Goal: Task Accomplishment & Management: Use online tool/utility

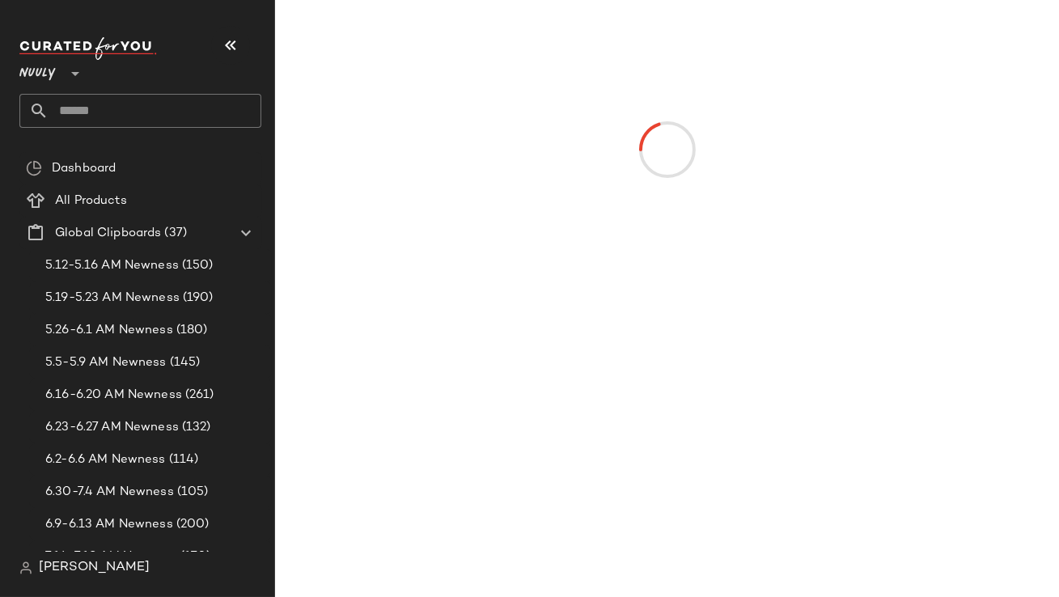
click at [237, 48] on icon "button" at bounding box center [230, 45] width 19 height 19
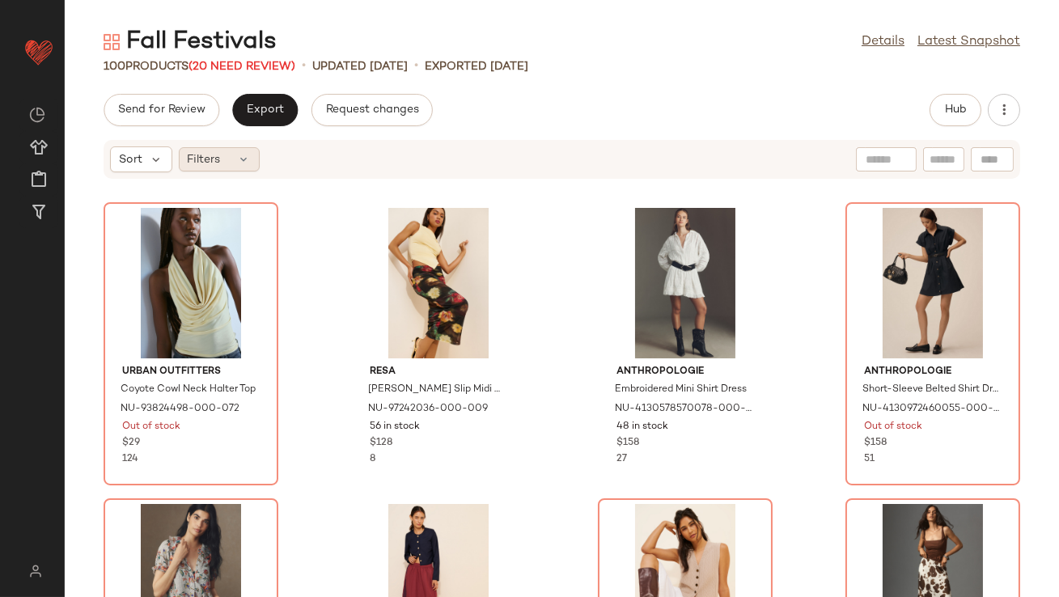
click at [222, 154] on div "Filters" at bounding box center [219, 159] width 81 height 24
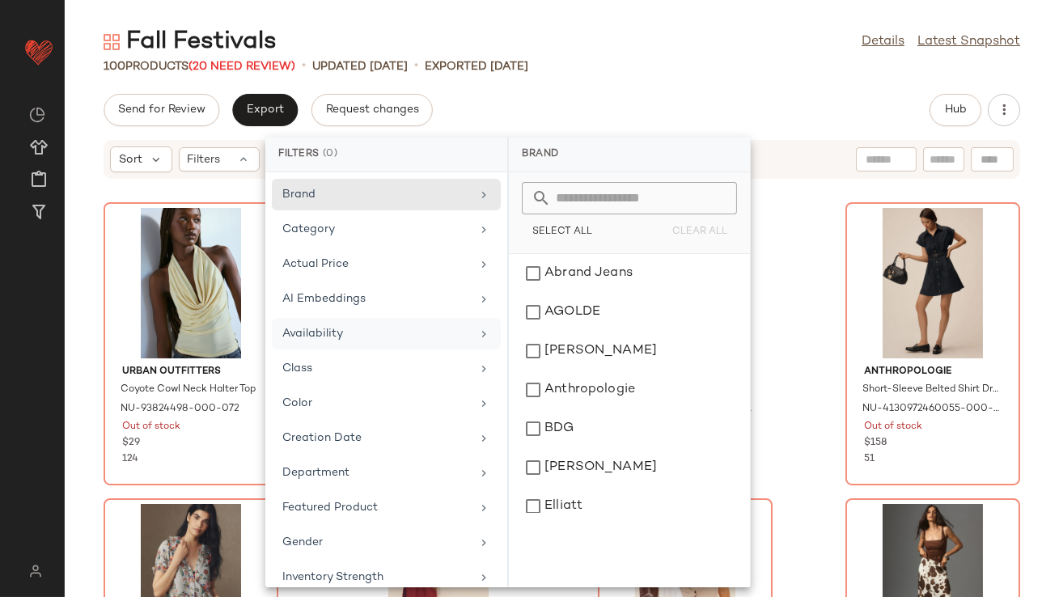
click at [329, 336] on div "Availability" at bounding box center [376, 333] width 188 height 17
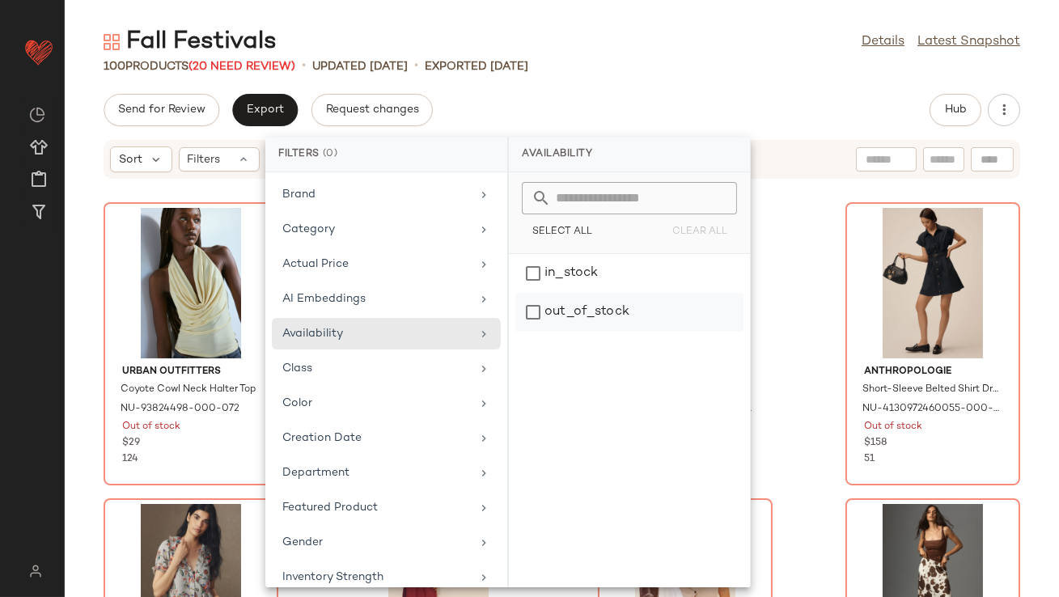
click at [591, 308] on div "out_of_stock" at bounding box center [629, 312] width 228 height 39
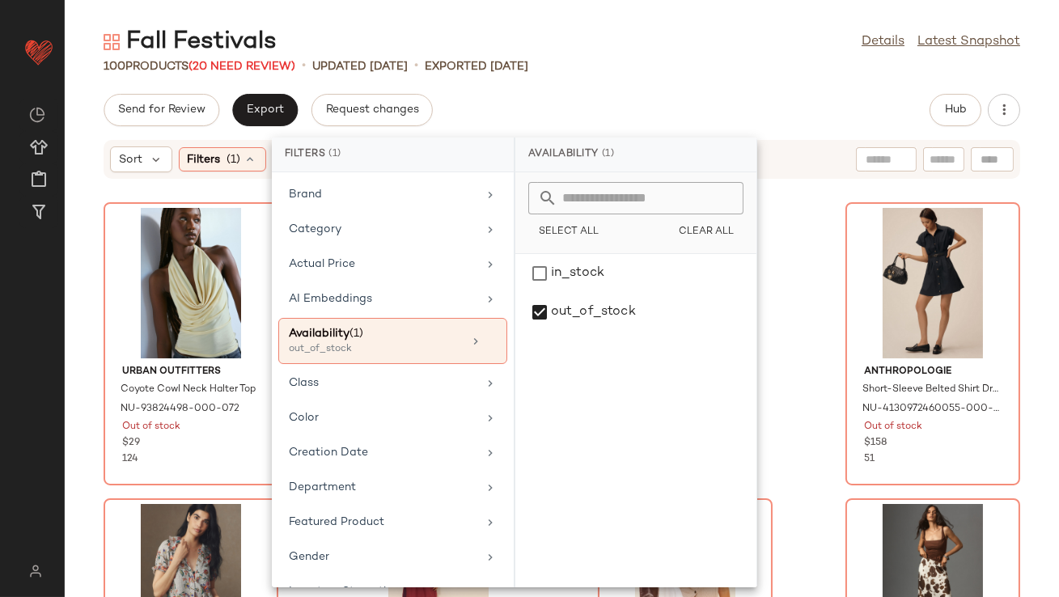
click at [652, 75] on div "Fall Festivals Details Latest Snapshot 100 Products (20 Need Review) • updated …" at bounding box center [562, 311] width 994 height 571
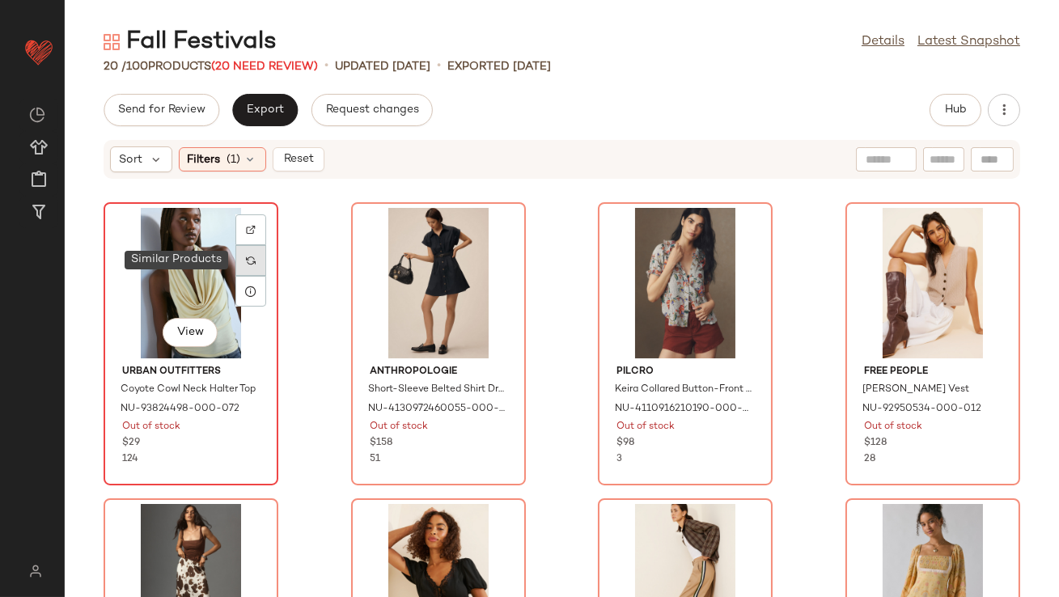
click at [249, 258] on img at bounding box center [251, 261] width 10 height 10
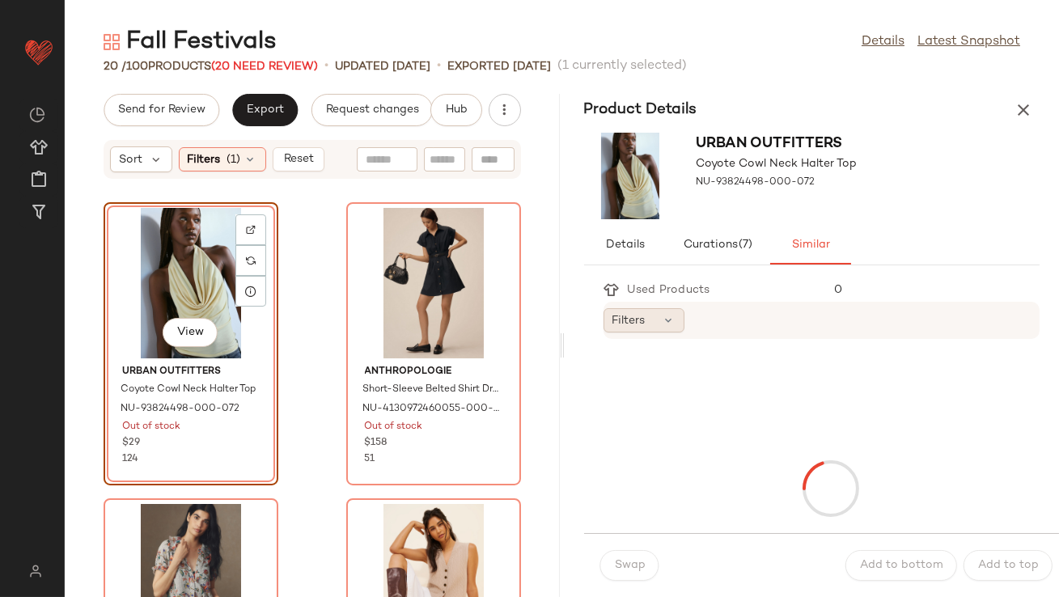
click at [612, 315] on span "Filters" at bounding box center [628, 320] width 33 height 17
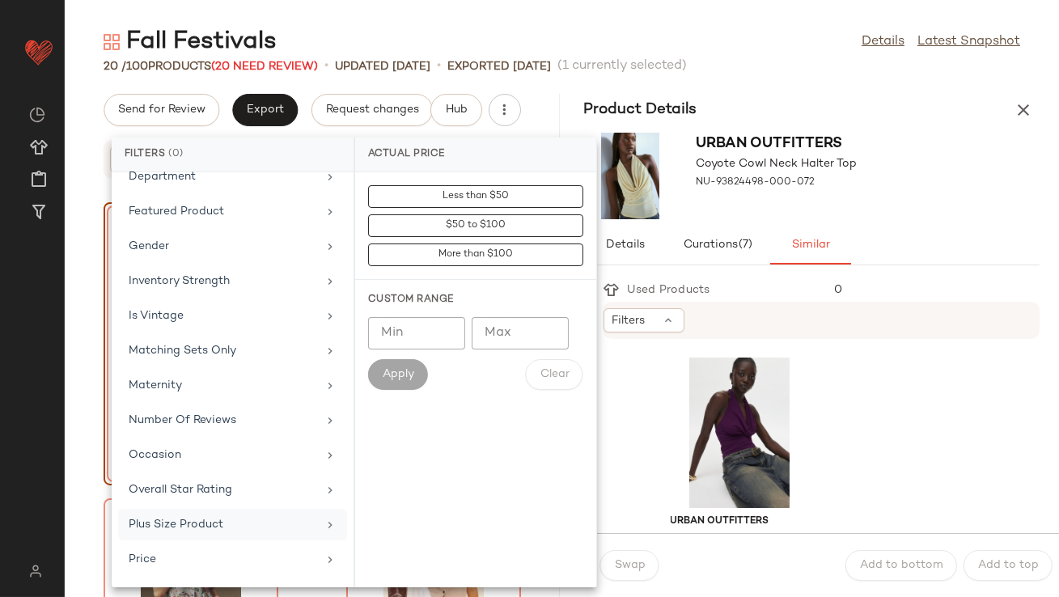
scroll to position [359, 0]
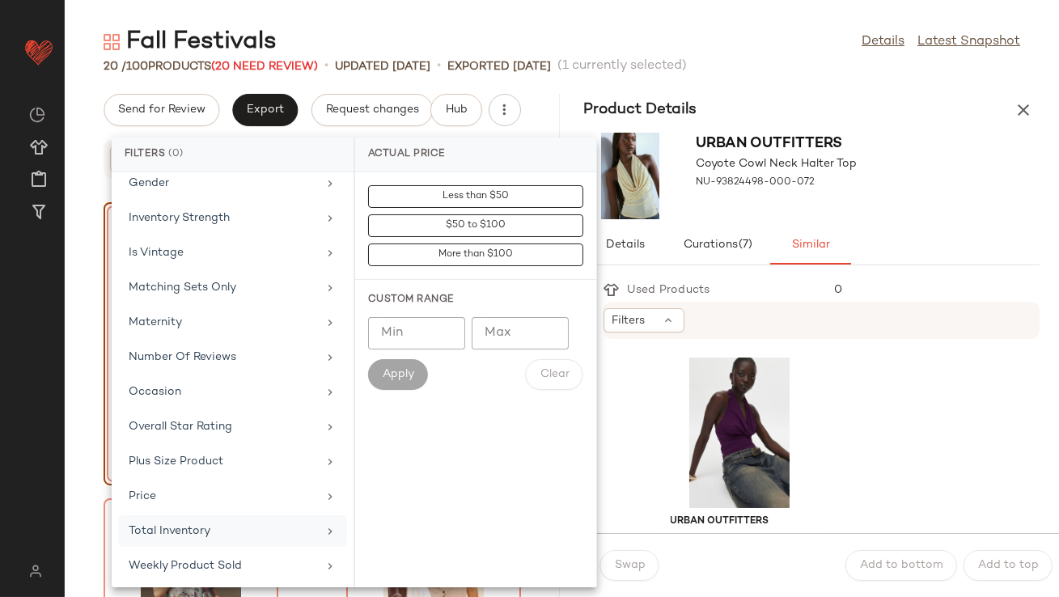
click at [170, 522] on div "Total Inventory" at bounding box center [223, 530] width 188 height 17
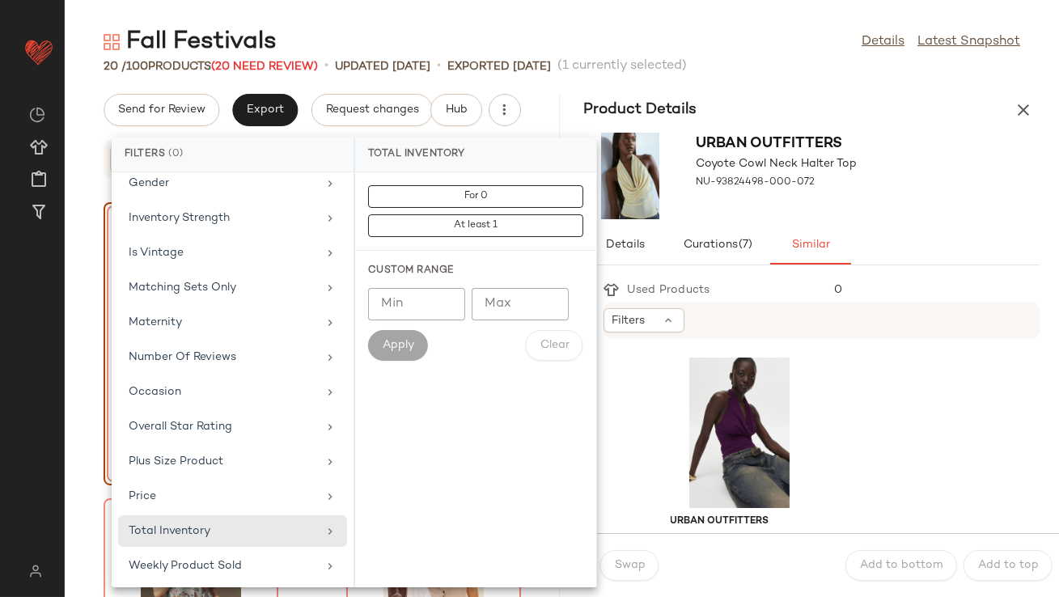
click at [391, 306] on input "Min" at bounding box center [416, 304] width 97 height 32
type input "**"
click at [399, 353] on button "Apply" at bounding box center [398, 345] width 60 height 31
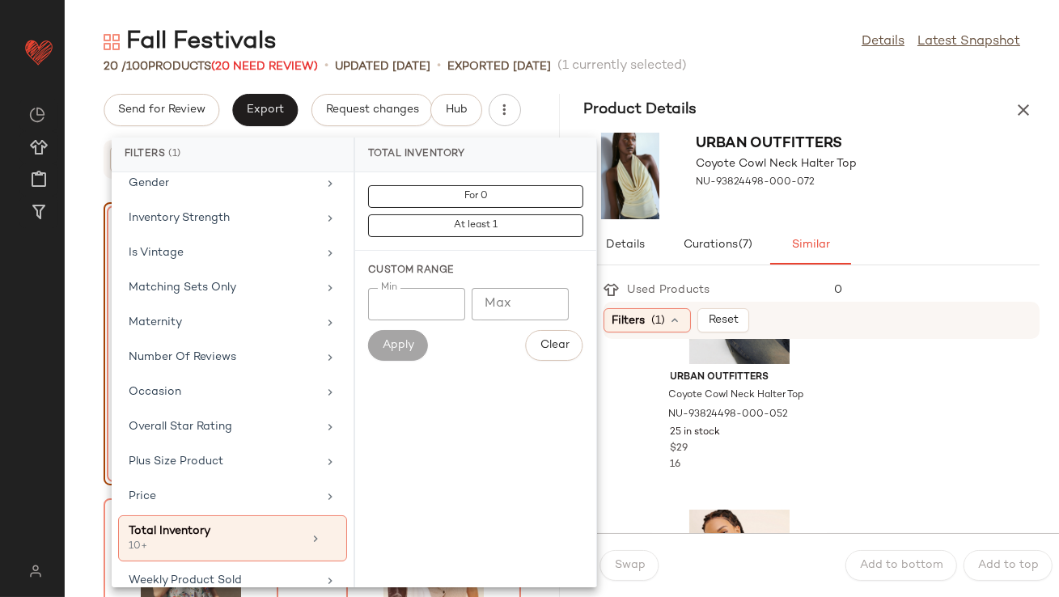
click at [873, 237] on div "Details Curations (7) Similar" at bounding box center [812, 245] width 456 height 39
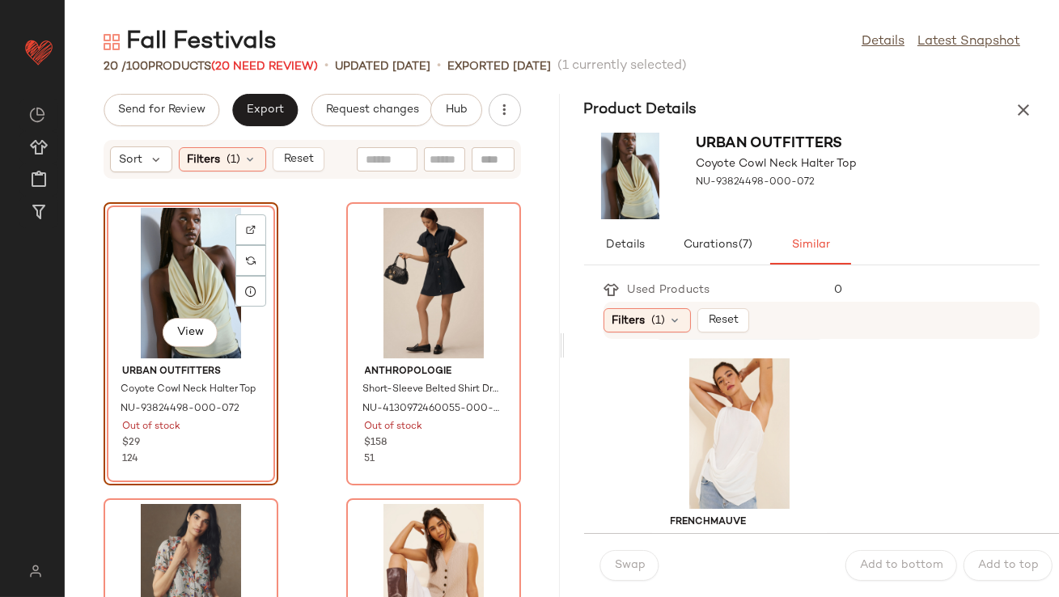
scroll to position [594, 0]
click at [748, 441] on div "View" at bounding box center [738, 430] width 163 height 150
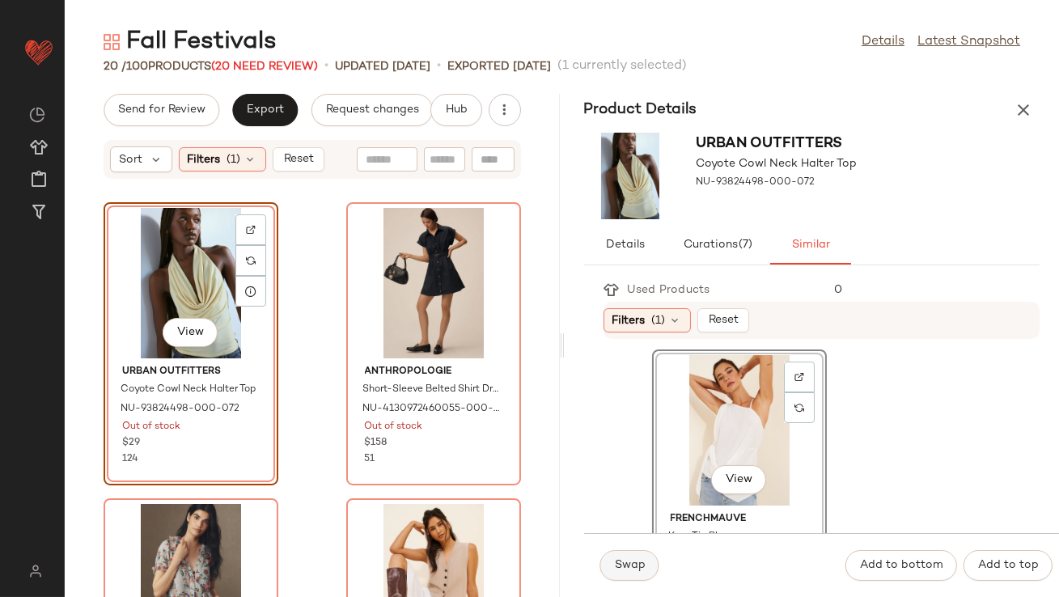
click at [631, 561] on span "Swap" at bounding box center [630, 565] width 32 height 13
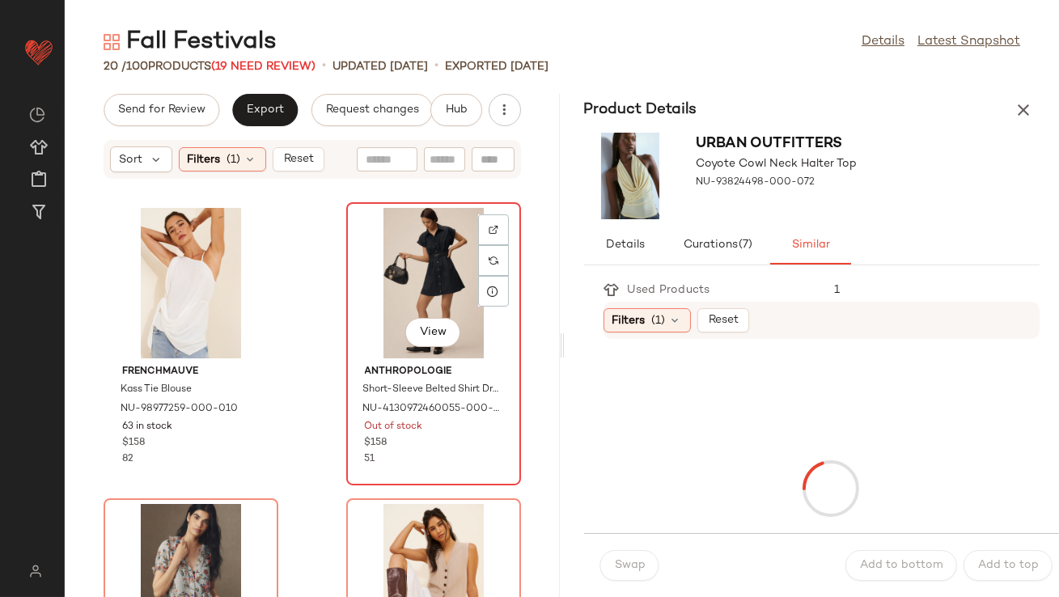
click at [420, 266] on div "View" at bounding box center [433, 283] width 163 height 150
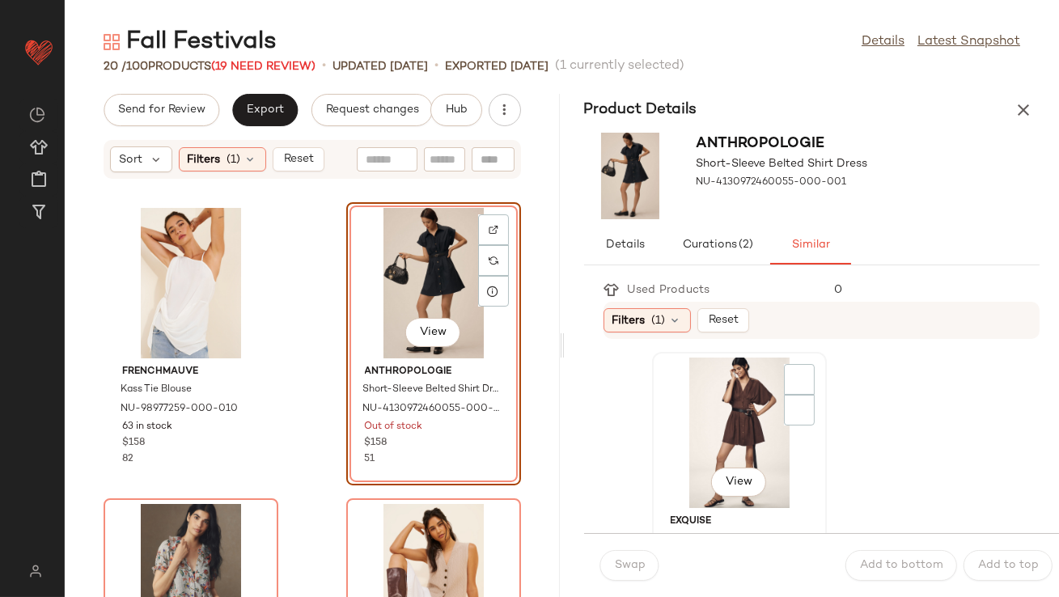
click at [695, 443] on div "View" at bounding box center [738, 432] width 163 height 150
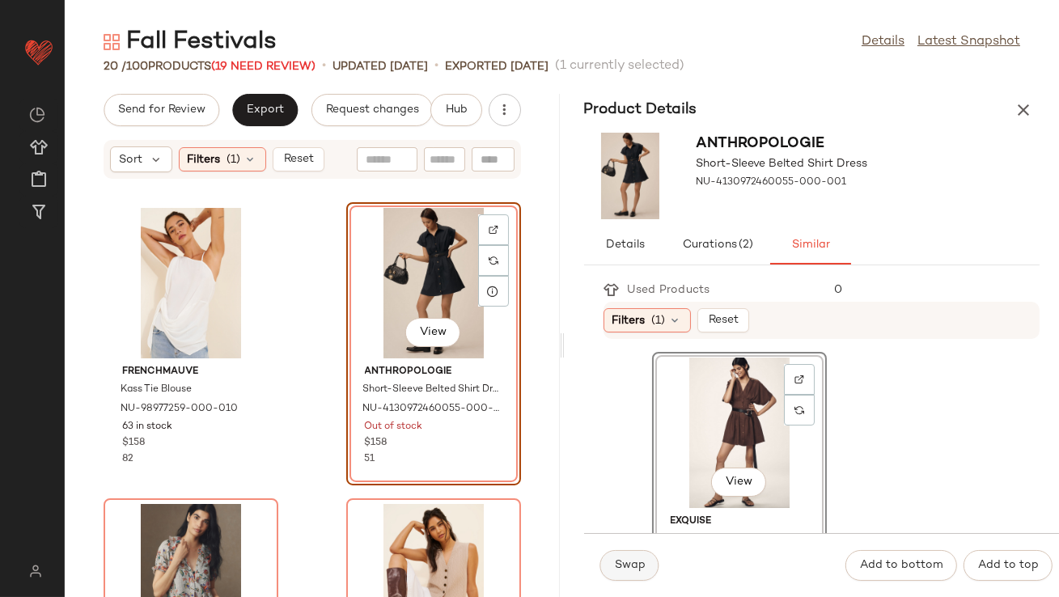
click at [636, 573] on button "Swap" at bounding box center [629, 565] width 59 height 31
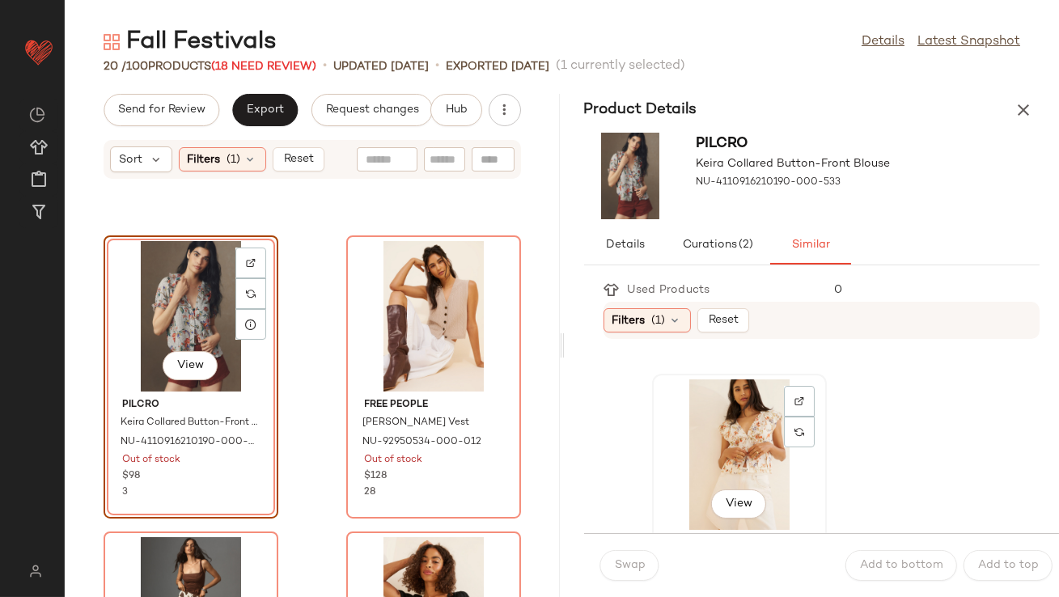
scroll to position [345, 0]
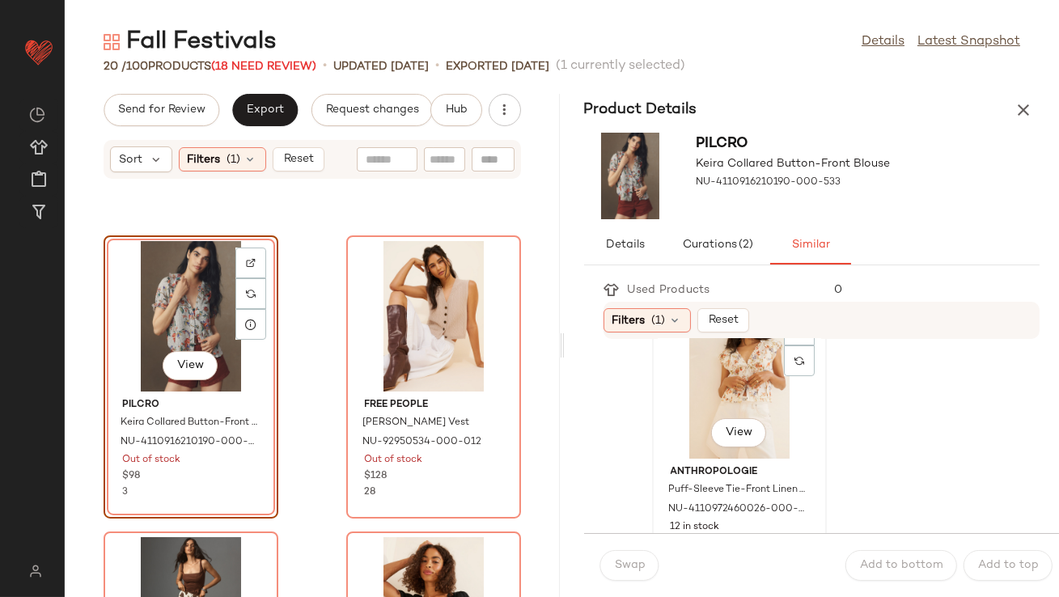
click at [728, 368] on div "View" at bounding box center [738, 383] width 163 height 150
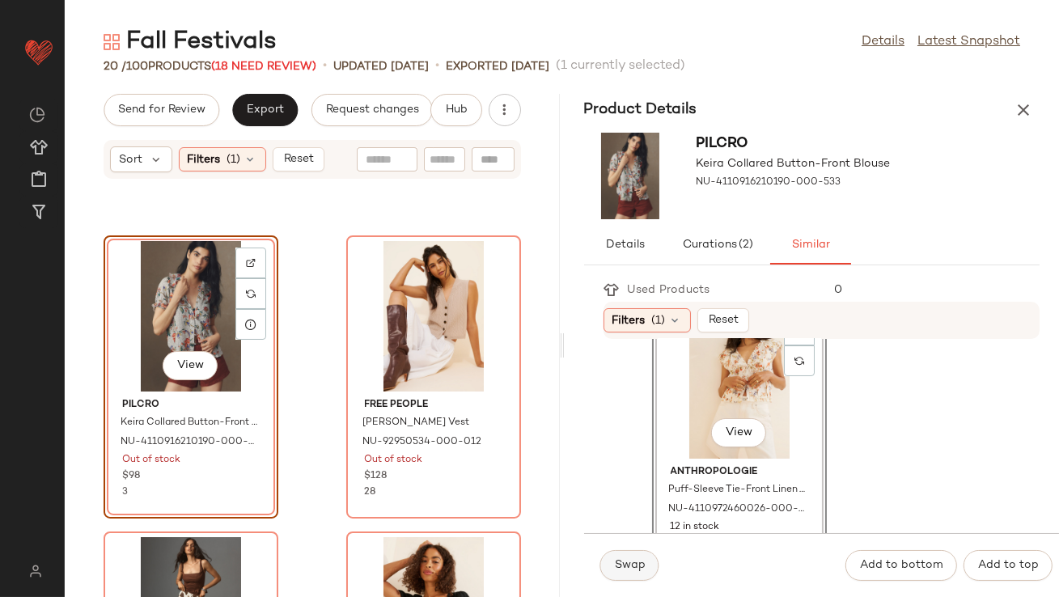
click at [622, 559] on span "Swap" at bounding box center [630, 565] width 32 height 13
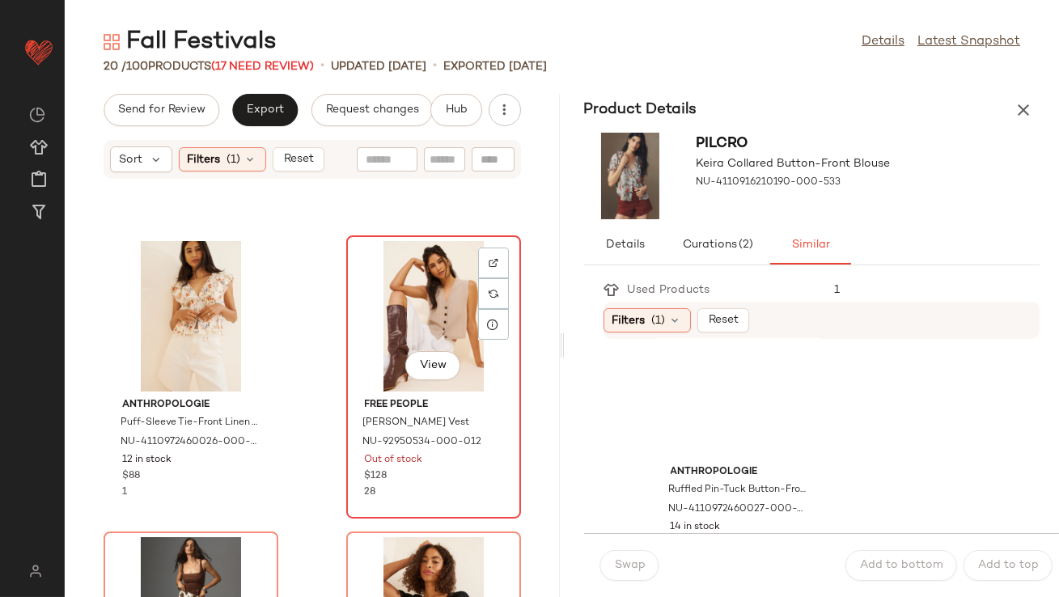
click at [399, 332] on div "View" at bounding box center [433, 316] width 163 height 150
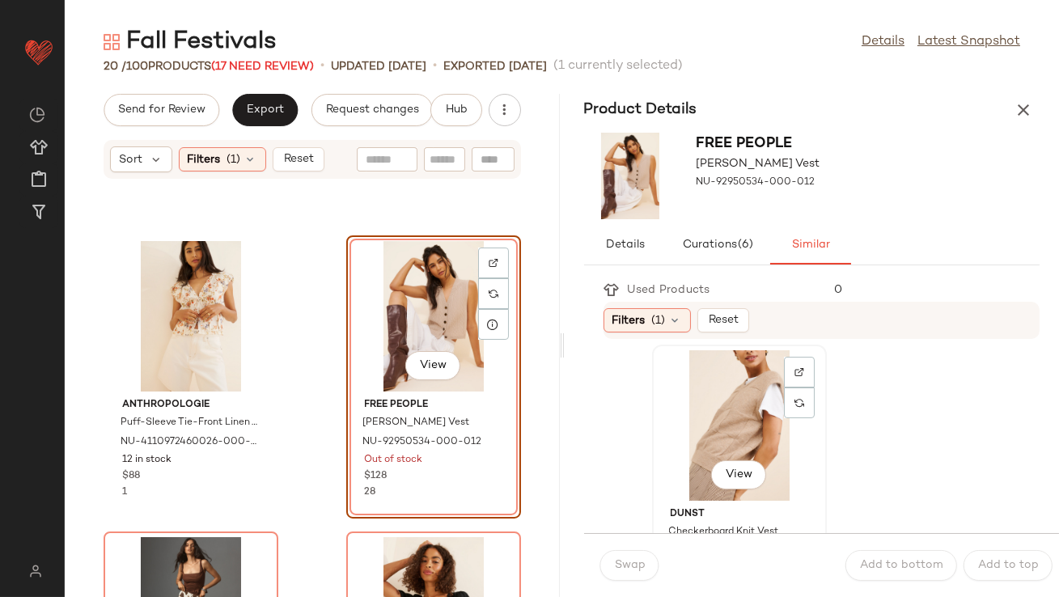
click at [708, 417] on div "View" at bounding box center [738, 425] width 163 height 150
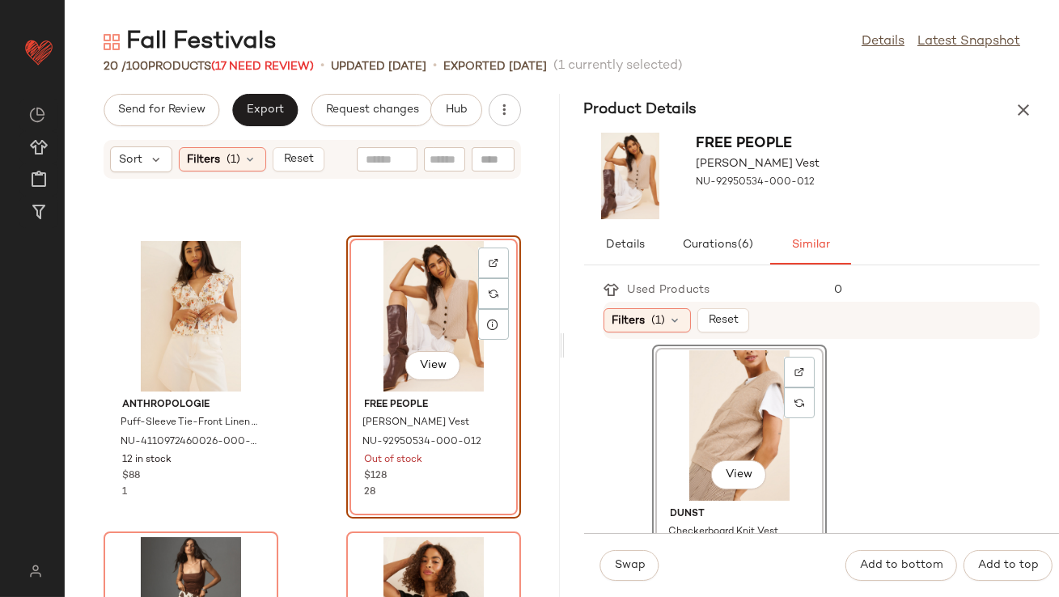
scroll to position [356, 0]
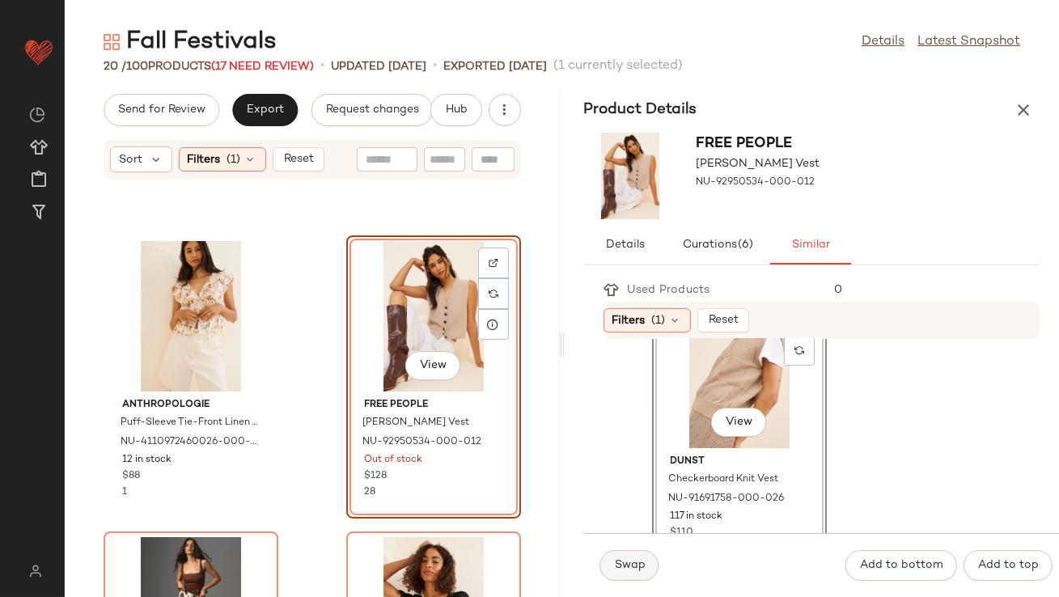
click at [611, 568] on button "Swap" at bounding box center [629, 565] width 59 height 31
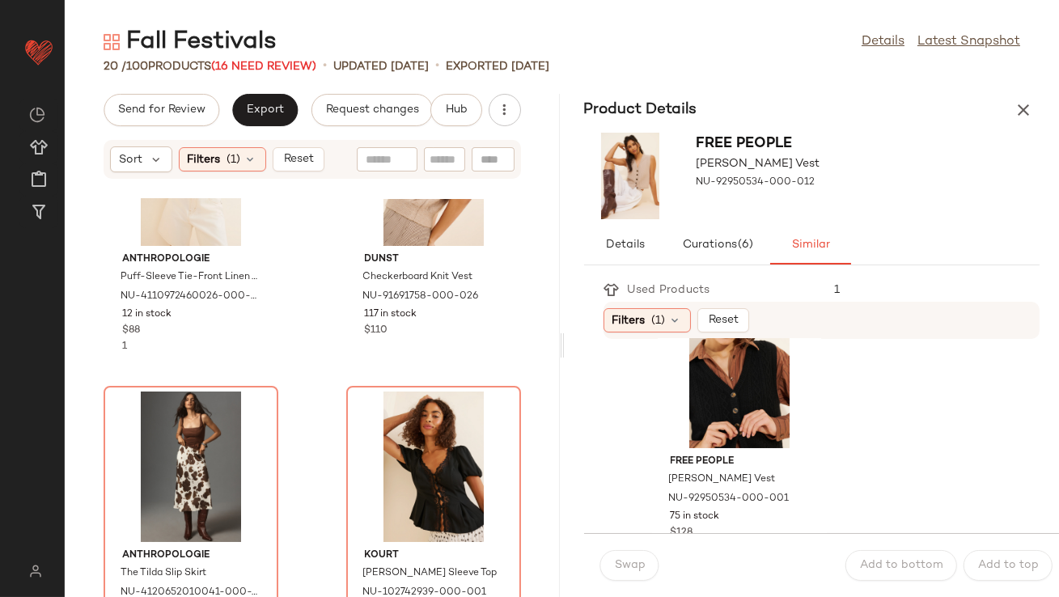
scroll to position [433, 0]
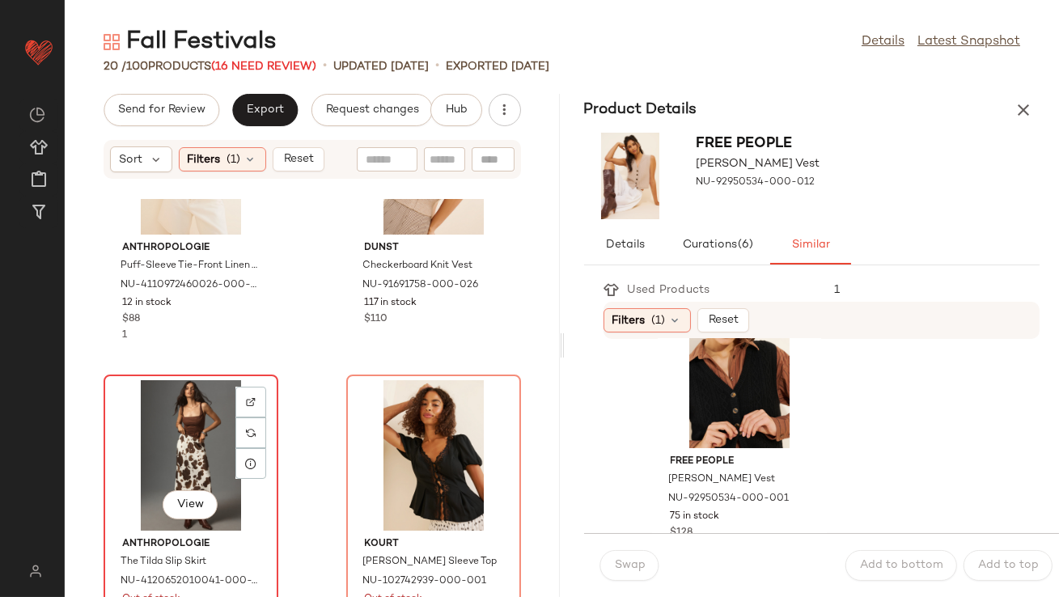
click at [185, 429] on div "View" at bounding box center [190, 455] width 163 height 150
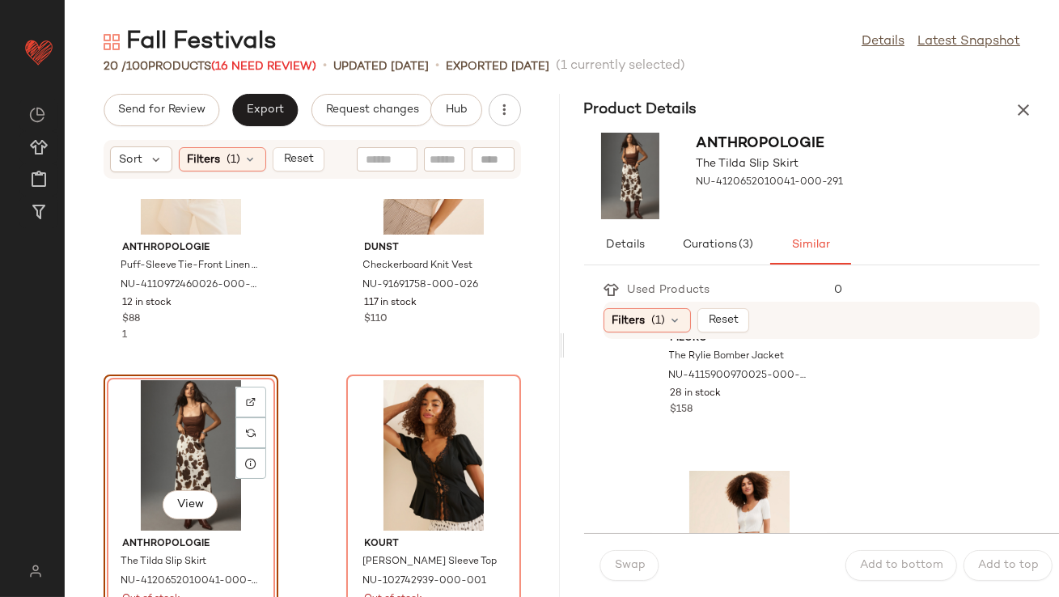
scroll to position [280, 0]
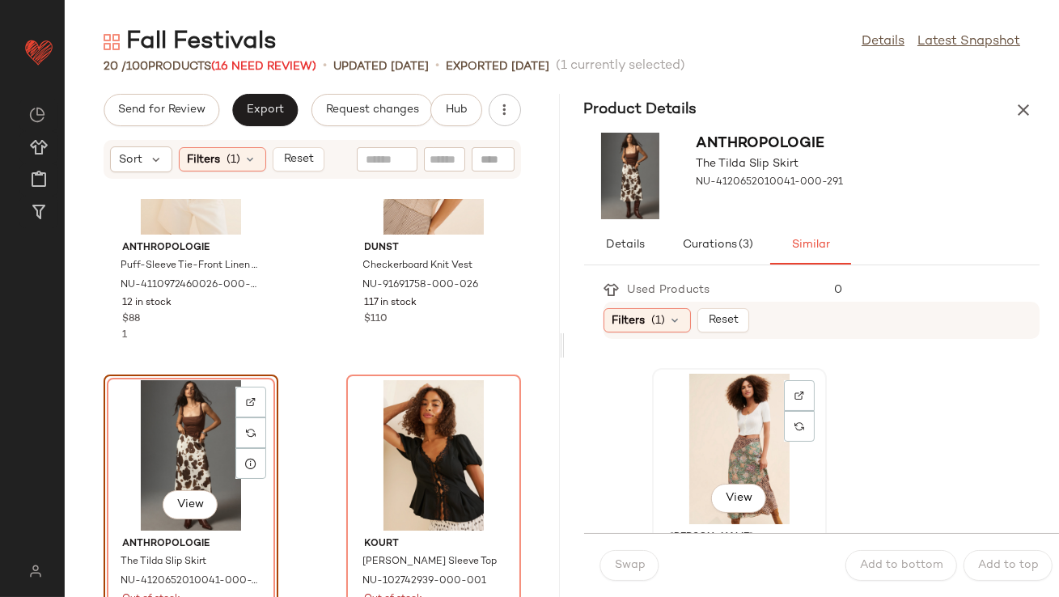
click at [714, 440] on div "View" at bounding box center [738, 449] width 163 height 150
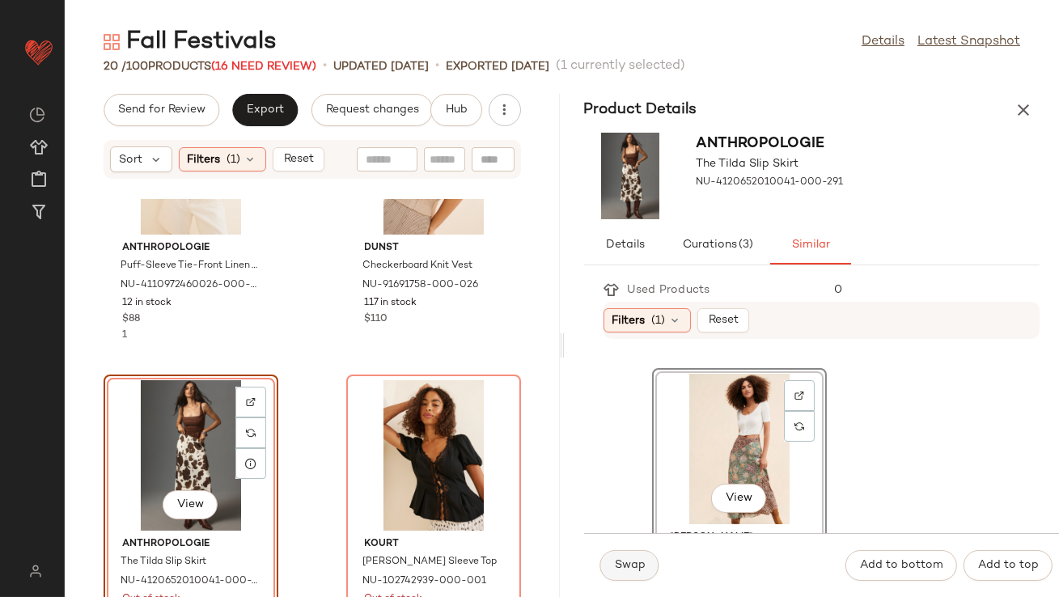
click at [628, 579] on button "Swap" at bounding box center [629, 565] width 59 height 31
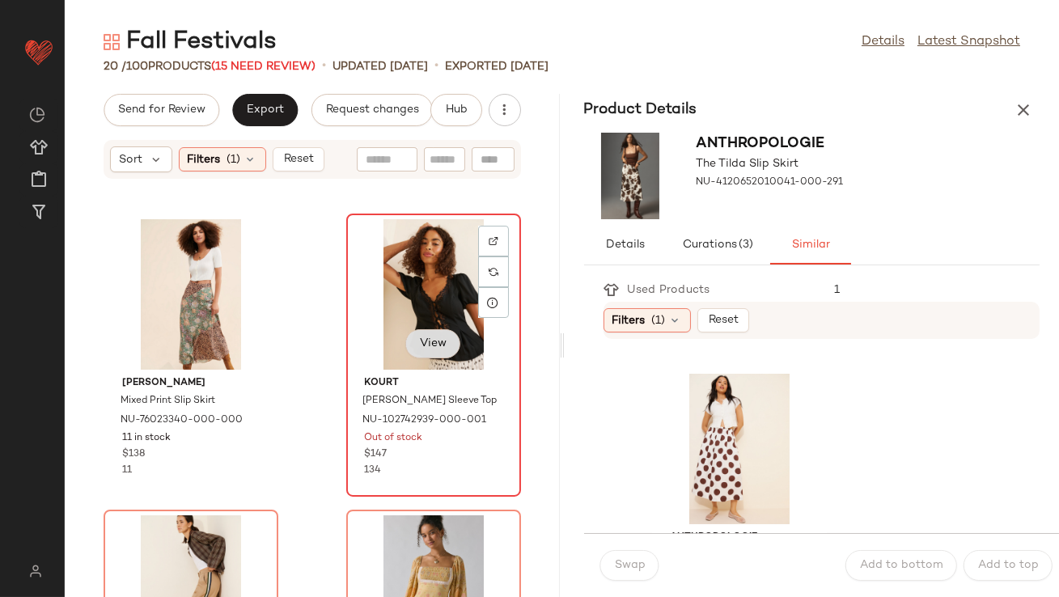
scroll to position [639, 0]
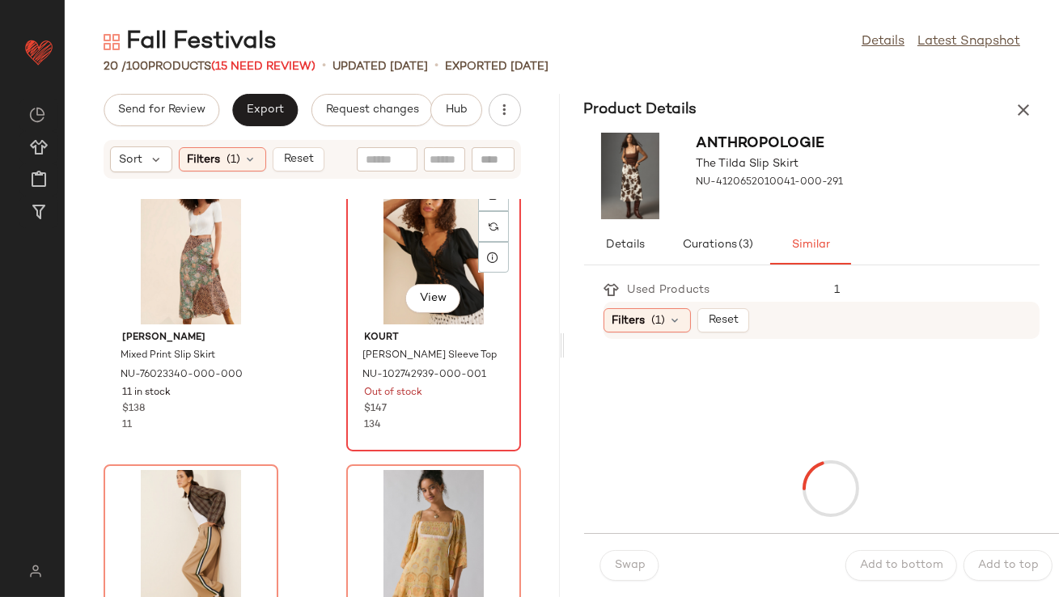
click at [405, 248] on div "View" at bounding box center [433, 249] width 163 height 150
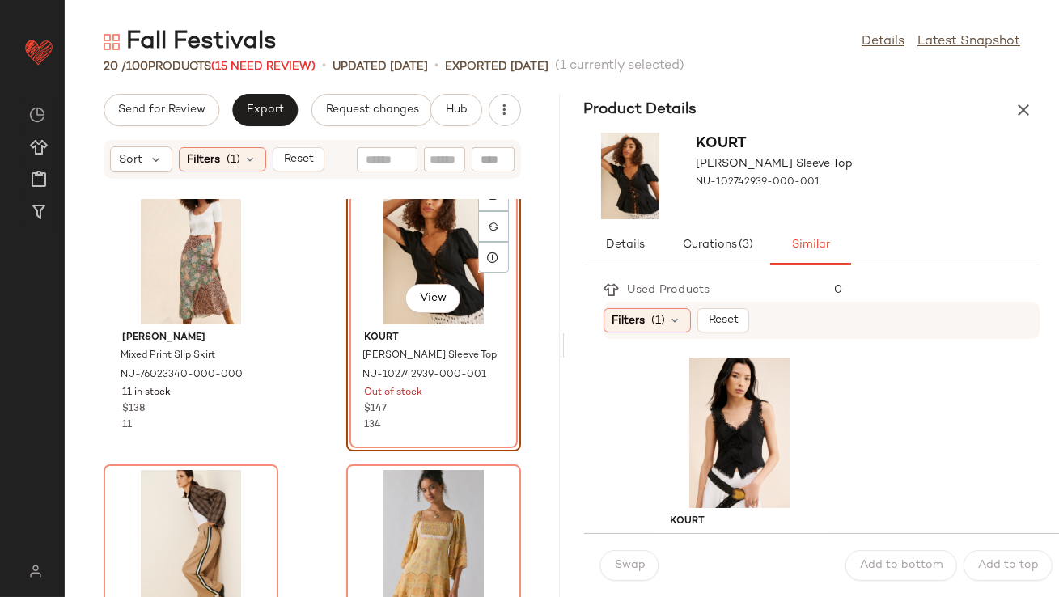
scroll to position [21, 0]
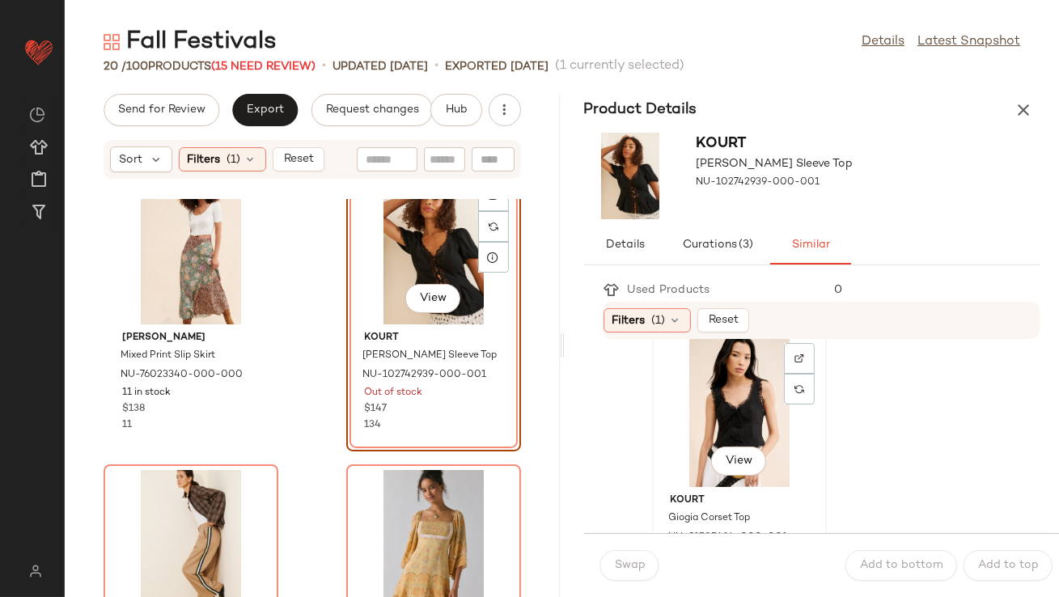
click at [721, 404] on div "View" at bounding box center [738, 411] width 163 height 150
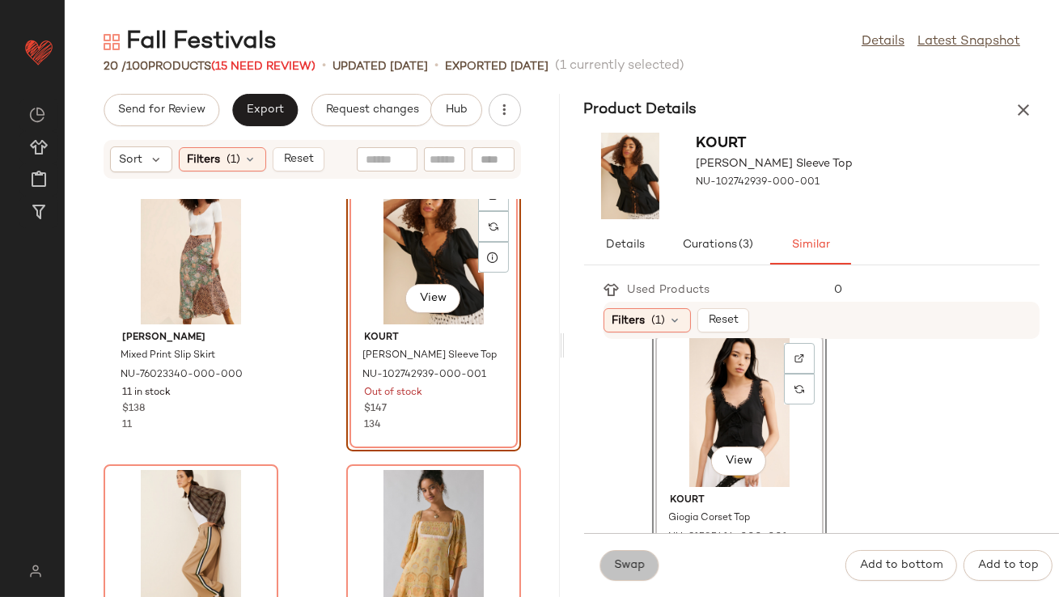
click at [632, 560] on span "Swap" at bounding box center [630, 565] width 32 height 13
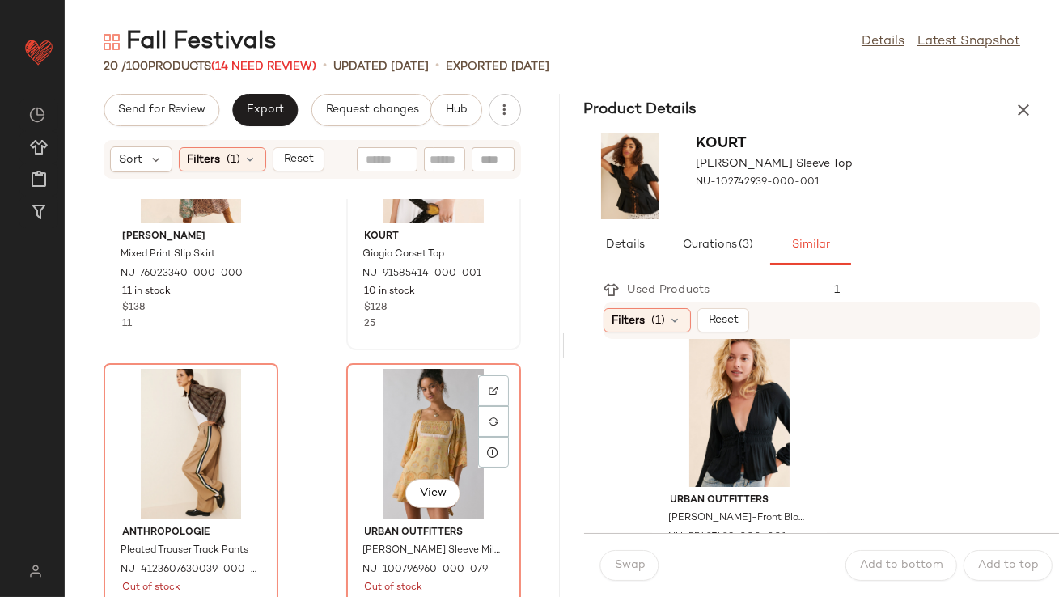
scroll to position [794, 0]
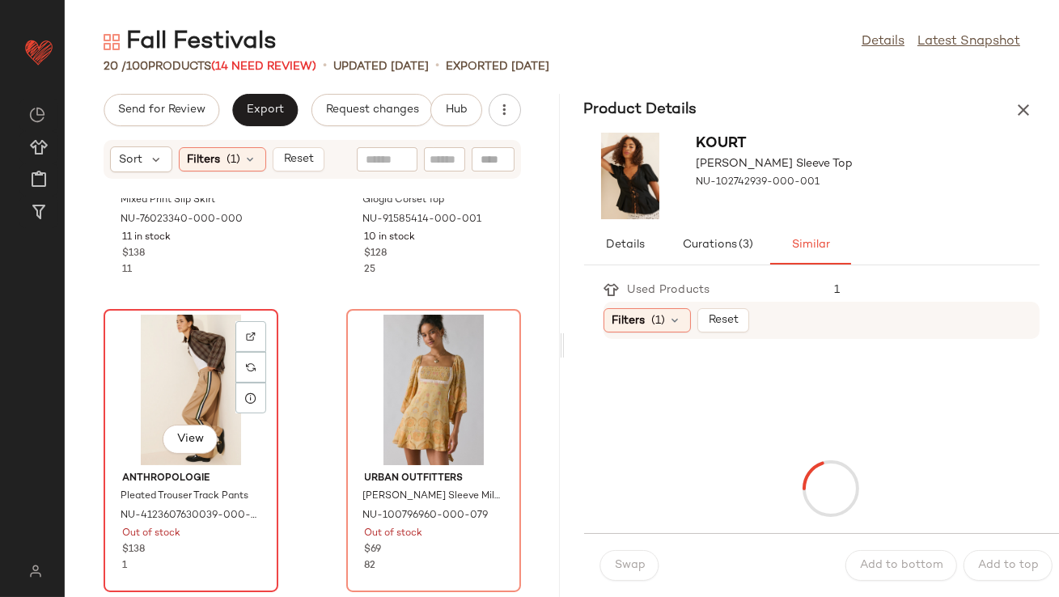
click at [199, 391] on div "View" at bounding box center [190, 390] width 163 height 150
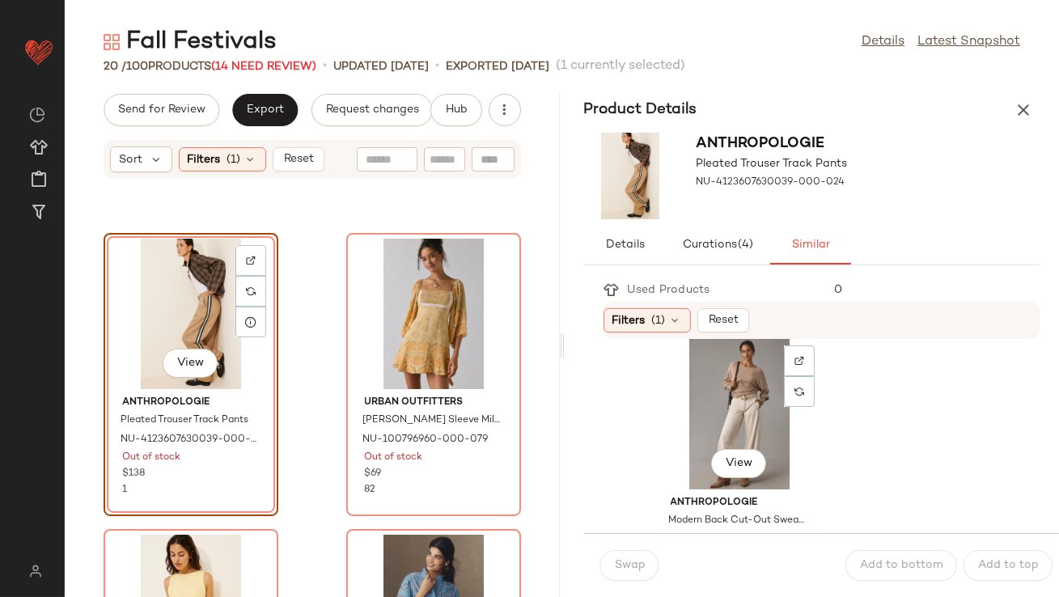
scroll to position [312, 0]
click at [720, 420] on div "View" at bounding box center [738, 416] width 163 height 150
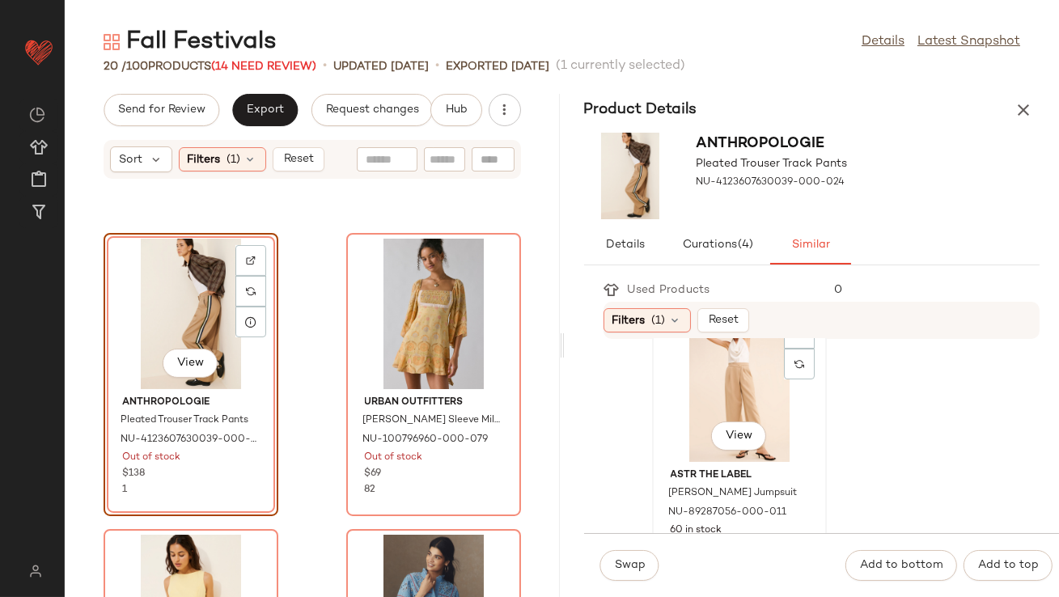
click at [720, 394] on div "View" at bounding box center [738, 386] width 163 height 150
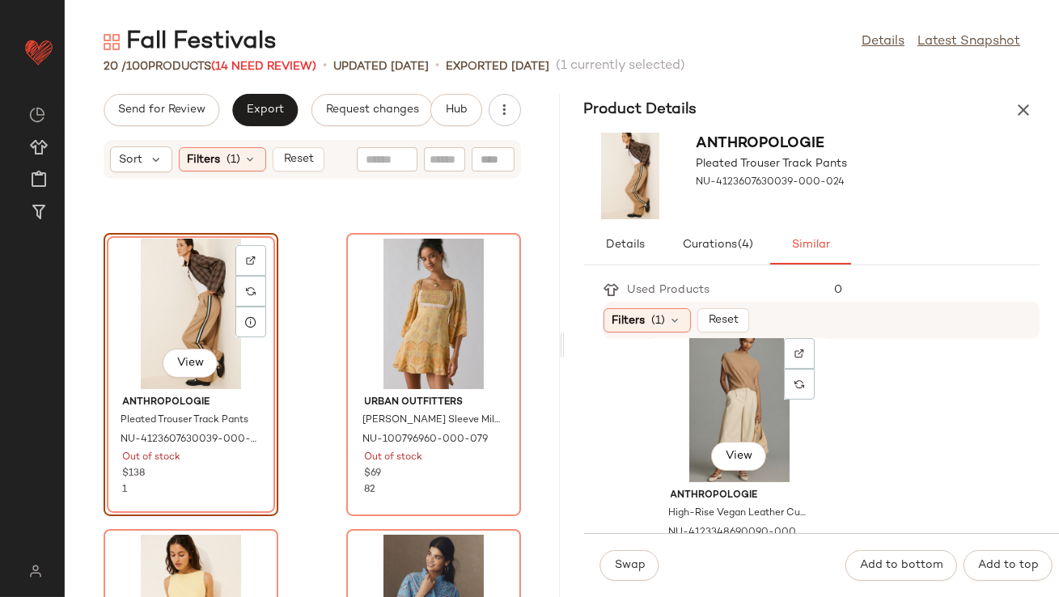
scroll to position [922, 0]
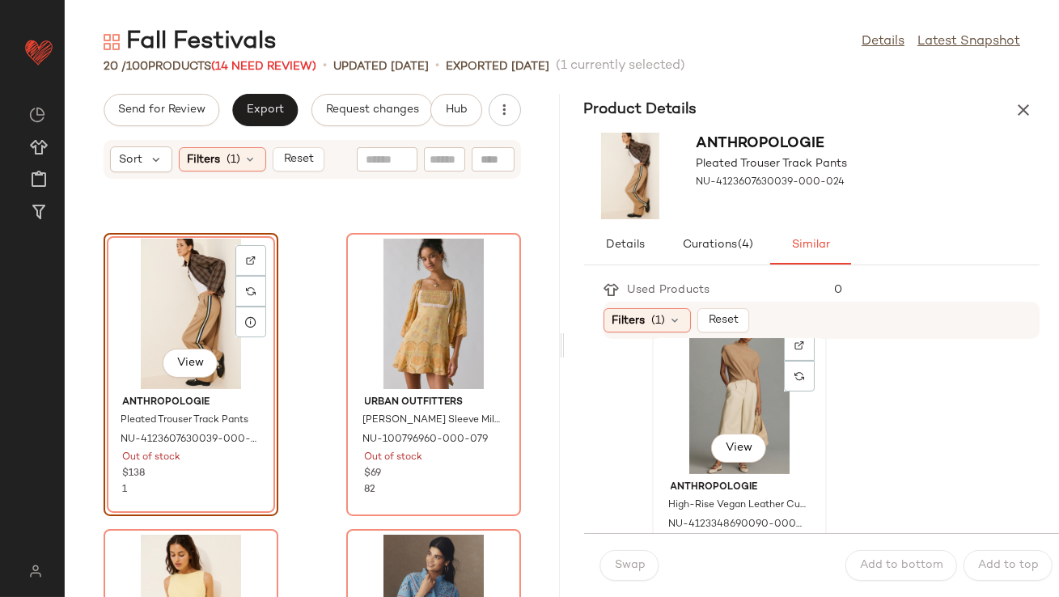
click at [684, 420] on div "View" at bounding box center [738, 398] width 163 height 150
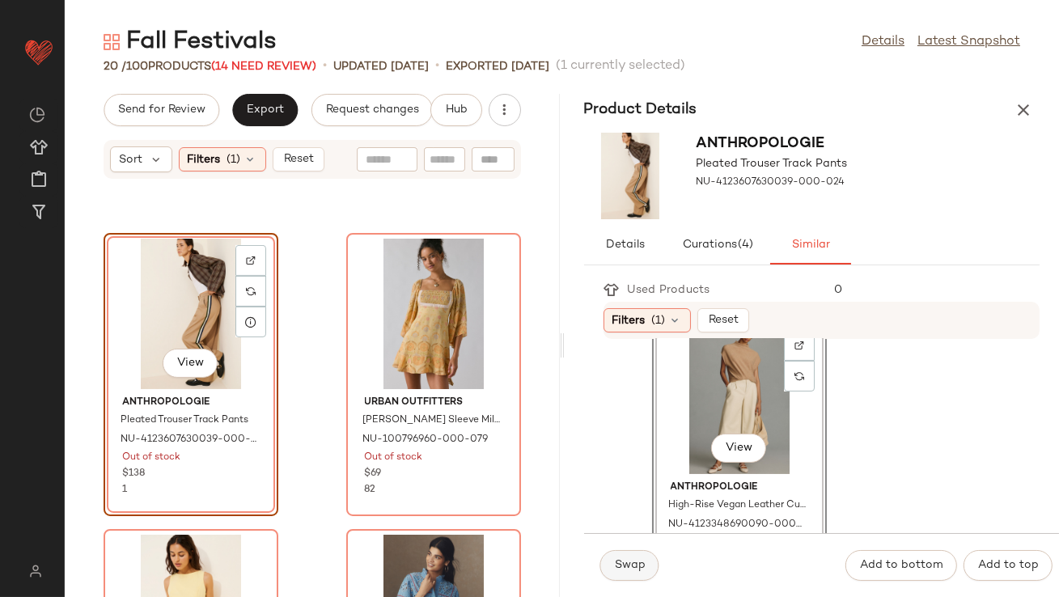
click at [631, 563] on span "Swap" at bounding box center [630, 565] width 32 height 13
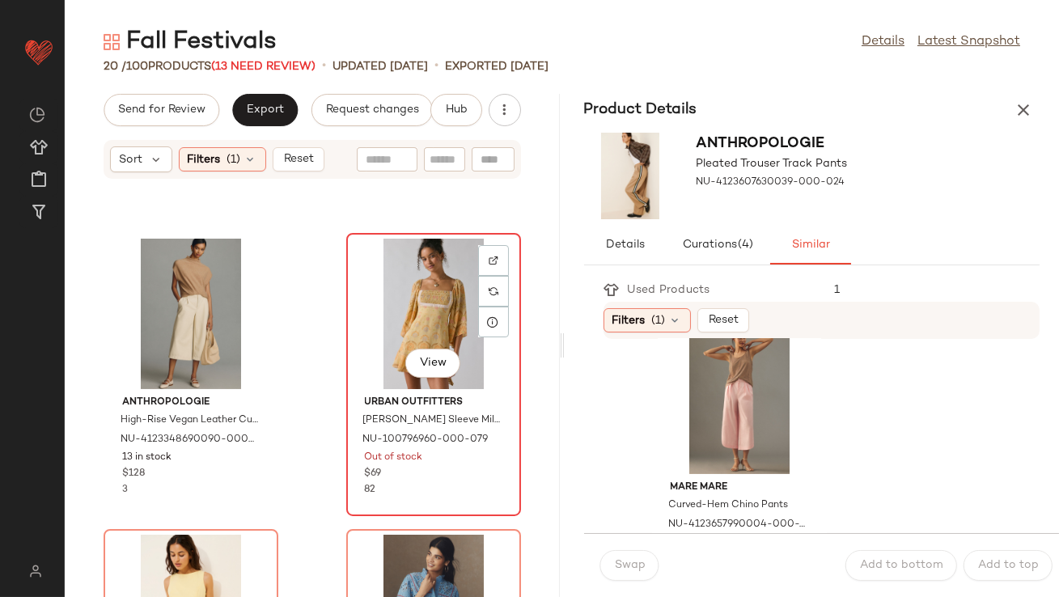
click at [425, 270] on div "View" at bounding box center [433, 314] width 163 height 150
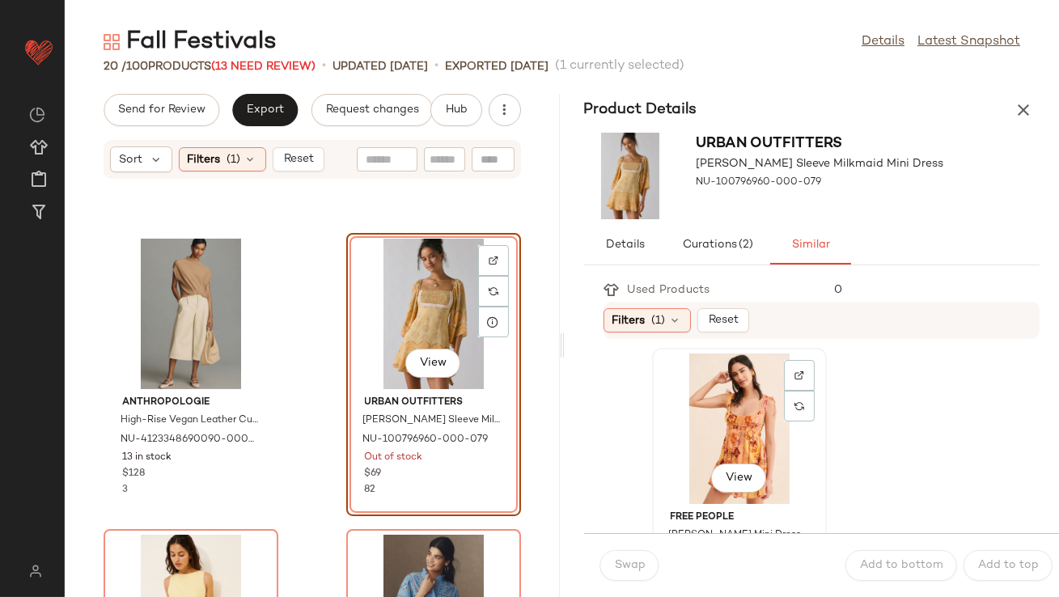
scroll to position [301, 0]
click at [670, 475] on div "View" at bounding box center [738, 428] width 163 height 150
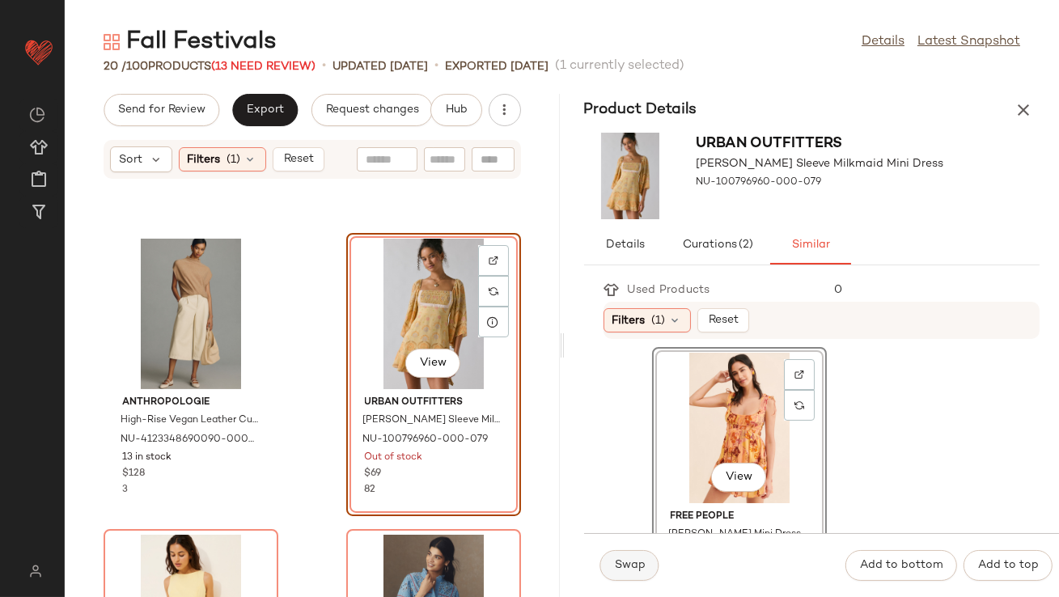
click at [627, 558] on button "Swap" at bounding box center [629, 565] width 59 height 31
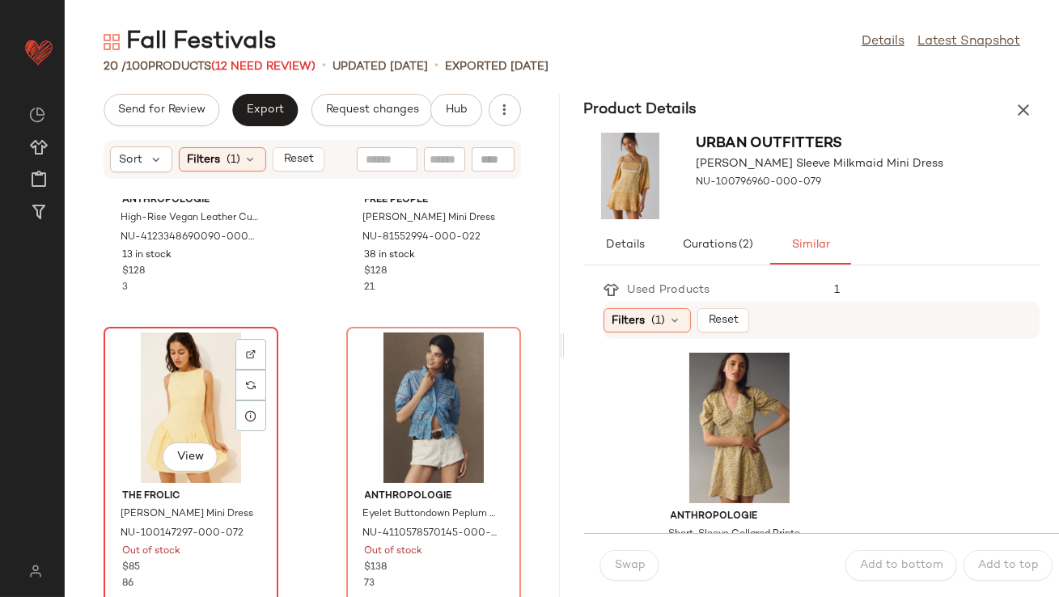
click at [179, 412] on div "View" at bounding box center [190, 407] width 163 height 150
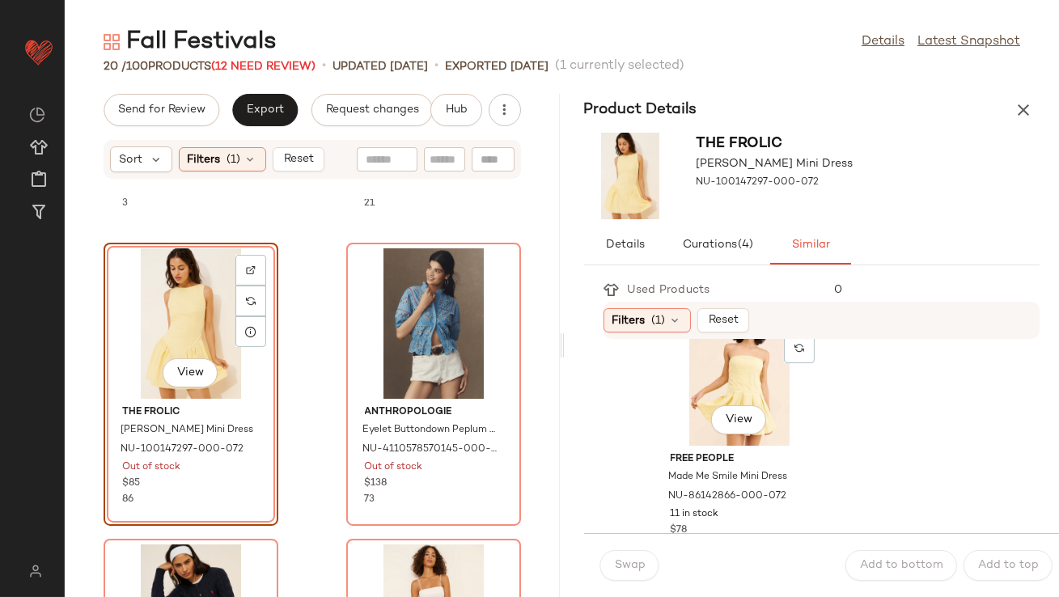
scroll to position [947, 0]
click at [702, 387] on div "View" at bounding box center [738, 373] width 163 height 150
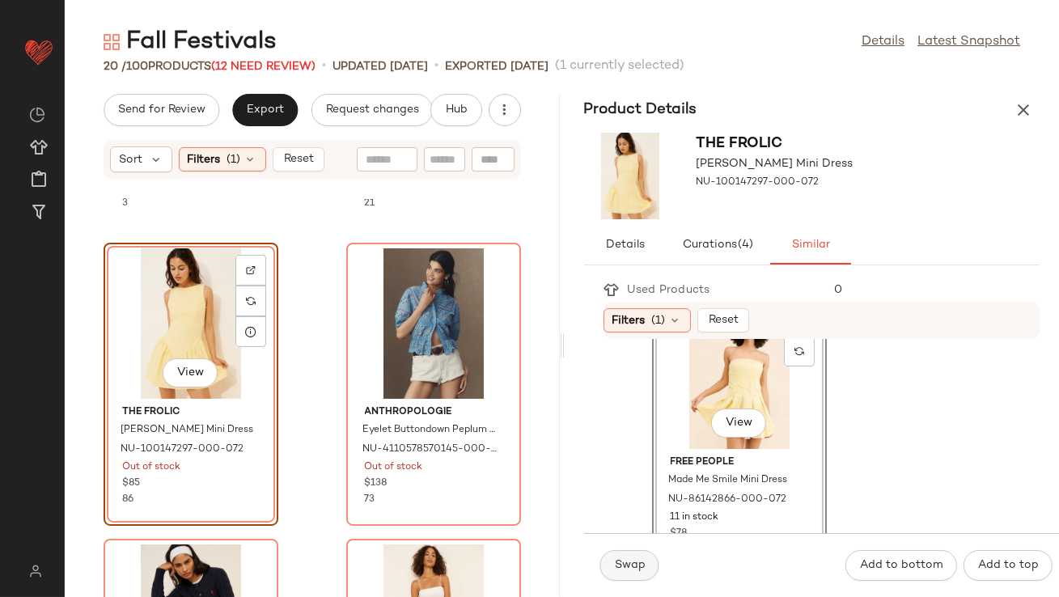
click at [615, 560] on span "Swap" at bounding box center [630, 565] width 32 height 13
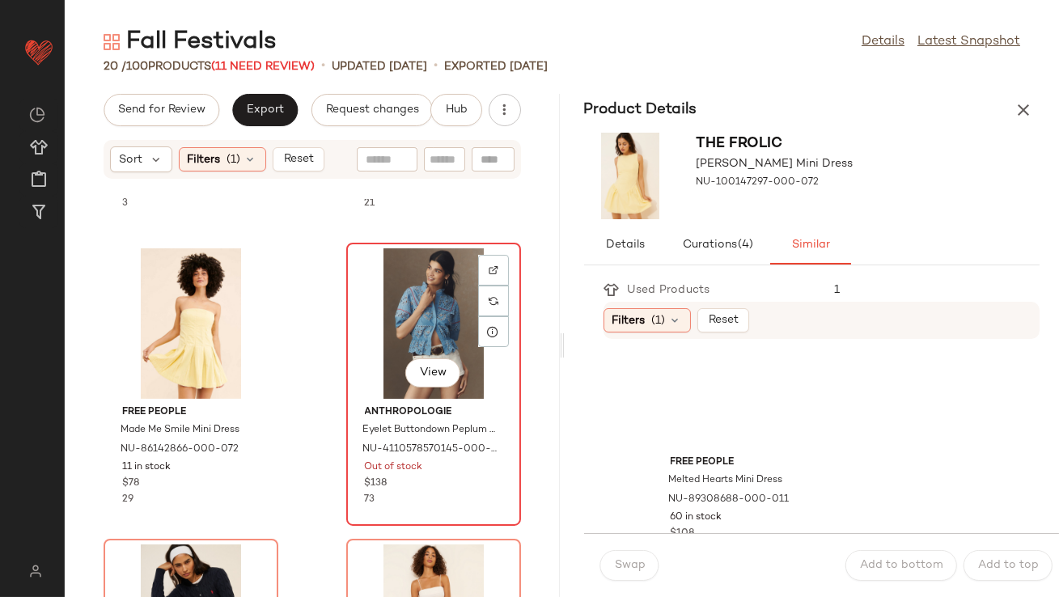
click at [434, 341] on div "View" at bounding box center [433, 323] width 163 height 150
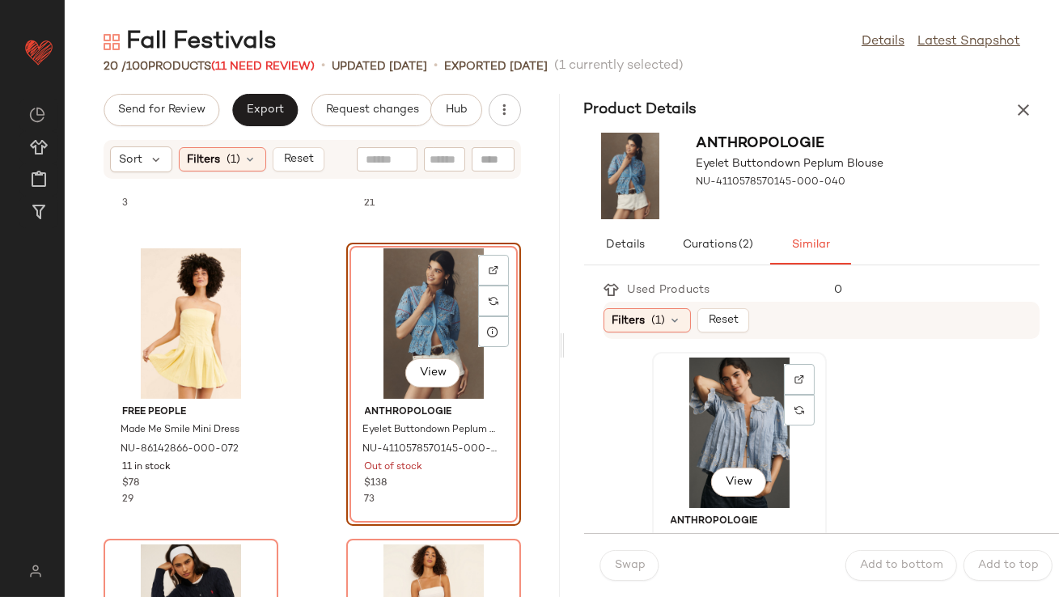
click at [742, 405] on div "View" at bounding box center [738, 432] width 163 height 150
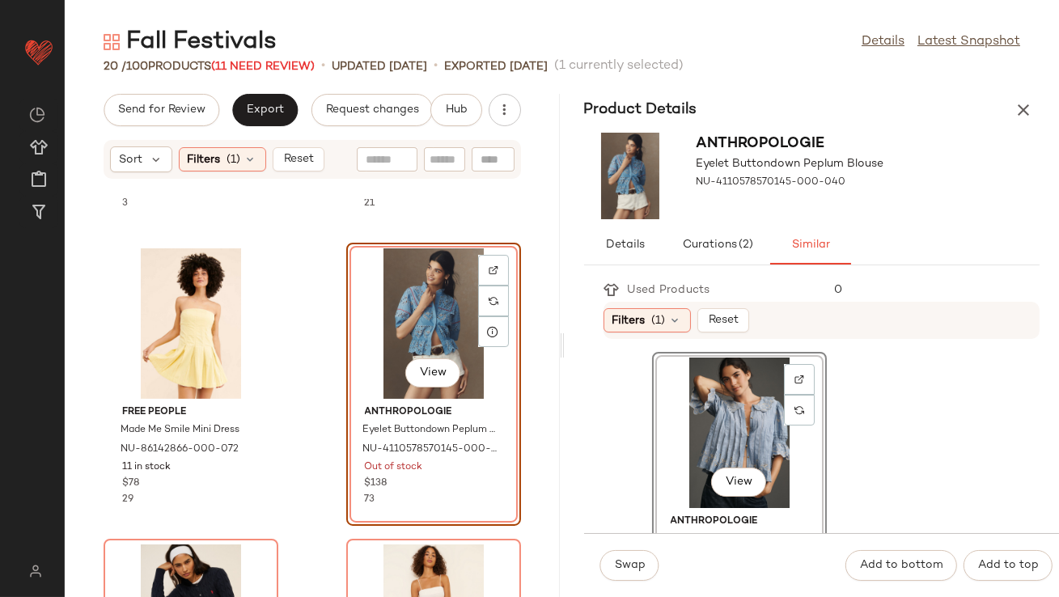
click at [607, 580] on div "Swap" at bounding box center [629, 565] width 59 height 31
click at [615, 568] on span "Swap" at bounding box center [630, 565] width 32 height 13
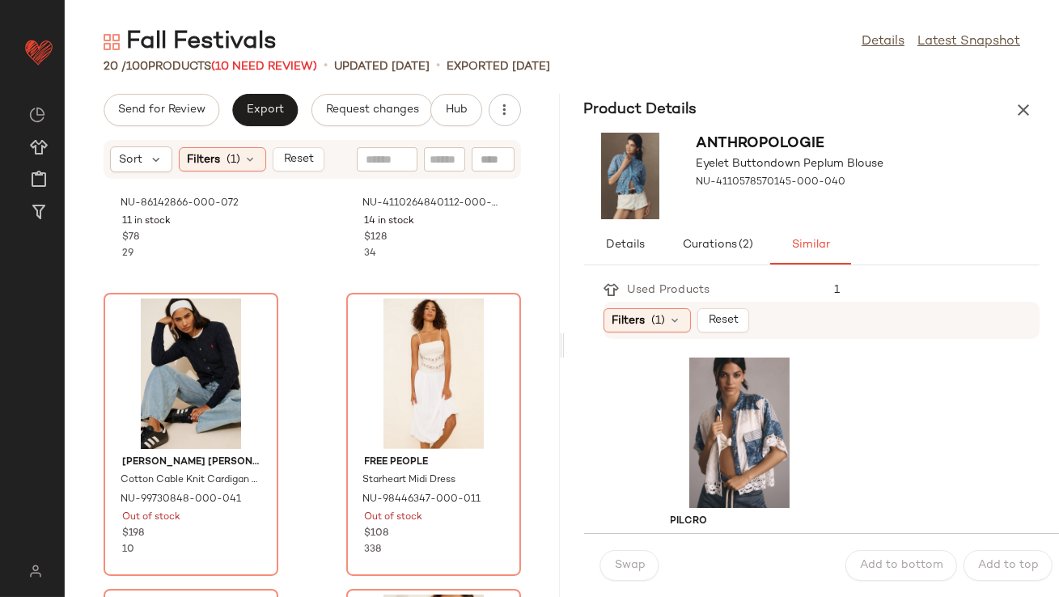
scroll to position [1424, 0]
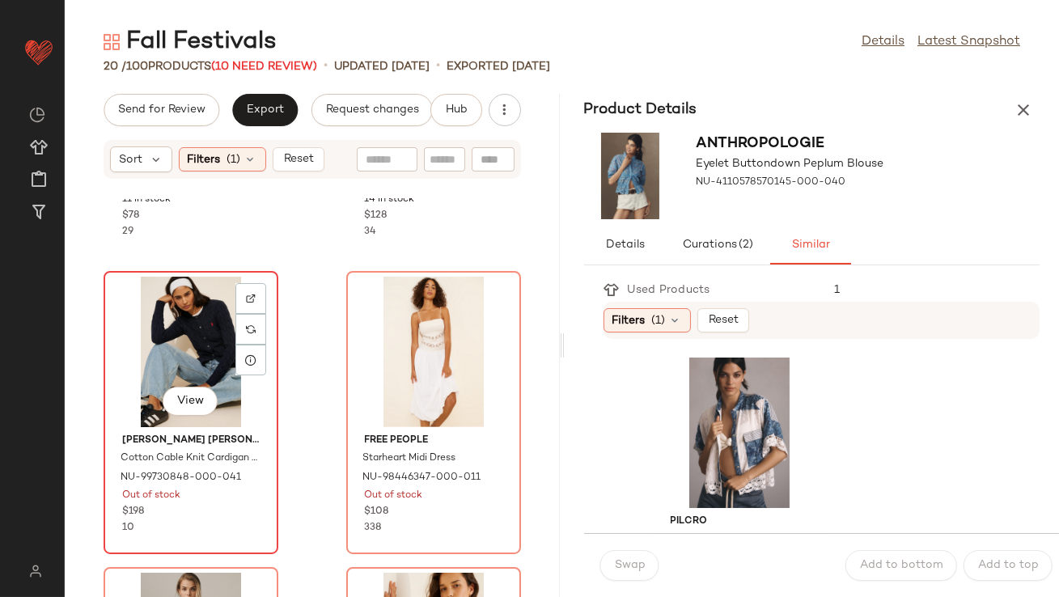
click at [205, 370] on div "View" at bounding box center [190, 352] width 163 height 150
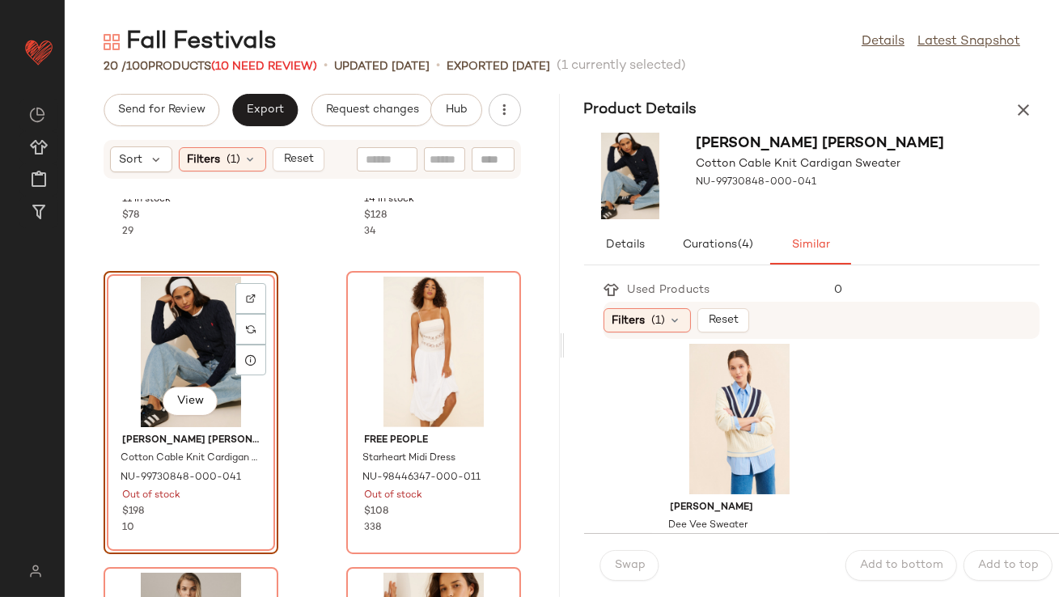
scroll to position [1537, 0]
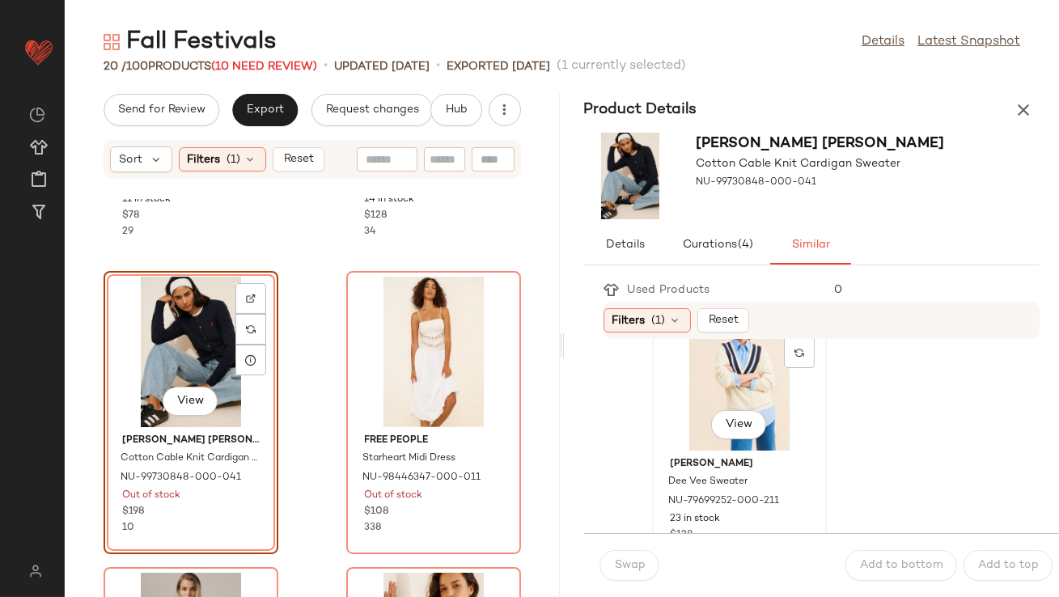
click at [738, 379] on div "View" at bounding box center [738, 375] width 163 height 150
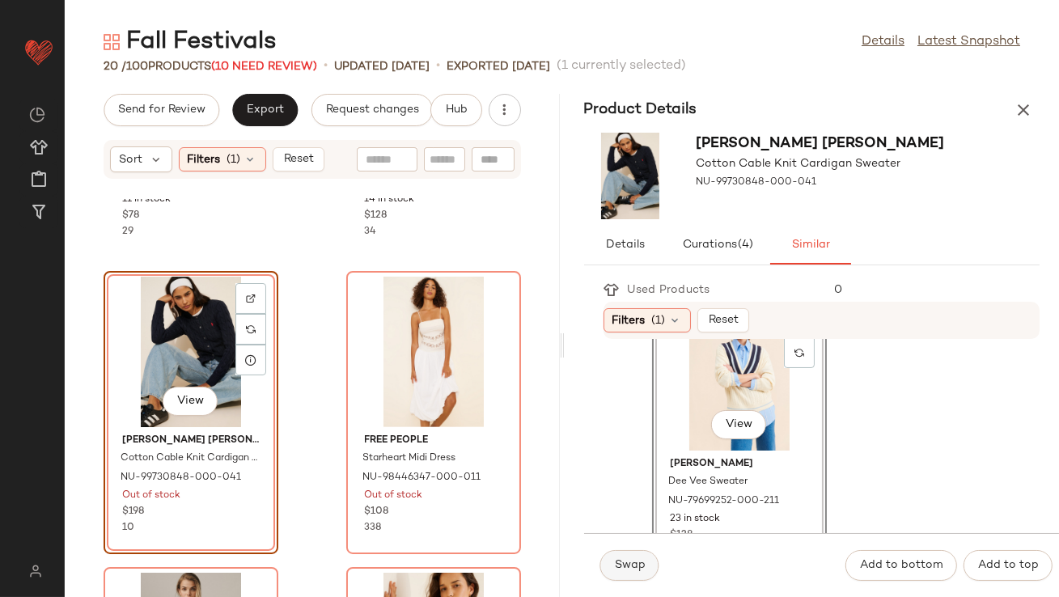
click at [640, 563] on span "Swap" at bounding box center [630, 565] width 32 height 13
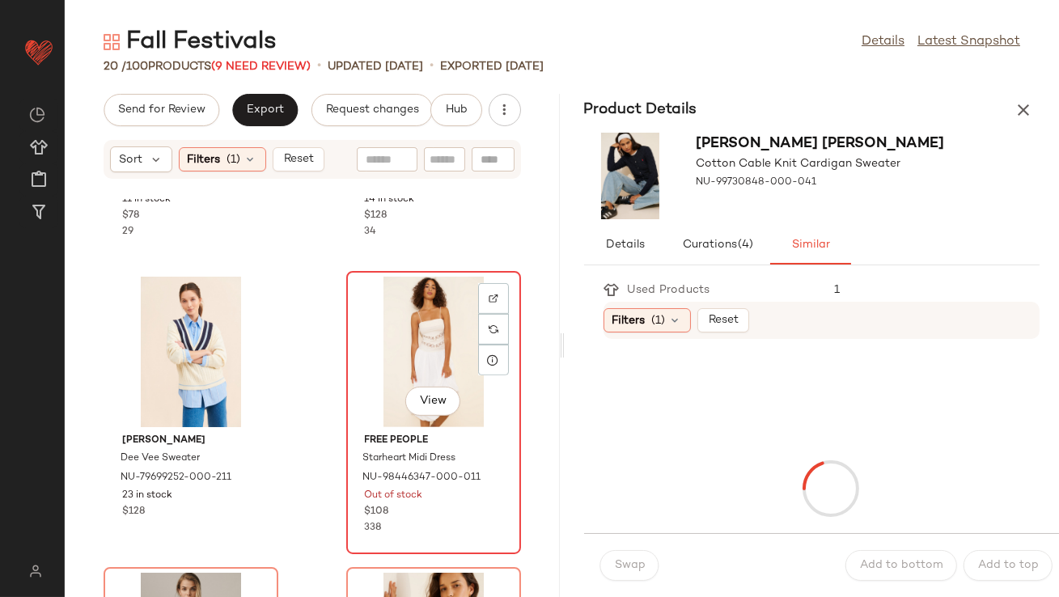
click at [388, 300] on div "View" at bounding box center [433, 352] width 163 height 150
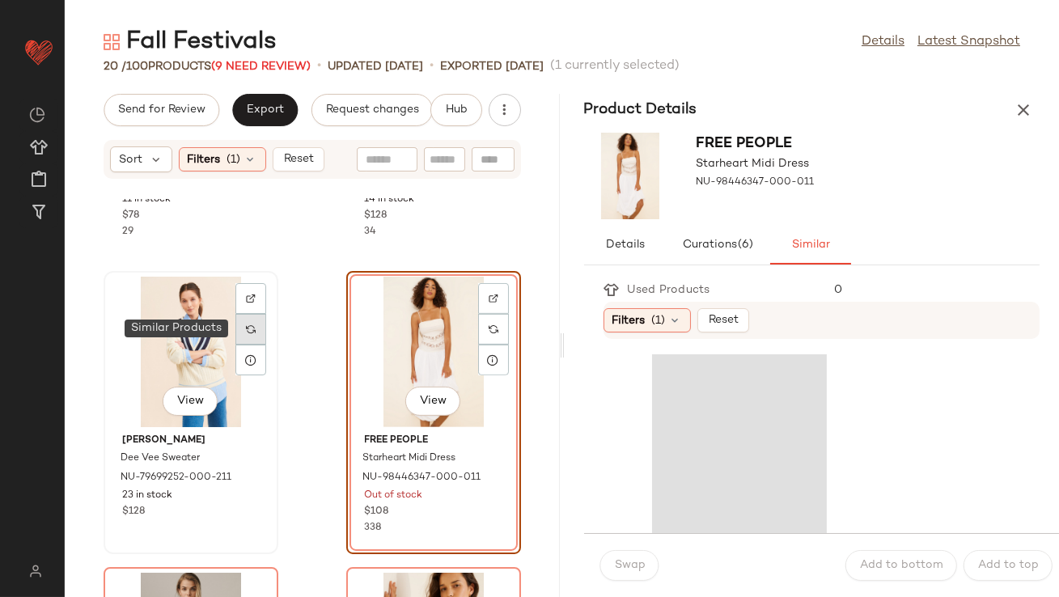
click at [252, 319] on div at bounding box center [250, 329] width 31 height 31
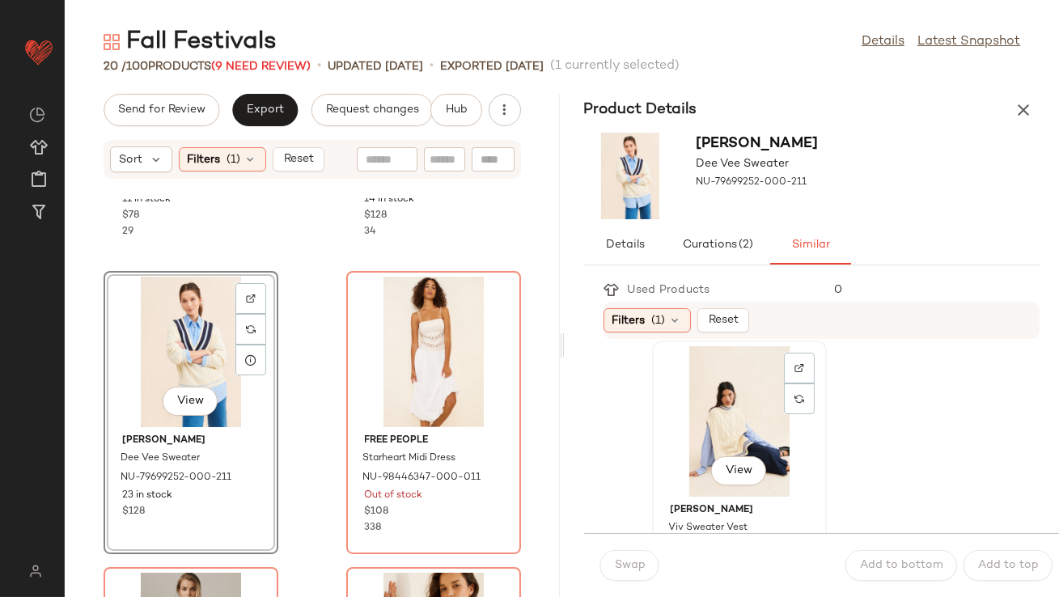
scroll to position [13, 0]
click at [701, 440] on div "View" at bounding box center [738, 420] width 163 height 150
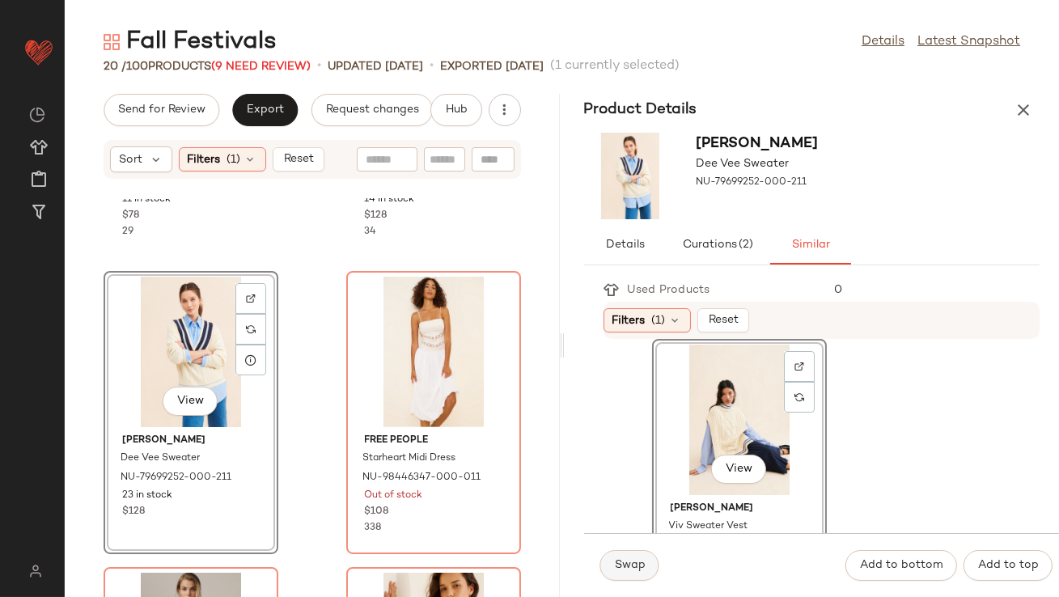
click at [624, 571] on span "Swap" at bounding box center [630, 565] width 32 height 13
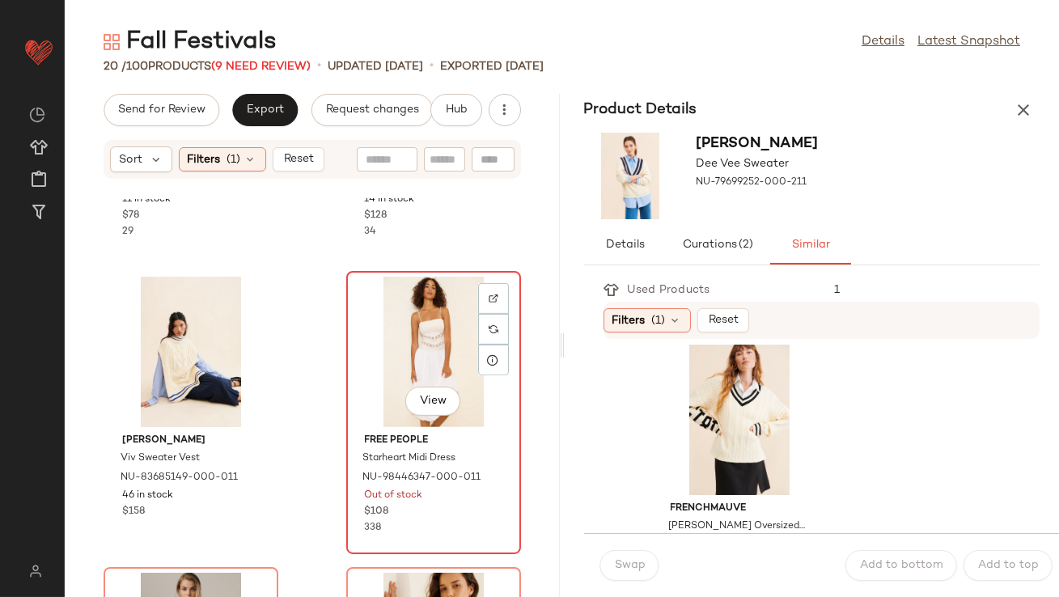
click at [412, 351] on div "View" at bounding box center [433, 352] width 163 height 150
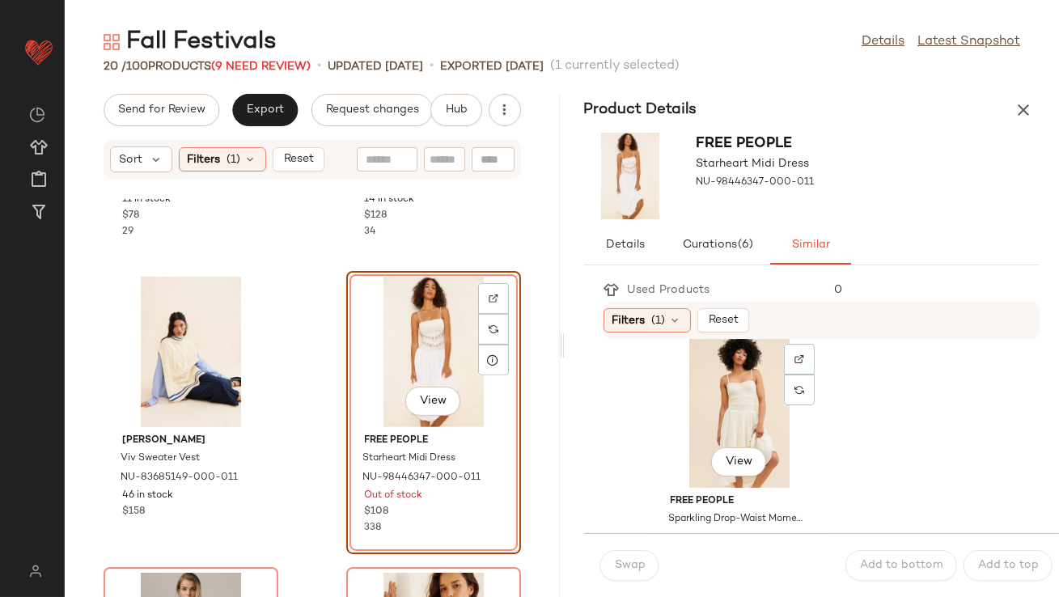
scroll to position [314, 0]
click at [697, 420] on div "View" at bounding box center [738, 415] width 163 height 150
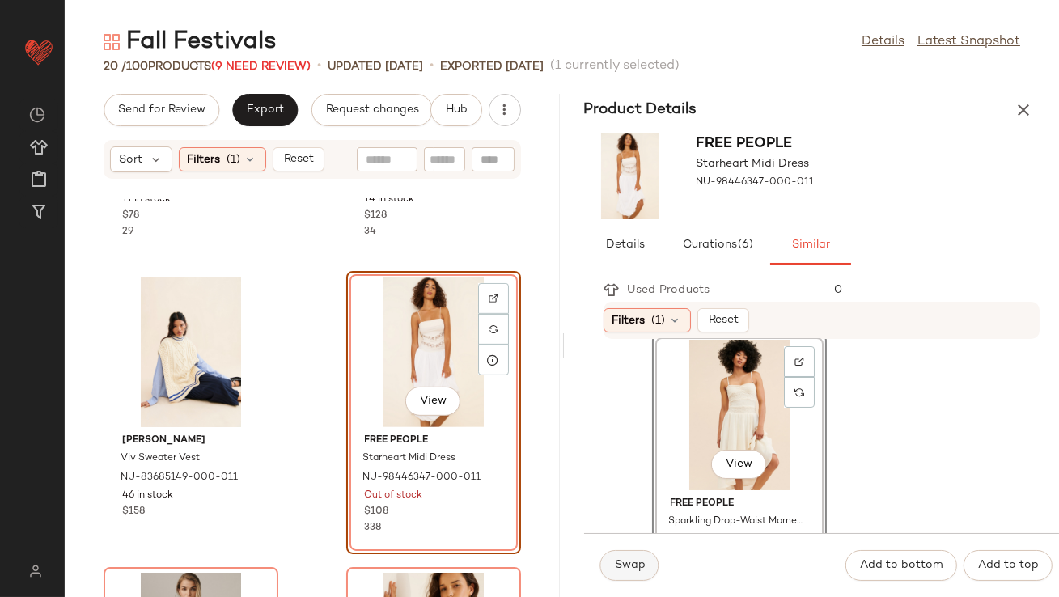
click at [621, 564] on span "Swap" at bounding box center [630, 565] width 32 height 13
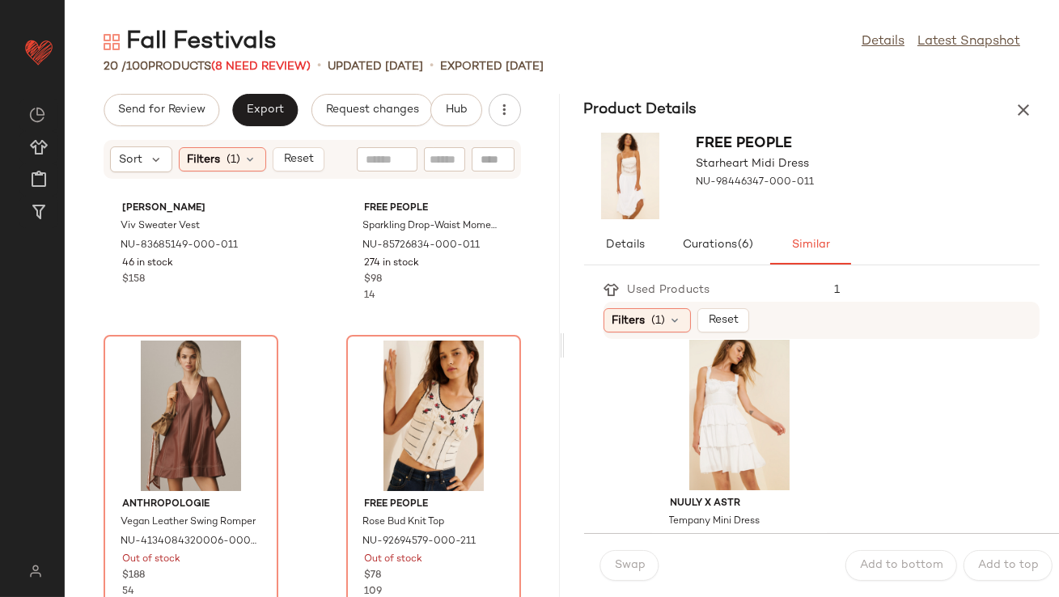
scroll to position [1680, 0]
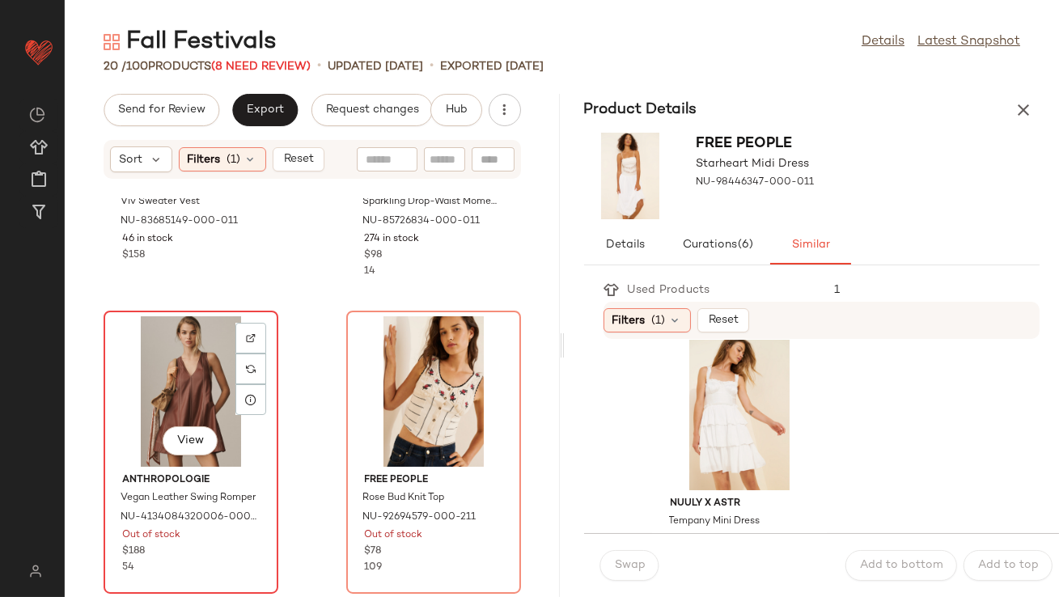
click at [185, 403] on div "View" at bounding box center [190, 391] width 163 height 150
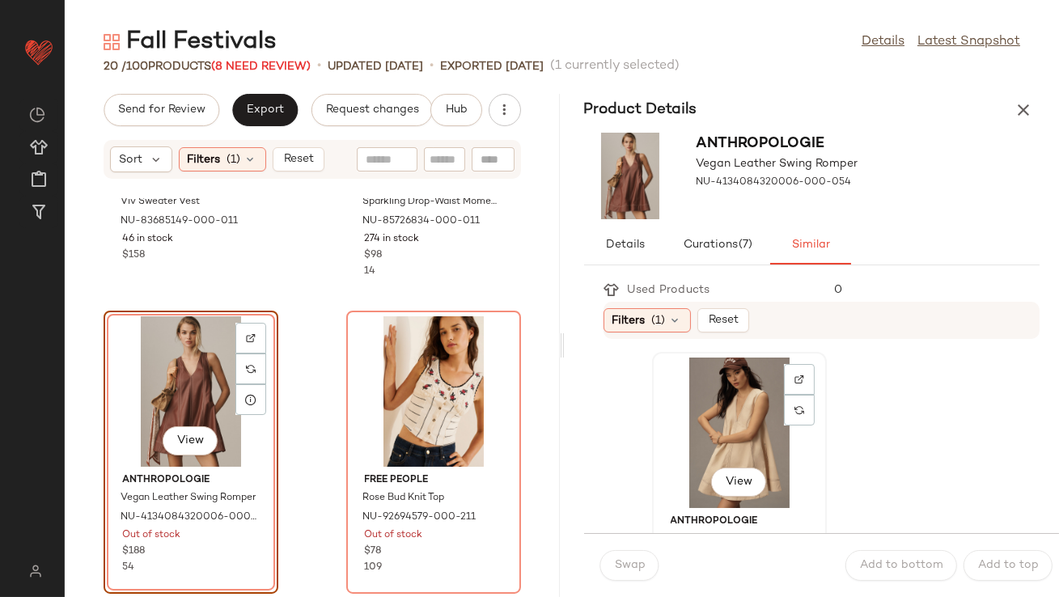
click at [721, 413] on div "View" at bounding box center [738, 432] width 163 height 150
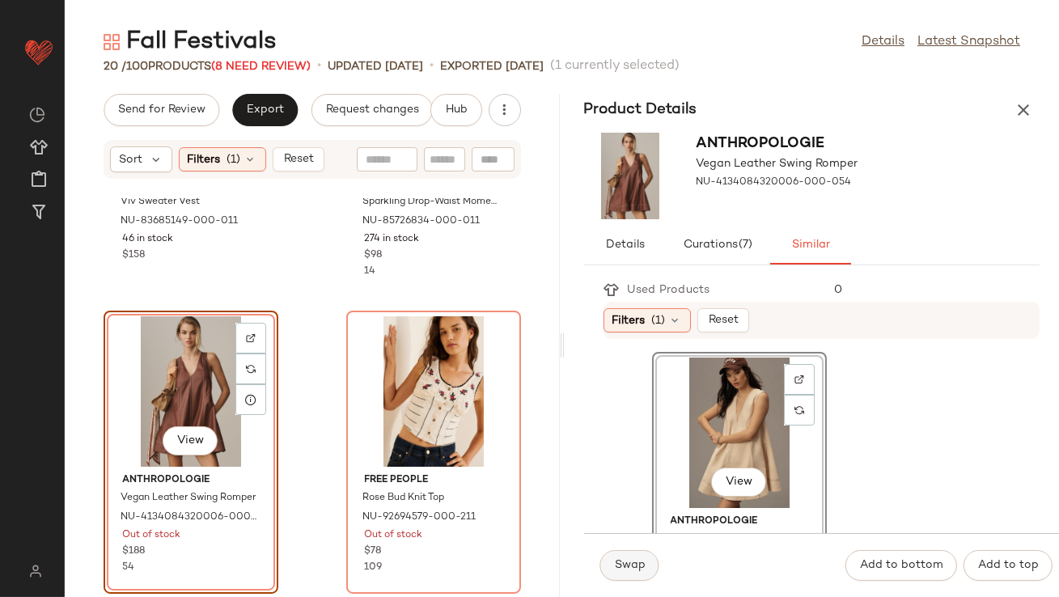
click at [641, 562] on span "Swap" at bounding box center [630, 565] width 32 height 13
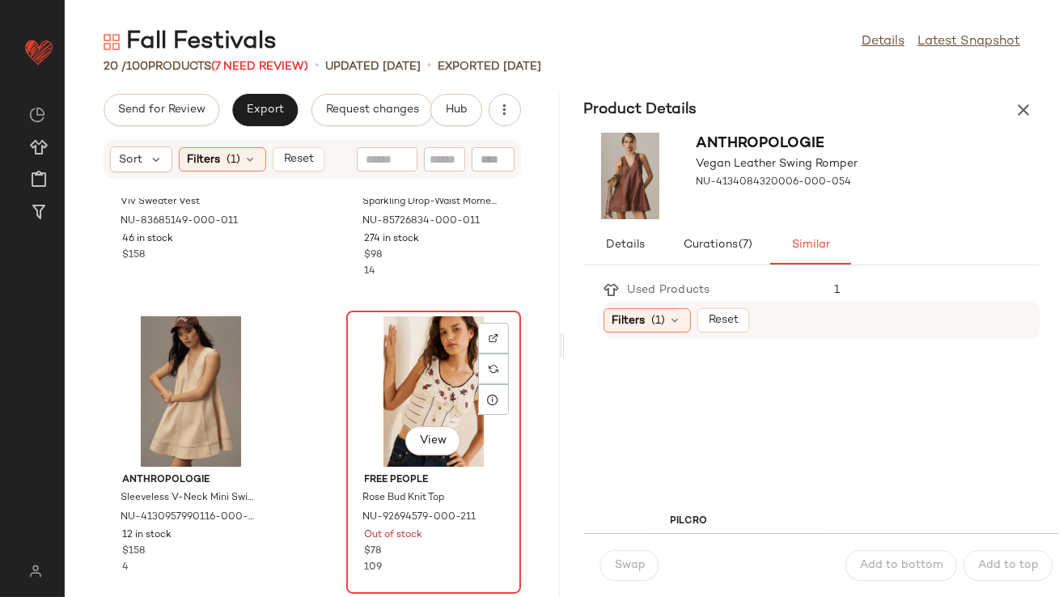
click at [459, 366] on div "View" at bounding box center [433, 391] width 163 height 150
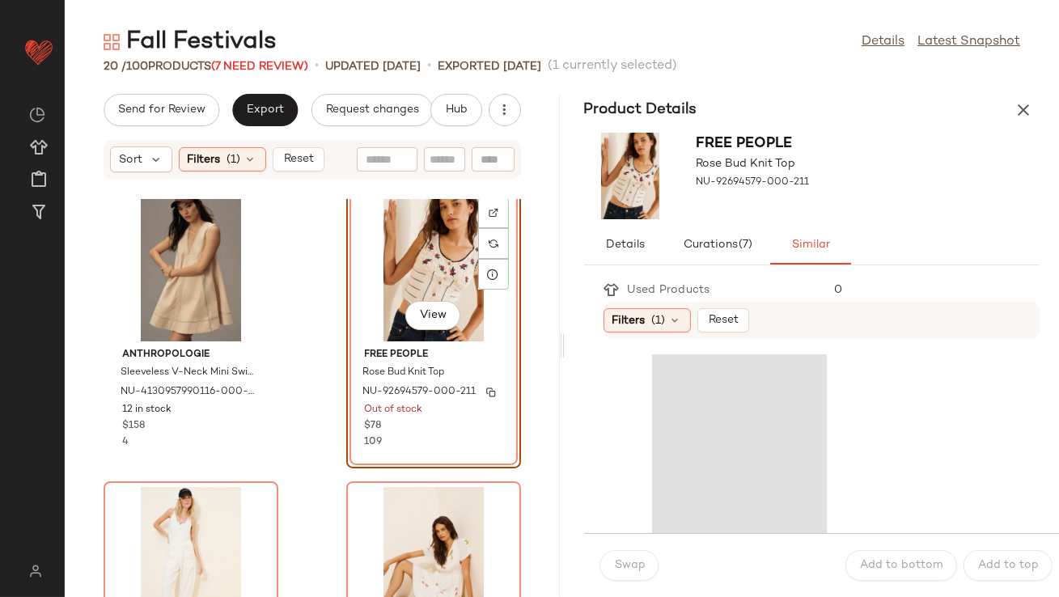
scroll to position [1819, 0]
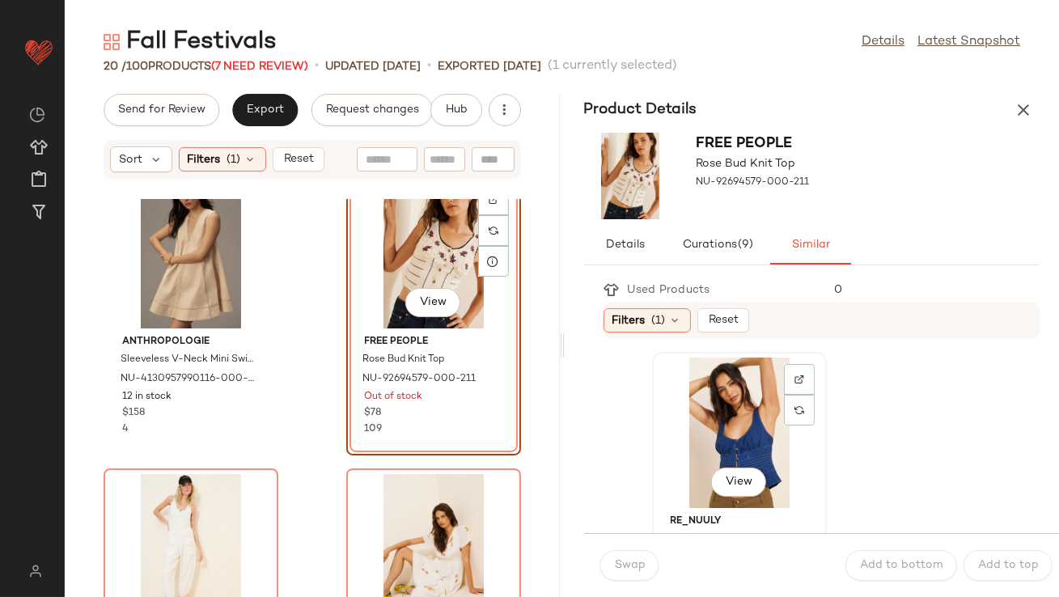
click at [716, 457] on div "View" at bounding box center [738, 432] width 163 height 150
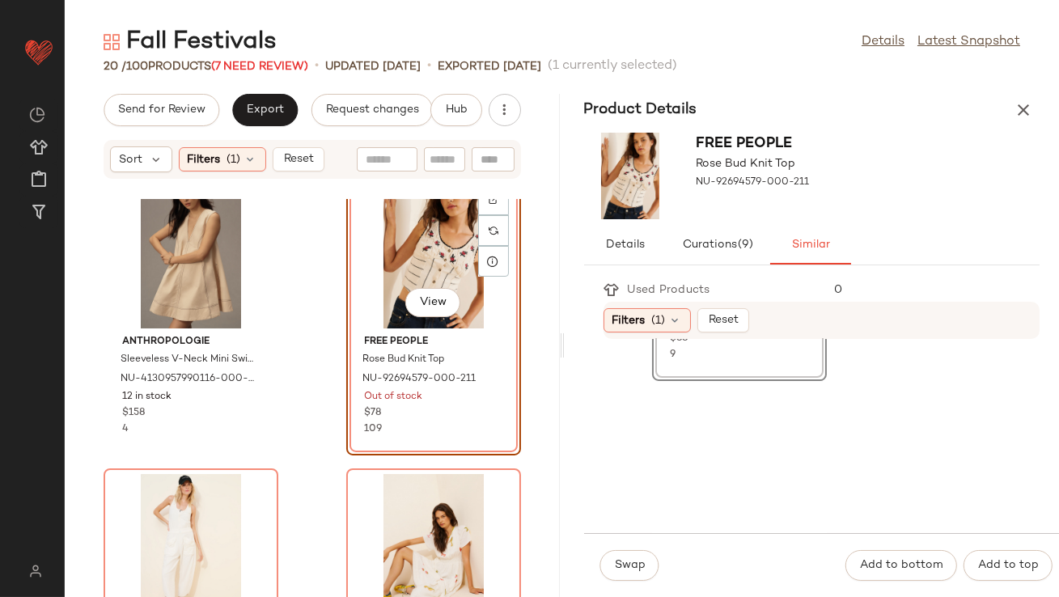
scroll to position [281, 0]
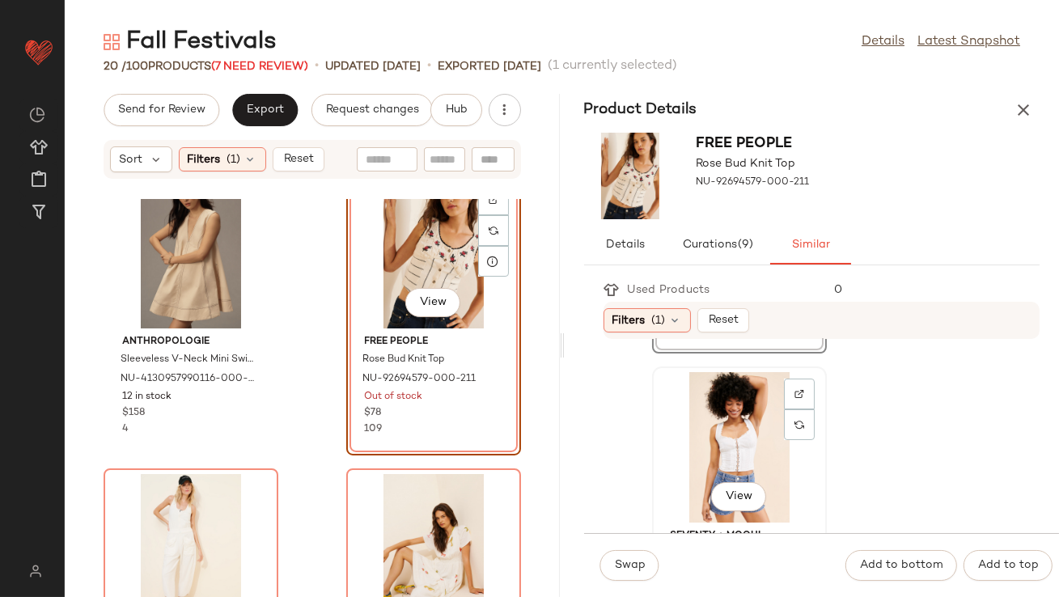
click at [684, 431] on div "View" at bounding box center [738, 447] width 163 height 150
click at [636, 567] on span "Swap" at bounding box center [630, 565] width 32 height 13
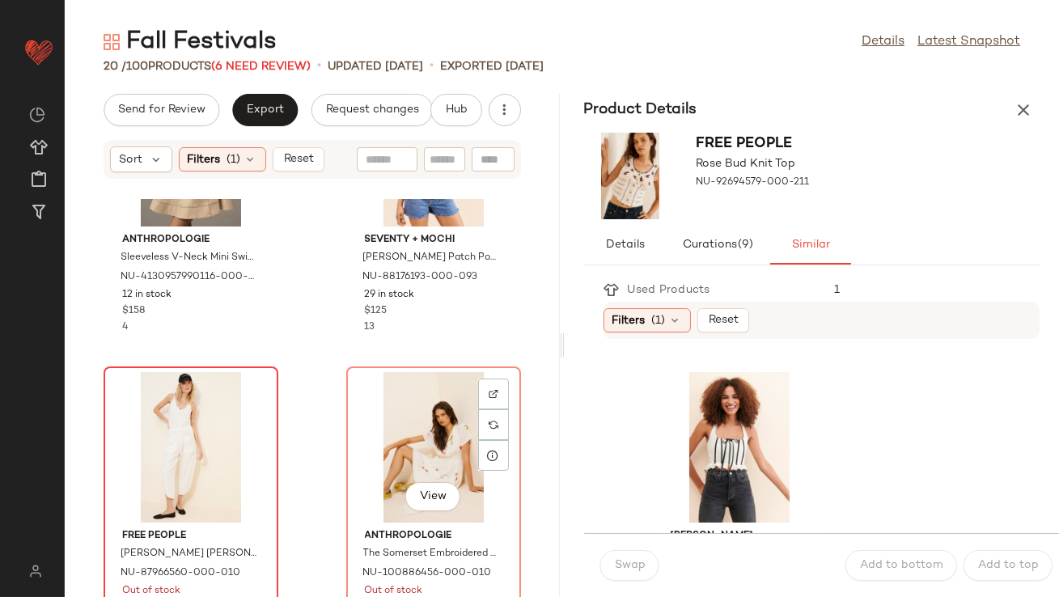
scroll to position [1959, 0]
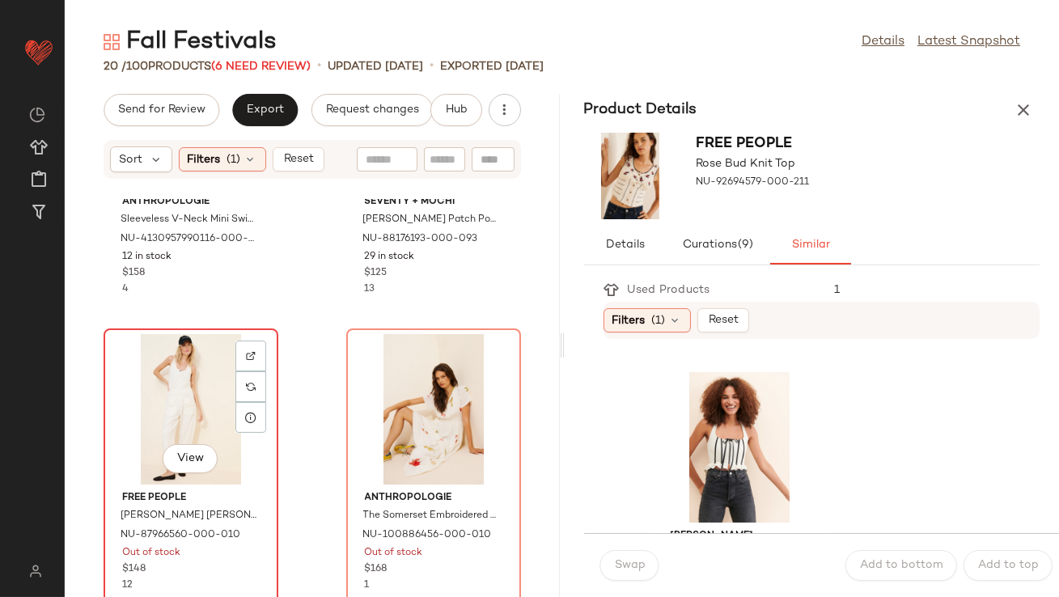
click at [166, 415] on div "View" at bounding box center [190, 409] width 163 height 150
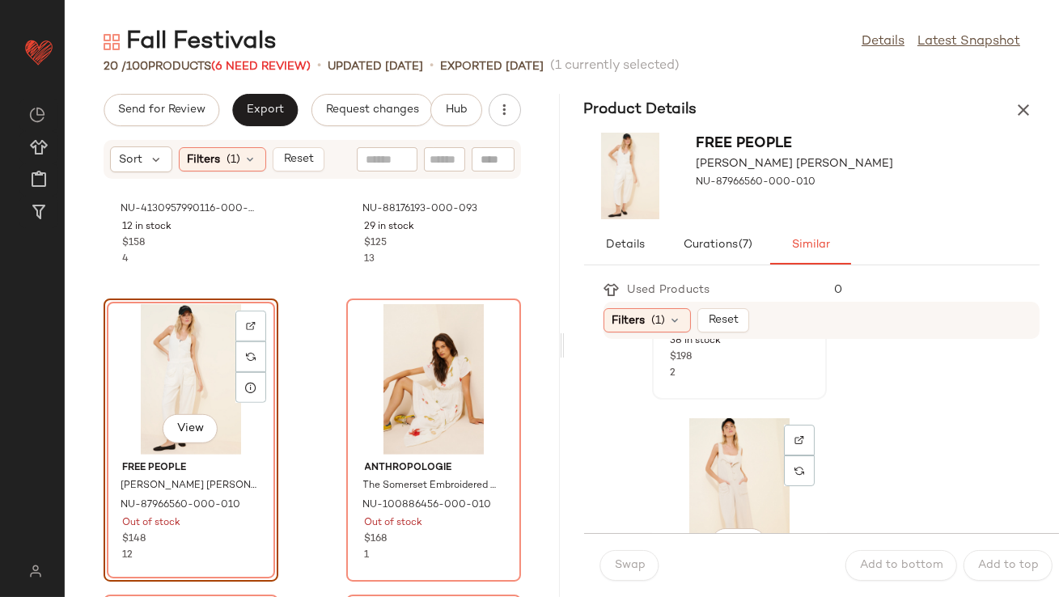
scroll to position [331, 0]
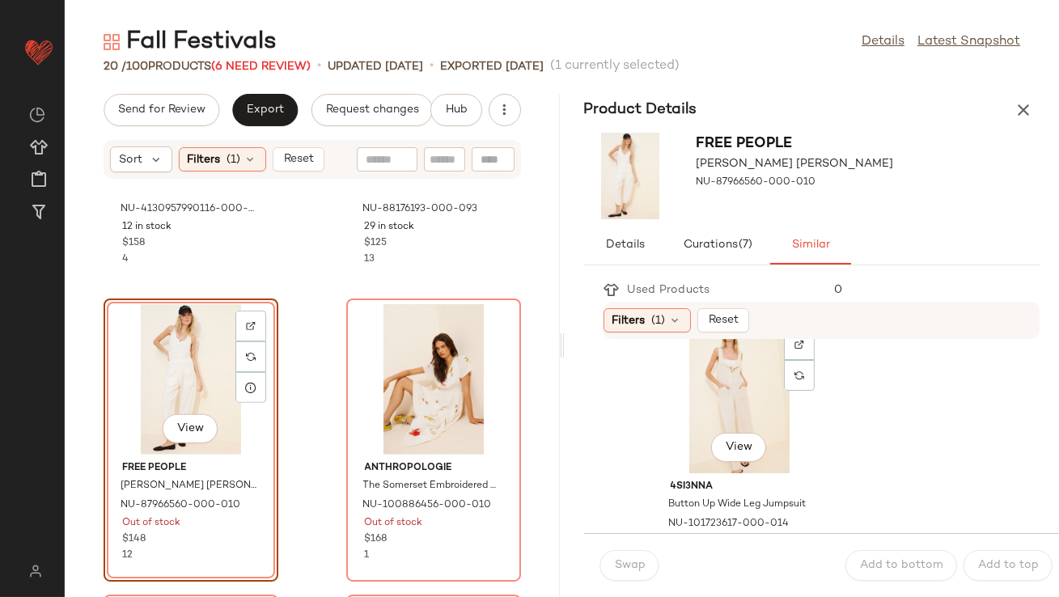
click at [699, 418] on div "View" at bounding box center [738, 398] width 163 height 150
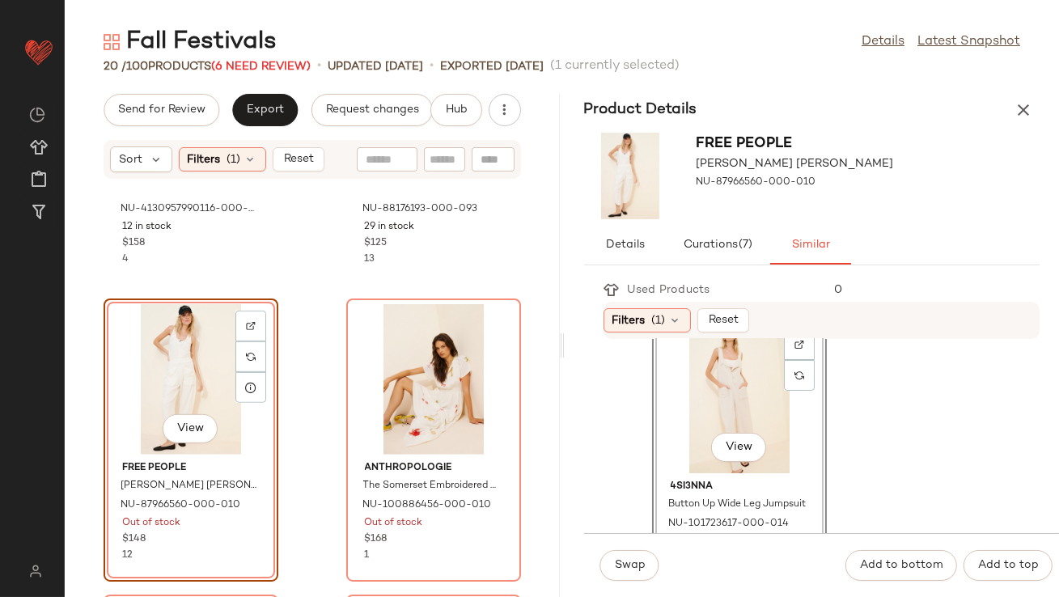
click at [617, 548] on div "Swap Add to bottom Add to top" at bounding box center [822, 565] width 476 height 64
click at [617, 559] on span "Swap" at bounding box center [630, 565] width 32 height 13
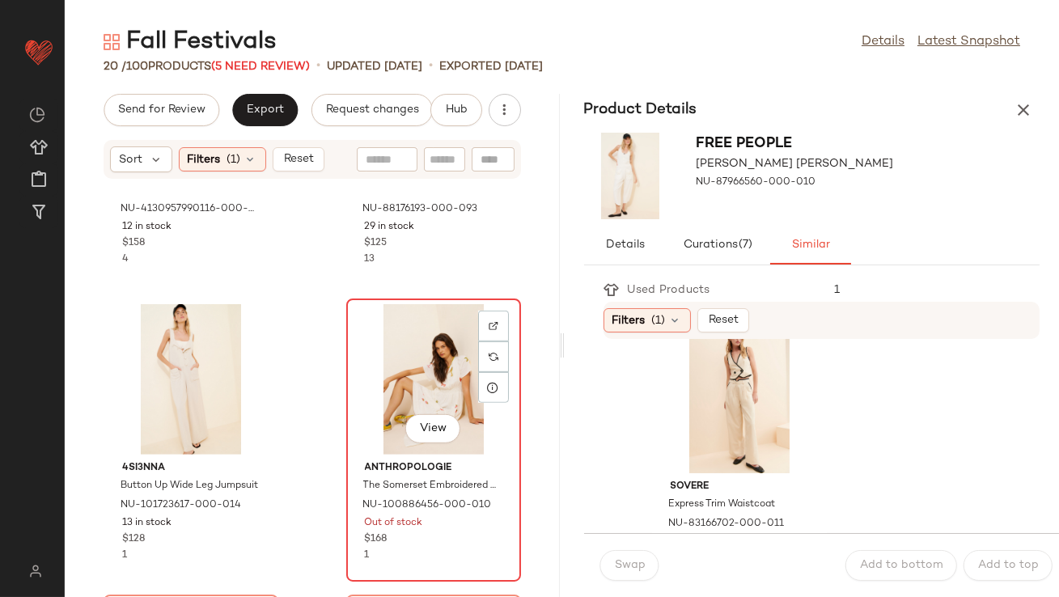
click at [416, 370] on div "View" at bounding box center [433, 379] width 163 height 150
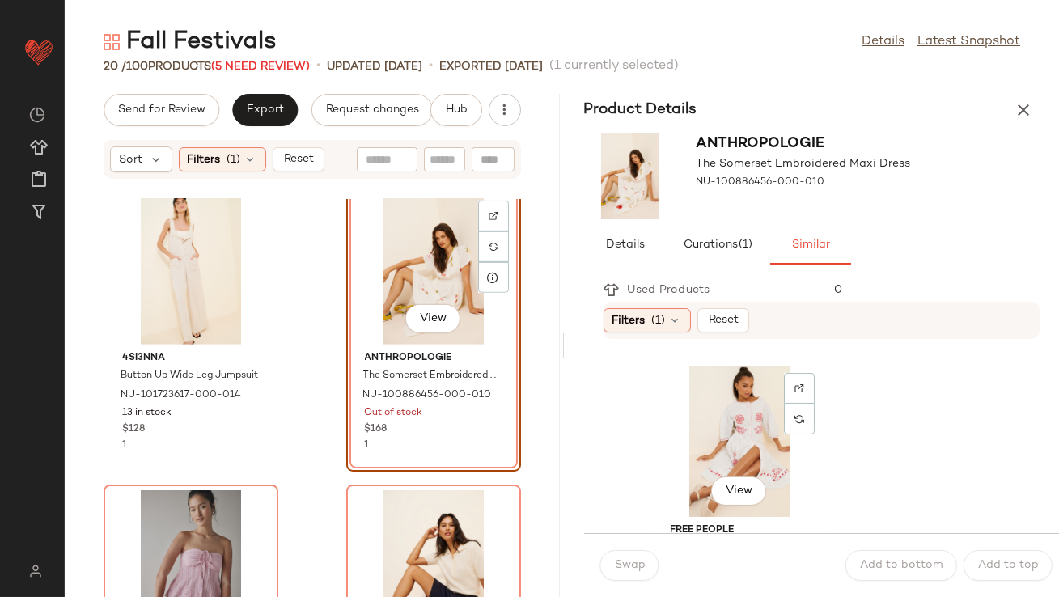
scroll to position [609, 0]
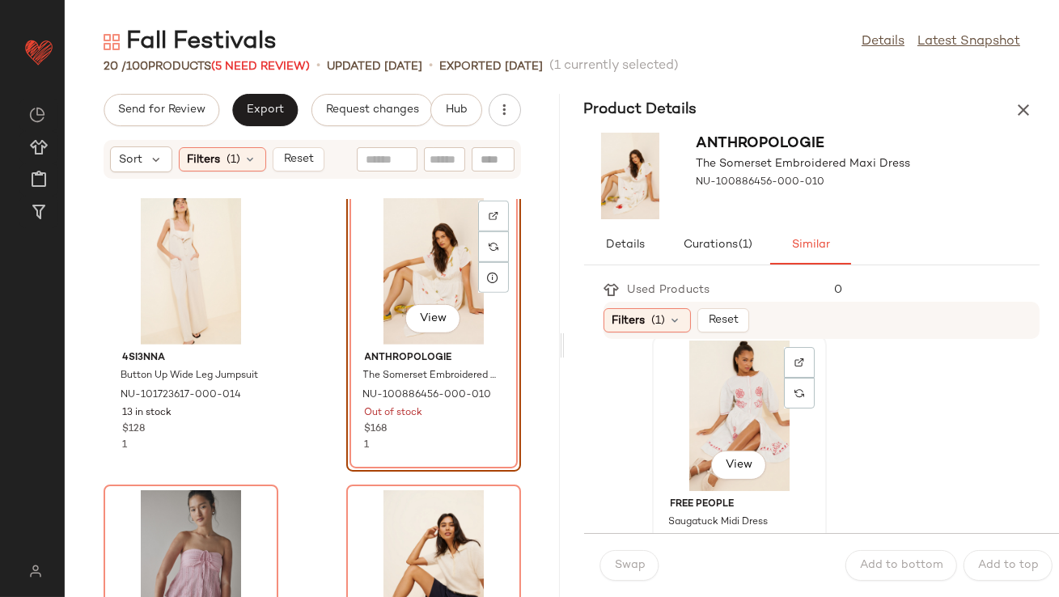
click at [739, 415] on div "View" at bounding box center [738, 415] width 163 height 150
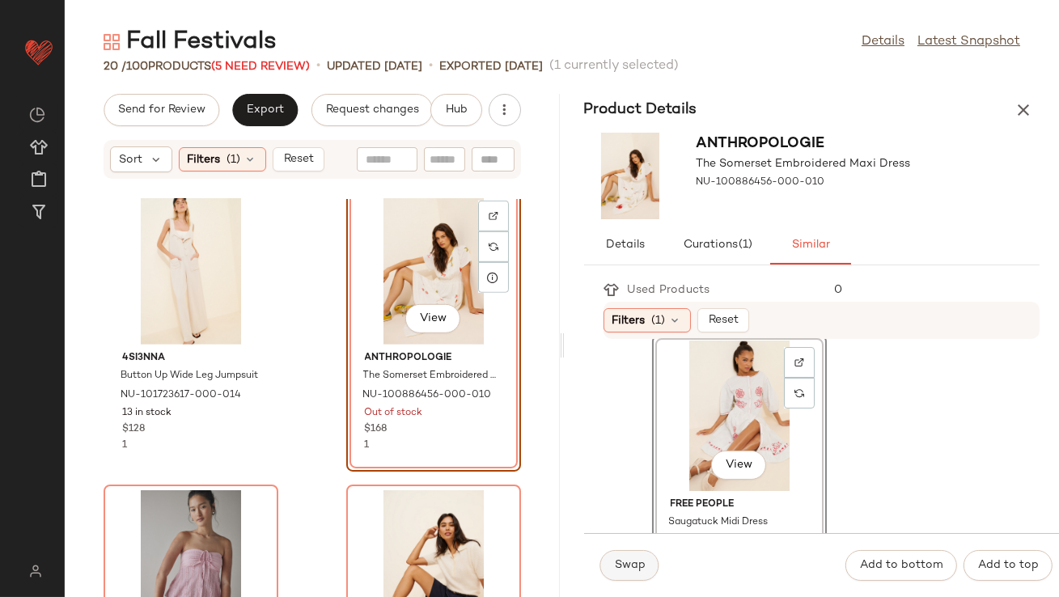
click at [619, 566] on span "Swap" at bounding box center [630, 565] width 32 height 13
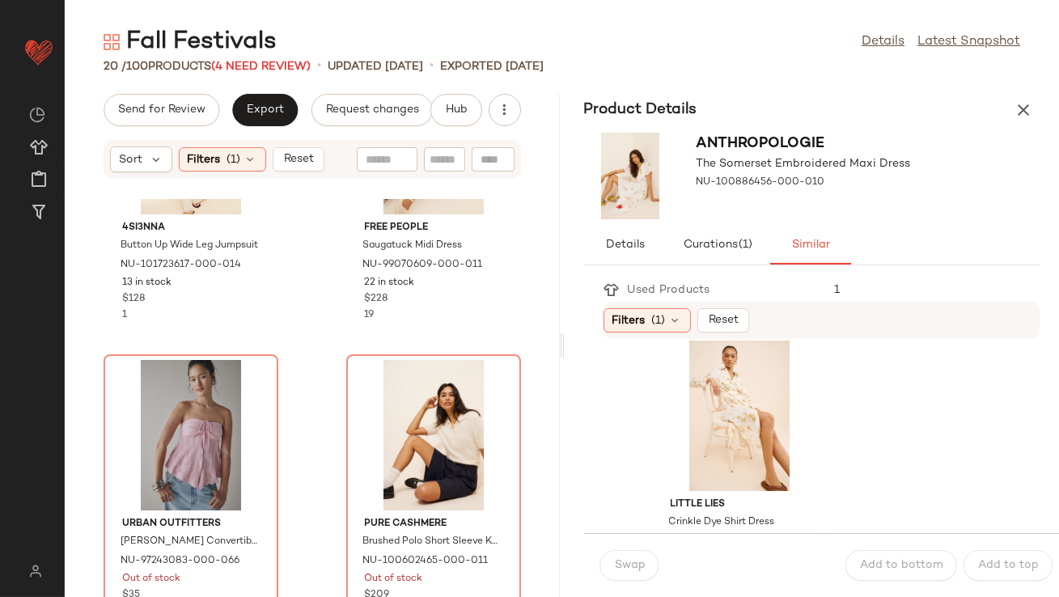
scroll to position [2330, 0]
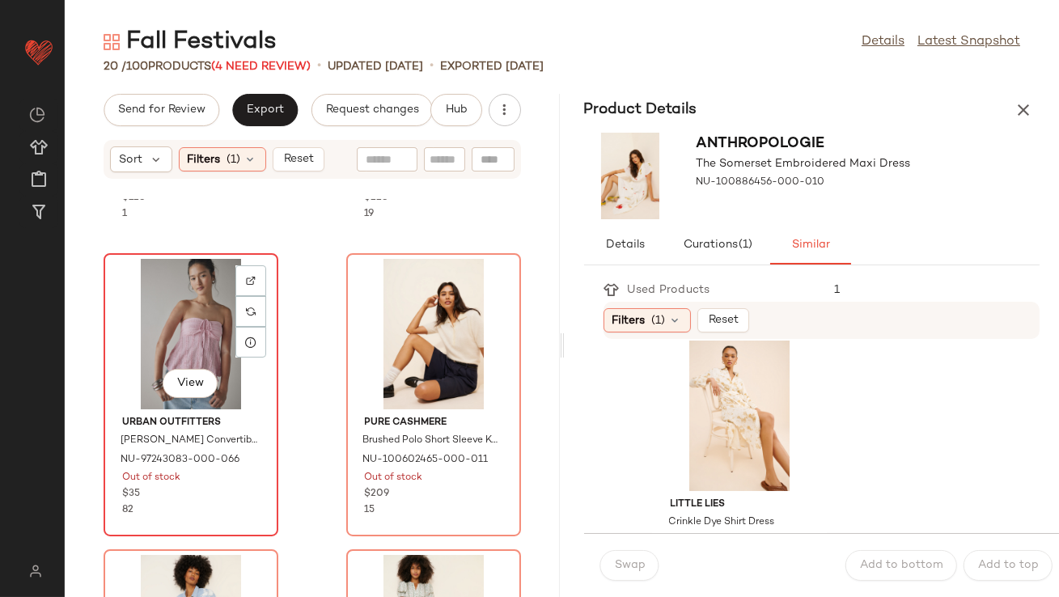
click at [188, 319] on div "View" at bounding box center [190, 334] width 163 height 150
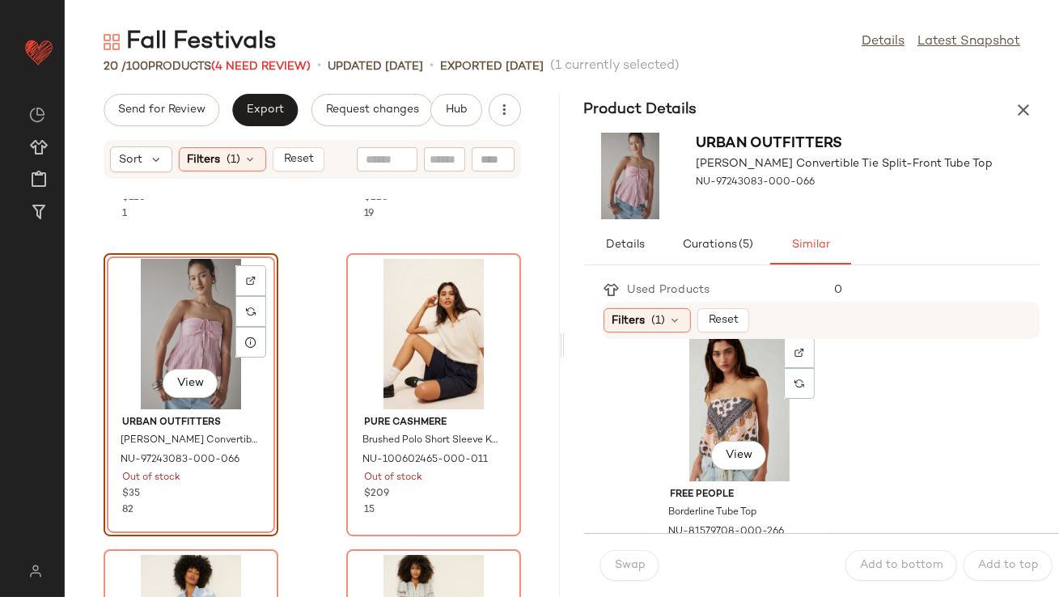
scroll to position [631, 0]
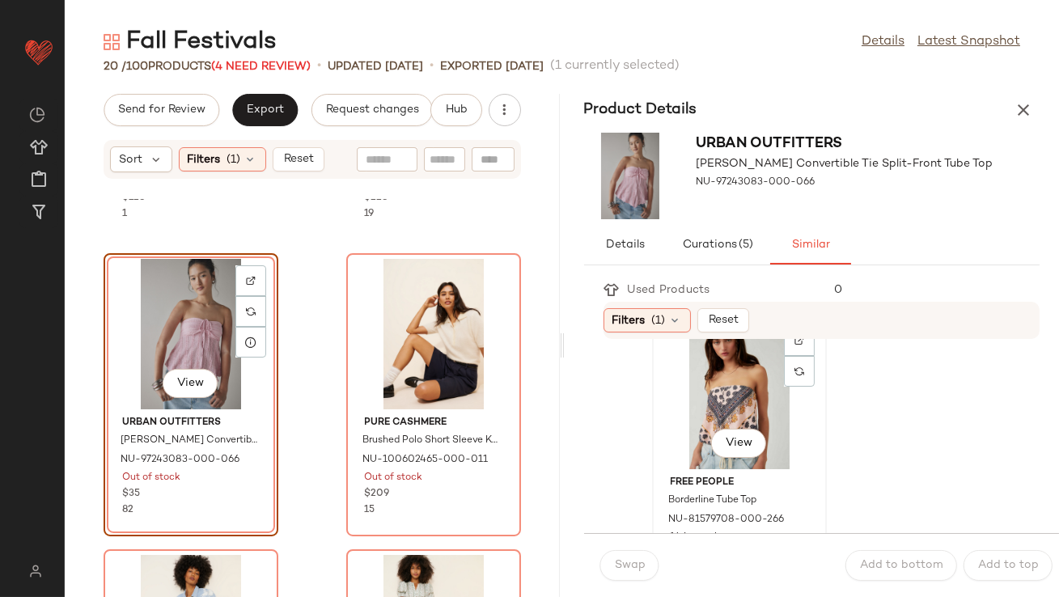
click at [683, 435] on div "View" at bounding box center [738, 394] width 163 height 150
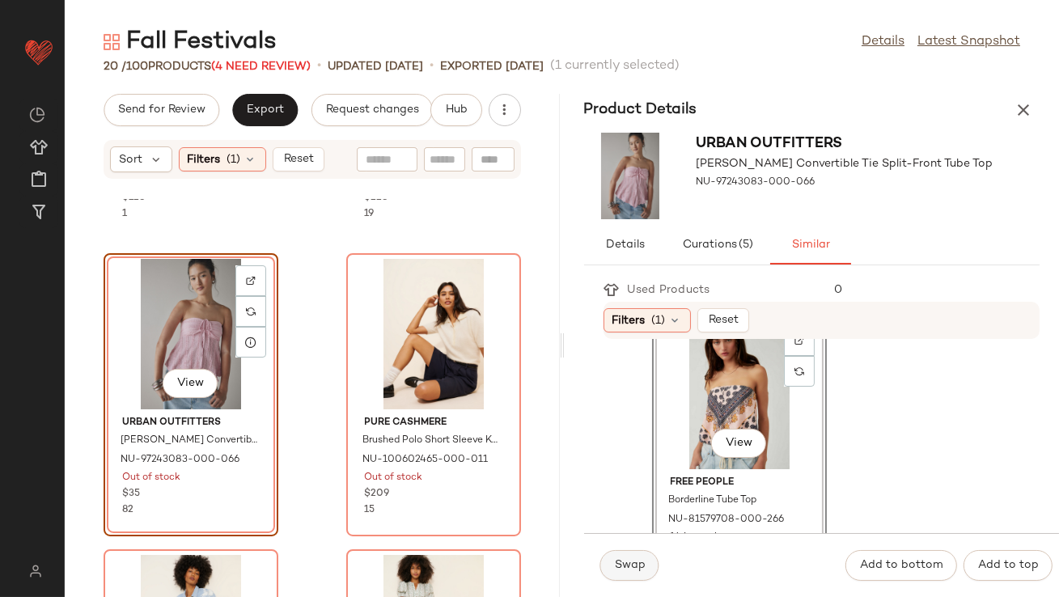
click at [640, 565] on span "Swap" at bounding box center [630, 565] width 32 height 13
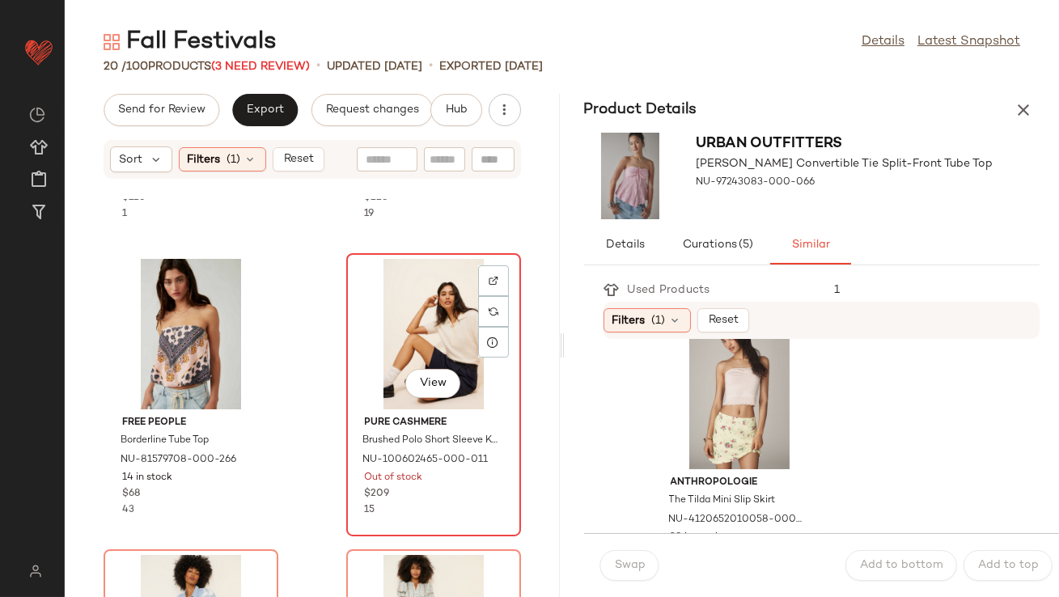
click at [443, 351] on div "View" at bounding box center [433, 334] width 163 height 150
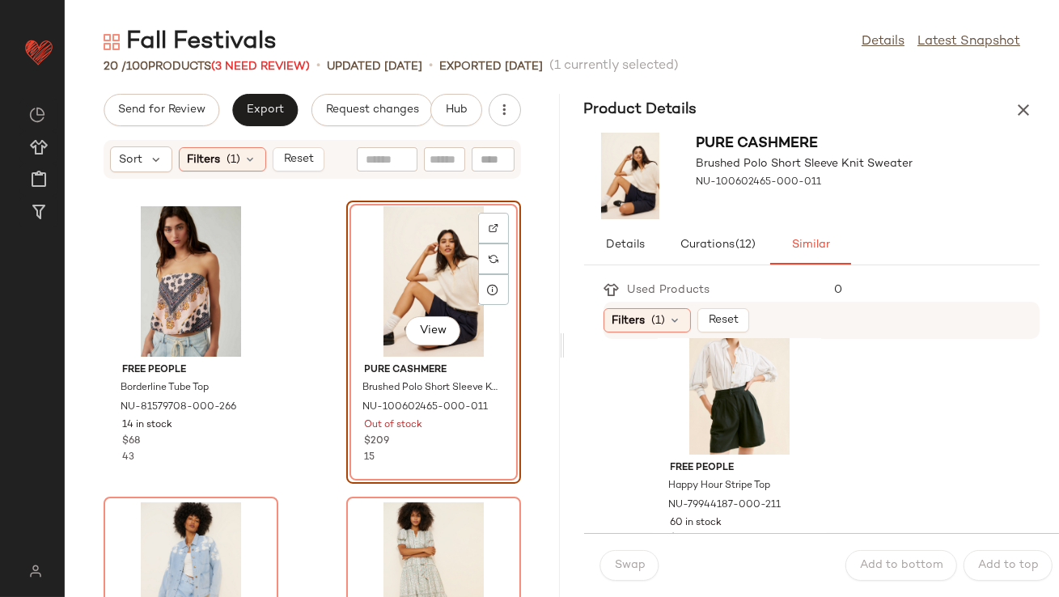
scroll to position [281, 0]
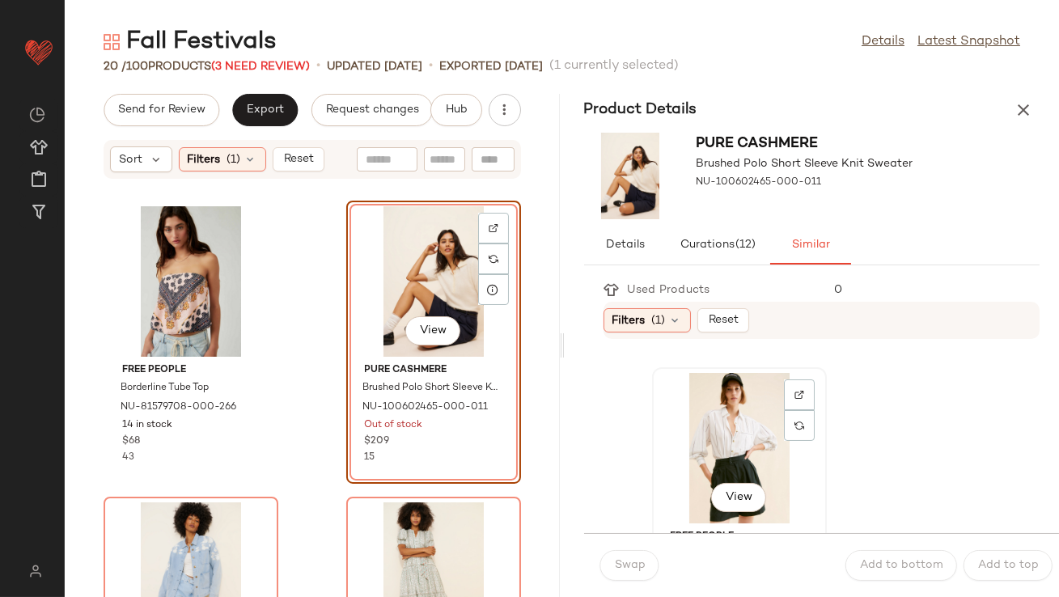
click at [712, 429] on div "View" at bounding box center [738, 448] width 163 height 150
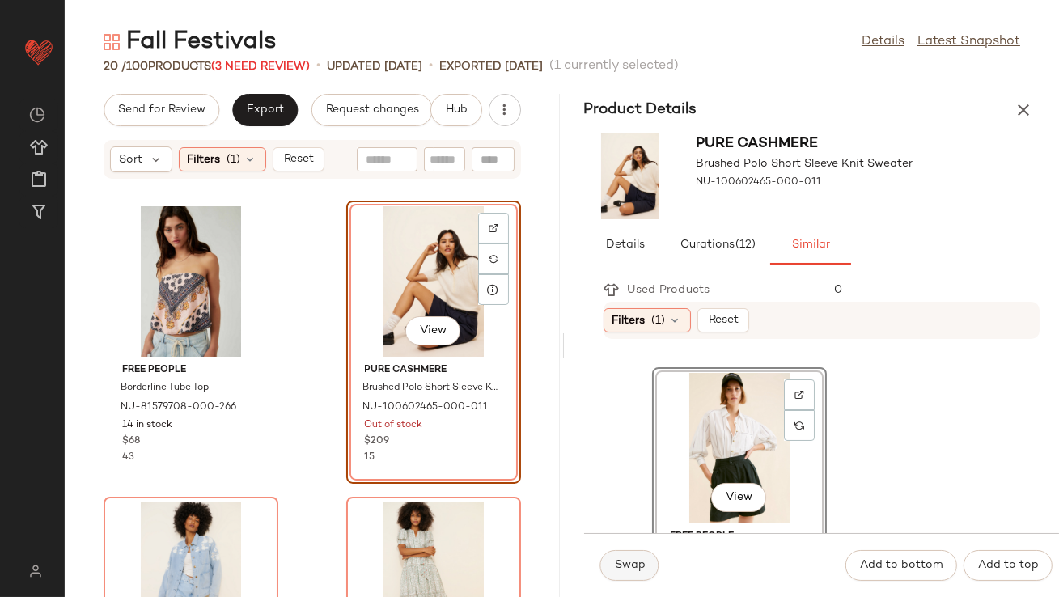
click at [626, 576] on button "Swap" at bounding box center [629, 565] width 59 height 31
drag, startPoint x: 626, startPoint y: 576, endPoint x: 443, endPoint y: 535, distance: 187.2
click at [452, 543] on div "Send for Review Export Request changes Hub Sort Filters (1) Reset 4SI3NNA Butto…" at bounding box center [562, 345] width 994 height 503
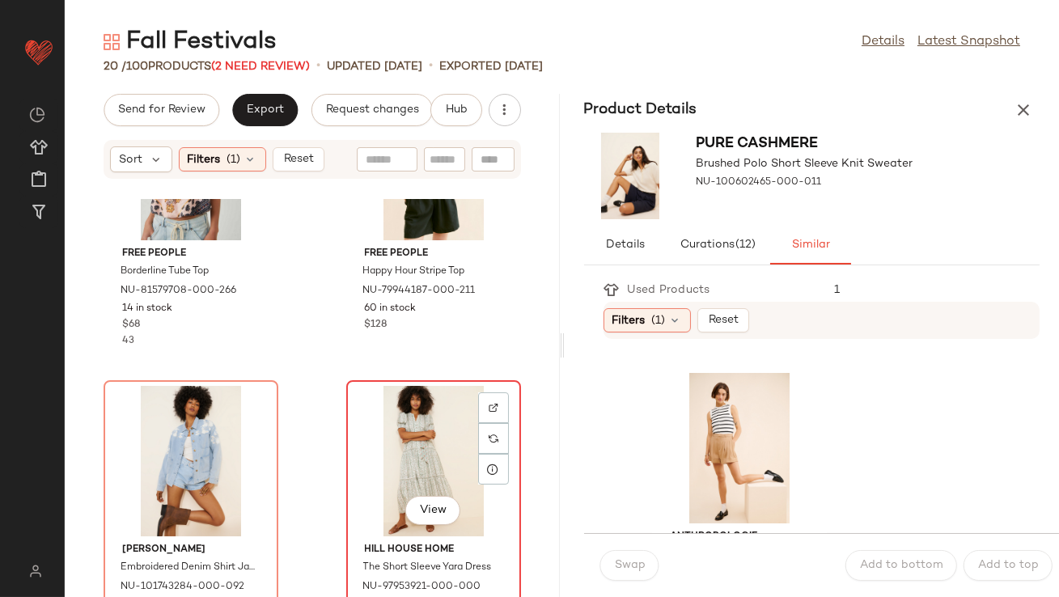
scroll to position [2527, 0]
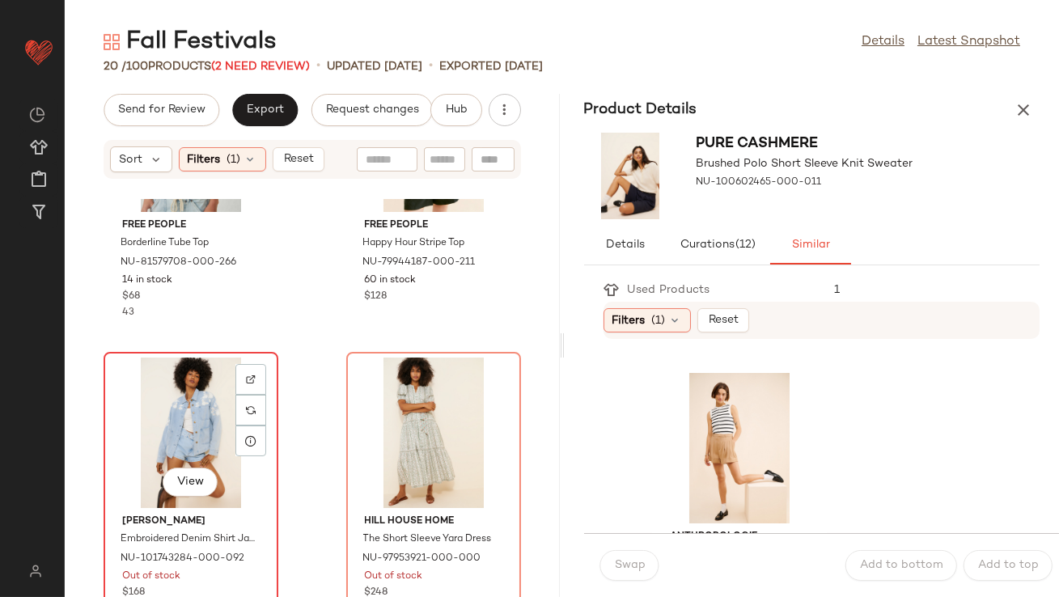
click at [191, 401] on div "View" at bounding box center [190, 432] width 163 height 150
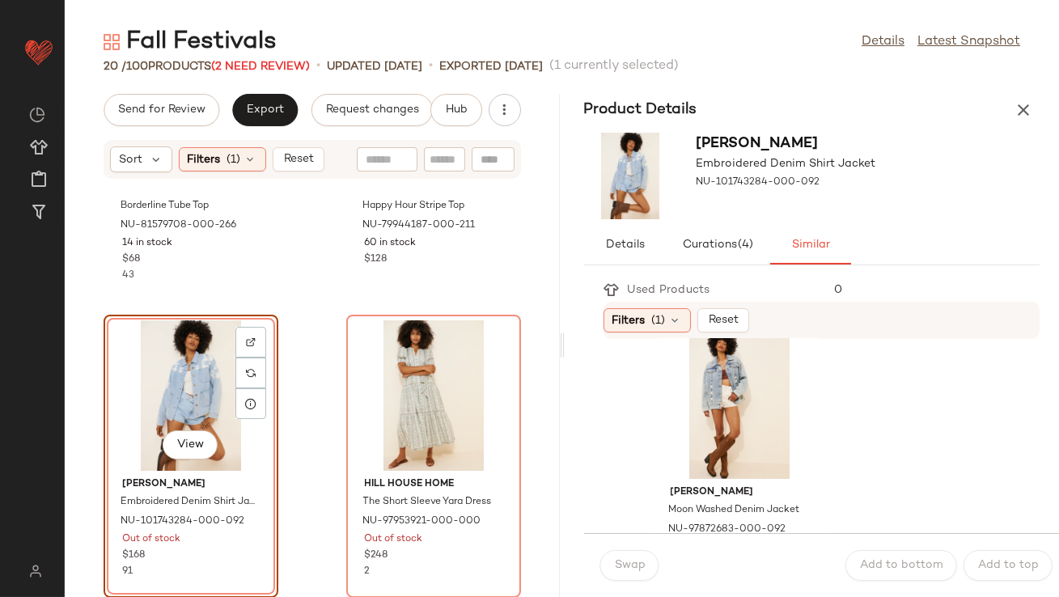
scroll to position [327, 0]
click at [752, 394] on div "View" at bounding box center [738, 402] width 163 height 150
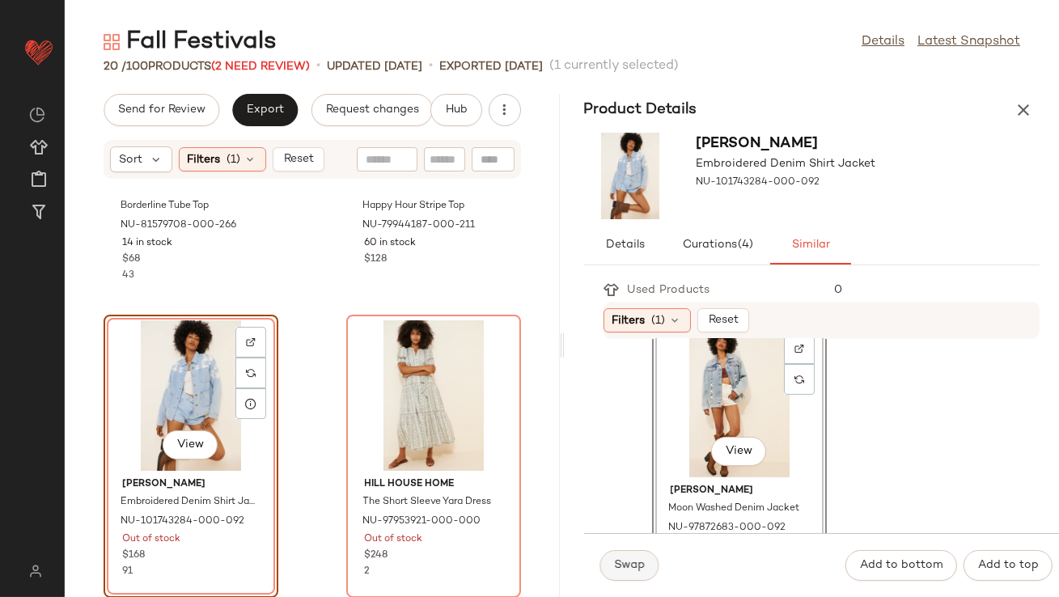
click at [618, 562] on span "Swap" at bounding box center [630, 565] width 32 height 13
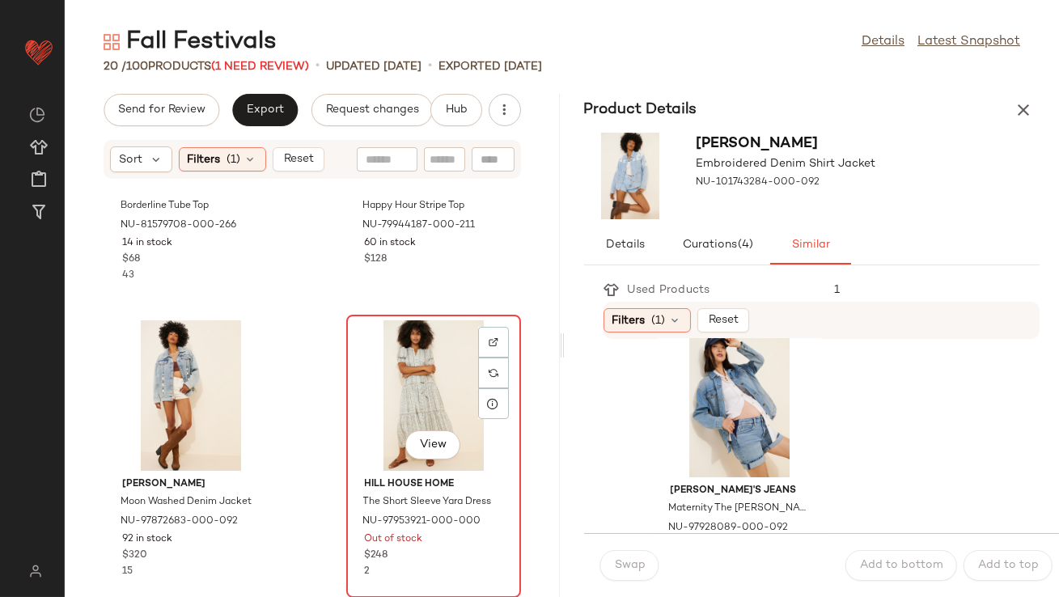
click at [426, 401] on div "View" at bounding box center [433, 395] width 163 height 150
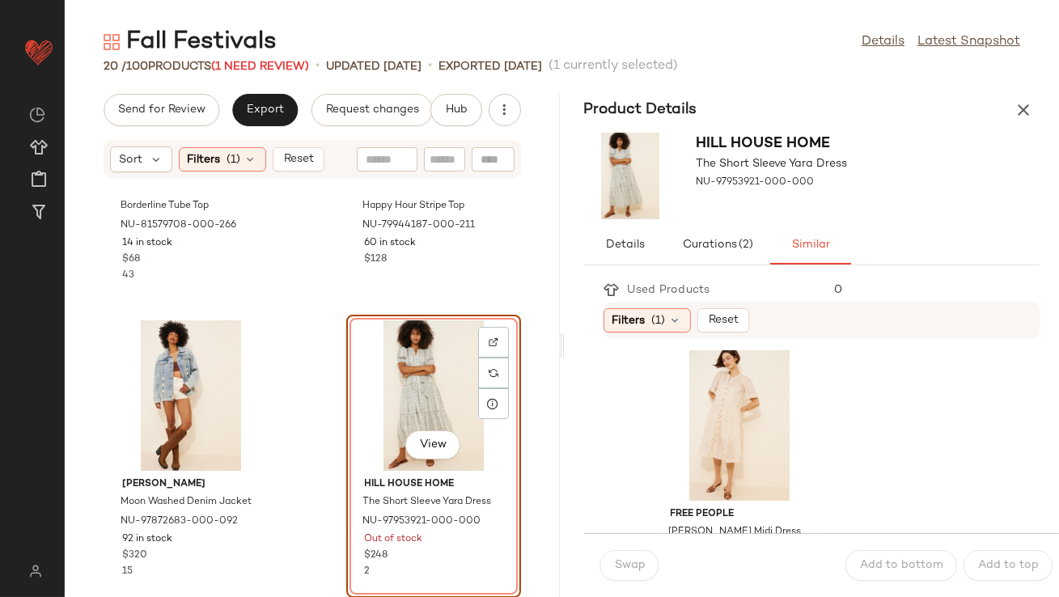
scroll to position [323, 0]
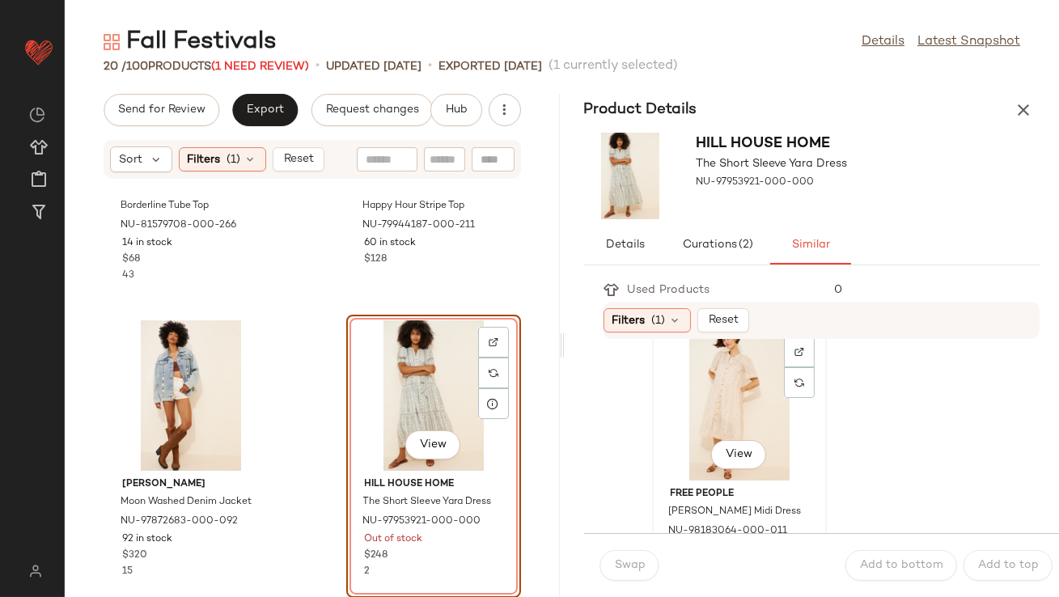
click at [723, 402] on div "View" at bounding box center [738, 405] width 163 height 150
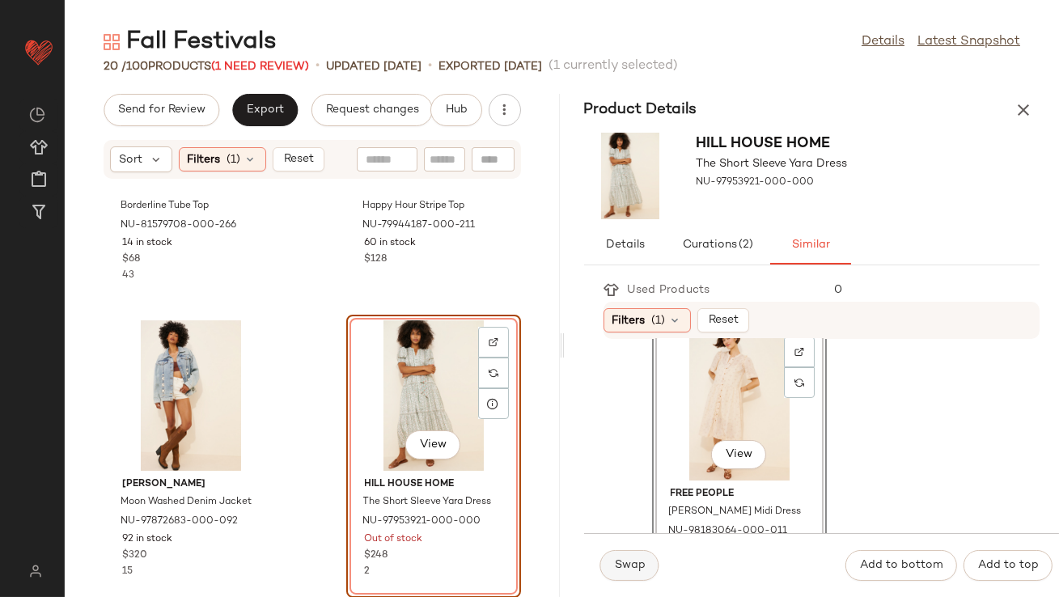
click at [628, 566] on span "Swap" at bounding box center [630, 565] width 32 height 13
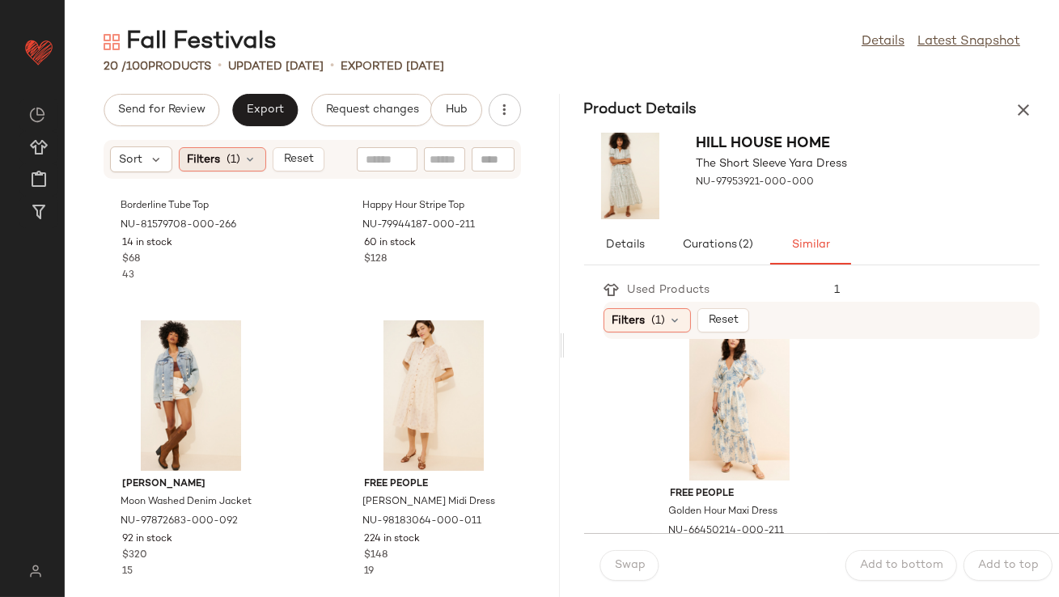
click at [254, 160] on icon at bounding box center [250, 159] width 13 height 13
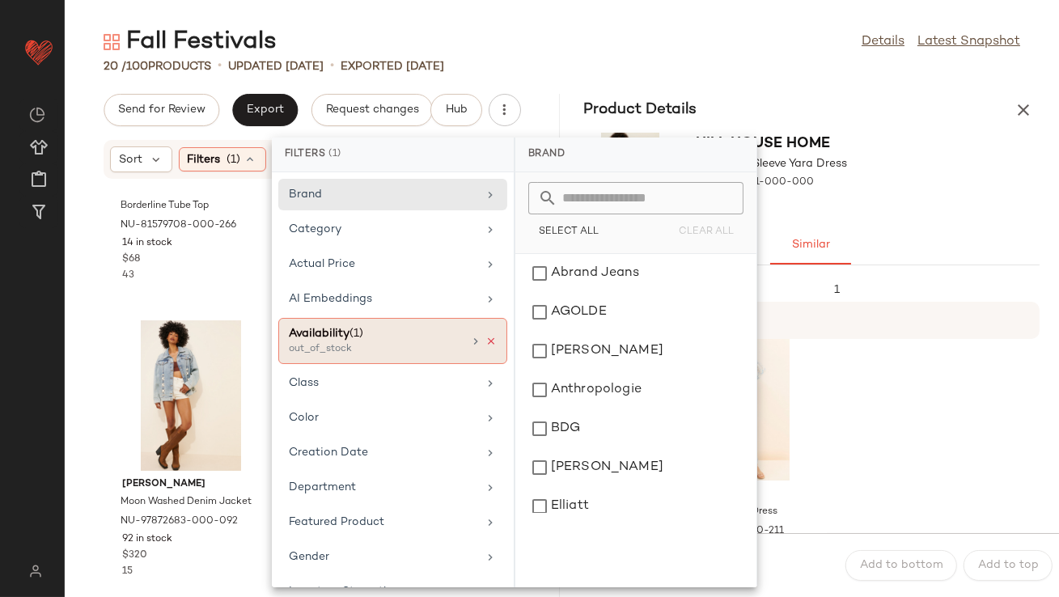
click at [485, 344] on icon at bounding box center [490, 341] width 11 height 11
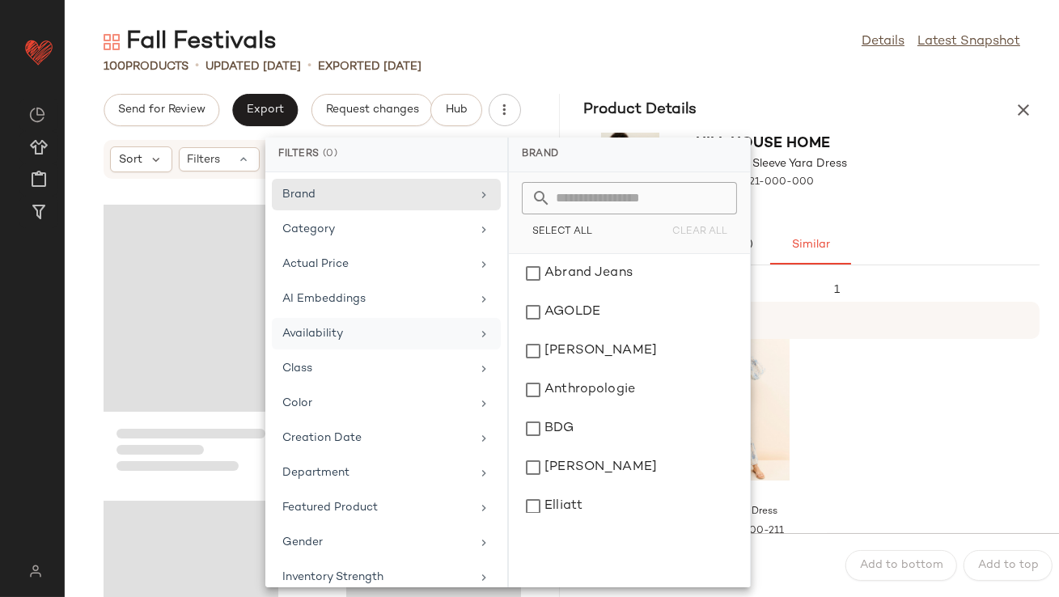
click at [1029, 105] on icon "button" at bounding box center [1022, 109] width 19 height 19
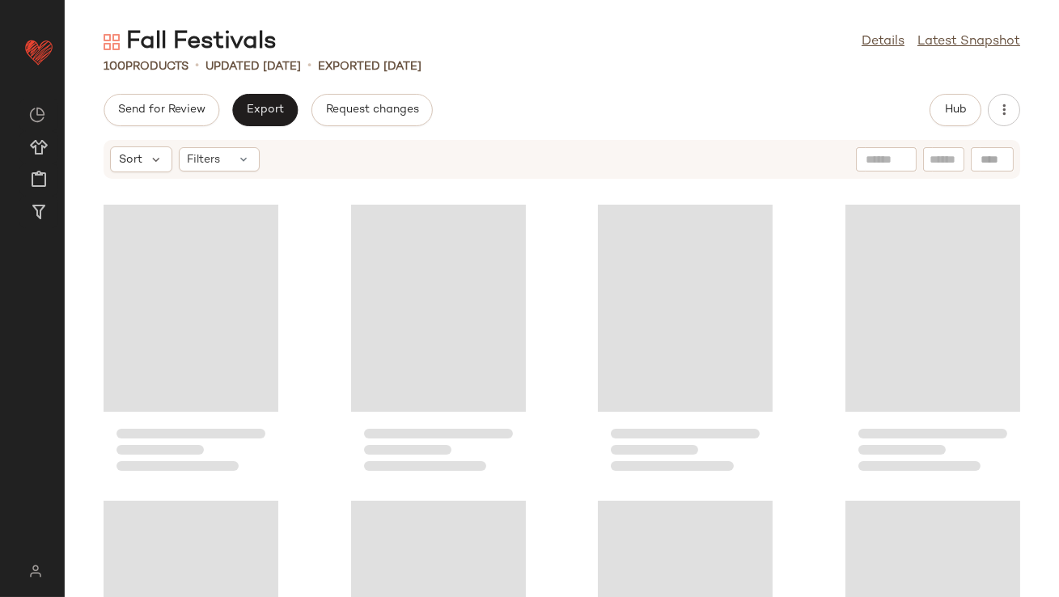
click at [735, 13] on main "Fall Festivals Details Latest Snapshot 100 Products • updated Jul 29th • Export…" at bounding box center [529, 298] width 1059 height 597
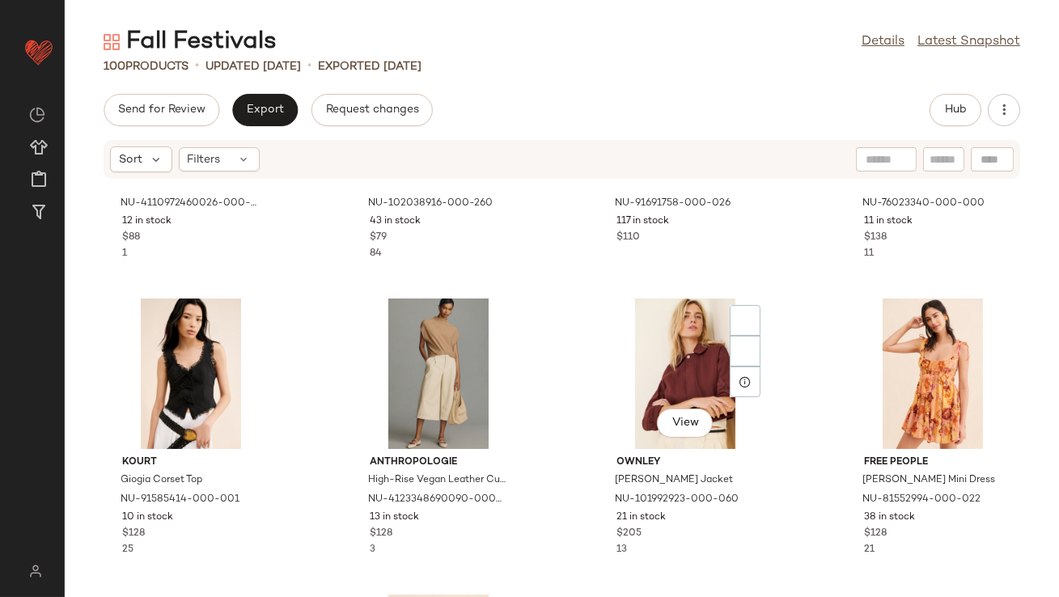
scroll to position [577, 0]
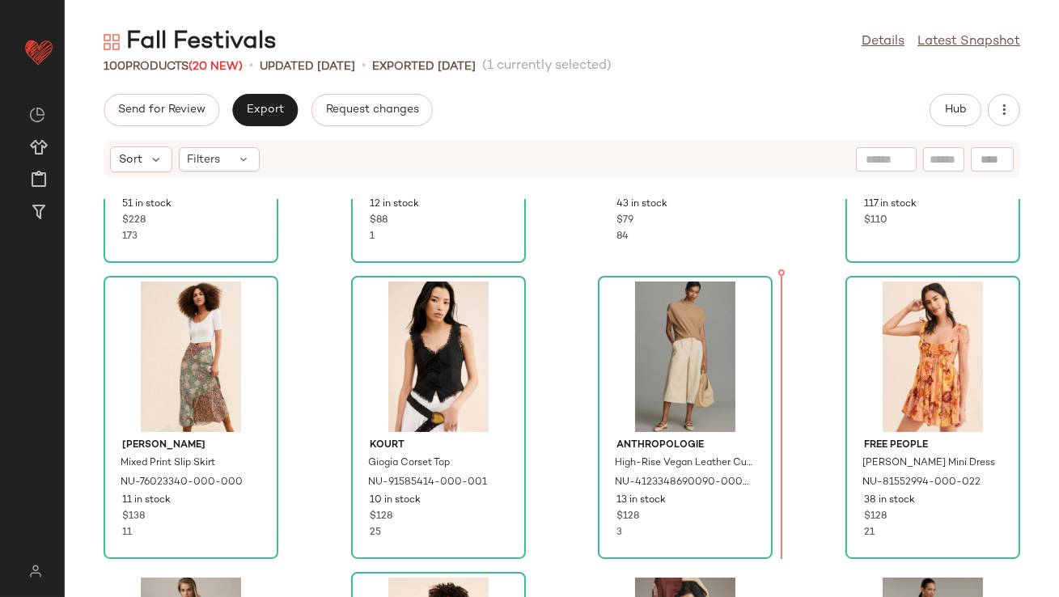
scroll to position [538, 0]
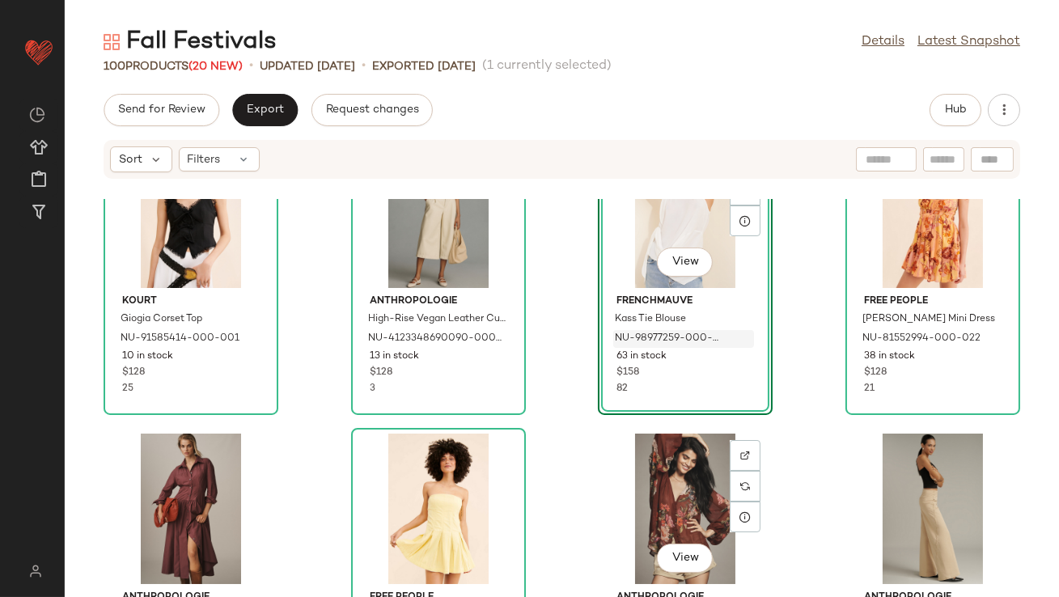
scroll to position [677, 0]
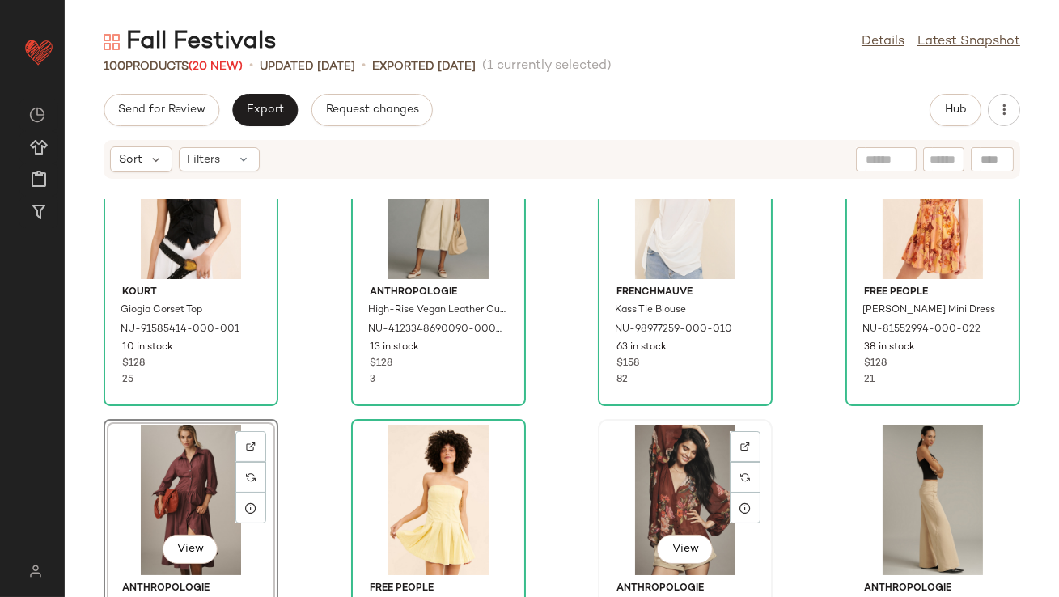
scroll to position [682, 0]
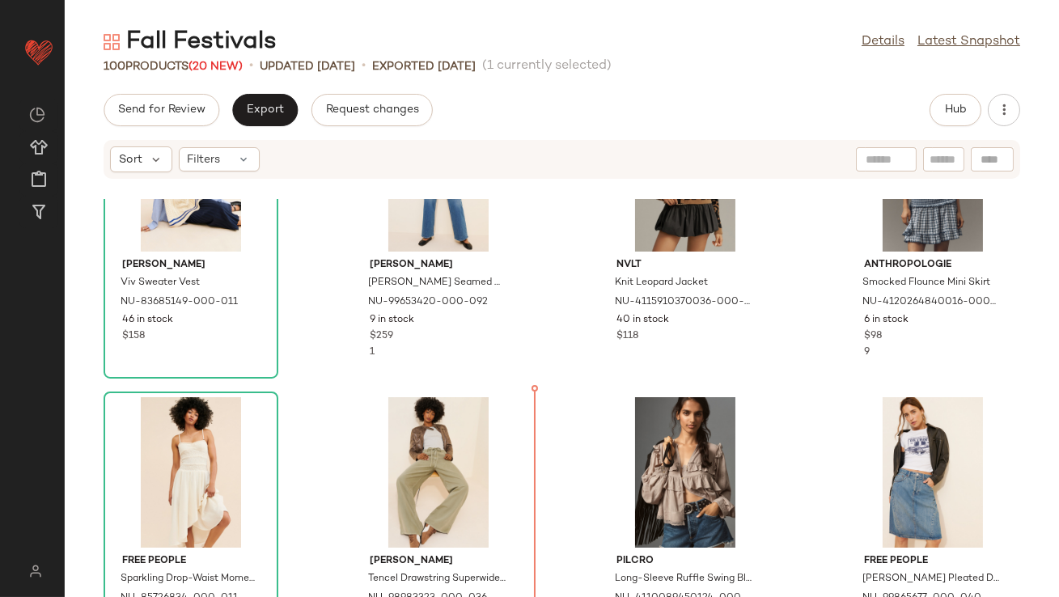
scroll to position [2192, 0]
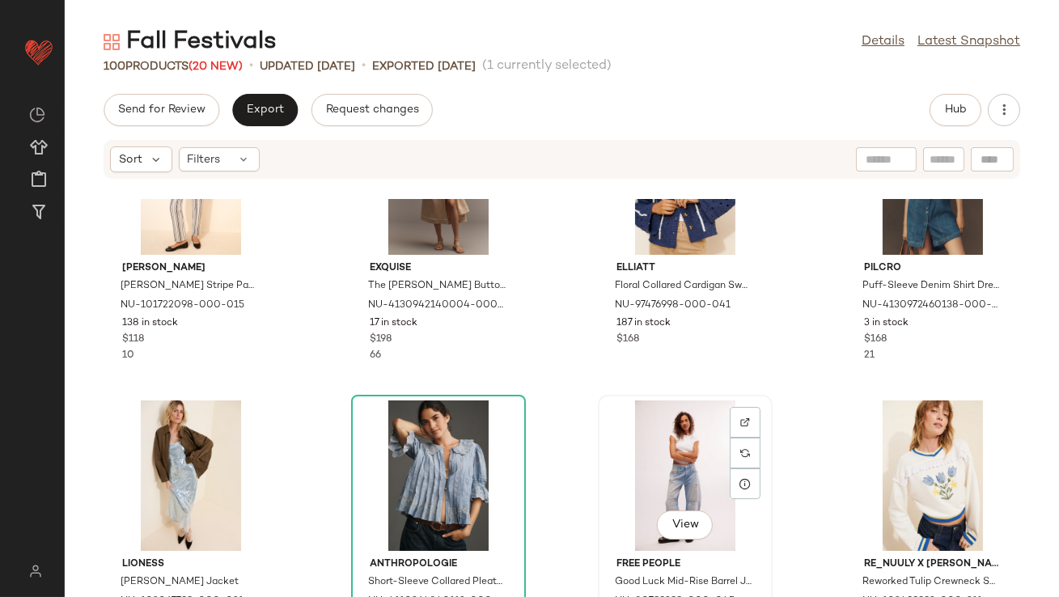
scroll to position [1351, 0]
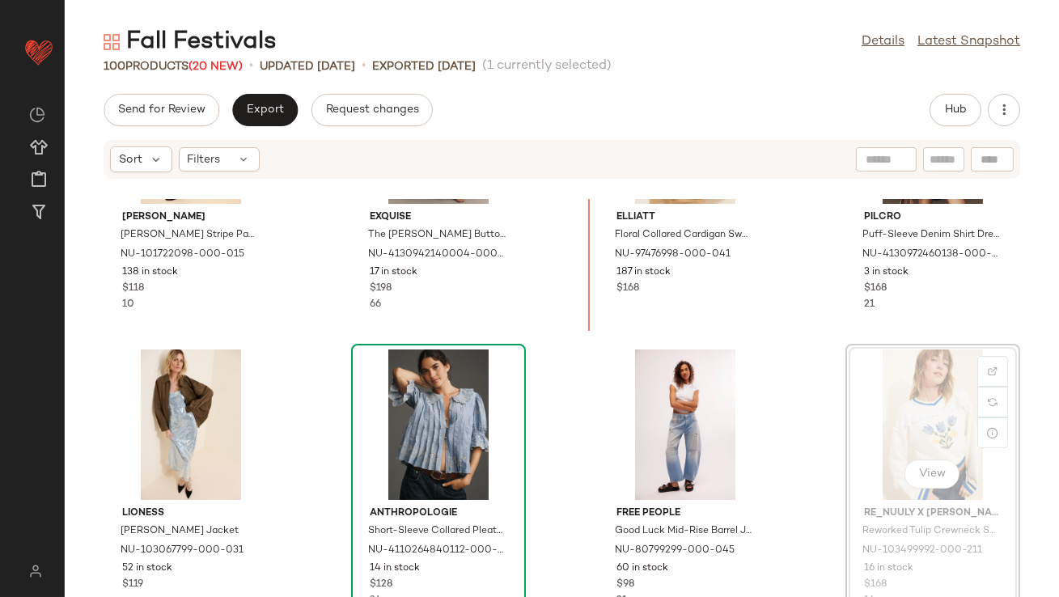
scroll to position [1339, 0]
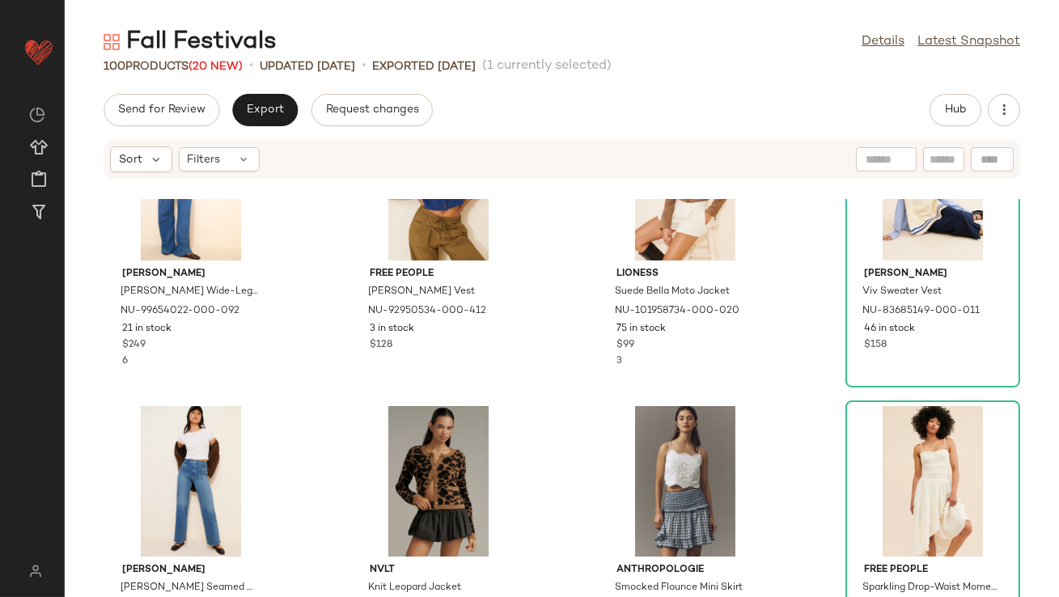
scroll to position [1909, 0]
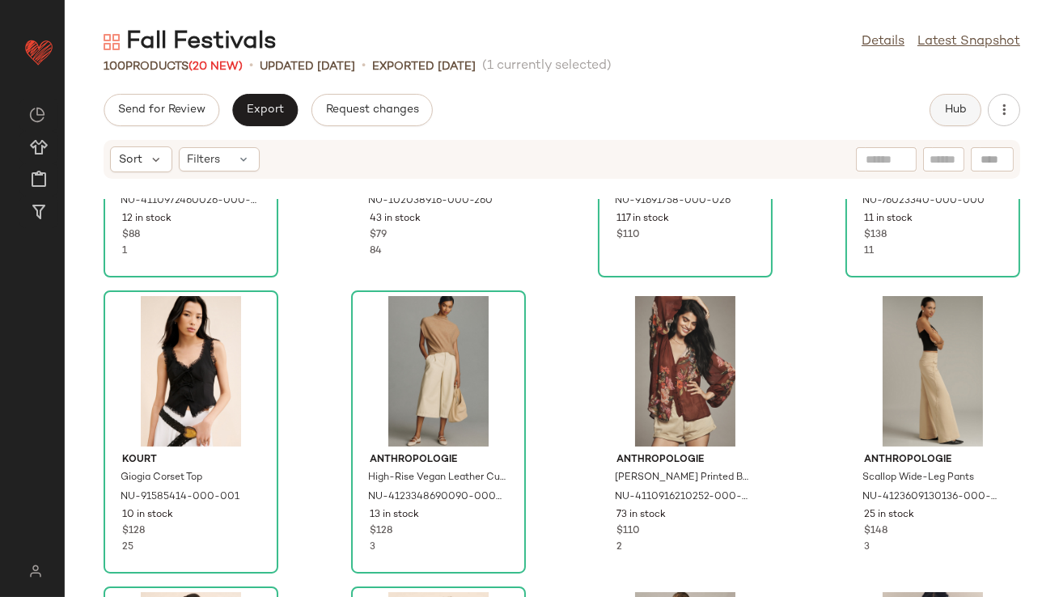
click at [953, 118] on button "Hub" at bounding box center [955, 110] width 52 height 32
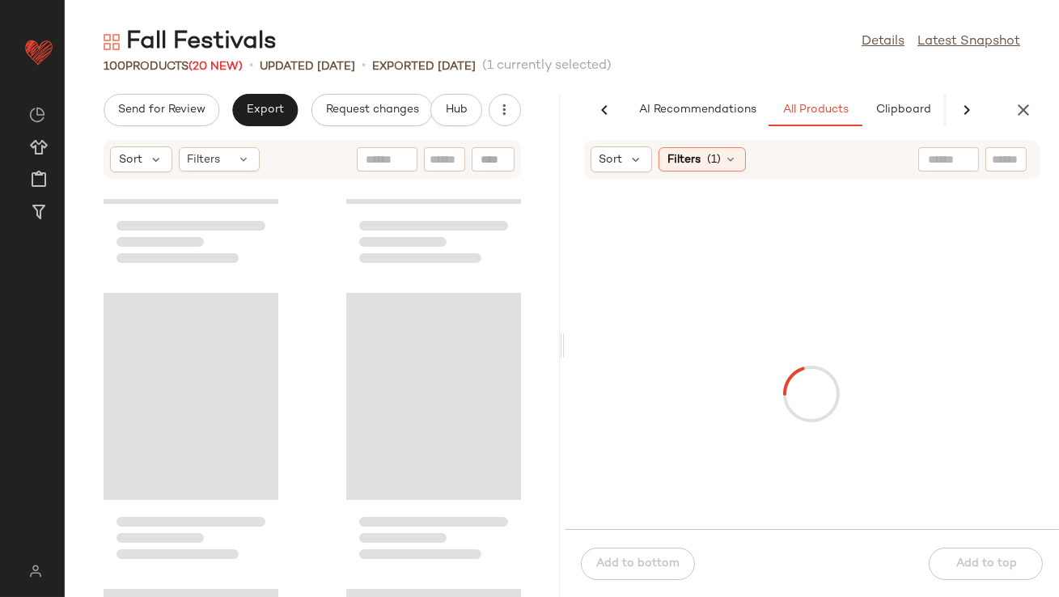
scroll to position [0, 37]
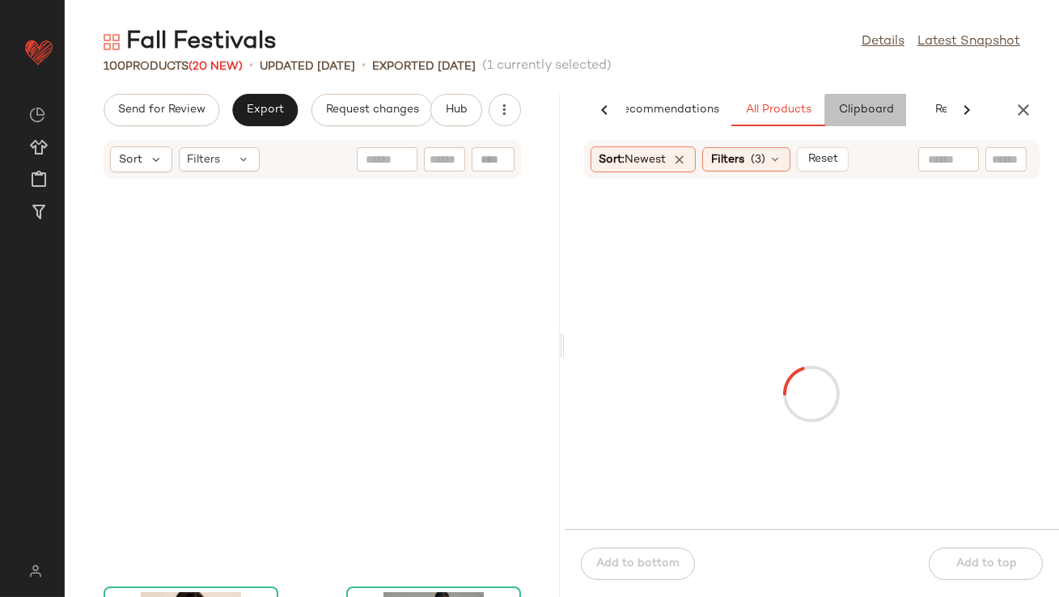
click at [839, 111] on span "Clipboard" at bounding box center [865, 110] width 56 height 13
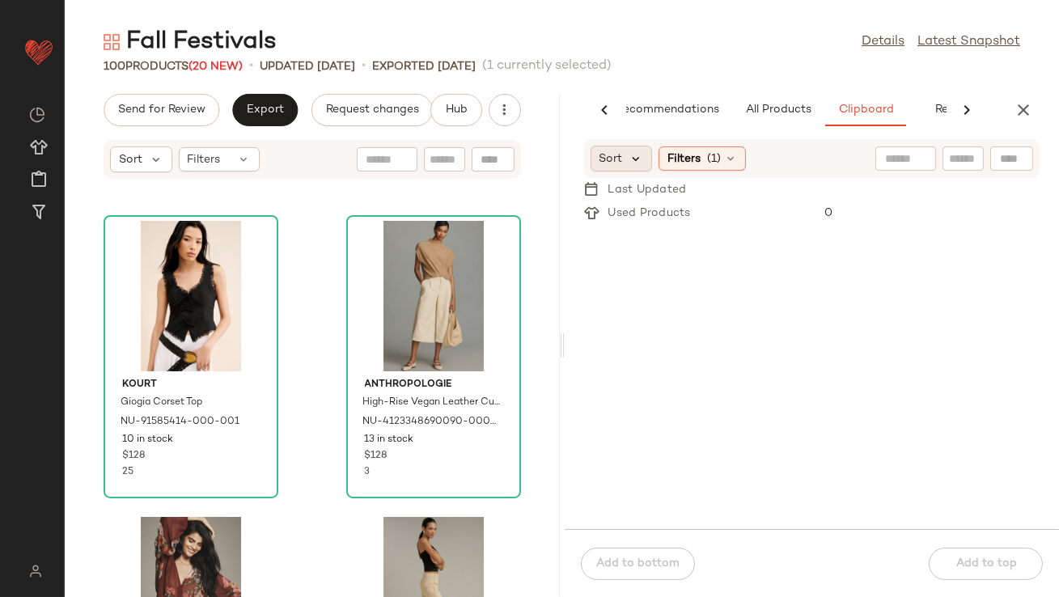
click at [635, 159] on icon at bounding box center [636, 158] width 15 height 15
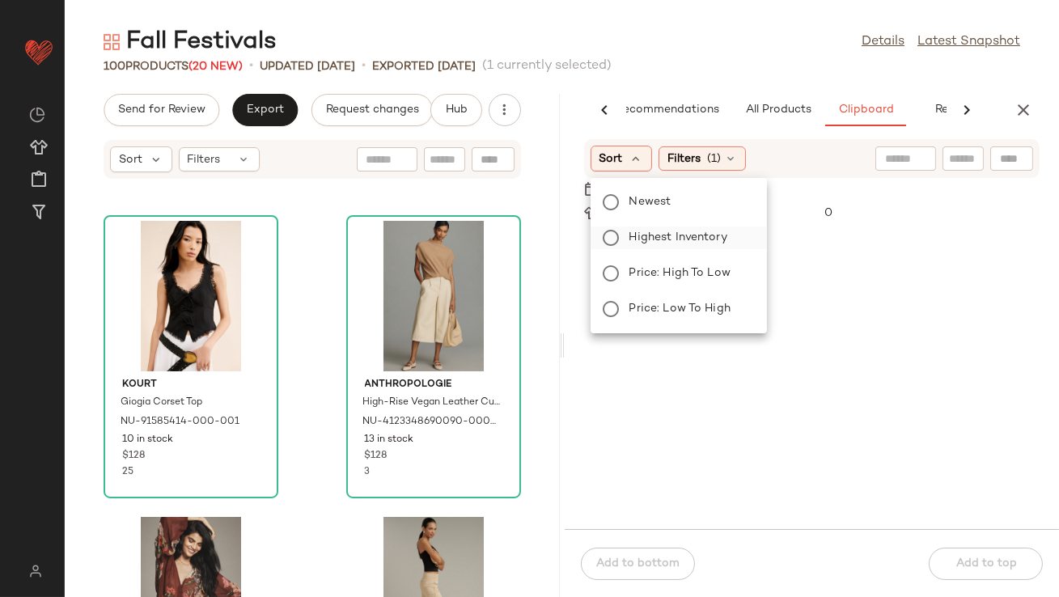
click at [629, 239] on span "Highest Inventory" at bounding box center [678, 237] width 98 height 17
click at [687, 87] on div "Fall Festivals Details Latest Snapshot 100 Products (20 New) • updated Aug 11th…" at bounding box center [562, 311] width 994 height 571
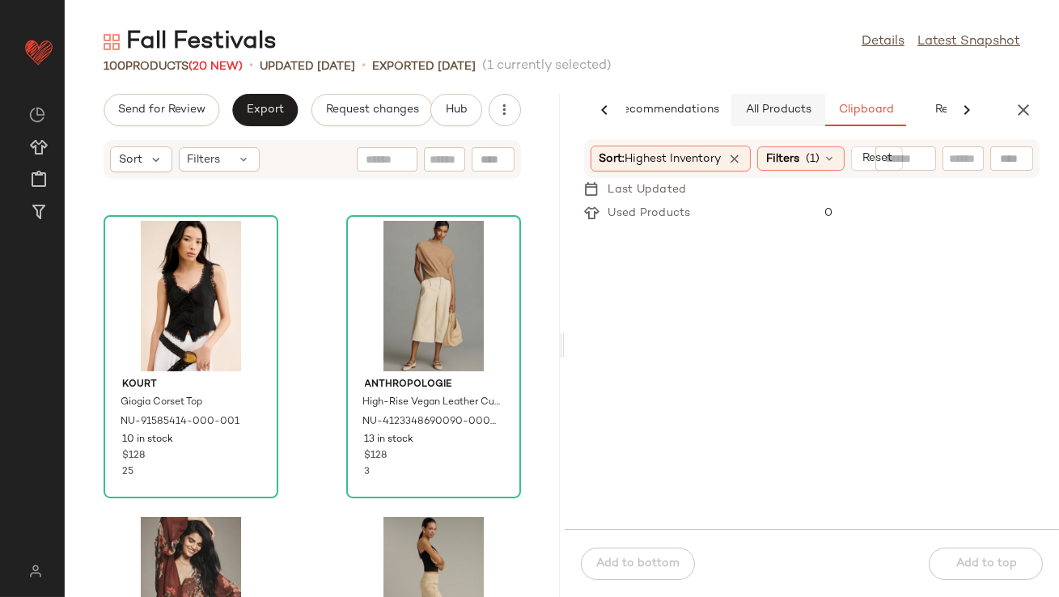
click at [764, 95] on button "All Products" at bounding box center [778, 110] width 94 height 32
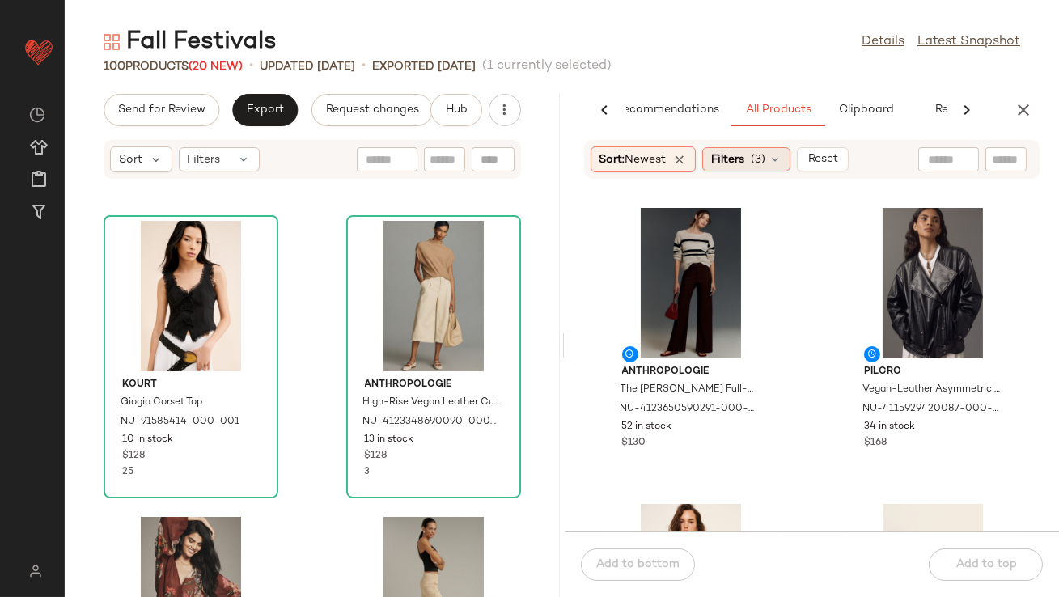
click at [729, 156] on span "Filters" at bounding box center [727, 159] width 33 height 17
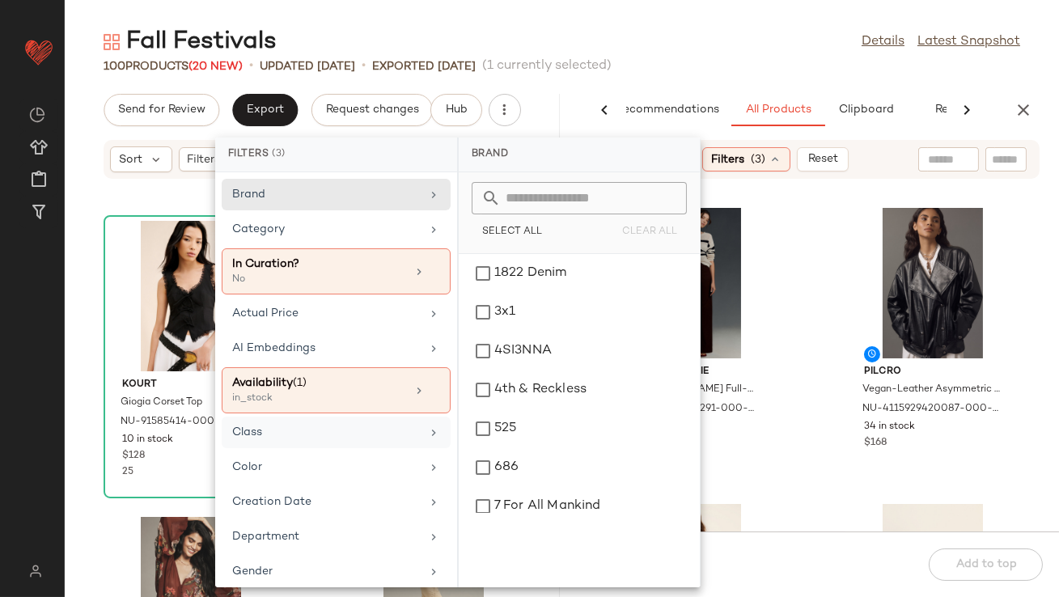
scroll to position [403, 0]
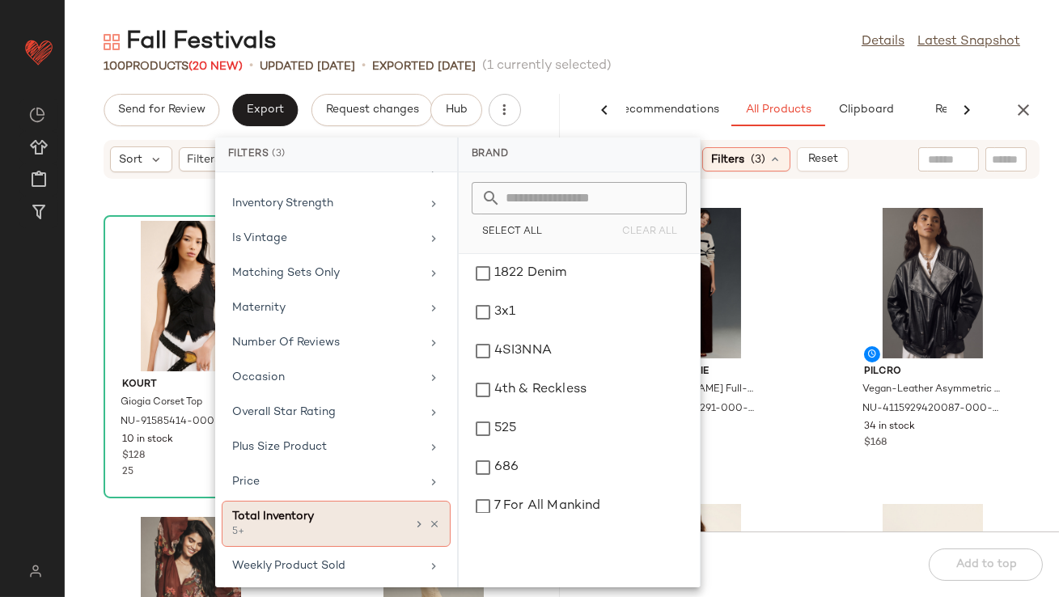
click at [311, 531] on div "5+" at bounding box center [313, 532] width 162 height 15
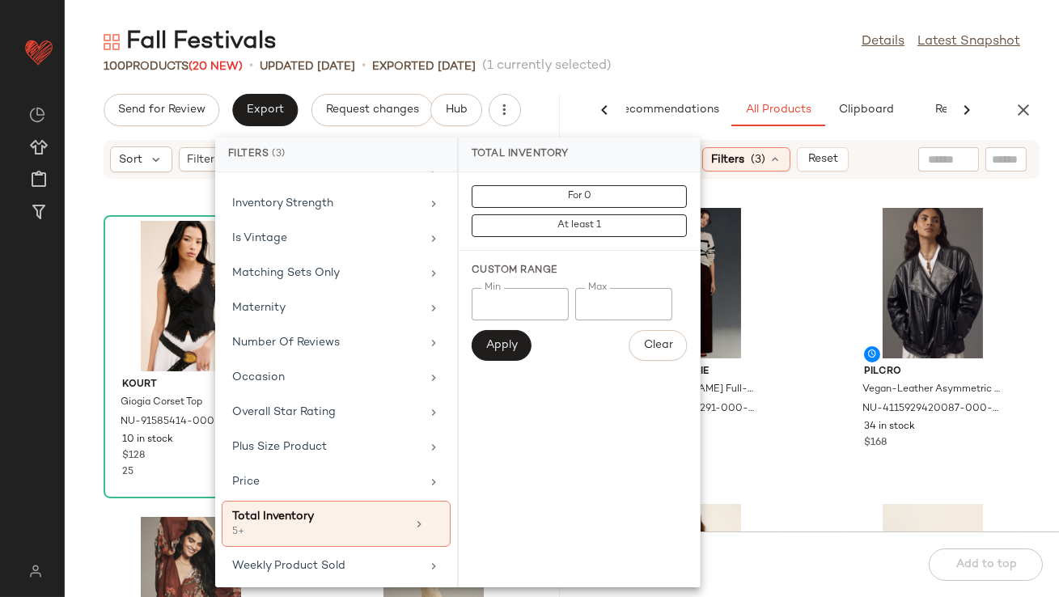
click at [513, 309] on input "*" at bounding box center [519, 304] width 97 height 32
type input "*"
type input "**"
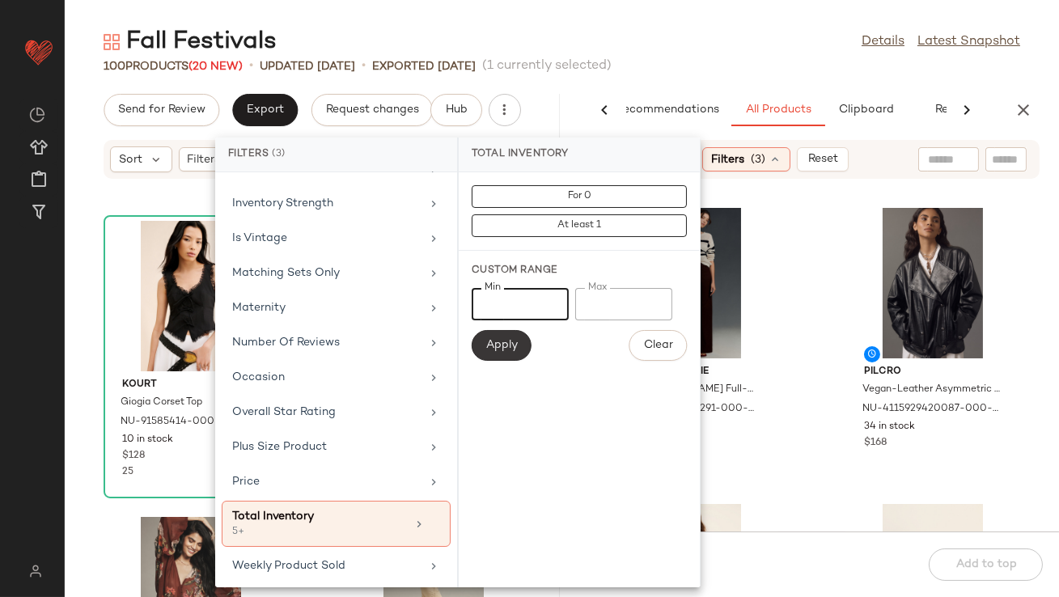
click at [485, 350] on span "Apply" at bounding box center [501, 345] width 32 height 13
click at [787, 53] on div "Fall Festivals Details Latest Snapshot" at bounding box center [562, 42] width 994 height 32
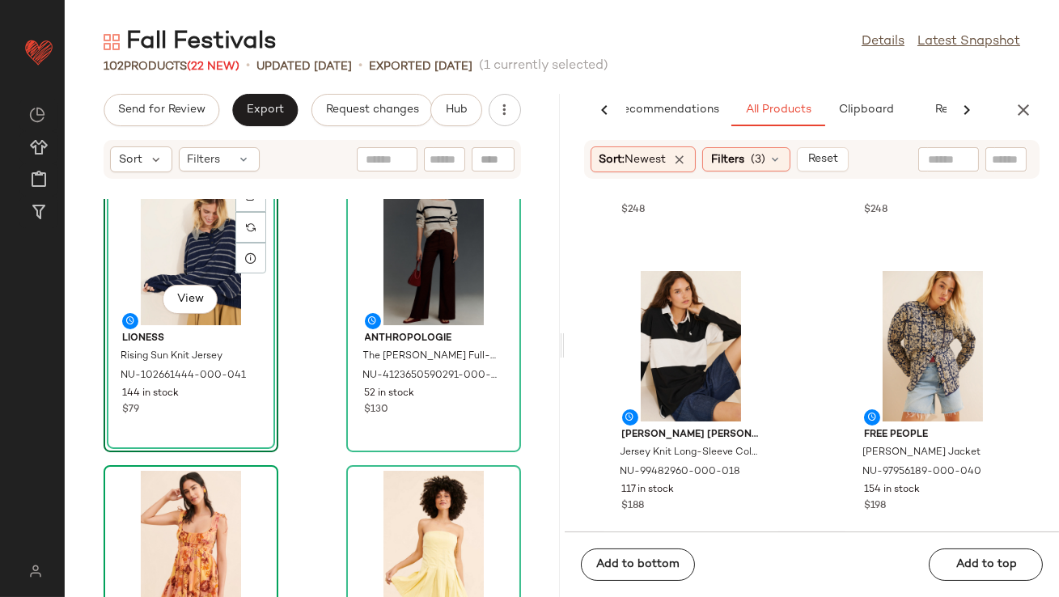
scroll to position [1741, 0]
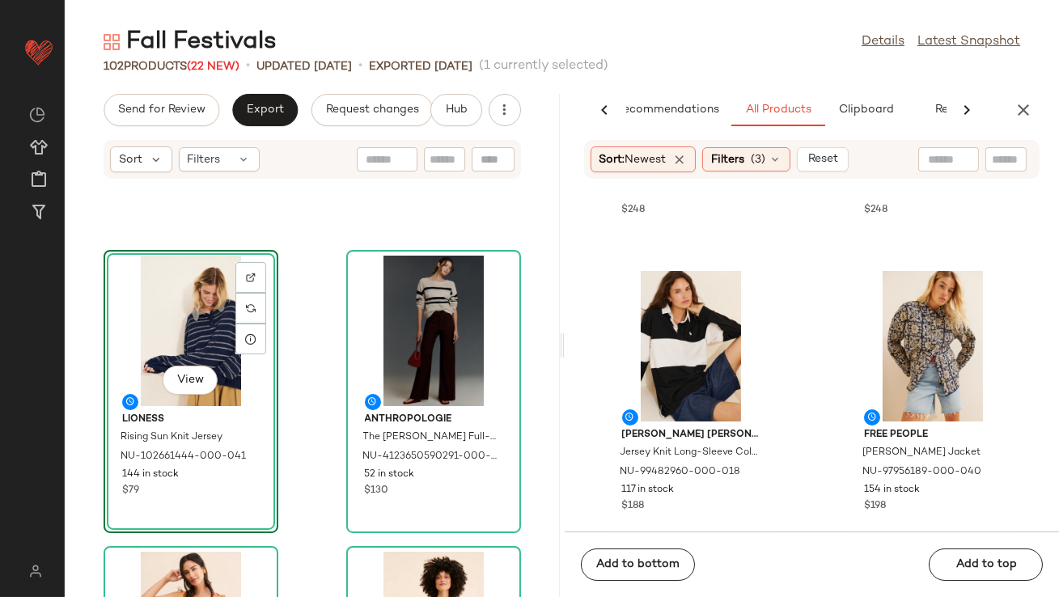
click at [168, 337] on div "View" at bounding box center [190, 331] width 163 height 150
click at [359, 332] on div "View" at bounding box center [433, 331] width 163 height 150
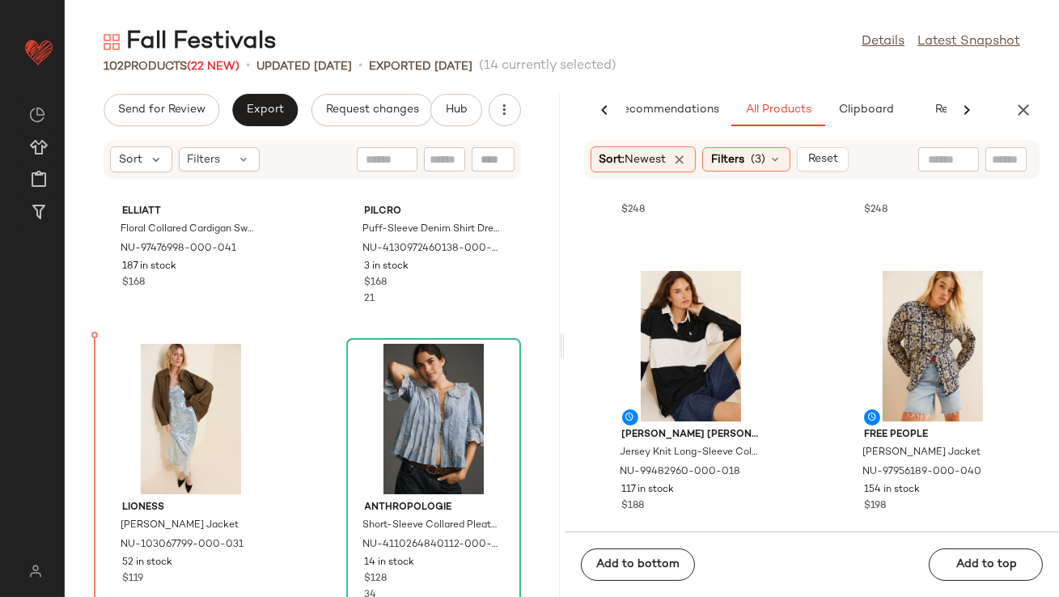
scroll to position [3449, 0]
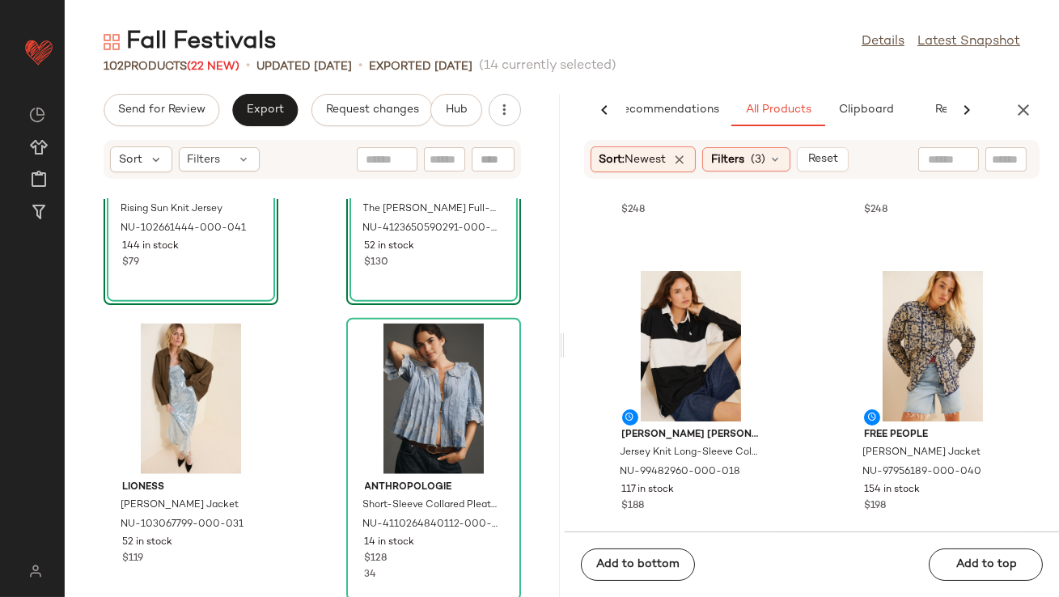
click at [311, 292] on div "View Lioness Rising Sun Knit Jersey NU-102661444-000-041 144 in stock $79 View …" at bounding box center [312, 398] width 495 height 398
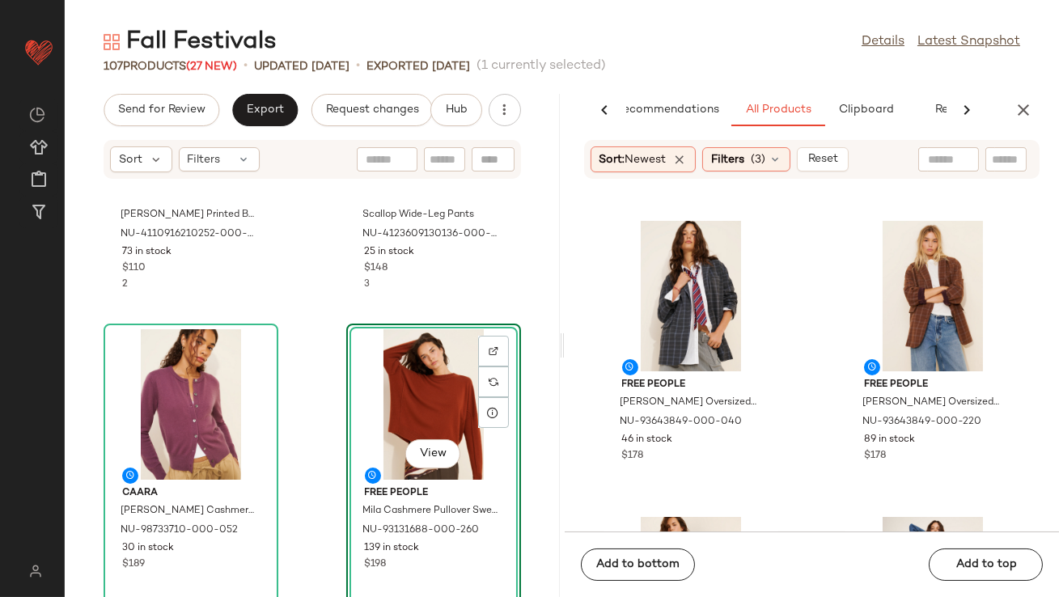
scroll to position [3187, 0]
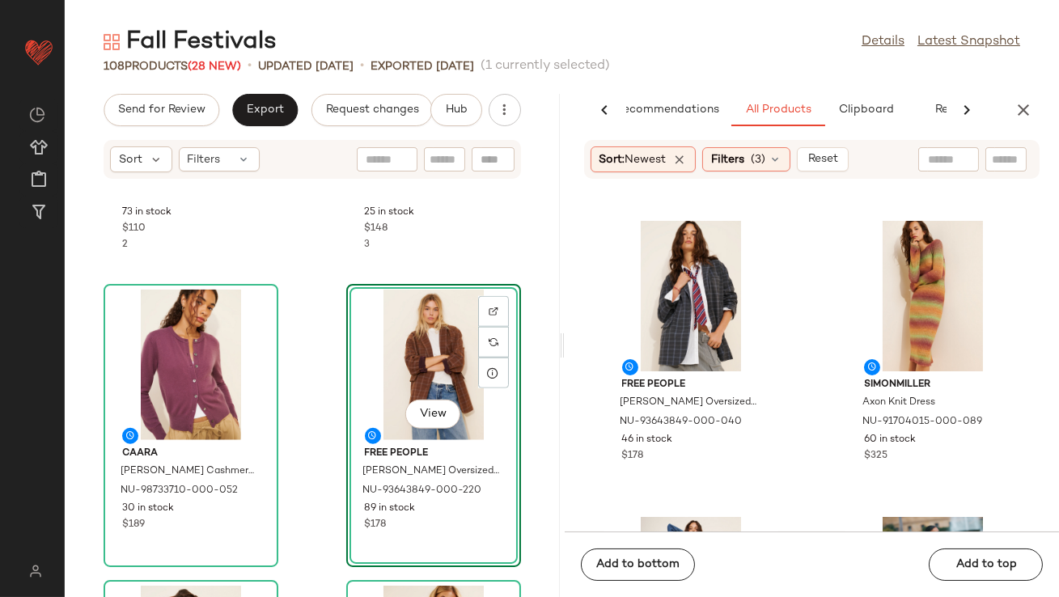
click at [397, 357] on div "View" at bounding box center [433, 365] width 163 height 150
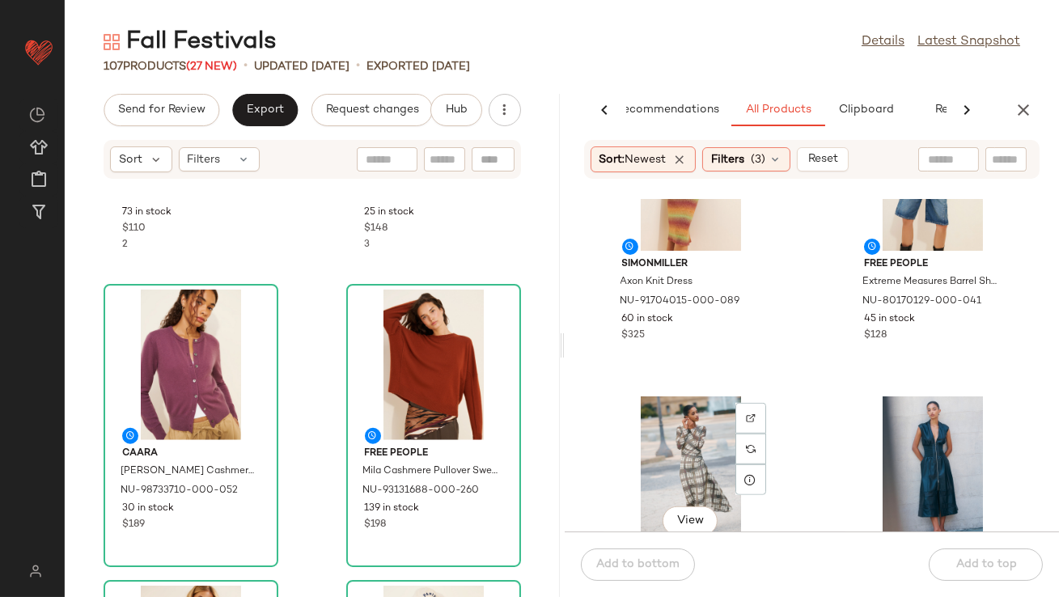
scroll to position [2254, 0]
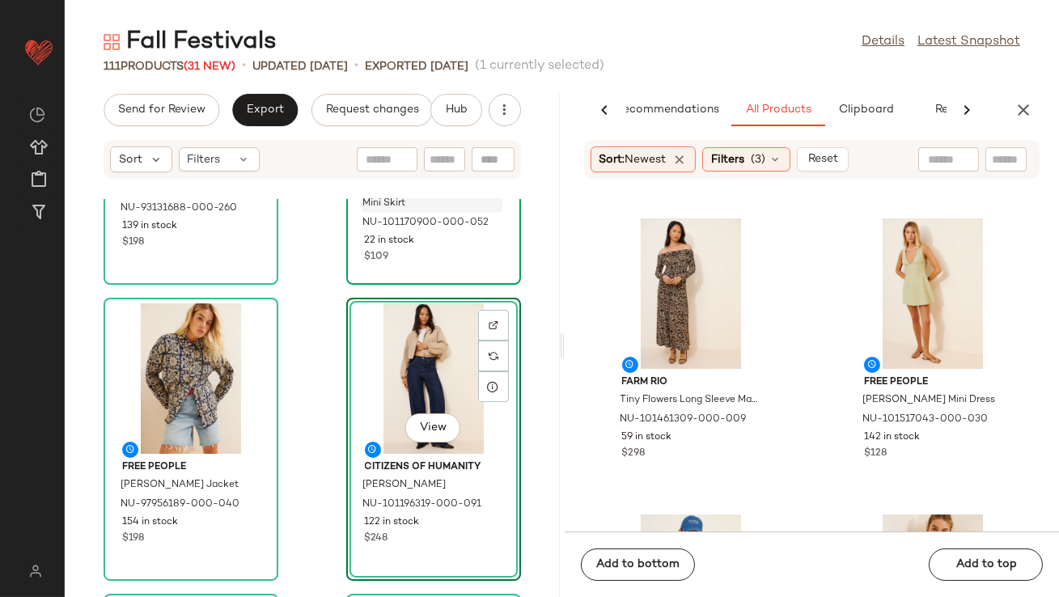
scroll to position [3743, 0]
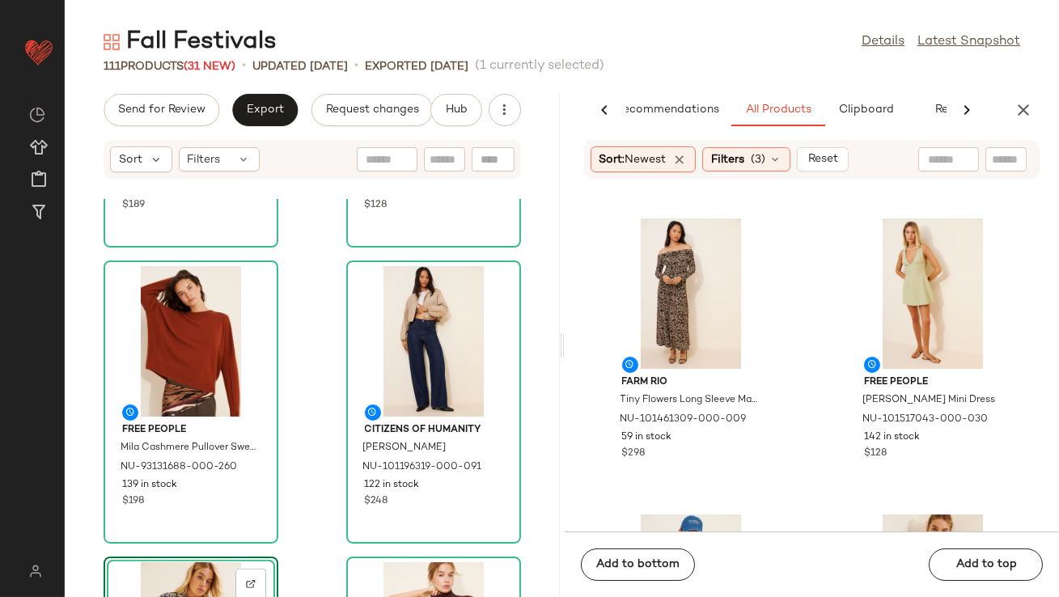
scroll to position [3697, 0]
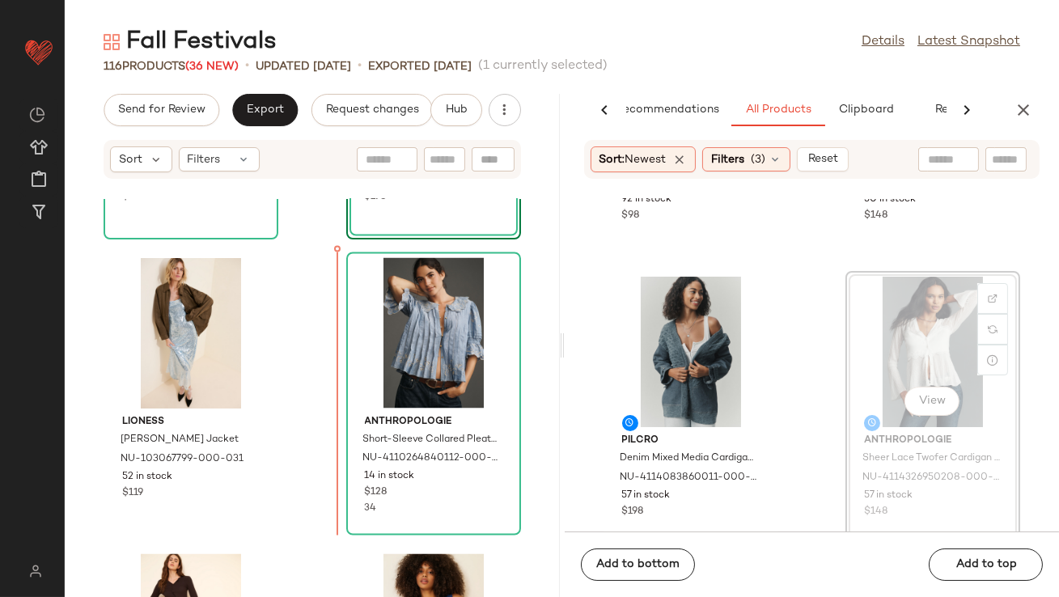
scroll to position [5584, 0]
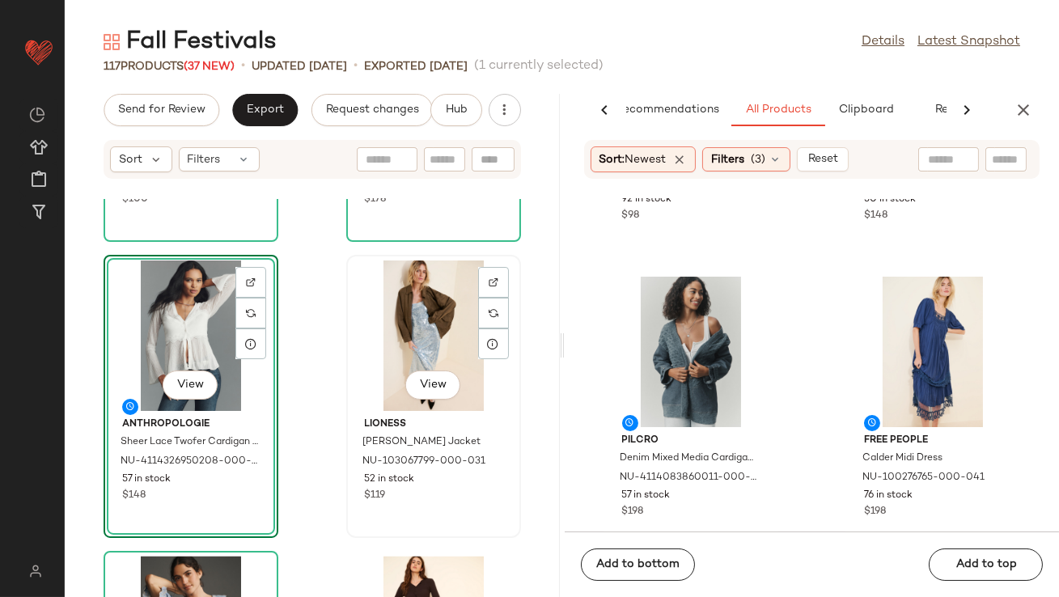
click at [395, 327] on div "View" at bounding box center [433, 335] width 163 height 150
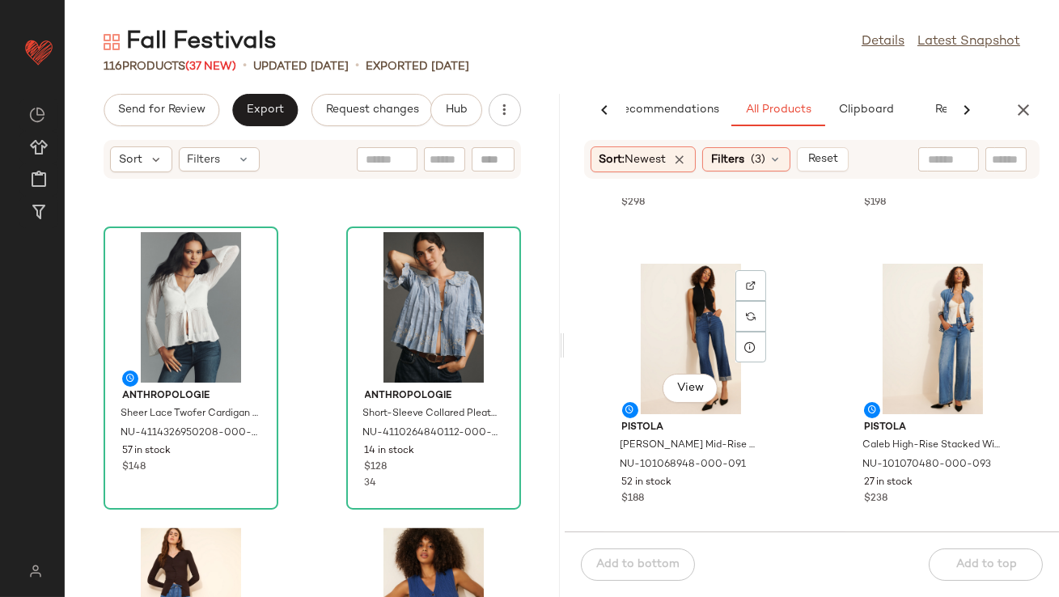
scroll to position [15051, 0]
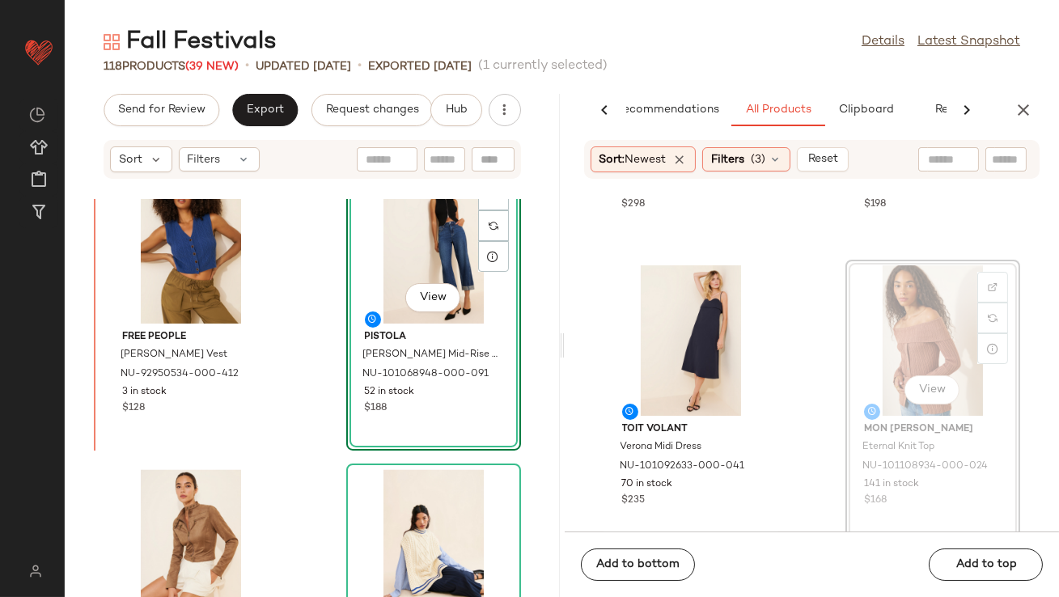
scroll to position [6221, 0]
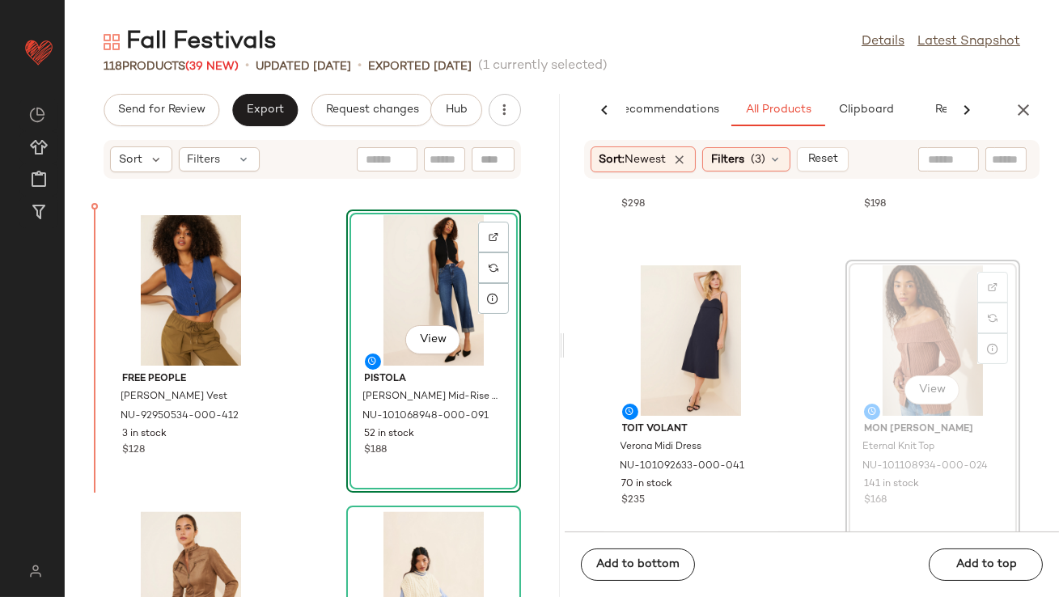
drag, startPoint x: 873, startPoint y: 318, endPoint x: 790, endPoint y: 318, distance: 82.5
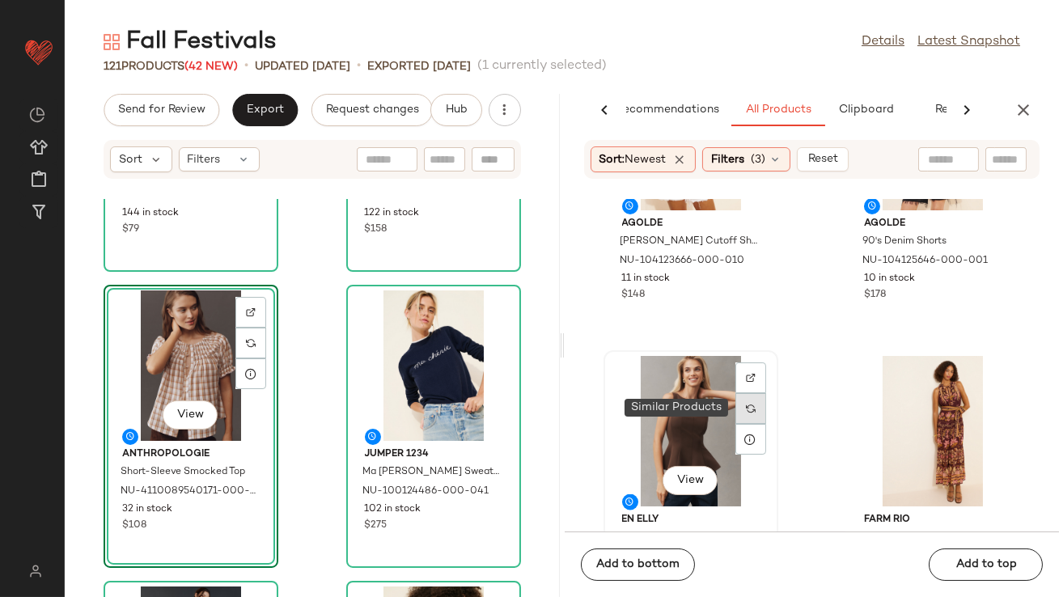
scroll to position [16868, 0]
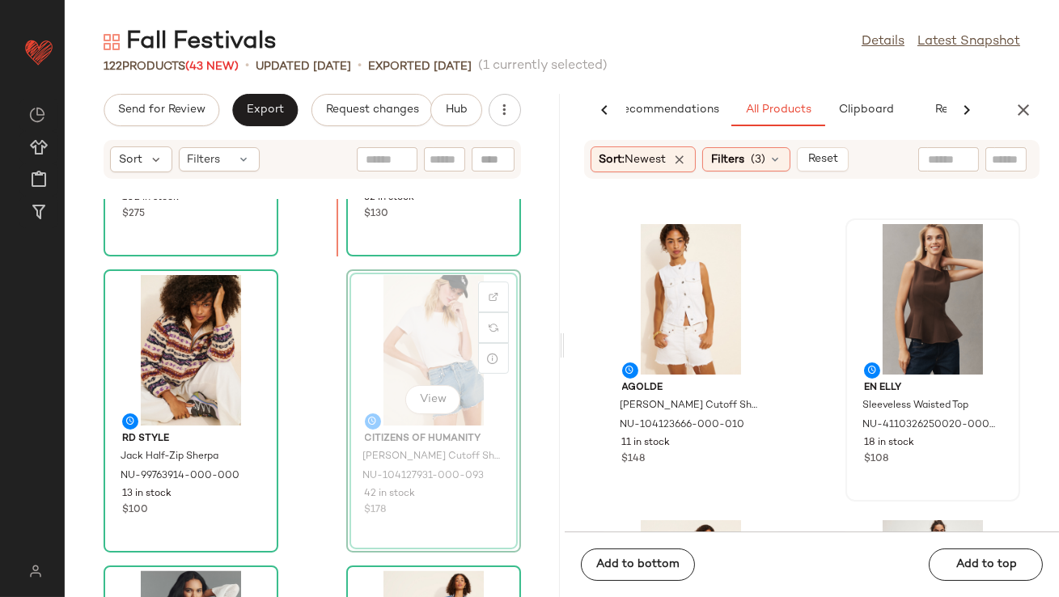
scroll to position [5525, 0]
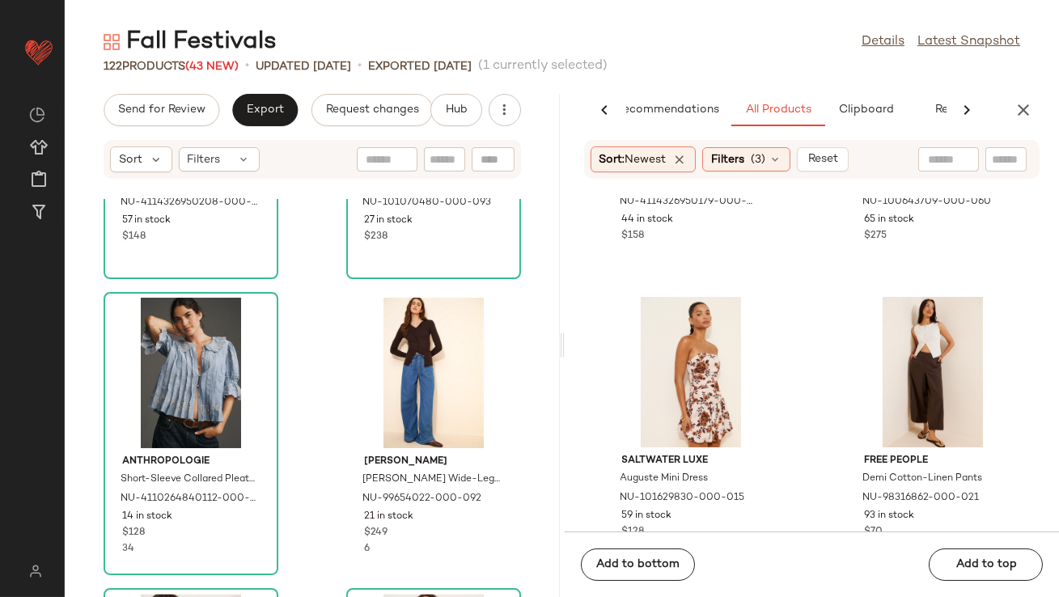
scroll to position [18669, 0]
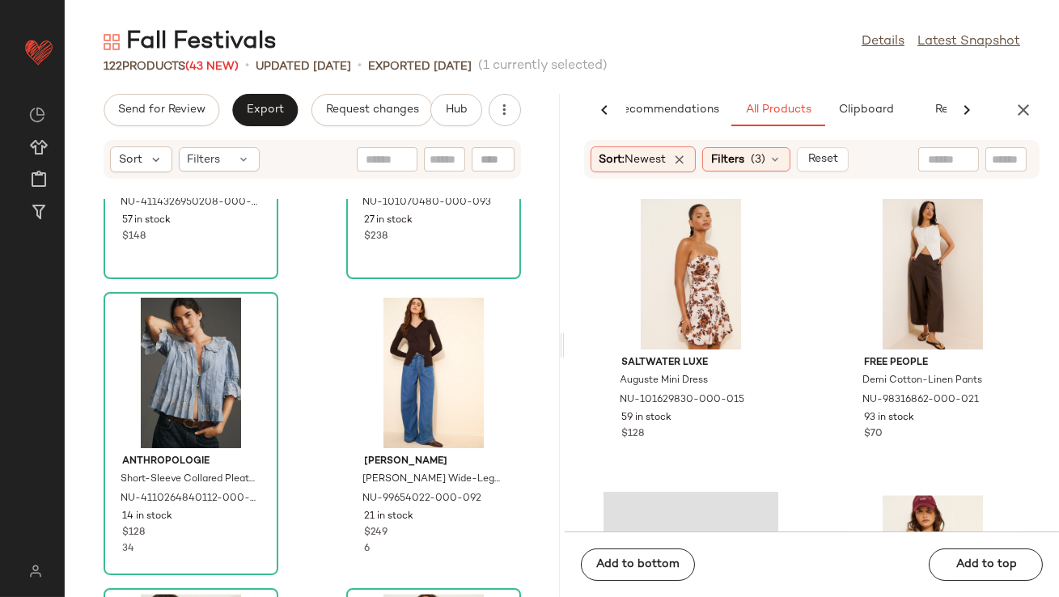
click at [1022, 132] on div "AI Recommendations All Products Clipboard Report Sort: Newest Filters (3) Reset…" at bounding box center [811, 345] width 495 height 503
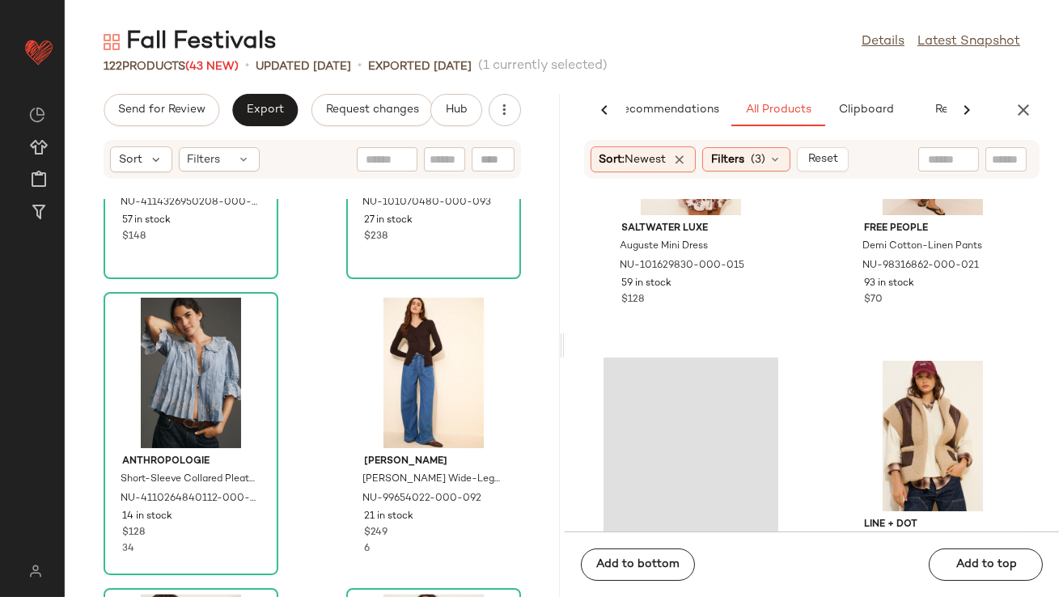
scroll to position [18882, 0]
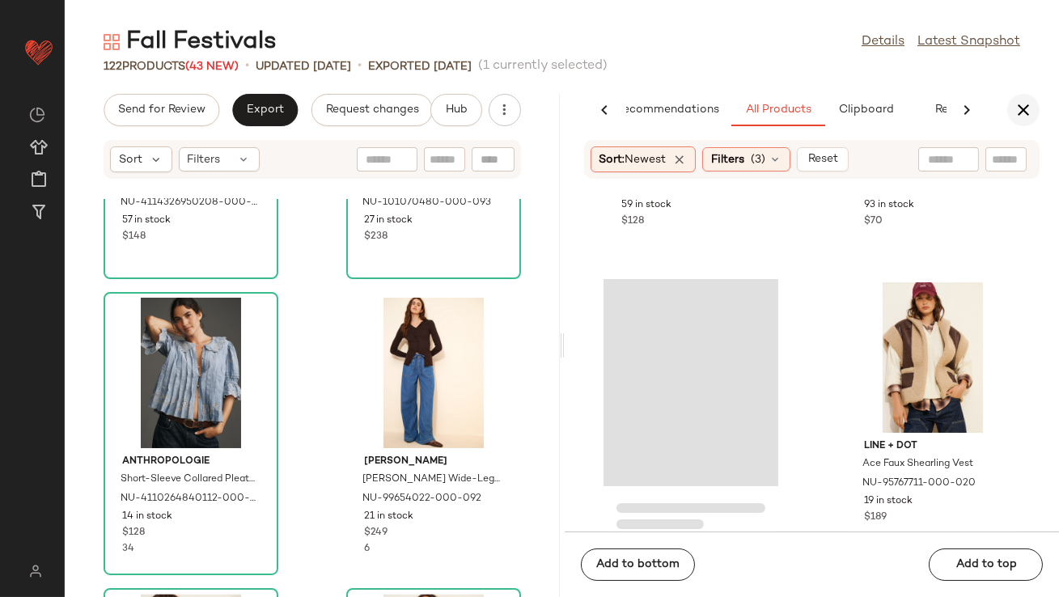
click at [1019, 106] on icon "button" at bounding box center [1022, 109] width 19 height 19
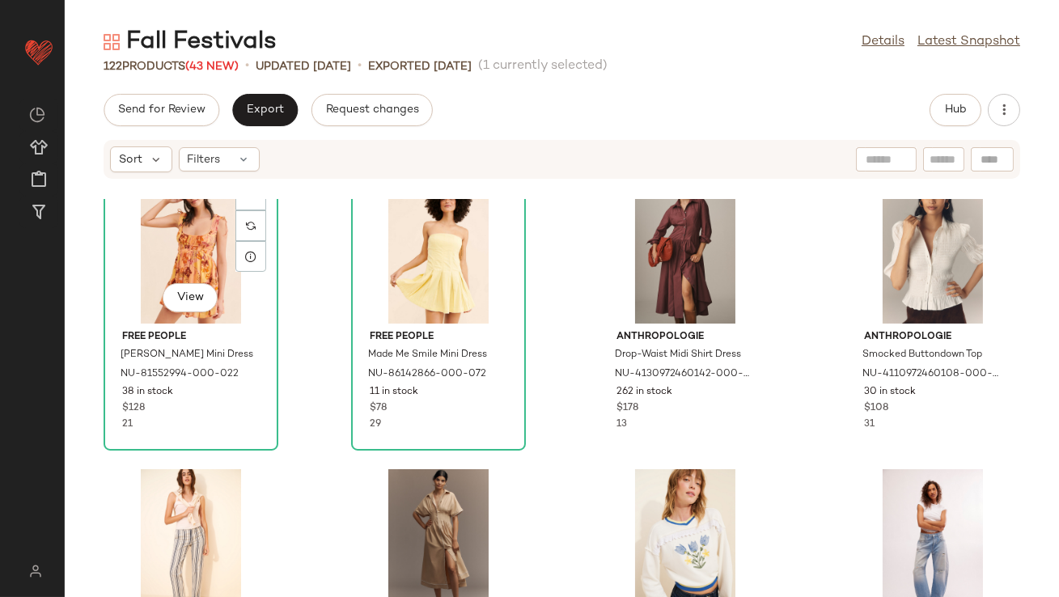
scroll to position [0, 0]
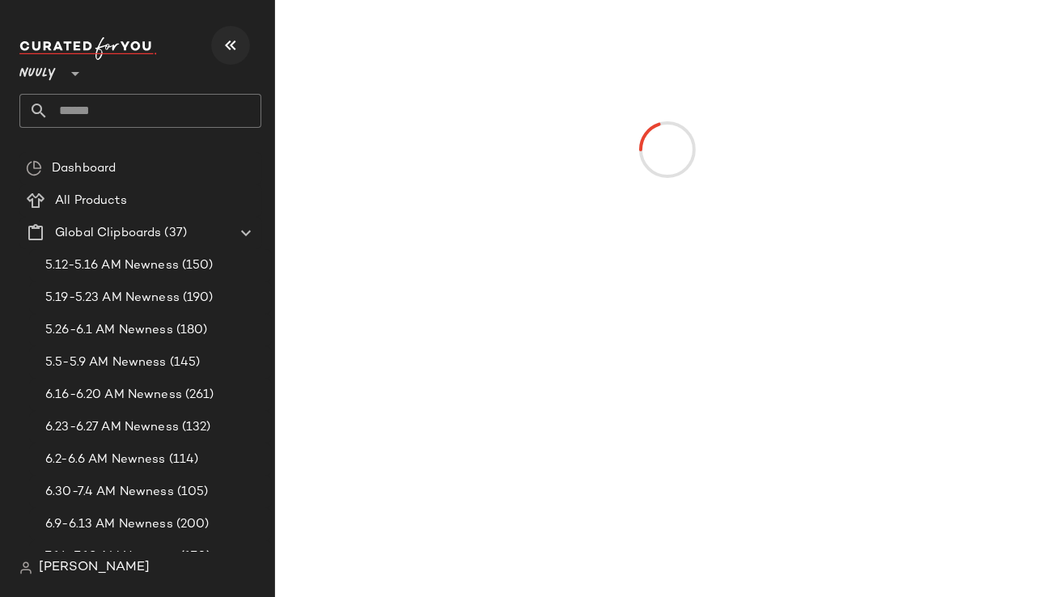
click at [227, 40] on icon "button" at bounding box center [230, 45] width 19 height 19
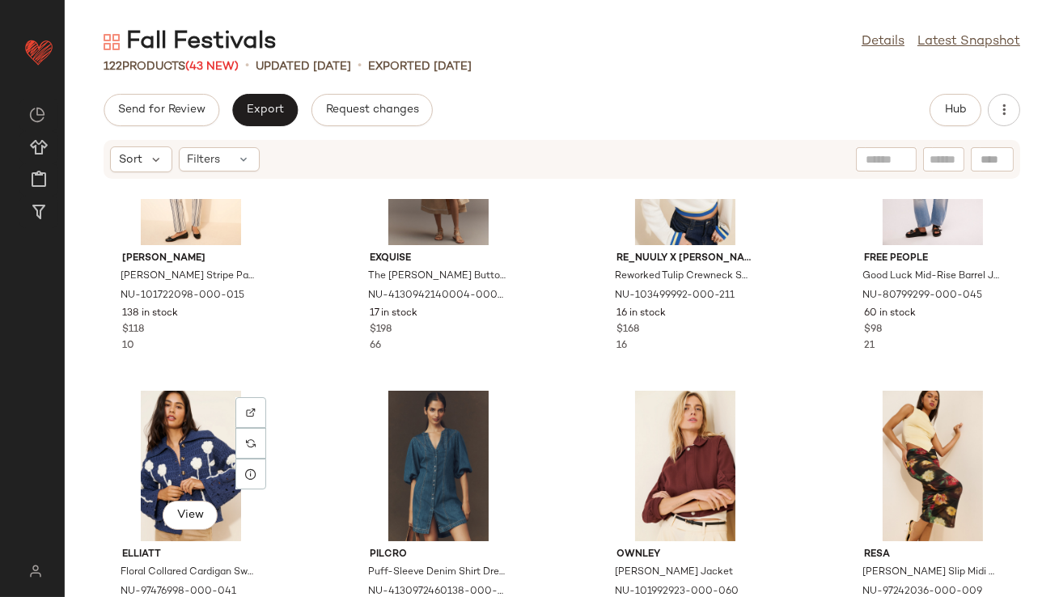
scroll to position [422, 0]
click at [666, 419] on div "View" at bounding box center [684, 466] width 163 height 150
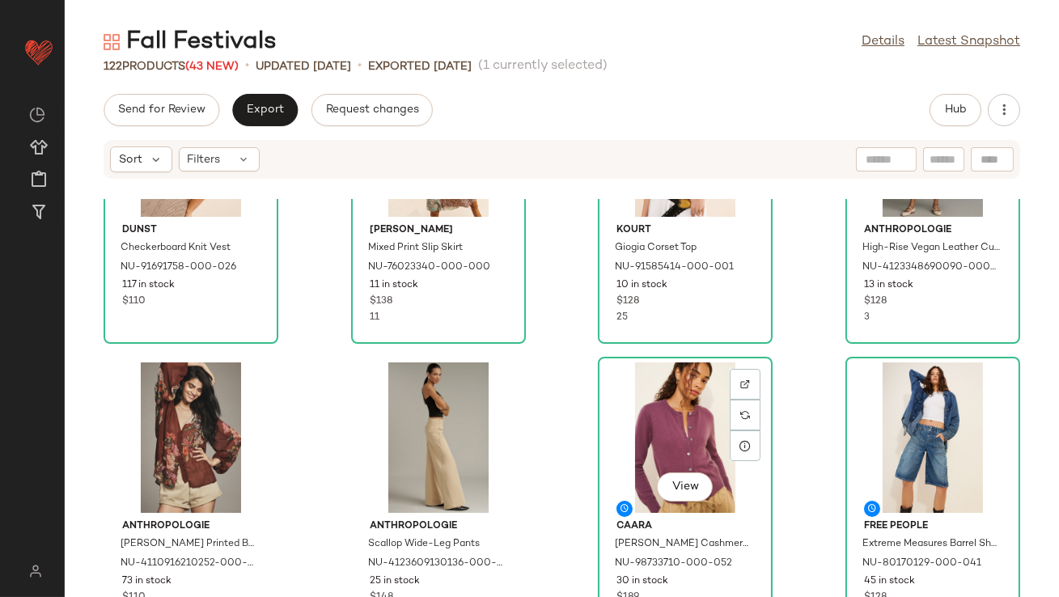
scroll to position [1342, 0]
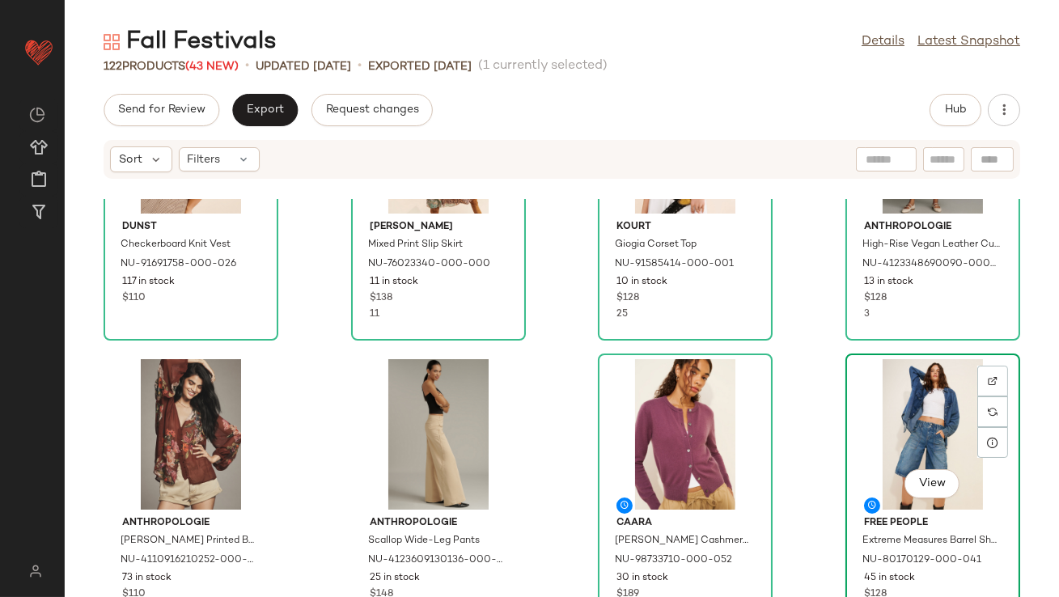
click at [914, 425] on div "View" at bounding box center [932, 434] width 163 height 150
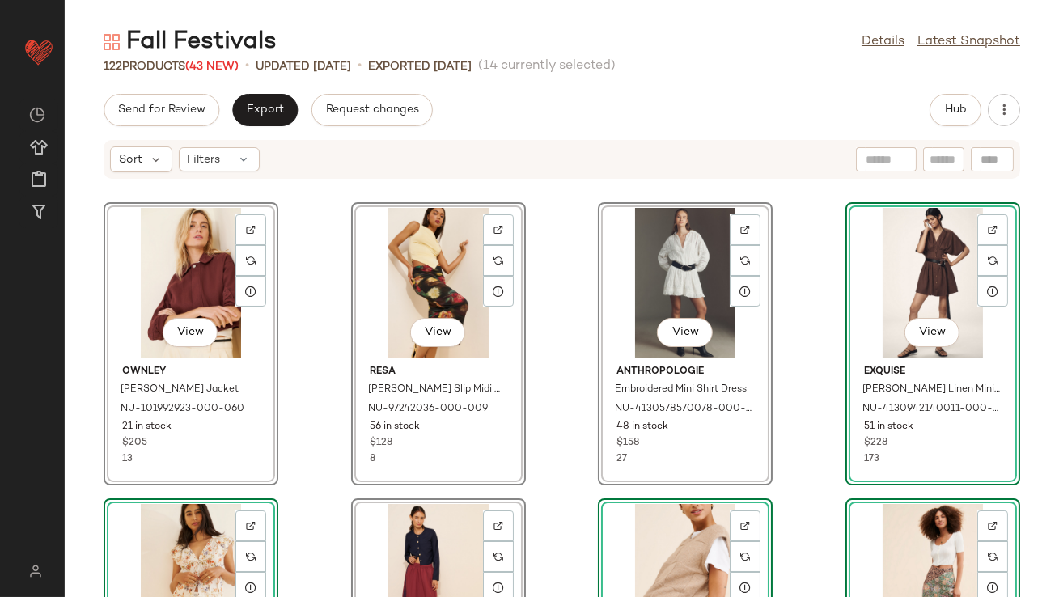
click at [317, 240] on div "View Ownley Tobias Bomber Jacket NU-101992923-000-060 21 in stock $205 13 View …" at bounding box center [562, 398] width 994 height 398
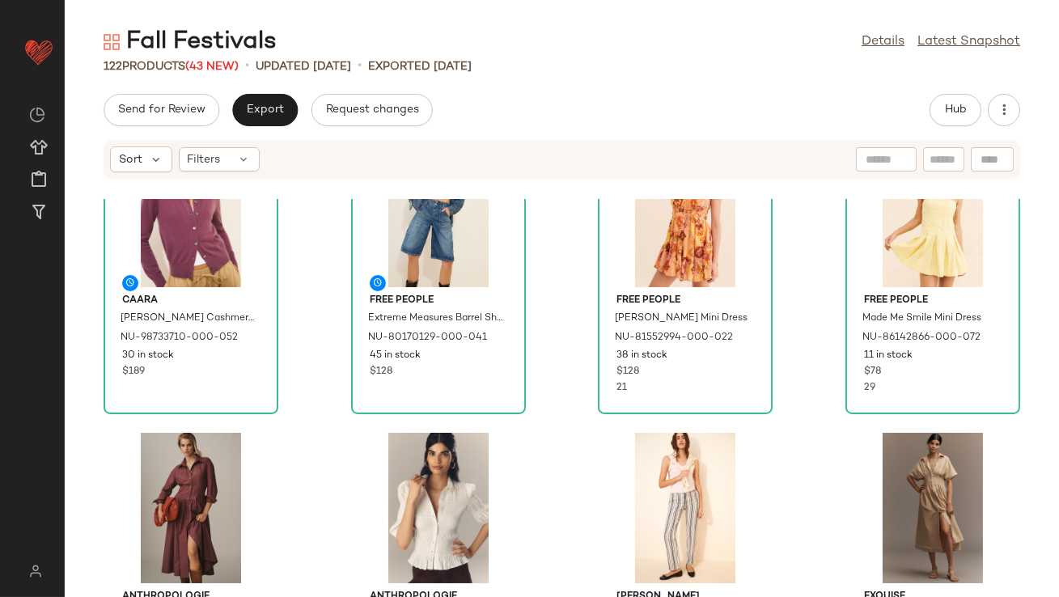
scroll to position [974, 0]
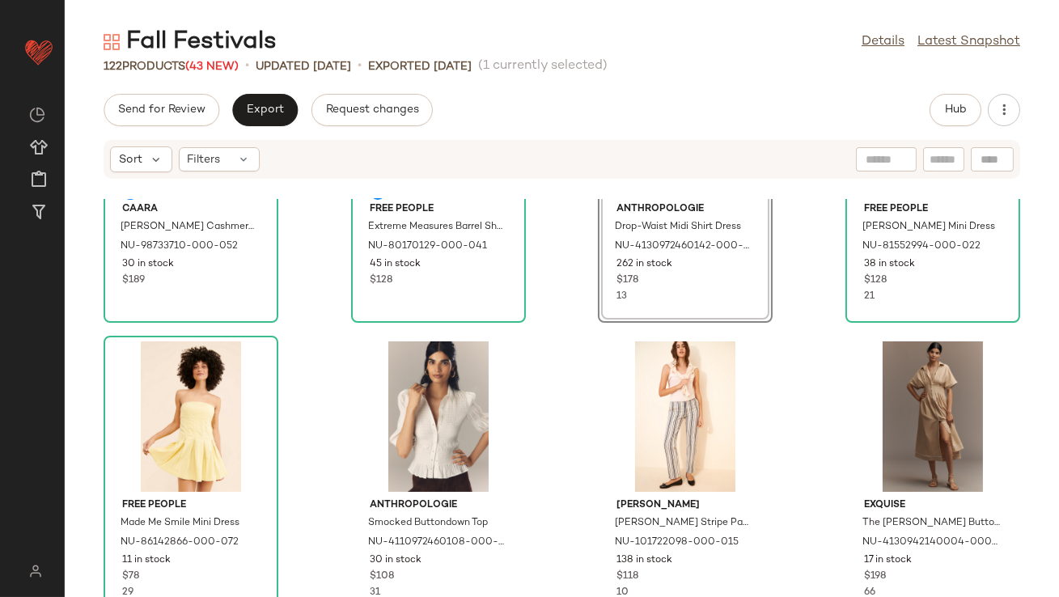
scroll to position [1093, 0]
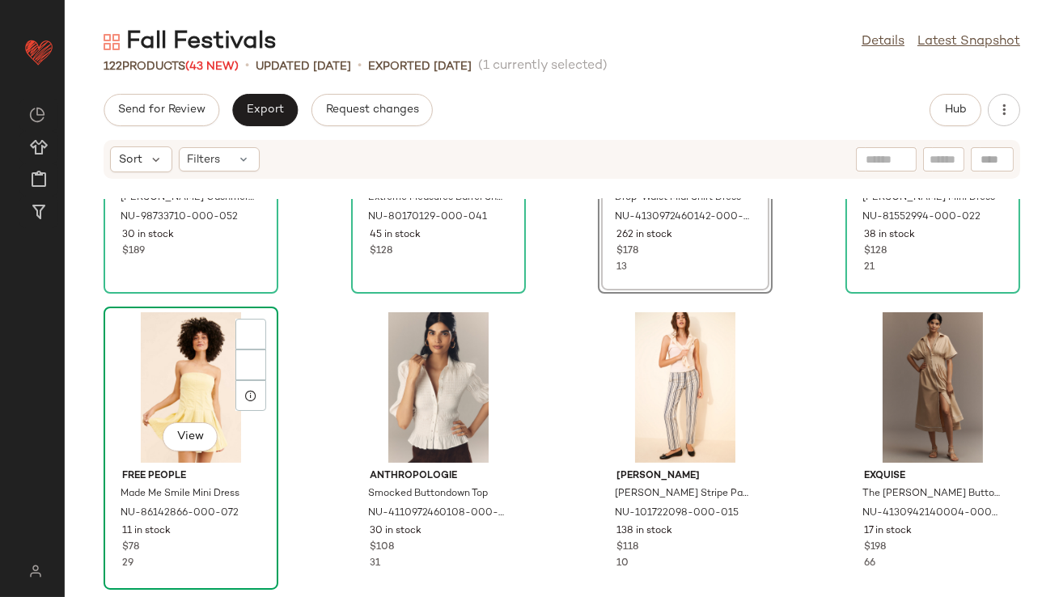
click at [190, 408] on div "View" at bounding box center [190, 387] width 163 height 150
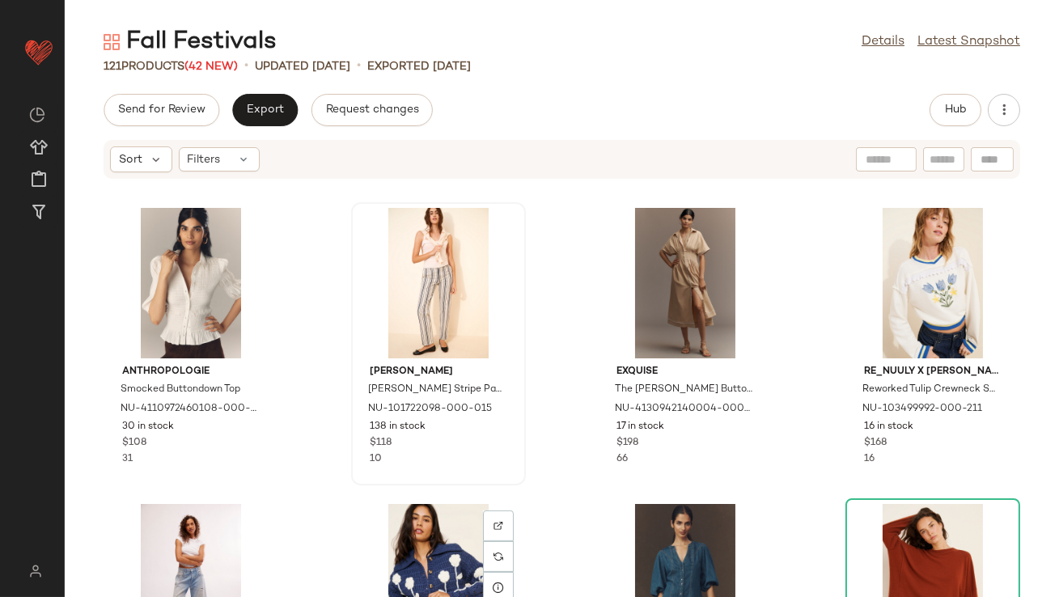
scroll to position [1195, 0]
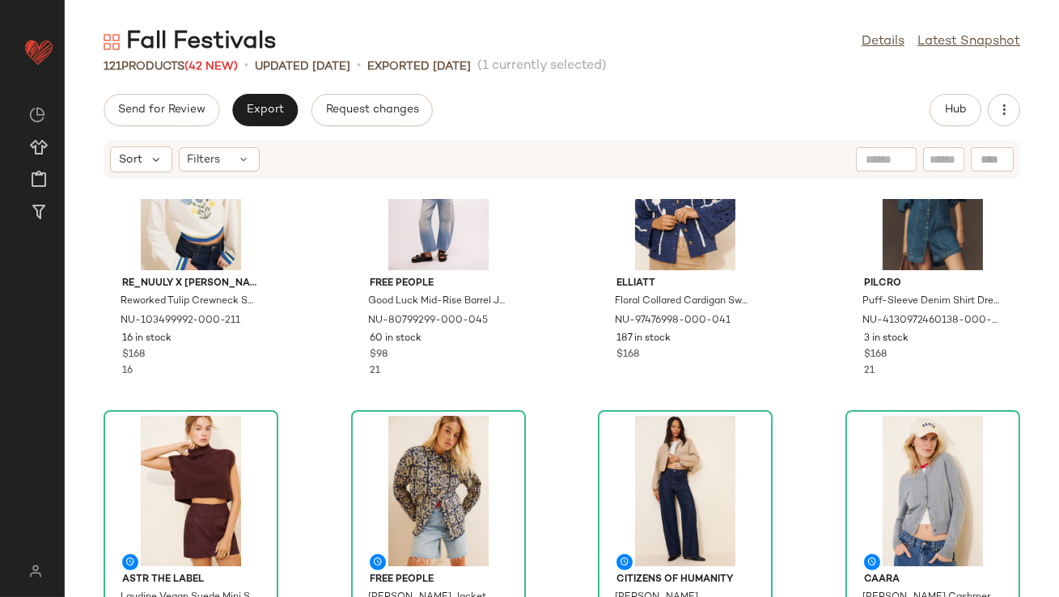
scroll to position [1589, 0]
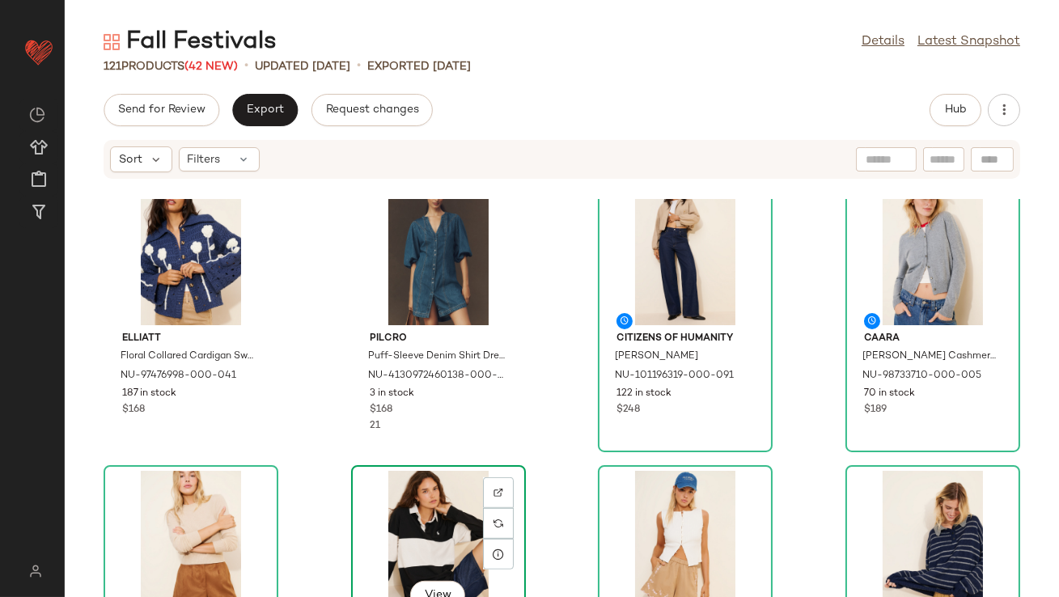
scroll to position [1823, 0]
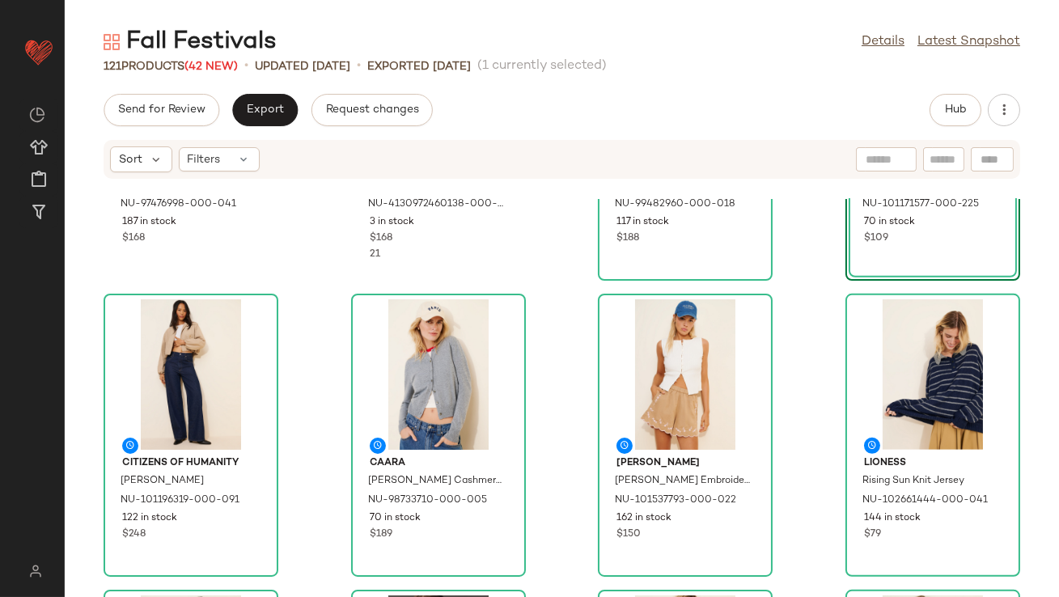
scroll to position [1995, 0]
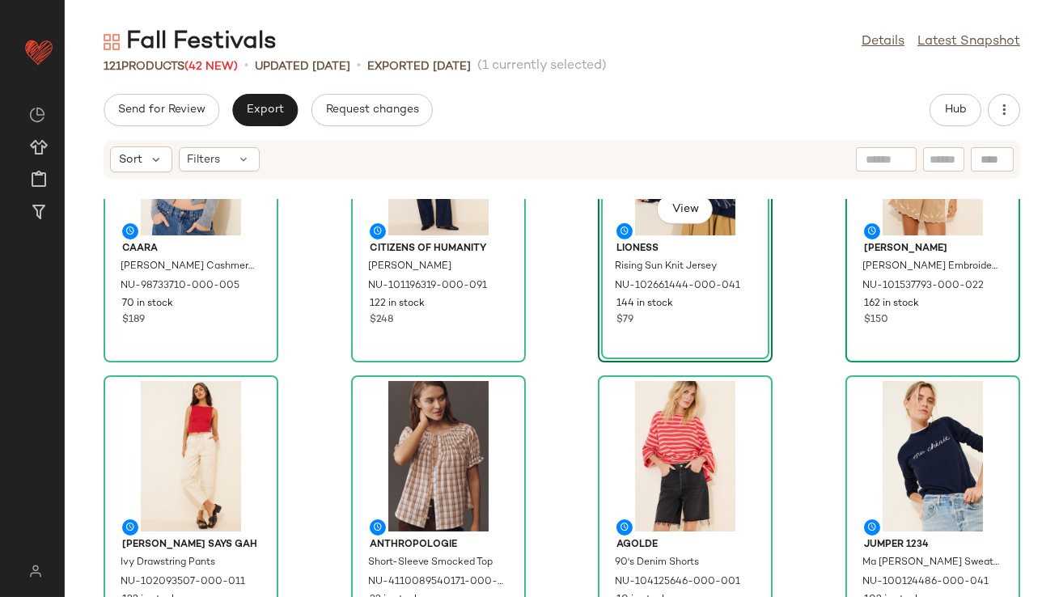
scroll to position [2244, 0]
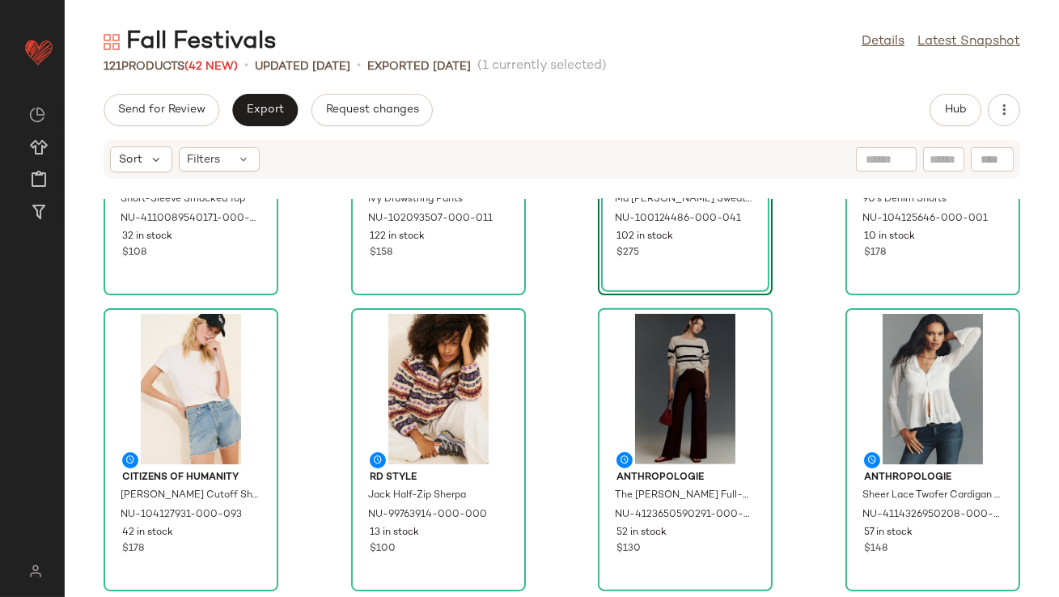
scroll to position [2572, 0]
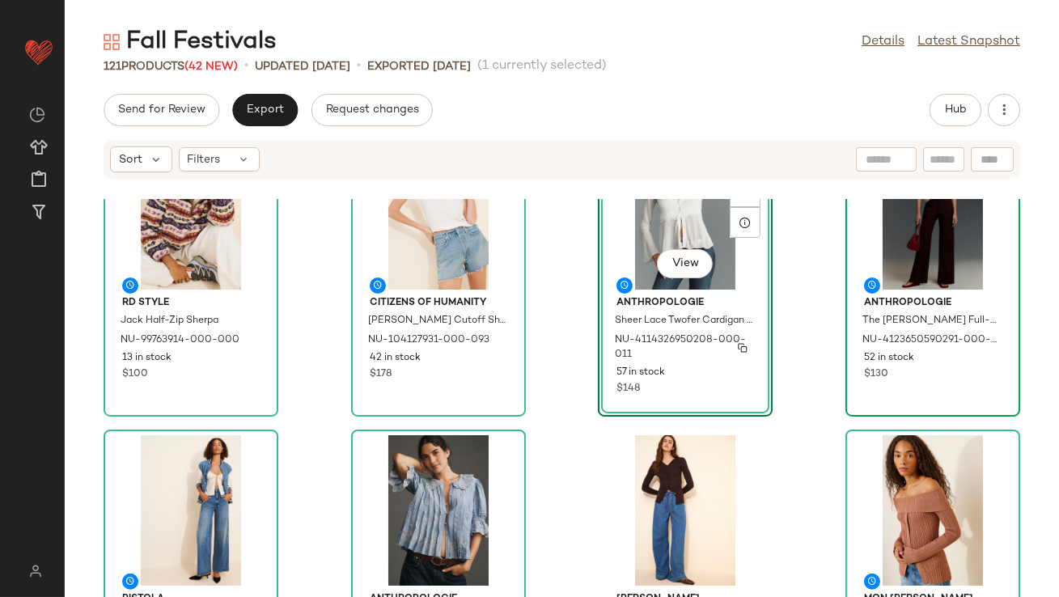
scroll to position [2896, 0]
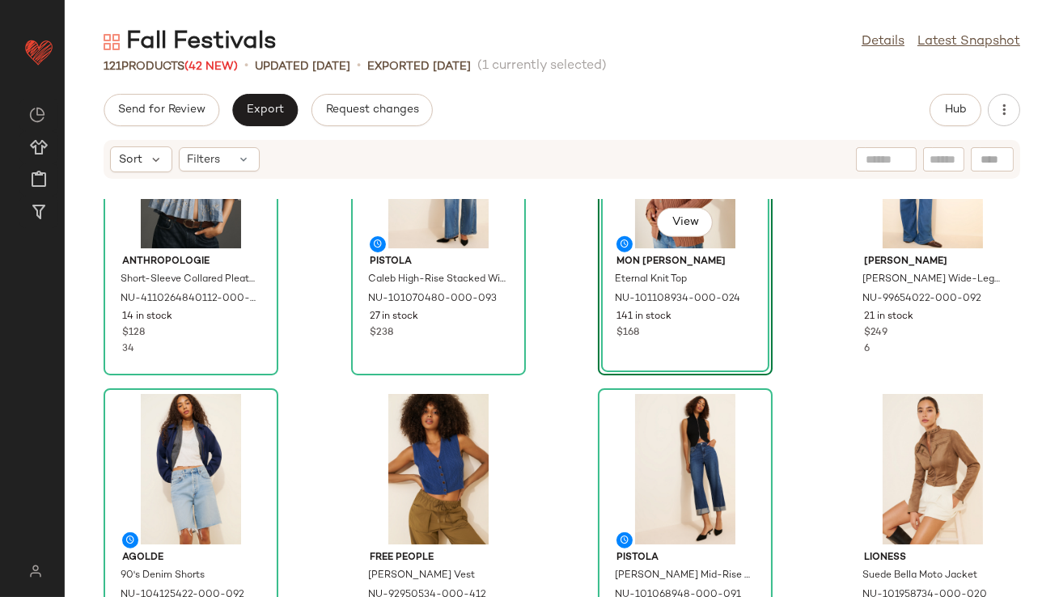
scroll to position [3190, 0]
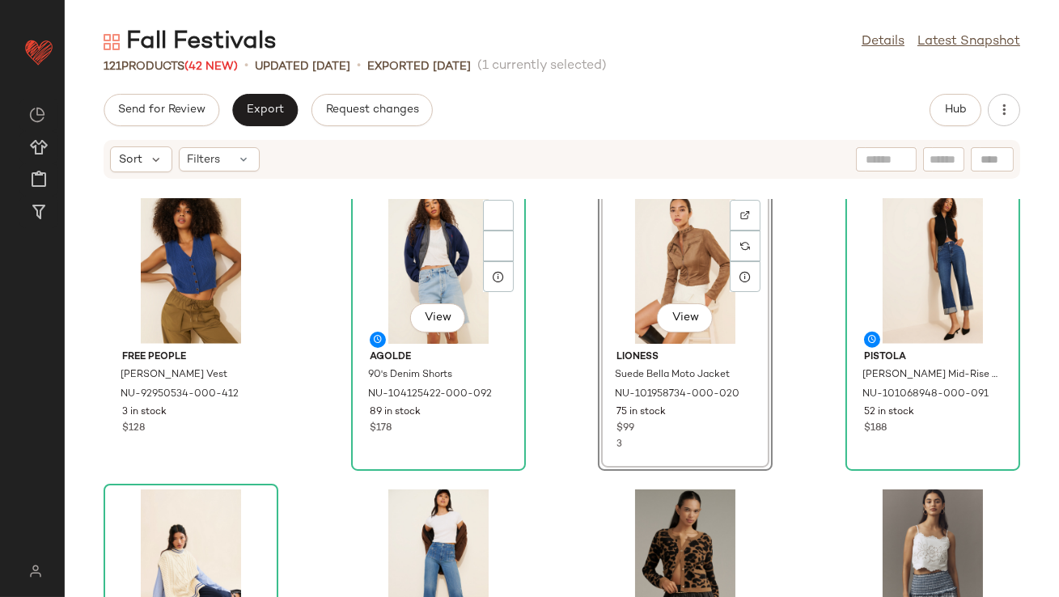
scroll to position [3177, 0]
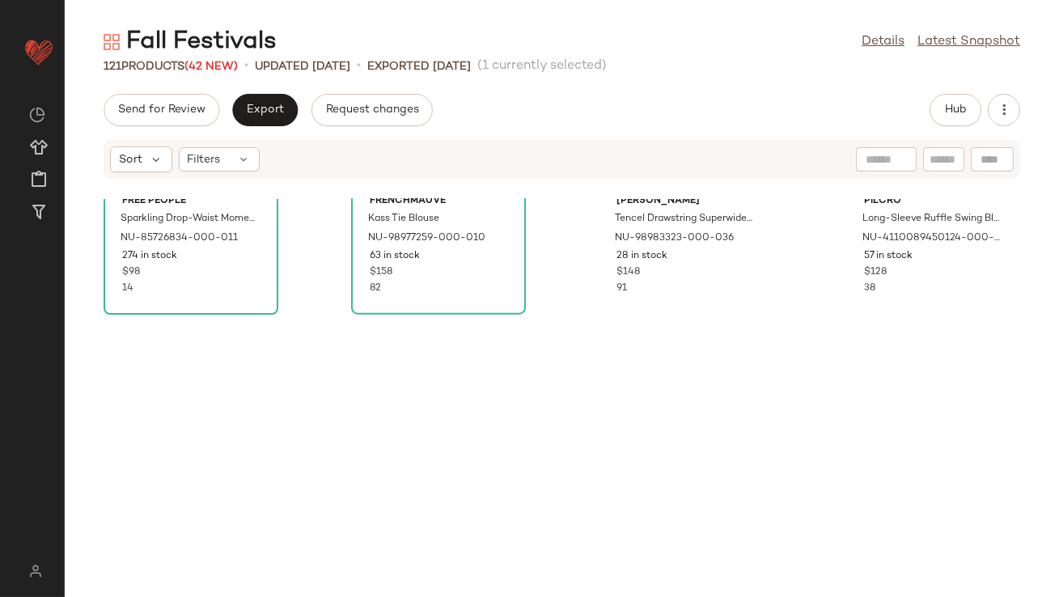
scroll to position [1732, 0]
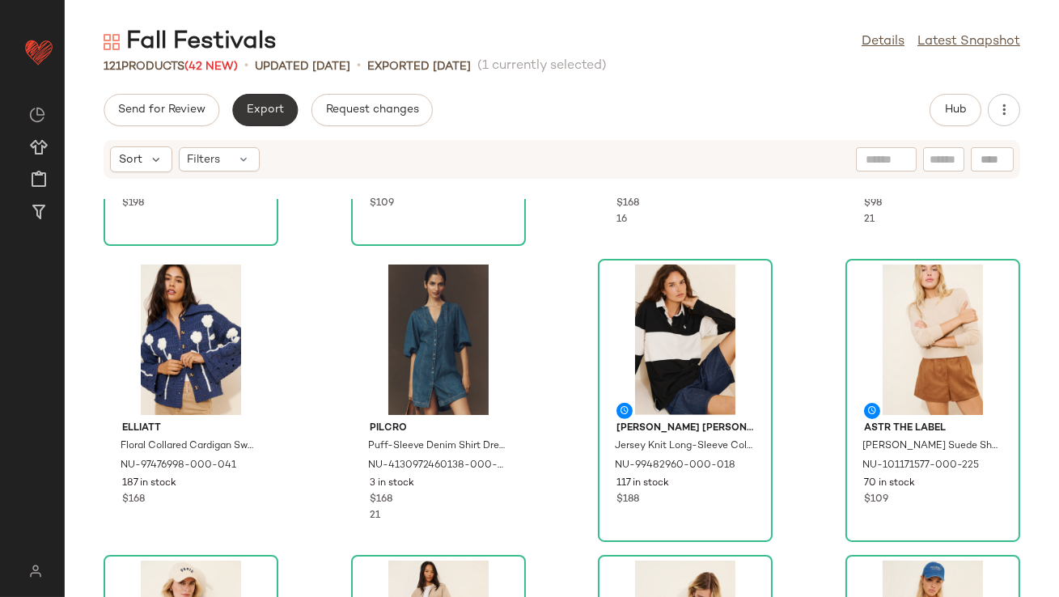
click at [273, 116] on button "Export" at bounding box center [265, 110] width 66 height 32
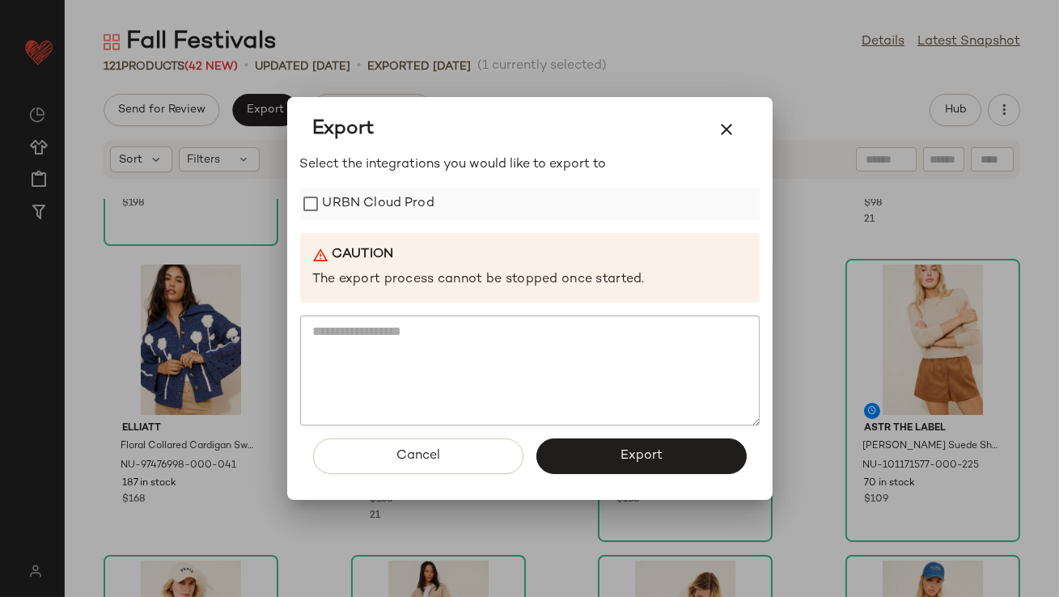
click at [336, 203] on label "URBN Cloud Prod" at bounding box center [379, 204] width 112 height 32
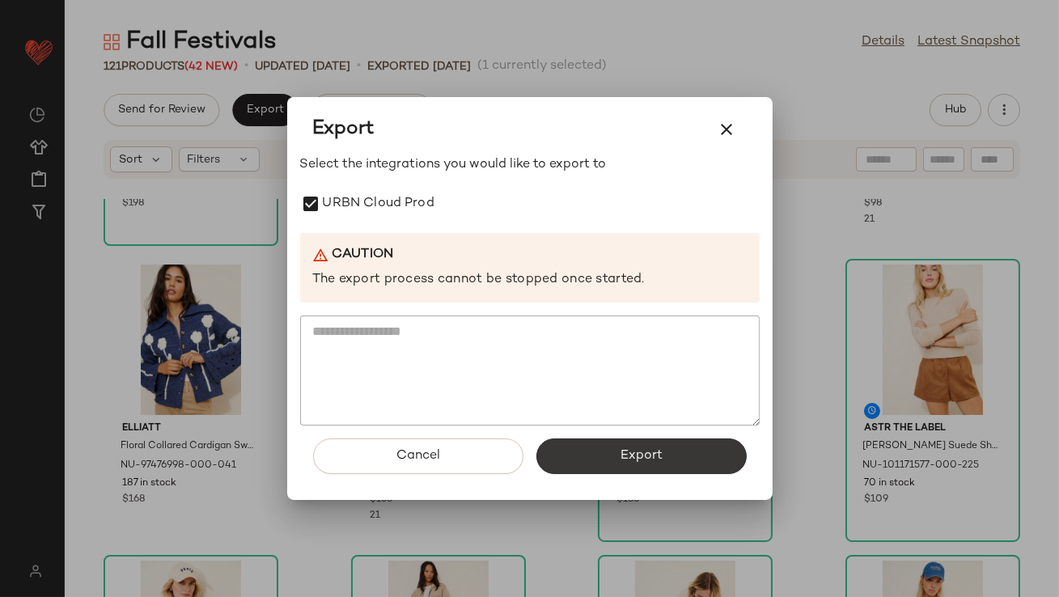
click at [583, 442] on button "Export" at bounding box center [641, 456] width 210 height 36
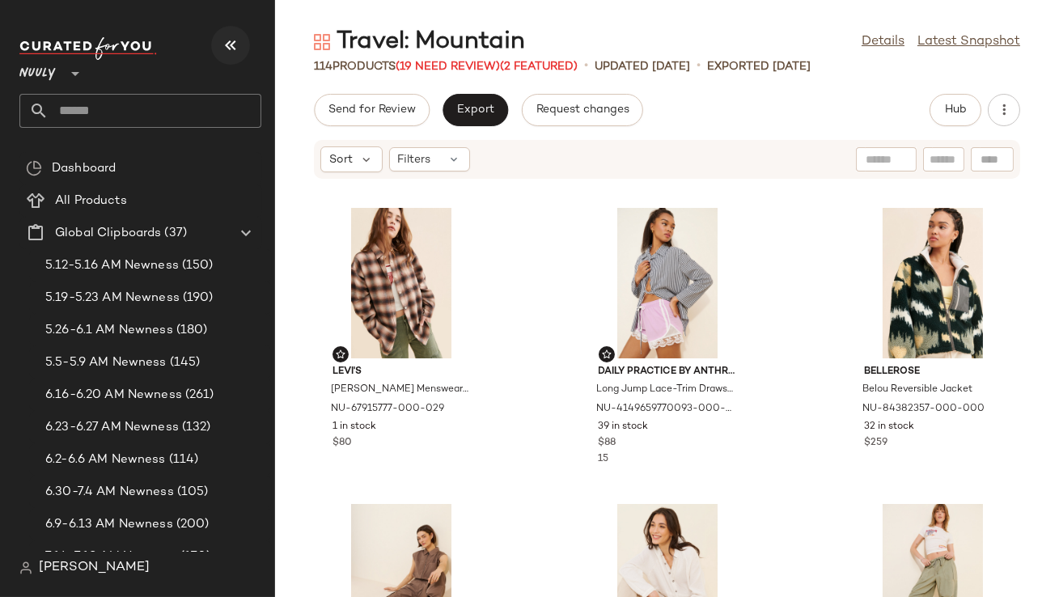
click at [228, 36] on icon "button" at bounding box center [230, 45] width 19 height 19
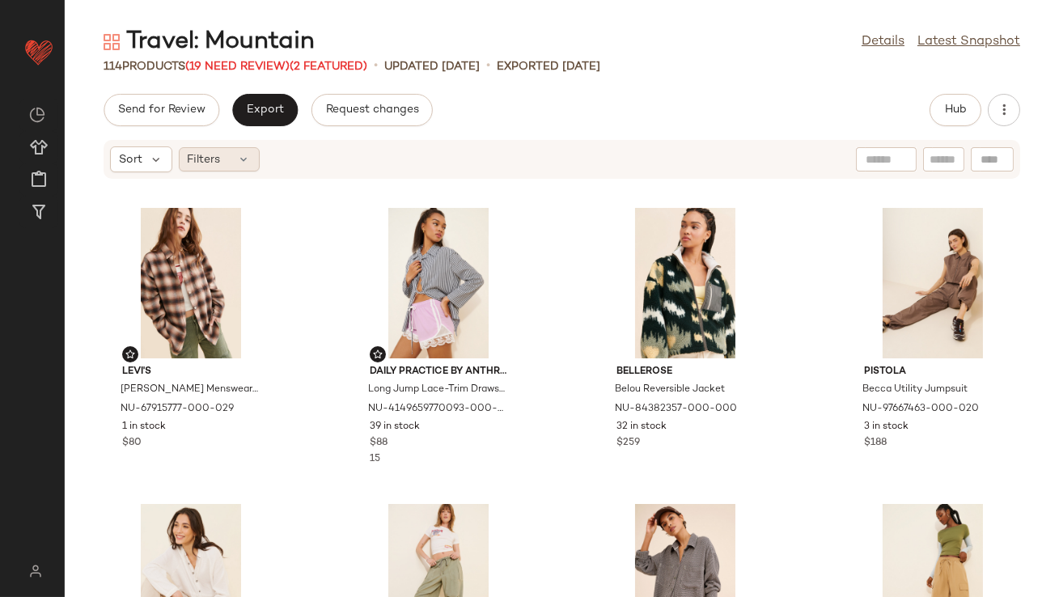
click at [232, 150] on div "Filters" at bounding box center [219, 159] width 81 height 24
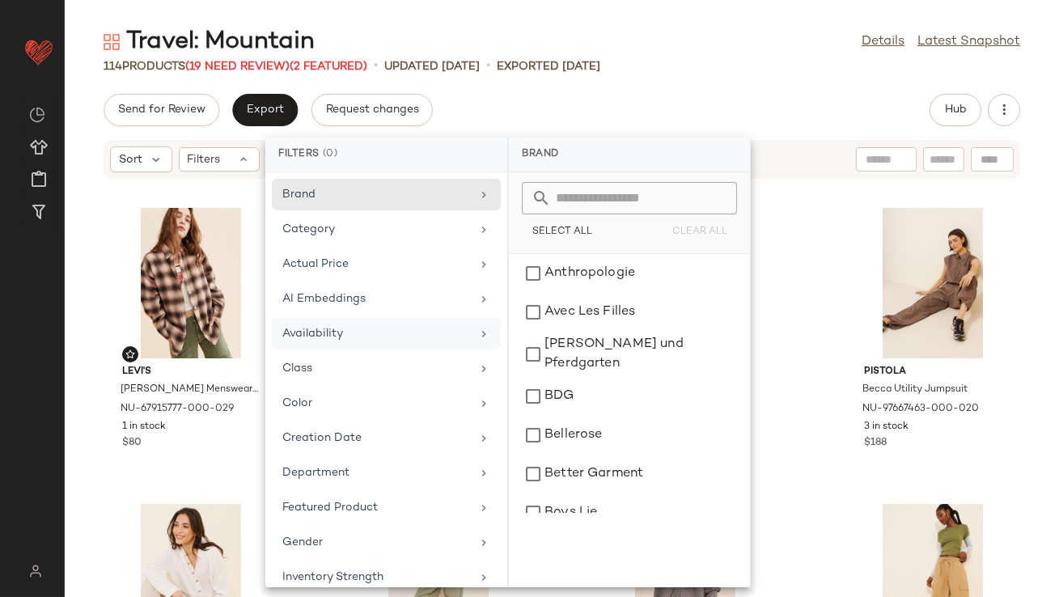
click at [319, 353] on div "Availability" at bounding box center [386, 369] width 229 height 32
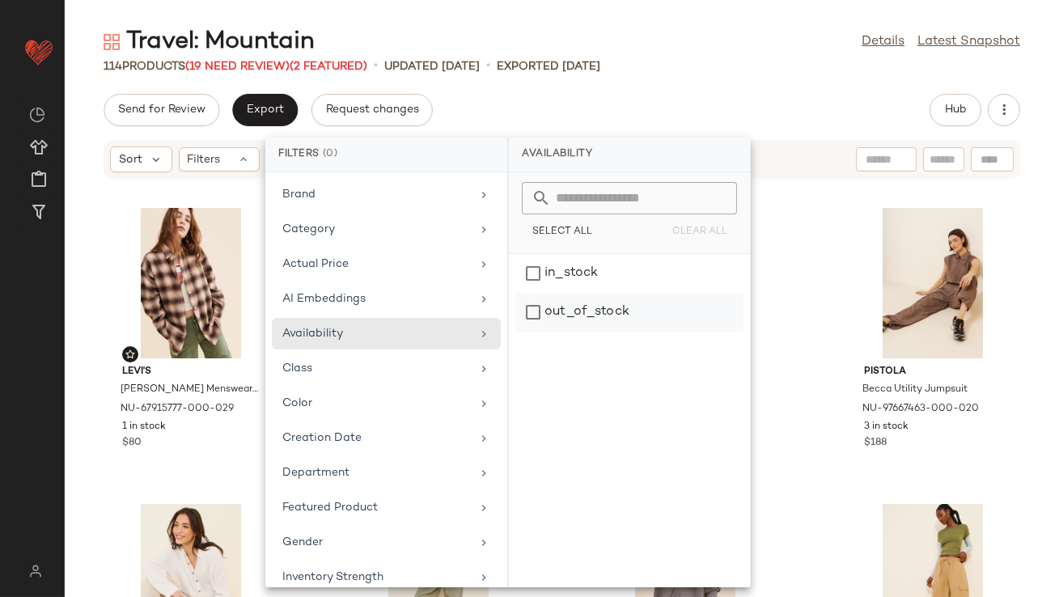
click at [562, 319] on div "out_of_stock" at bounding box center [629, 312] width 228 height 39
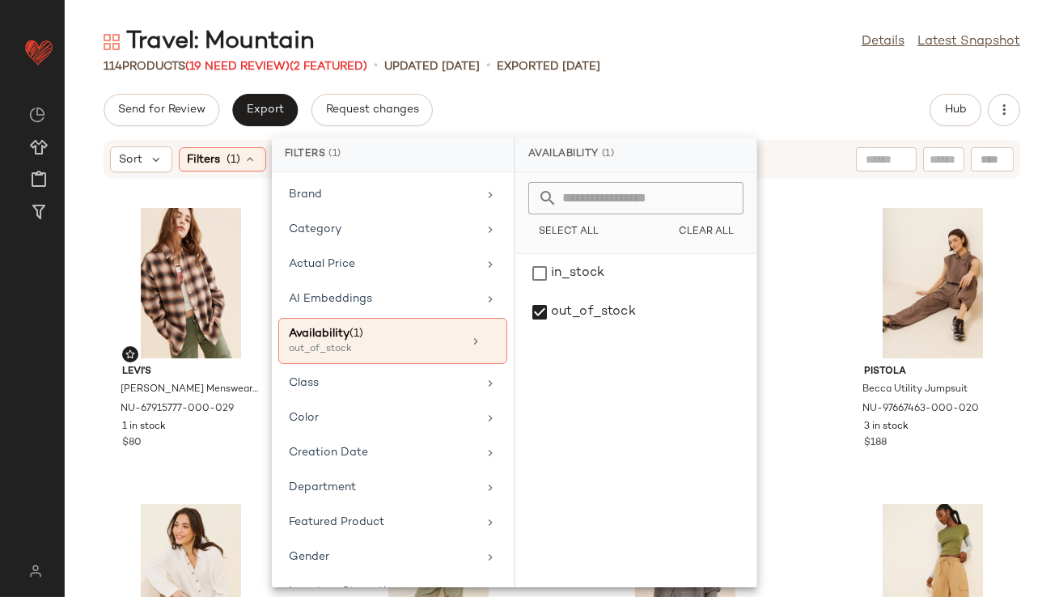
click at [738, 74] on div "Travel: Mountain Details Latest Snapshot 114 Products (19 Need Review) (2 Featu…" at bounding box center [562, 311] width 994 height 571
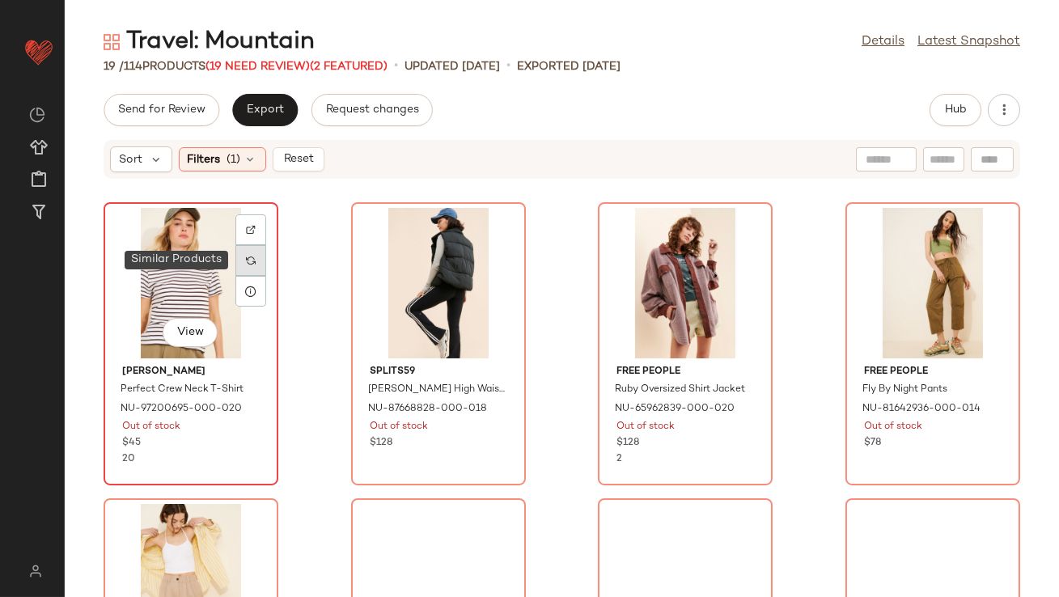
click at [248, 256] on img at bounding box center [251, 261] width 10 height 10
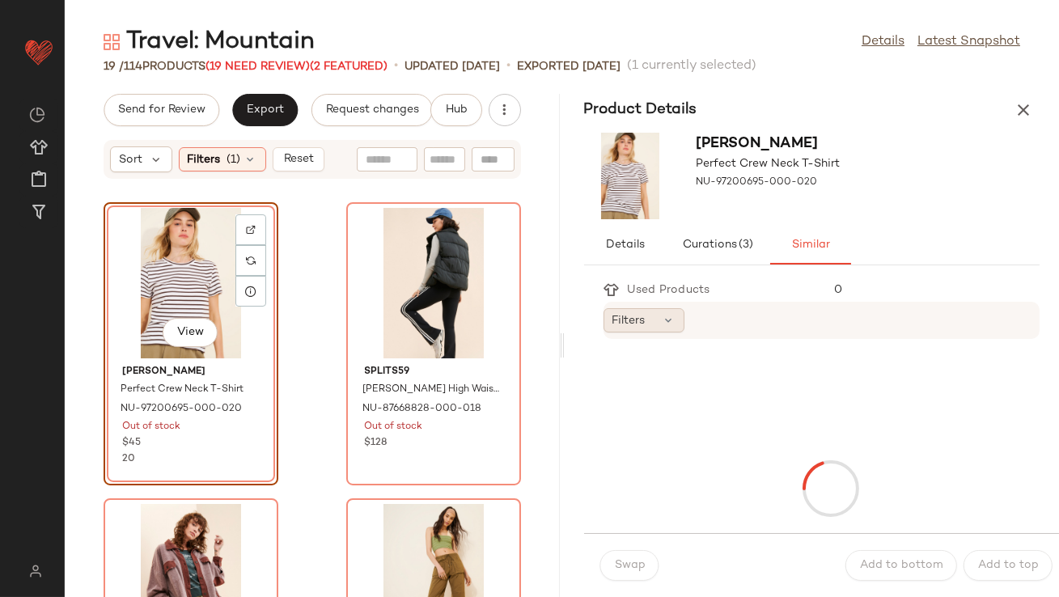
click at [651, 325] on div "Filters" at bounding box center [643, 320] width 81 height 24
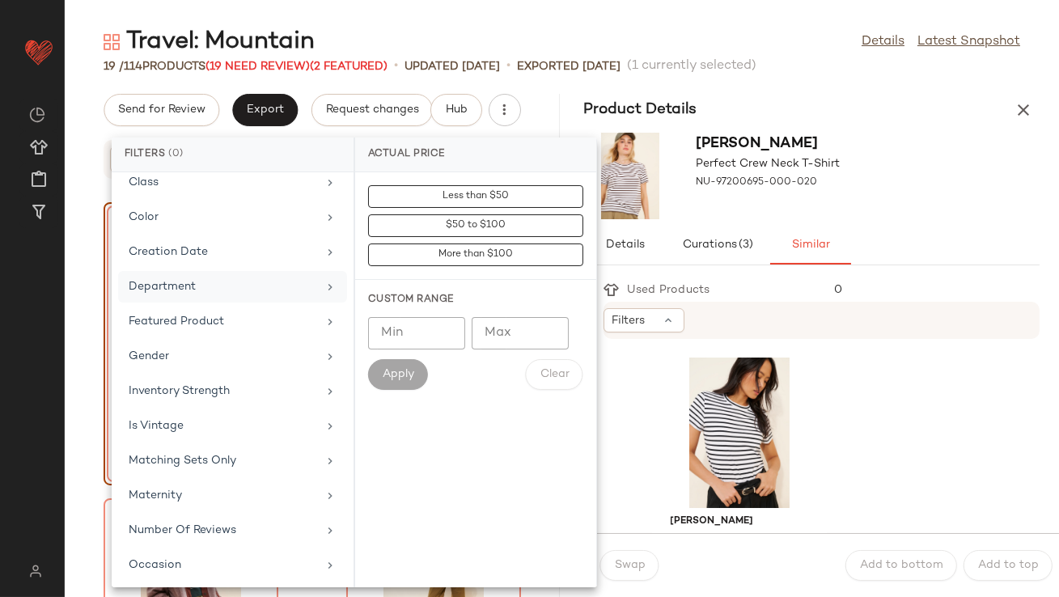
scroll to position [359, 0]
click at [180, 528] on div "Total Inventory" at bounding box center [223, 530] width 188 height 17
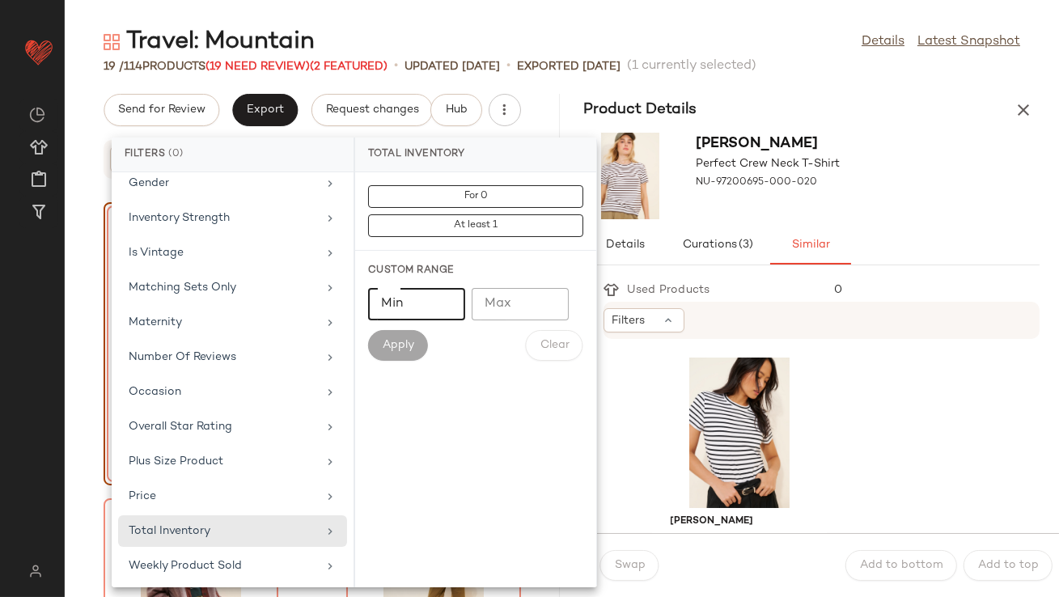
click at [424, 311] on input "Min" at bounding box center [416, 304] width 97 height 32
type input "**"
click at [426, 375] on div "For 0 At least 1 Custom Range Min ** Min Max Max Apply Clear" at bounding box center [475, 379] width 241 height 415
click at [417, 357] on button "Apply" at bounding box center [398, 345] width 60 height 31
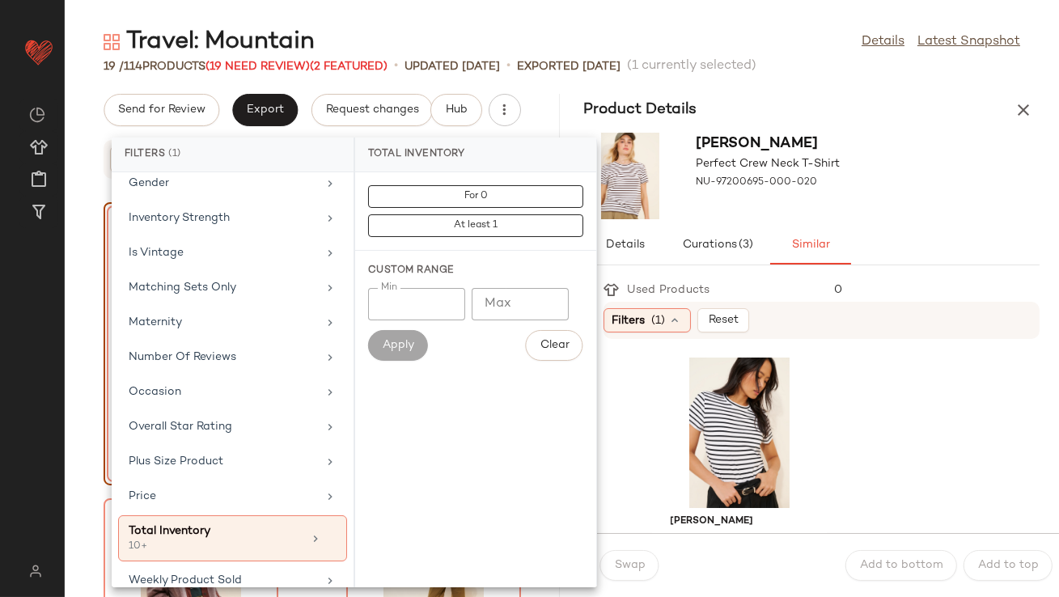
click at [924, 275] on div "Used Products 0 Filters (1) Reset Madewell Perfect Crew Neck T-Shirt NU-9720069…" at bounding box center [822, 434] width 476 height 325
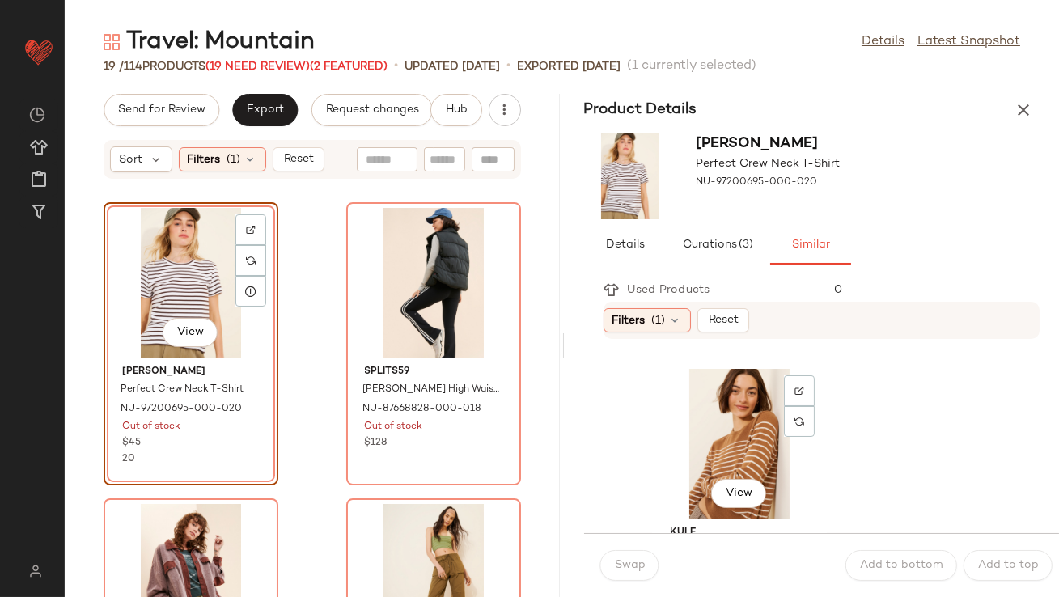
scroll to position [924, 0]
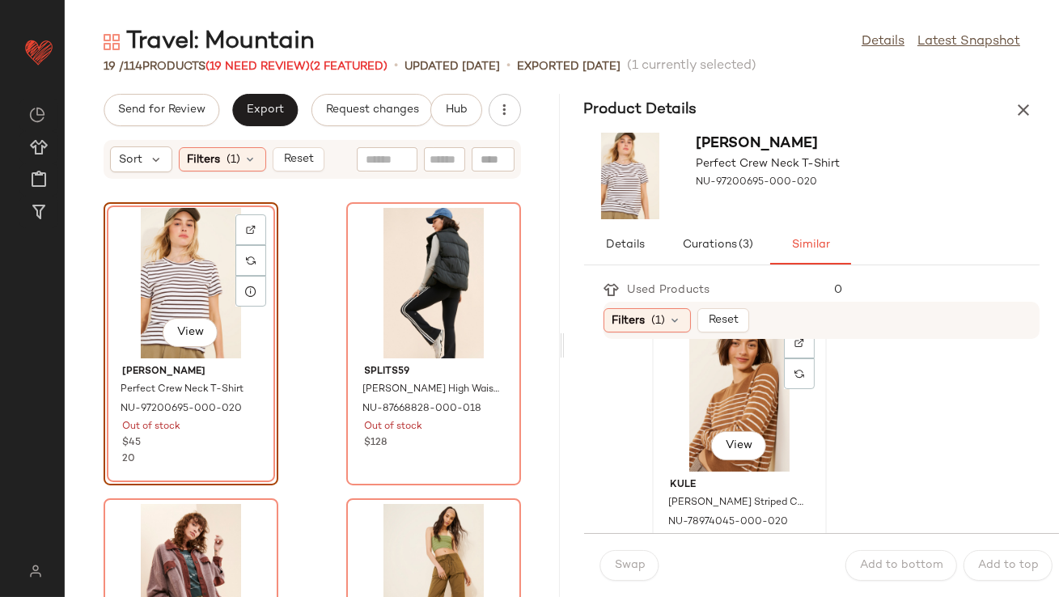
click at [680, 404] on div "View" at bounding box center [738, 396] width 163 height 150
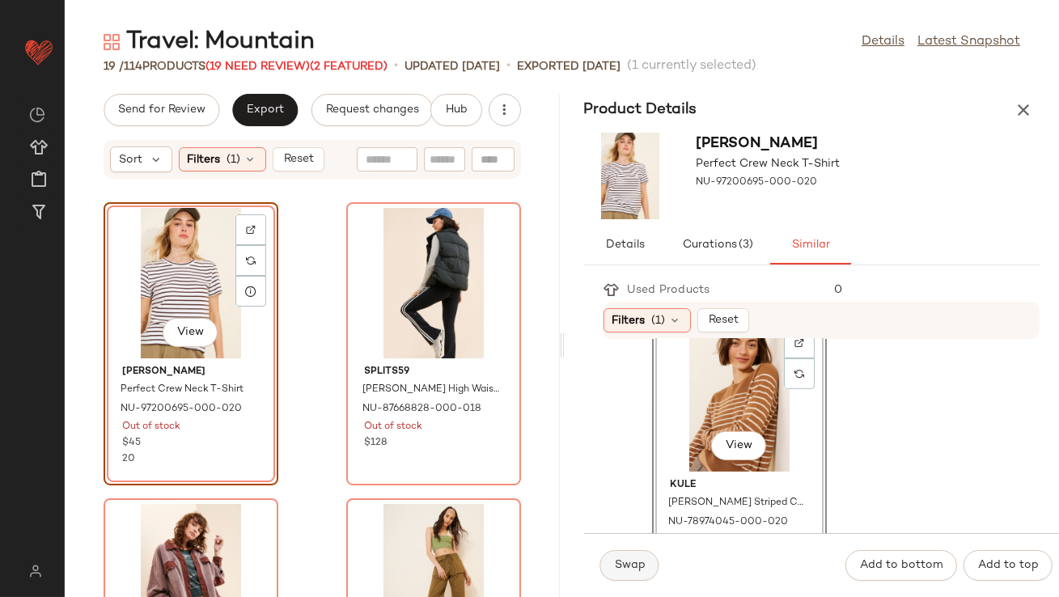
click at [629, 577] on button "Swap" at bounding box center [629, 565] width 59 height 31
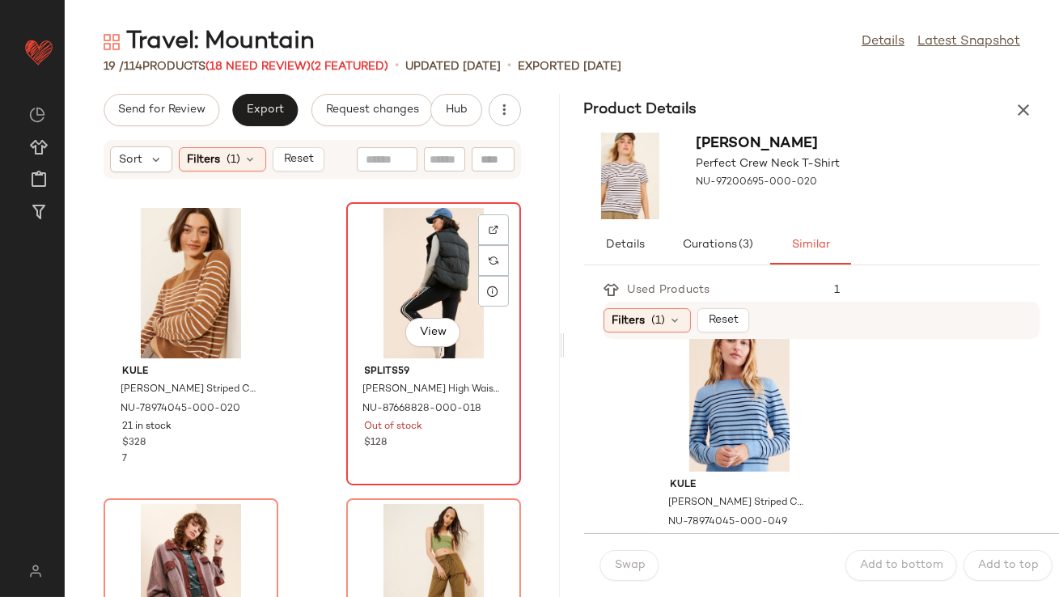
click at [429, 291] on div "View" at bounding box center [433, 283] width 163 height 150
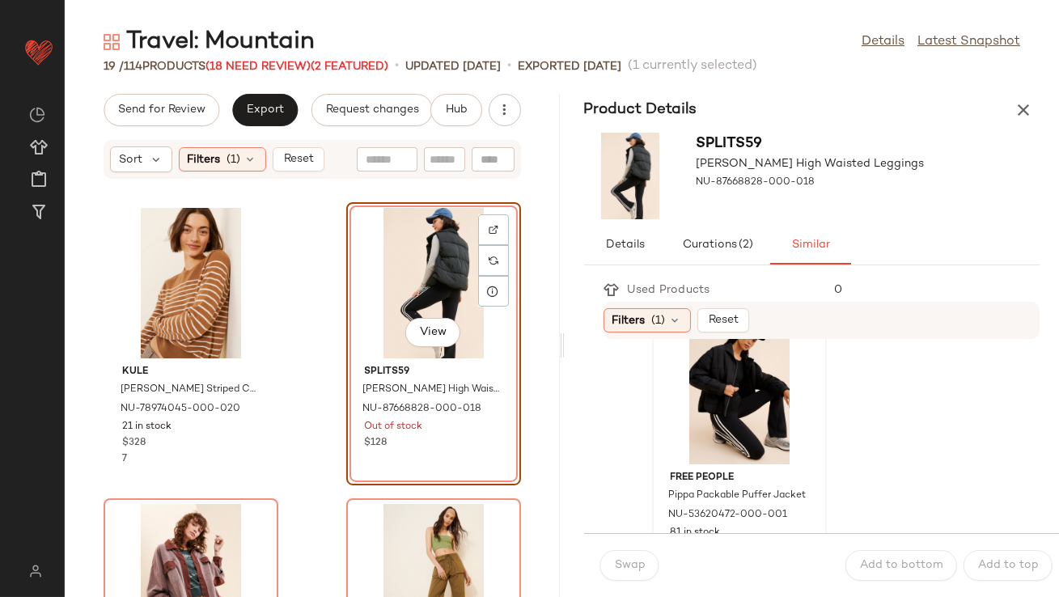
scroll to position [44, 0]
click at [684, 410] on div "View" at bounding box center [738, 388] width 163 height 150
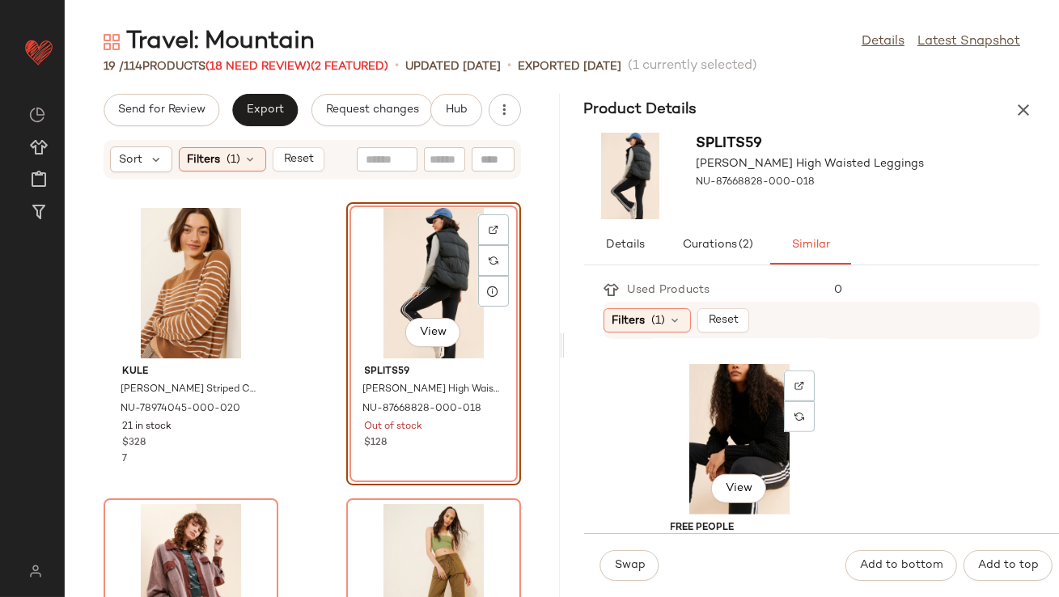
scroll to position [2409, 0]
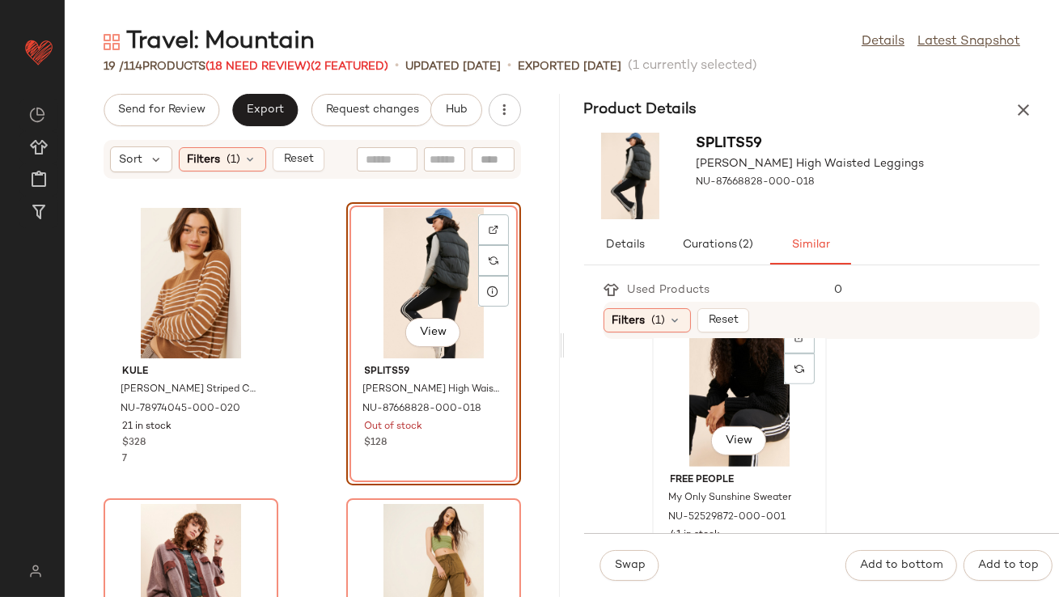
click at [689, 412] on div "View" at bounding box center [738, 391] width 163 height 150
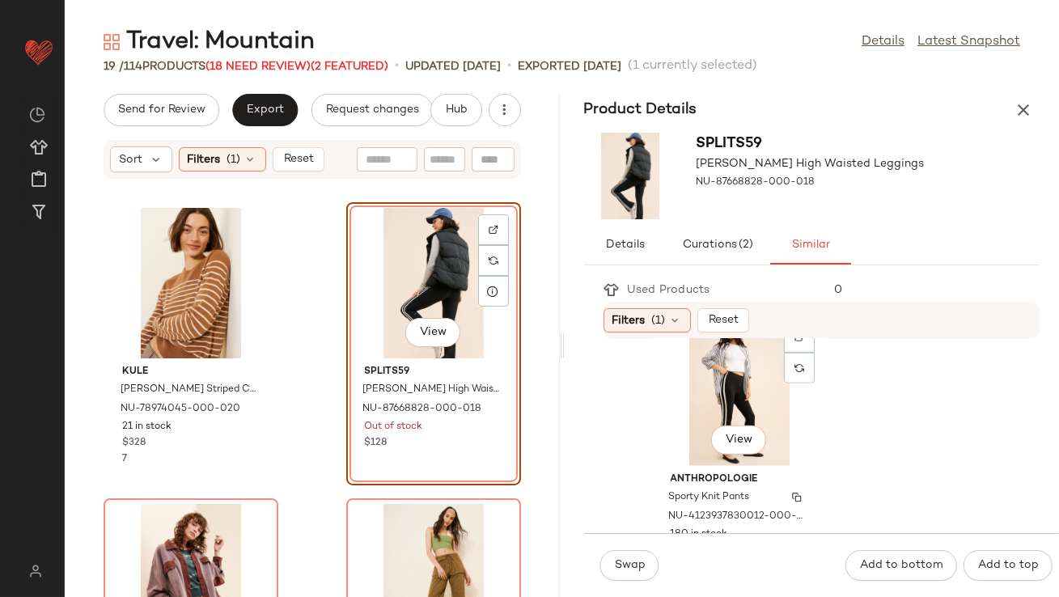
scroll to position [2736, 0]
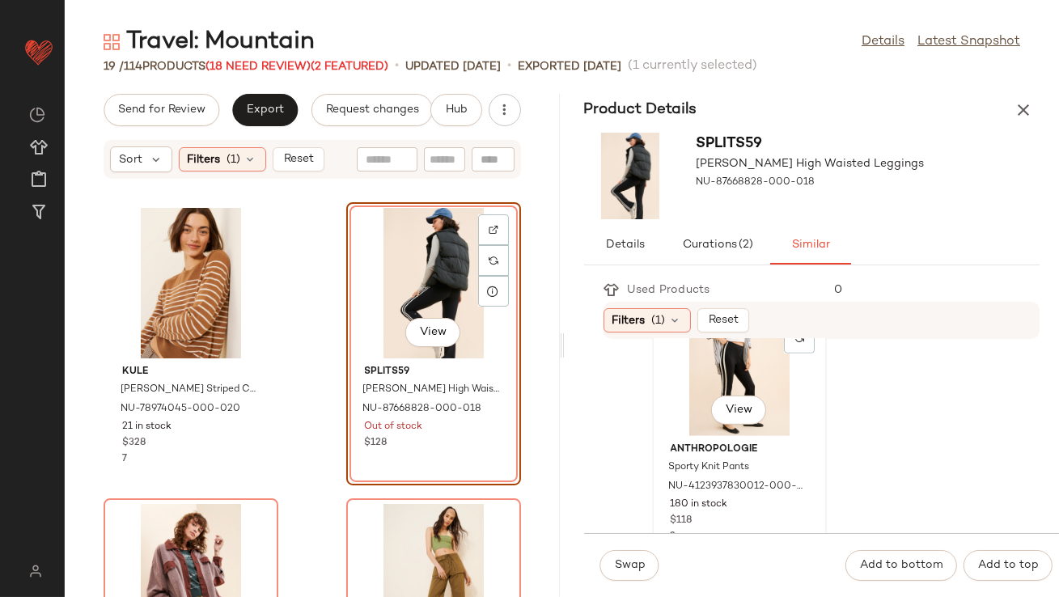
click at [691, 434] on div "View" at bounding box center [738, 360] width 163 height 150
click at [632, 577] on button "Swap" at bounding box center [629, 565] width 59 height 31
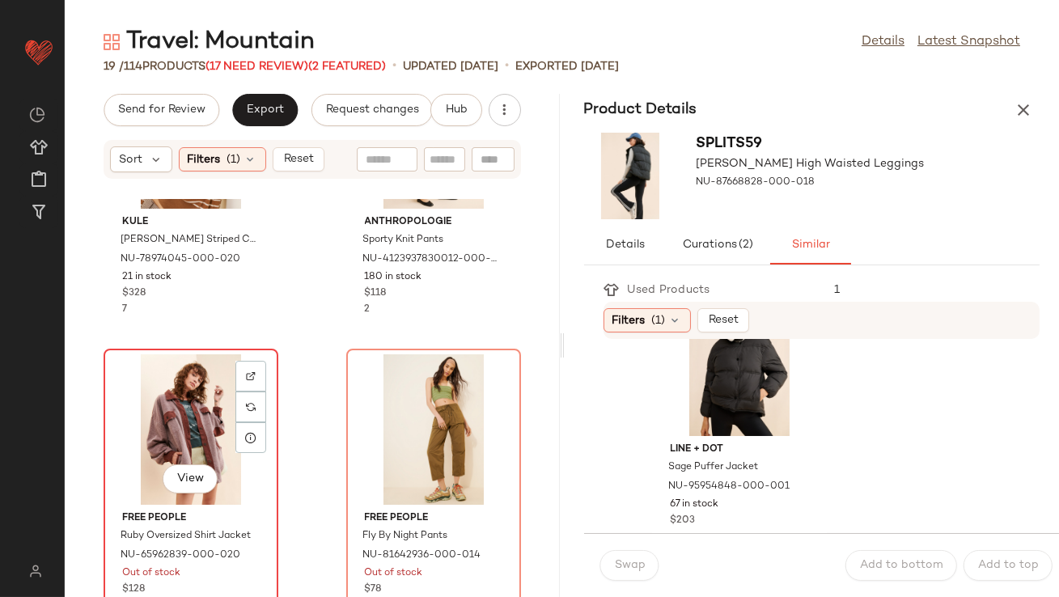
click at [206, 425] on div "View" at bounding box center [190, 429] width 163 height 150
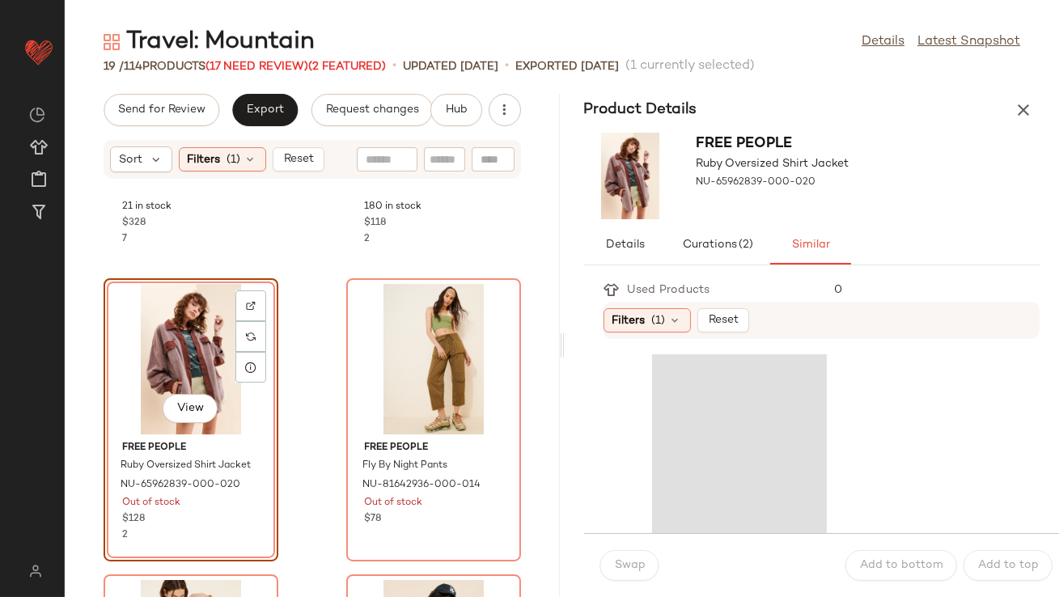
scroll to position [238, 0]
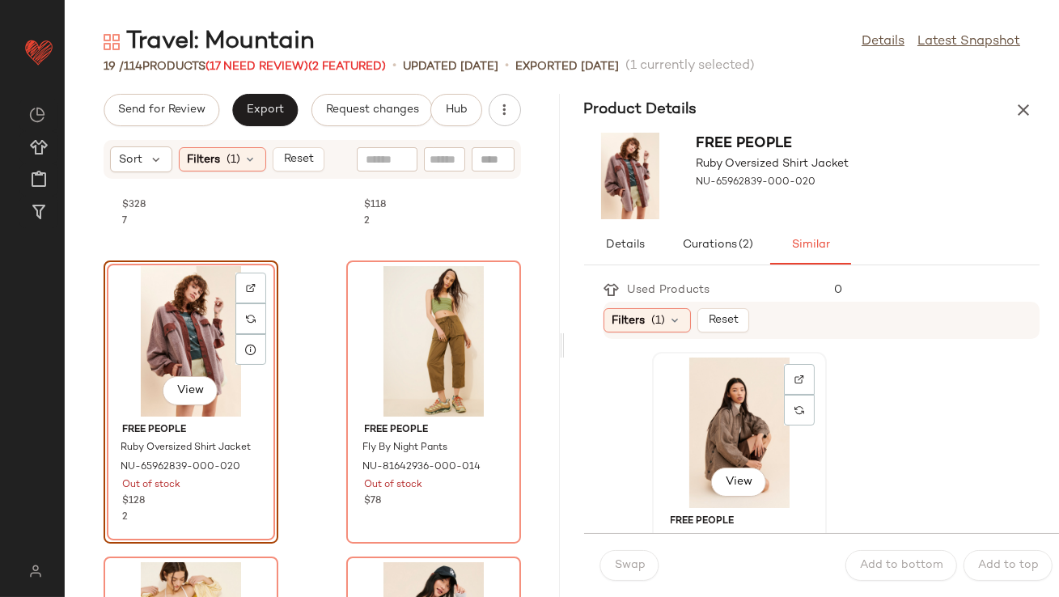
click at [672, 433] on div "View" at bounding box center [738, 432] width 163 height 150
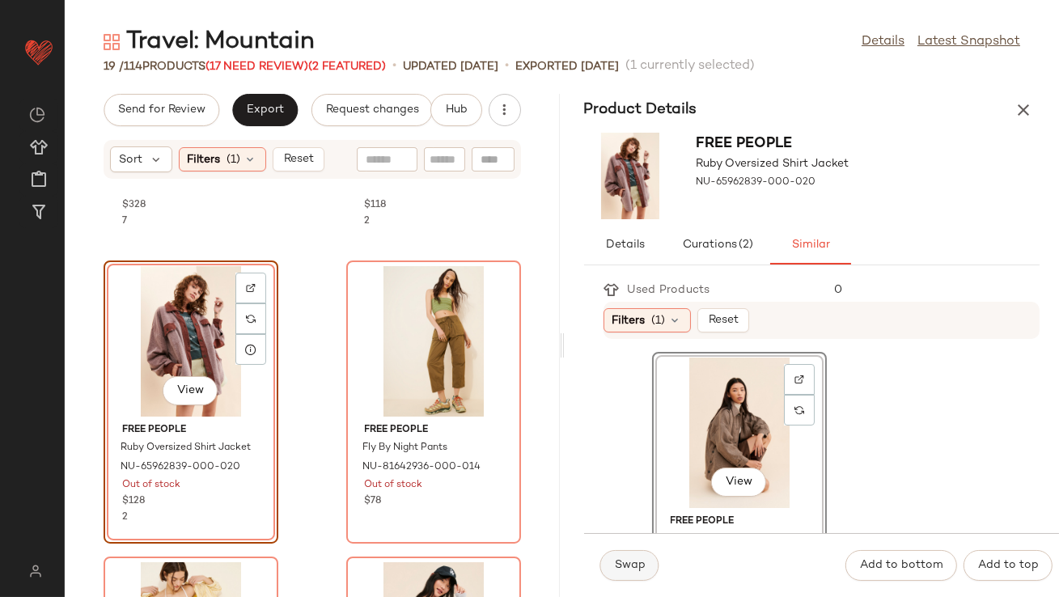
click at [622, 568] on span "Swap" at bounding box center [630, 565] width 32 height 13
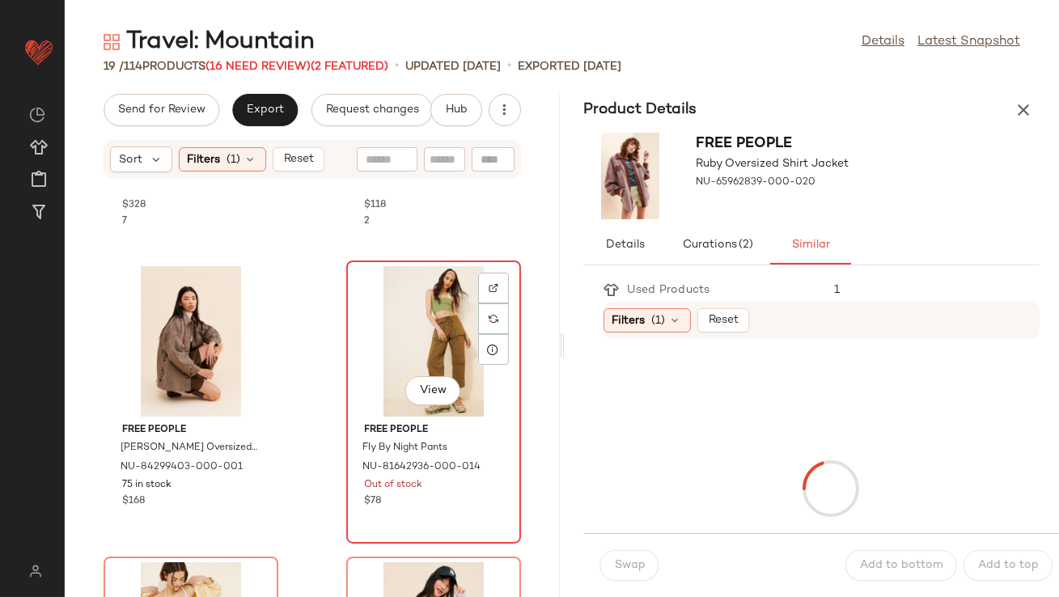
click at [428, 347] on div "View" at bounding box center [433, 341] width 163 height 150
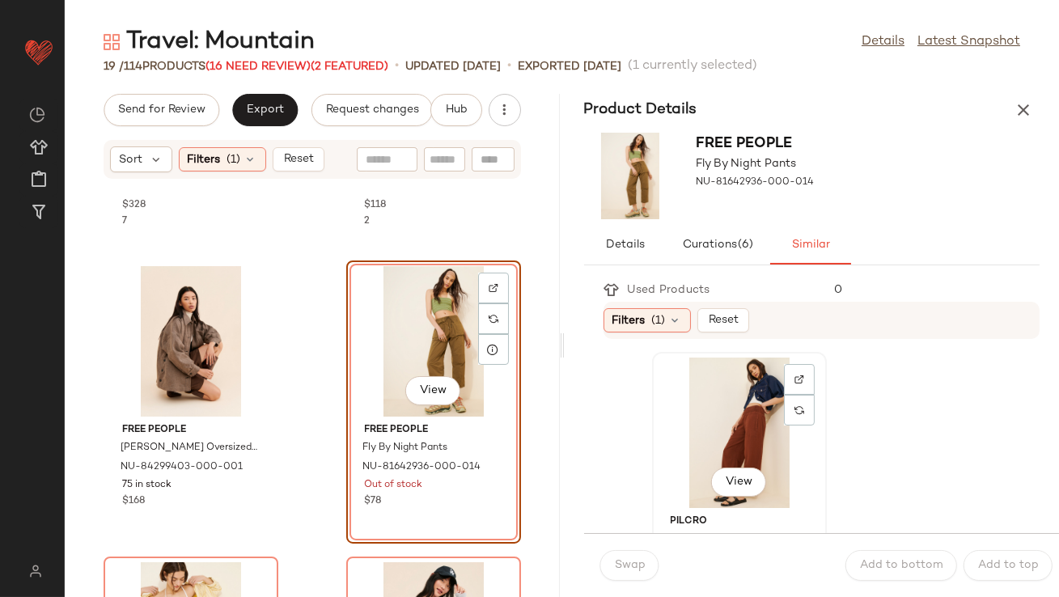
click at [689, 443] on div "View" at bounding box center [738, 432] width 163 height 150
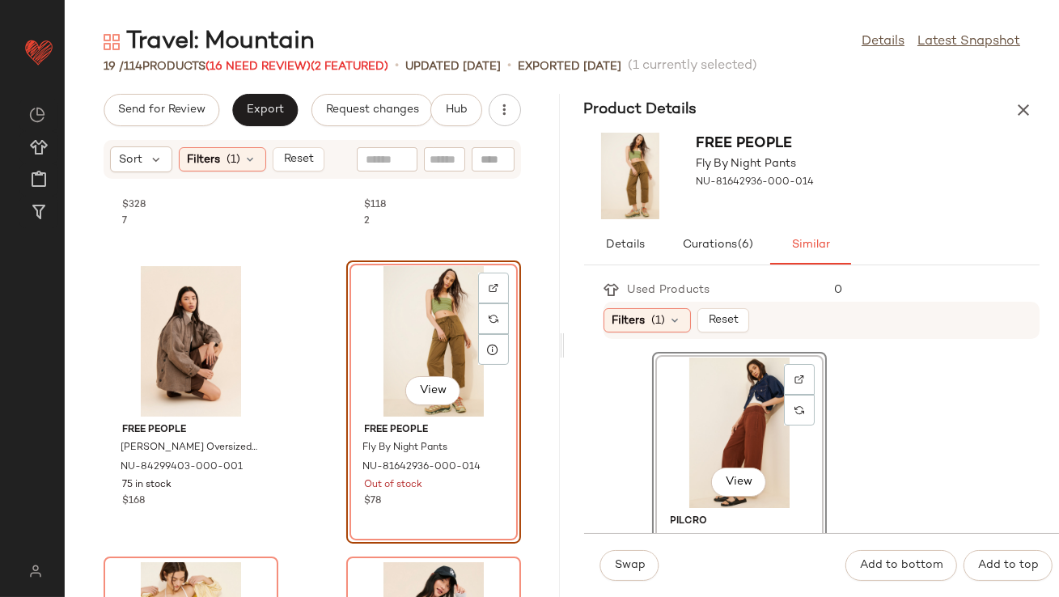
scroll to position [70, 0]
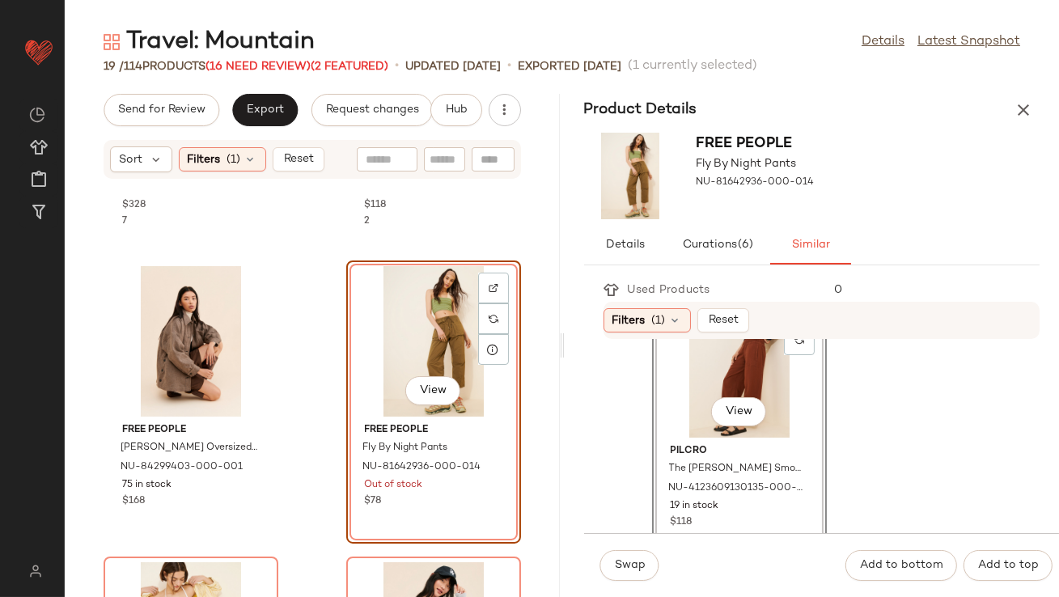
click at [616, 595] on div "Swap Add to bottom Add to top" at bounding box center [822, 565] width 476 height 64
click at [624, 569] on span "Swap" at bounding box center [630, 565] width 32 height 13
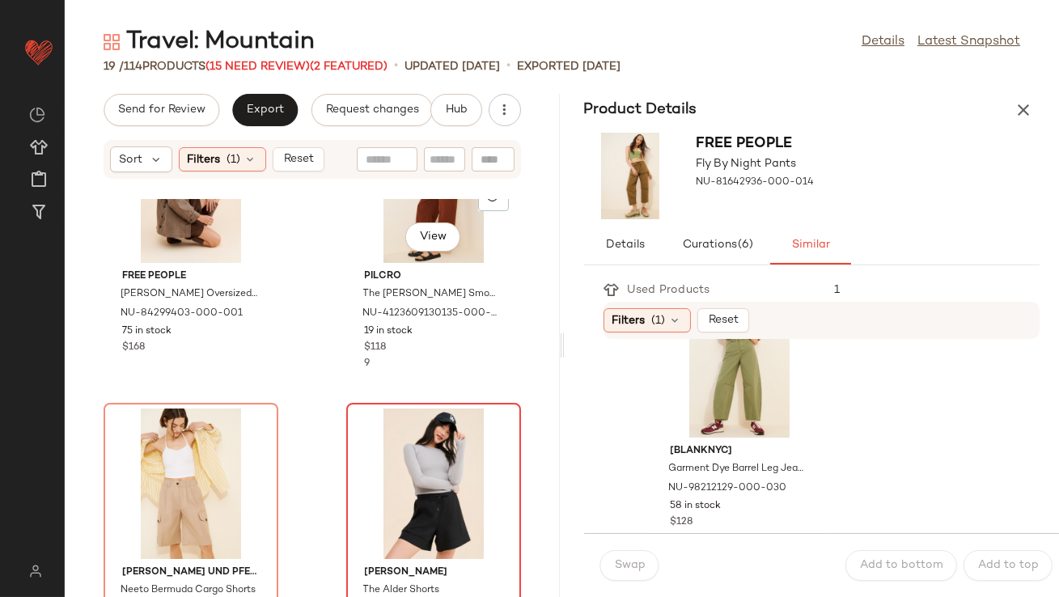
scroll to position [423, 0]
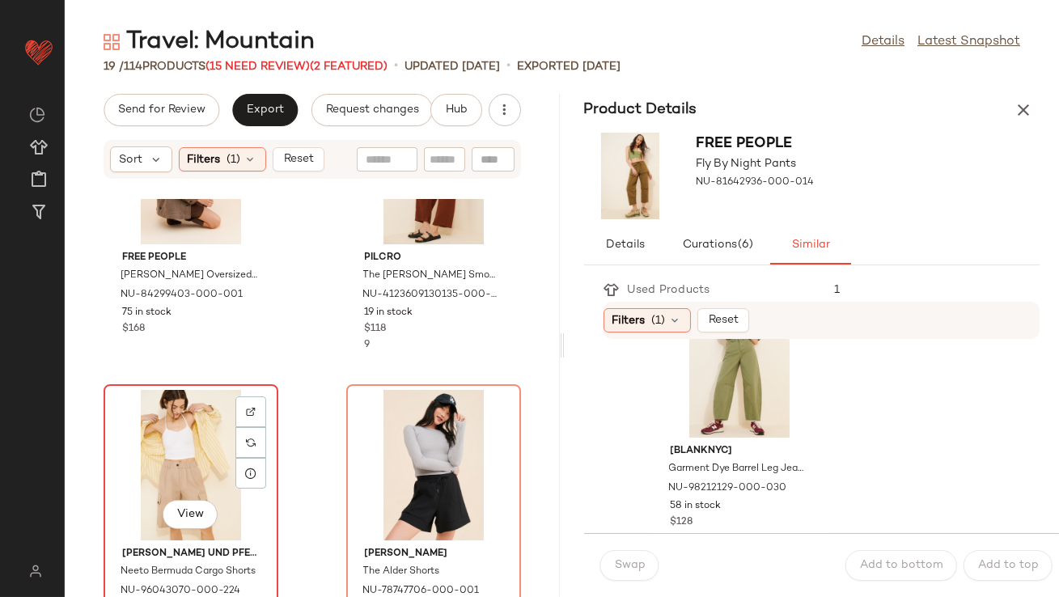
click at [213, 454] on div "View" at bounding box center [190, 465] width 163 height 150
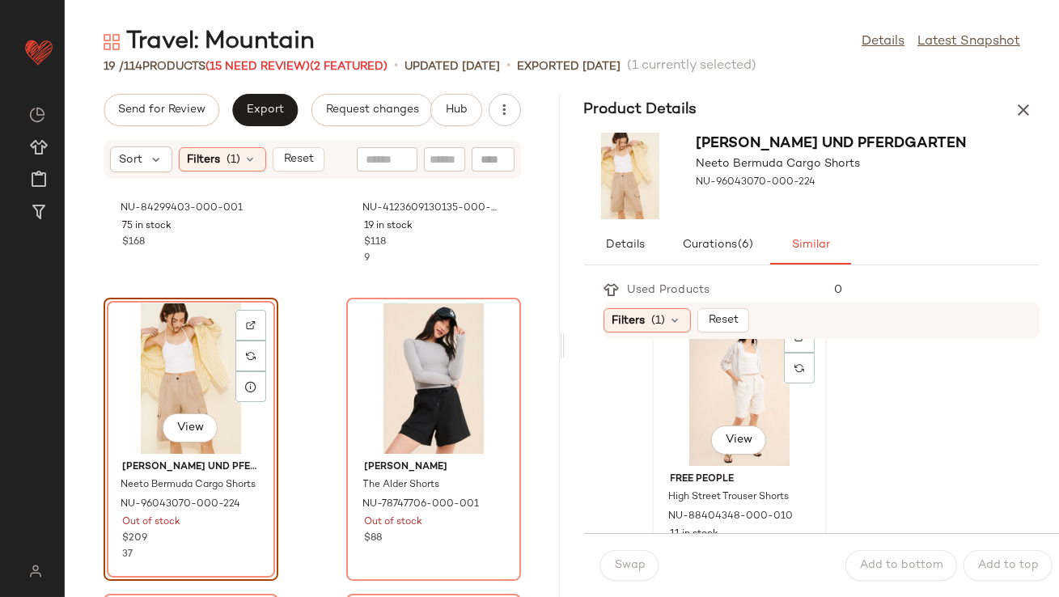
scroll to position [49, 0]
click at [702, 411] on div "View" at bounding box center [738, 384] width 163 height 150
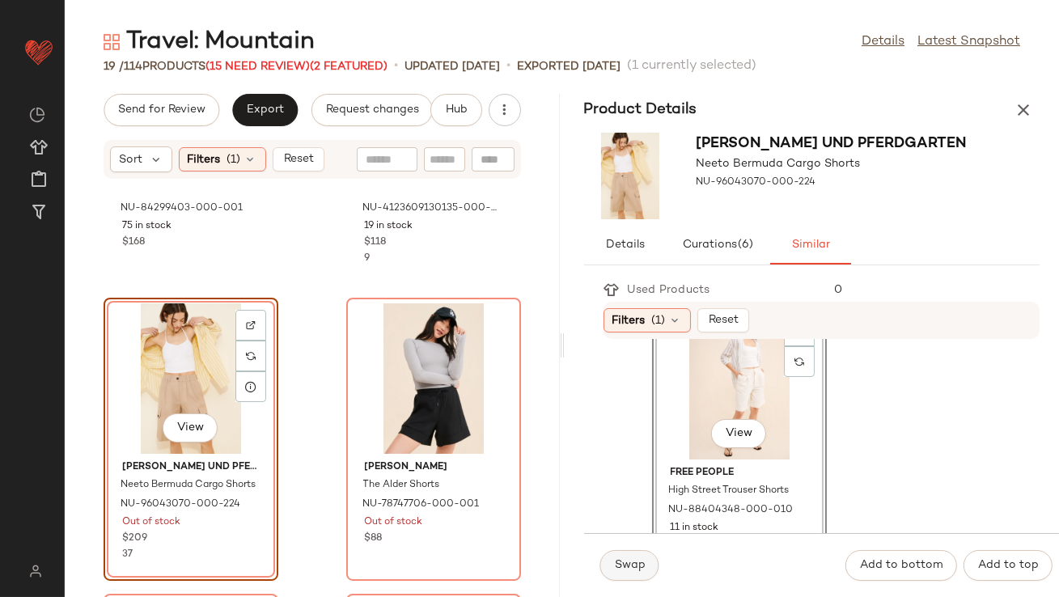
click at [641, 564] on span "Swap" at bounding box center [630, 565] width 32 height 13
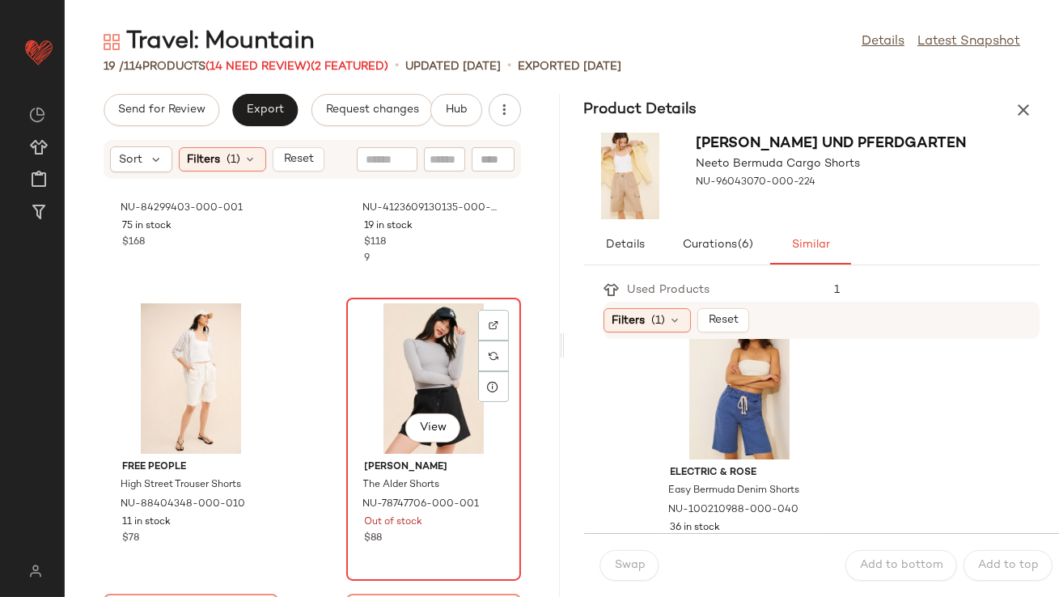
click at [424, 345] on div "View" at bounding box center [433, 378] width 163 height 150
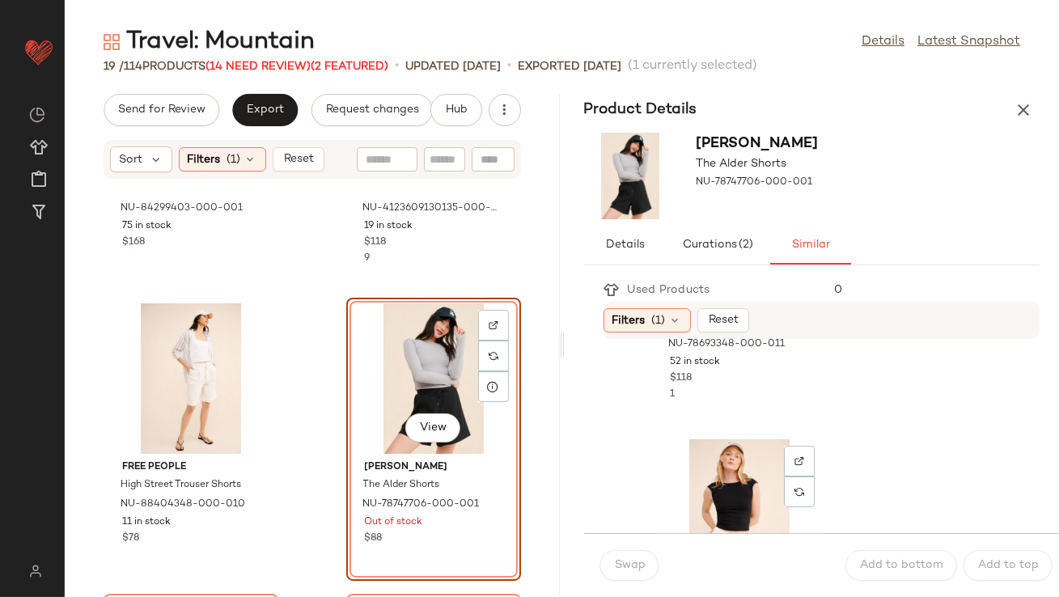
scroll to position [372, 0]
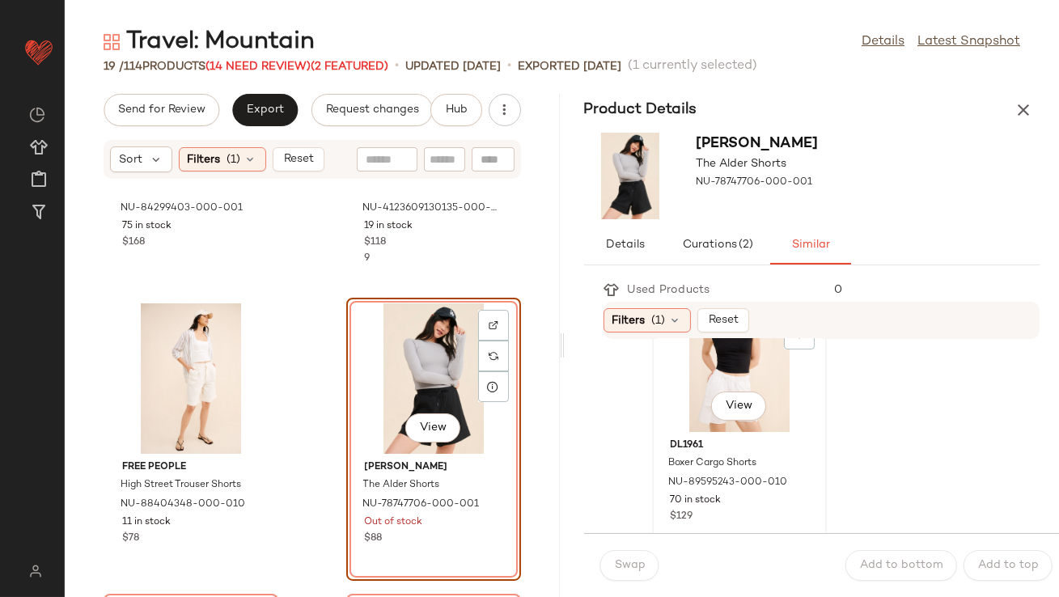
click at [696, 376] on div "View" at bounding box center [738, 356] width 163 height 150
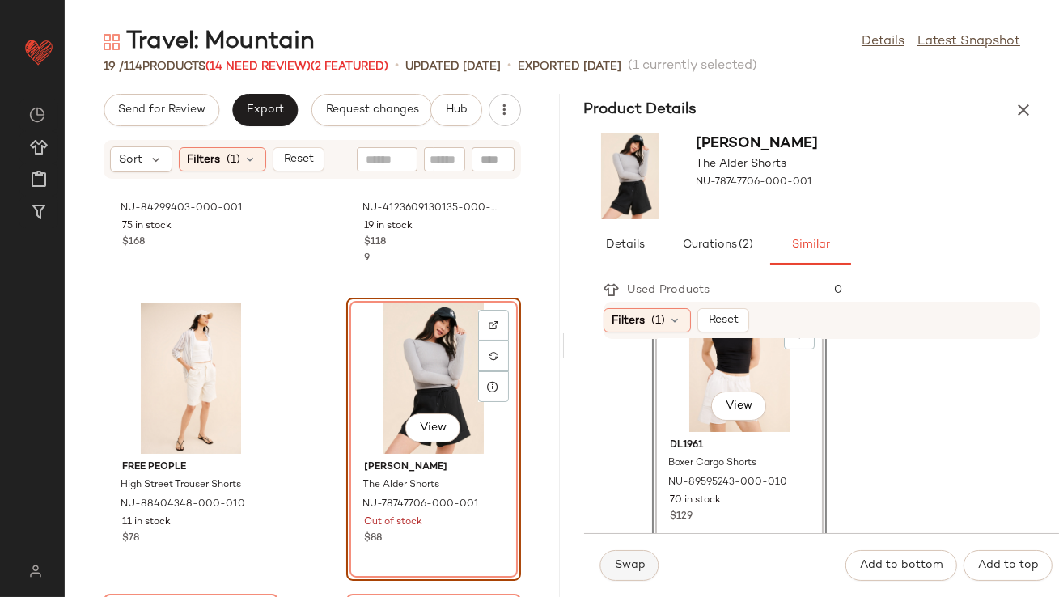
click at [634, 557] on button "Swap" at bounding box center [629, 565] width 59 height 31
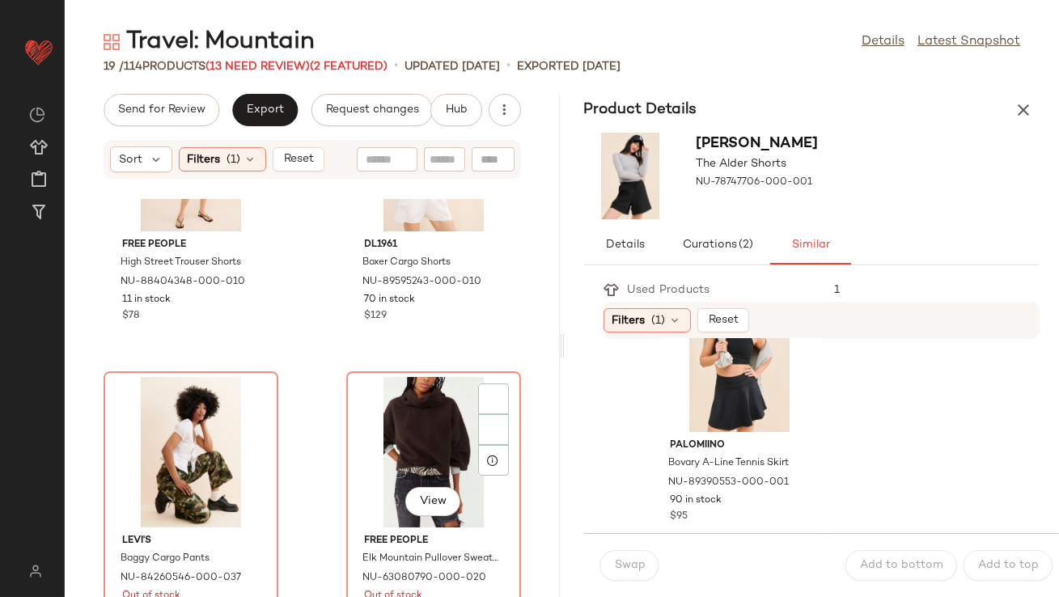
scroll to position [822, 0]
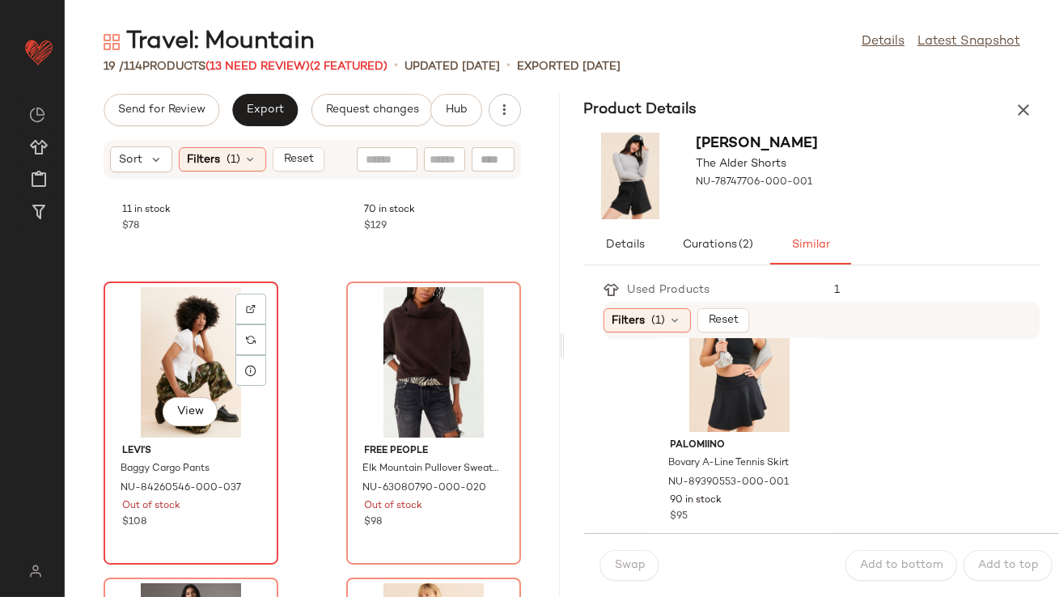
click at [160, 398] on div "View" at bounding box center [190, 362] width 163 height 150
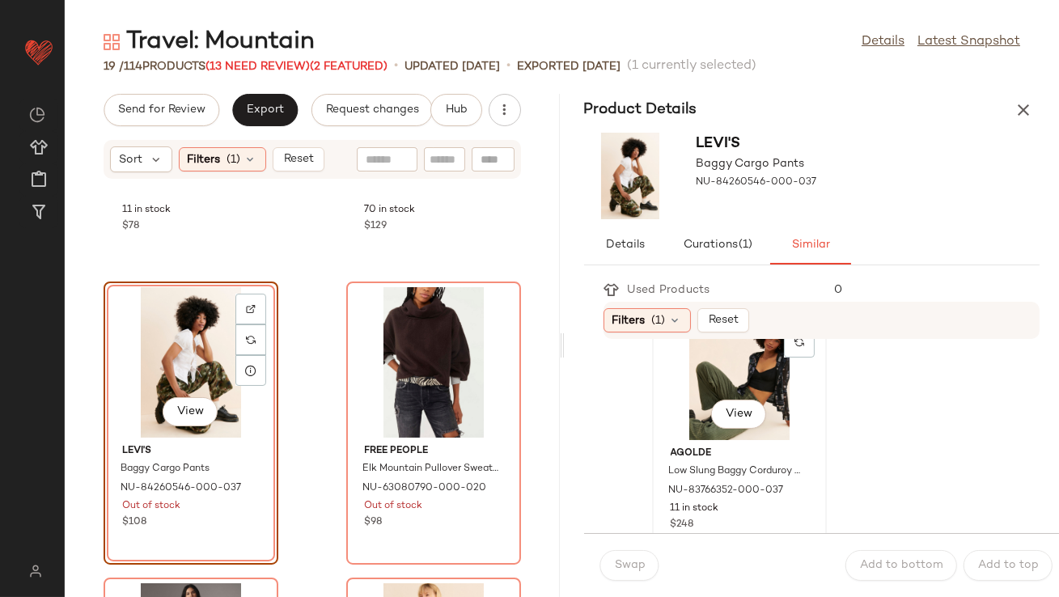
scroll to position [69, 0]
click at [682, 408] on div "View" at bounding box center [738, 364] width 163 height 150
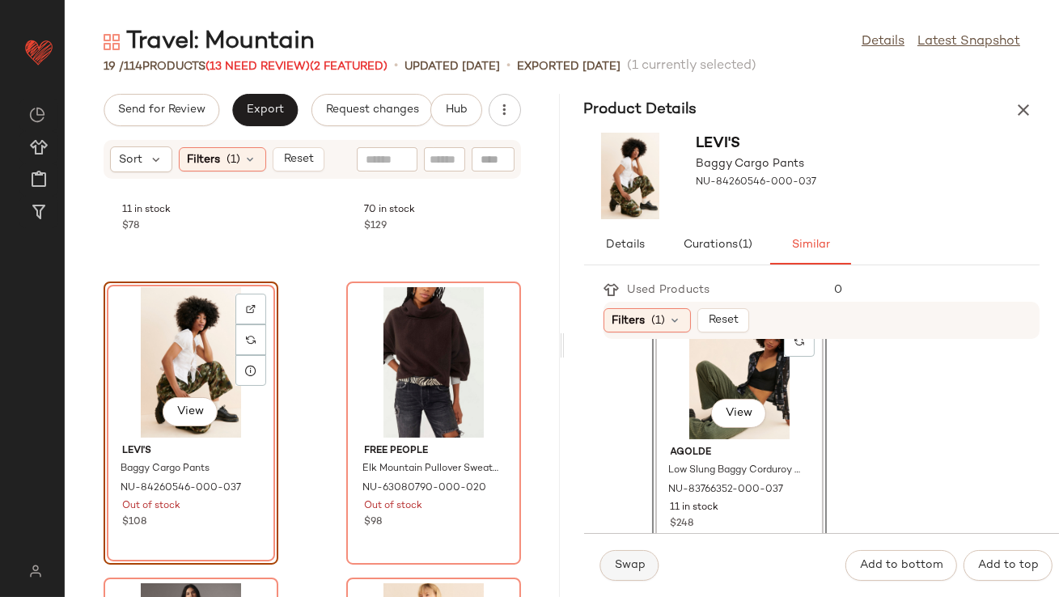
click at [620, 574] on button "Swap" at bounding box center [629, 565] width 59 height 31
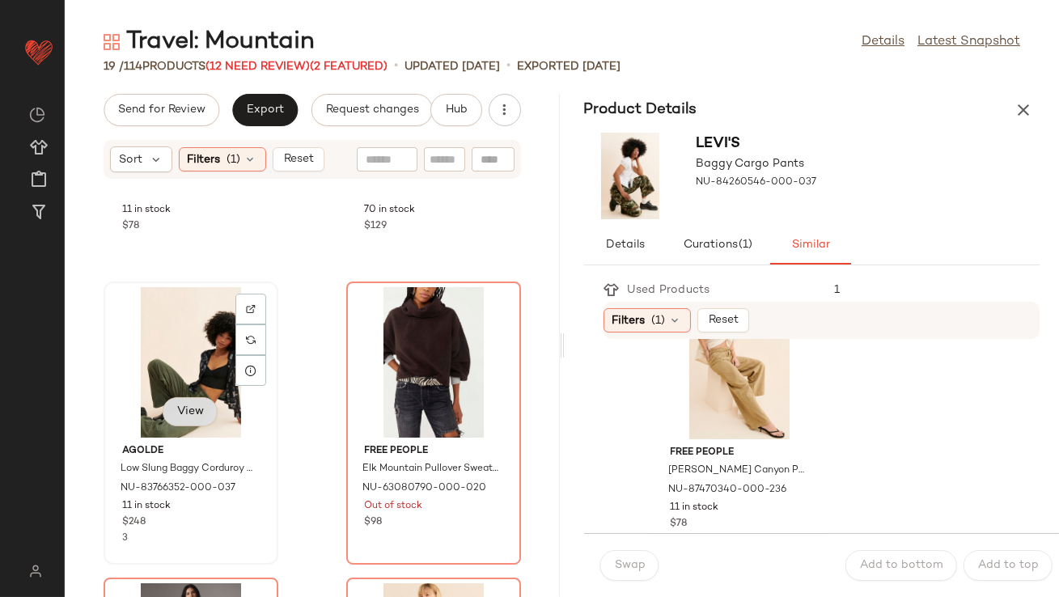
click at [195, 408] on span "View" at bounding box center [189, 411] width 27 height 13
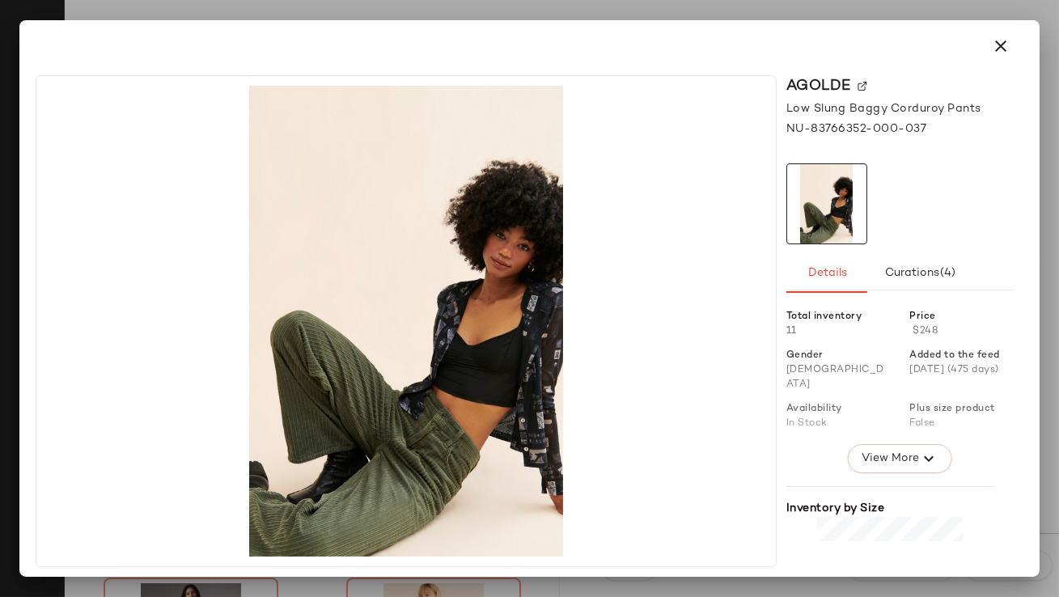
click at [997, 27] on div at bounding box center [529, 46] width 981 height 39
click at [997, 27] on button "button" at bounding box center [1000, 46] width 39 height 39
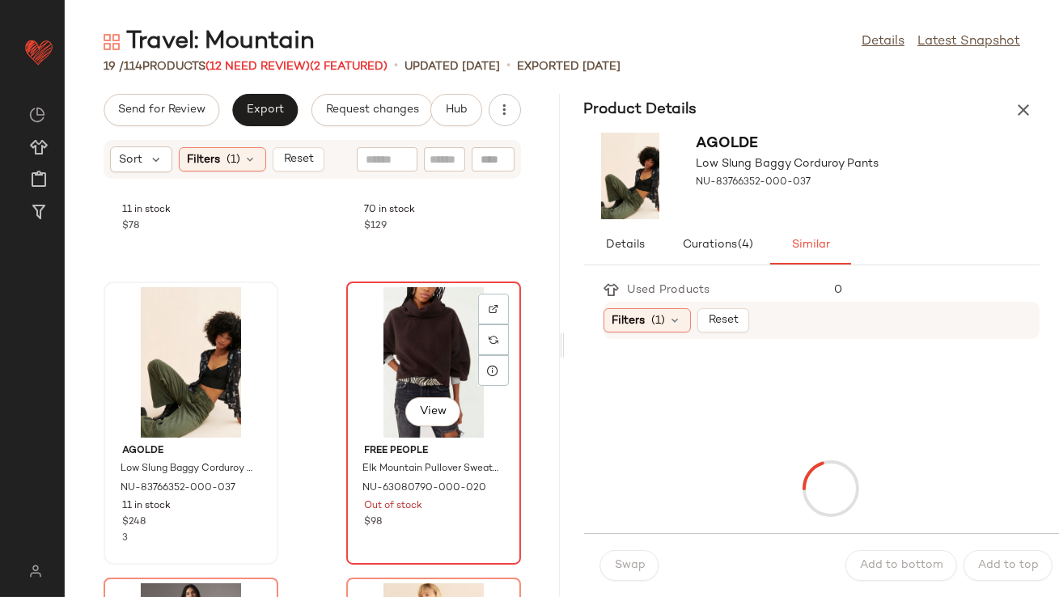
click at [437, 311] on div "View" at bounding box center [433, 362] width 163 height 150
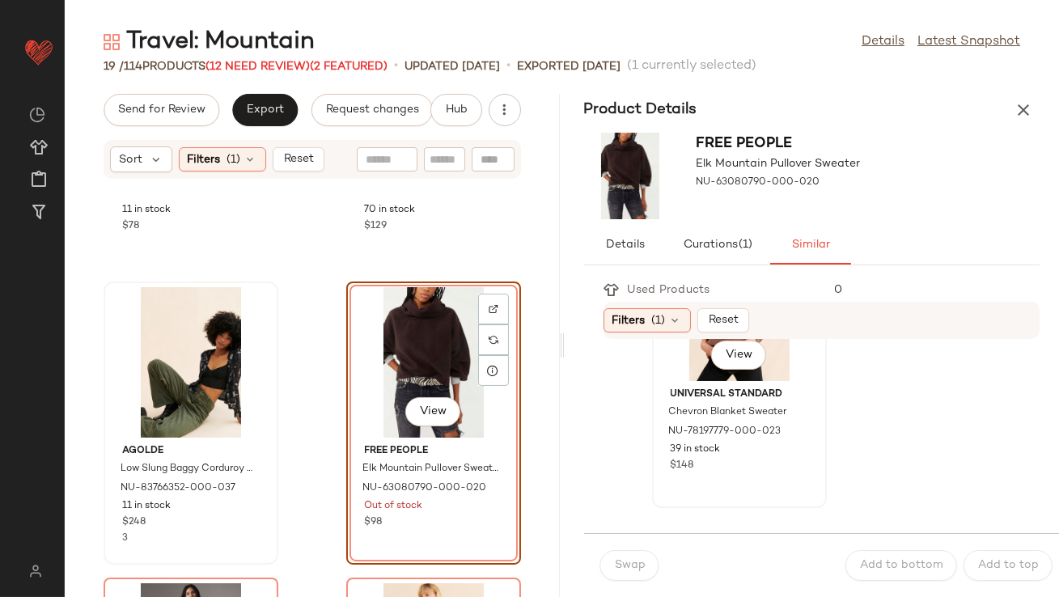
scroll to position [437, 0]
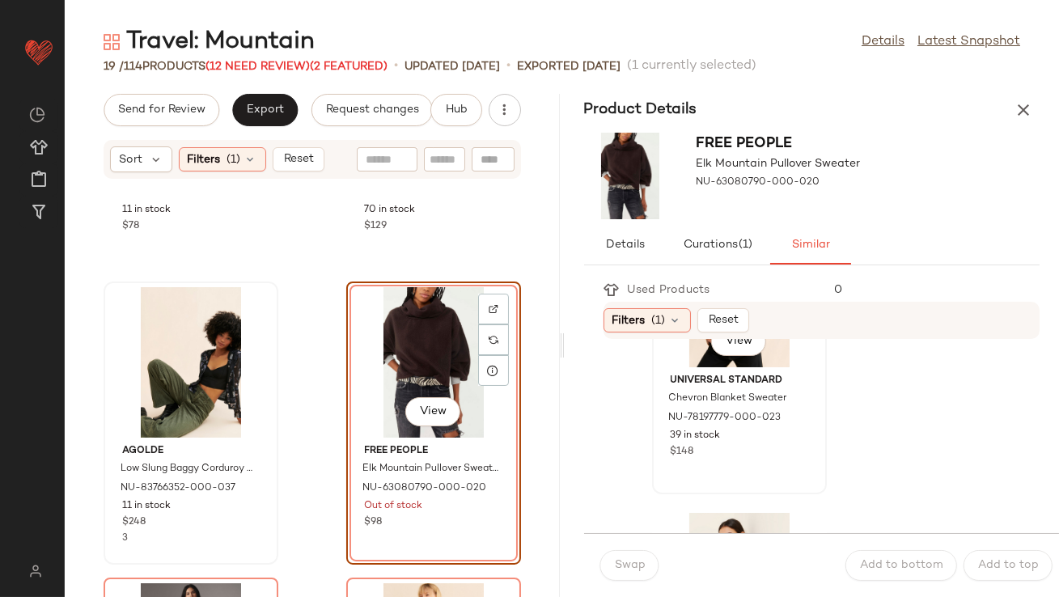
click at [675, 370] on div "Universal Standard Chevron Blanket Sweater NU-78197779-000-023 39 in stock $148" at bounding box center [738, 414] width 163 height 94
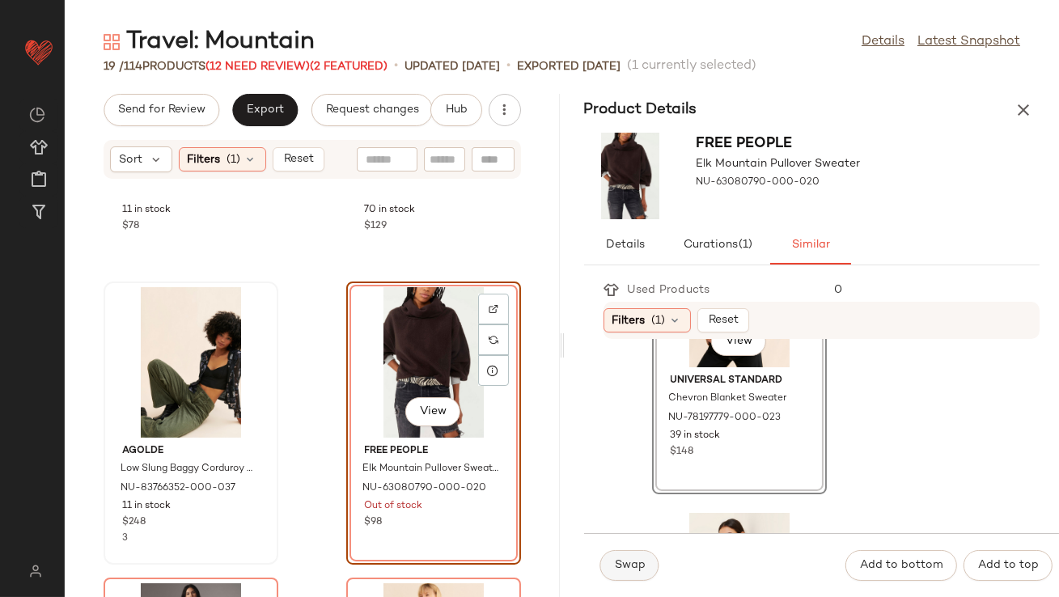
click at [624, 555] on button "Swap" at bounding box center [629, 565] width 59 height 31
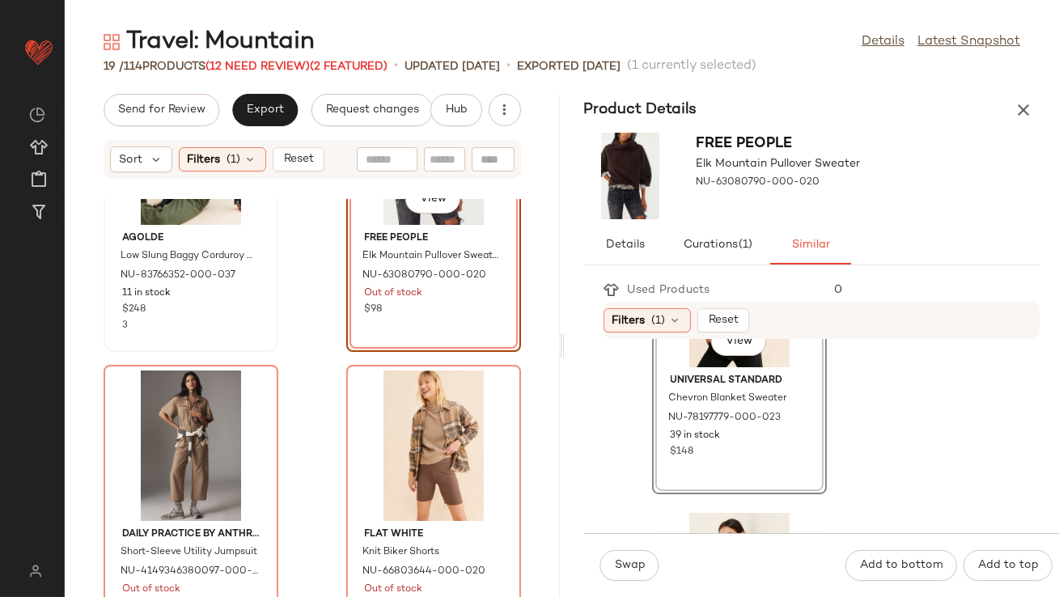
scroll to position [1080, 0]
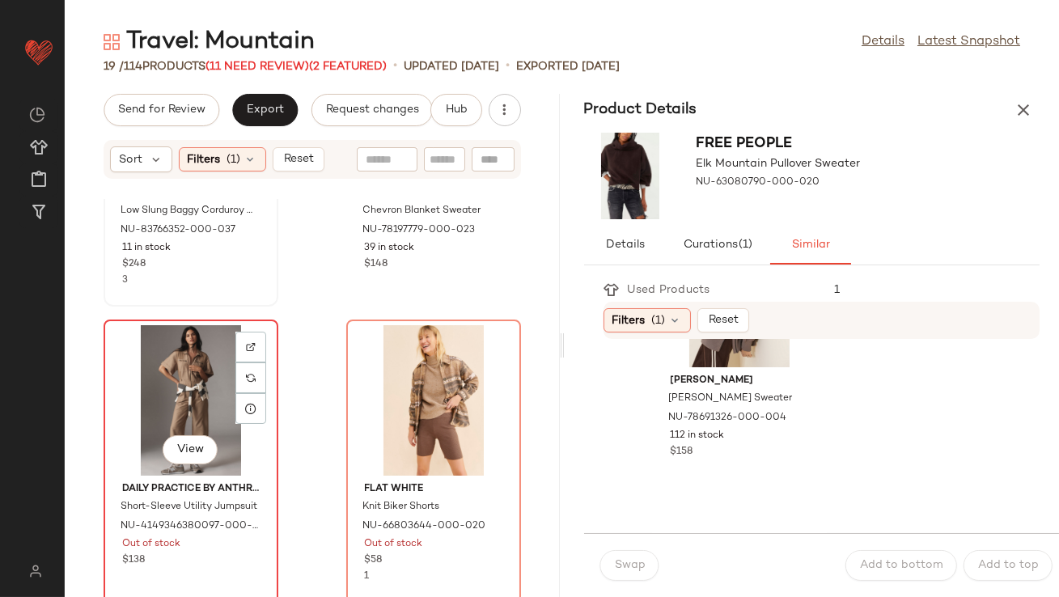
scroll to position [141, 0]
click at [171, 357] on div "View" at bounding box center [190, 400] width 163 height 150
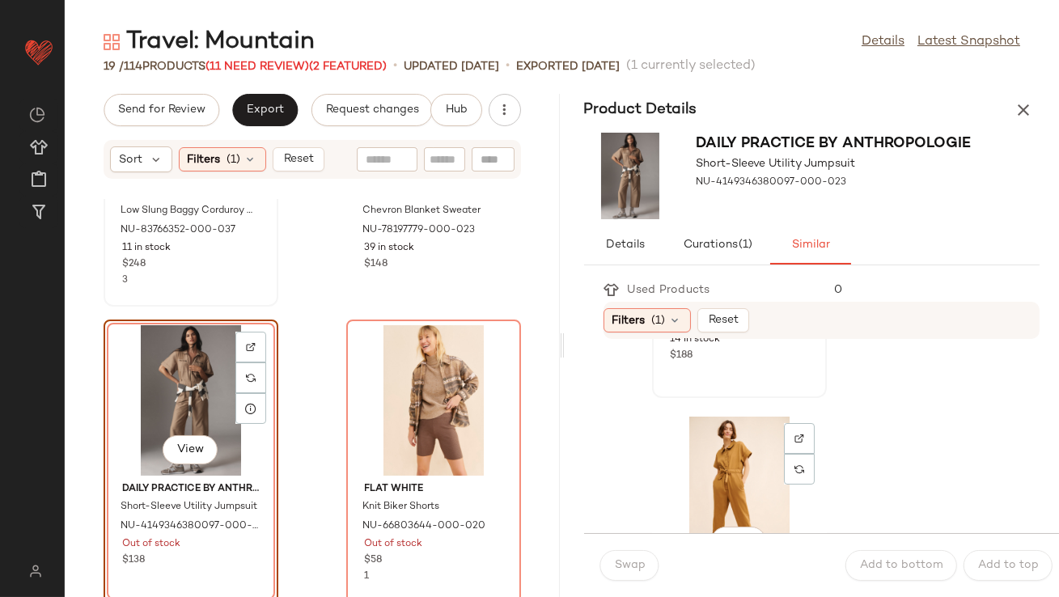
scroll to position [312, 0]
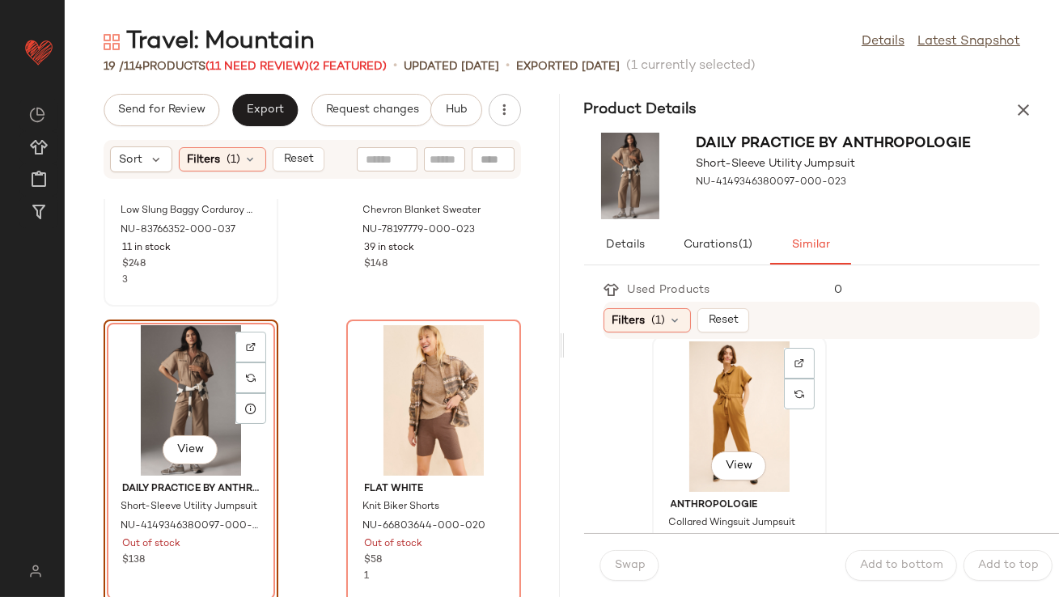
click at [708, 436] on div "View" at bounding box center [738, 416] width 163 height 150
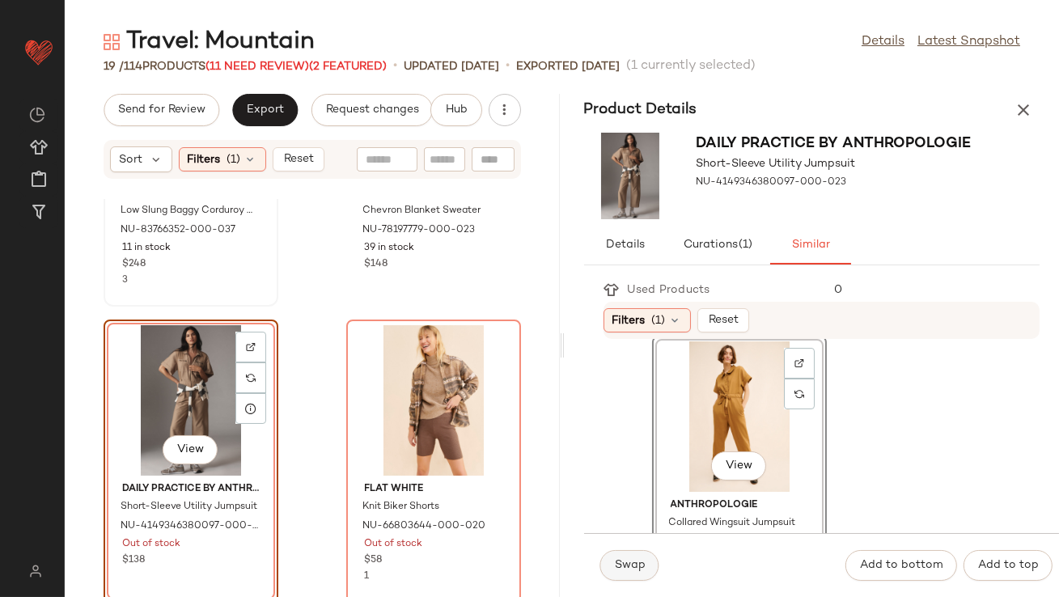
click at [634, 560] on span "Swap" at bounding box center [630, 565] width 32 height 13
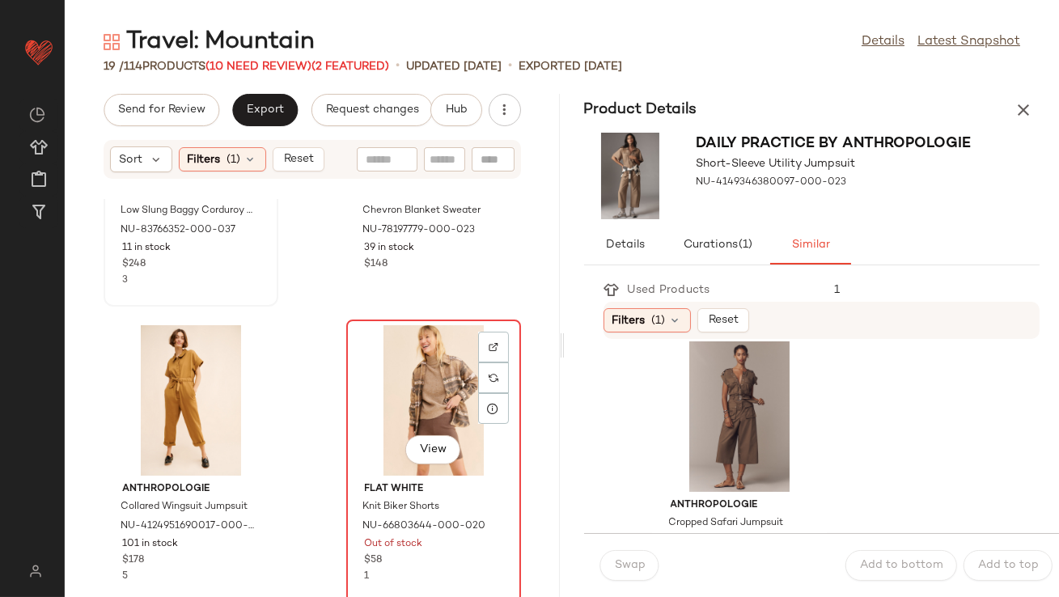
click at [421, 396] on div "View" at bounding box center [433, 400] width 163 height 150
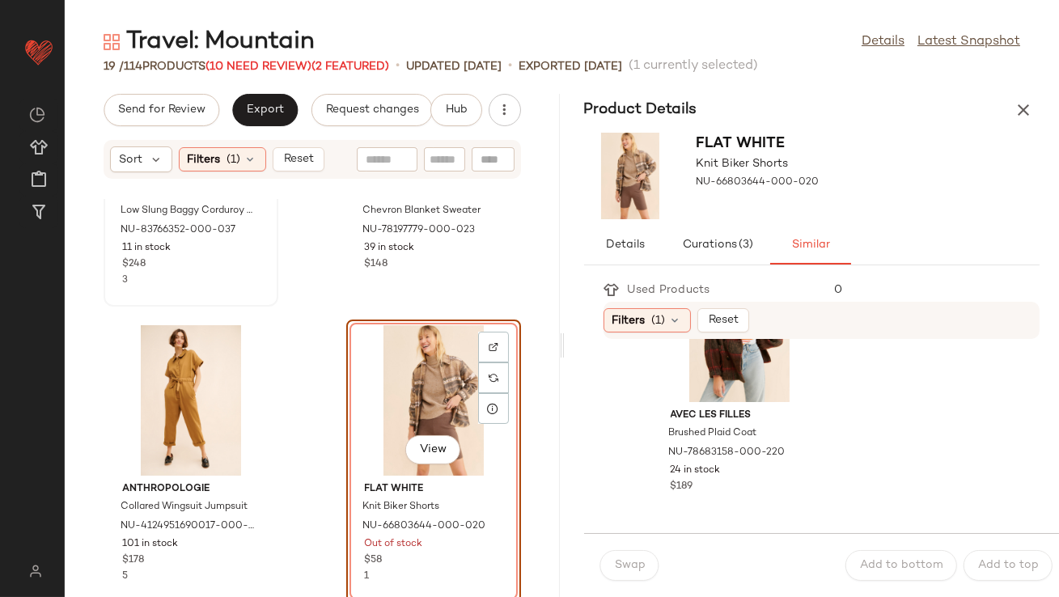
scroll to position [6181, 0]
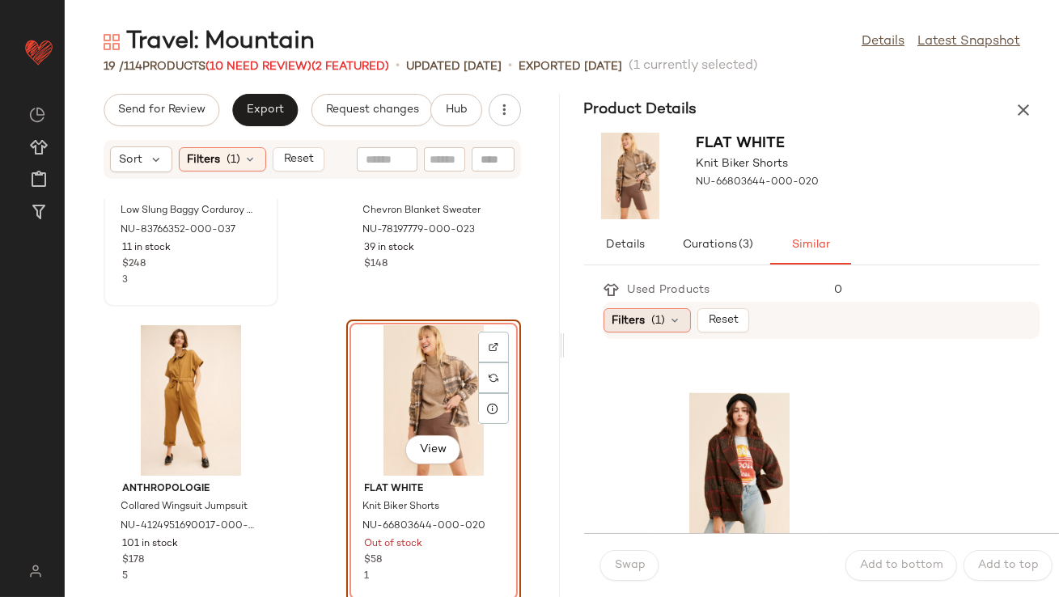
click at [649, 314] on div "Filters (1)" at bounding box center [646, 320] width 87 height 24
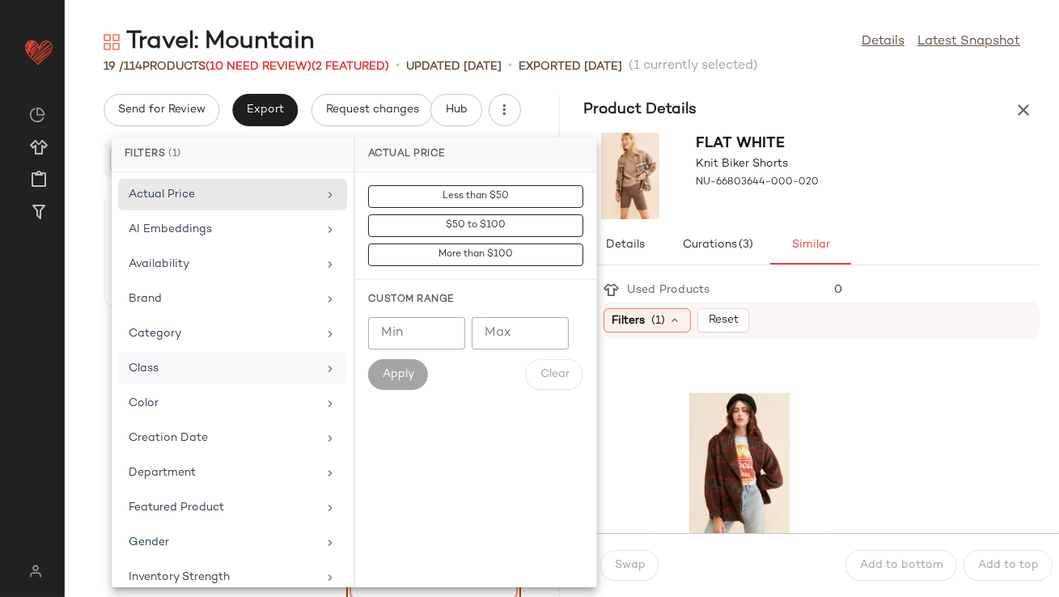
click at [209, 373] on div "Class" at bounding box center [223, 368] width 188 height 17
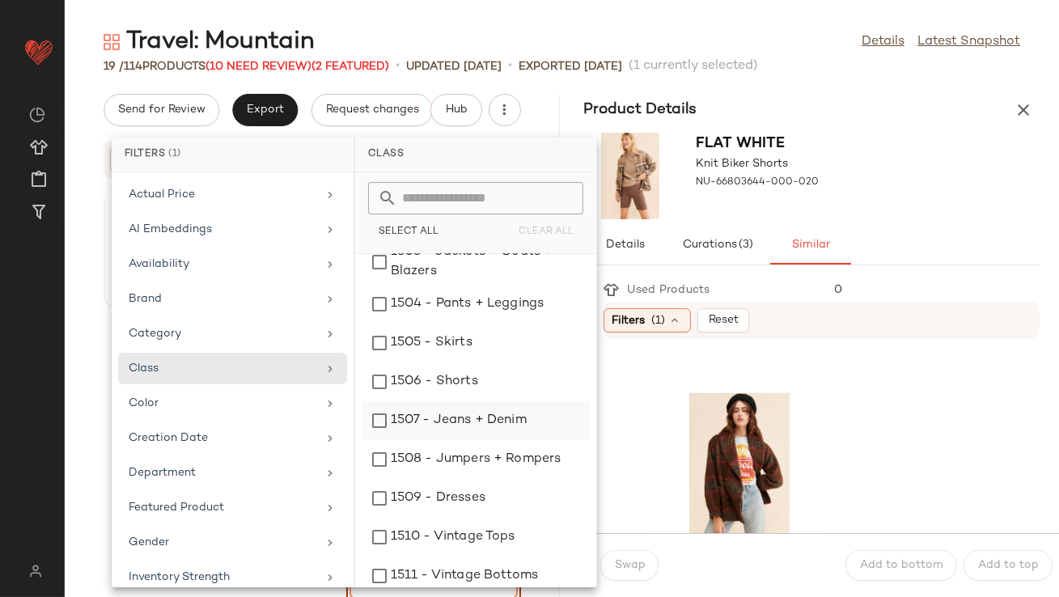
scroll to position [137, 0]
click at [444, 401] on div "1506 - Shorts" at bounding box center [475, 420] width 228 height 39
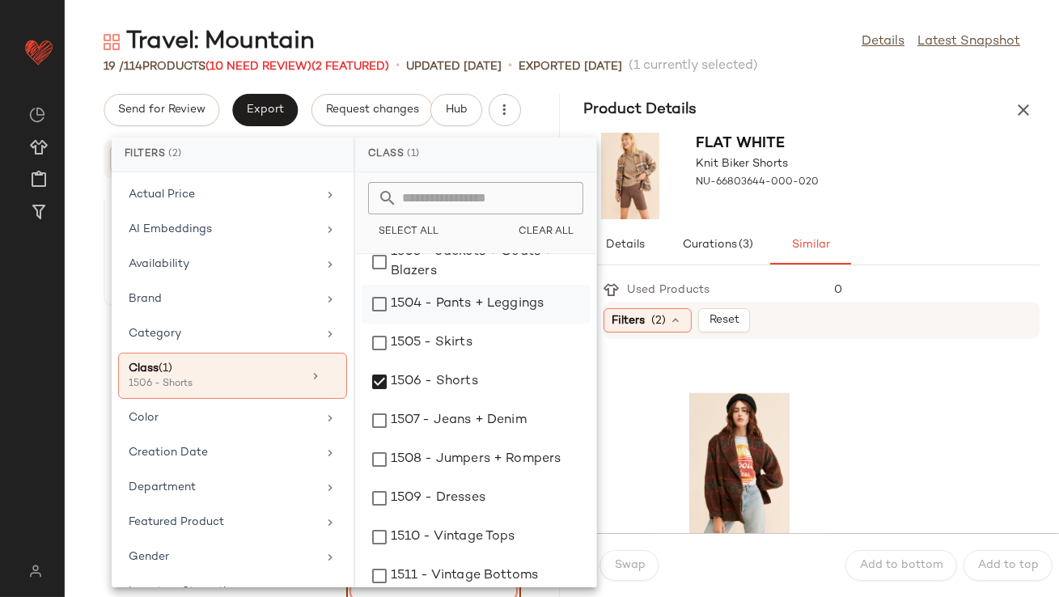
click at [545, 323] on div "1504 - Pants + Leggings" at bounding box center [475, 342] width 228 height 39
click at [858, 243] on div "Details Curations (3) Similar" at bounding box center [812, 245] width 456 height 39
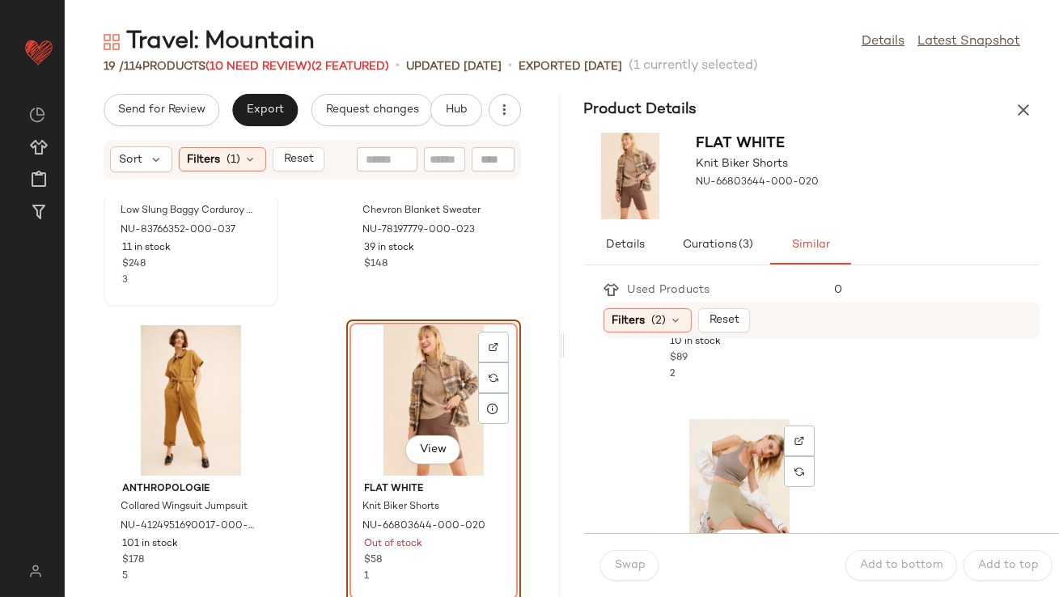
scroll to position [1205, 0]
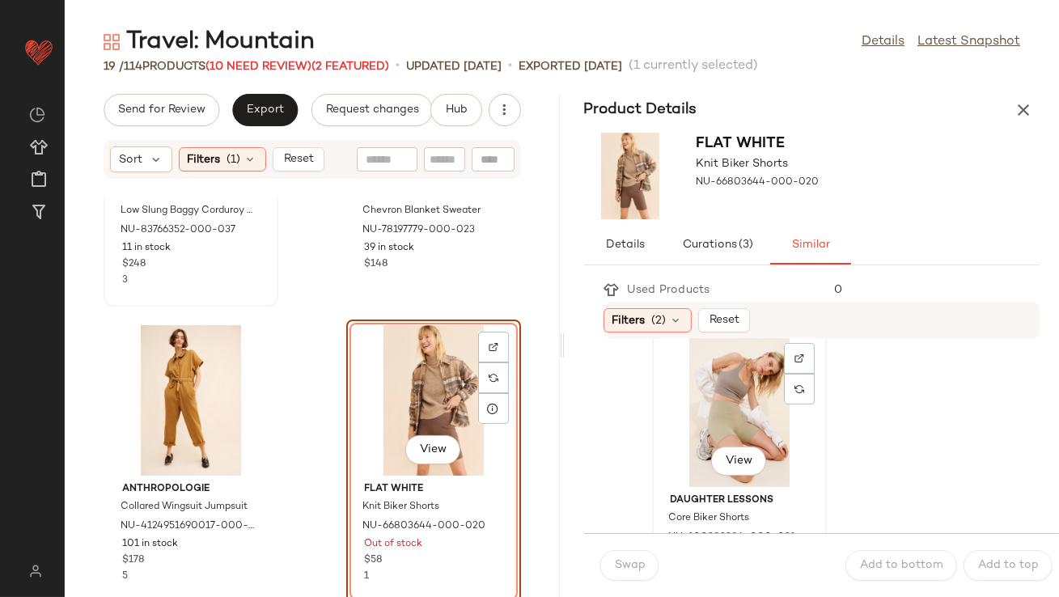
click at [750, 412] on div "View" at bounding box center [738, 411] width 163 height 150
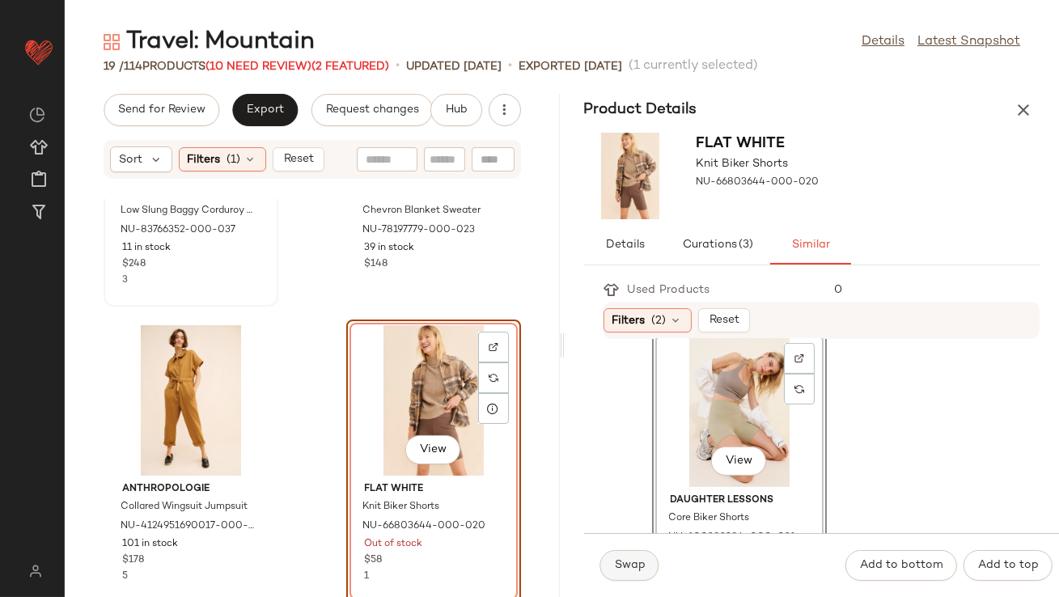
click at [639, 572] on span "Swap" at bounding box center [630, 565] width 32 height 13
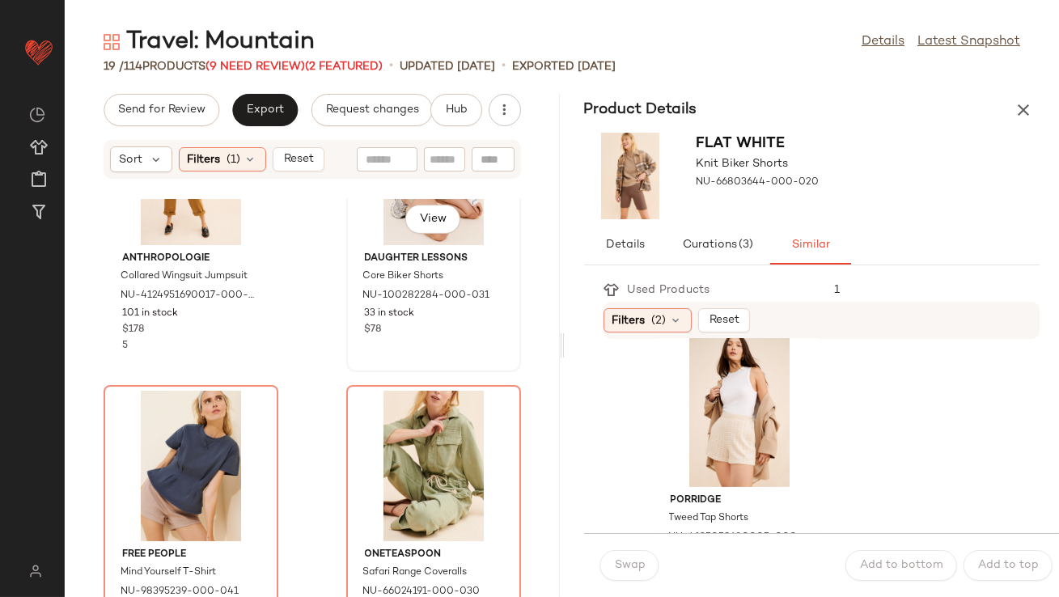
scroll to position [1326, 0]
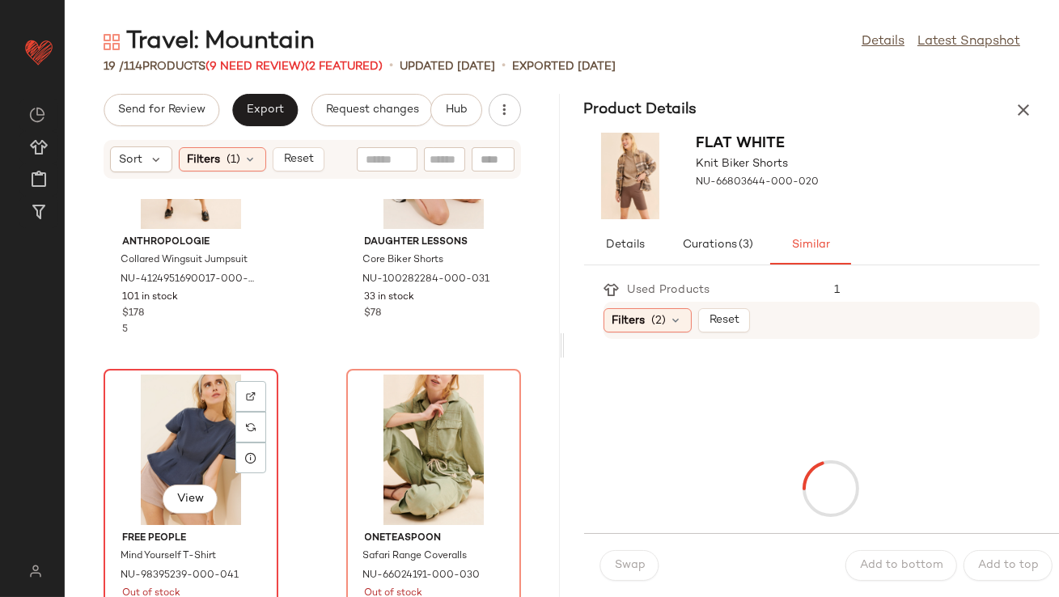
click at [212, 458] on div "View" at bounding box center [190, 449] width 163 height 150
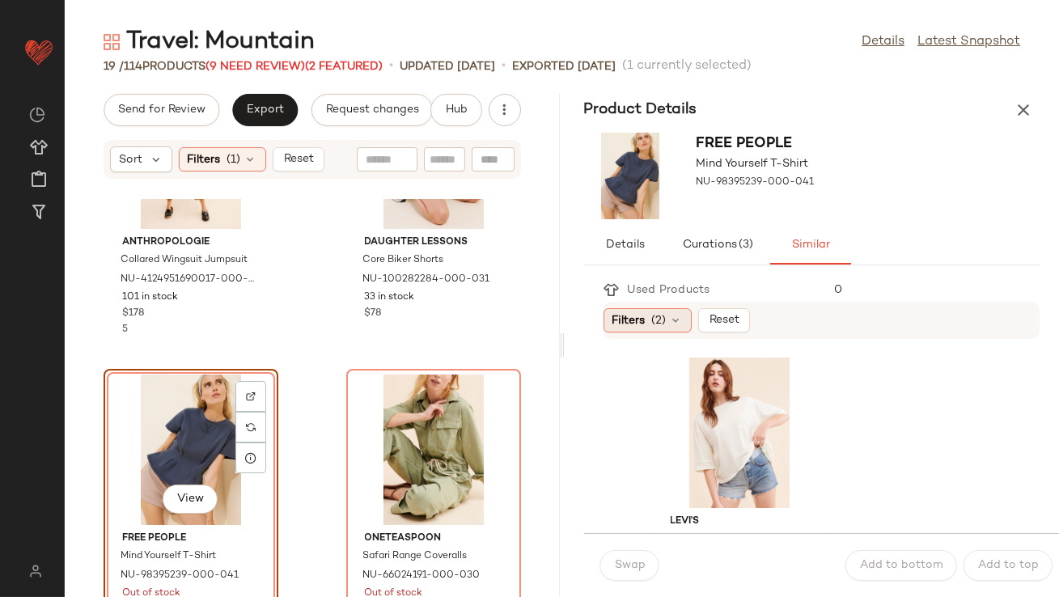
click at [677, 322] on icon at bounding box center [676, 320] width 13 height 13
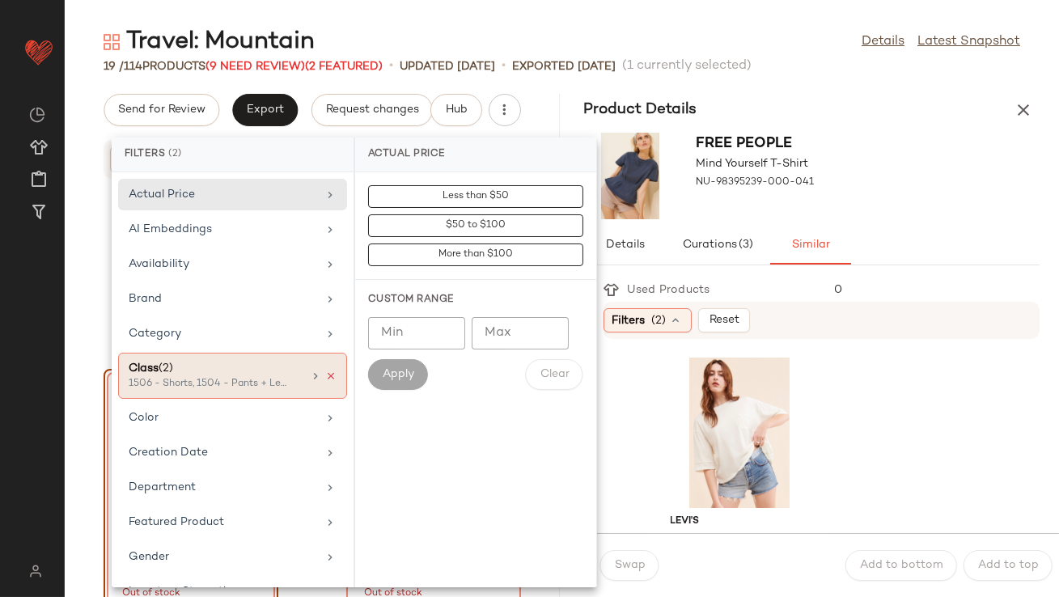
click at [325, 371] on icon at bounding box center [330, 375] width 11 height 11
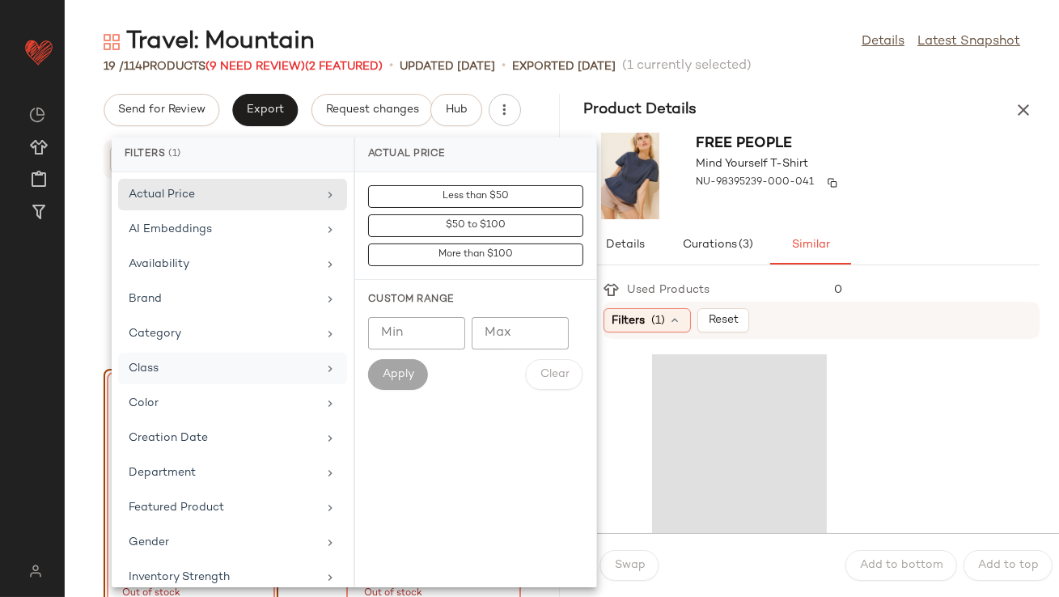
click at [800, 189] on span "NU-98395239-000-041" at bounding box center [755, 182] width 118 height 15
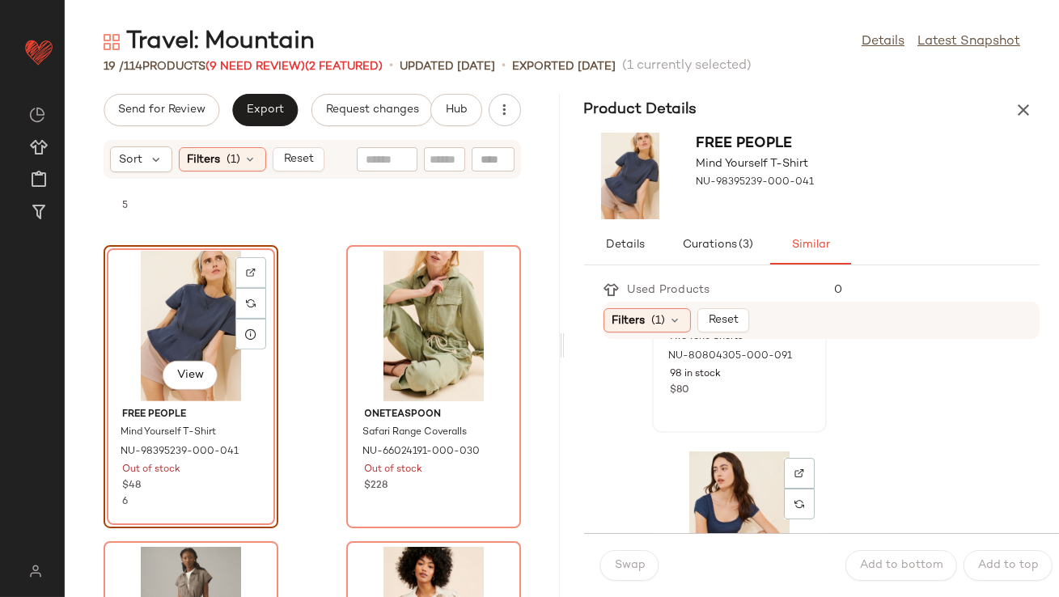
scroll to position [330, 0]
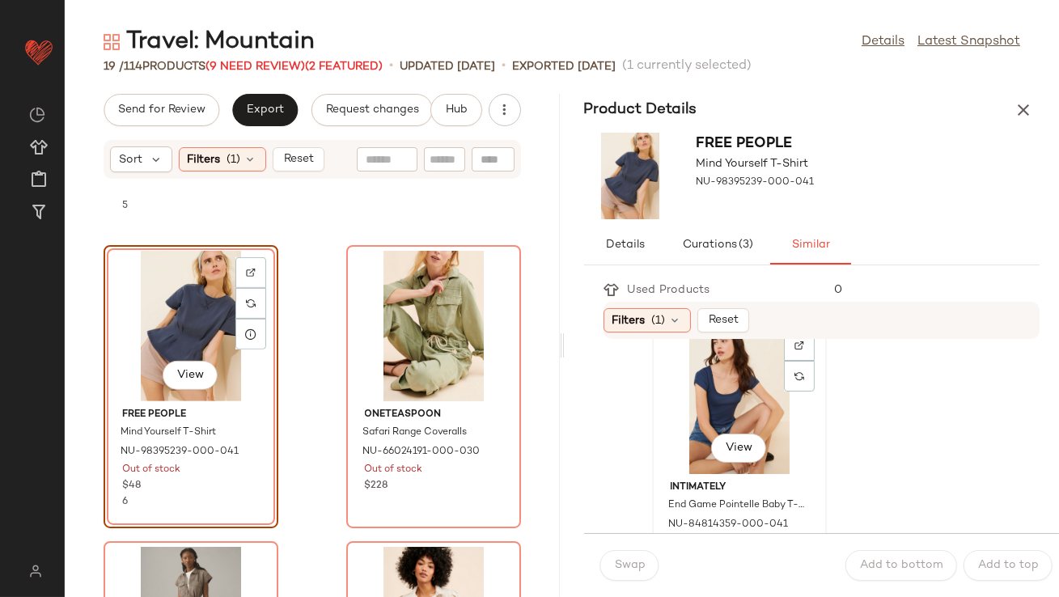
click at [689, 403] on div "View" at bounding box center [738, 398] width 163 height 150
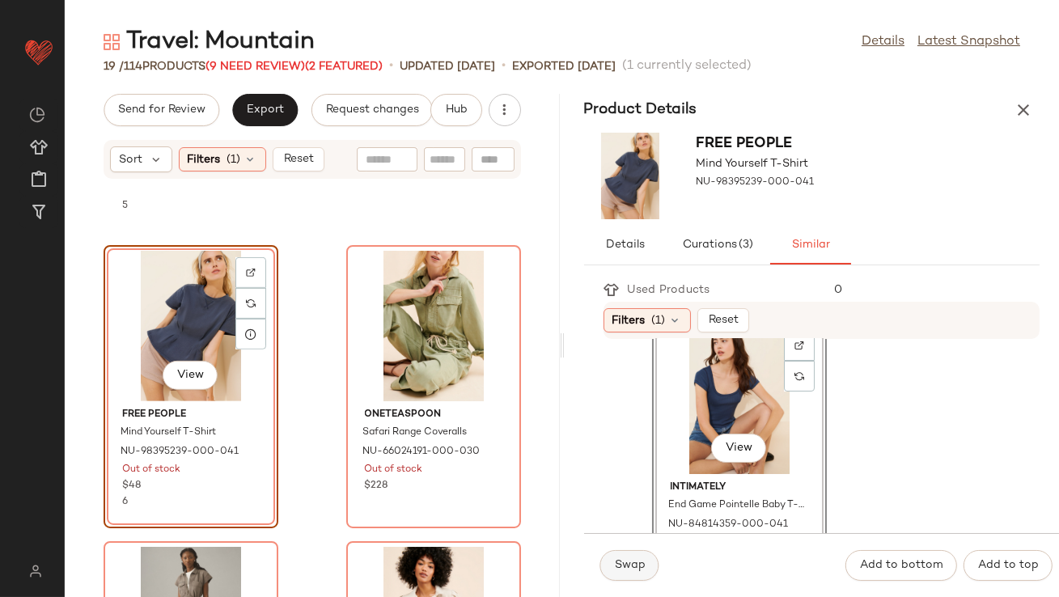
click at [615, 563] on span "Swap" at bounding box center [630, 565] width 32 height 13
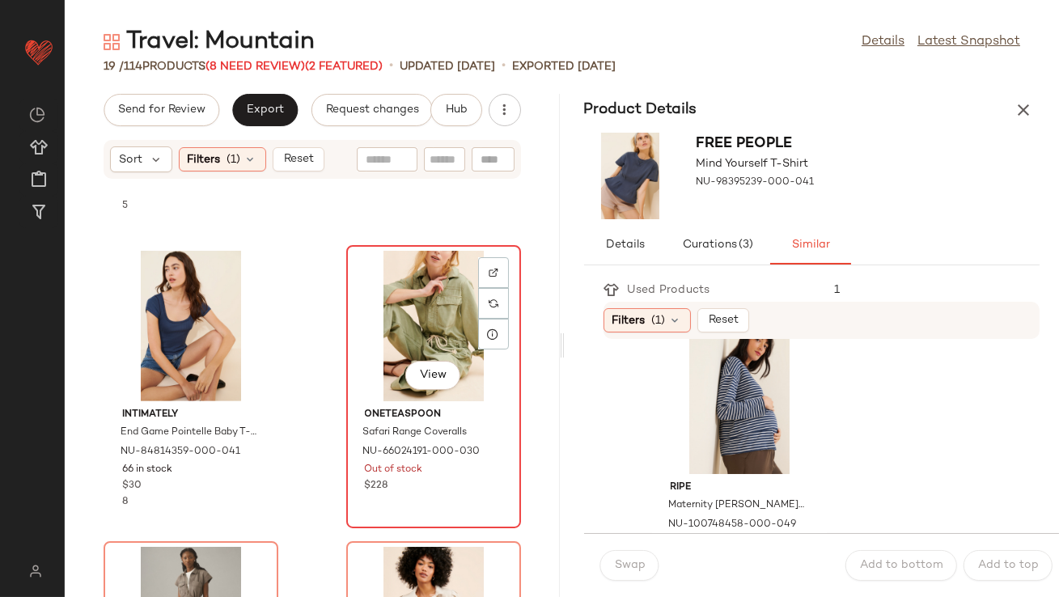
click at [404, 316] on div "View" at bounding box center [433, 326] width 163 height 150
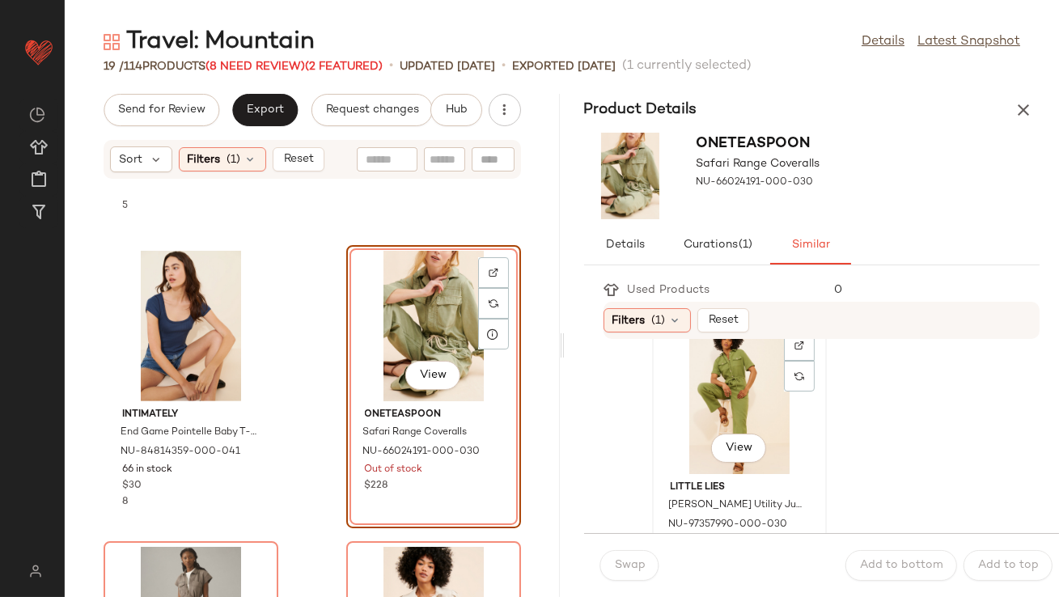
scroll to position [47, 0]
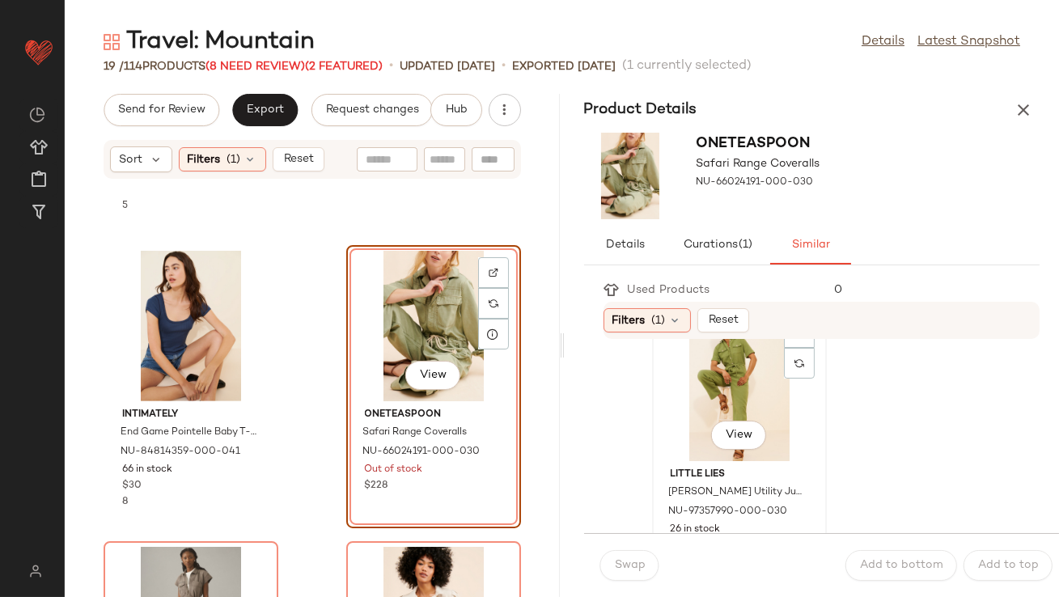
click at [691, 394] on div "View" at bounding box center [738, 386] width 163 height 150
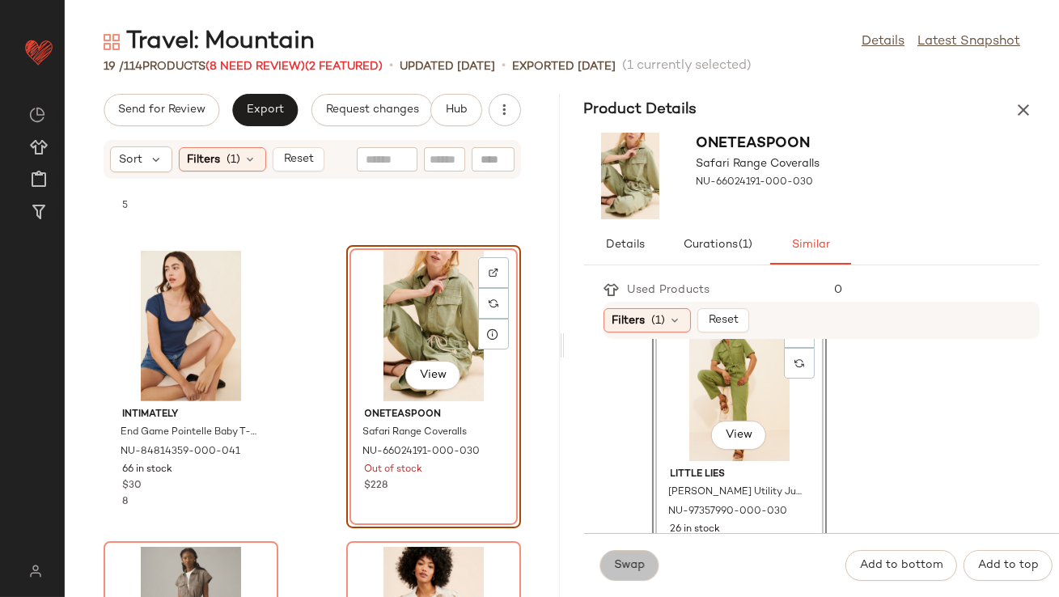
click at [640, 561] on span "Swap" at bounding box center [630, 565] width 32 height 13
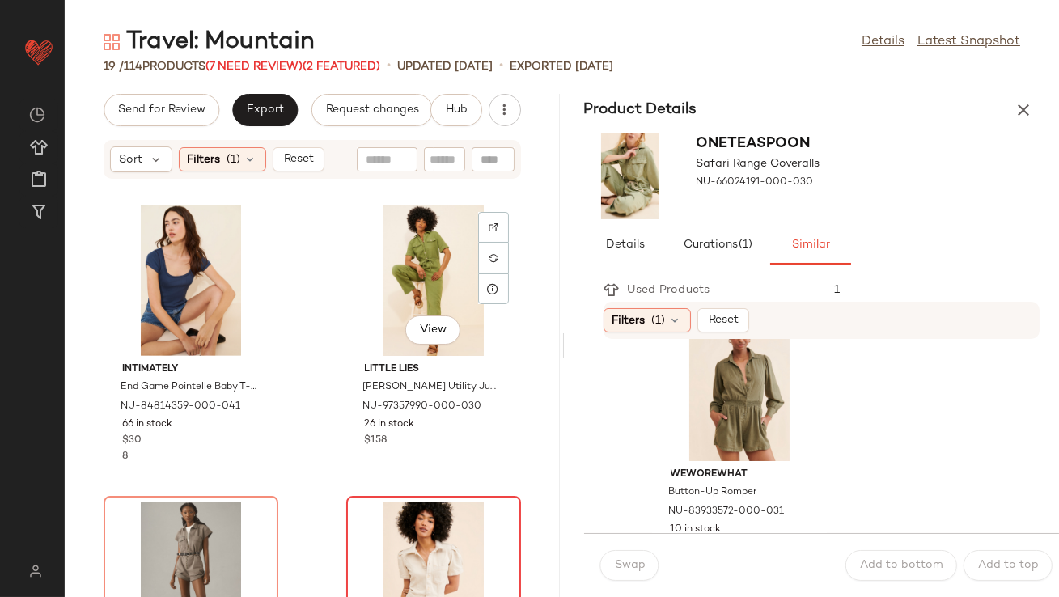
scroll to position [1605, 0]
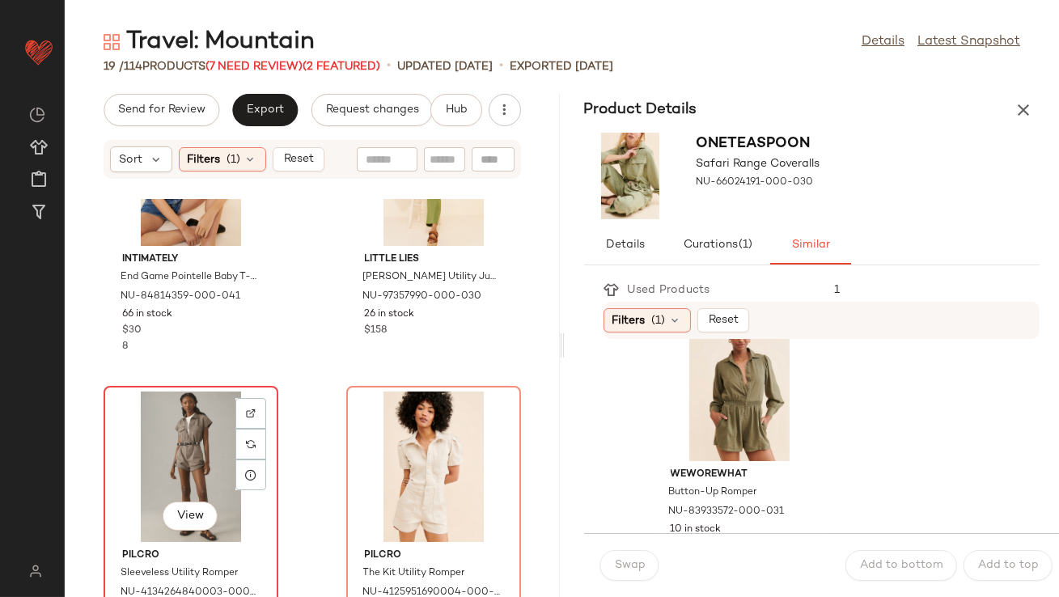
click at [169, 450] on div "View" at bounding box center [190, 466] width 163 height 150
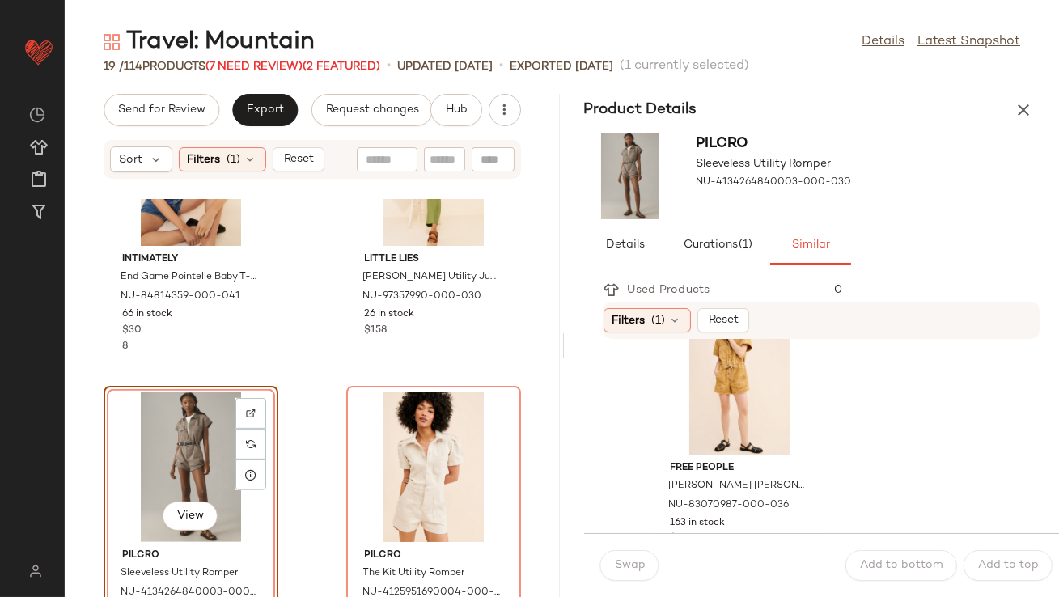
scroll to position [945, 0]
click at [687, 394] on div "View" at bounding box center [738, 375] width 163 height 150
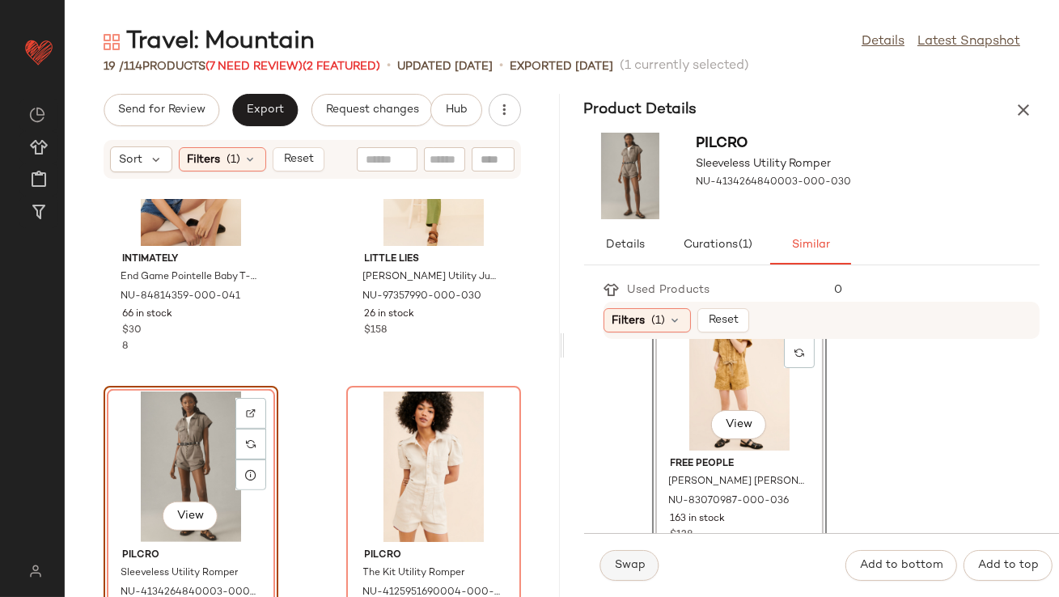
click at [640, 559] on span "Swap" at bounding box center [630, 565] width 32 height 13
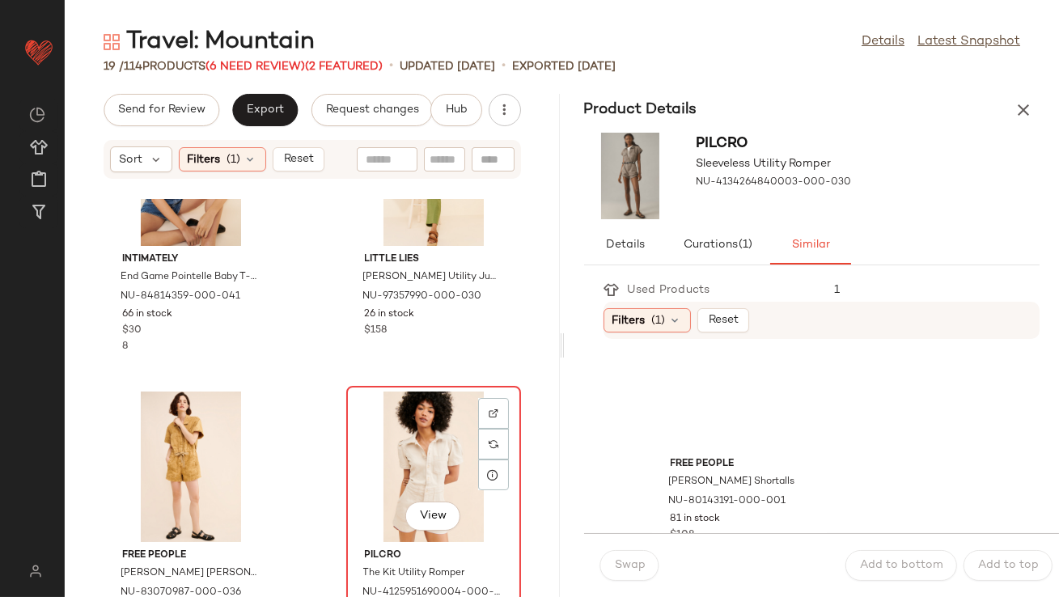
click at [433, 462] on div "View" at bounding box center [433, 466] width 163 height 150
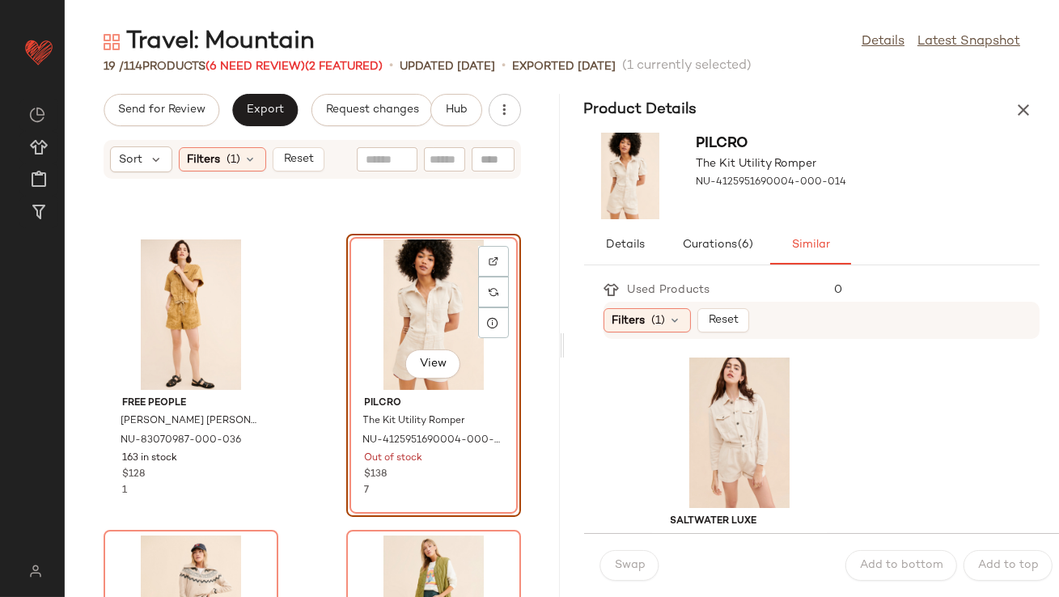
scroll to position [2, 0]
click at [687, 417] on div "View" at bounding box center [738, 430] width 163 height 150
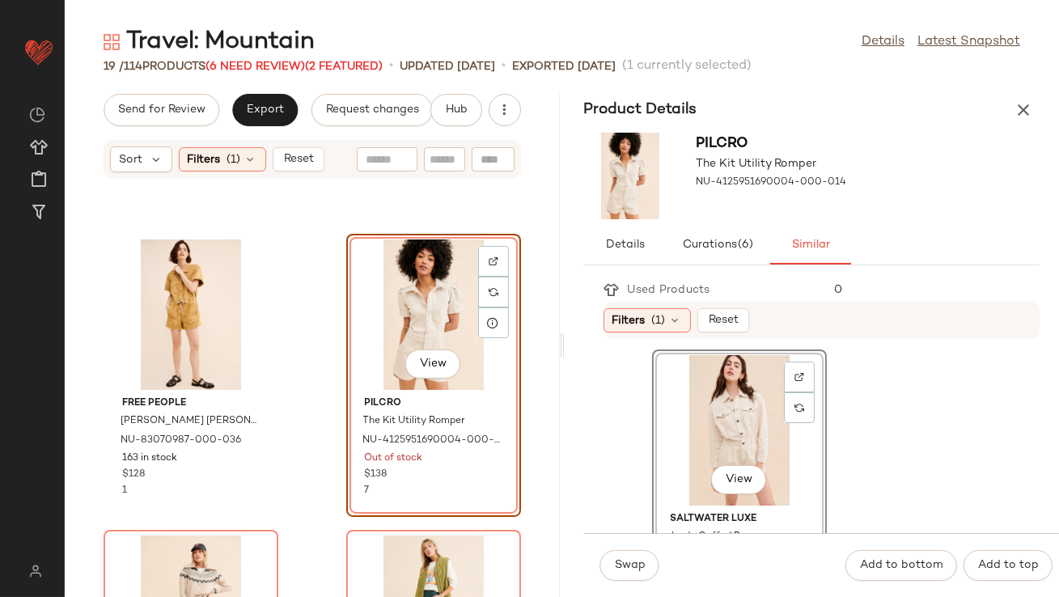
click at [666, 538] on div "Swap Add to bottom Add to top" at bounding box center [822, 565] width 476 height 64
click at [630, 557] on button "Swap" at bounding box center [629, 565] width 59 height 31
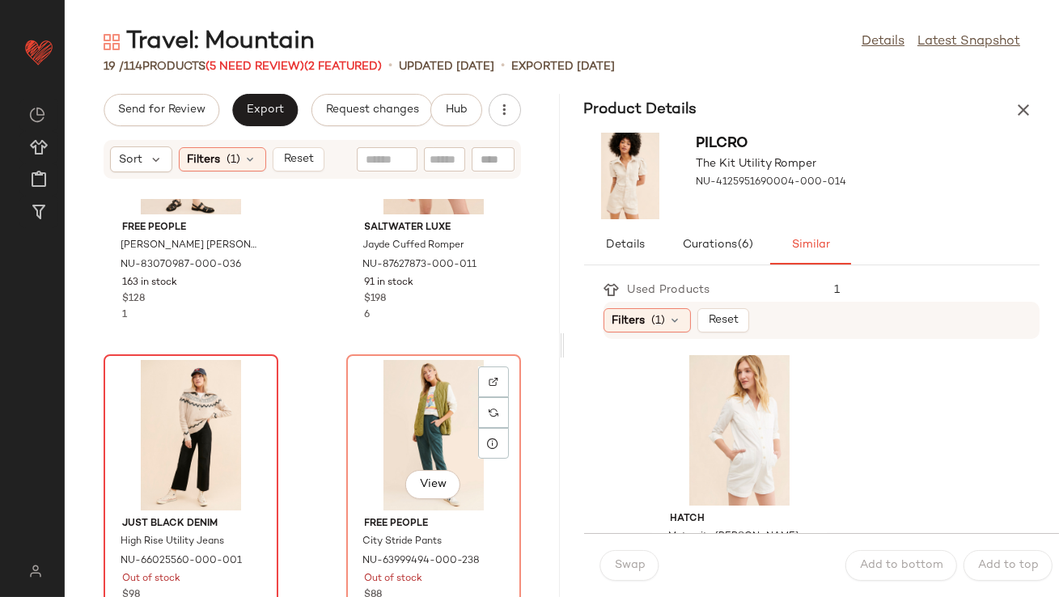
scroll to position [1995, 0]
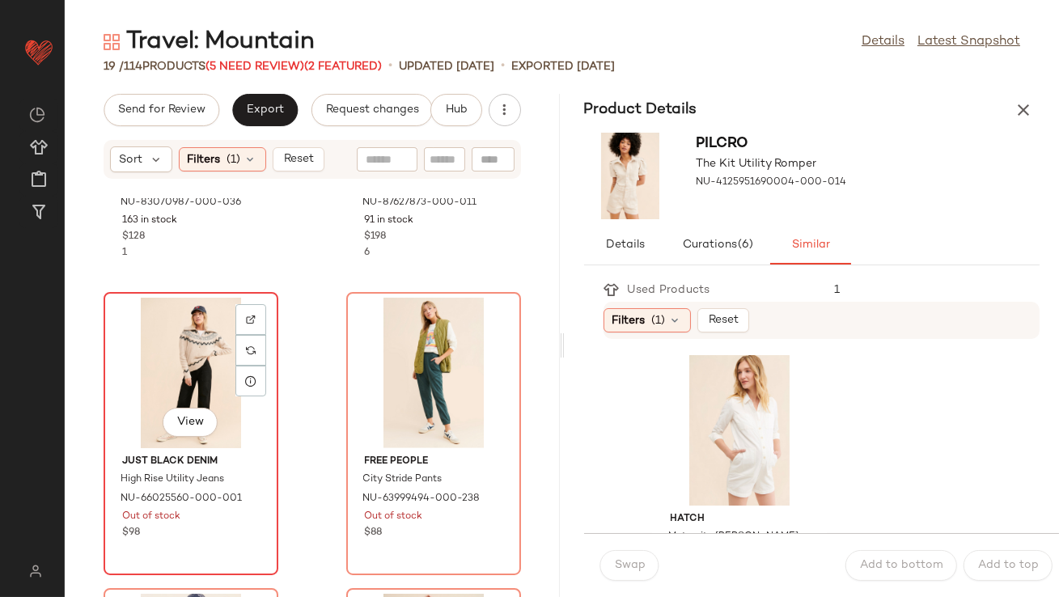
click at [201, 383] on div "View" at bounding box center [190, 373] width 163 height 150
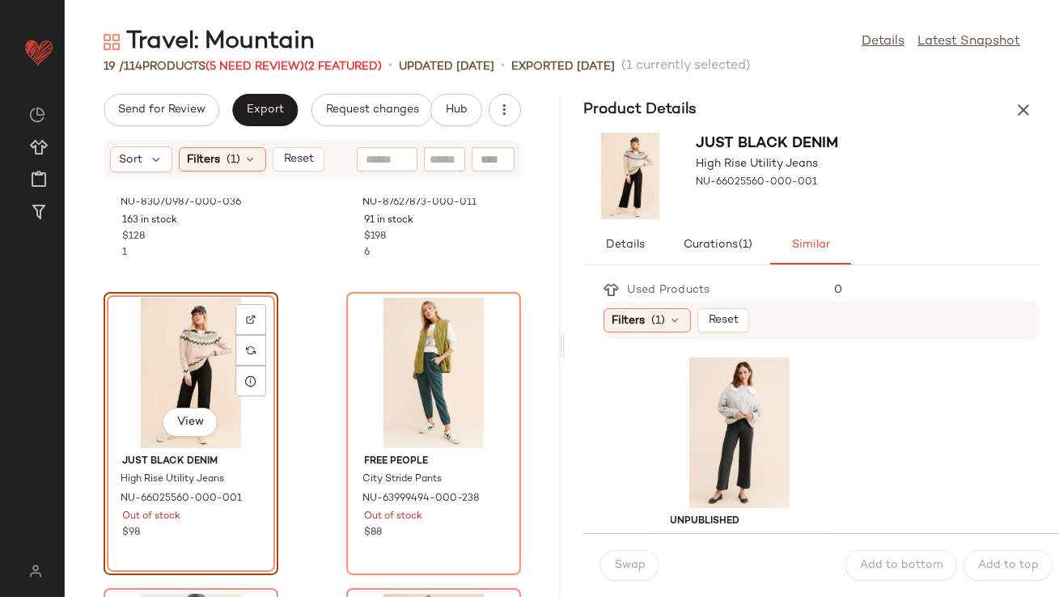
scroll to position [32, 0]
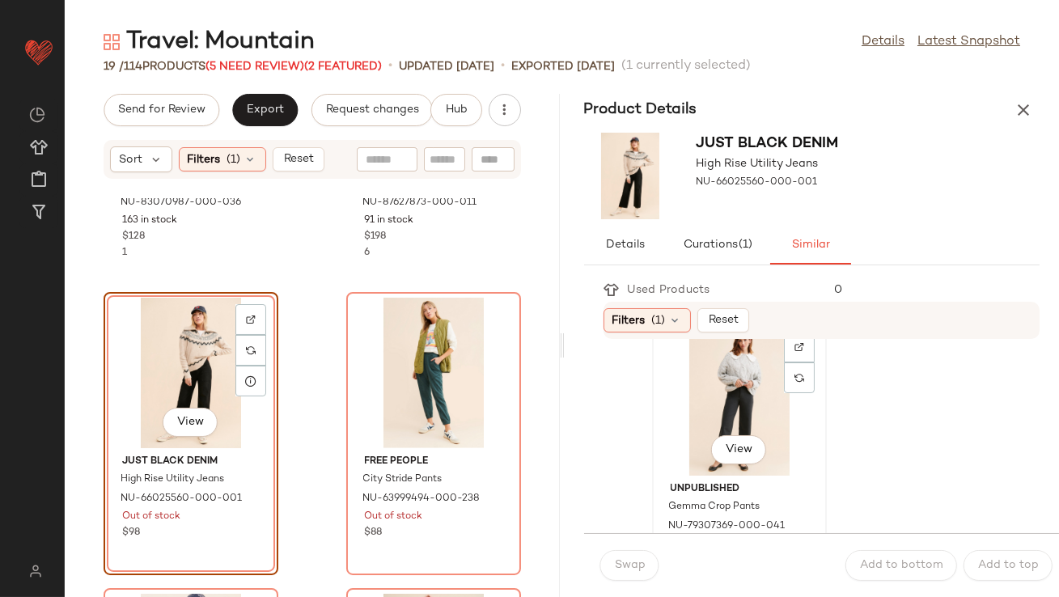
click at [715, 397] on div "View" at bounding box center [738, 400] width 163 height 150
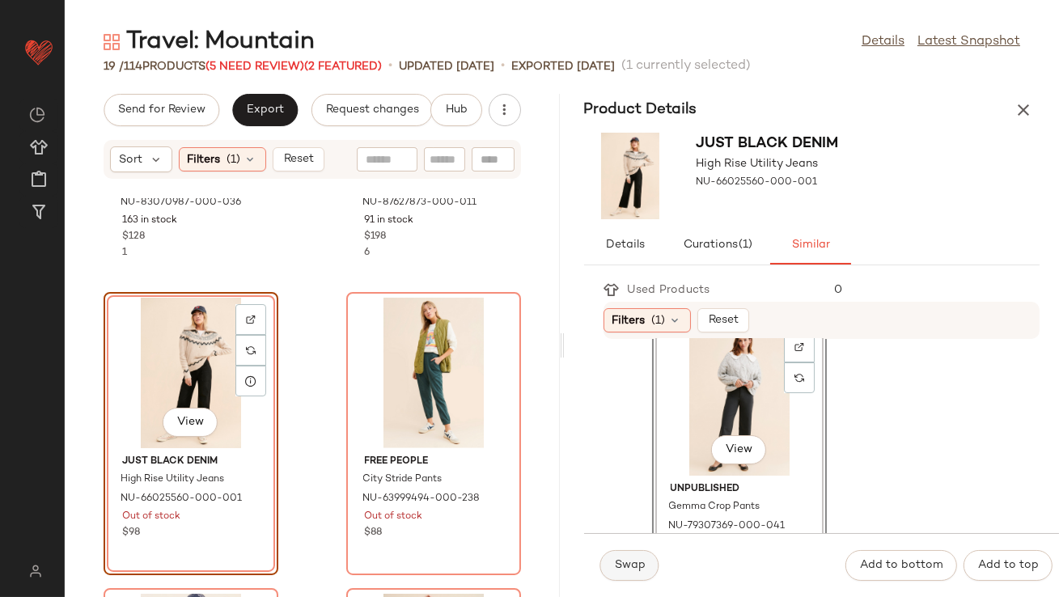
click at [619, 558] on button "Swap" at bounding box center [629, 565] width 59 height 31
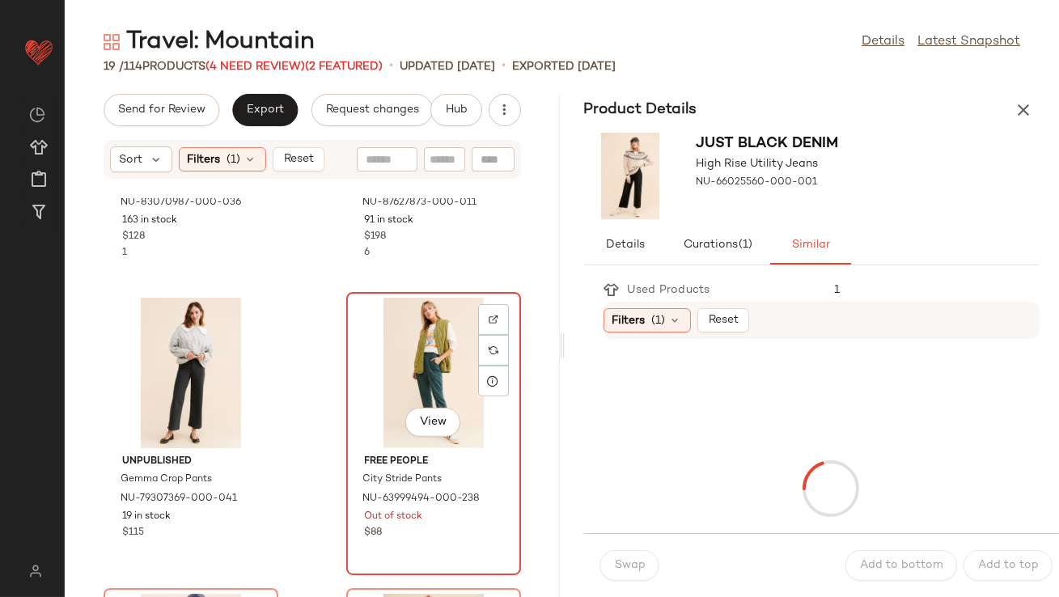
click at [461, 384] on div "View" at bounding box center [433, 373] width 163 height 150
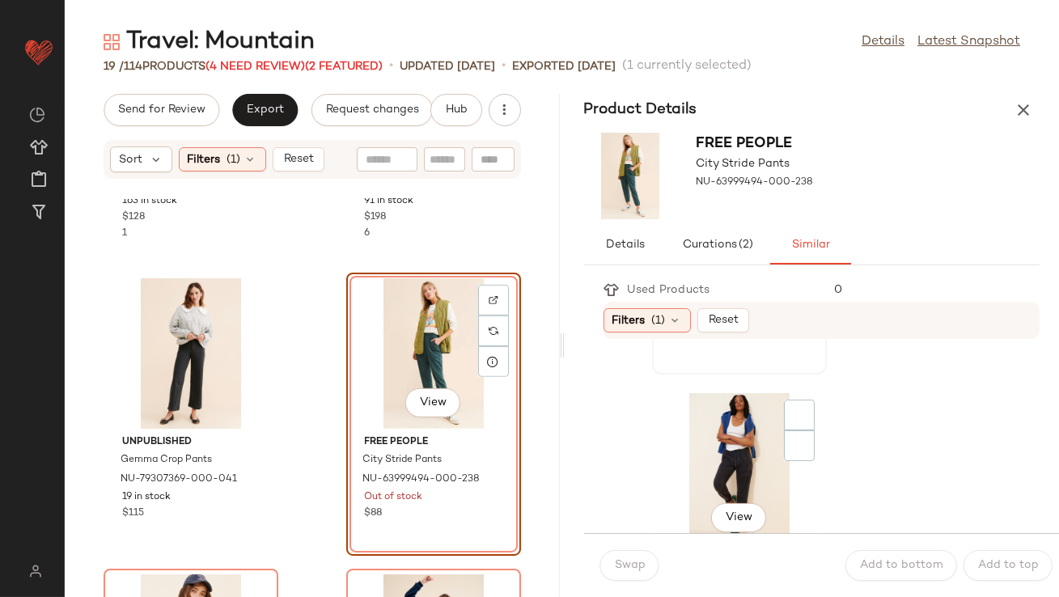
scroll to position [921, 0]
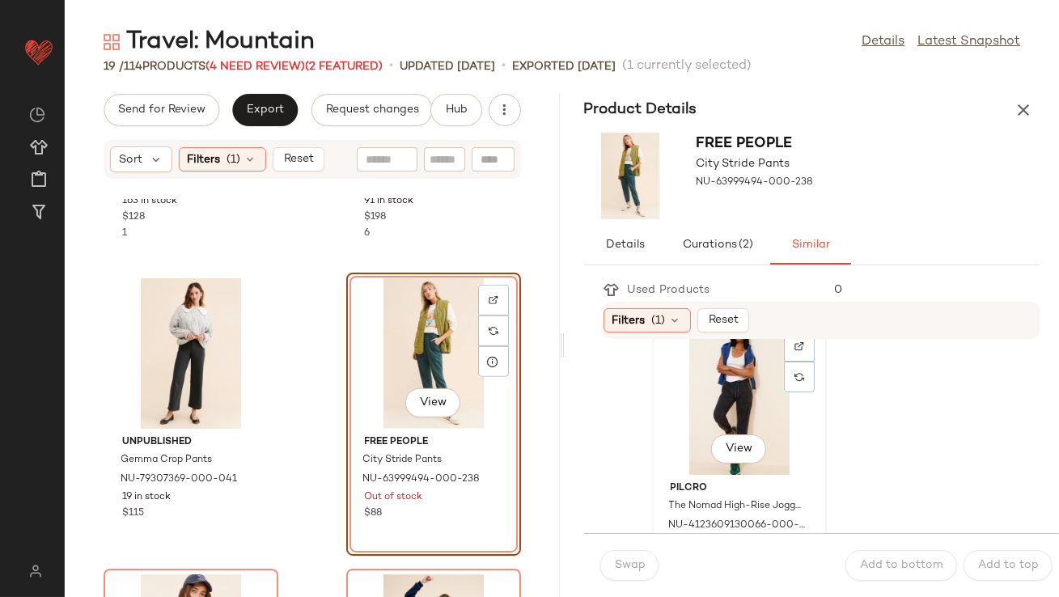
click at [724, 423] on div "View" at bounding box center [738, 399] width 163 height 150
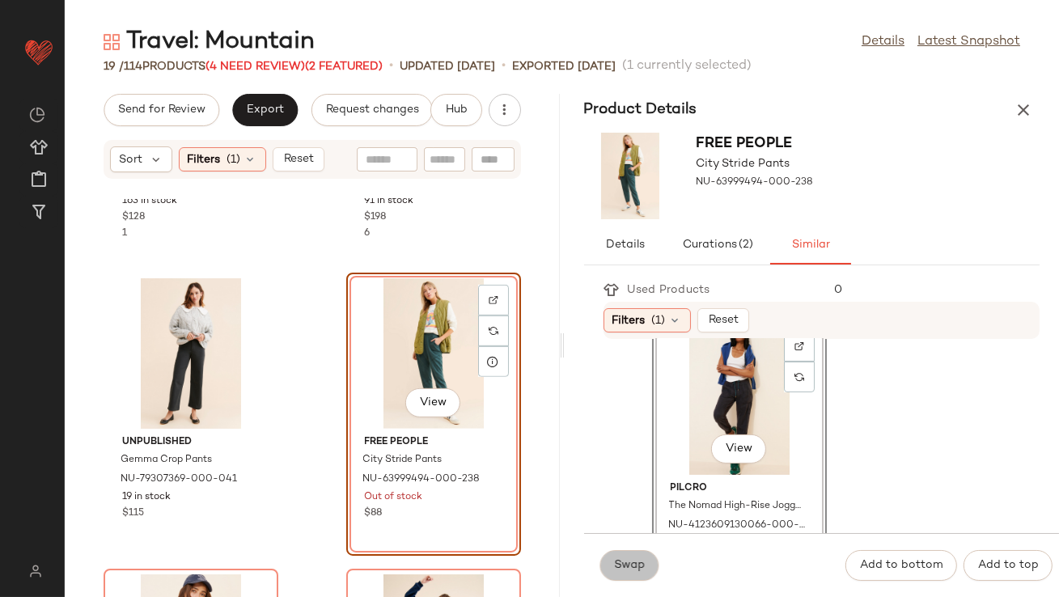
click at [636, 555] on button "Swap" at bounding box center [629, 565] width 59 height 31
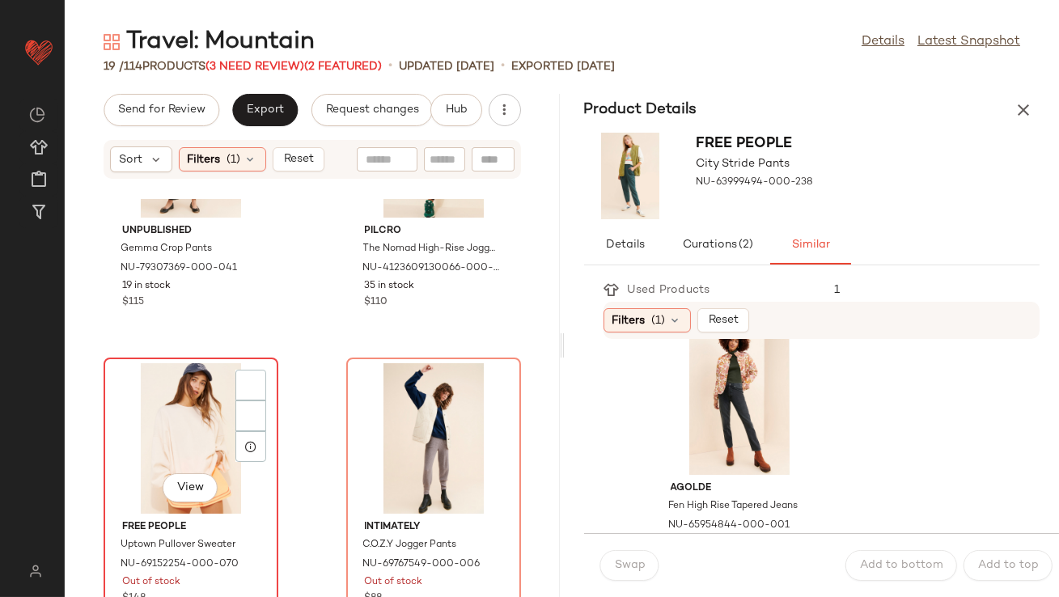
click at [192, 420] on div "View" at bounding box center [190, 438] width 163 height 150
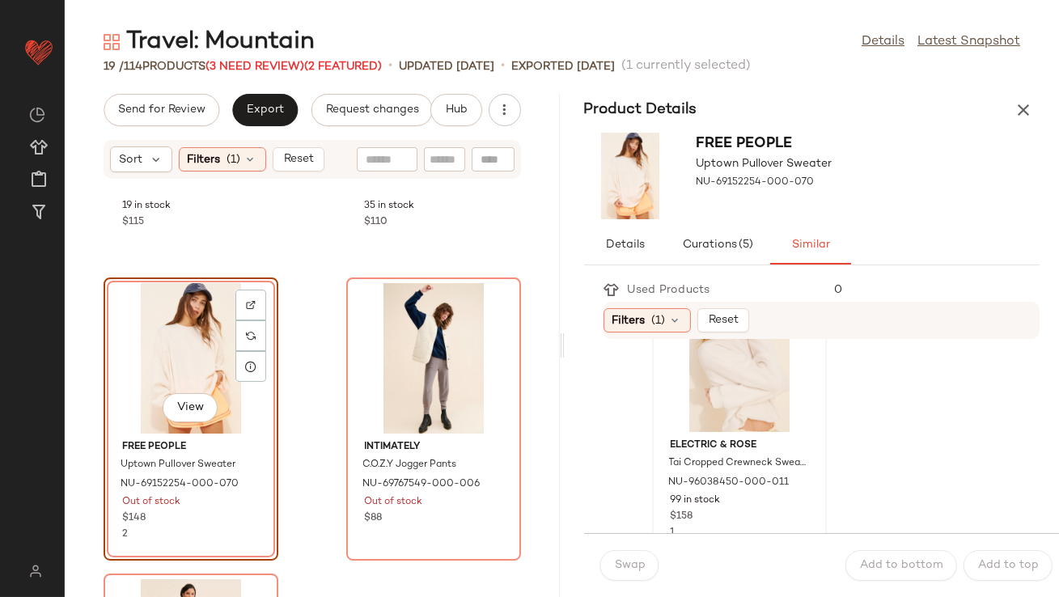
scroll to position [27, 0]
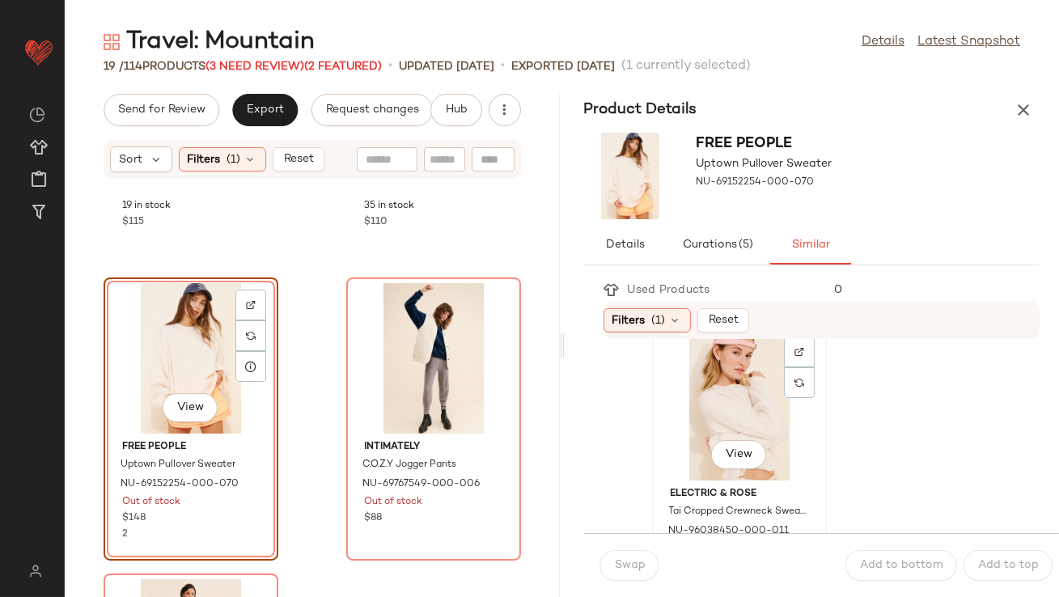
click at [725, 395] on div "View" at bounding box center [738, 405] width 163 height 150
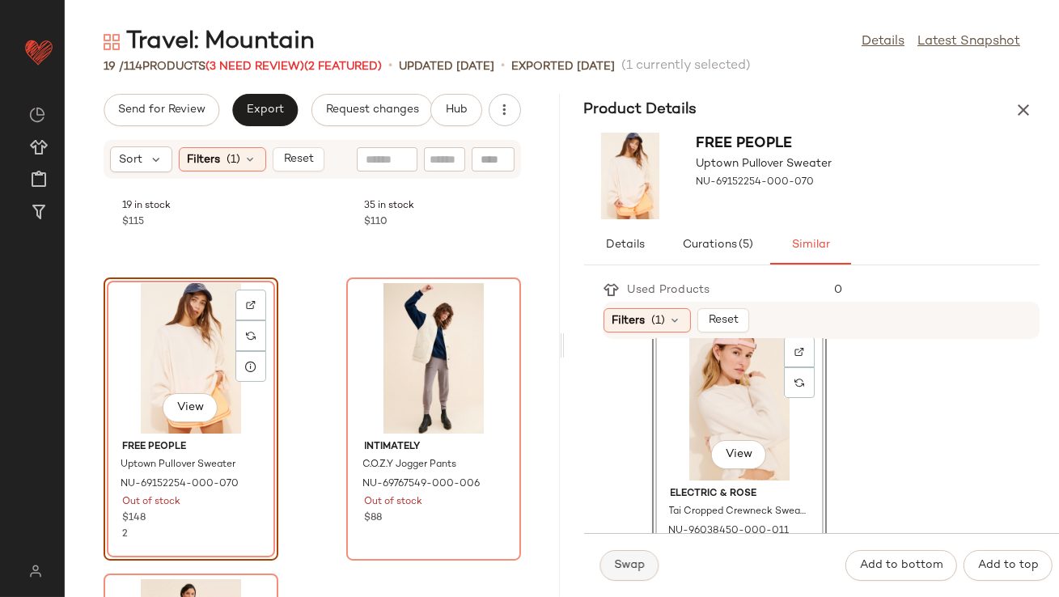
click at [640, 576] on button "Swap" at bounding box center [629, 565] width 59 height 31
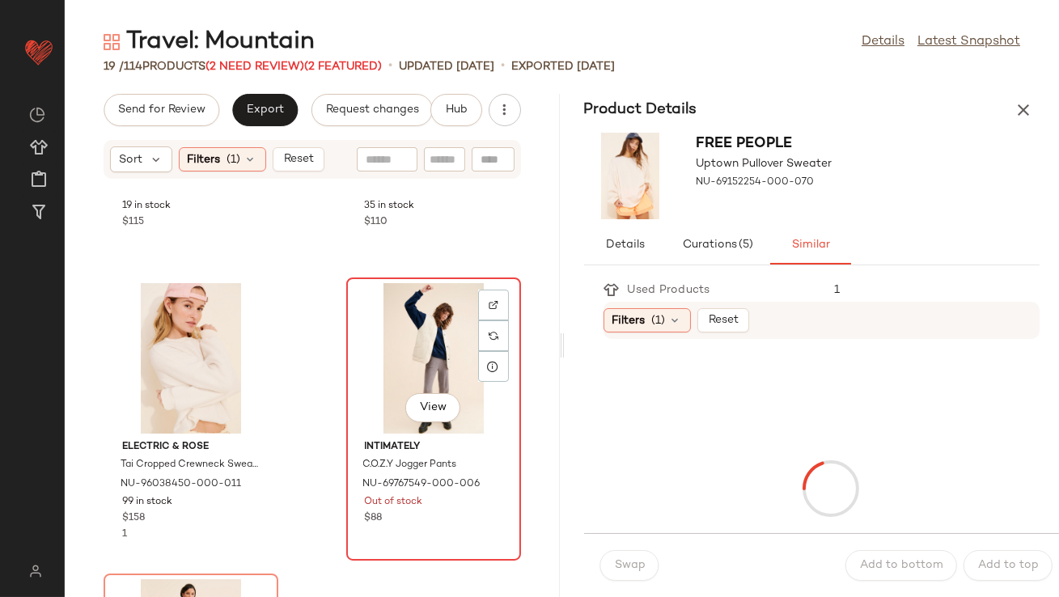
click at [435, 390] on div "View" at bounding box center [433, 358] width 163 height 150
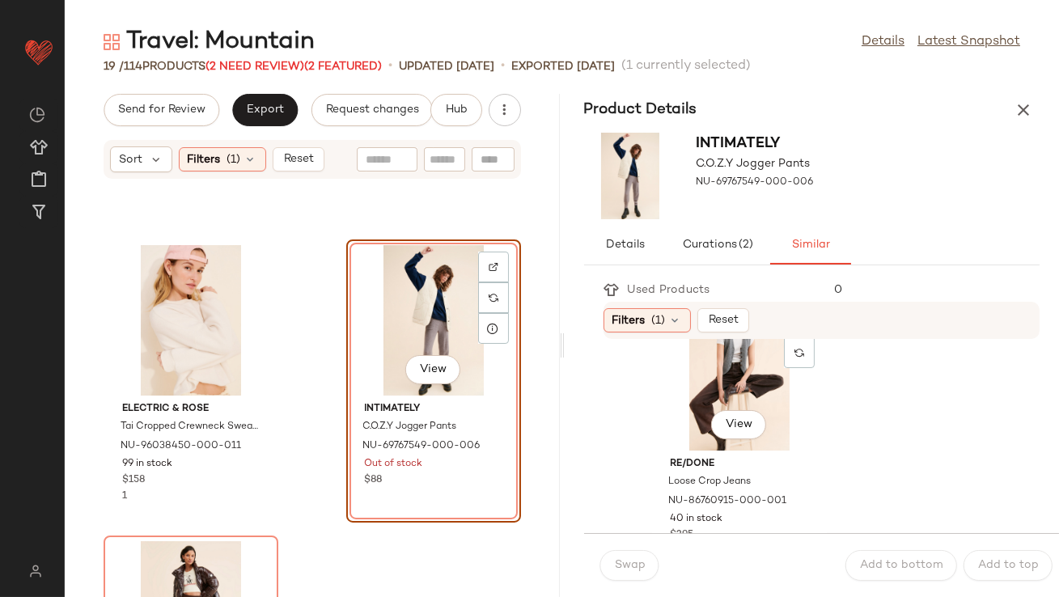
scroll to position [3907, 0]
click at [682, 434] on div "View" at bounding box center [738, 373] width 163 height 150
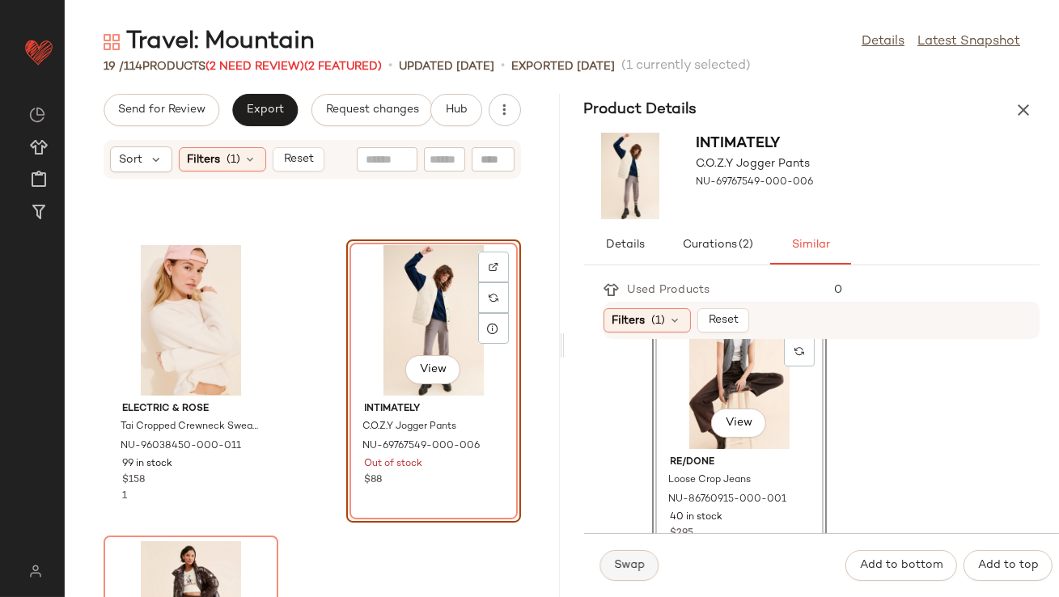
click at [640, 561] on span "Swap" at bounding box center [630, 565] width 32 height 13
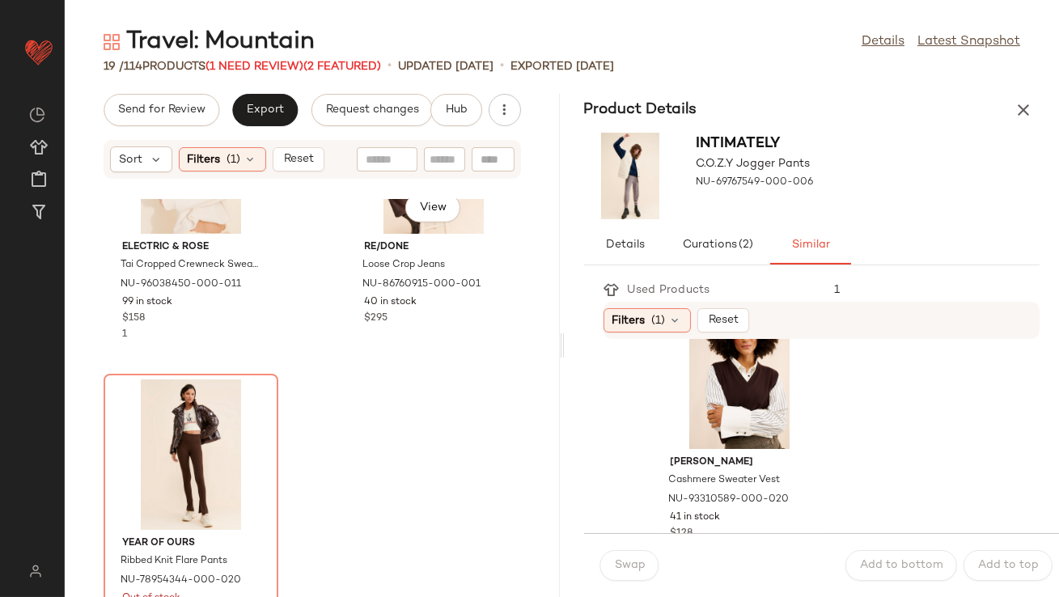
scroll to position [2530, 0]
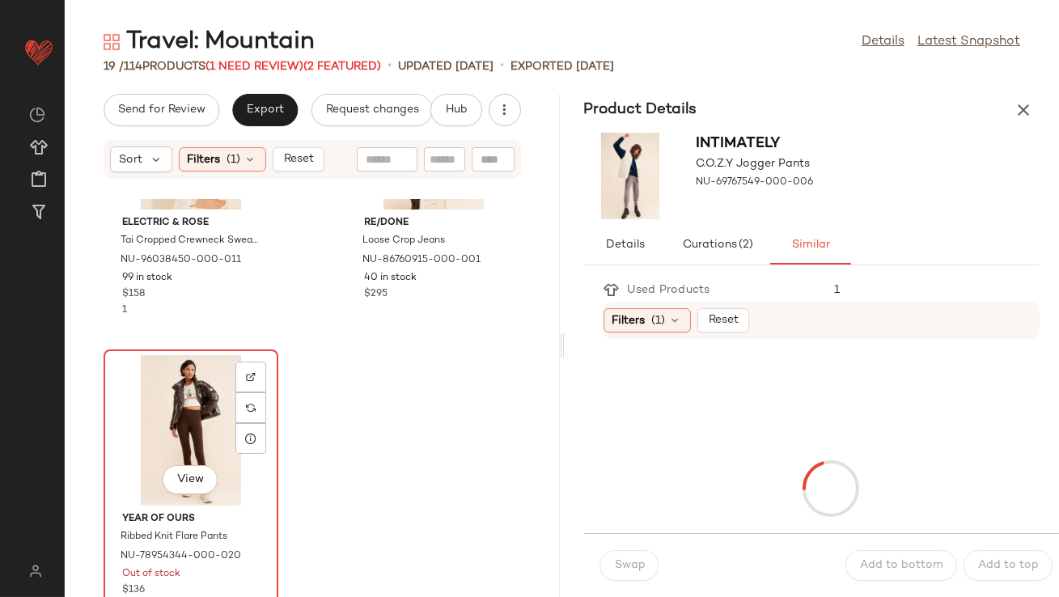
click at [206, 430] on div "View" at bounding box center [190, 430] width 163 height 150
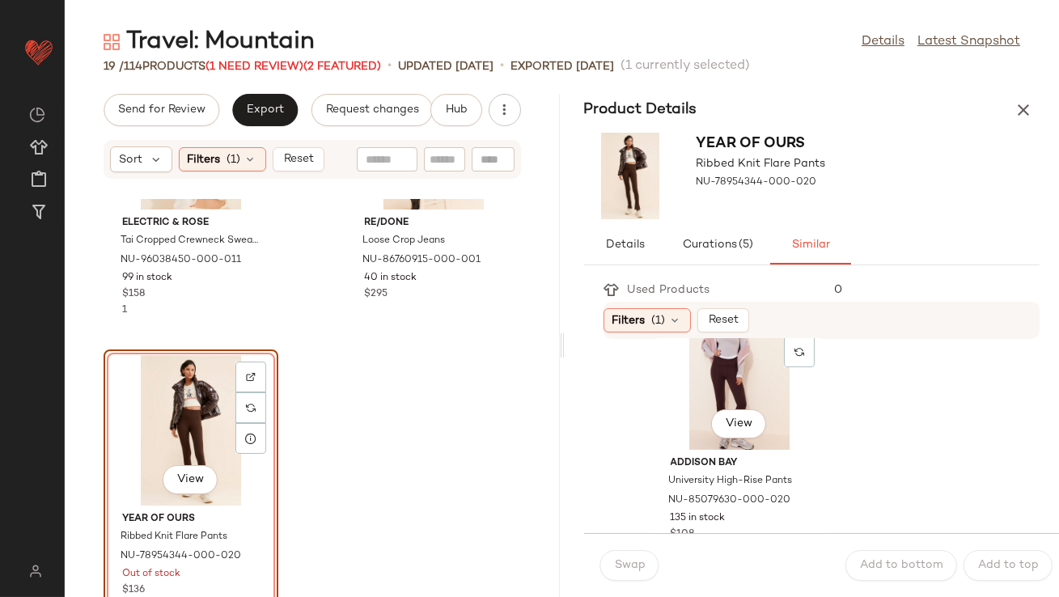
scroll to position [356, 0]
click at [683, 412] on div "View" at bounding box center [738, 373] width 163 height 150
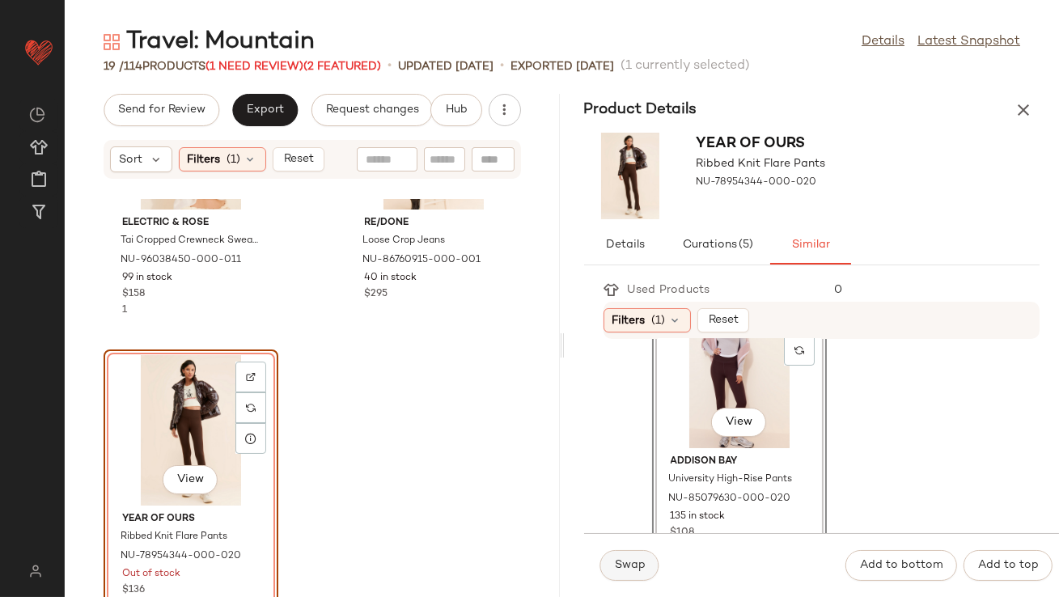
click at [632, 555] on button "Swap" at bounding box center [629, 565] width 59 height 31
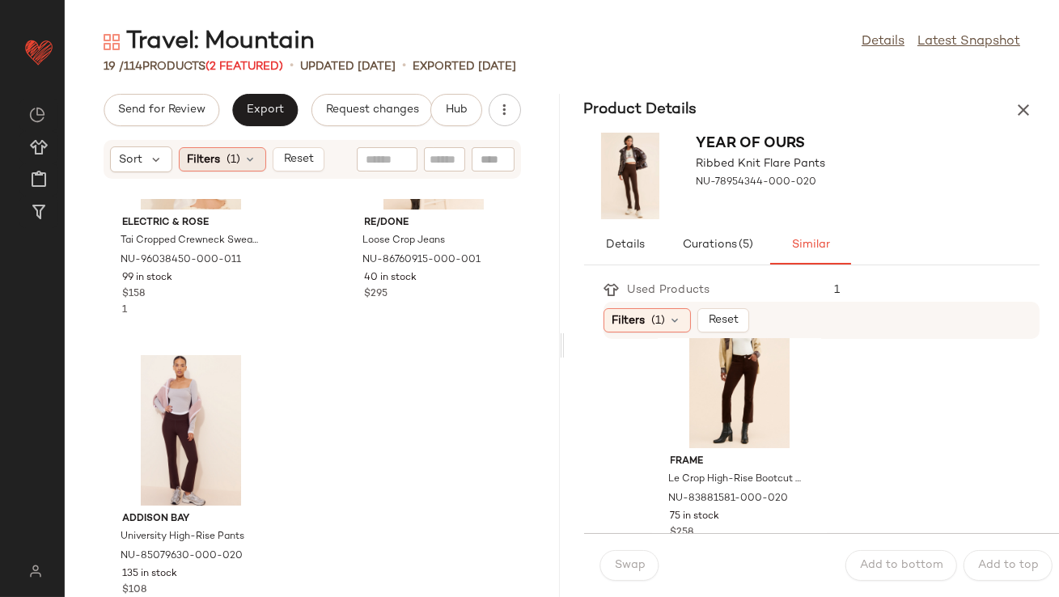
click at [256, 159] on div "Filters (1)" at bounding box center [222, 159] width 87 height 24
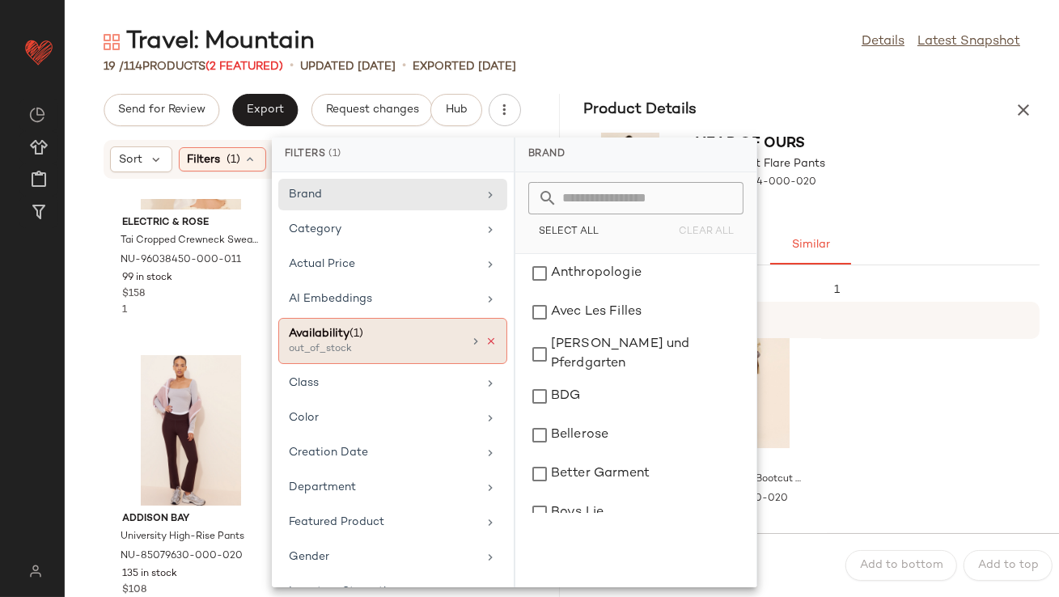
click at [488, 336] on icon at bounding box center [490, 341] width 11 height 11
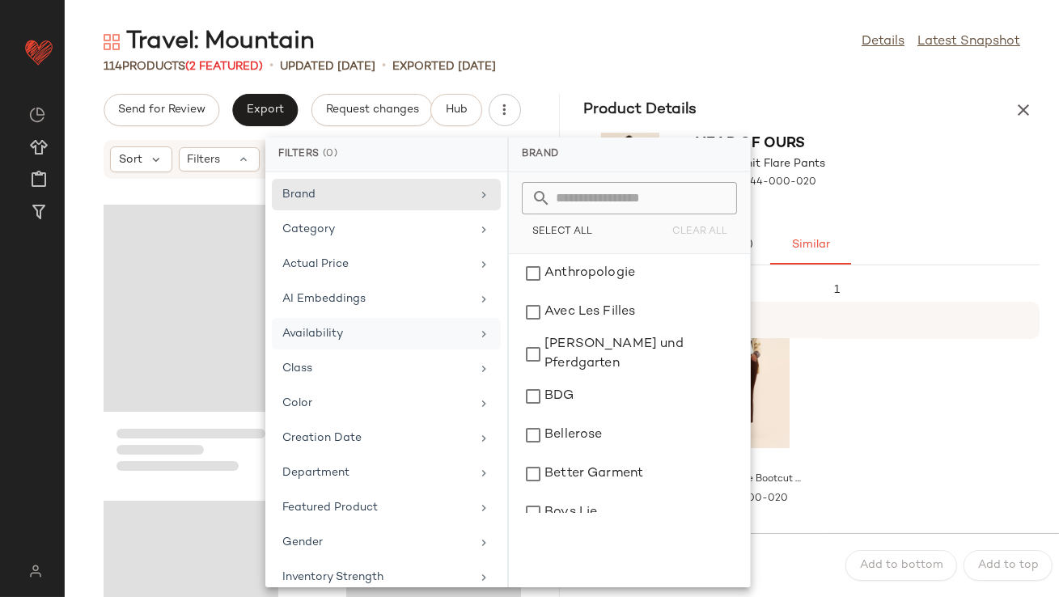
click at [716, 38] on div "Travel: Mountain Details Latest Snapshot" at bounding box center [562, 42] width 994 height 32
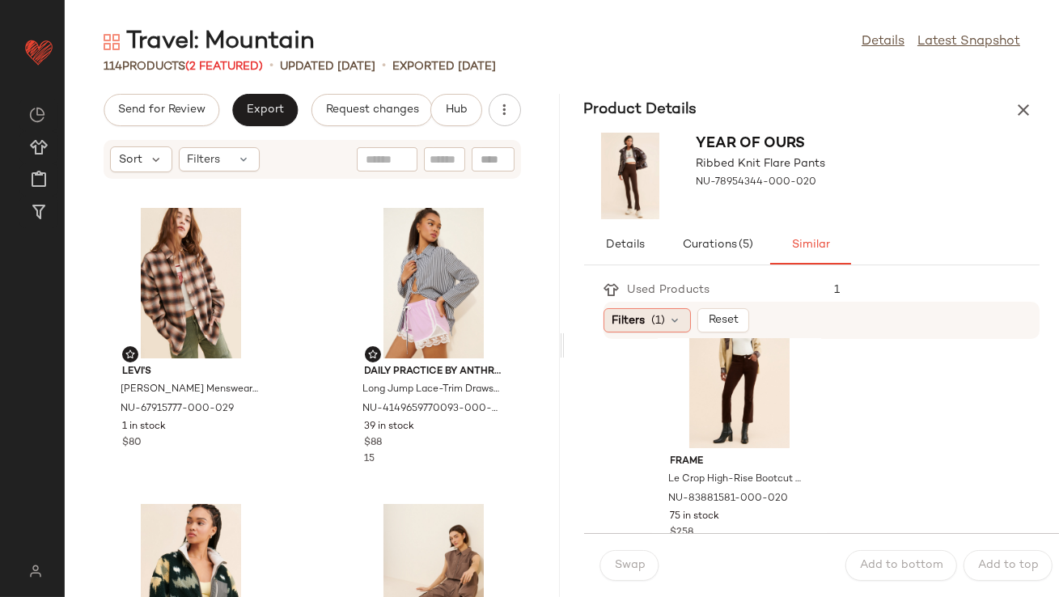
click at [670, 311] on div "Filters (1)" at bounding box center [646, 320] width 87 height 24
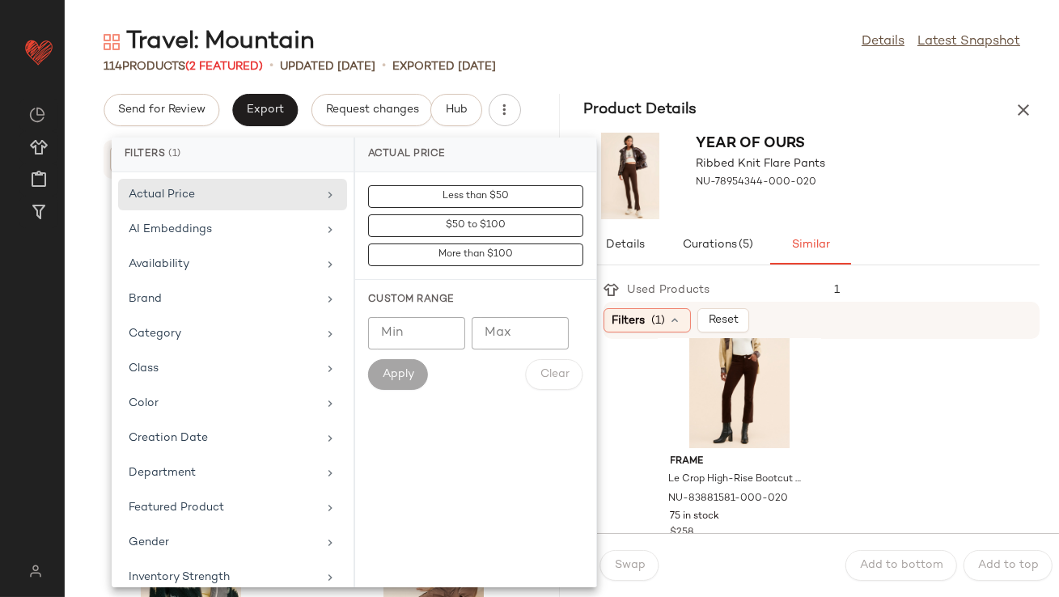
click at [816, 149] on div "Year Of Ours Ribbed Knit Flare Pants NU-78954344-000-020" at bounding box center [760, 176] width 129 height 87
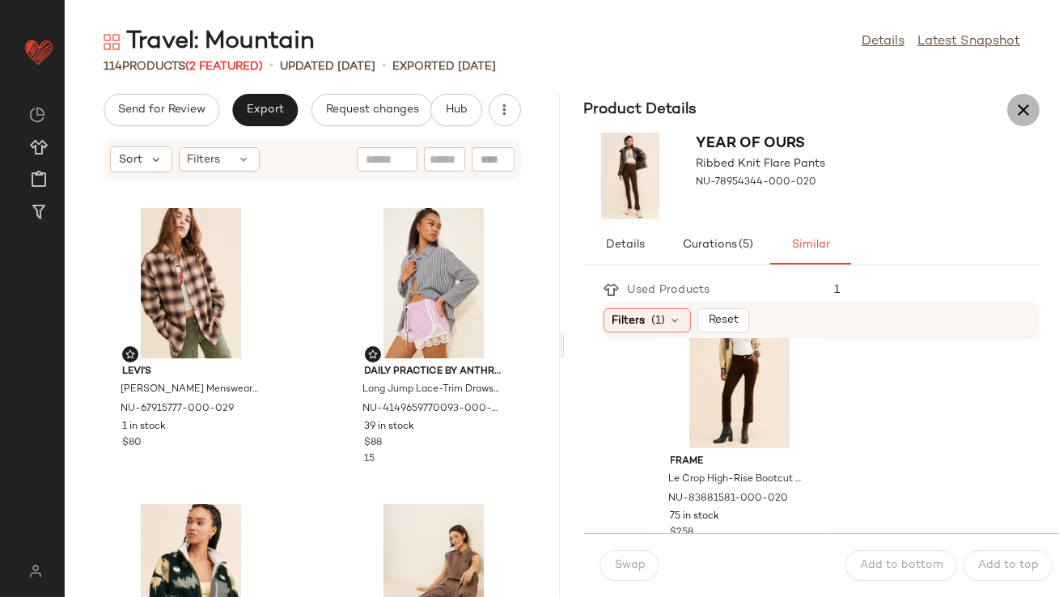
click at [1034, 107] on button "button" at bounding box center [1023, 110] width 32 height 32
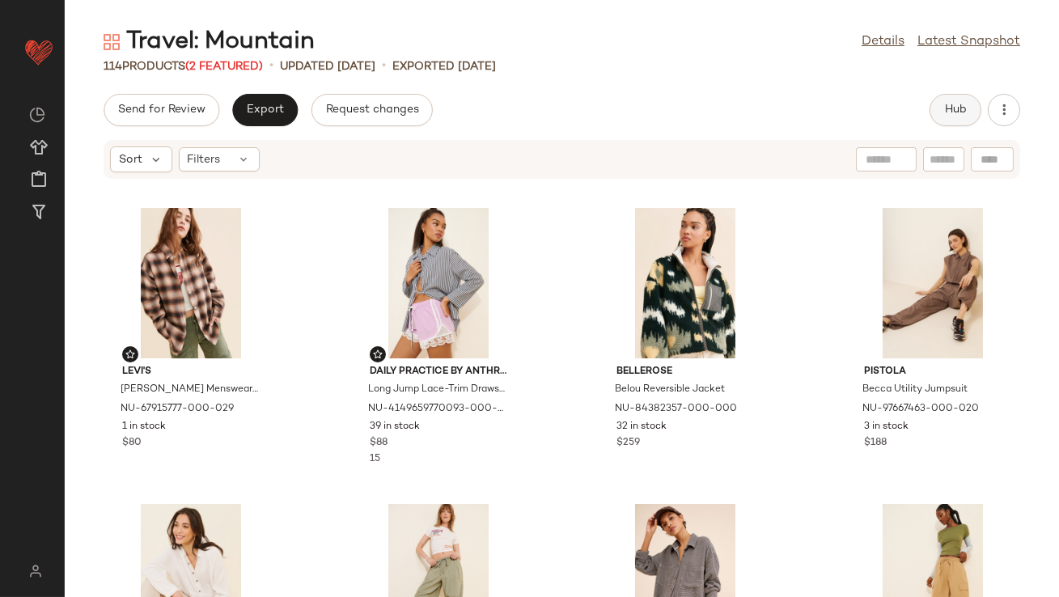
click at [959, 109] on span "Hub" at bounding box center [955, 110] width 23 height 13
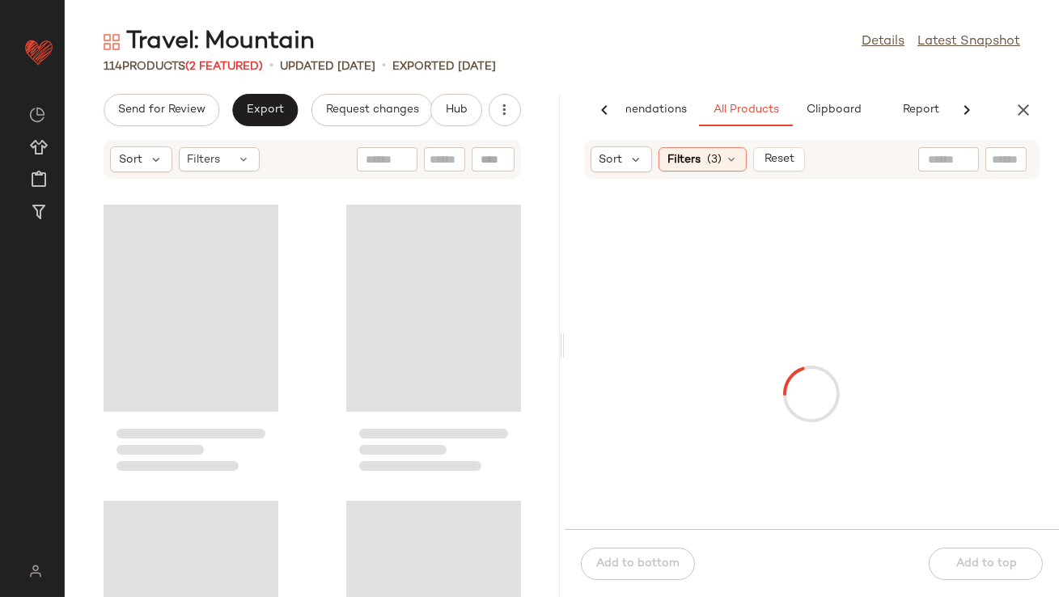
scroll to position [0, 91]
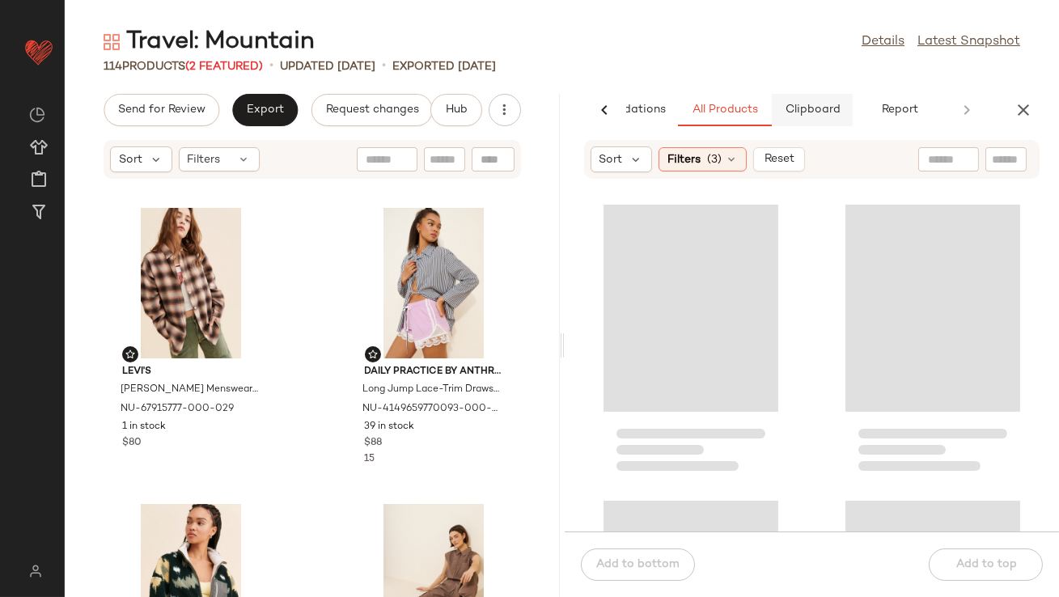
click at [790, 111] on span "Clipboard" at bounding box center [812, 110] width 56 height 13
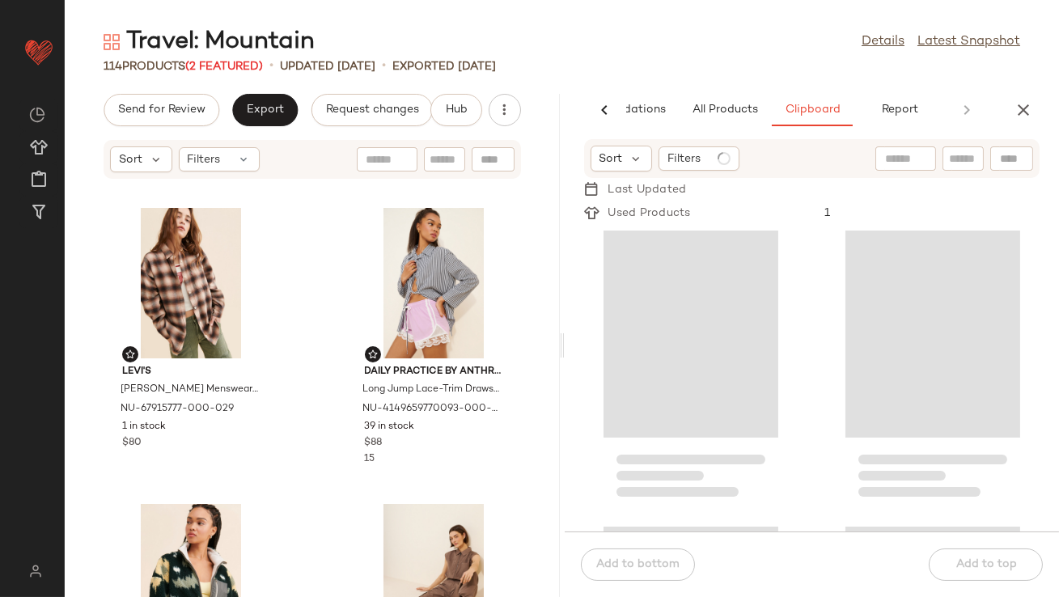
click at [632, 167] on div "Sort" at bounding box center [621, 159] width 62 height 26
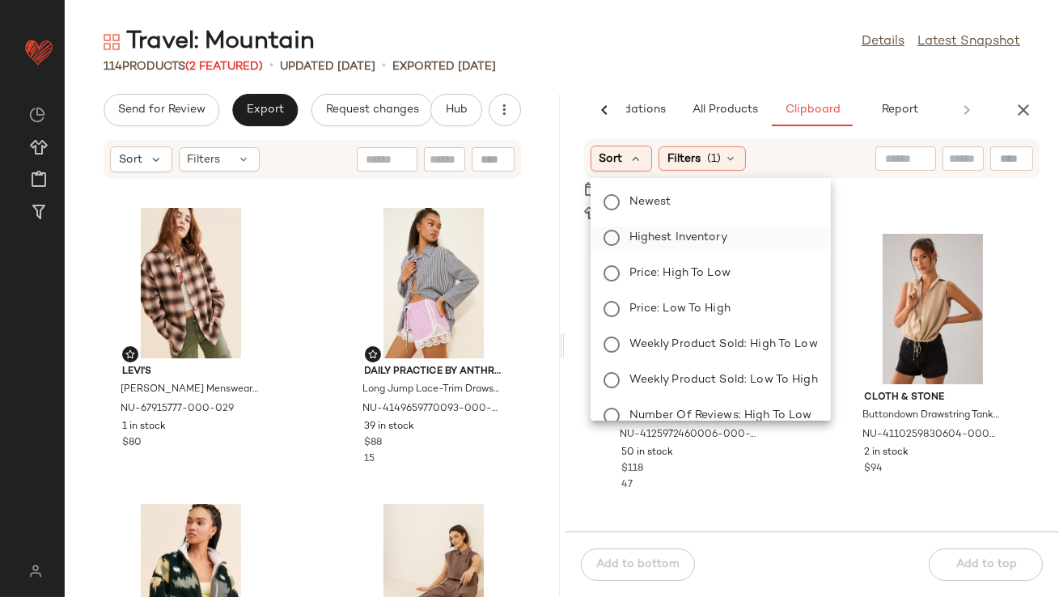
click at [623, 232] on label "Highest Inventory" at bounding box center [720, 237] width 195 height 23
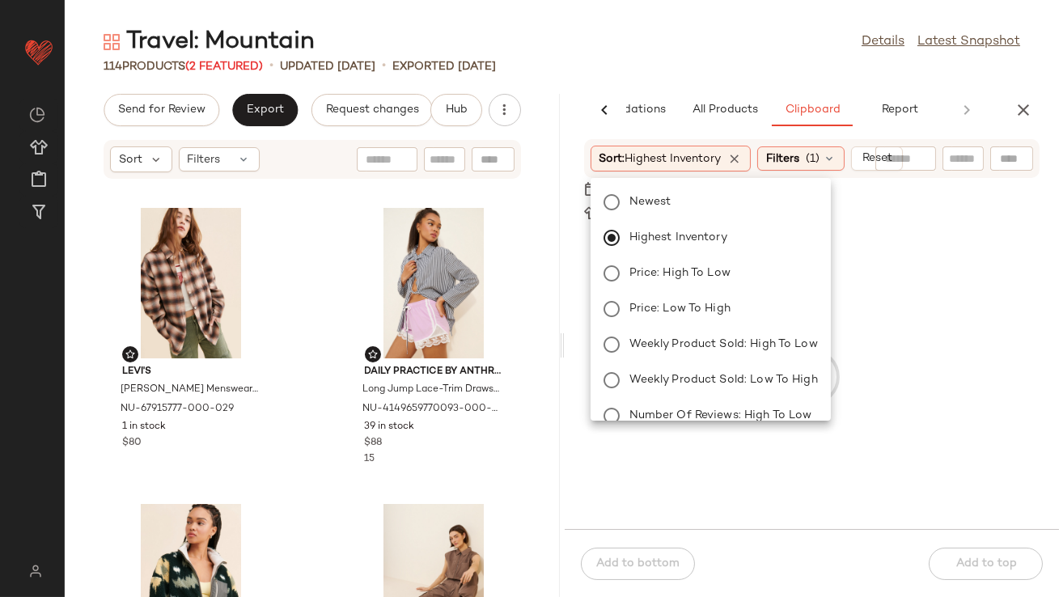
click at [678, 82] on div "Travel: Mountain Details Latest Snapshot 114 Products (2 Featured) • updated Au…" at bounding box center [562, 311] width 994 height 571
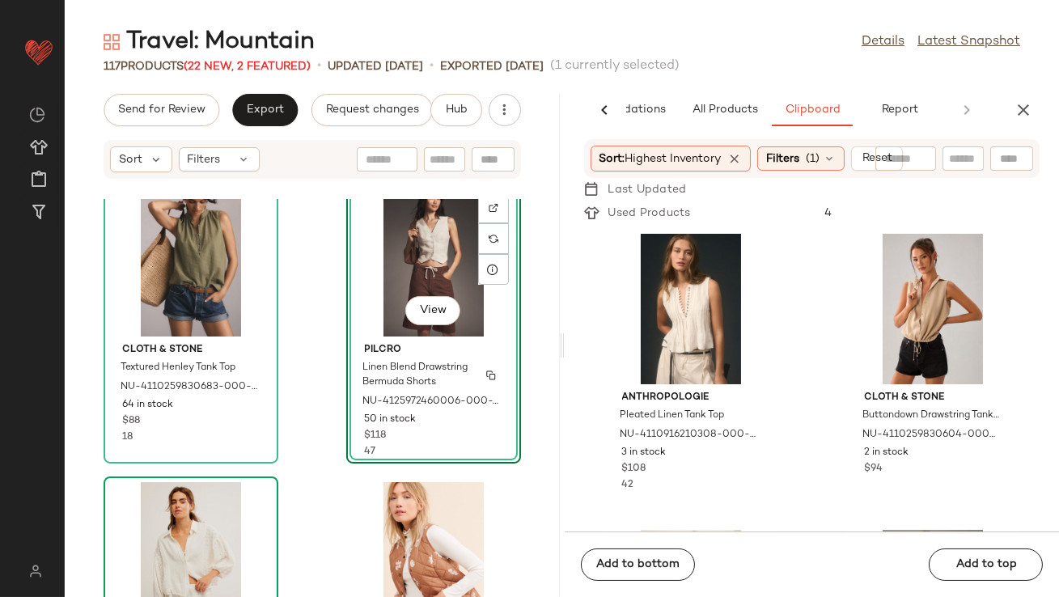
scroll to position [2743, 0]
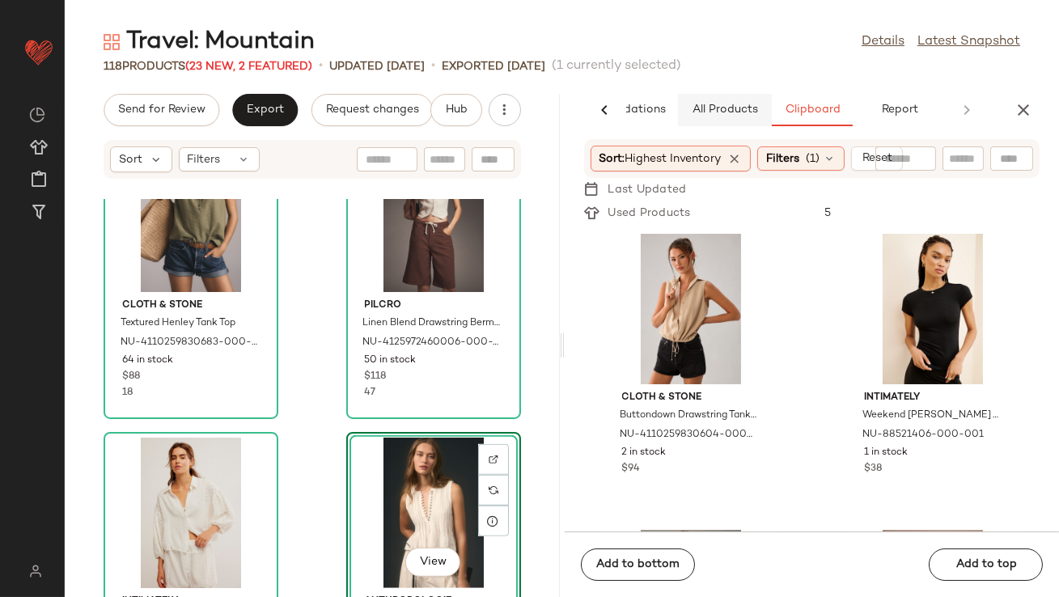
click at [729, 116] on span "All Products" at bounding box center [724, 110] width 66 height 13
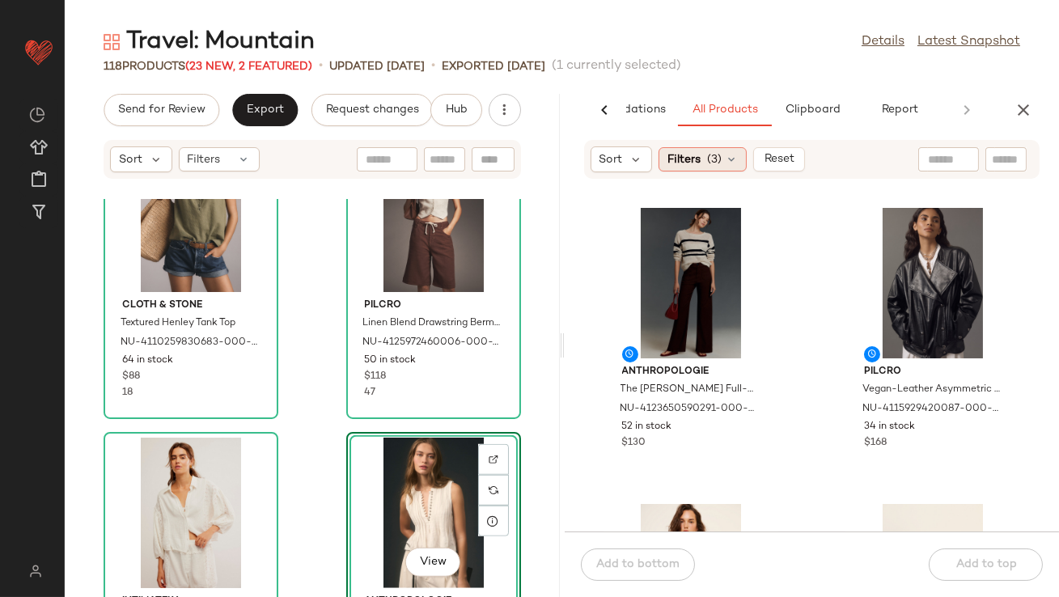
click at [716, 159] on span "(3)" at bounding box center [714, 159] width 15 height 17
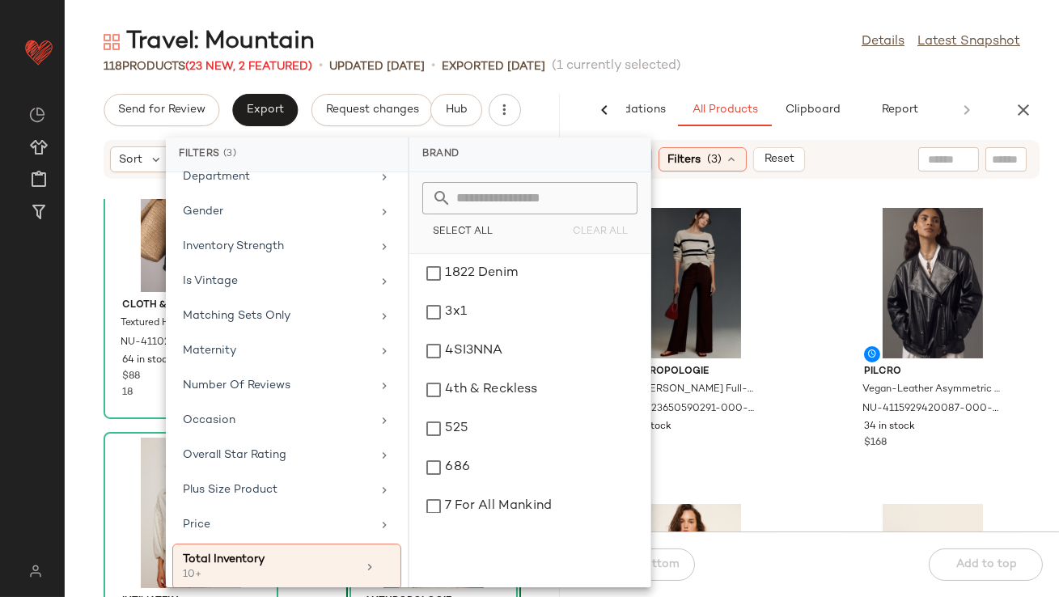
scroll to position [403, 0]
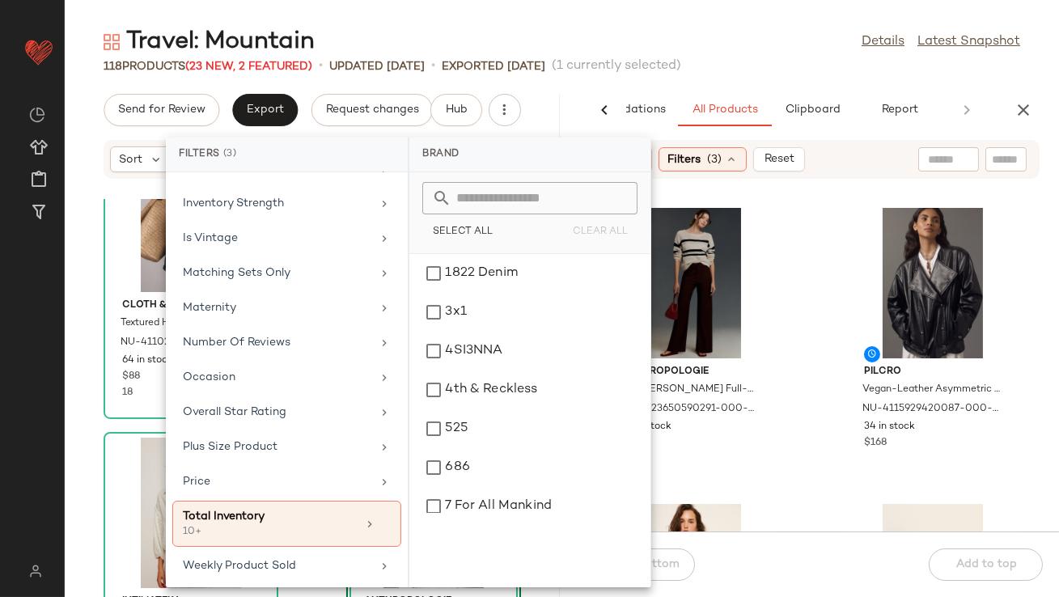
click at [728, 56] on div "Travel: Mountain Details Latest Snapshot" at bounding box center [562, 42] width 994 height 32
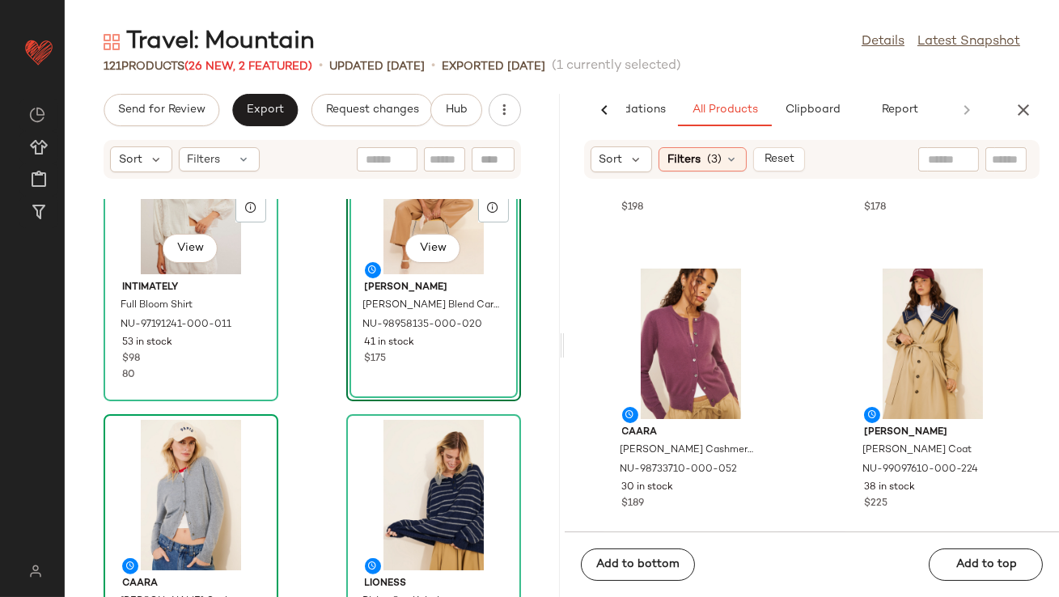
scroll to position [3079, 0]
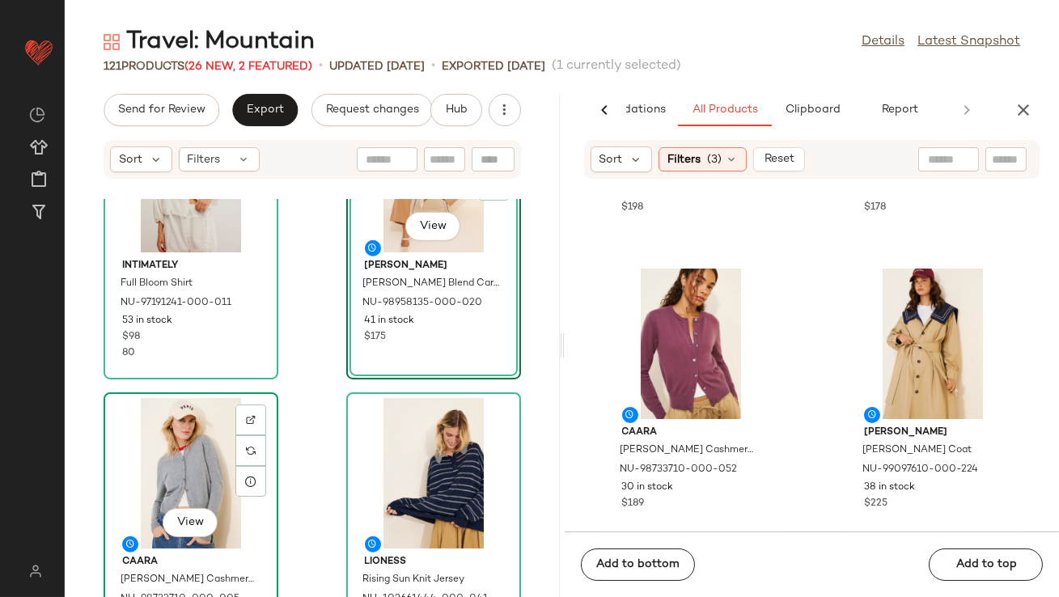
click at [201, 469] on div "View" at bounding box center [190, 473] width 163 height 150
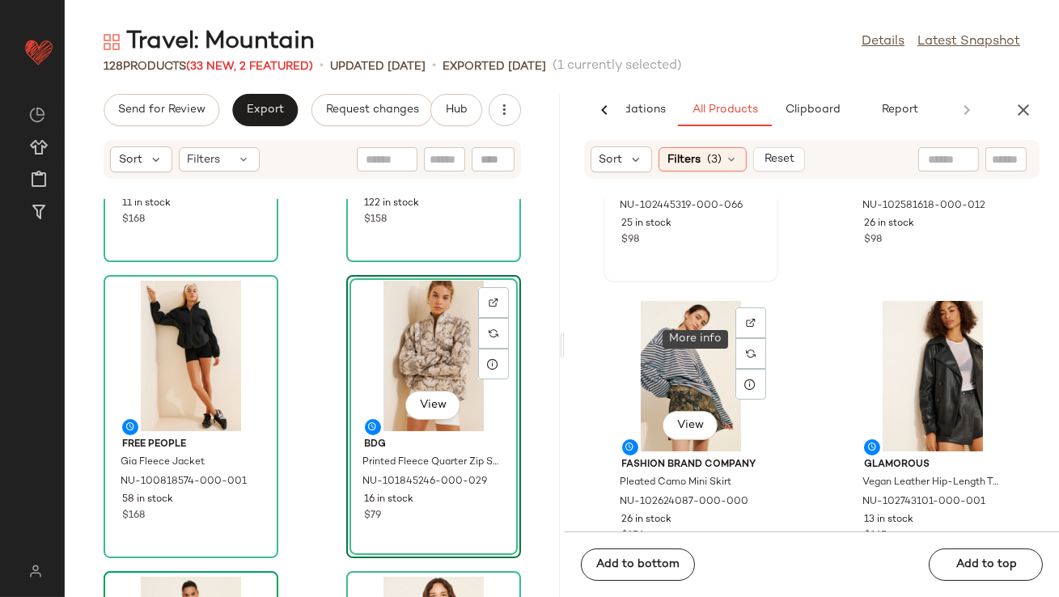
scroll to position [6201, 0]
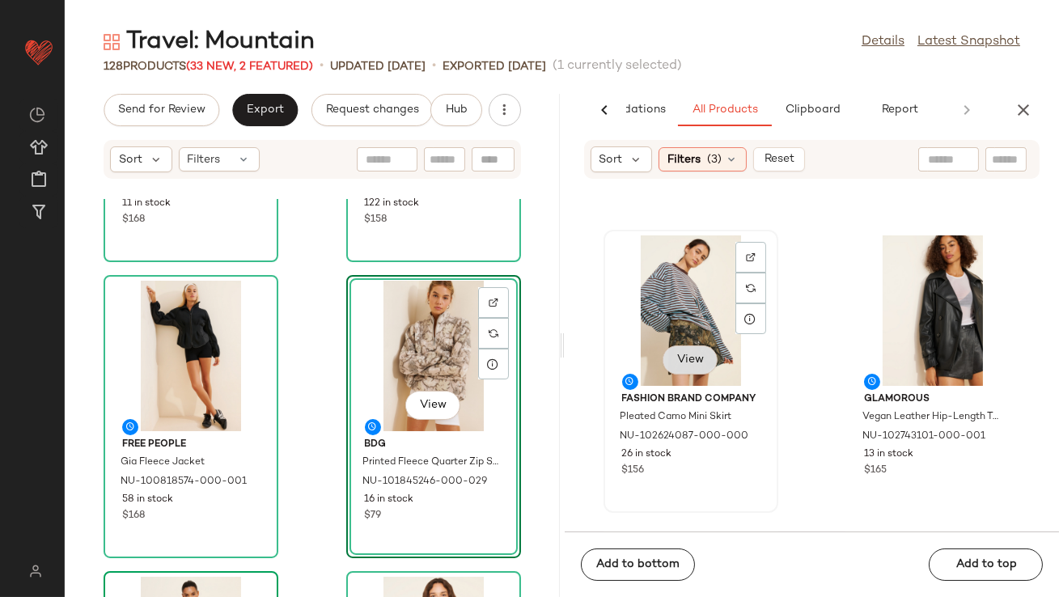
click at [683, 345] on button "View" at bounding box center [689, 359] width 55 height 29
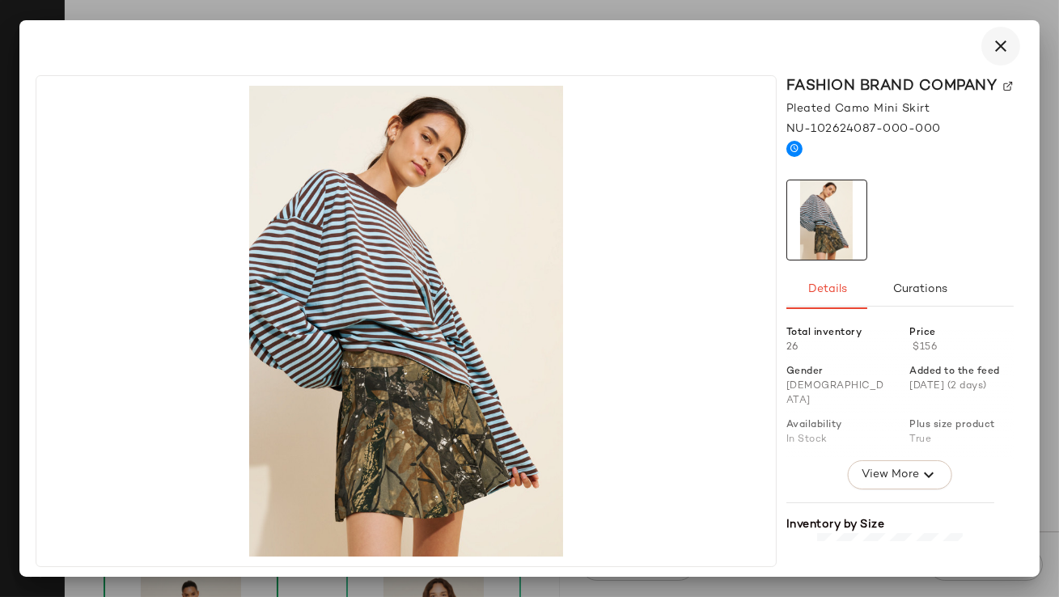
click at [1003, 52] on icon "button" at bounding box center [1000, 45] width 19 height 19
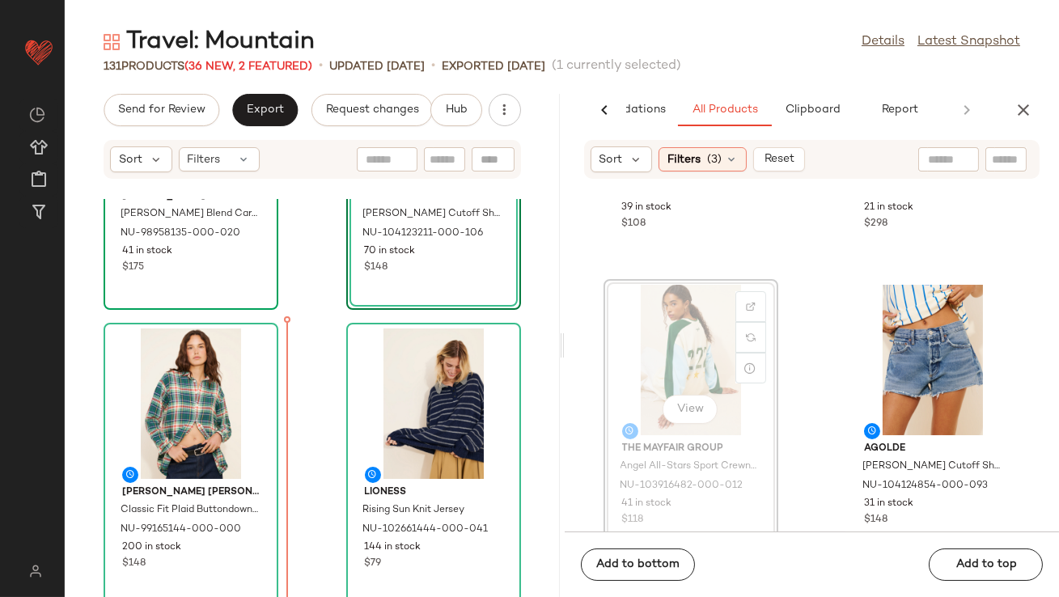
scroll to position [4663, 0]
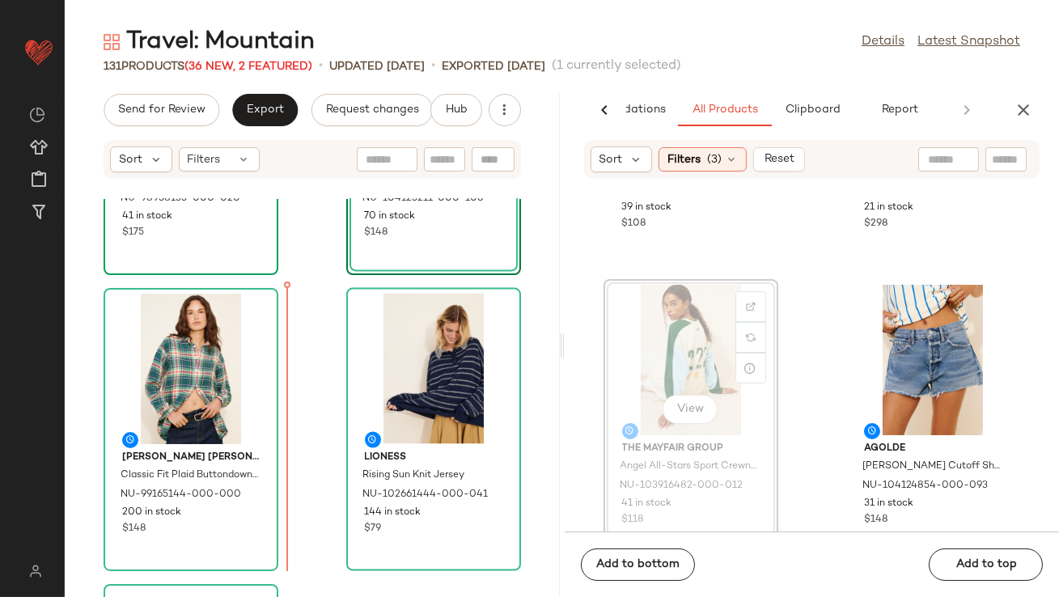
drag, startPoint x: 712, startPoint y: 374, endPoint x: 634, endPoint y: 391, distance: 79.5
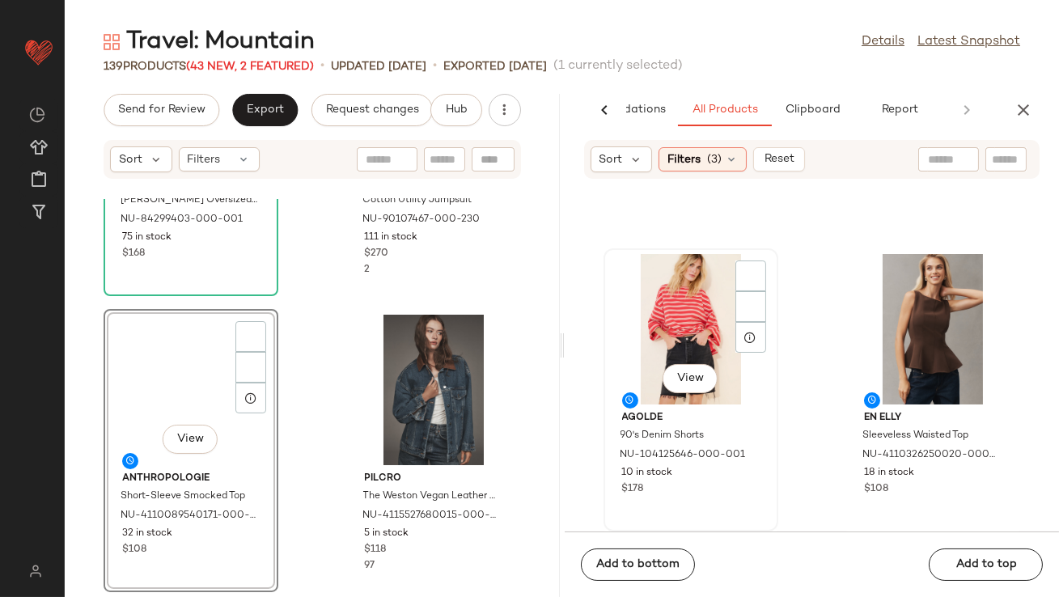
scroll to position [17133, 0]
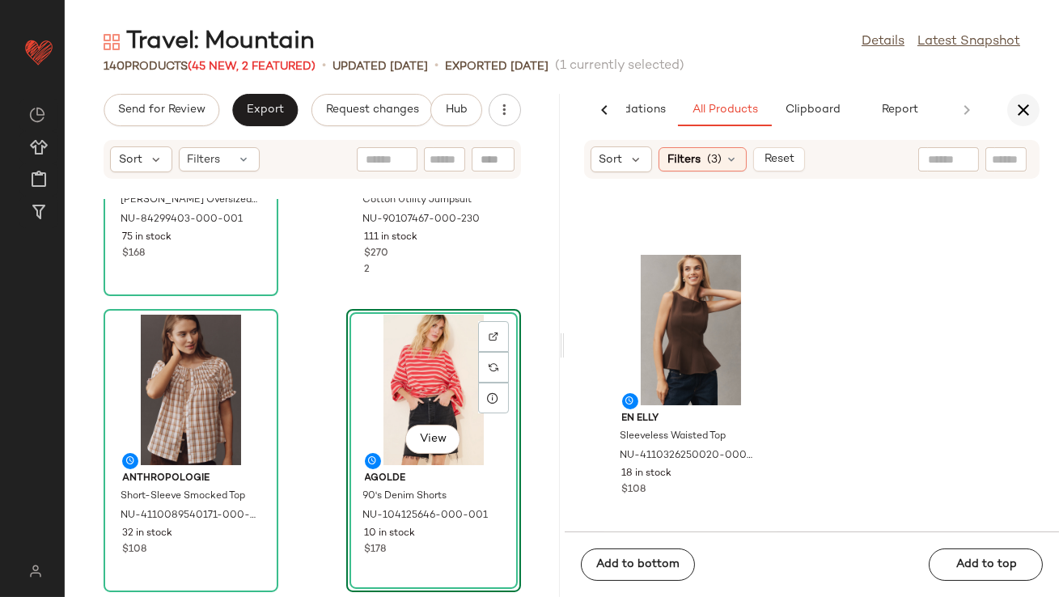
click at [1032, 120] on button "button" at bounding box center [1023, 110] width 32 height 32
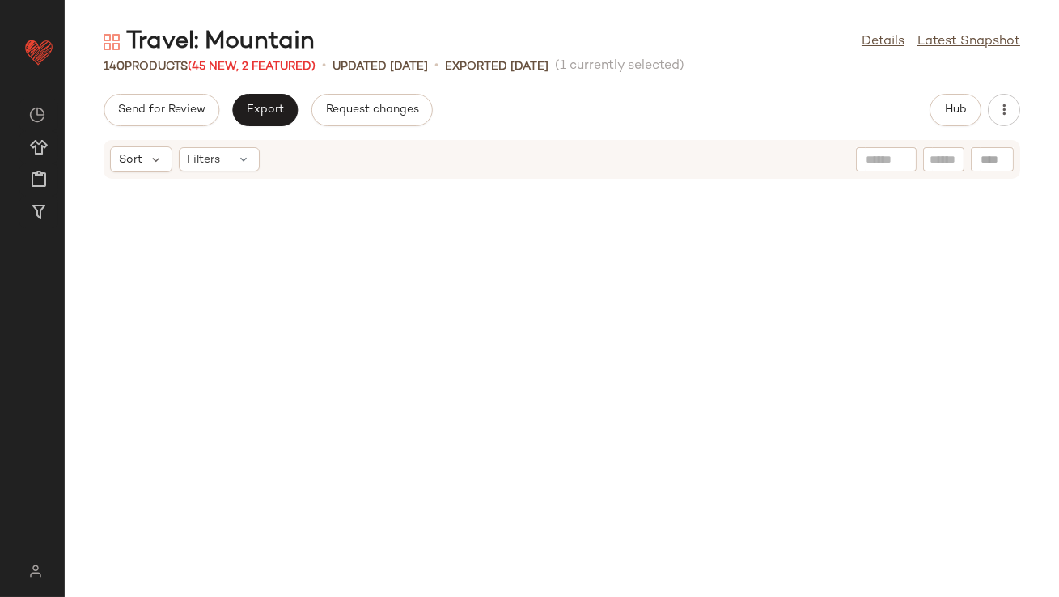
scroll to position [0, 0]
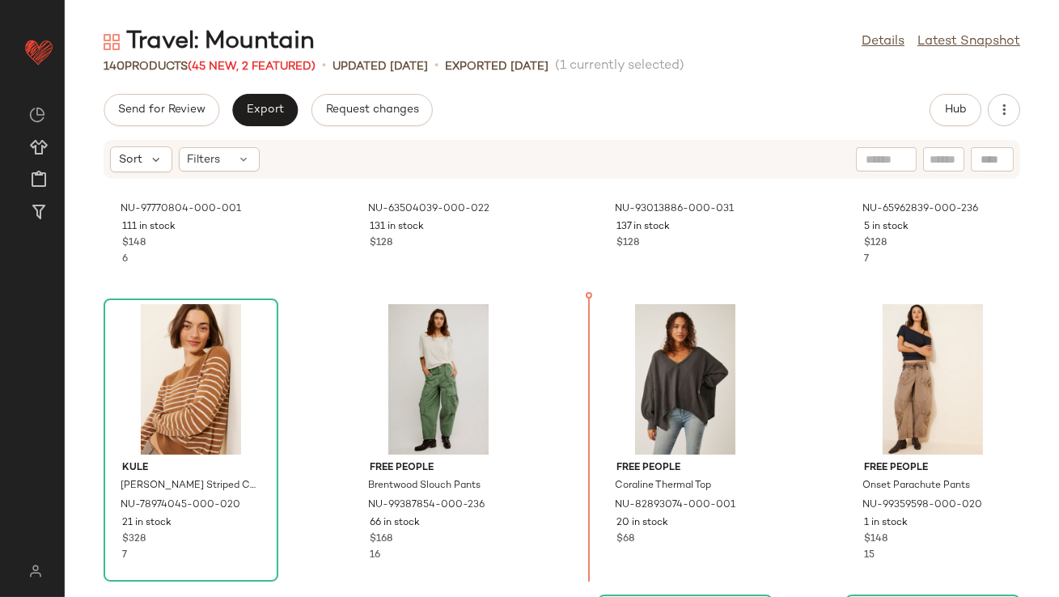
scroll to position [845, 0]
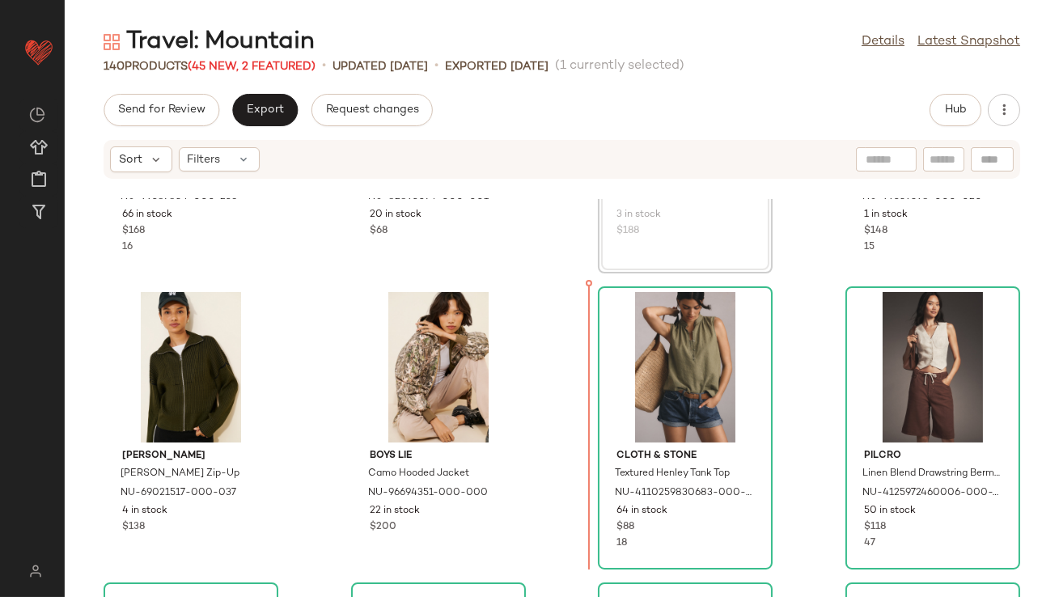
scroll to position [1129, 0]
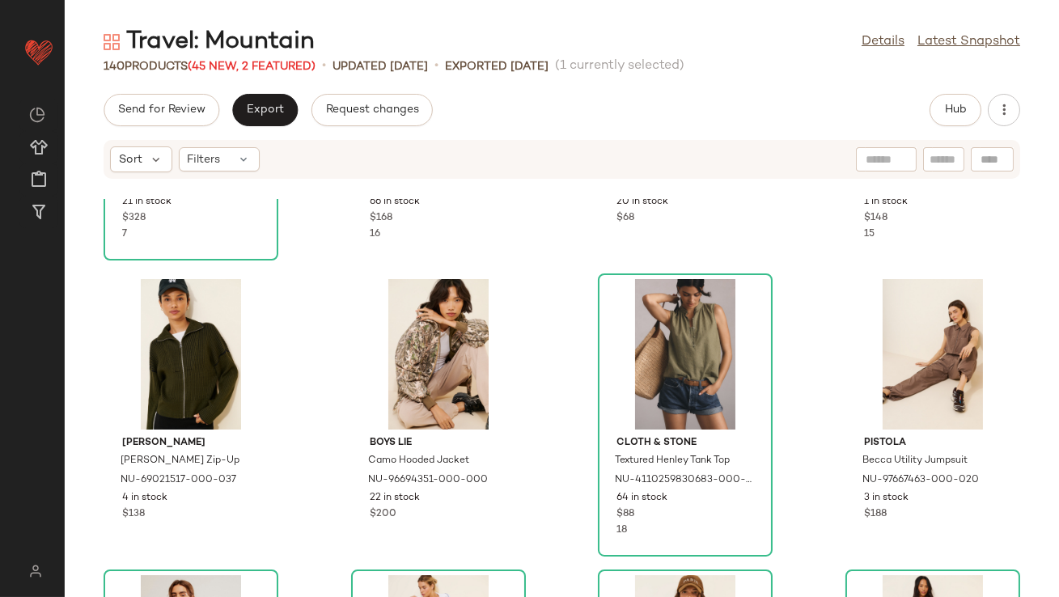
scroll to position [1139, 0]
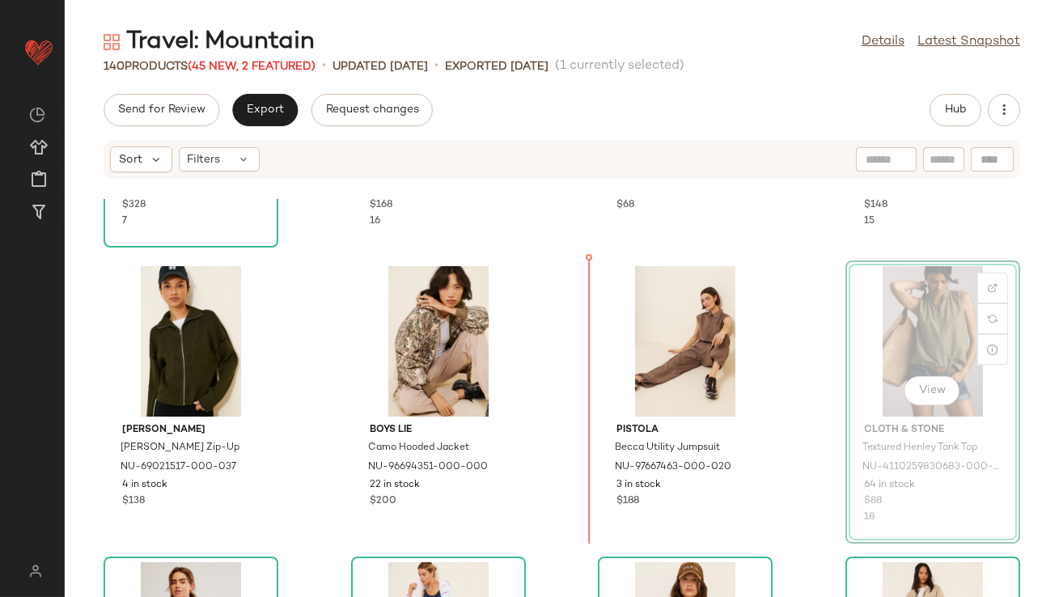
scroll to position [1150, 0]
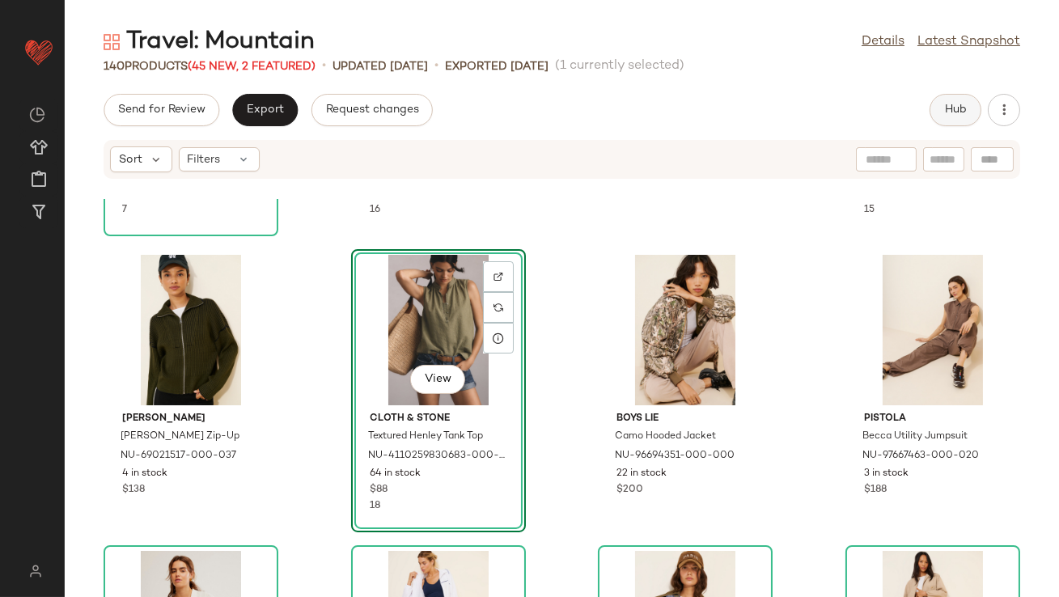
click at [933, 107] on button "Hub" at bounding box center [955, 110] width 52 height 32
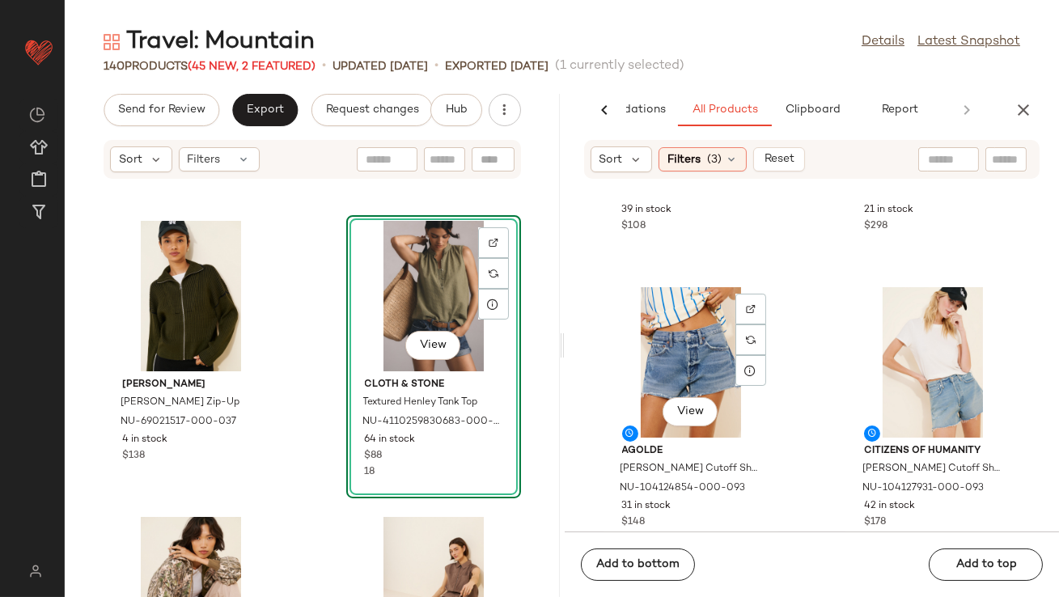
scroll to position [10887, 0]
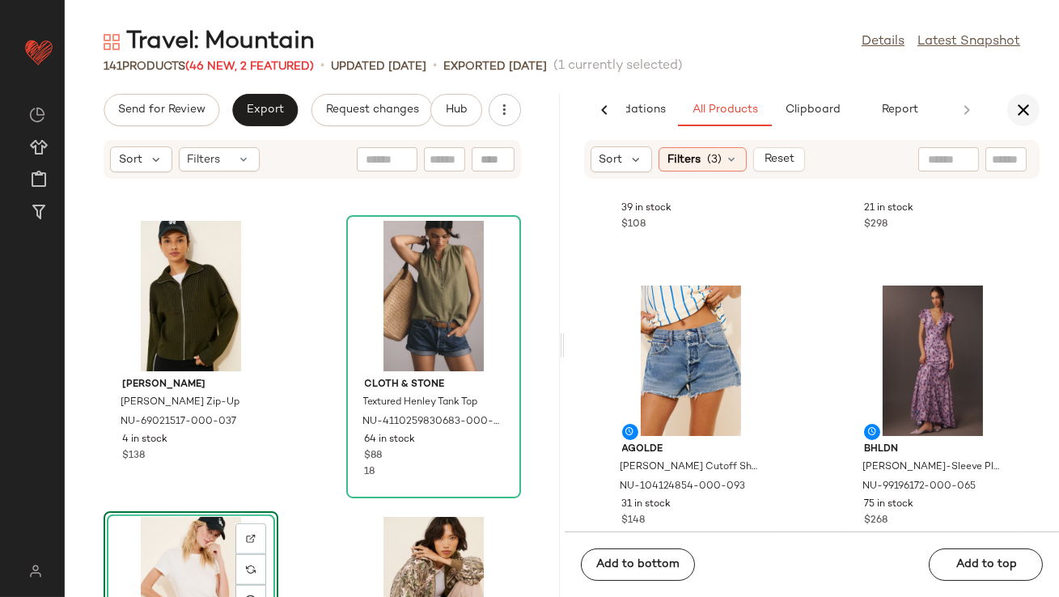
click at [1025, 115] on icon "button" at bounding box center [1022, 109] width 19 height 19
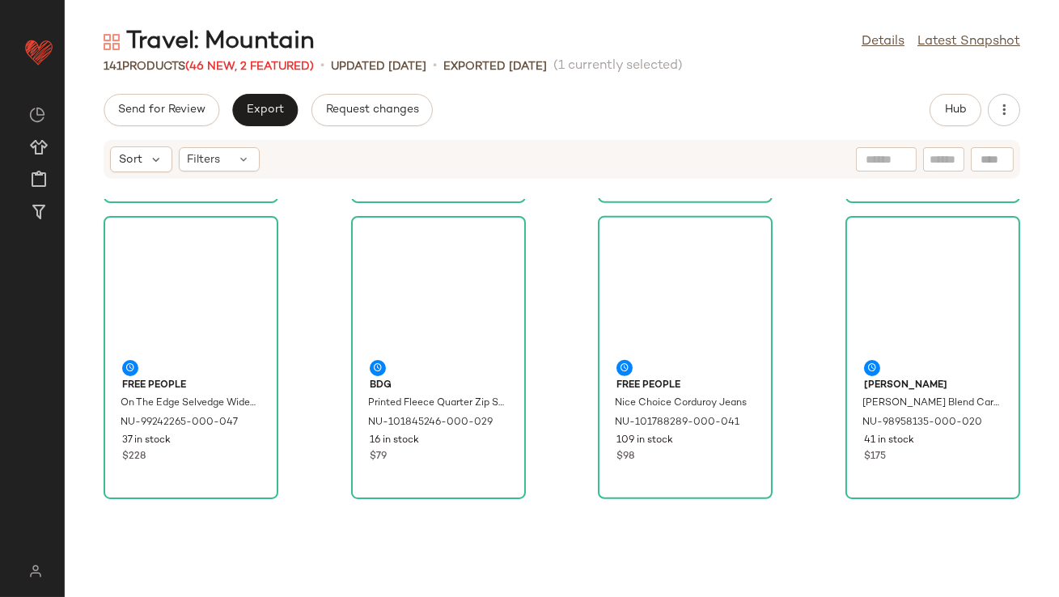
scroll to position [1184, 0]
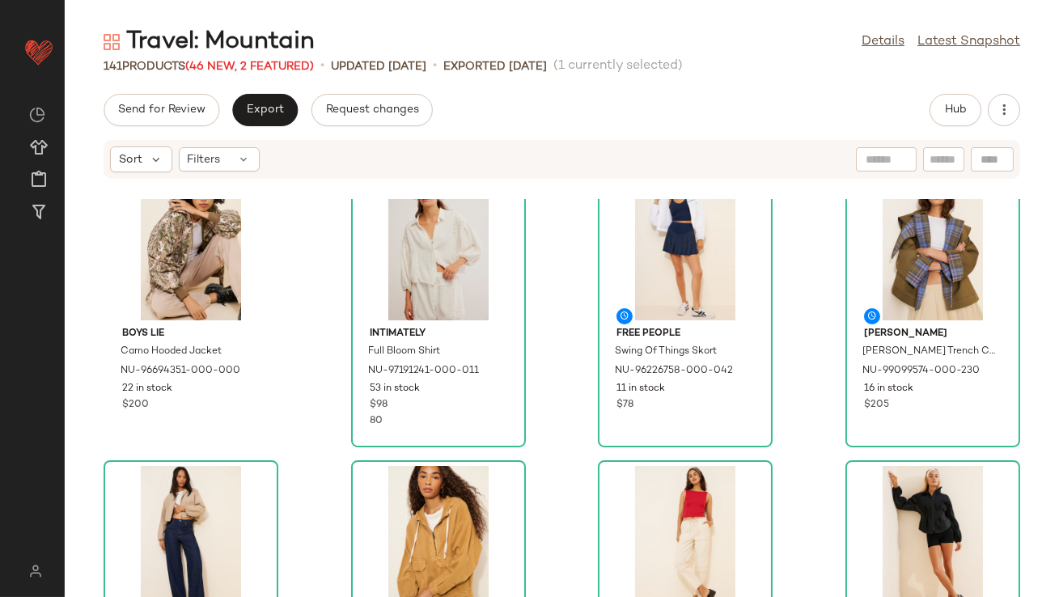
scroll to position [1504, 0]
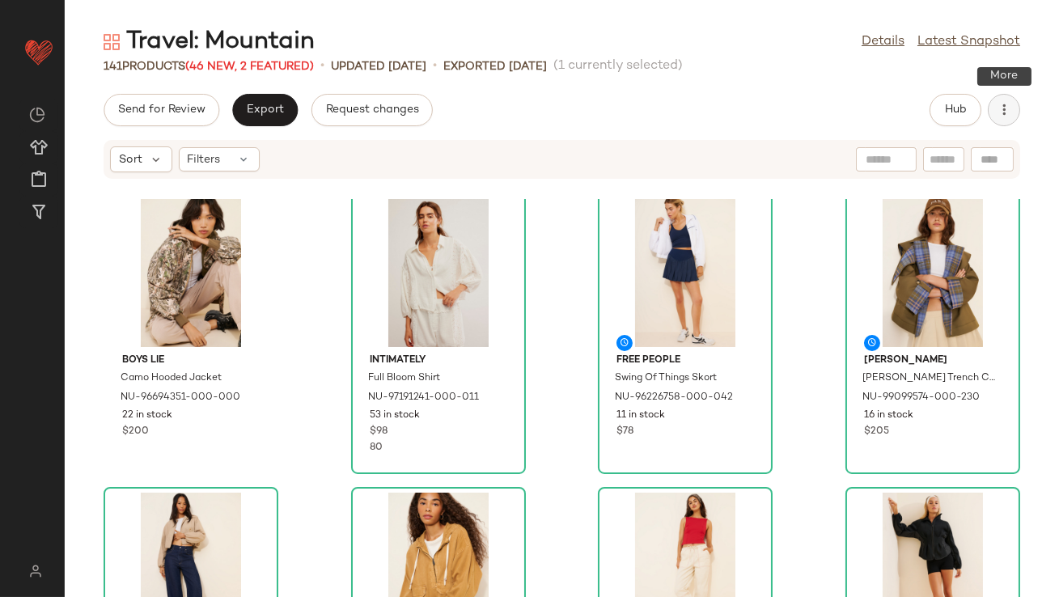
click at [1002, 115] on icon "button" at bounding box center [1004, 110] width 16 height 16
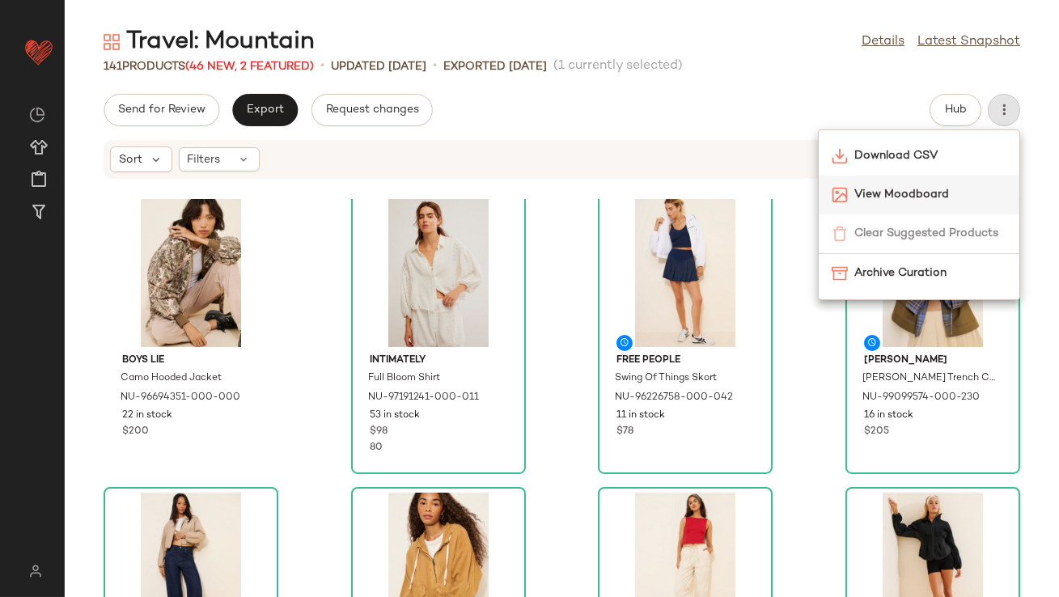
click at [865, 191] on span "View Moodboard" at bounding box center [930, 194] width 152 height 17
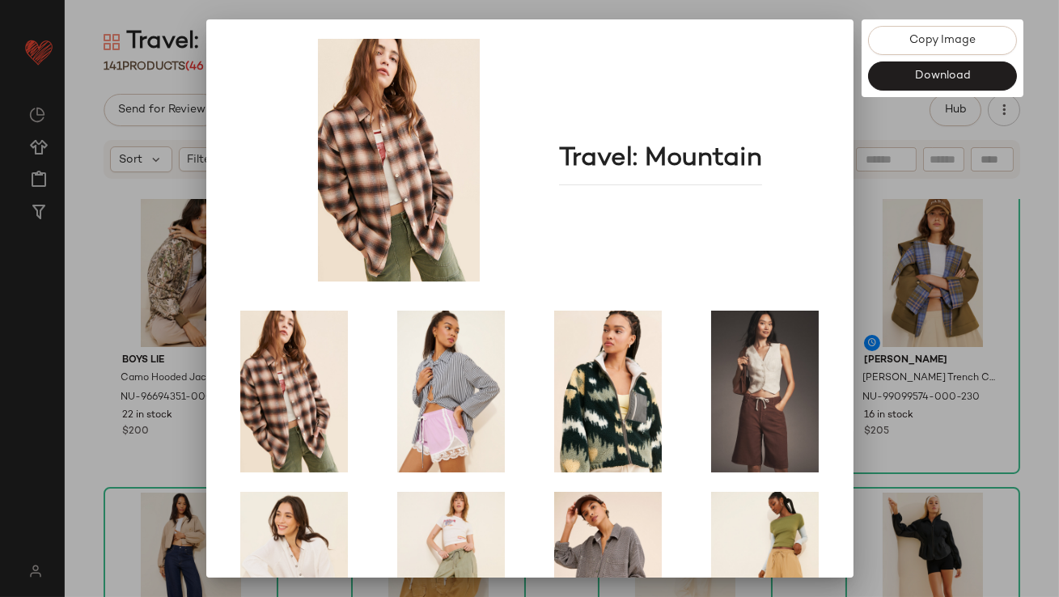
click at [894, 165] on div at bounding box center [529, 298] width 1059 height 597
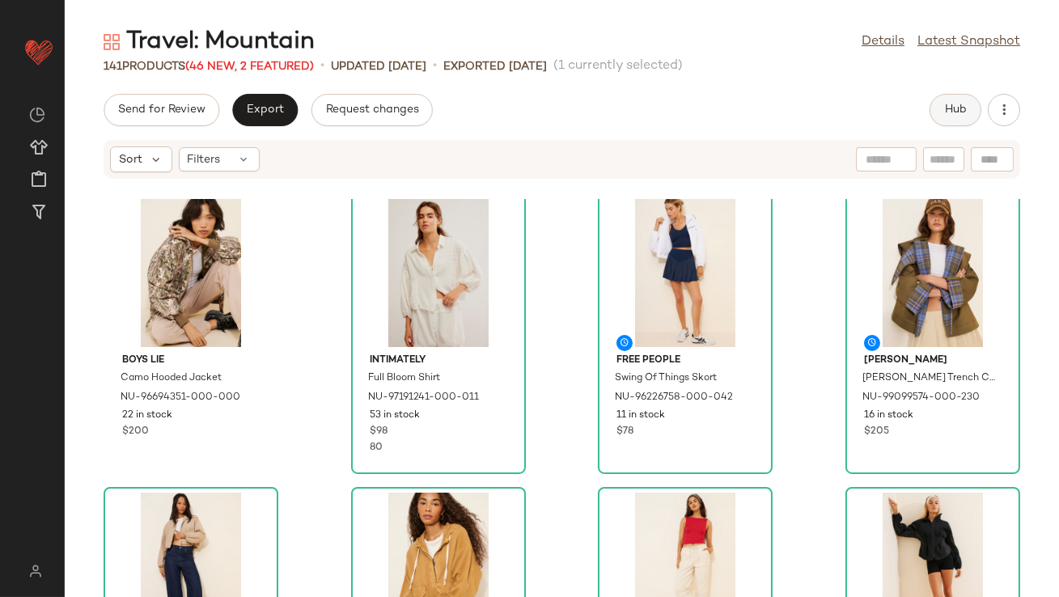
click at [971, 109] on button "Hub" at bounding box center [955, 110] width 52 height 32
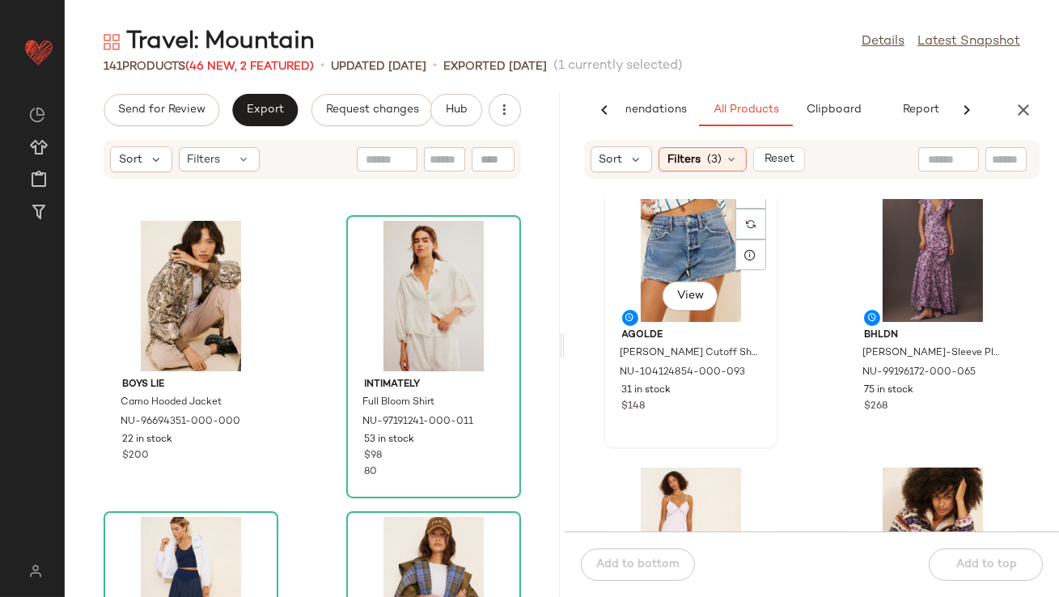
scroll to position [11000, 0]
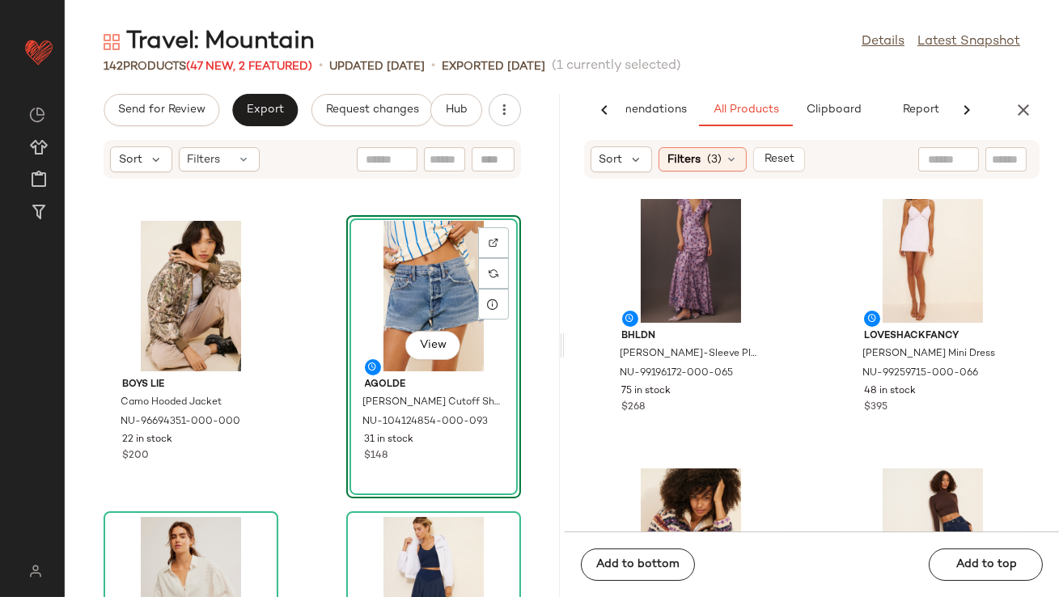
click at [1016, 117] on icon "button" at bounding box center [1022, 109] width 19 height 19
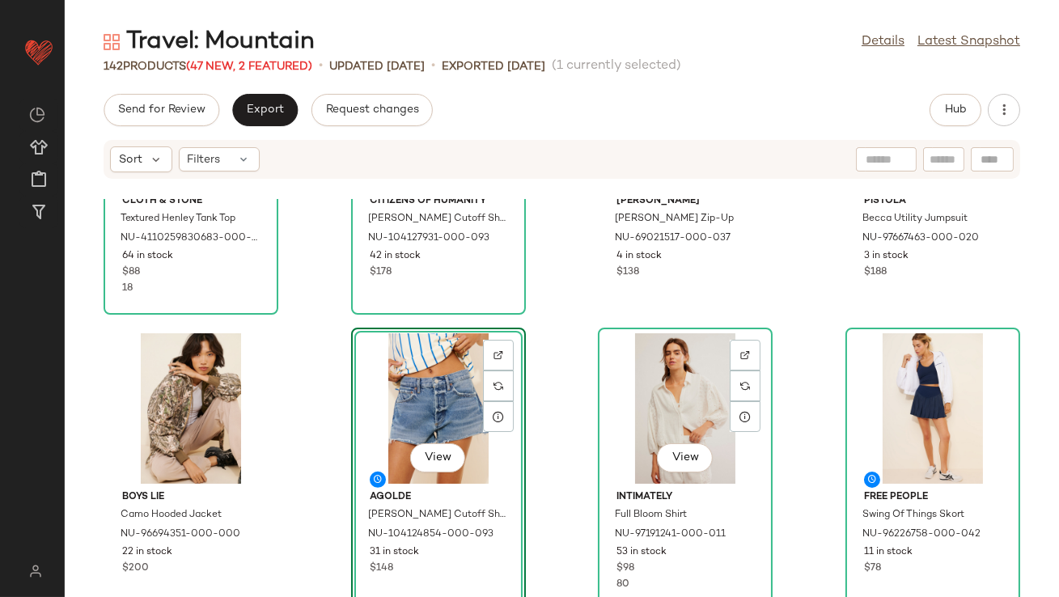
scroll to position [1401, 0]
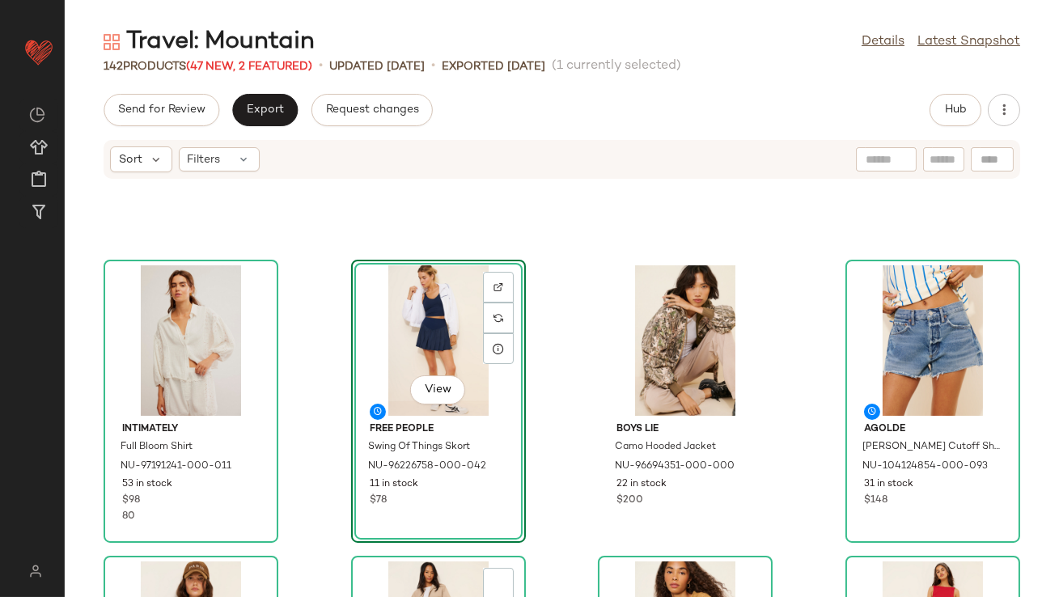
scroll to position [1659, 0]
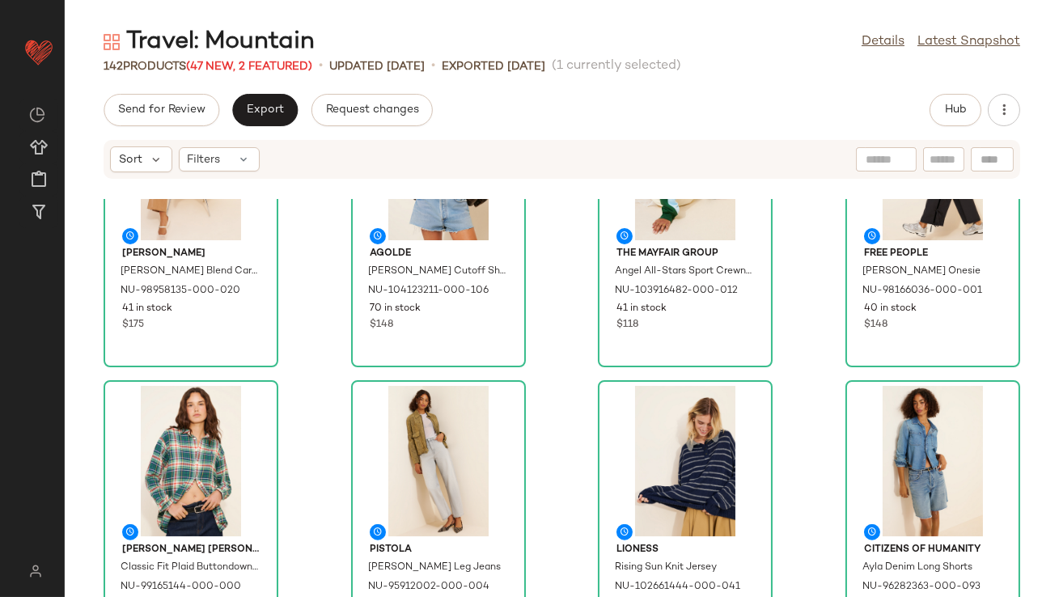
scroll to position [2847, 0]
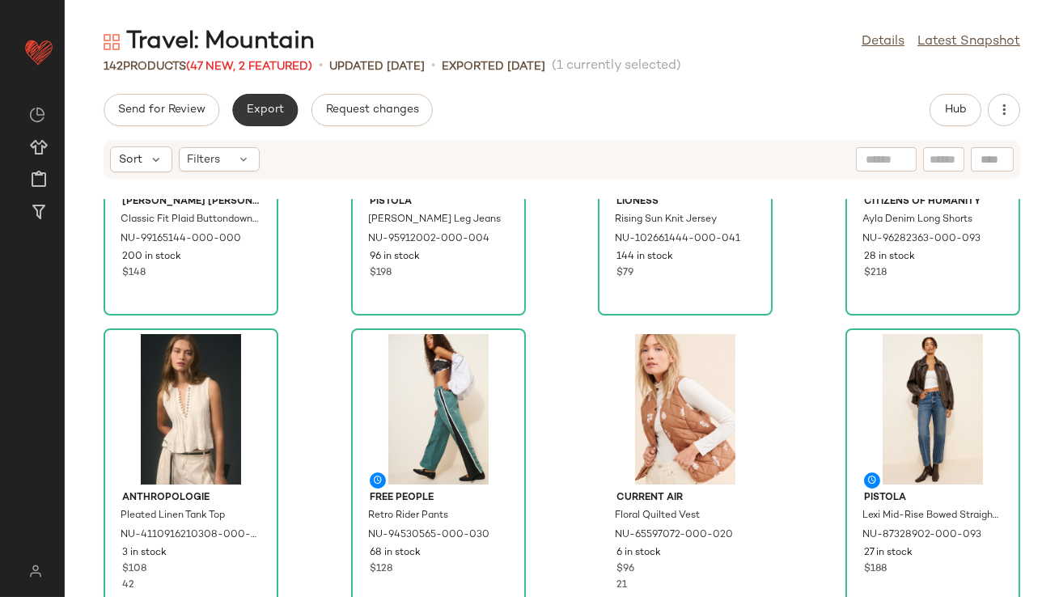
click at [256, 100] on button "Export" at bounding box center [265, 110] width 66 height 32
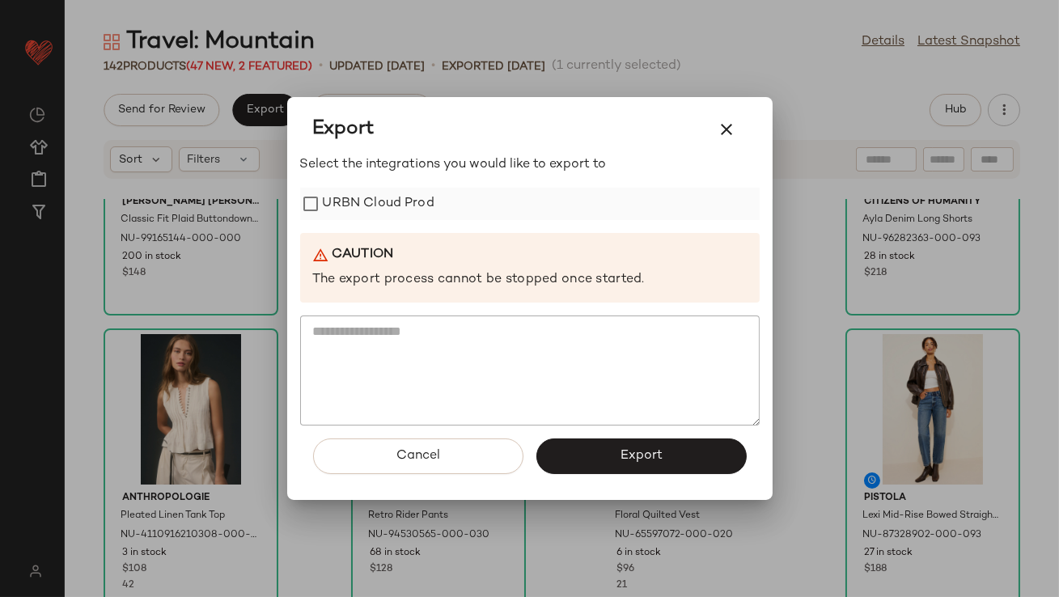
click at [374, 205] on label "URBN Cloud Prod" at bounding box center [379, 204] width 112 height 32
click at [592, 444] on button "Export" at bounding box center [641, 456] width 210 height 36
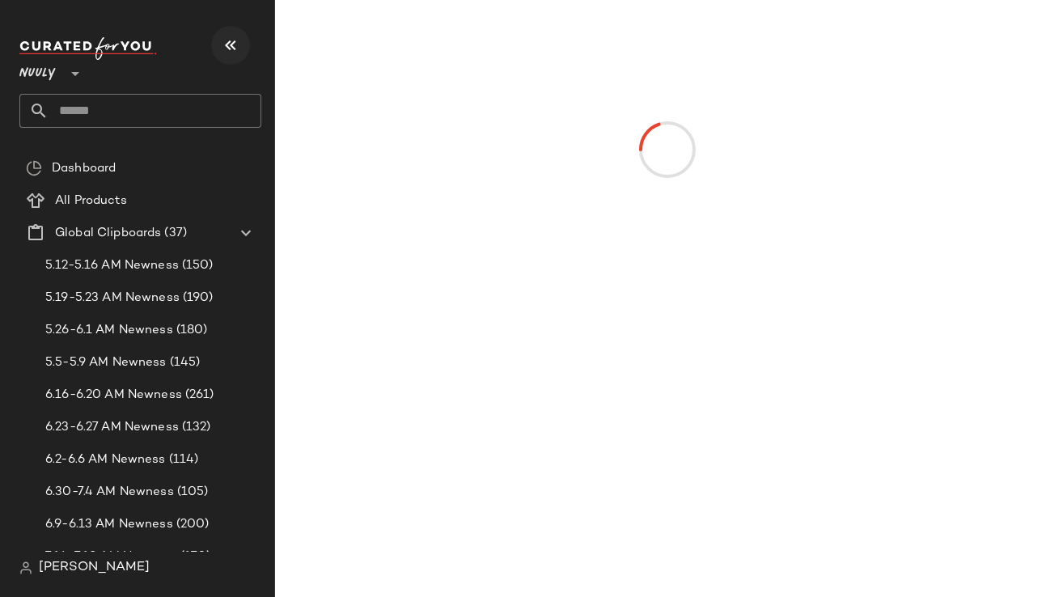
click at [231, 40] on icon "button" at bounding box center [230, 45] width 19 height 19
click at [237, 52] on icon "button" at bounding box center [230, 45] width 19 height 19
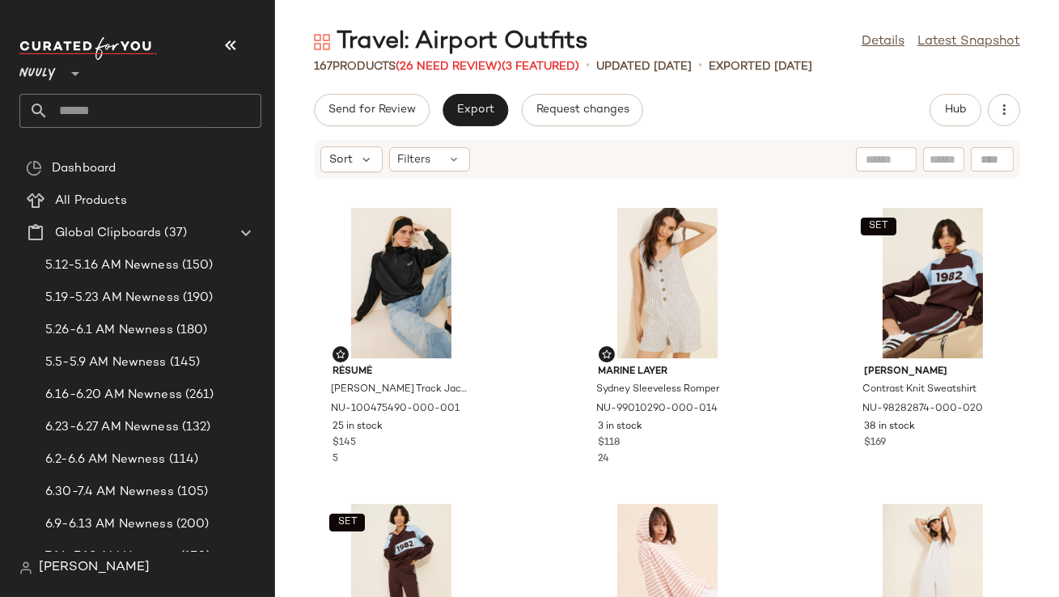
click at [237, 40] on icon "button" at bounding box center [230, 45] width 19 height 19
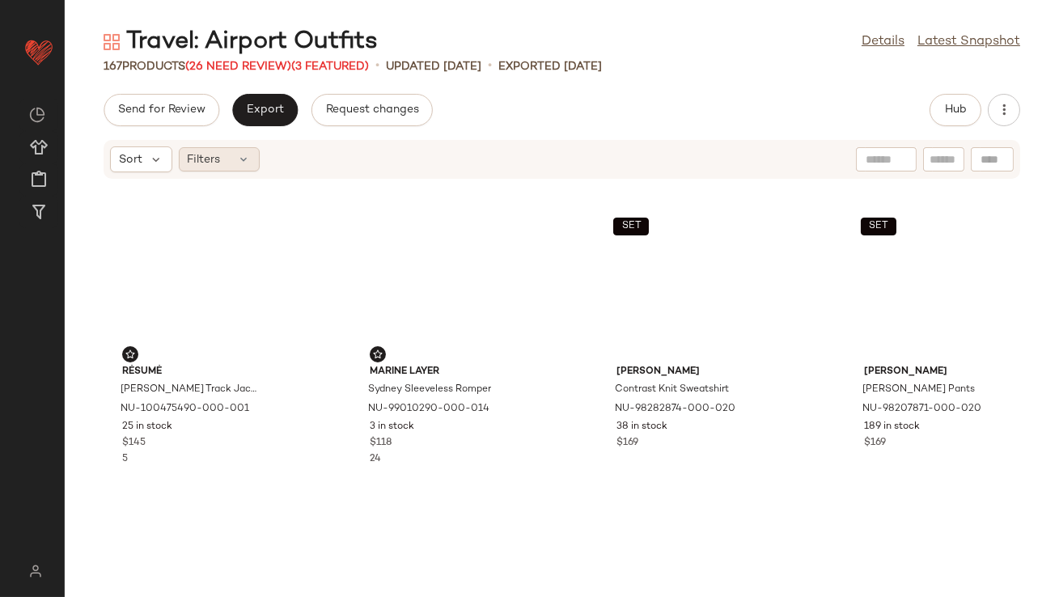
click at [229, 149] on div "Filters" at bounding box center [219, 159] width 81 height 24
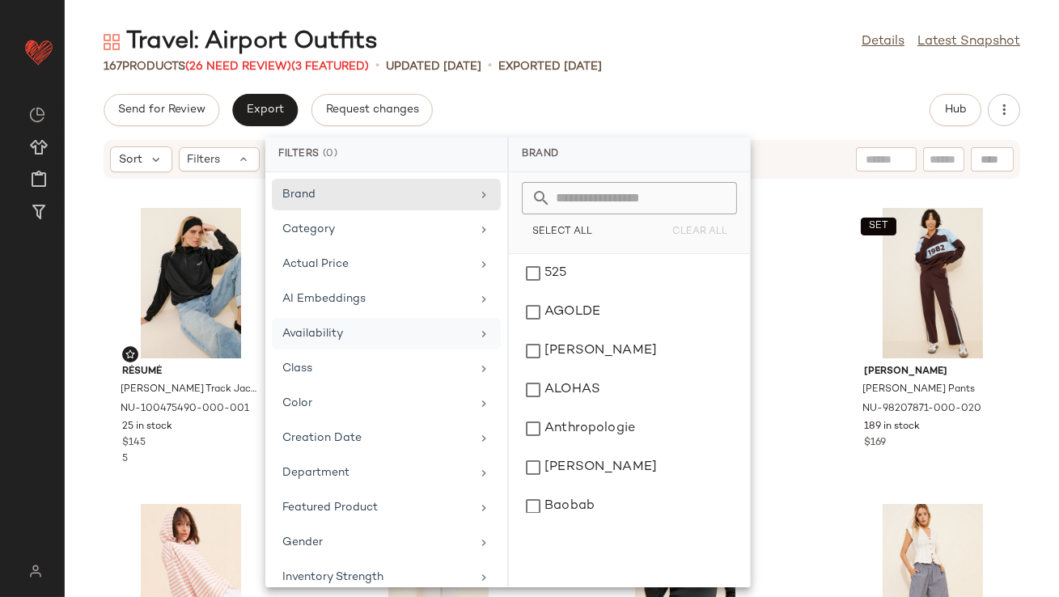
click at [333, 328] on div "Availability" at bounding box center [376, 333] width 188 height 17
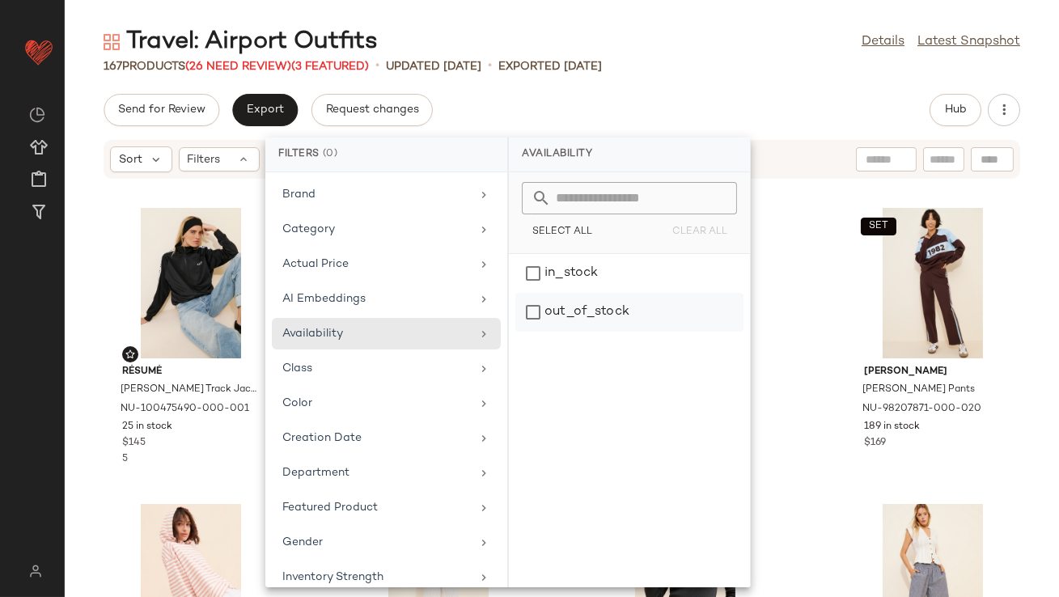
click at [565, 316] on div "out_of_stock" at bounding box center [629, 312] width 228 height 39
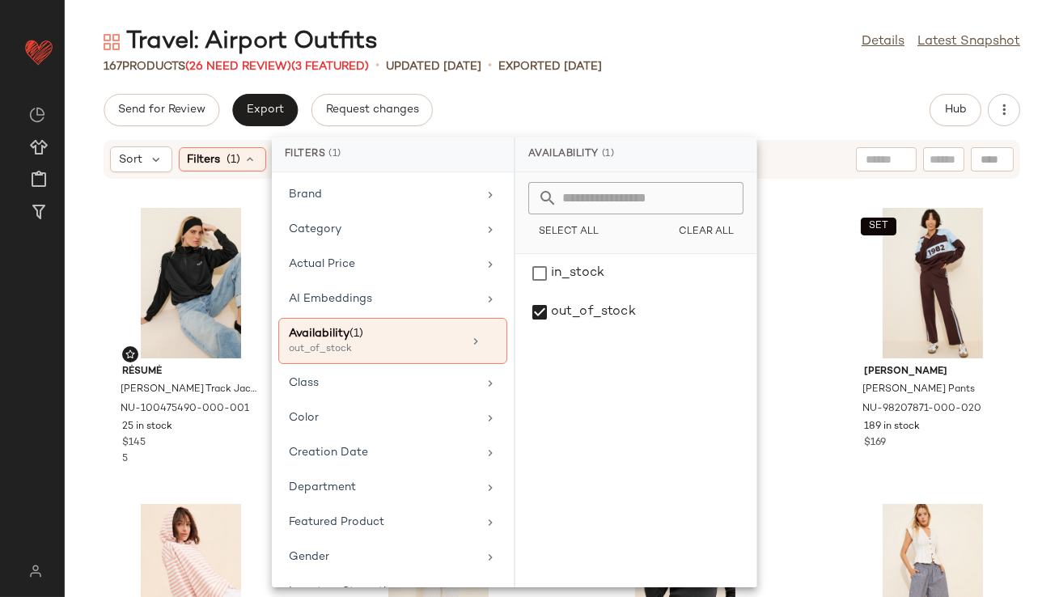
click at [595, 82] on div "Travel: Airport Outfits Details Latest Snapshot 167 Products (26 Need Review) (…" at bounding box center [562, 311] width 994 height 571
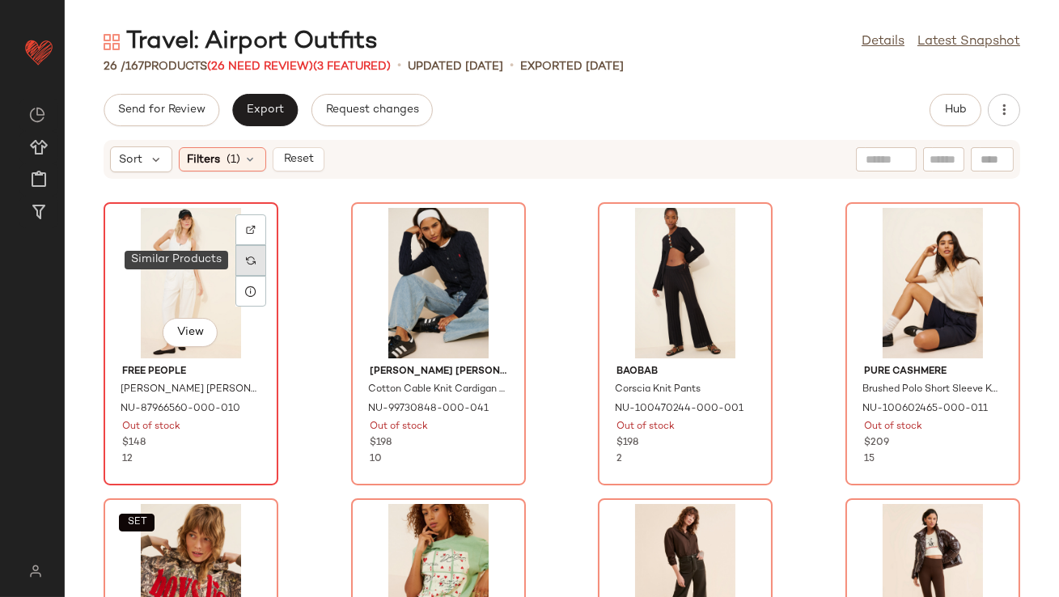
click at [255, 259] on img at bounding box center [251, 261] width 10 height 10
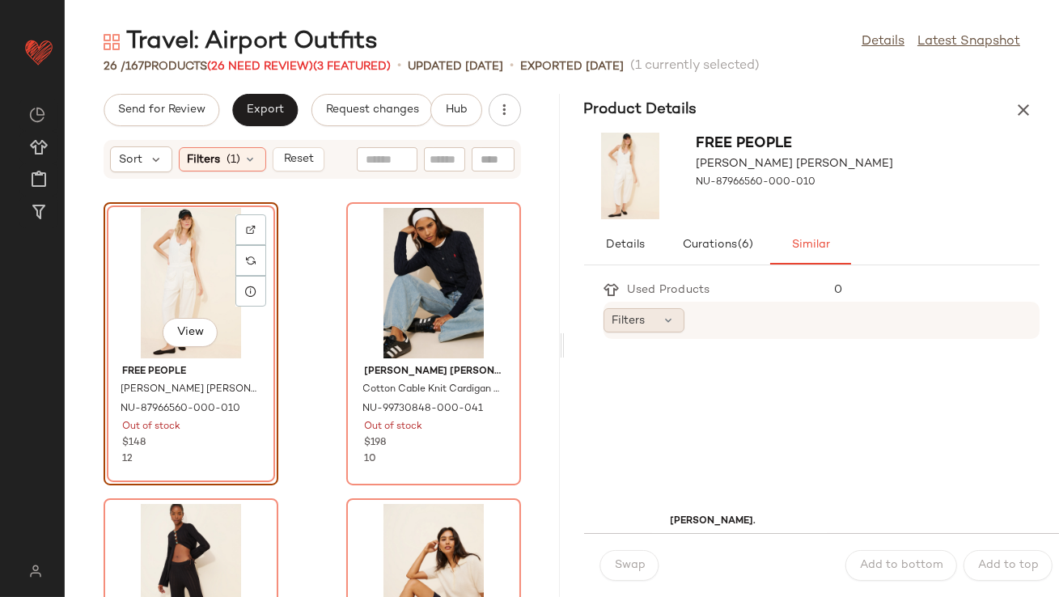
click at [635, 315] on span "Filters" at bounding box center [628, 320] width 33 height 17
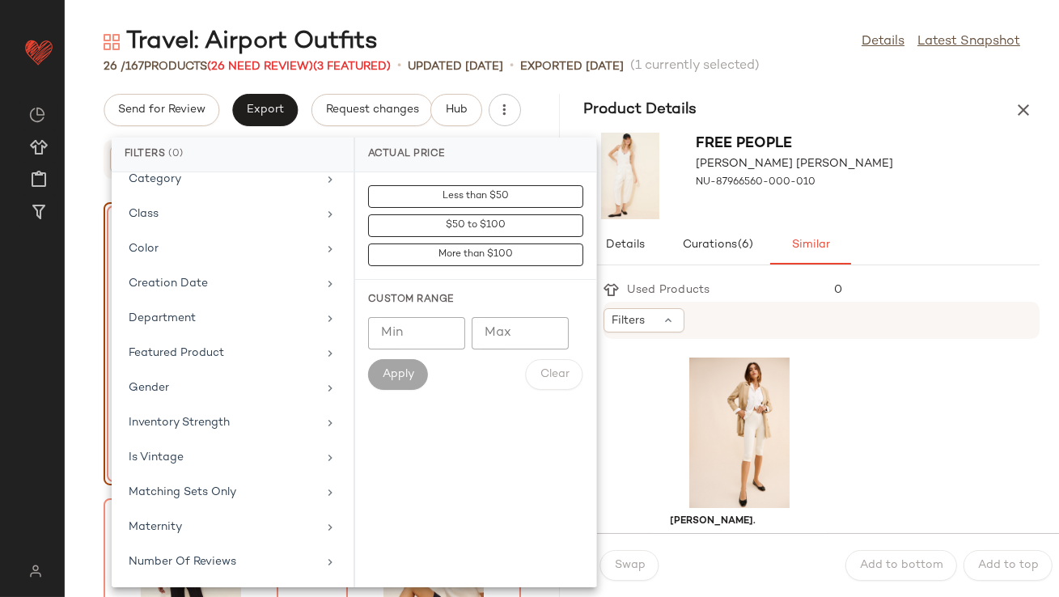
scroll to position [359, 0]
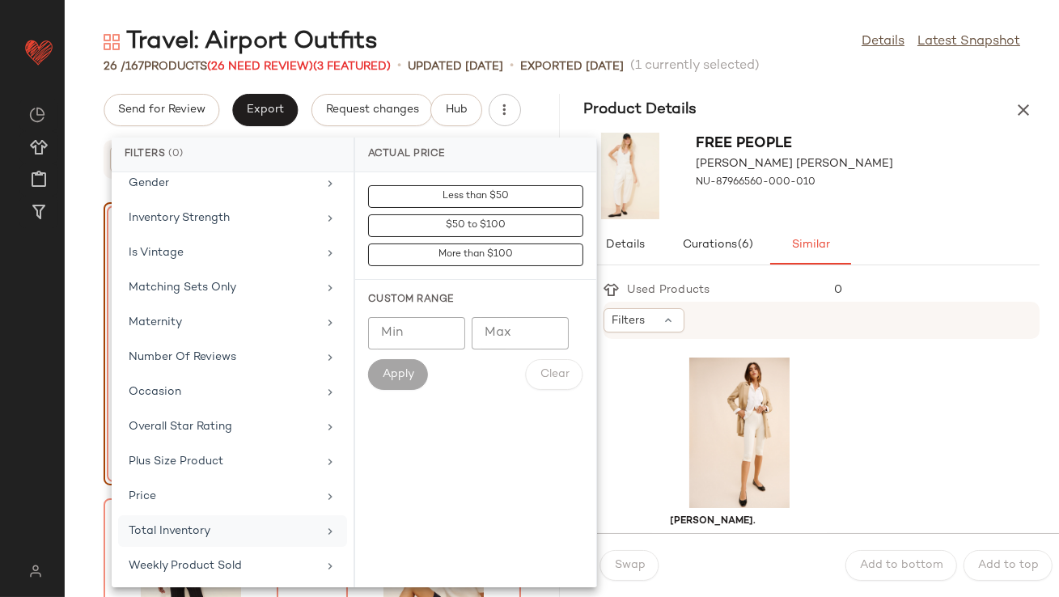
click at [200, 529] on div "Total Inventory" at bounding box center [223, 530] width 188 height 17
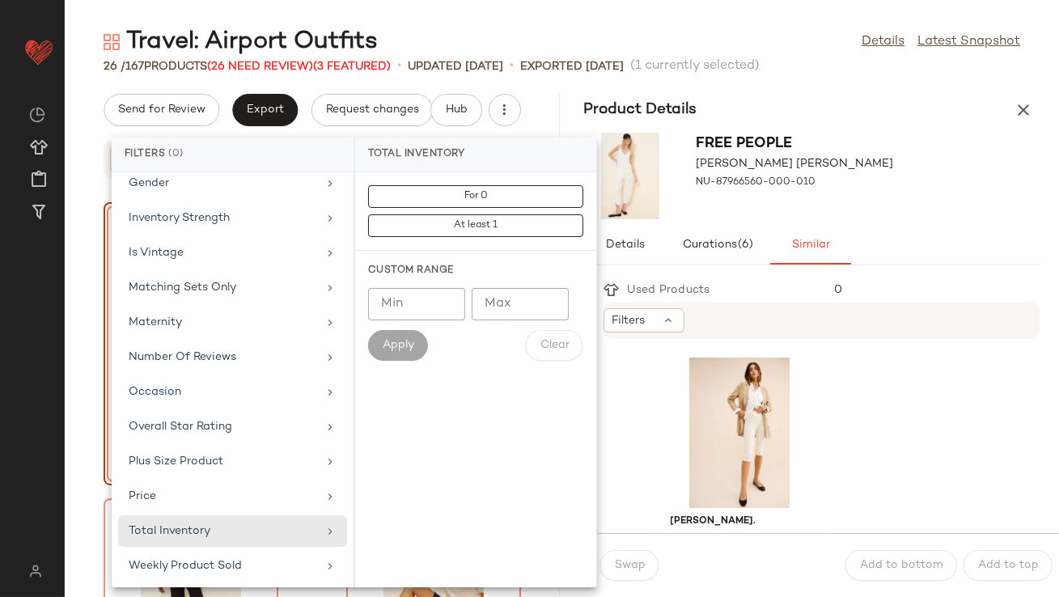
click at [400, 299] on input "Min" at bounding box center [416, 304] width 97 height 32
type input "**"
click at [397, 332] on button "Apply" at bounding box center [398, 345] width 60 height 31
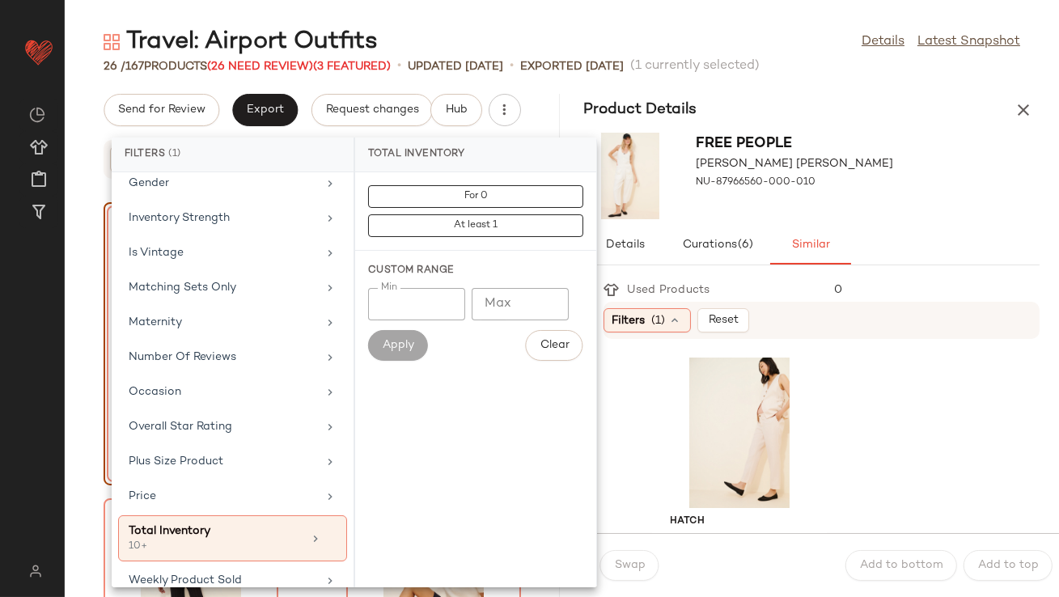
click at [903, 288] on div "0" at bounding box center [930, 289] width 218 height 17
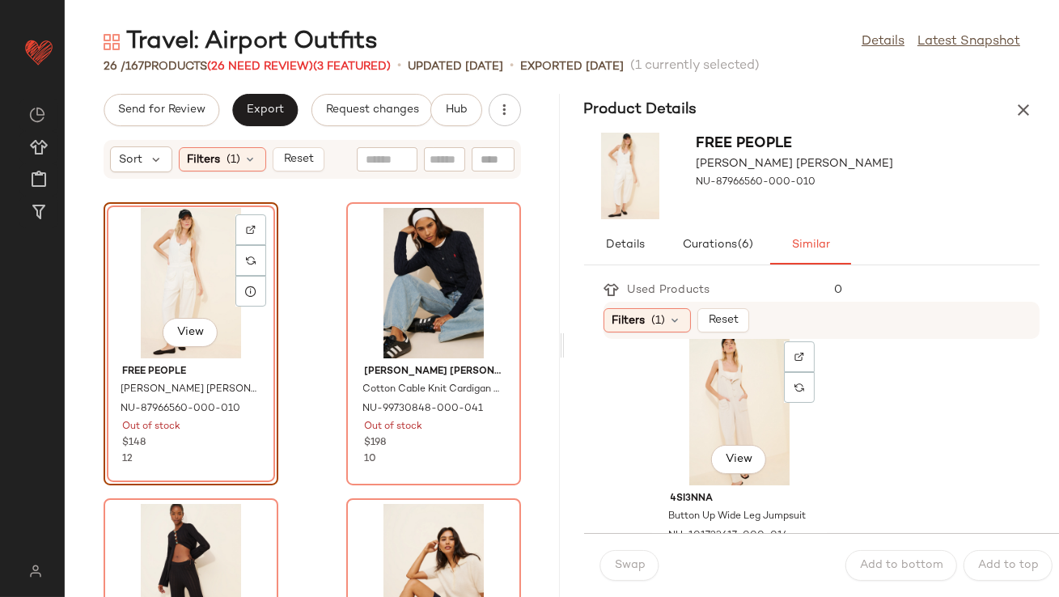
scroll to position [353, 0]
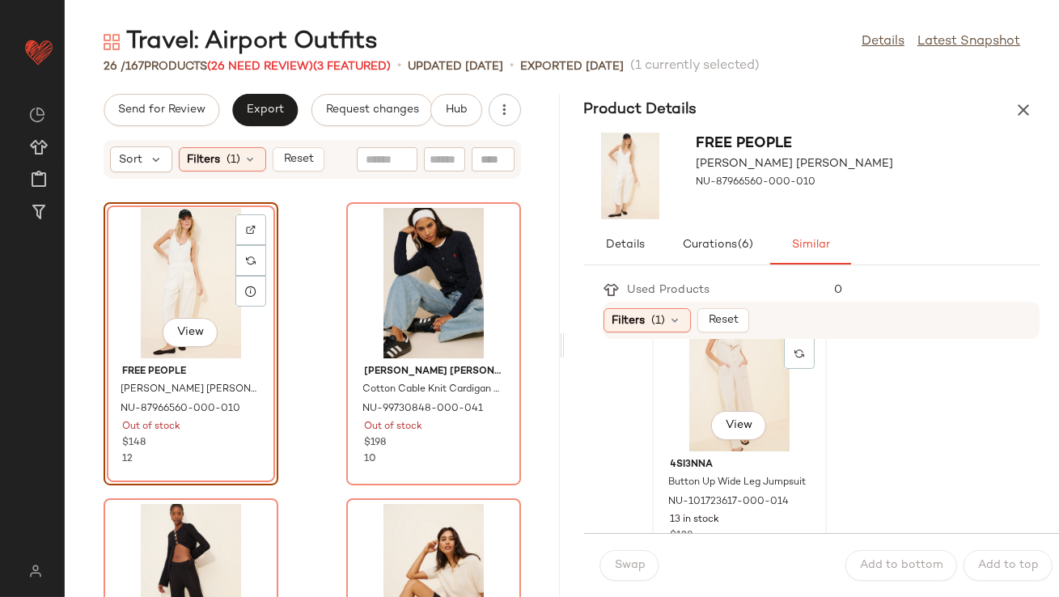
click at [739, 389] on div "View" at bounding box center [738, 376] width 163 height 150
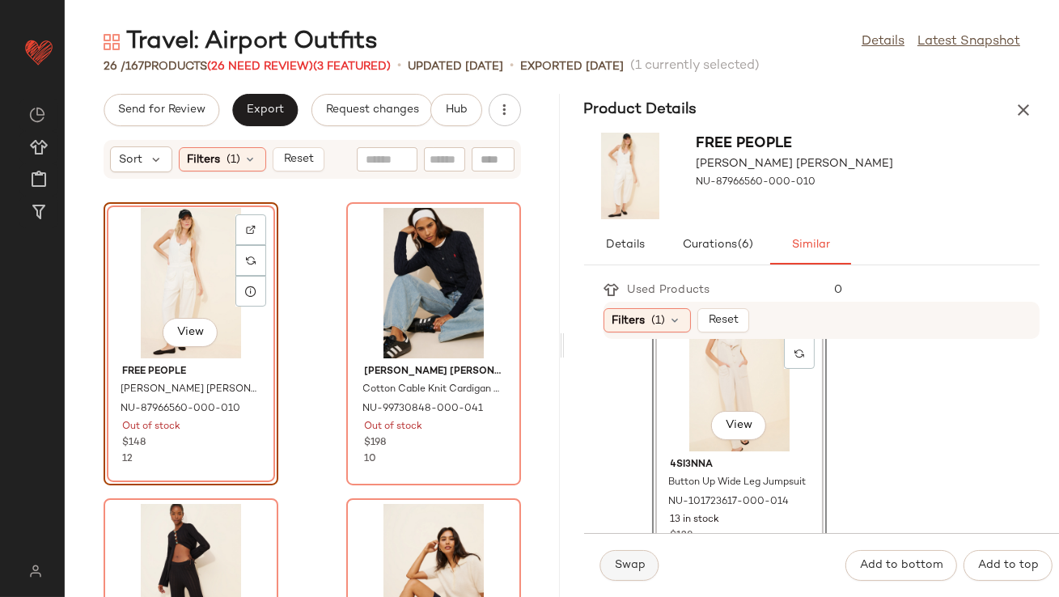
click at [621, 564] on span "Swap" at bounding box center [630, 565] width 32 height 13
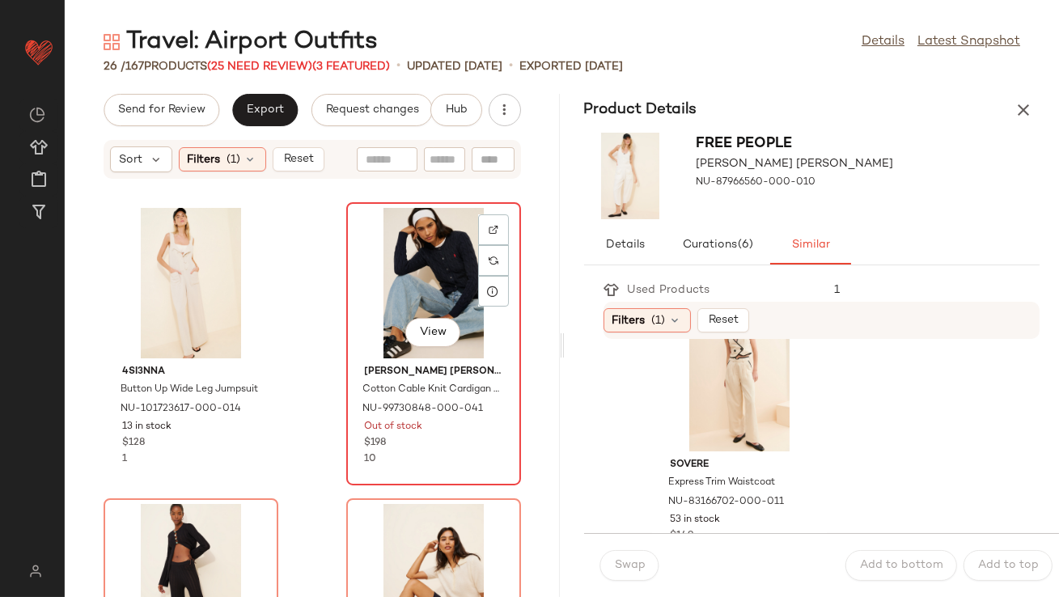
click at [429, 274] on div "View" at bounding box center [433, 283] width 163 height 150
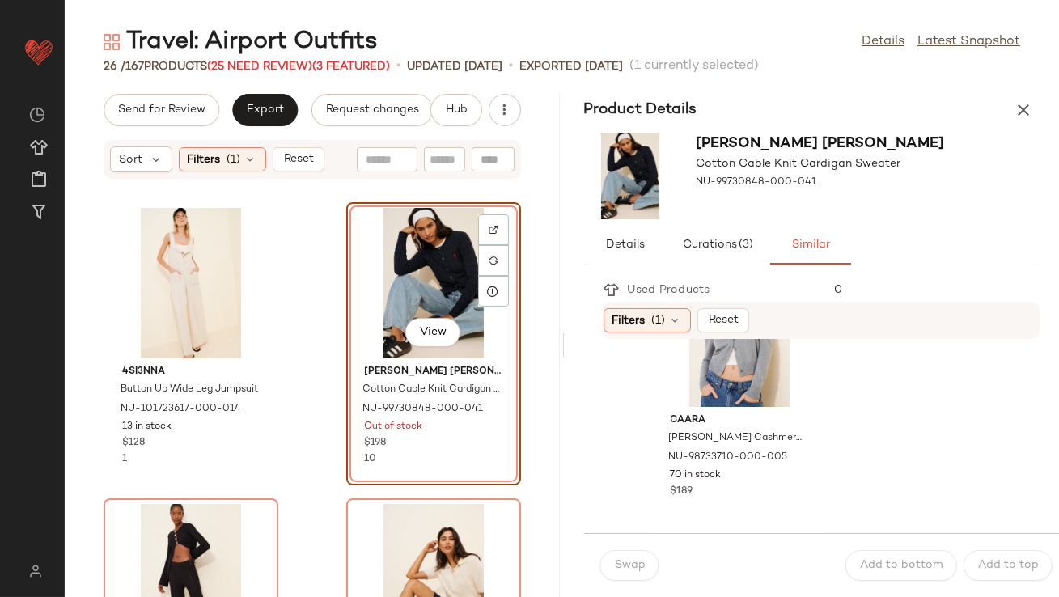
scroll to position [1838, 0]
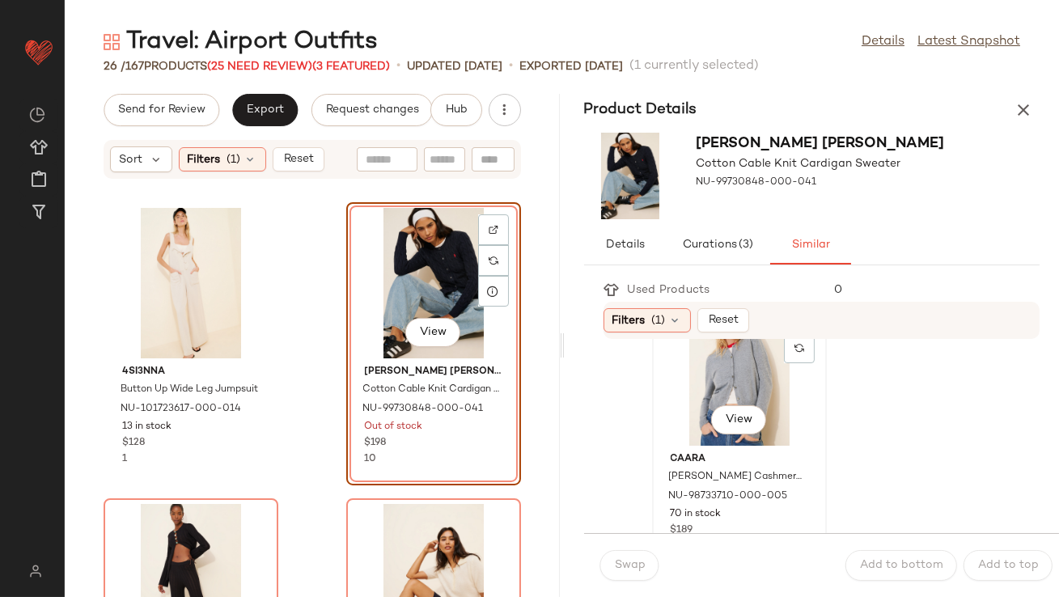
click at [713, 375] on div "View" at bounding box center [738, 370] width 163 height 150
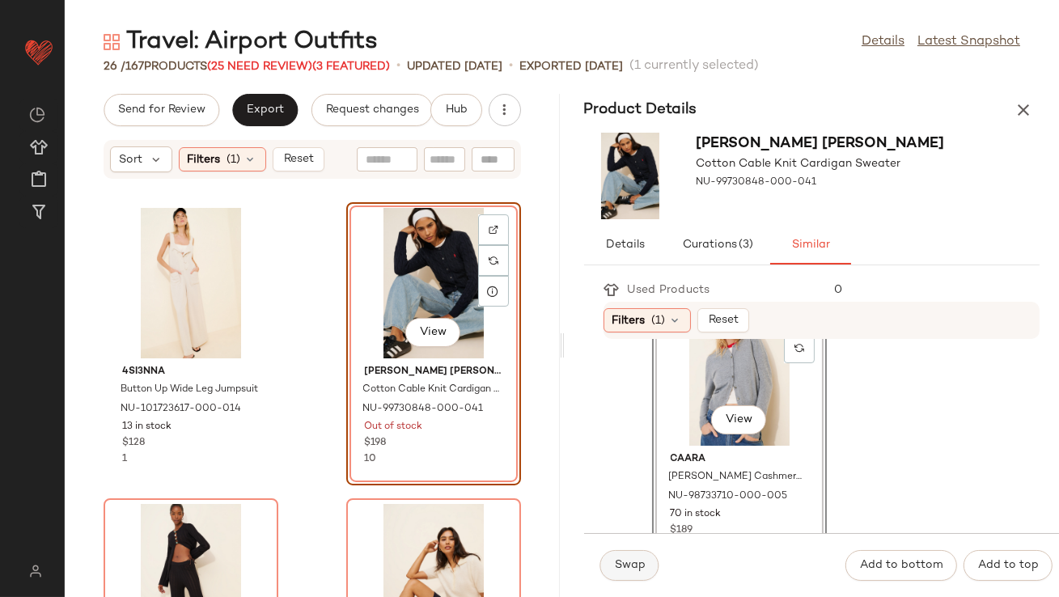
click at [640, 559] on span "Swap" at bounding box center [630, 565] width 32 height 13
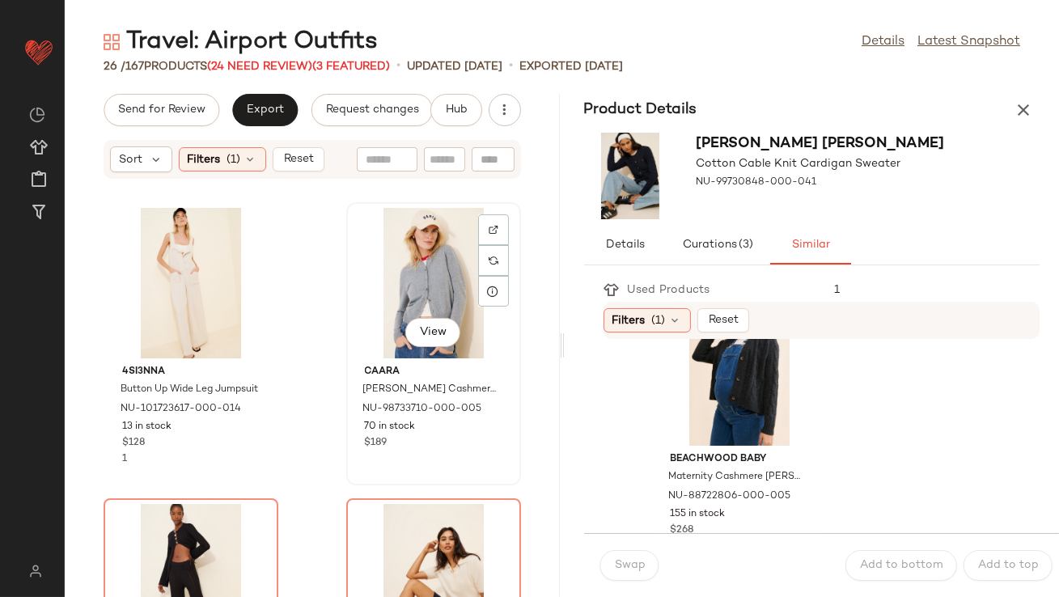
scroll to position [243, 0]
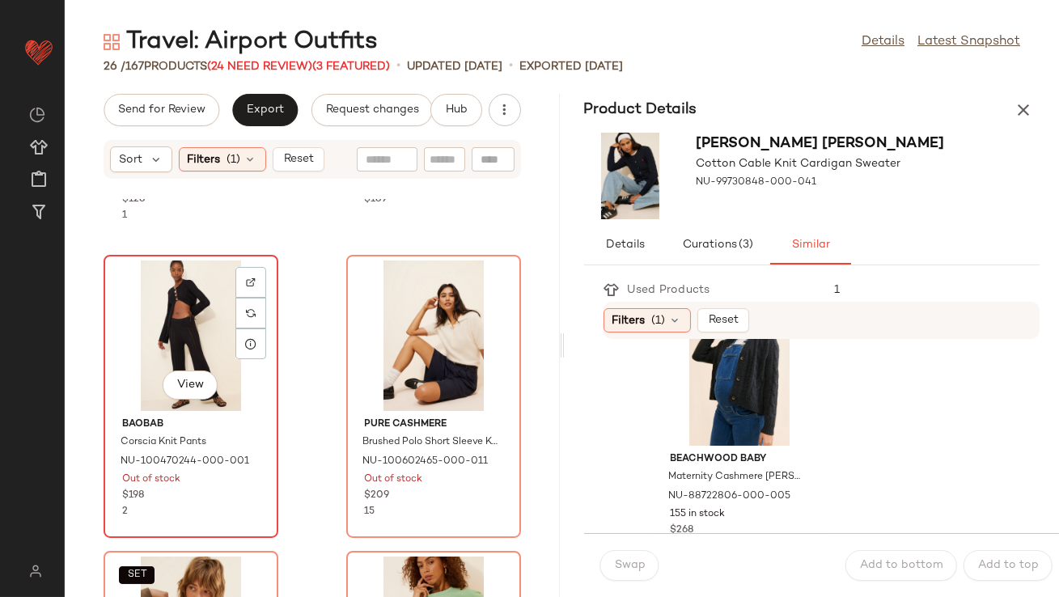
click at [157, 335] on div "View" at bounding box center [190, 335] width 163 height 150
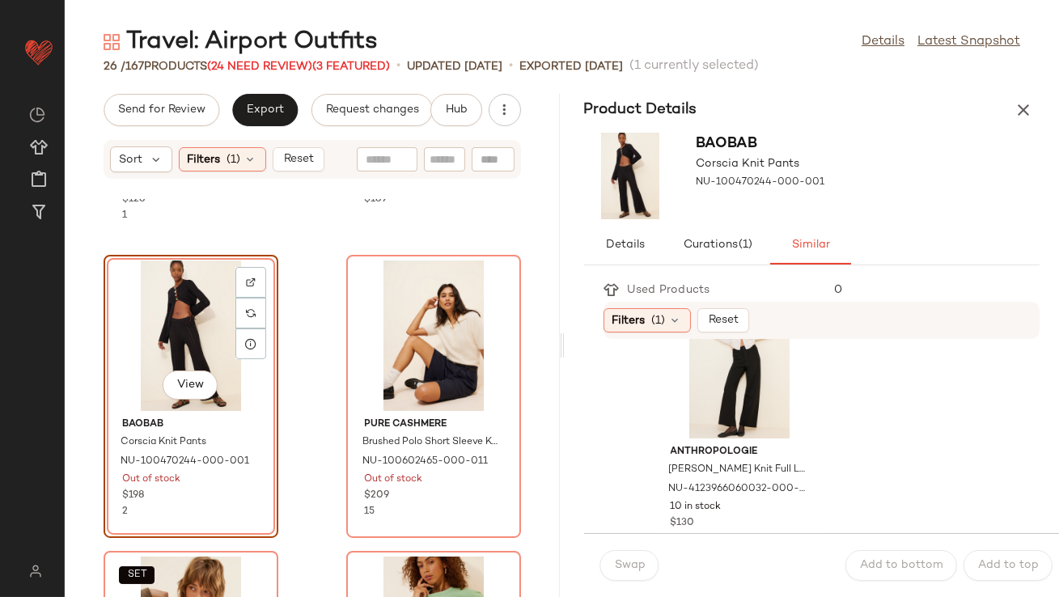
scroll to position [663, 0]
click at [694, 386] on div "View" at bounding box center [738, 361] width 163 height 150
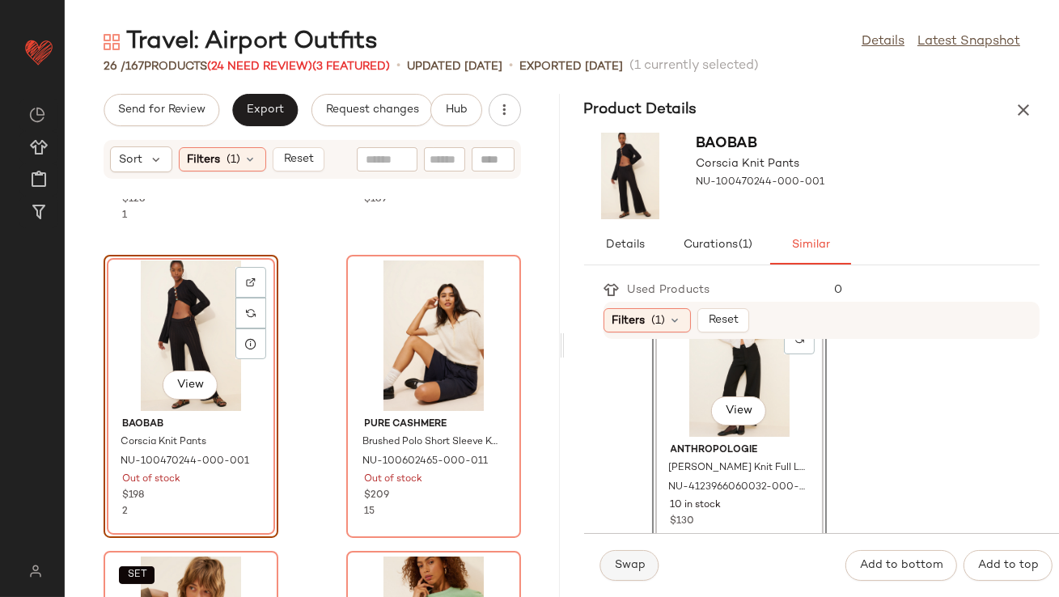
click at [628, 573] on button "Swap" at bounding box center [629, 565] width 59 height 31
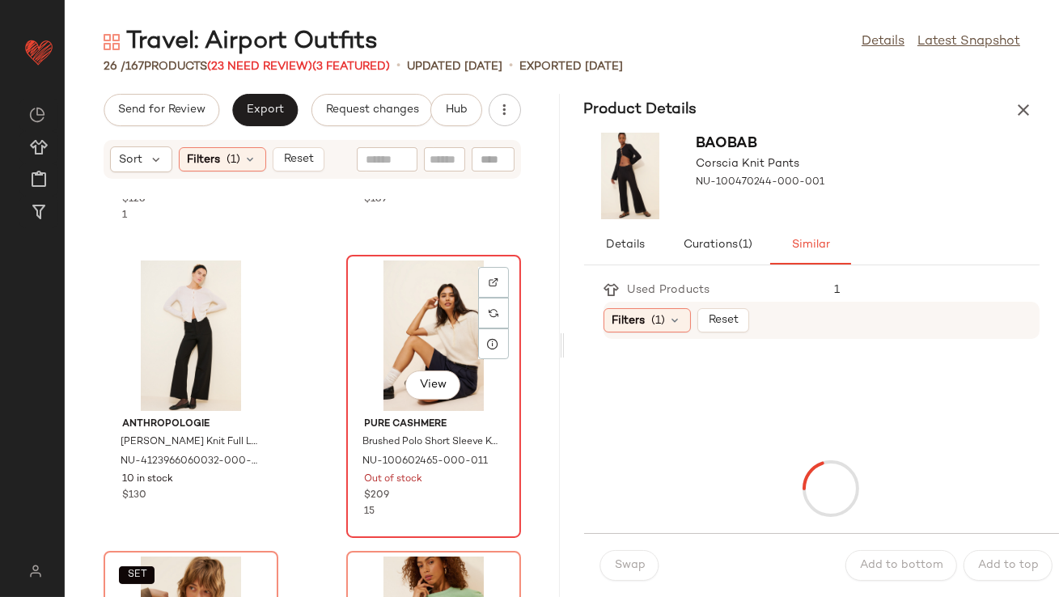
click at [420, 304] on div "View" at bounding box center [433, 335] width 163 height 150
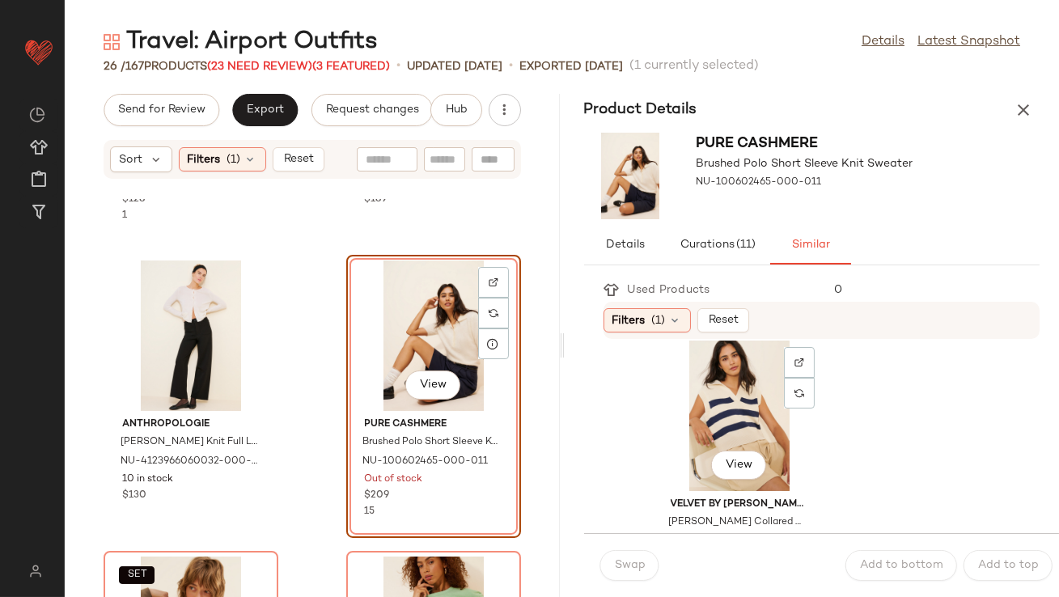
scroll to position [1207, 0]
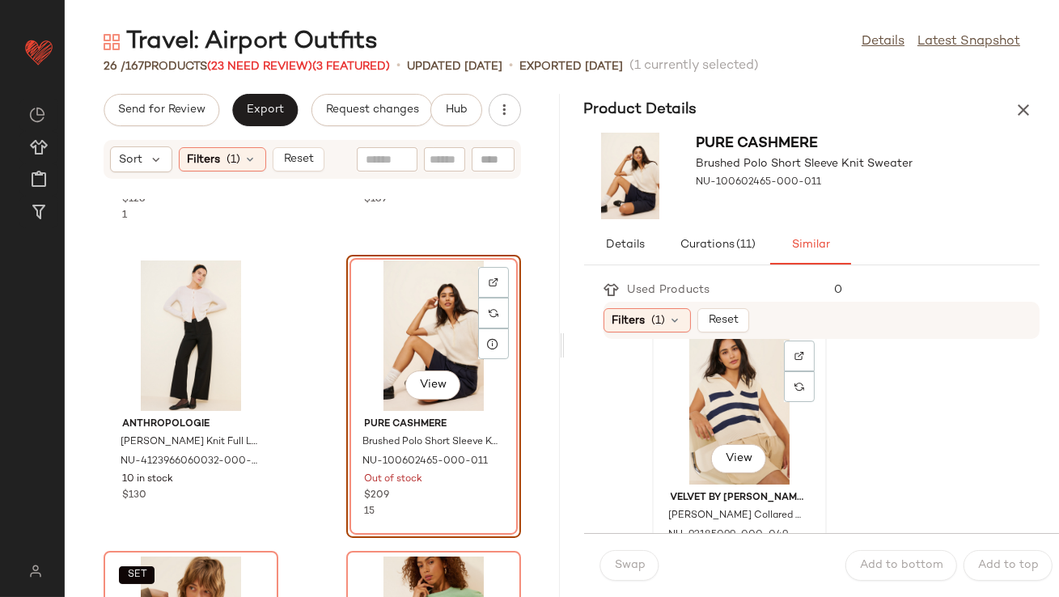
click at [694, 433] on div "View" at bounding box center [738, 409] width 163 height 150
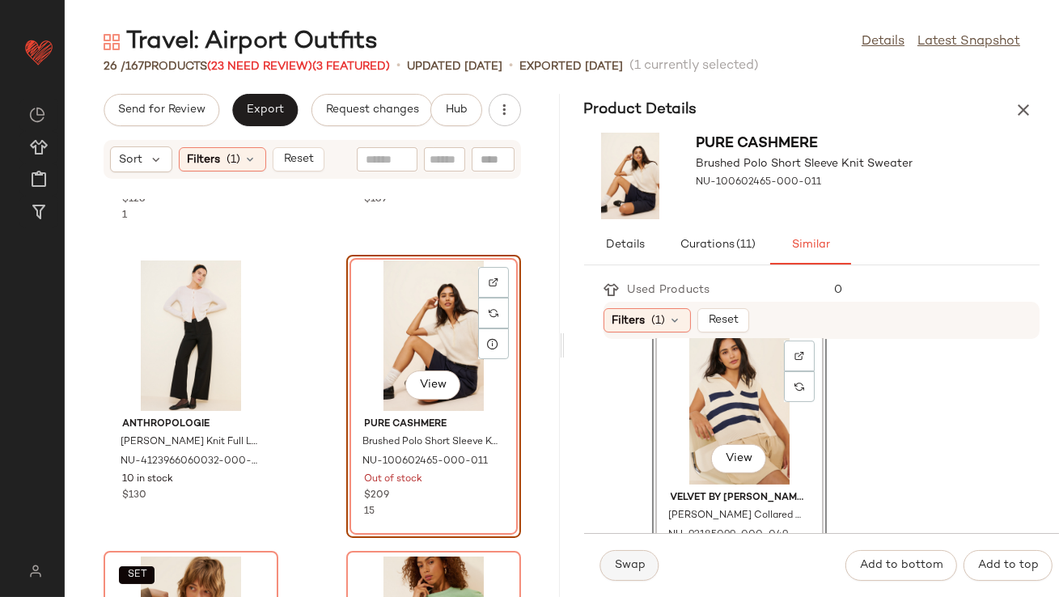
click at [645, 568] on button "Swap" at bounding box center [629, 565] width 59 height 31
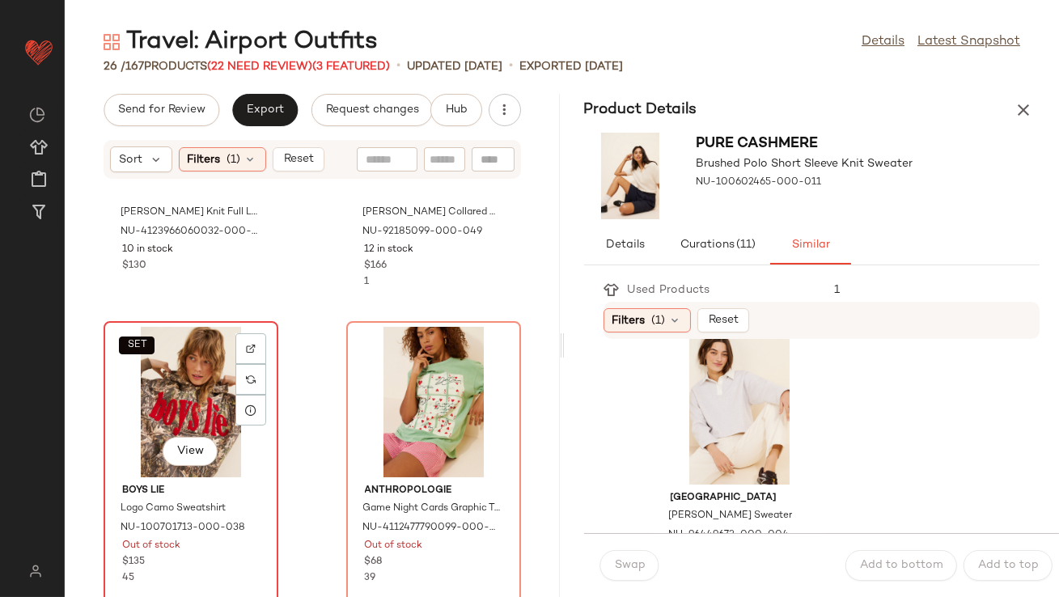
click at [192, 382] on div "SET View" at bounding box center [190, 402] width 163 height 150
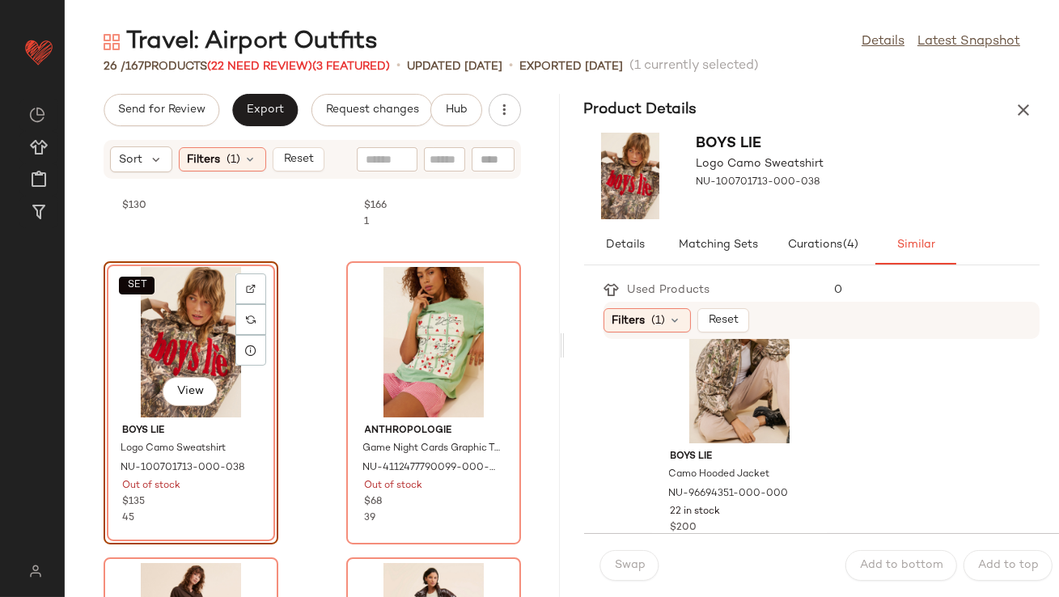
scroll to position [365, 0]
click at [725, 365] on div "View" at bounding box center [738, 364] width 163 height 150
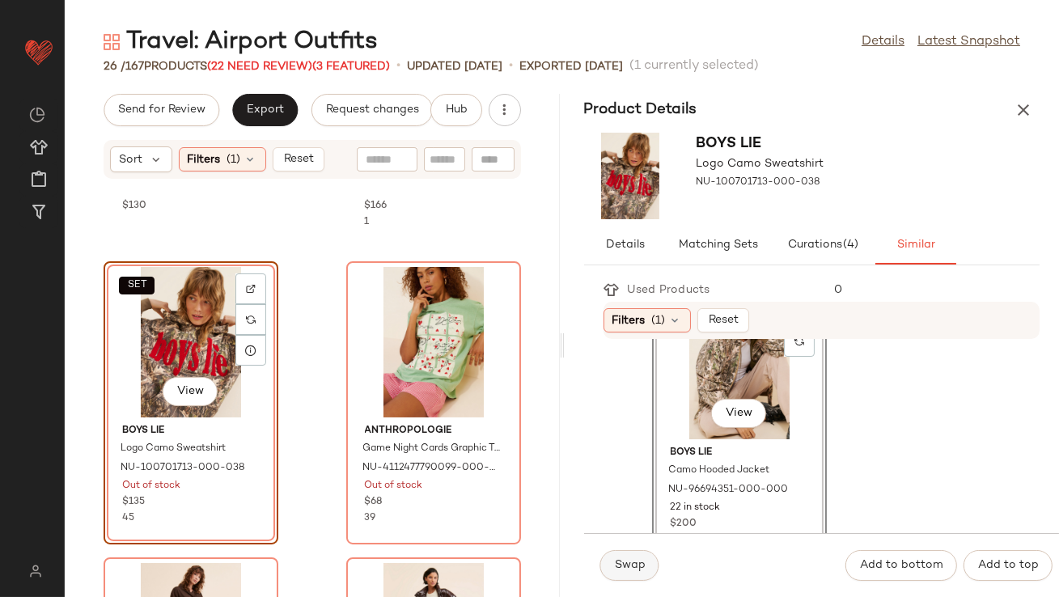
click at [632, 555] on button "Swap" at bounding box center [629, 565] width 59 height 31
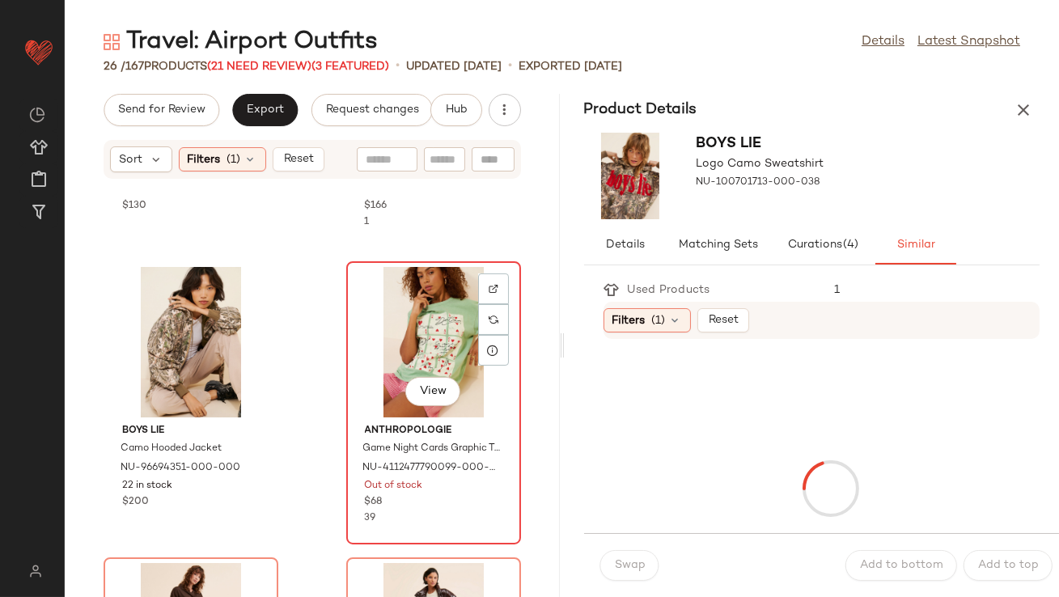
click at [412, 342] on div "View" at bounding box center [433, 342] width 163 height 150
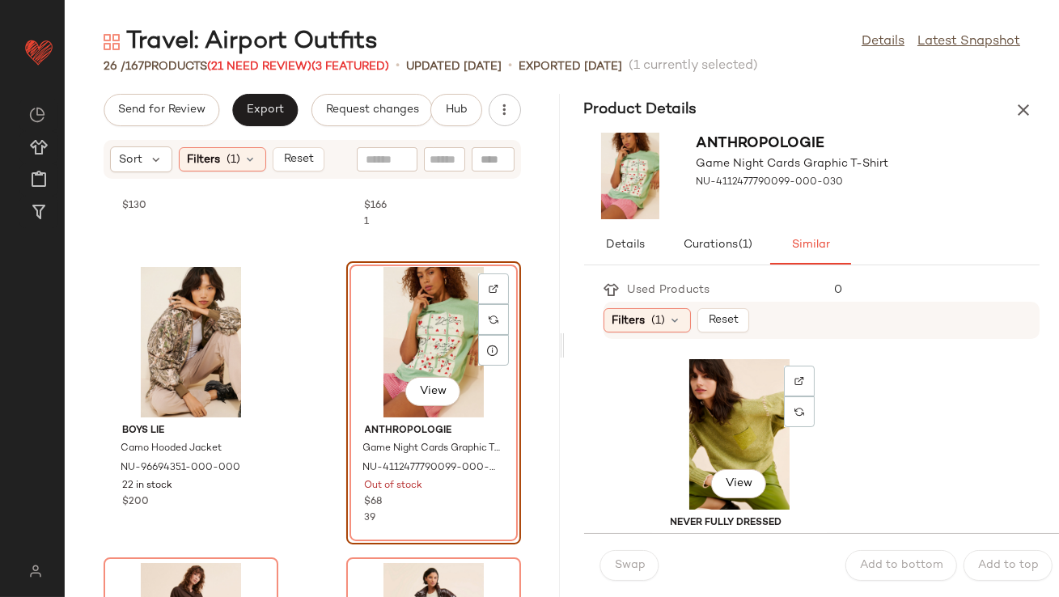
scroll to position [5040, 0]
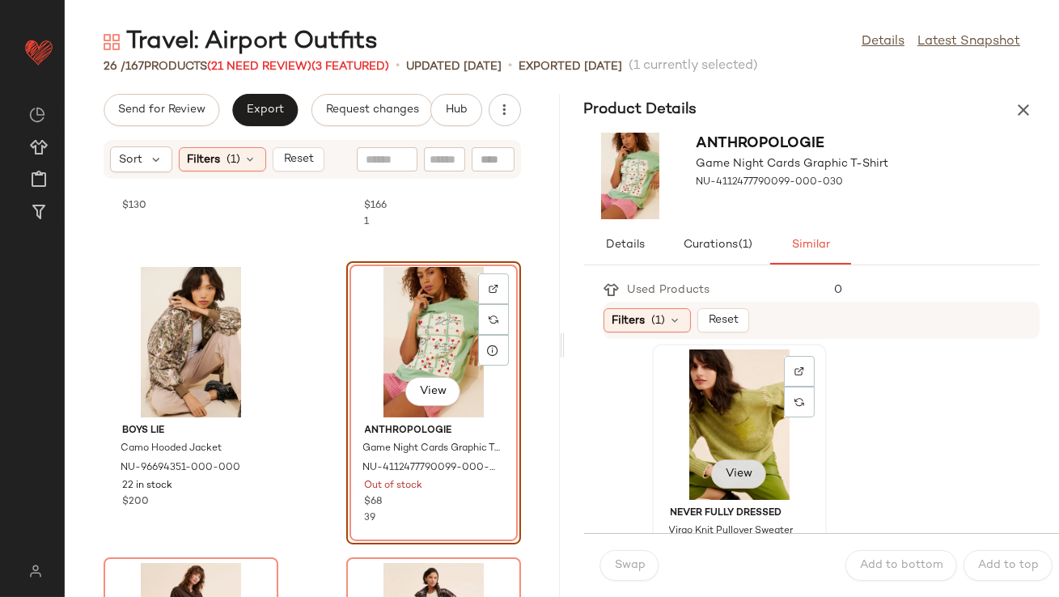
click at [725, 471] on span "View" at bounding box center [738, 473] width 27 height 13
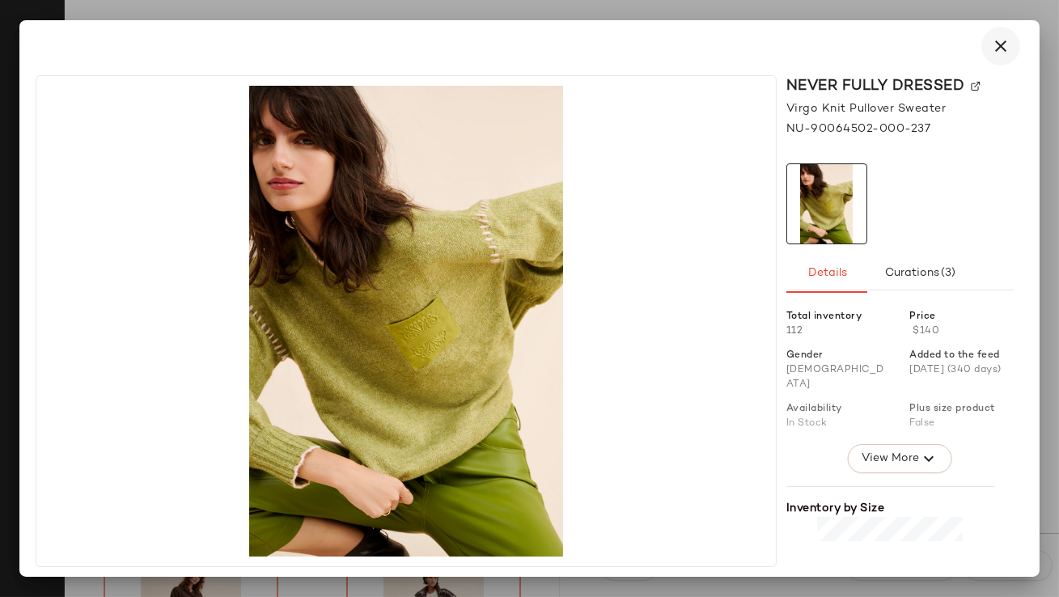
click at [1009, 40] on icon "button" at bounding box center [1000, 45] width 19 height 19
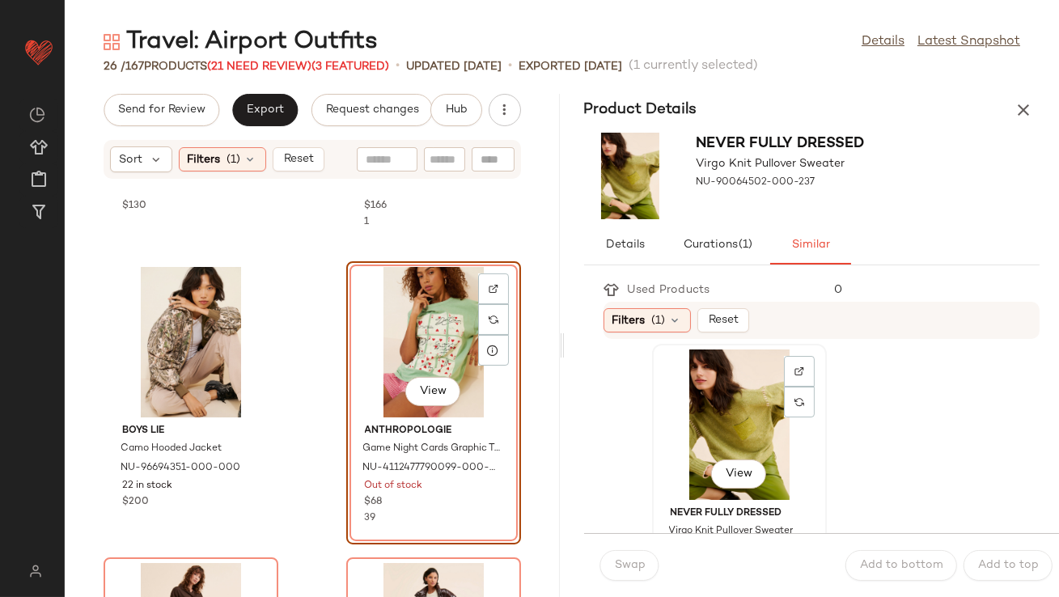
click at [726, 399] on div "View" at bounding box center [738, 424] width 163 height 150
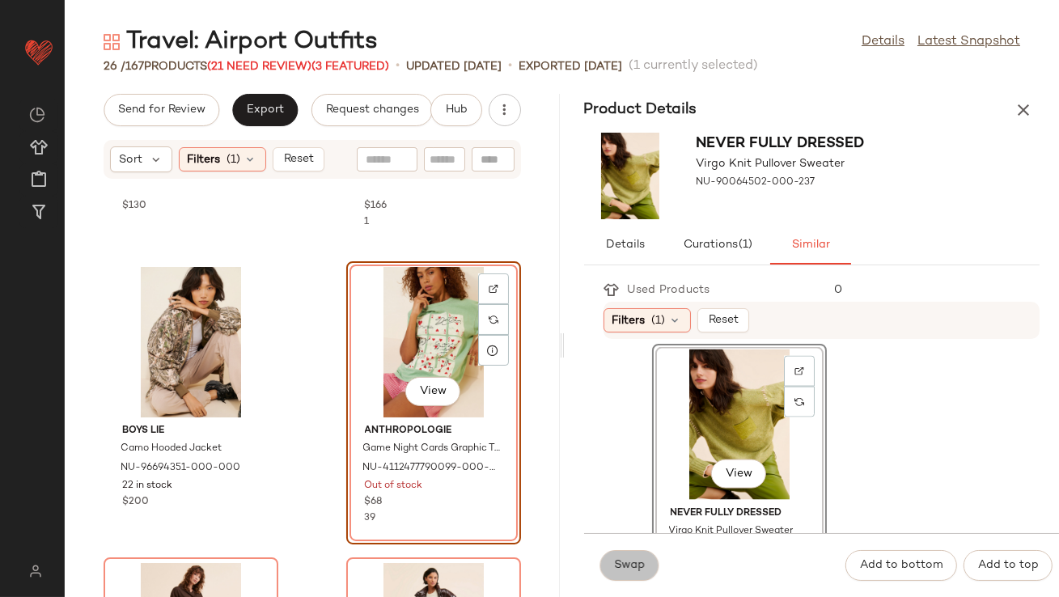
click at [616, 569] on span "Swap" at bounding box center [630, 565] width 32 height 13
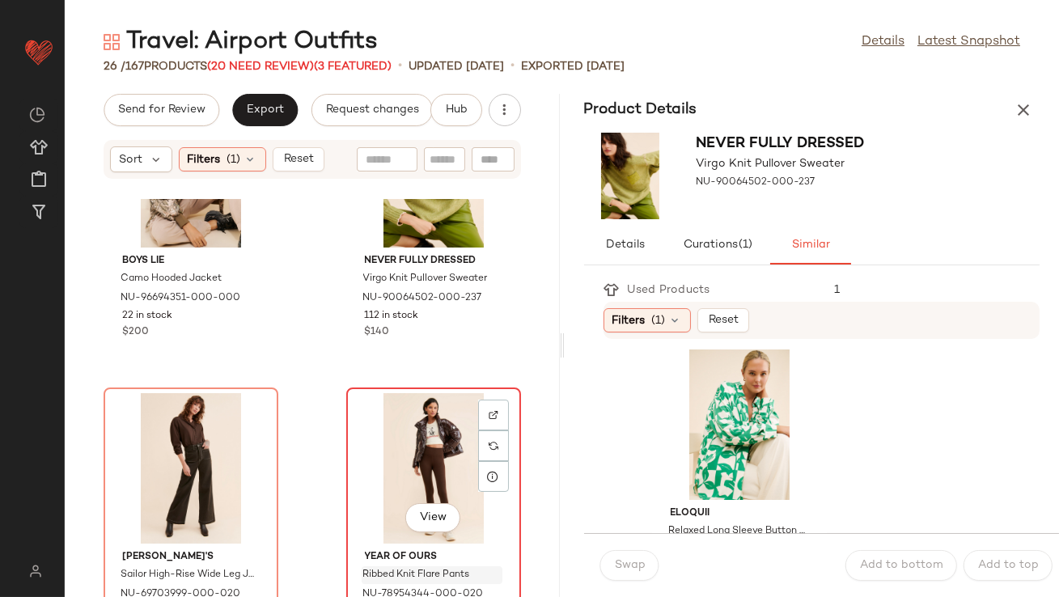
scroll to position [778, 0]
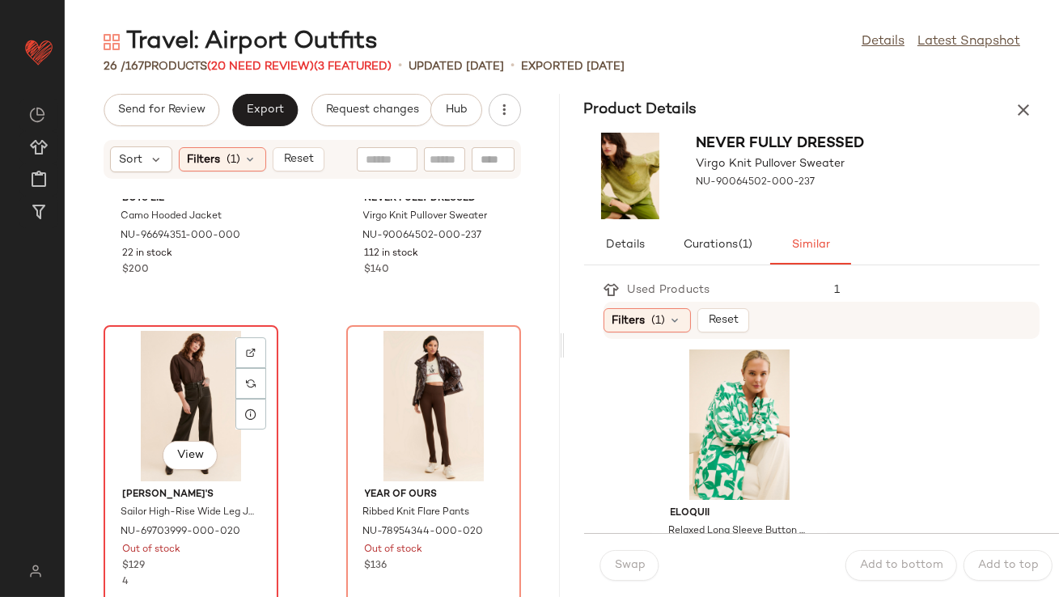
click at [184, 435] on div "View" at bounding box center [190, 406] width 163 height 150
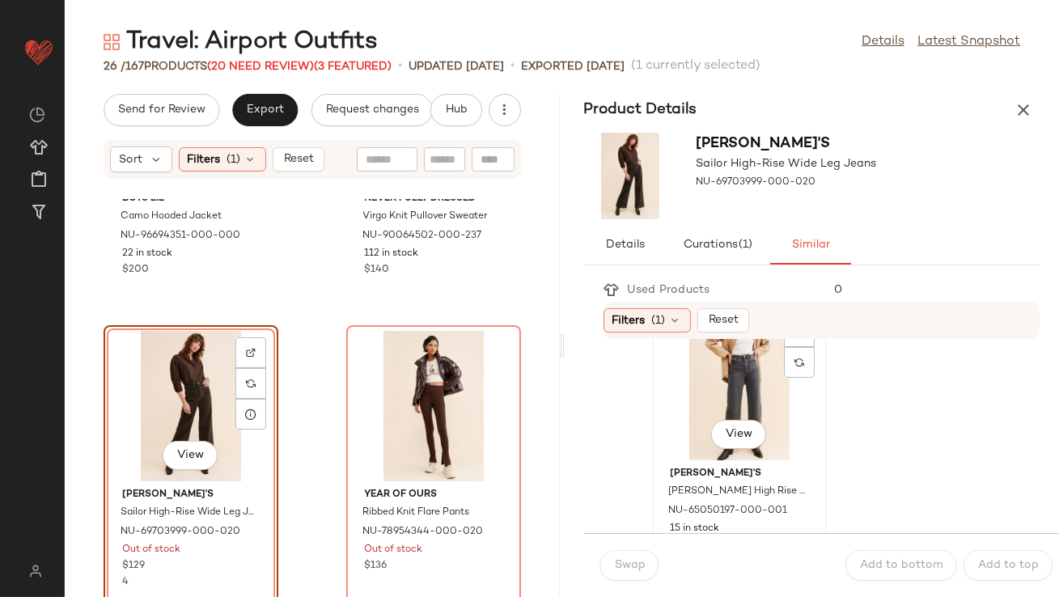
scroll to position [79, 0]
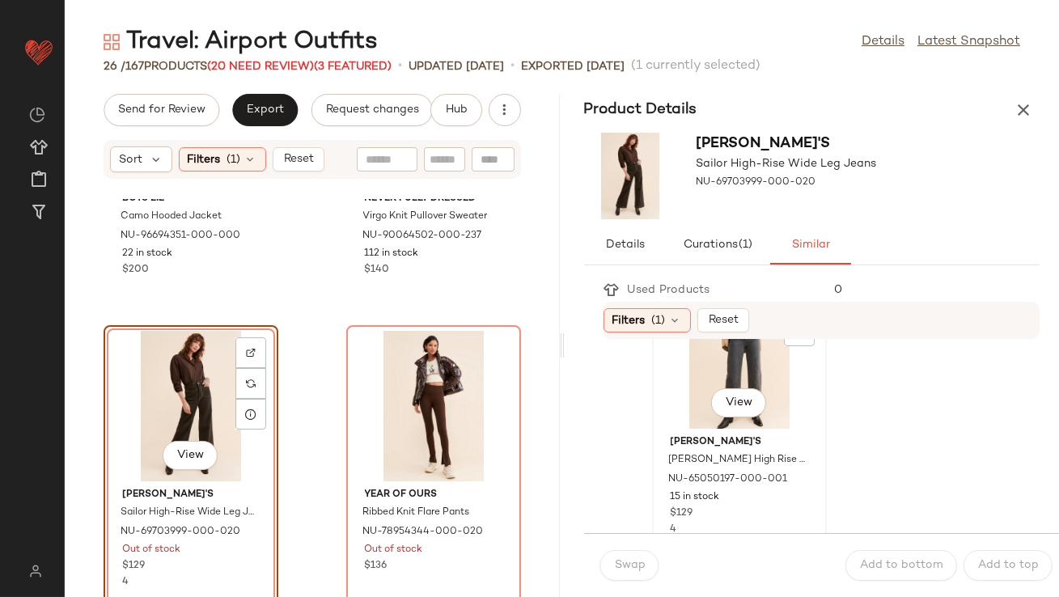
click at [692, 395] on div "View" at bounding box center [738, 353] width 163 height 150
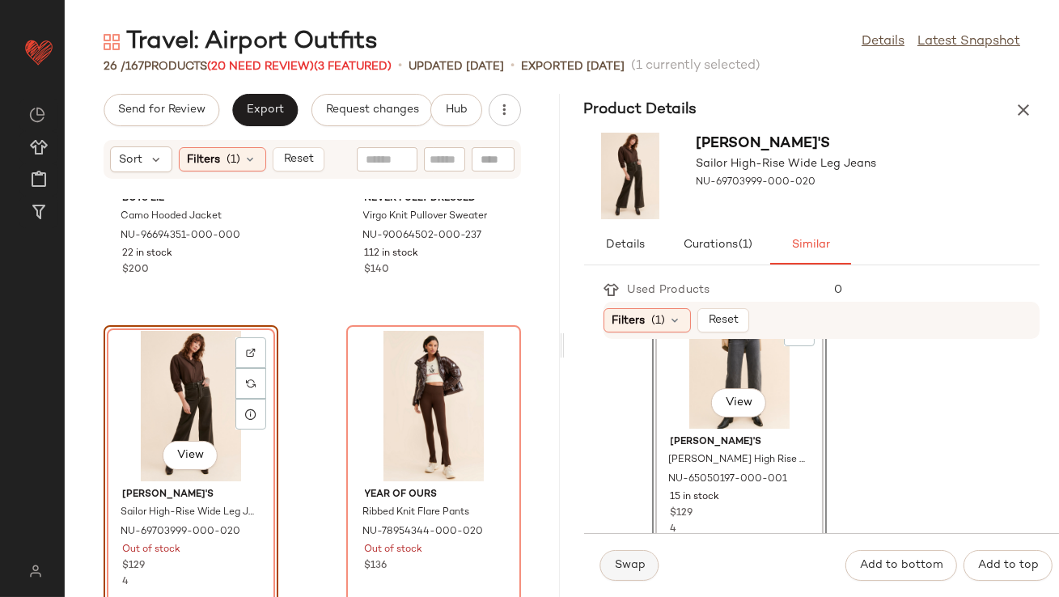
click at [612, 560] on button "Swap" at bounding box center [629, 565] width 59 height 31
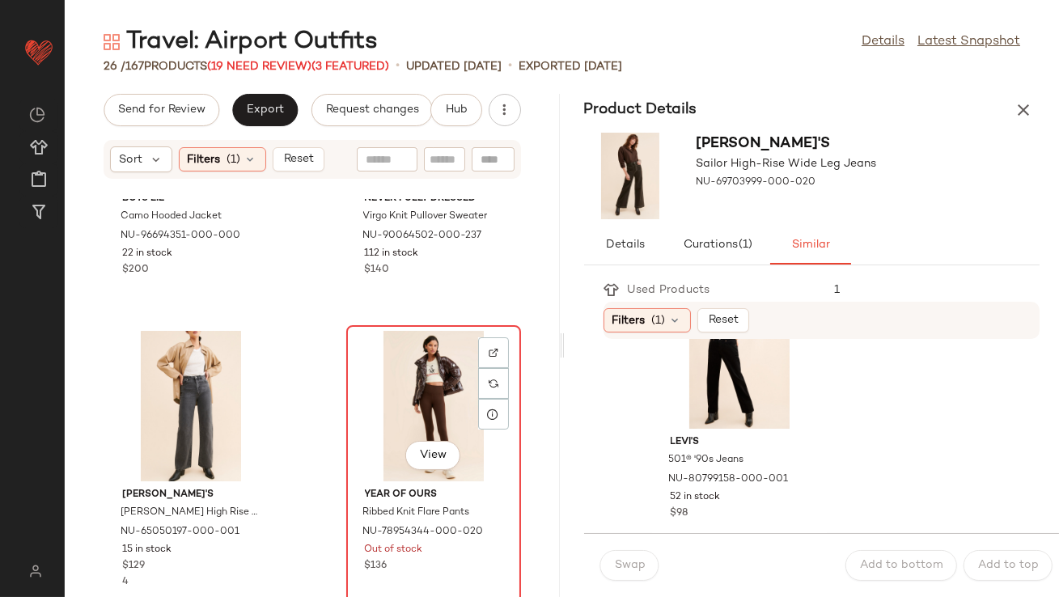
click at [412, 402] on div "View" at bounding box center [433, 406] width 163 height 150
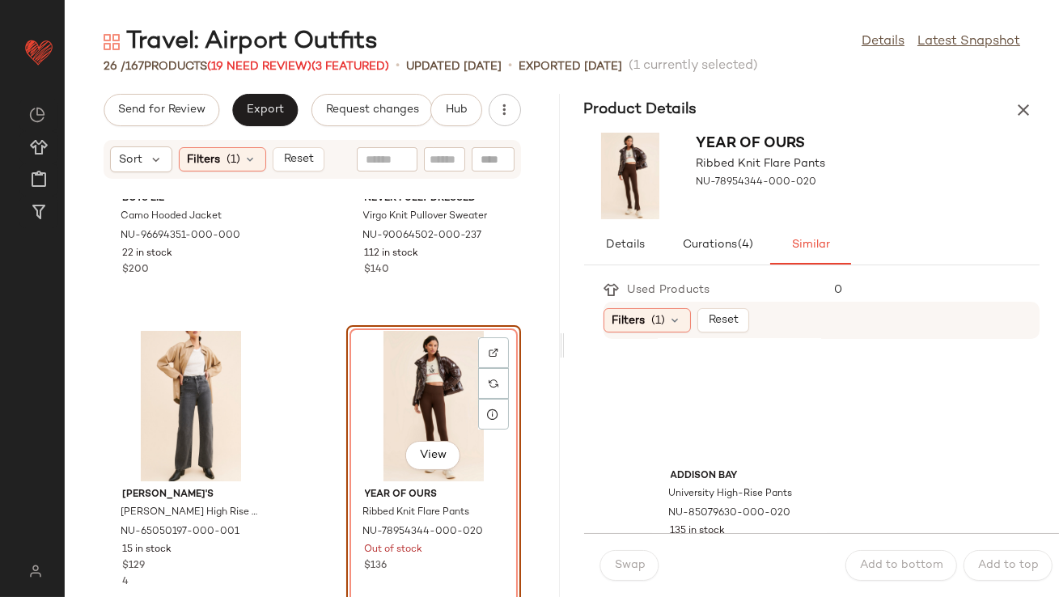
scroll to position [369, 0]
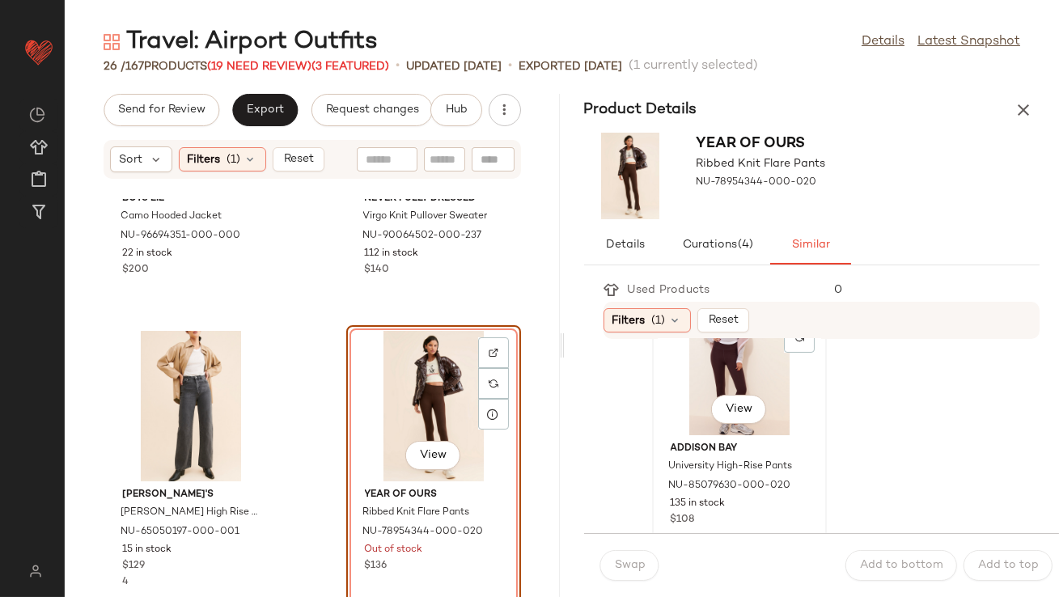
click at [722, 381] on div "View" at bounding box center [738, 360] width 163 height 150
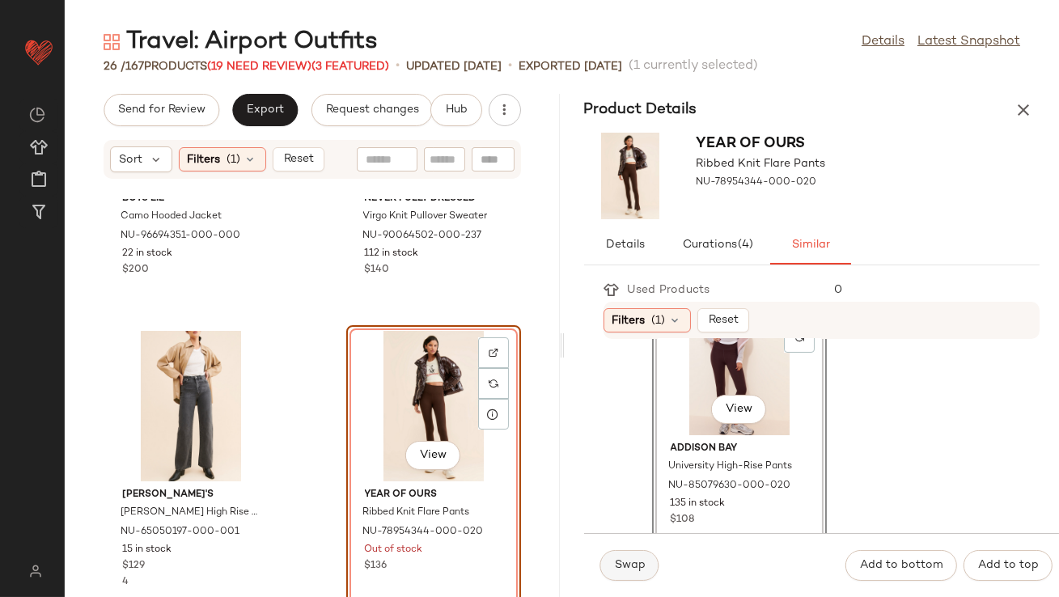
click at [621, 567] on span "Swap" at bounding box center [630, 565] width 32 height 13
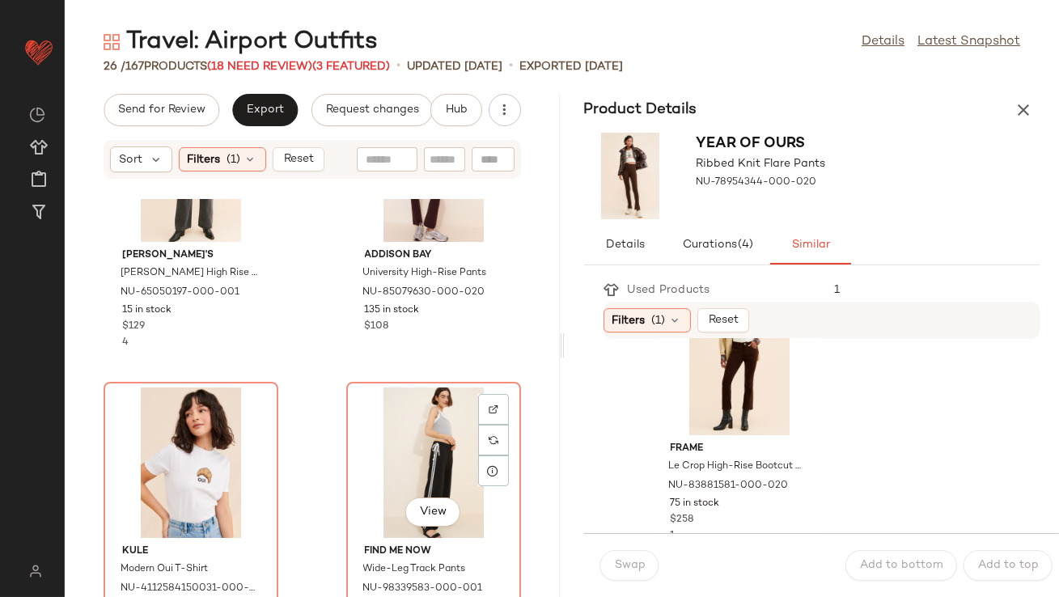
scroll to position [1115, 0]
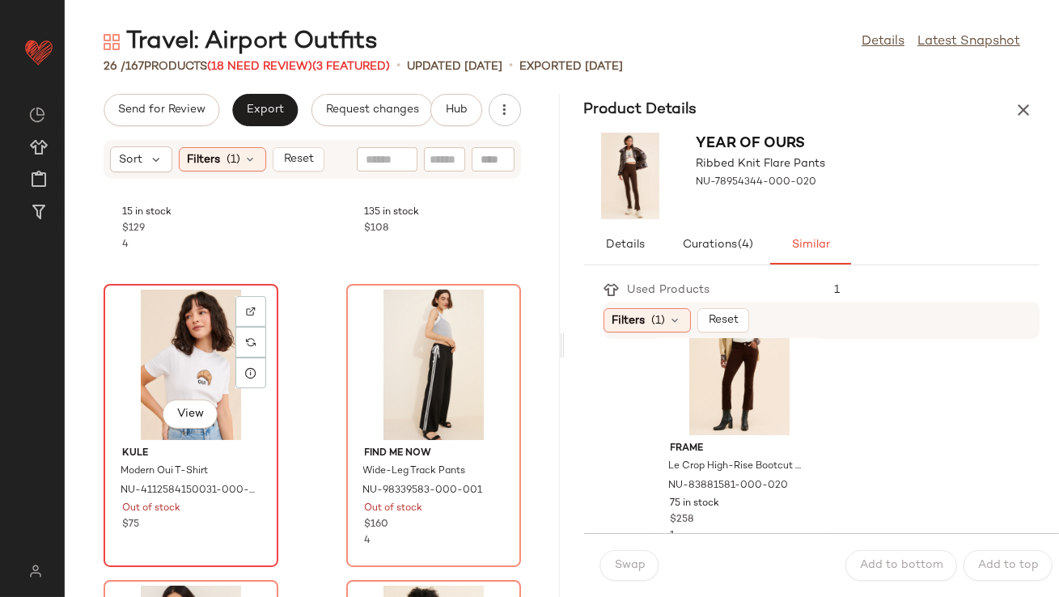
click at [213, 358] on div "View" at bounding box center [190, 365] width 163 height 150
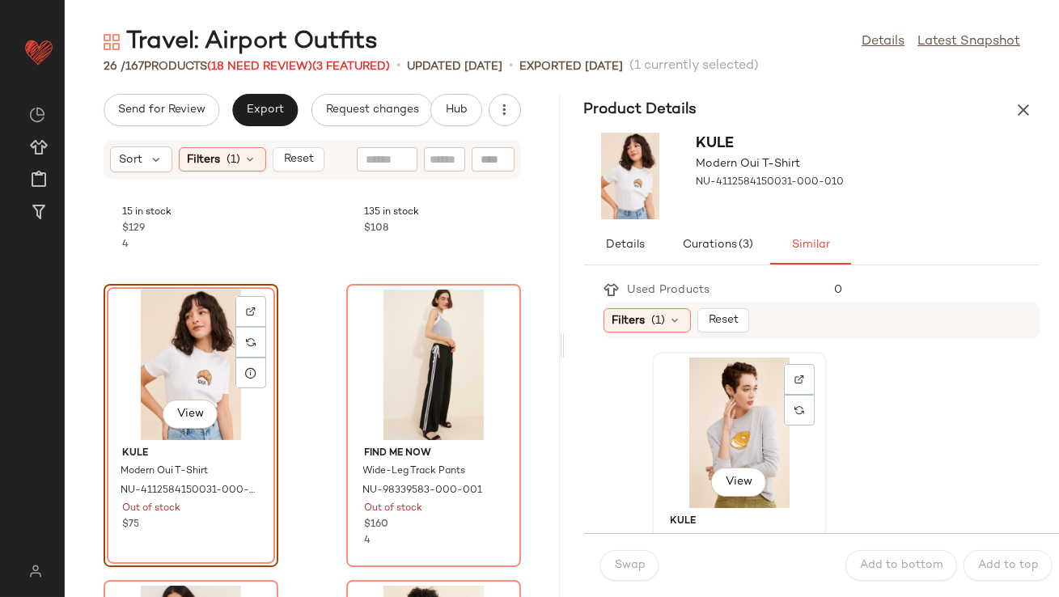
scroll to position [59, 0]
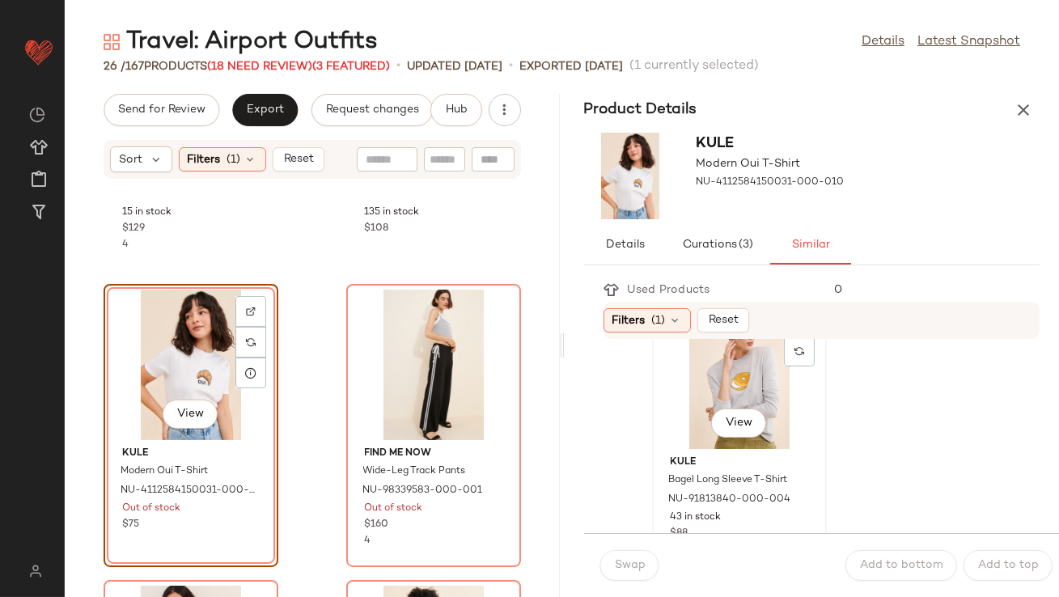
click at [746, 404] on div "View" at bounding box center [738, 373] width 163 height 150
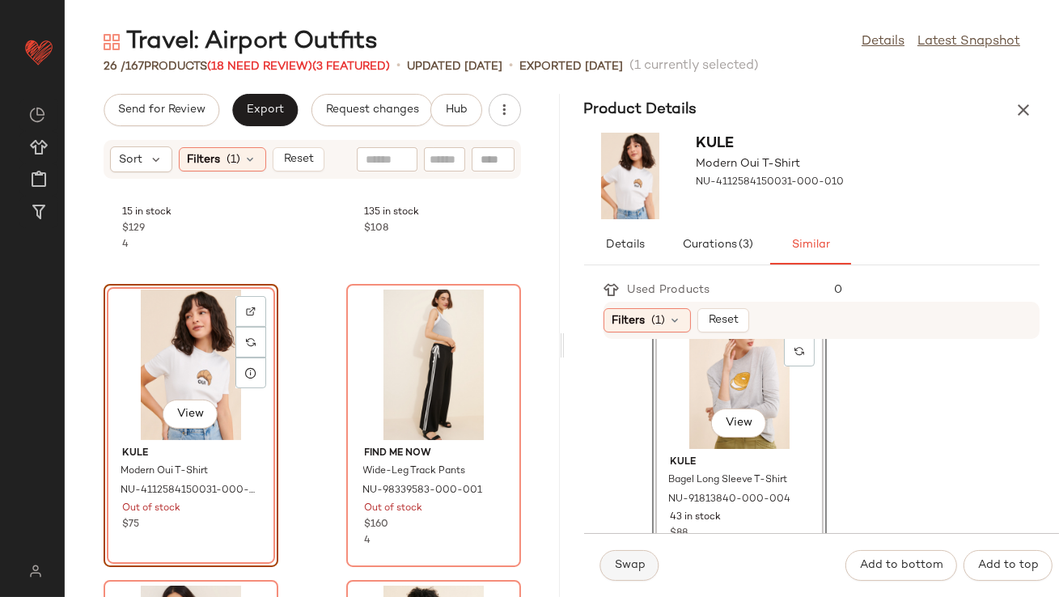
click at [619, 574] on button "Swap" at bounding box center [629, 565] width 59 height 31
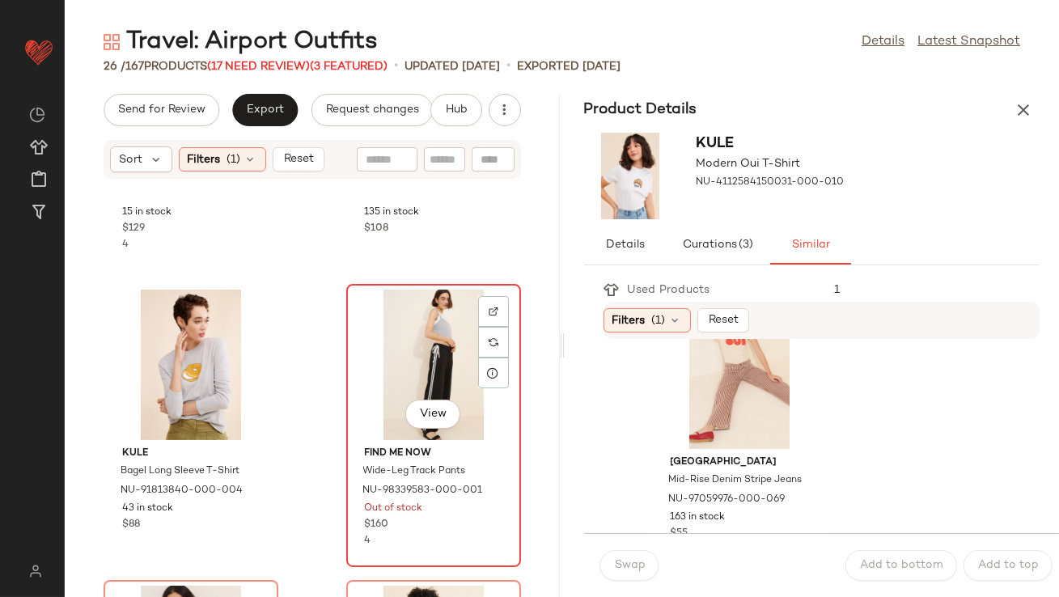
click at [391, 345] on div "View" at bounding box center [433, 365] width 163 height 150
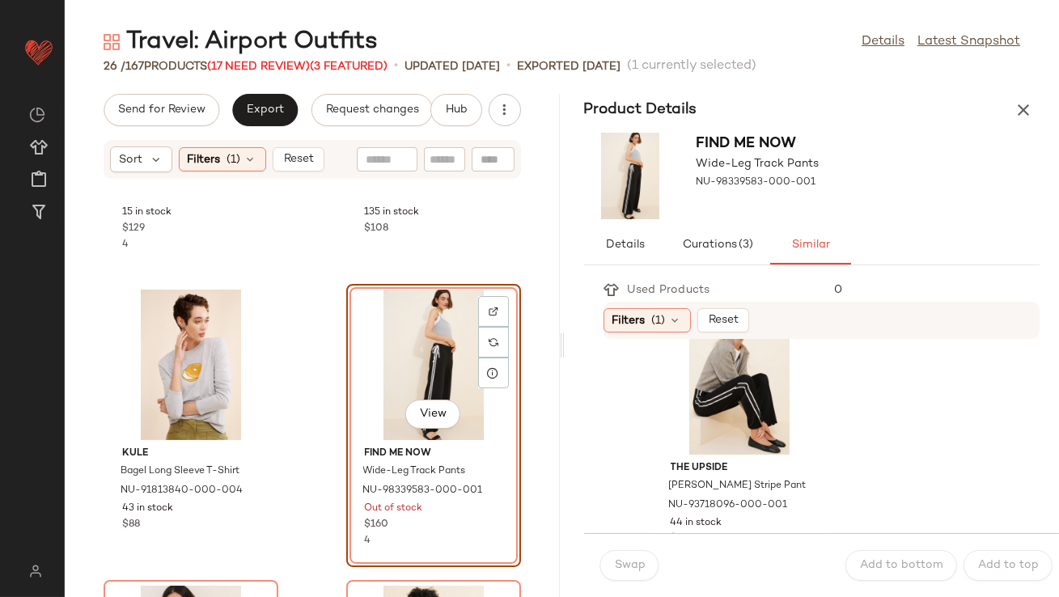
scroll to position [362, 0]
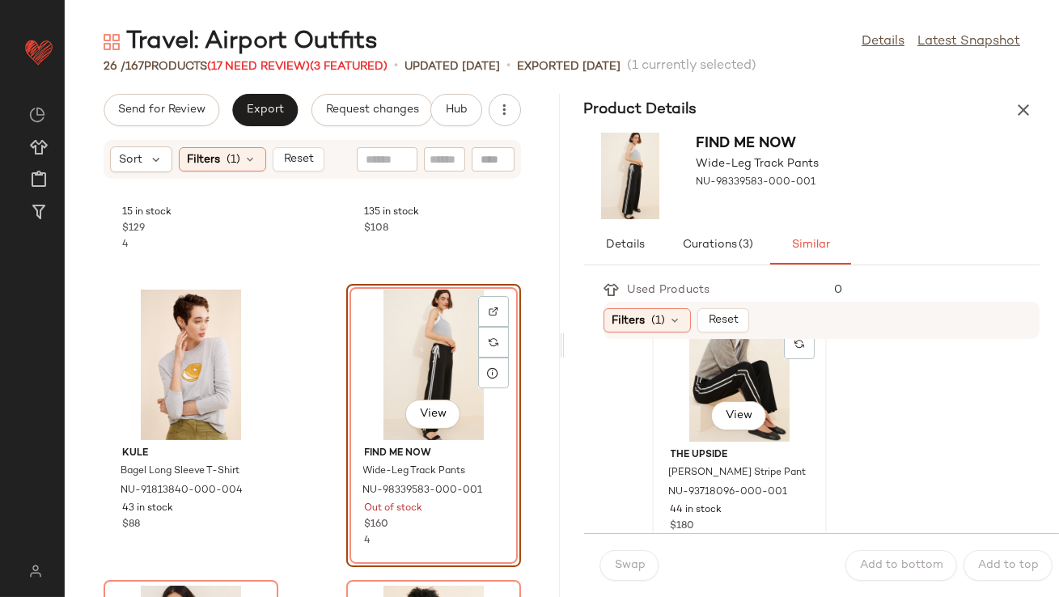
drag, startPoint x: 708, startPoint y: 363, endPoint x: 692, endPoint y: 401, distance: 41.3
click at [708, 363] on div "View" at bounding box center [738, 366] width 163 height 150
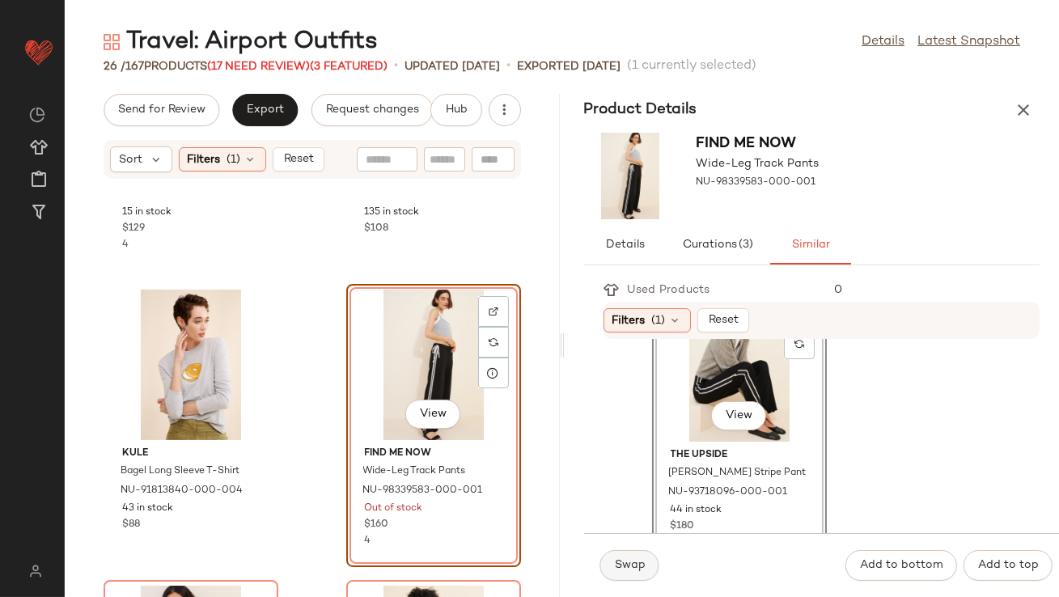
click at [621, 569] on span "Swap" at bounding box center [630, 565] width 32 height 13
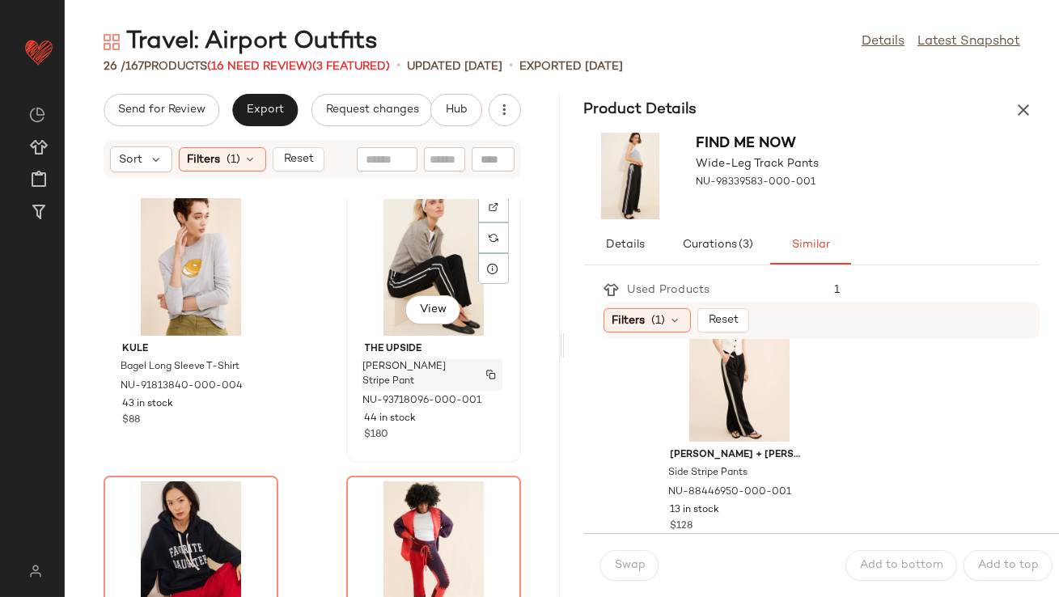
scroll to position [1265, 0]
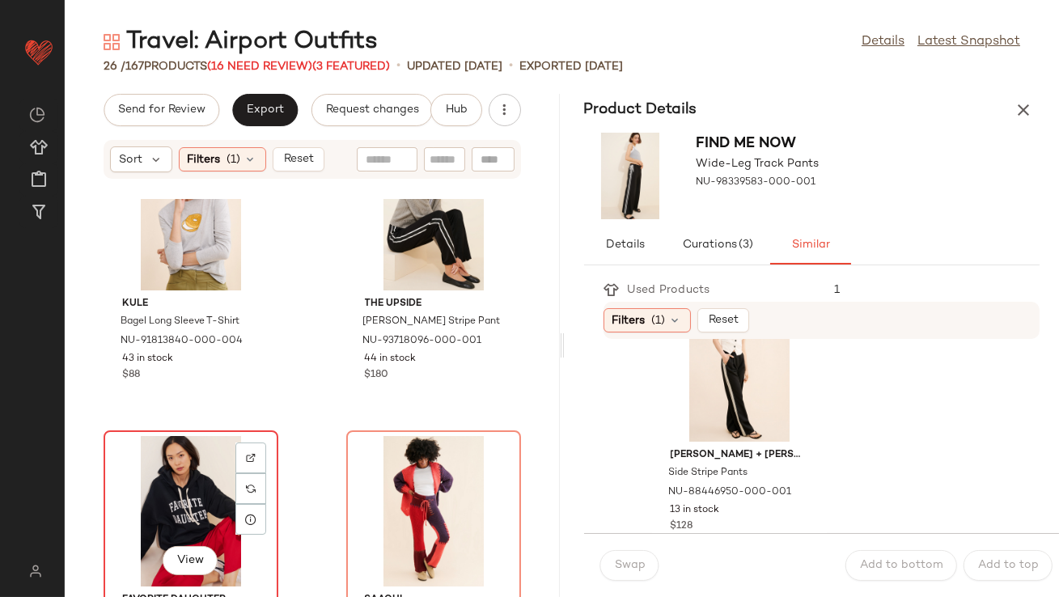
click at [164, 462] on div "View" at bounding box center [190, 511] width 163 height 150
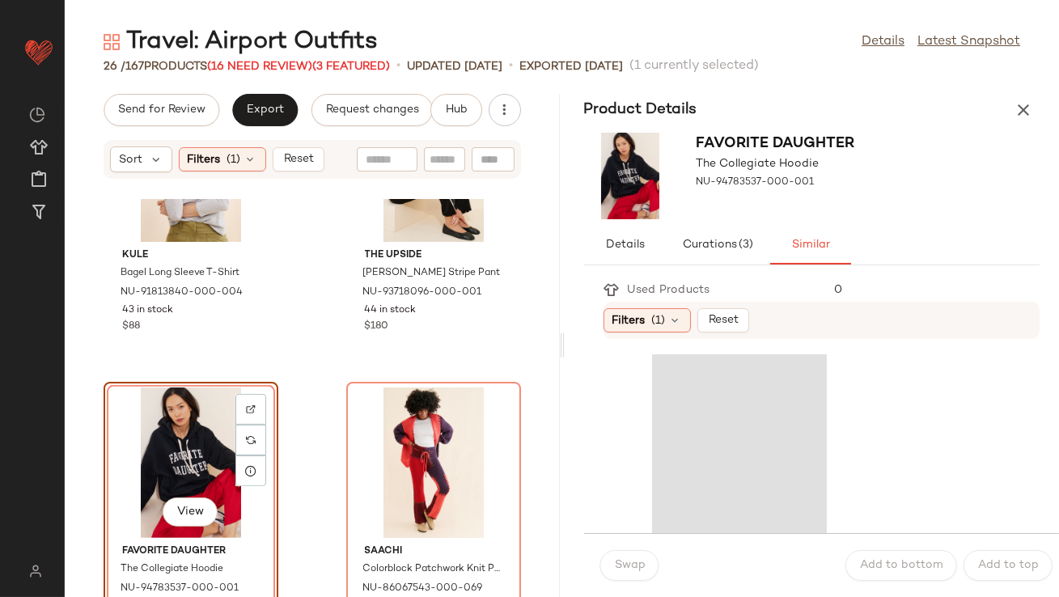
scroll to position [1388, 0]
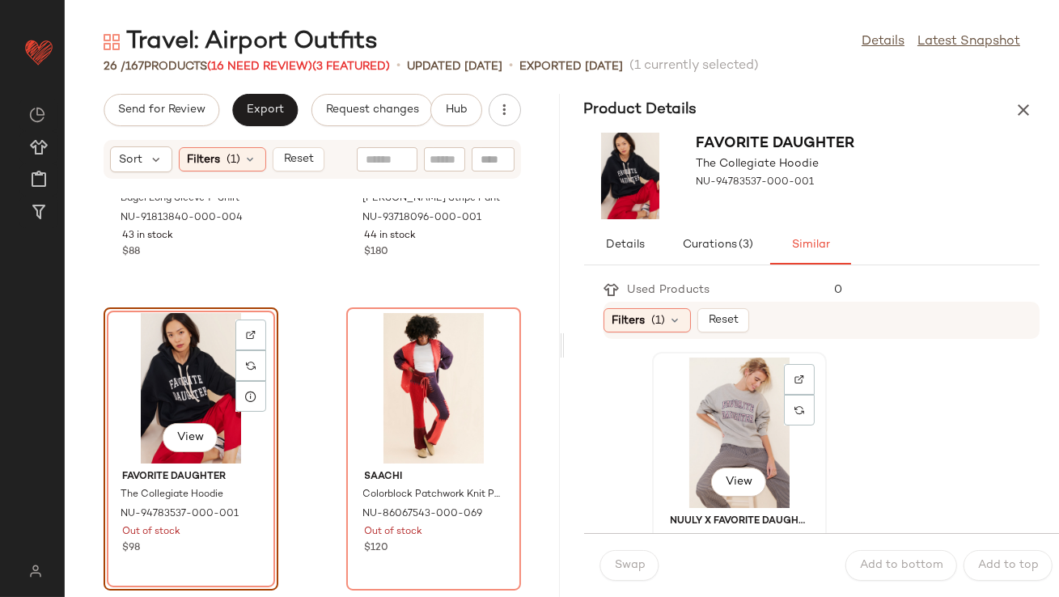
click at [699, 438] on div "View" at bounding box center [738, 432] width 163 height 150
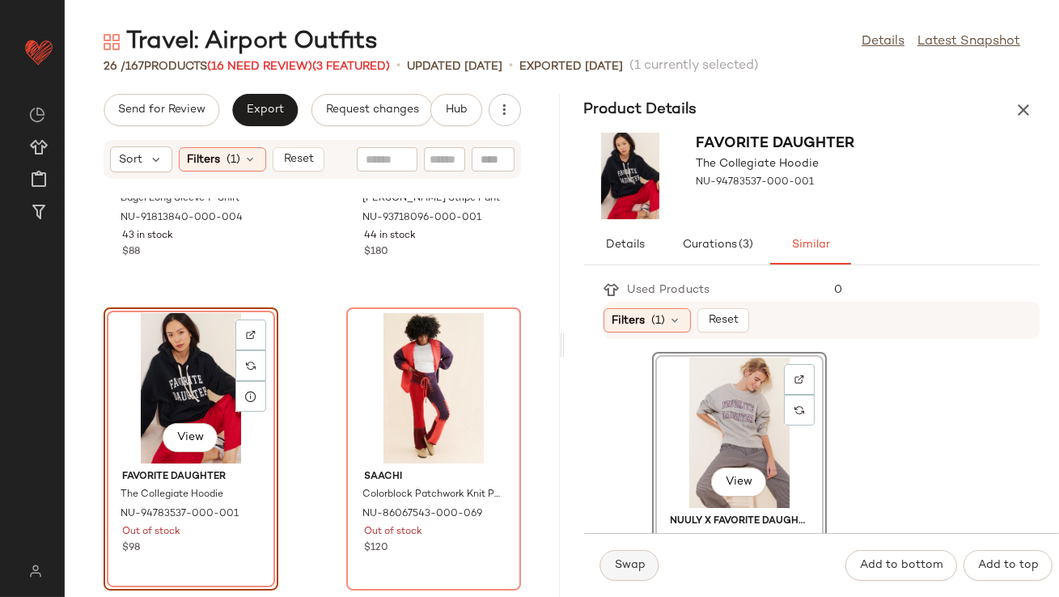
click at [625, 557] on button "Swap" at bounding box center [629, 565] width 59 height 31
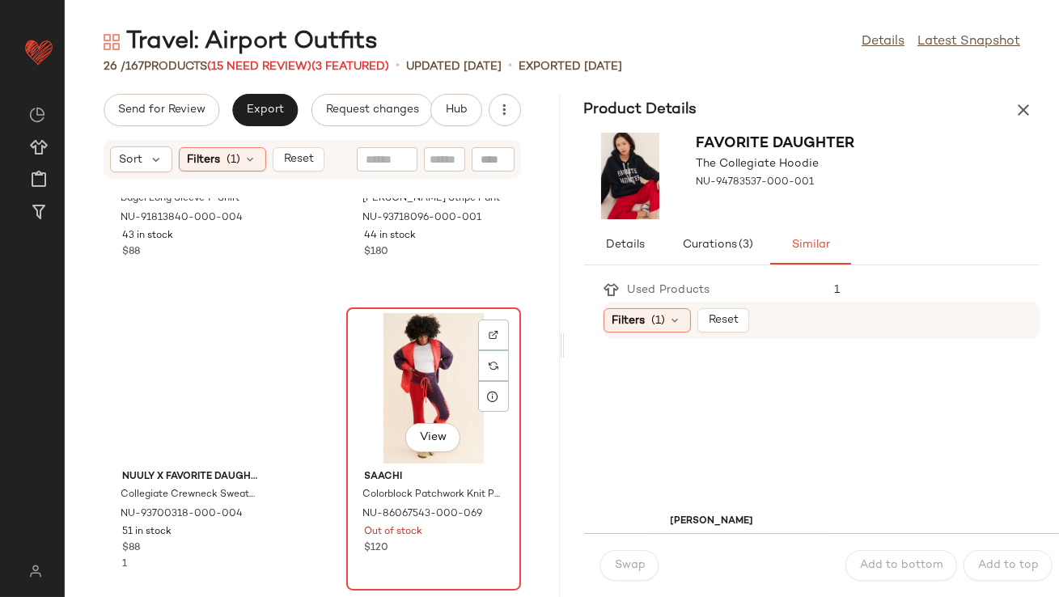
click at [434, 386] on div "View" at bounding box center [433, 388] width 163 height 150
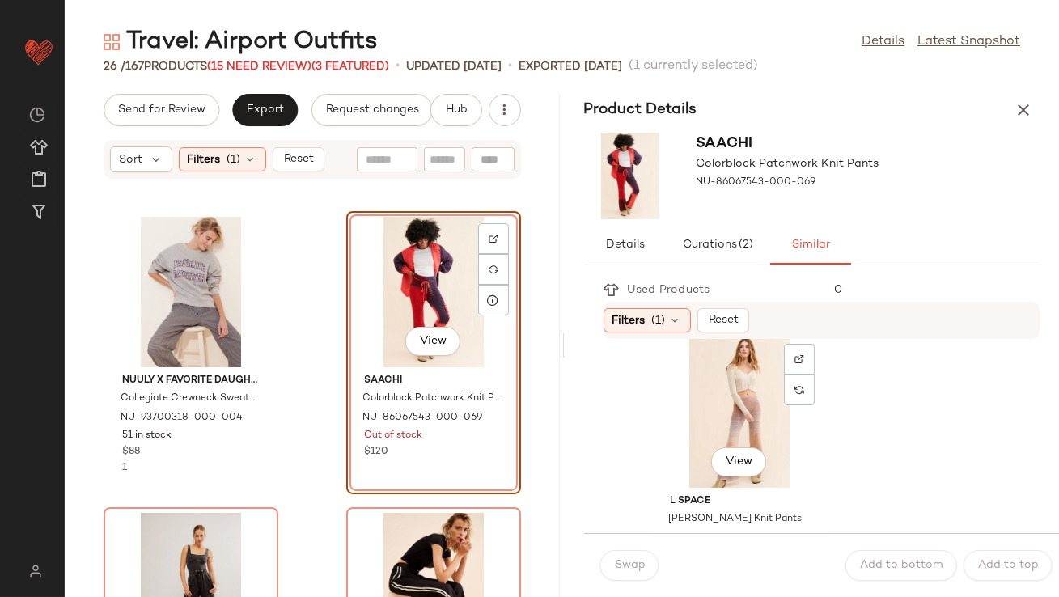
scroll to position [326, 0]
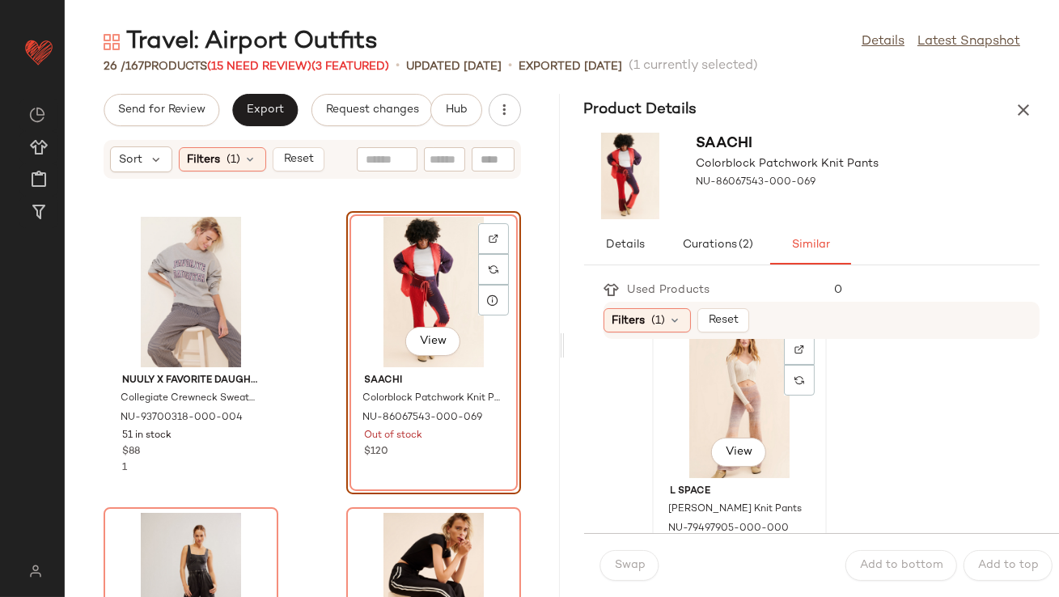
click at [716, 395] on div "View" at bounding box center [738, 403] width 163 height 150
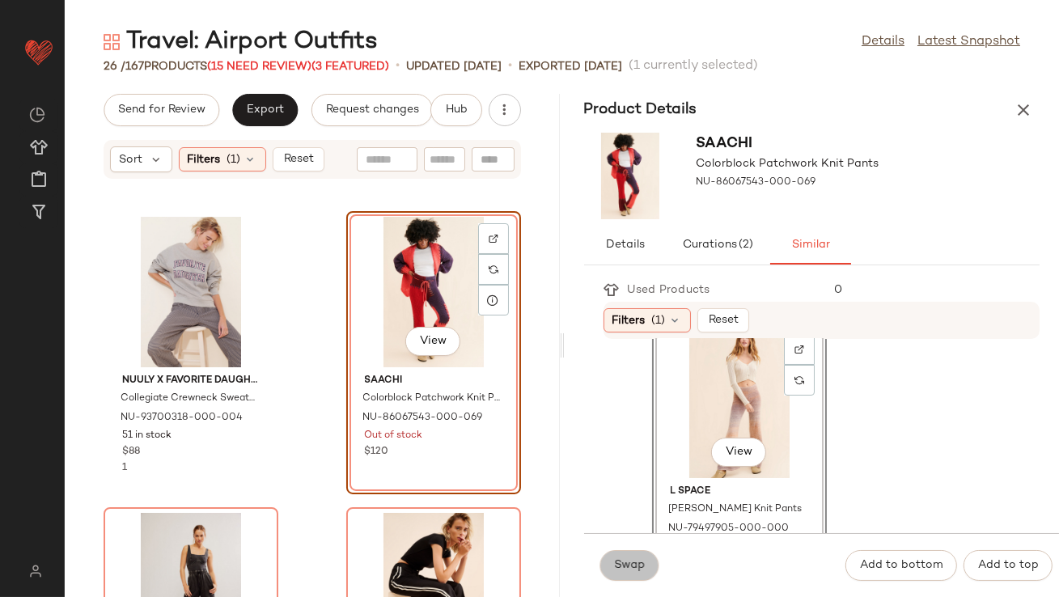
click at [641, 561] on span "Swap" at bounding box center [630, 565] width 32 height 13
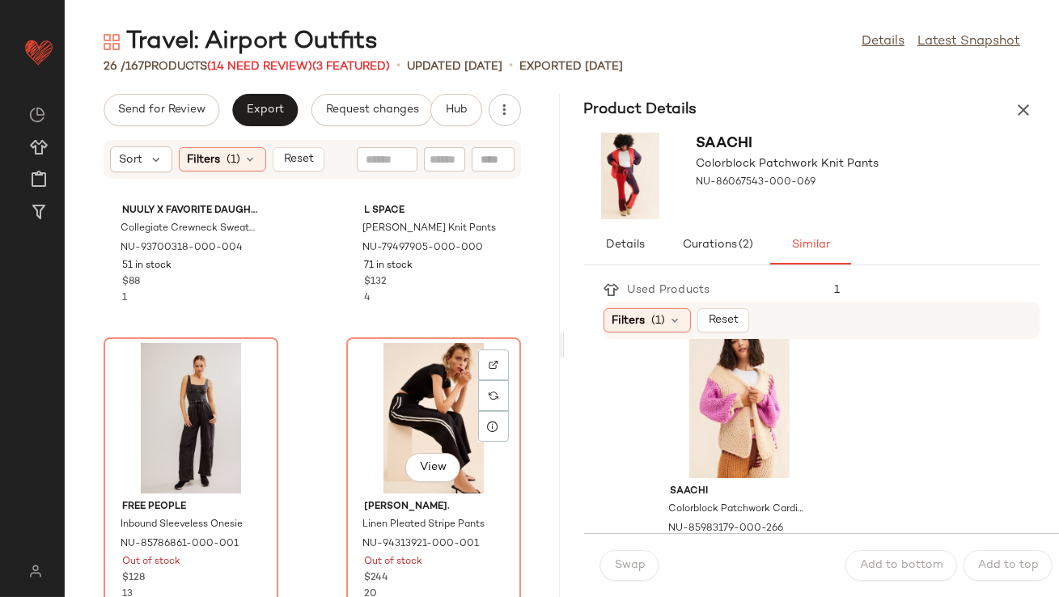
scroll to position [1687, 0]
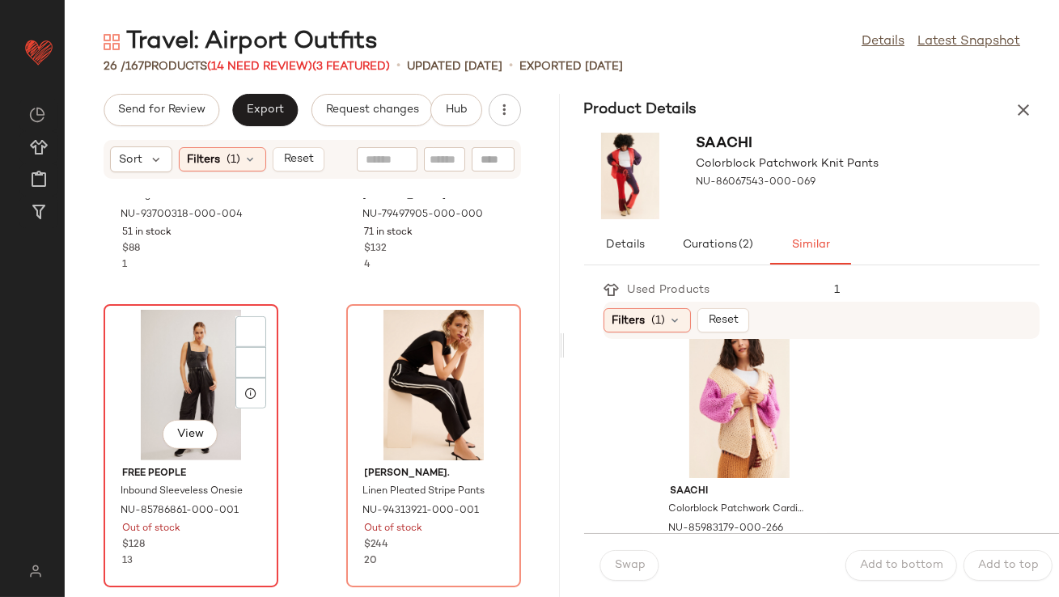
click at [185, 416] on div "View" at bounding box center [190, 385] width 163 height 150
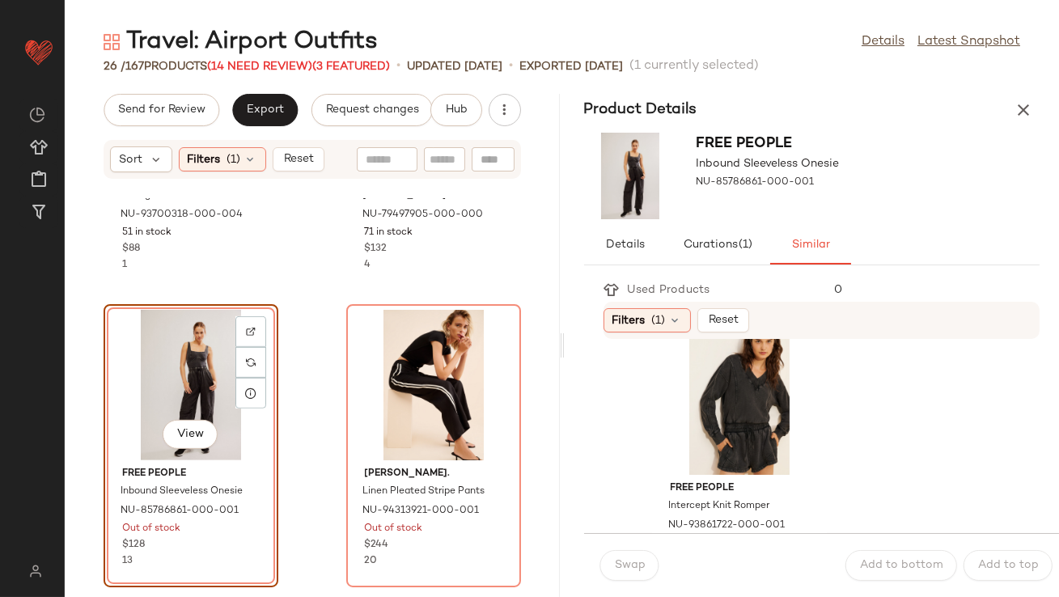
scroll to position [6270, 0]
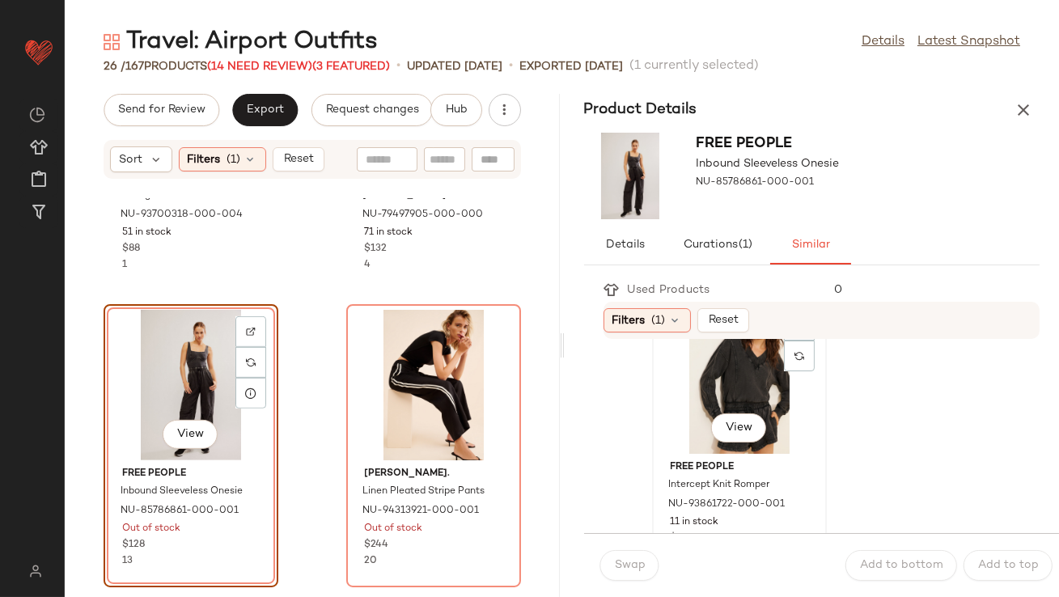
click at [704, 391] on div "View" at bounding box center [738, 378] width 163 height 150
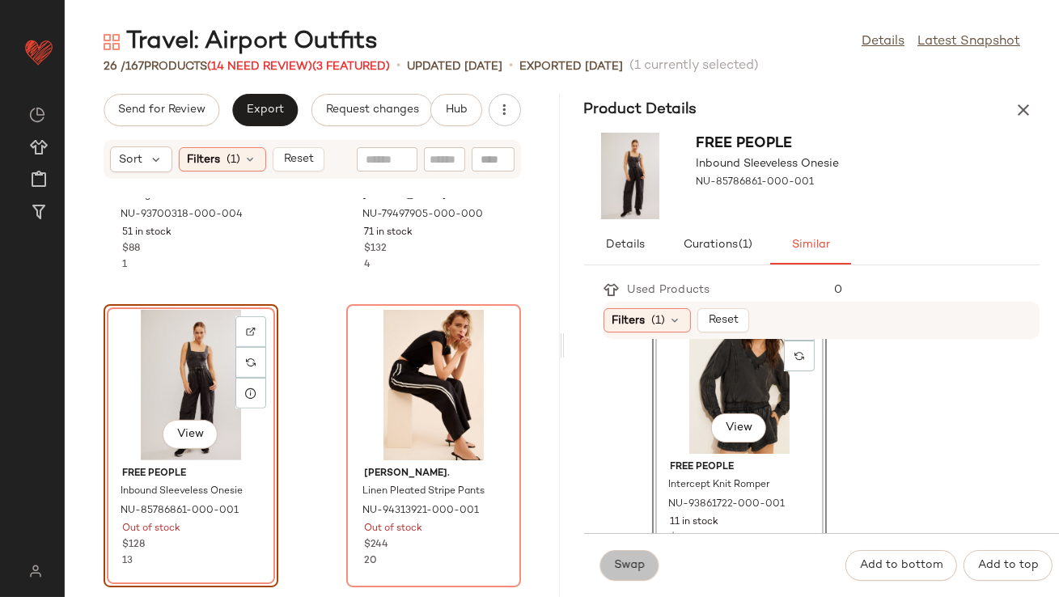
click at [632, 564] on span "Swap" at bounding box center [630, 565] width 32 height 13
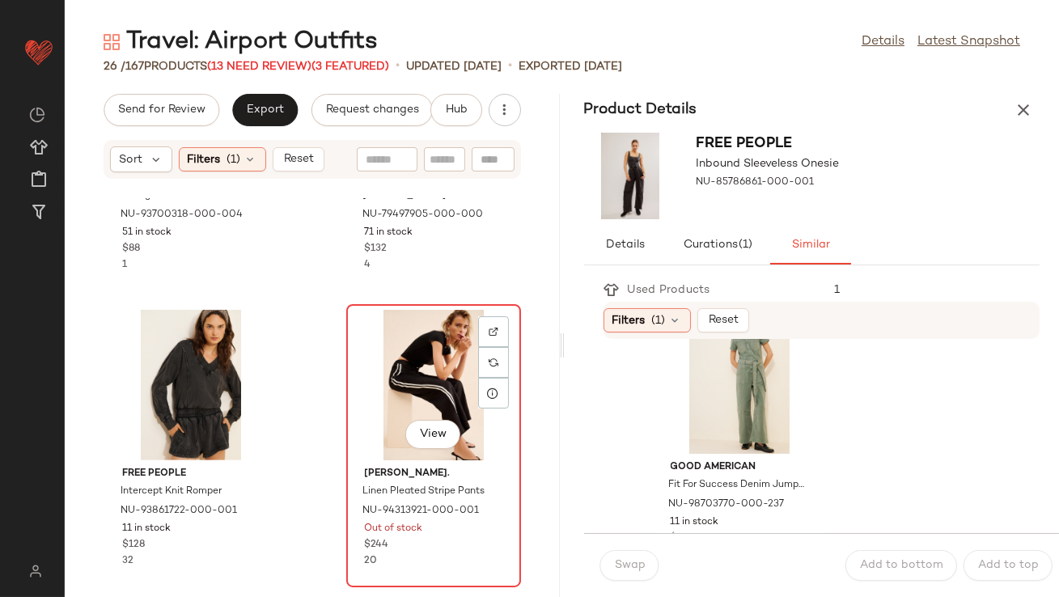
click at [429, 367] on div "View" at bounding box center [433, 385] width 163 height 150
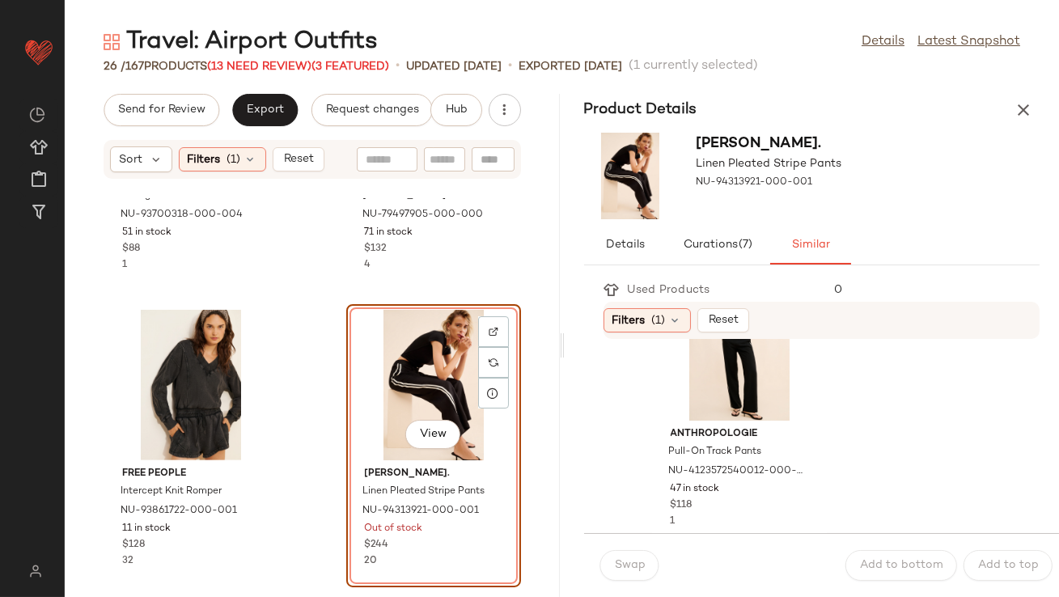
scroll to position [91, 0]
click at [700, 377] on div "View" at bounding box center [738, 341] width 163 height 150
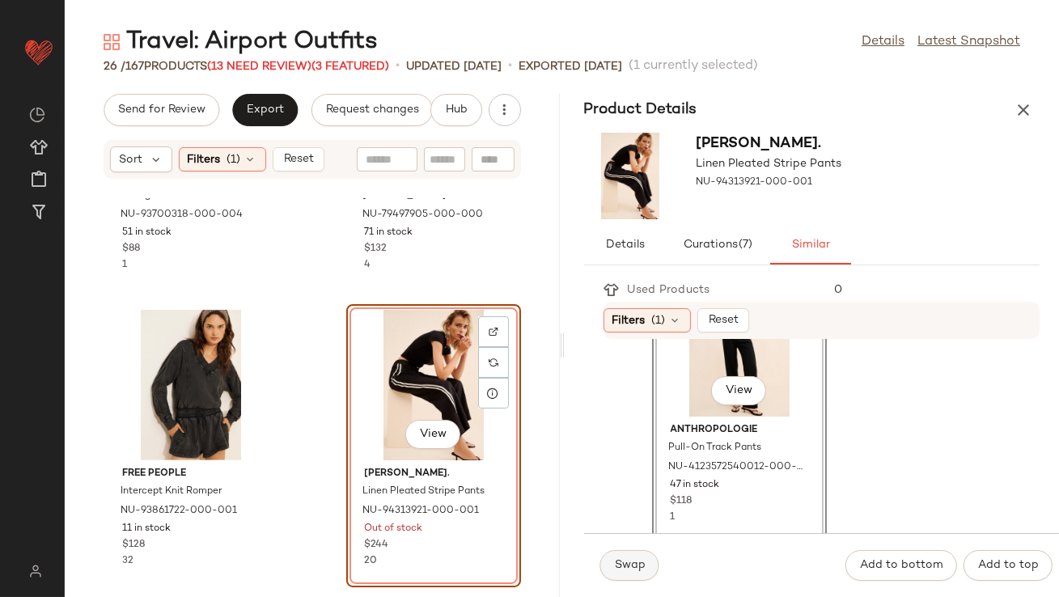
click at [619, 569] on span "Swap" at bounding box center [630, 565] width 32 height 13
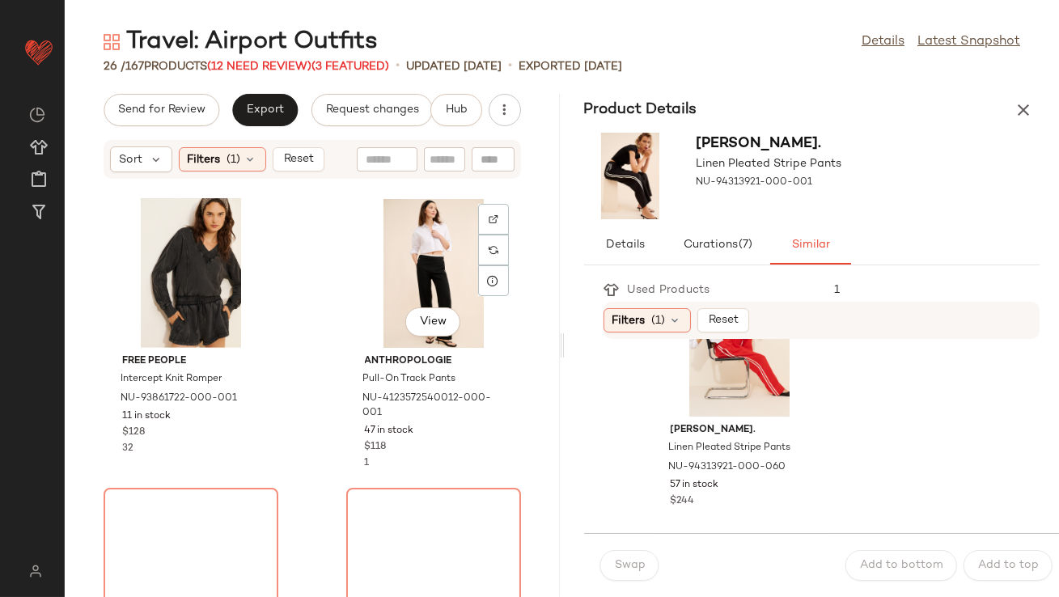
scroll to position [2086, 0]
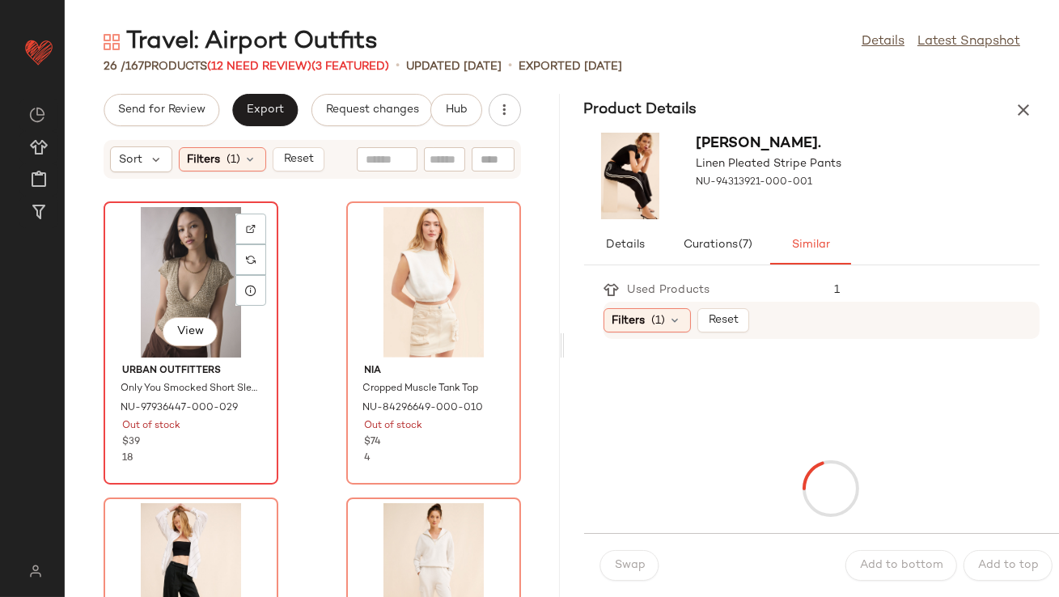
click at [171, 292] on div "View" at bounding box center [190, 282] width 163 height 150
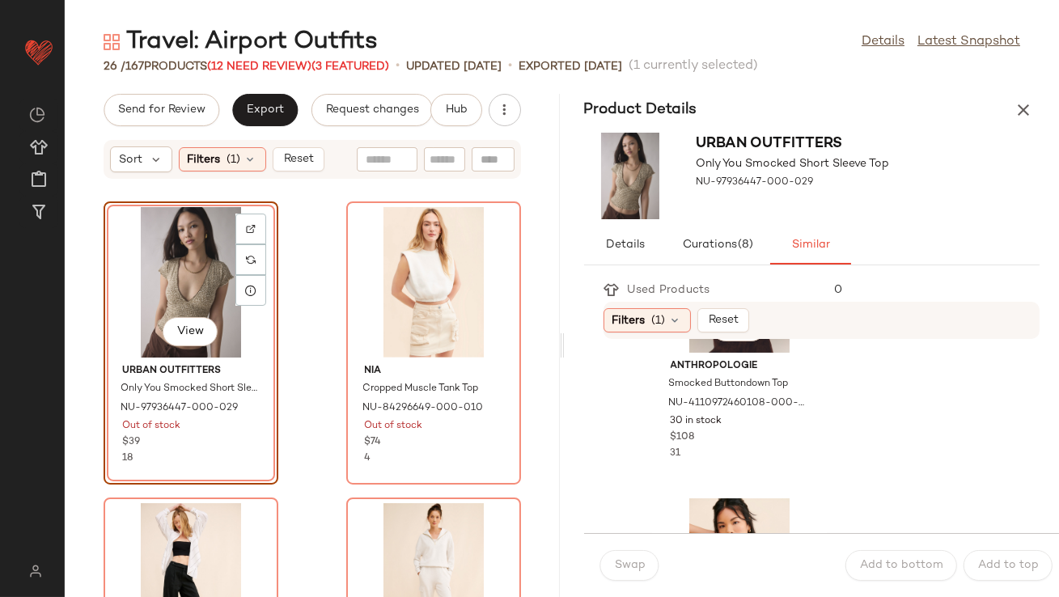
scroll to position [2623, 0]
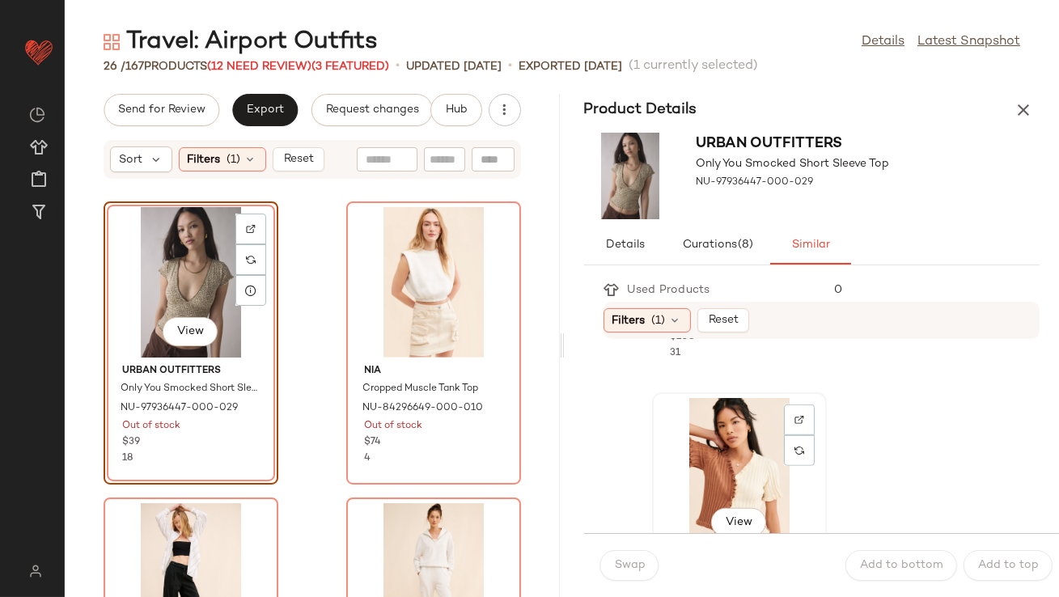
click at [728, 414] on div "View" at bounding box center [738, 473] width 163 height 150
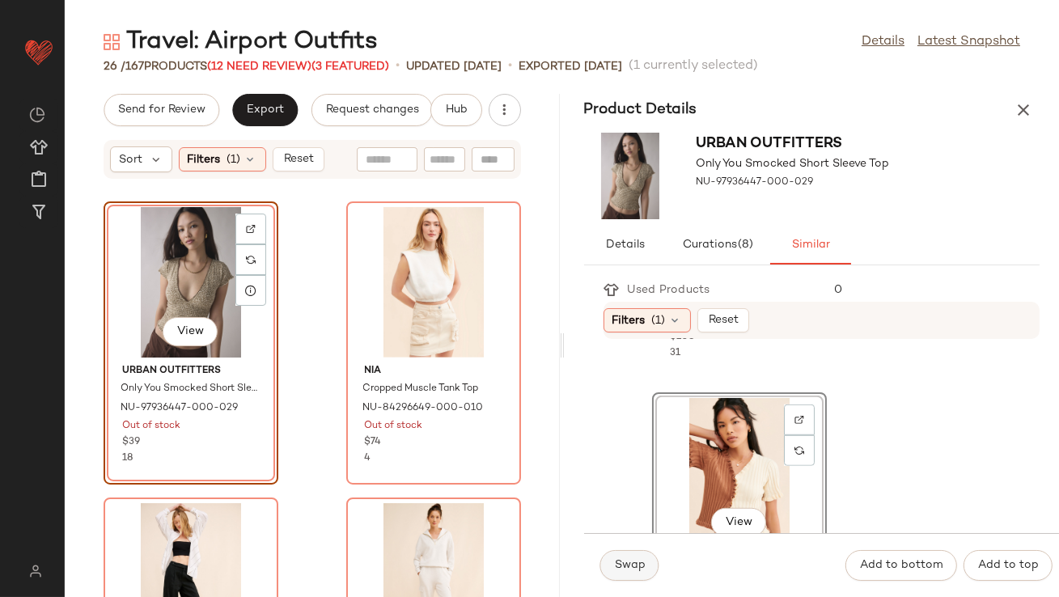
click at [627, 571] on span "Swap" at bounding box center [630, 565] width 32 height 13
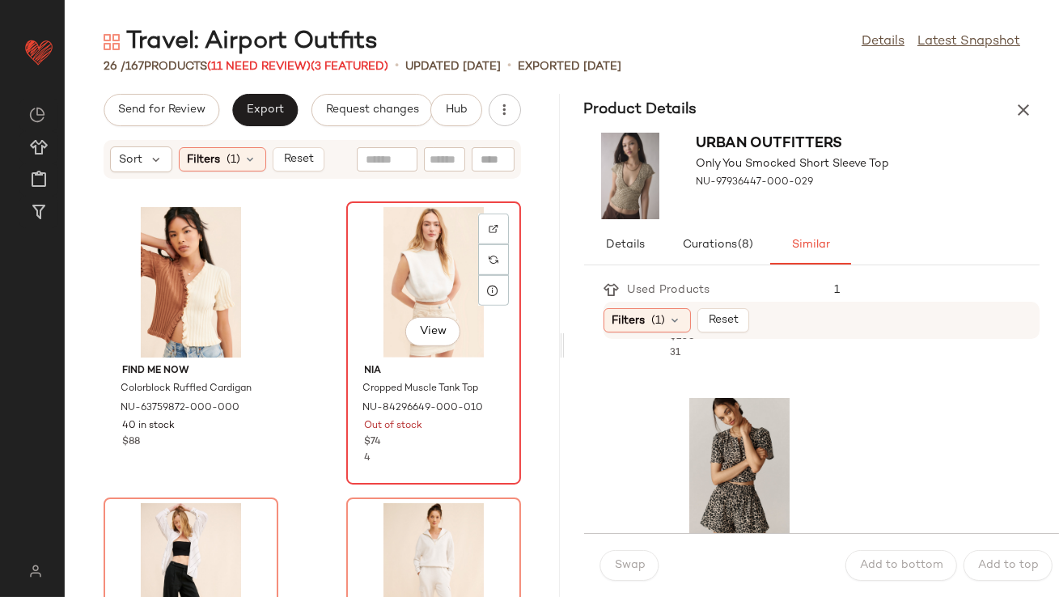
click at [412, 271] on div "View" at bounding box center [433, 282] width 163 height 150
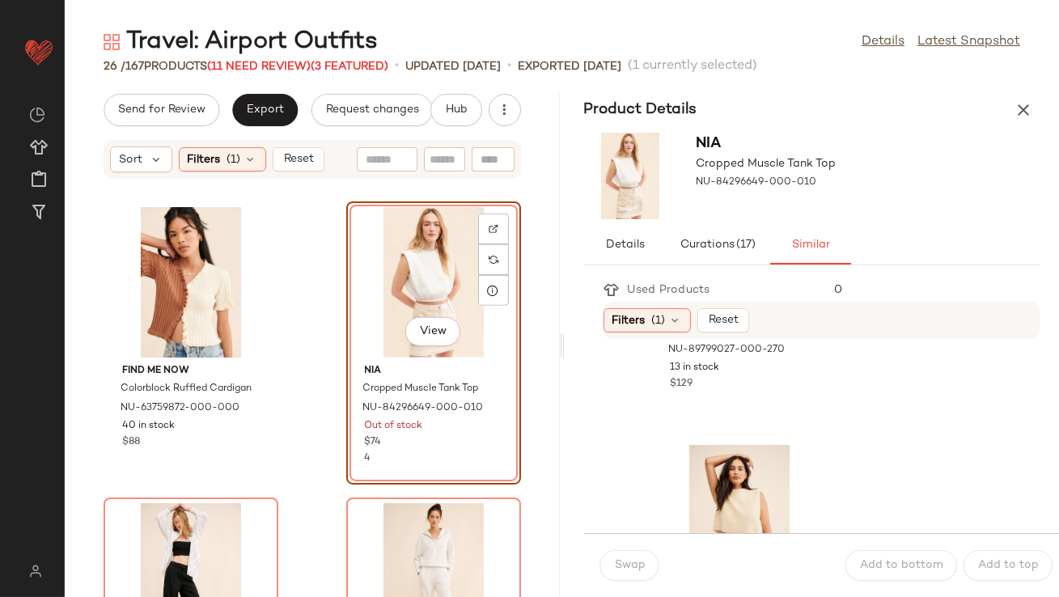
scroll to position [918, 0]
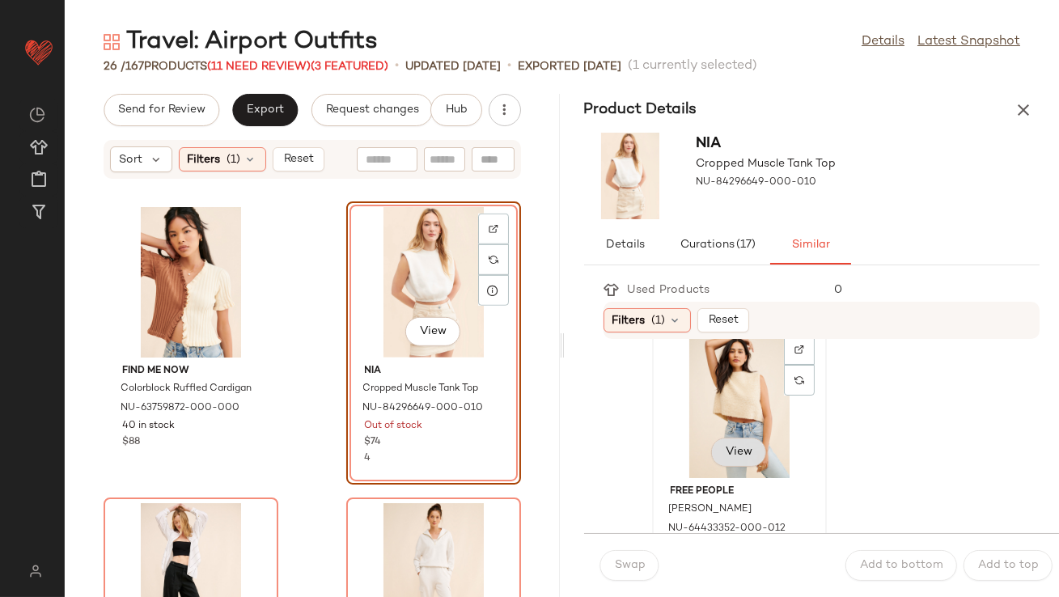
click at [729, 446] on span "View" at bounding box center [738, 452] width 27 height 13
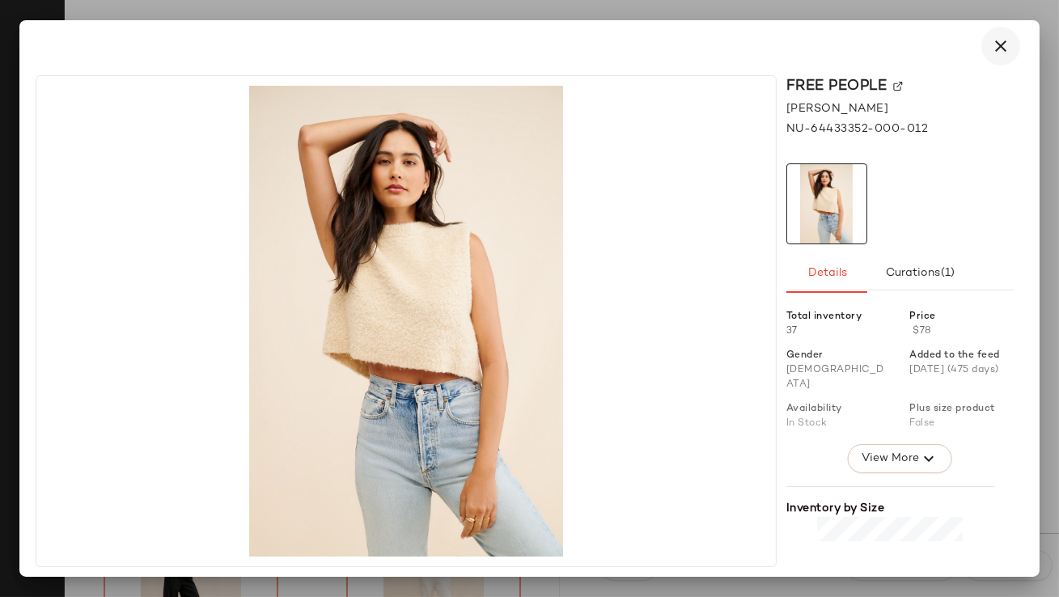
click at [1000, 47] on icon "button" at bounding box center [1000, 45] width 19 height 19
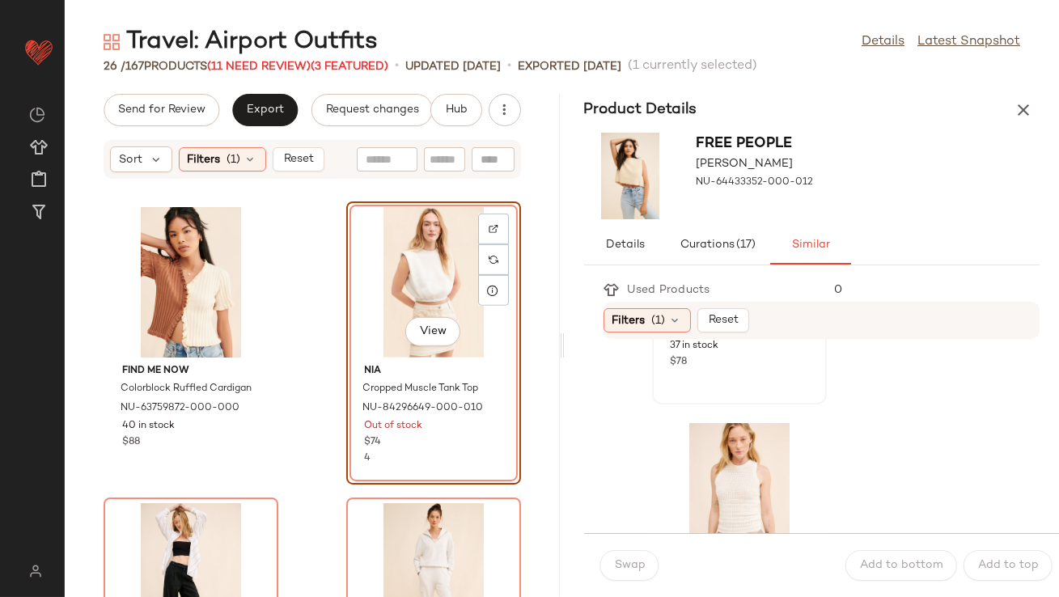
scroll to position [1215, 0]
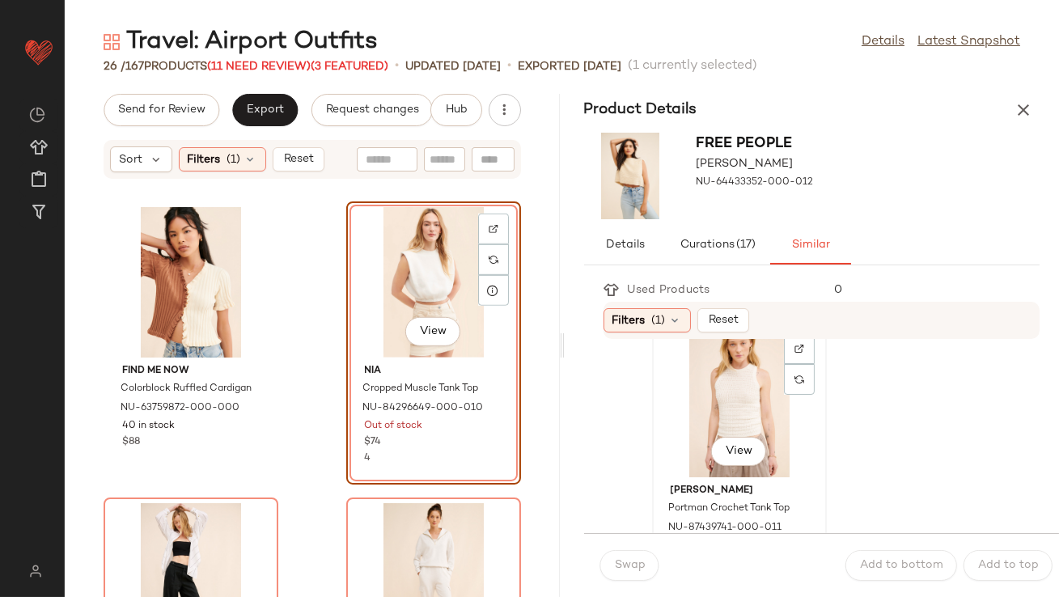
click at [704, 413] on div "View" at bounding box center [738, 402] width 163 height 150
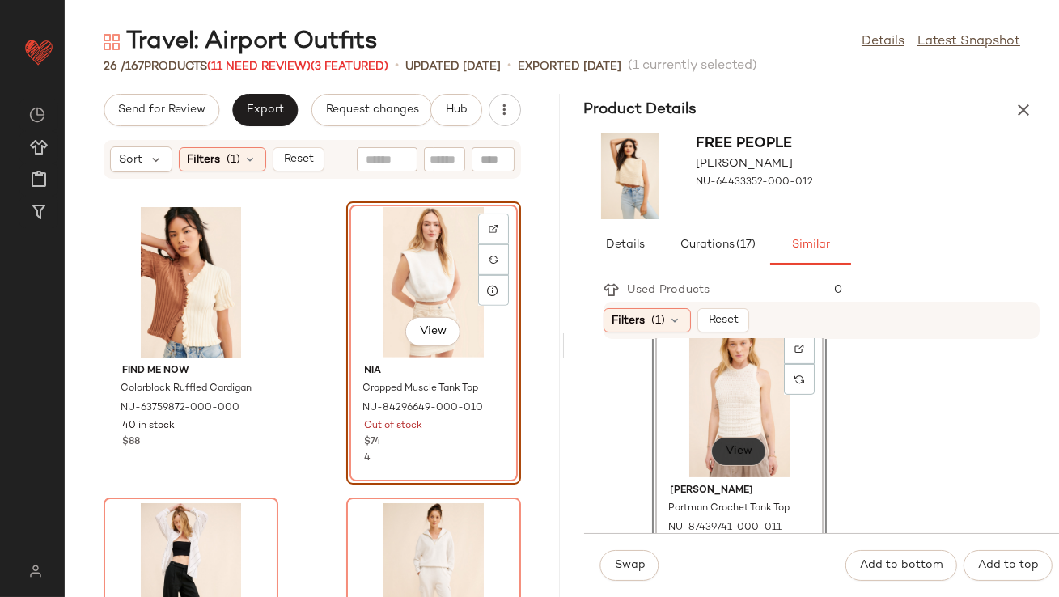
click at [733, 448] on span "View" at bounding box center [738, 451] width 27 height 13
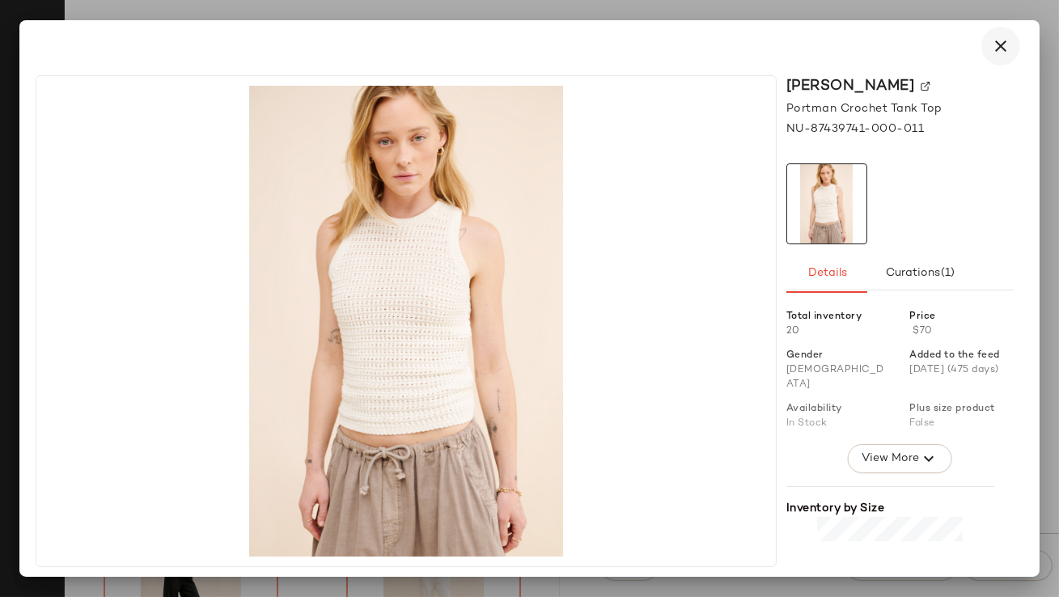
click at [1003, 52] on icon "button" at bounding box center [1000, 45] width 19 height 19
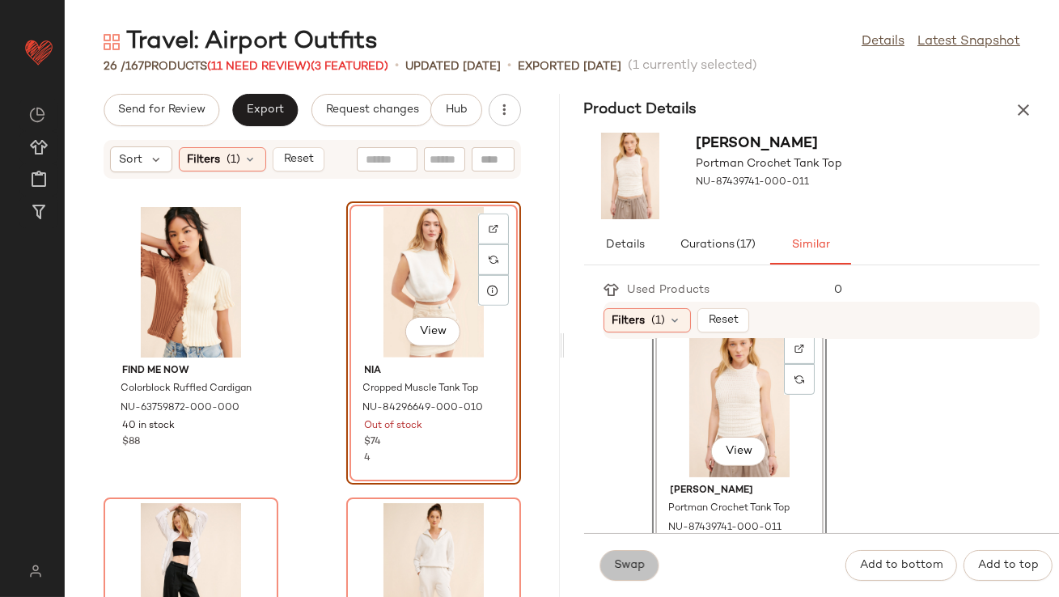
click at [626, 559] on span "Swap" at bounding box center [630, 565] width 32 height 13
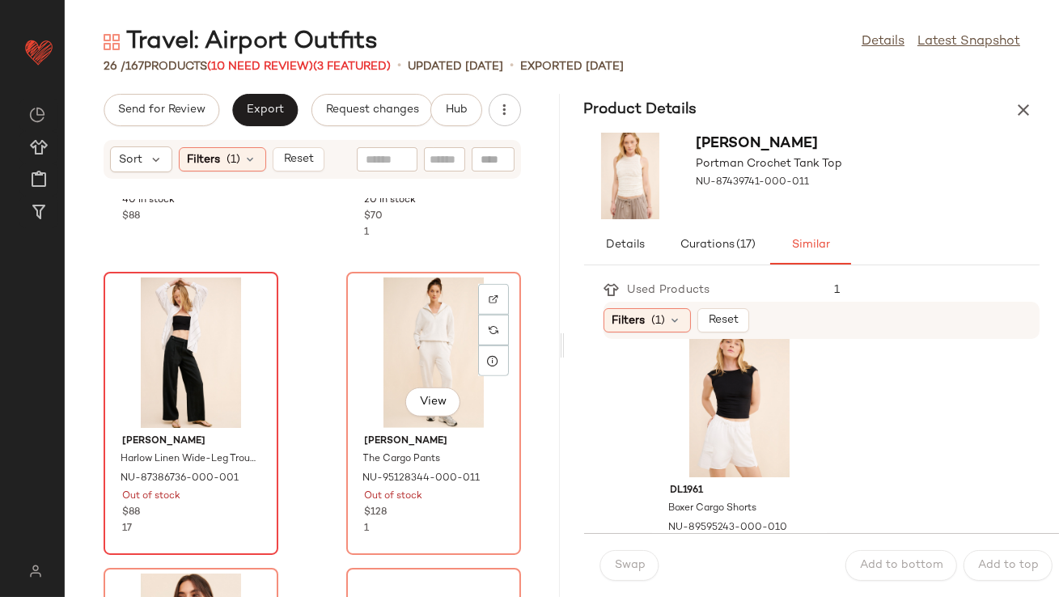
scroll to position [2401, 0]
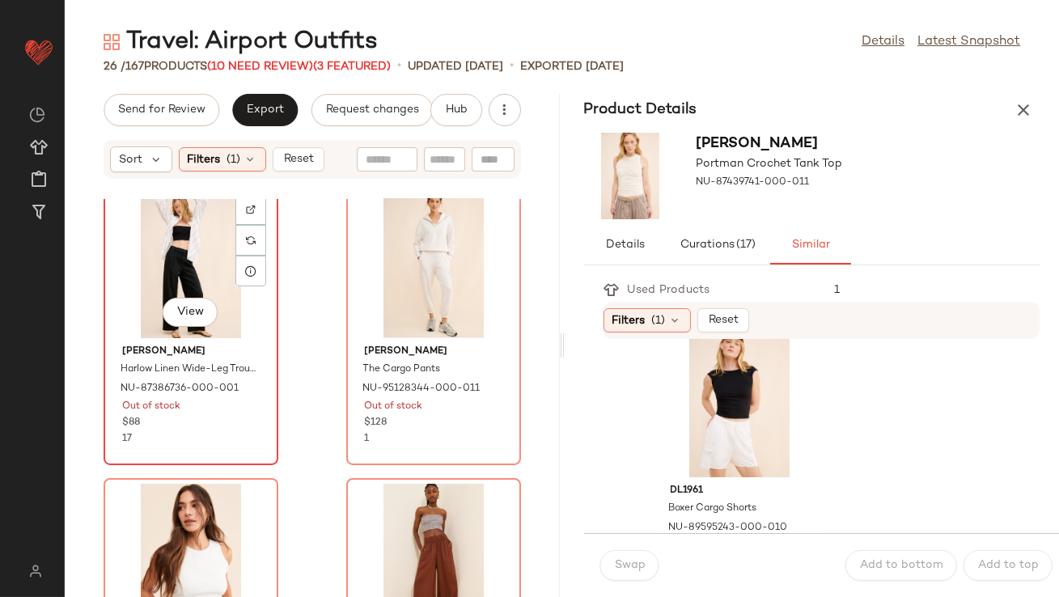
click at [145, 258] on div "View" at bounding box center [190, 263] width 163 height 150
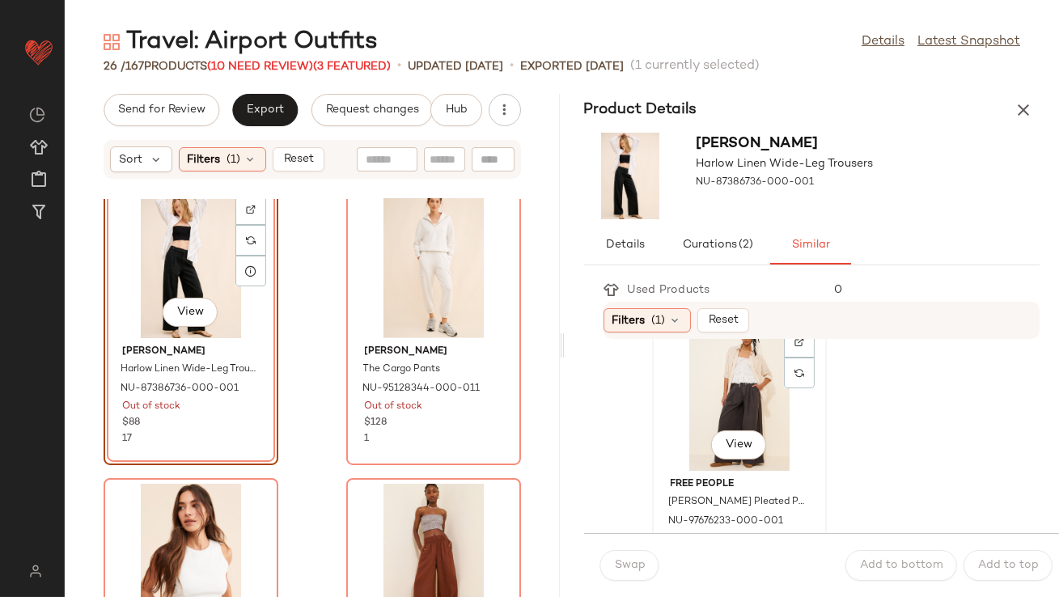
scroll to position [43, 0]
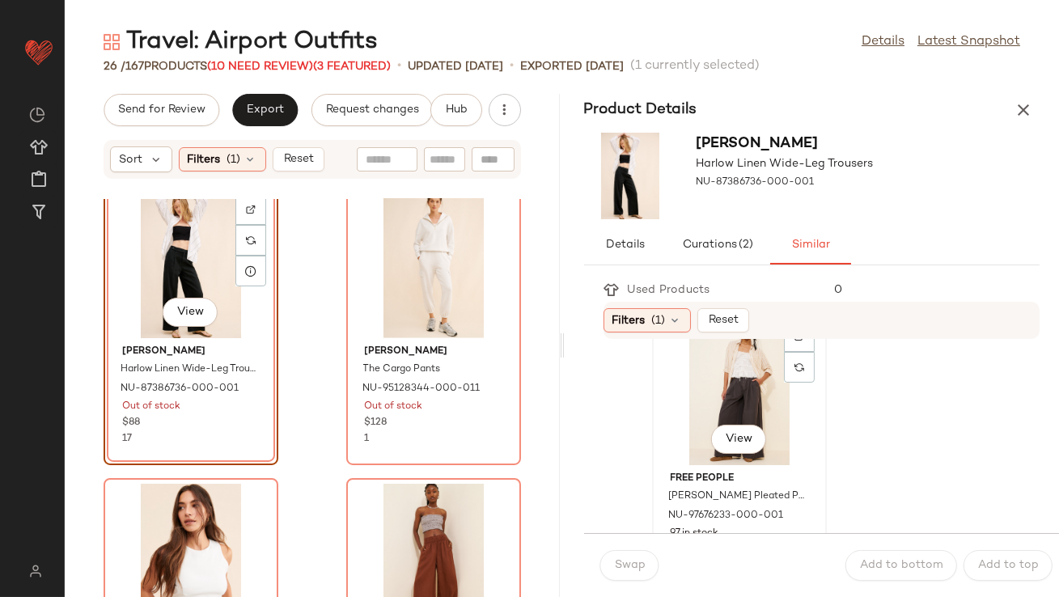
click at [700, 424] on div "View" at bounding box center [738, 390] width 163 height 150
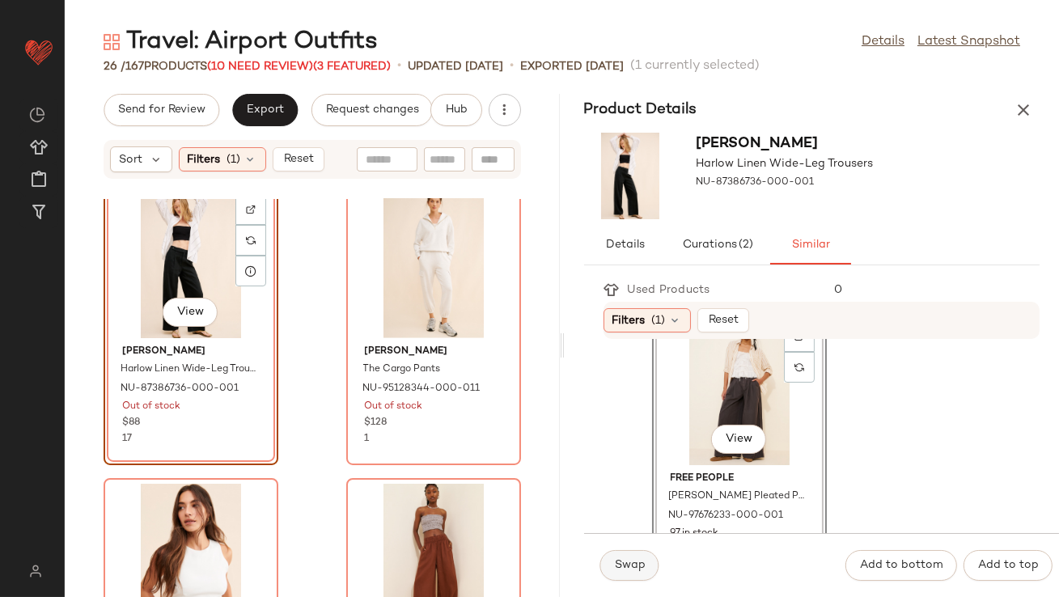
click at [619, 568] on span "Swap" at bounding box center [630, 565] width 32 height 13
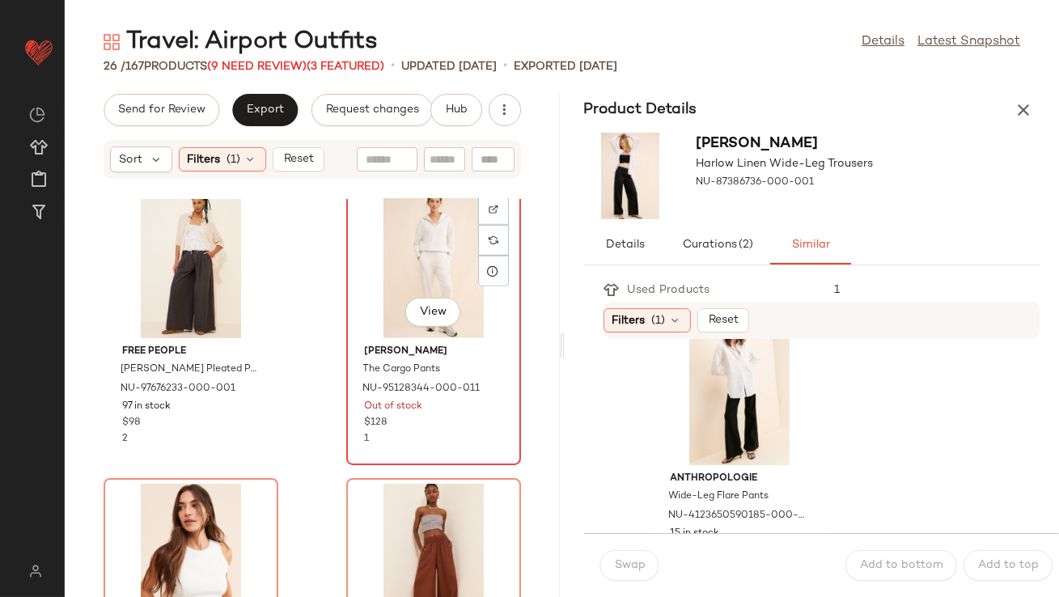
click at [391, 271] on div "View" at bounding box center [433, 263] width 163 height 150
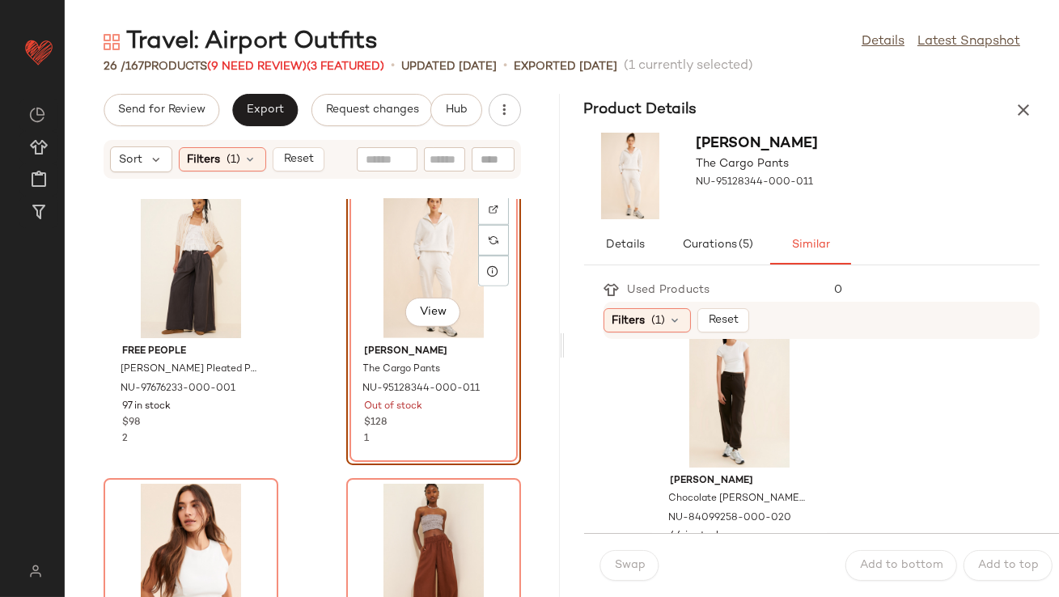
scroll to position [61, 0]
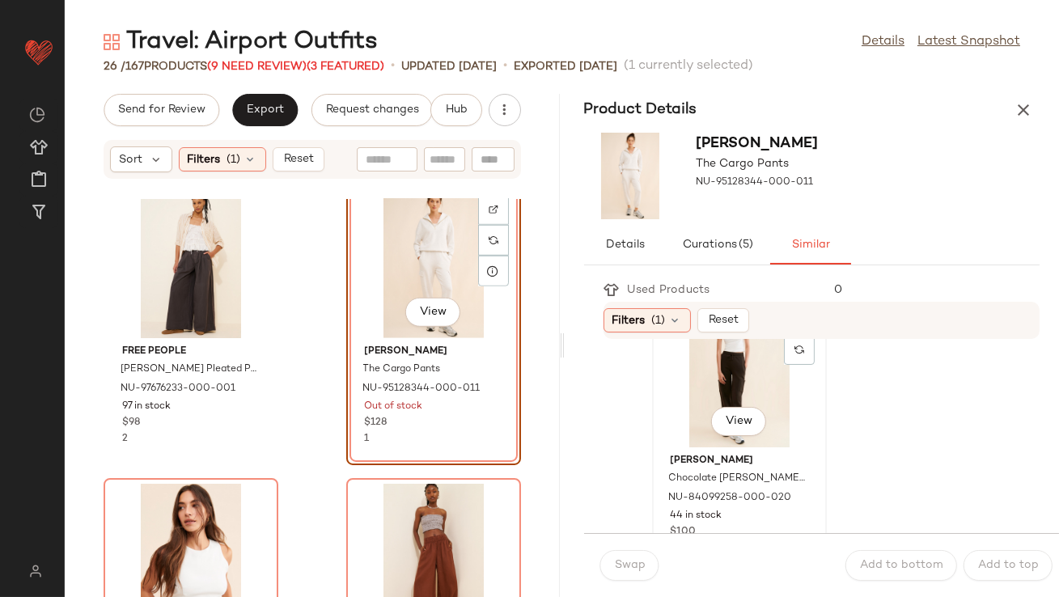
click at [689, 421] on div "View" at bounding box center [738, 372] width 163 height 150
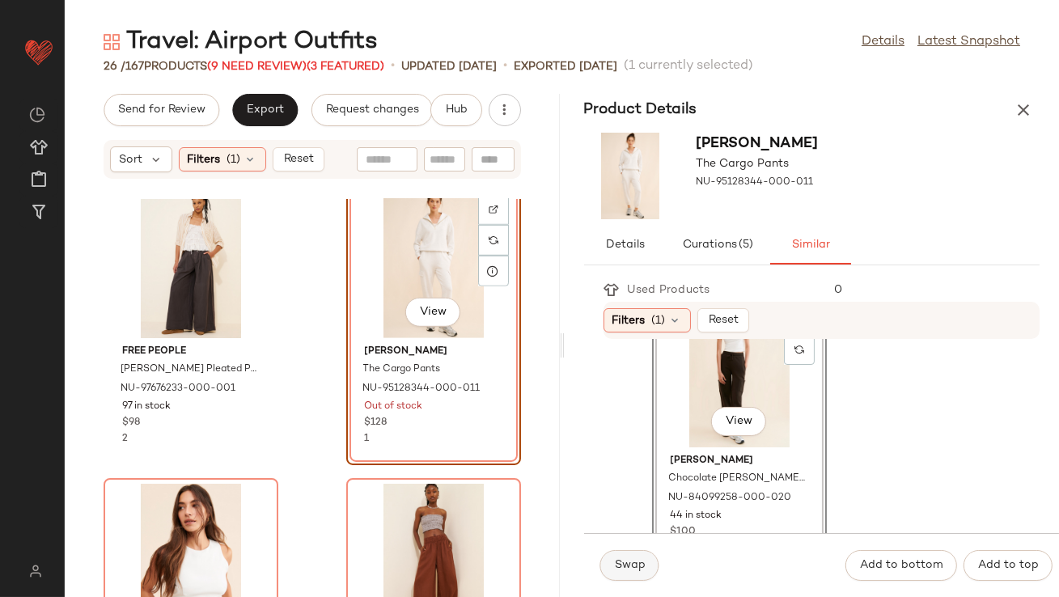
click at [618, 560] on span "Swap" at bounding box center [630, 565] width 32 height 13
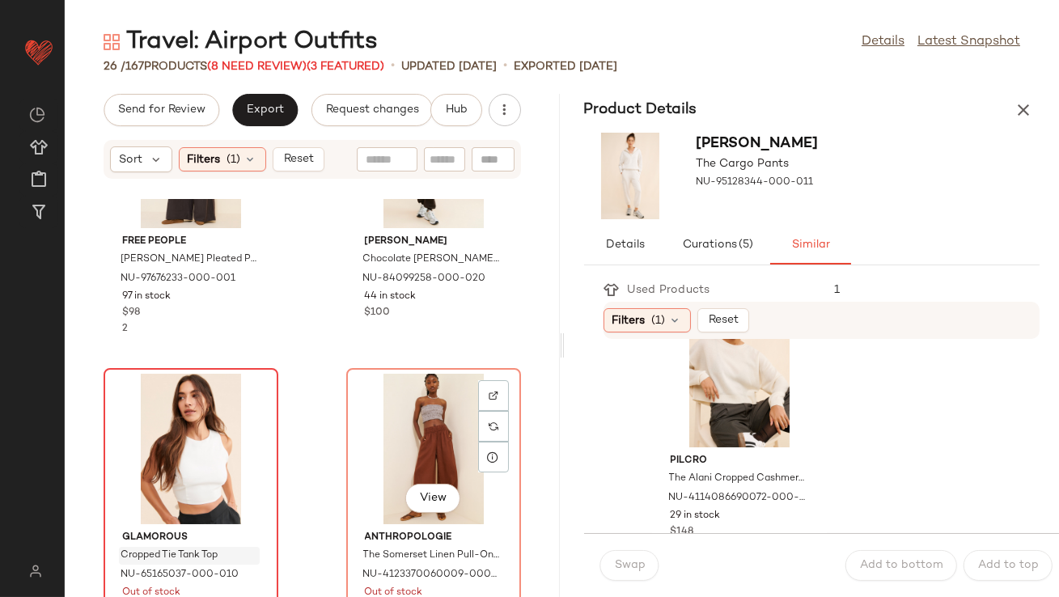
scroll to position [2656, 0]
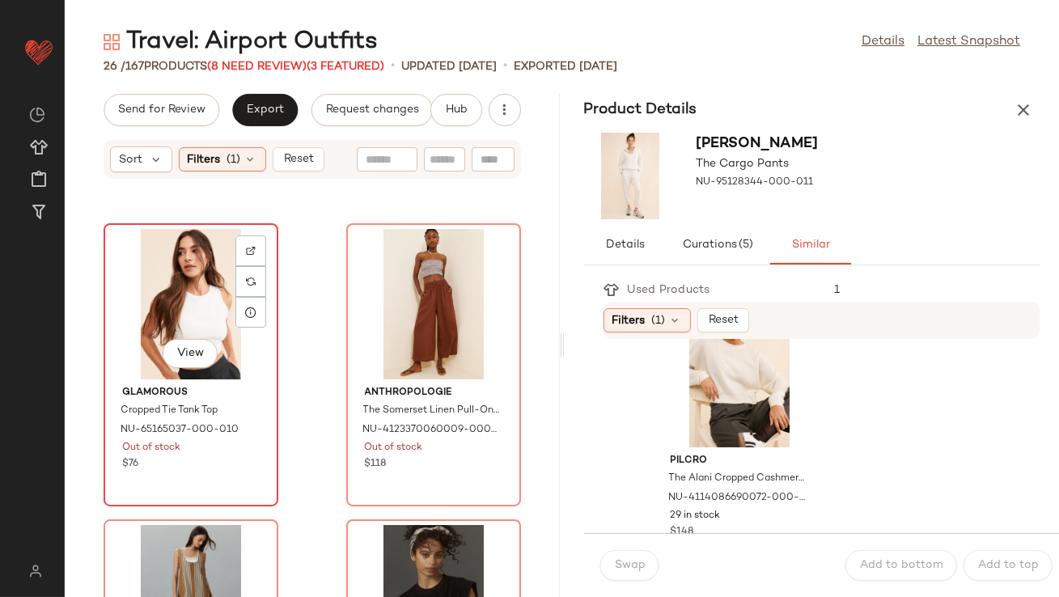
click at [188, 304] on div "View" at bounding box center [190, 304] width 163 height 150
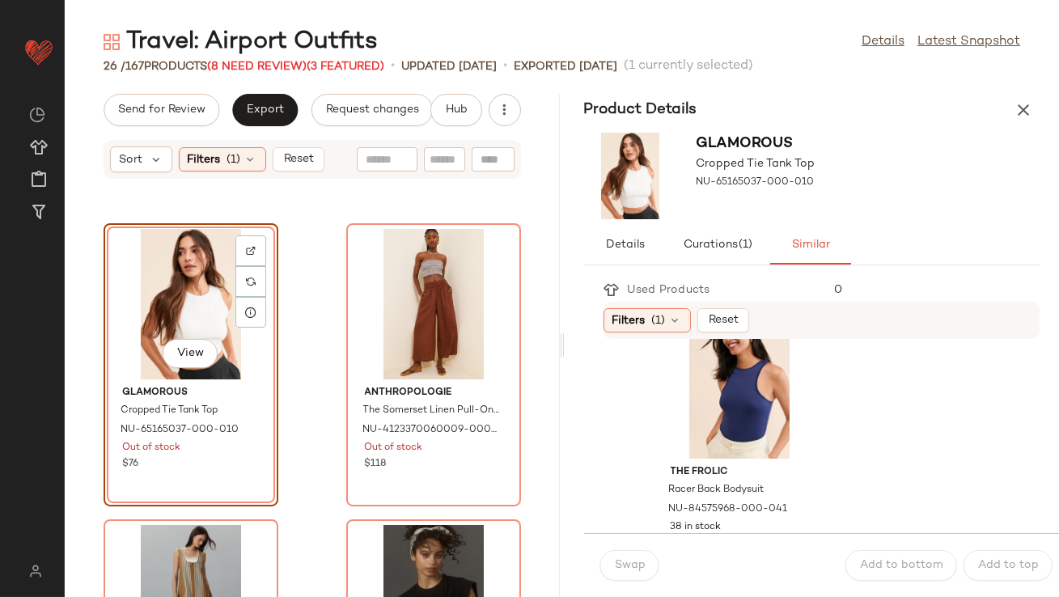
scroll to position [52, 0]
click at [695, 416] on div "View" at bounding box center [738, 381] width 163 height 150
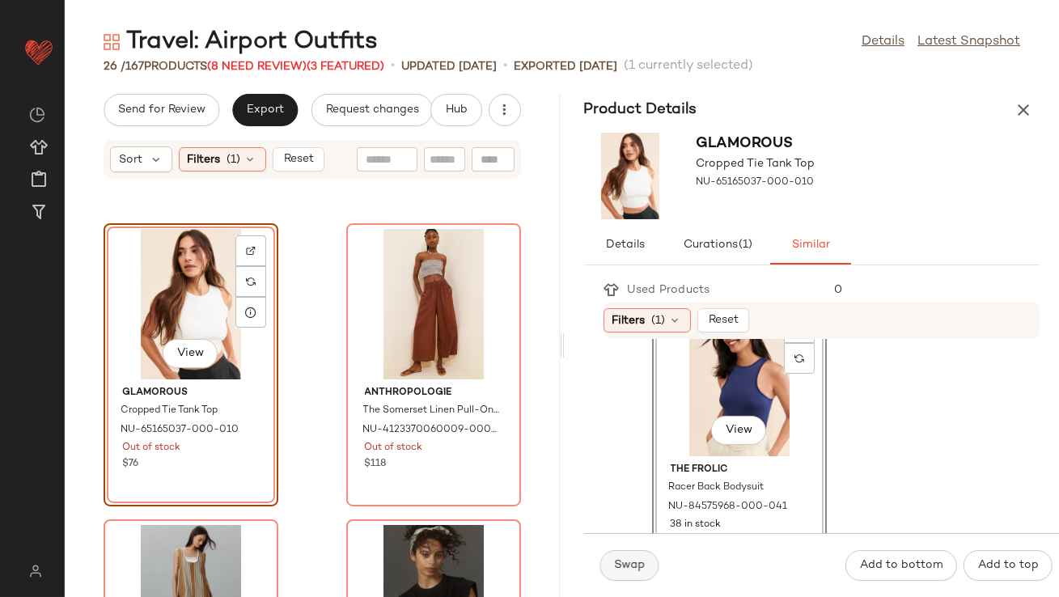
click at [629, 553] on button "Swap" at bounding box center [629, 565] width 59 height 31
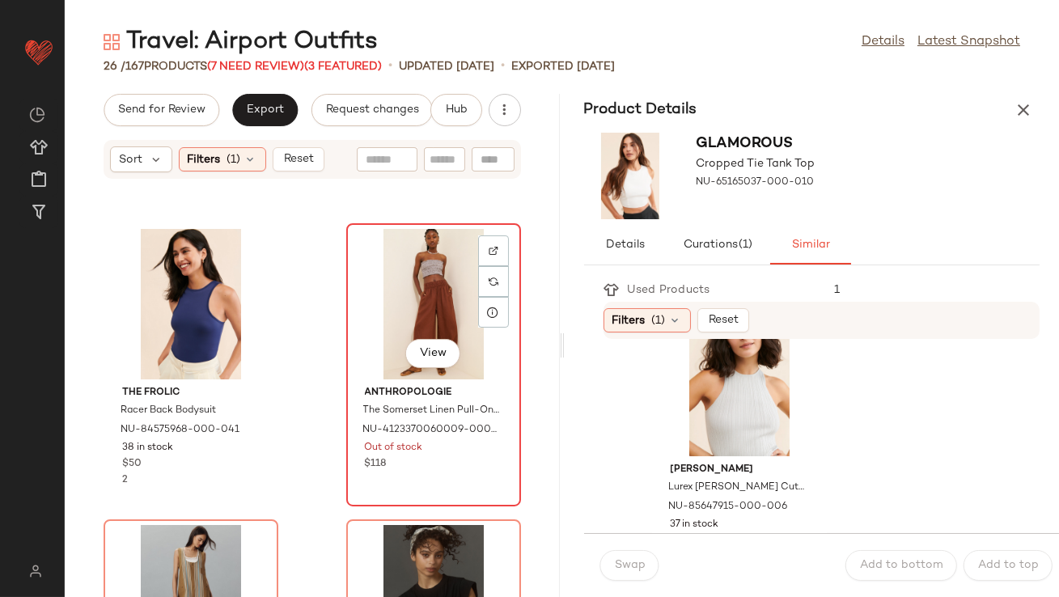
click at [412, 306] on div "View" at bounding box center [433, 304] width 163 height 150
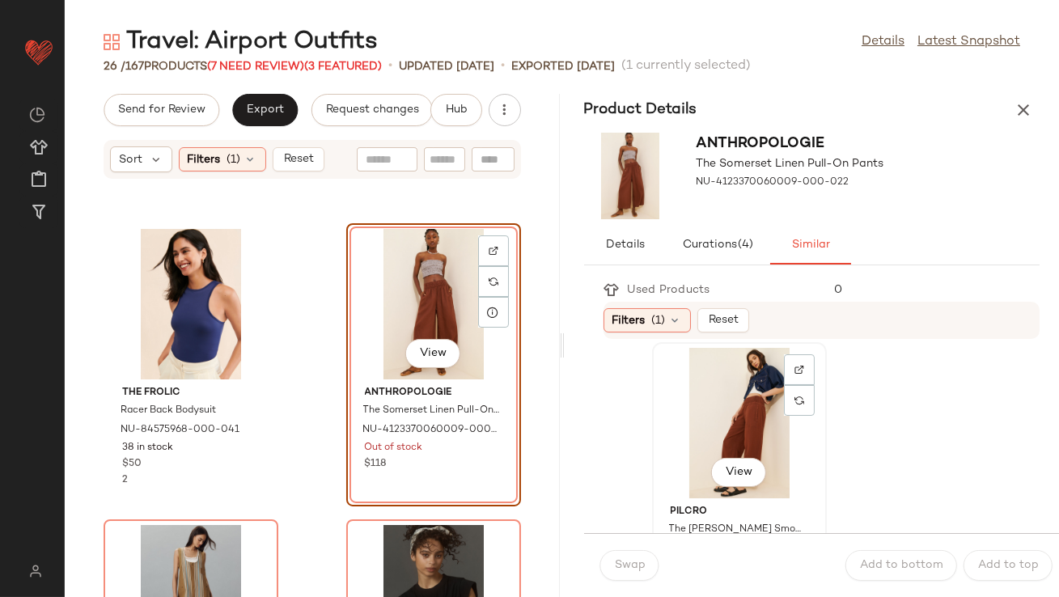
scroll to position [14, 0]
click at [666, 433] on div "View" at bounding box center [738, 419] width 163 height 150
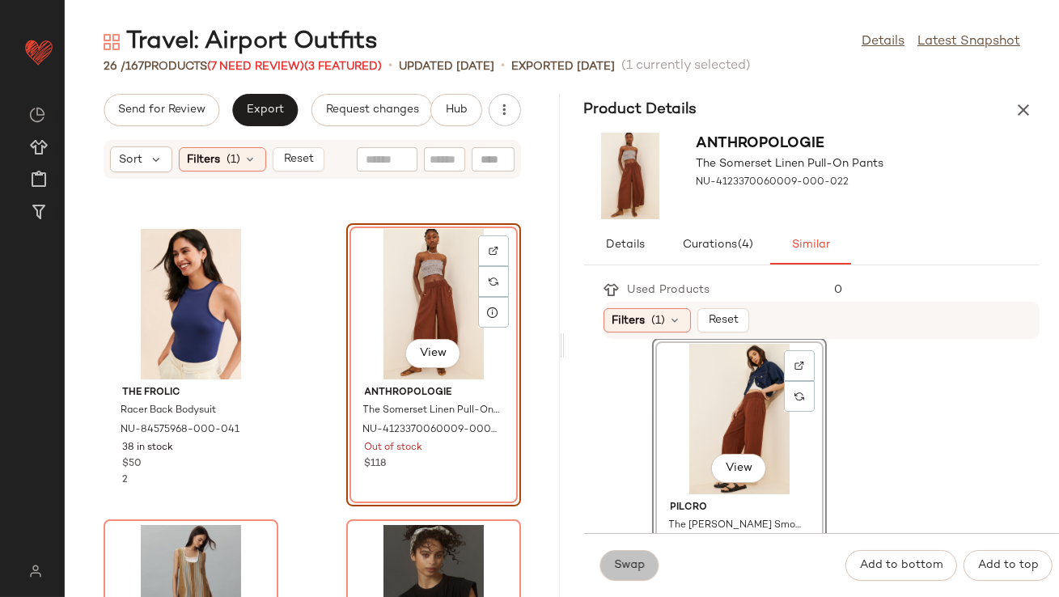
click at [617, 559] on span "Swap" at bounding box center [630, 565] width 32 height 13
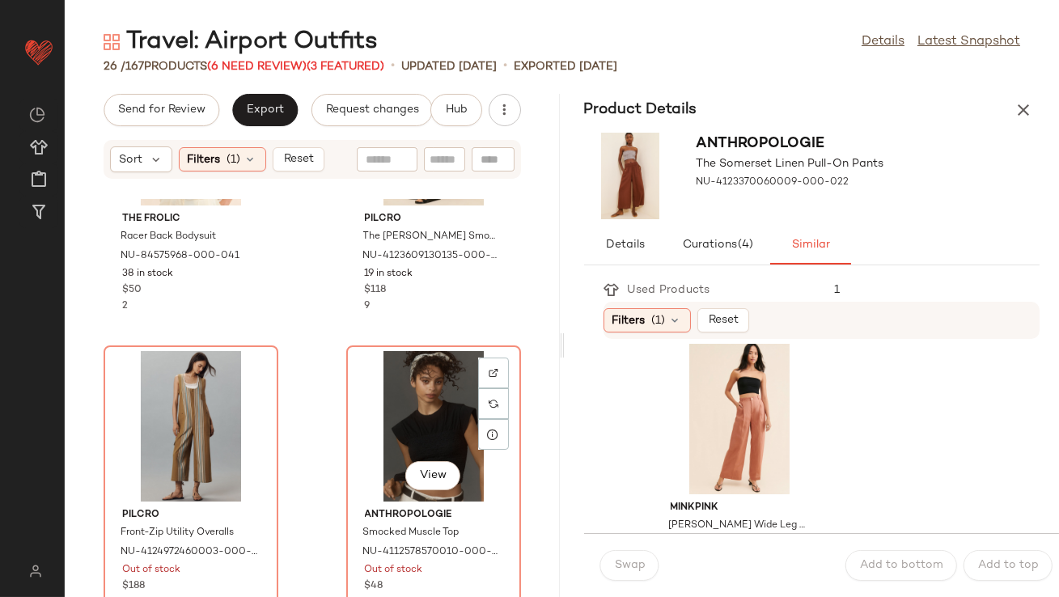
scroll to position [2836, 0]
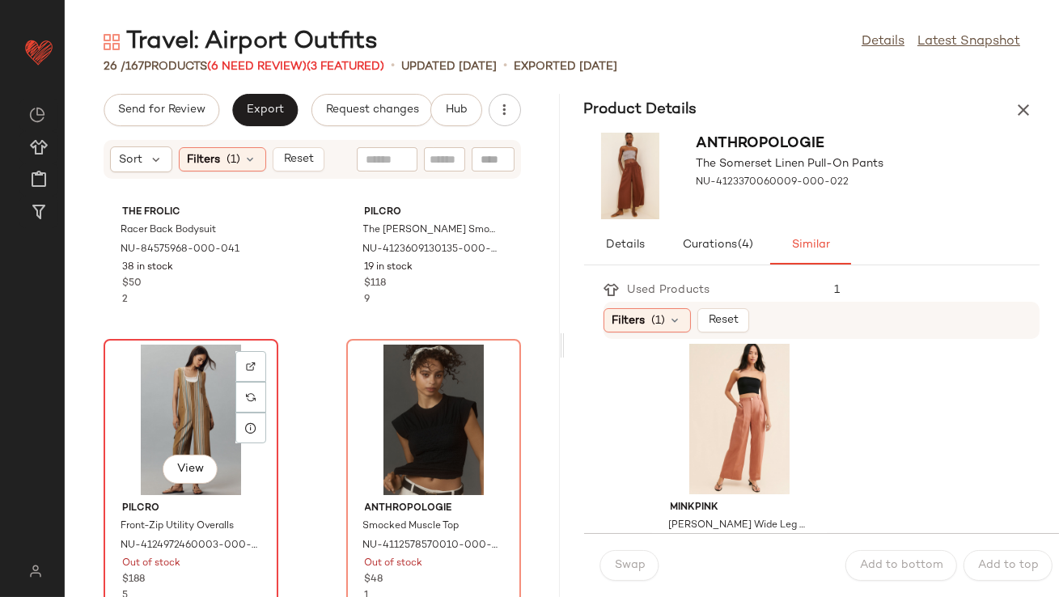
click at [152, 374] on div "View" at bounding box center [190, 420] width 163 height 150
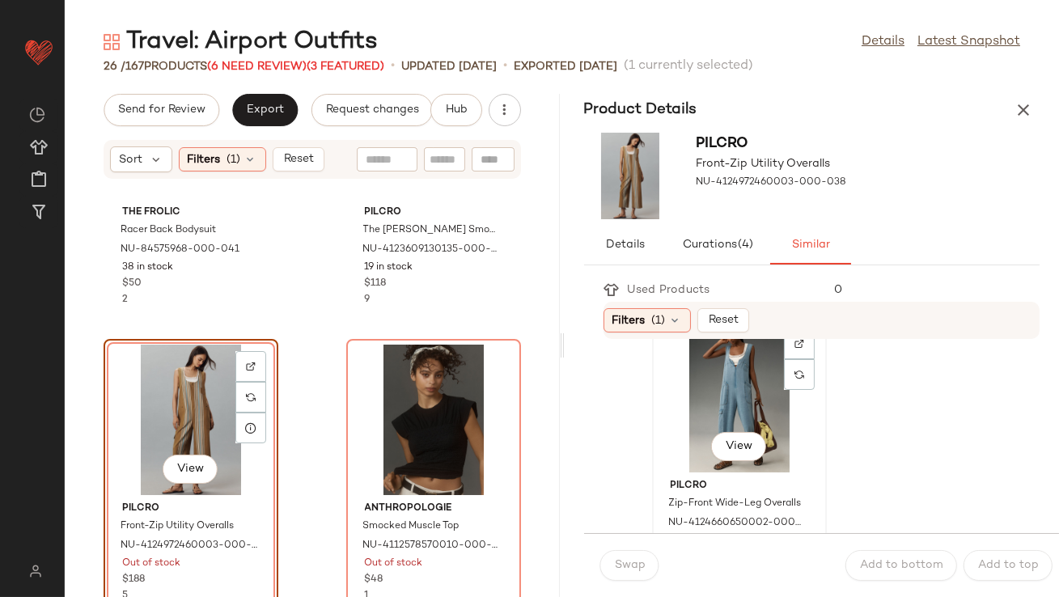
click at [699, 431] on div "View" at bounding box center [738, 397] width 163 height 150
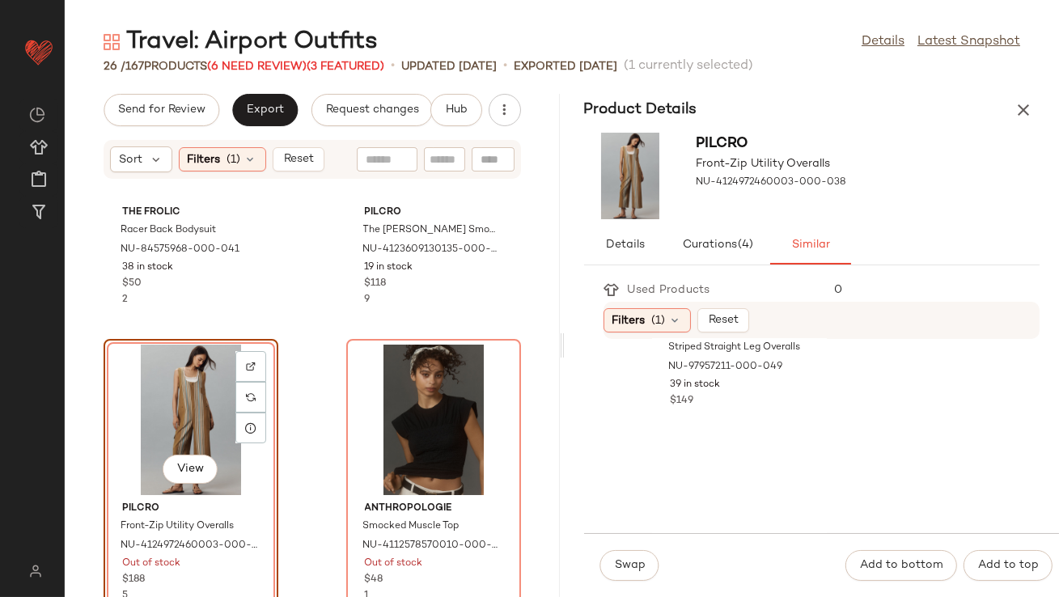
scroll to position [932, 0]
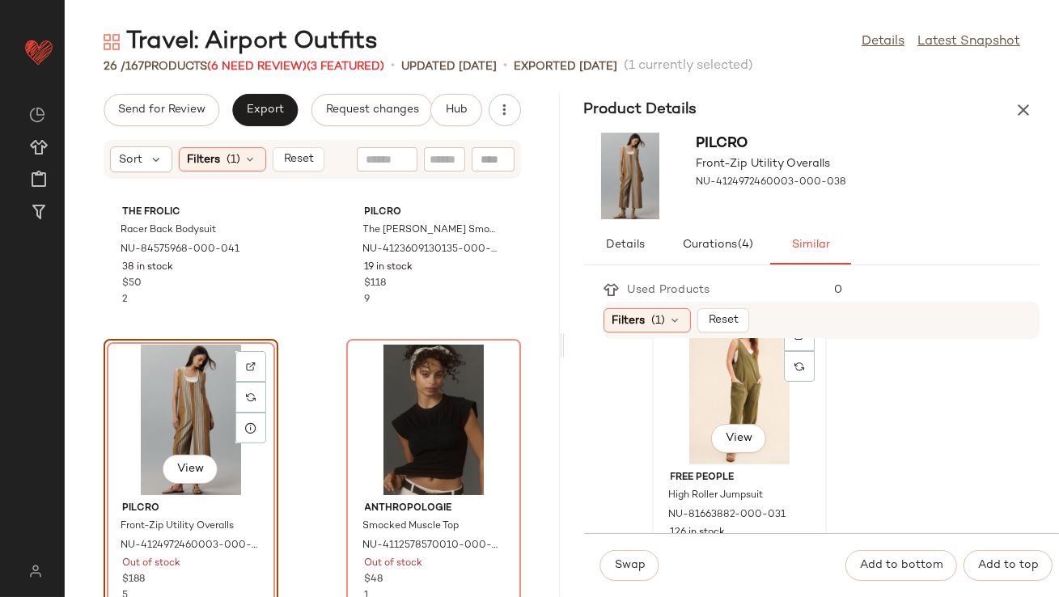
click at [683, 435] on div "View" at bounding box center [738, 389] width 163 height 150
click at [640, 568] on span "Swap" at bounding box center [630, 565] width 32 height 13
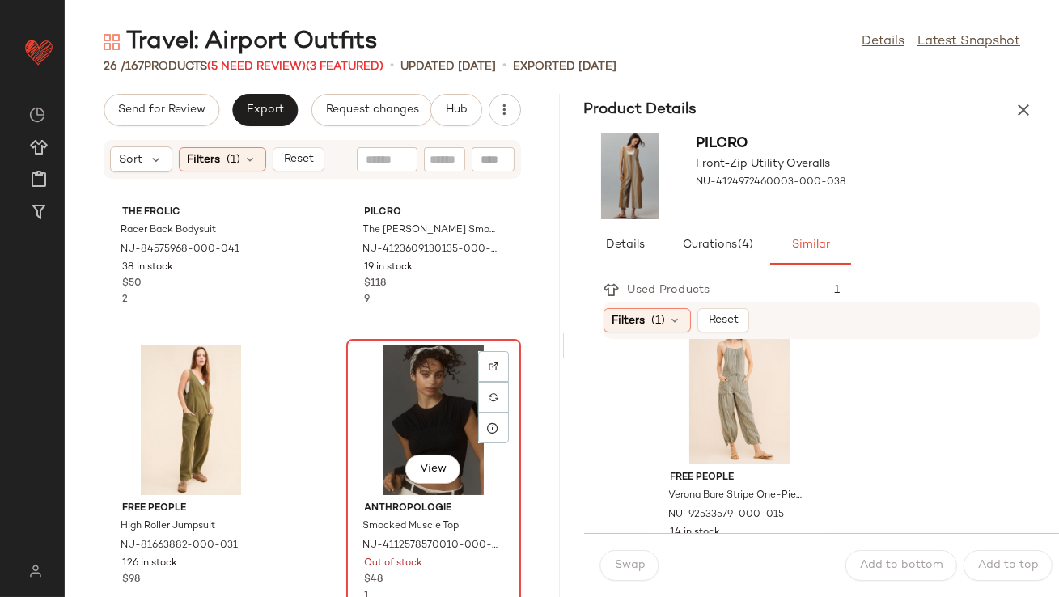
click at [399, 388] on div "View" at bounding box center [433, 420] width 163 height 150
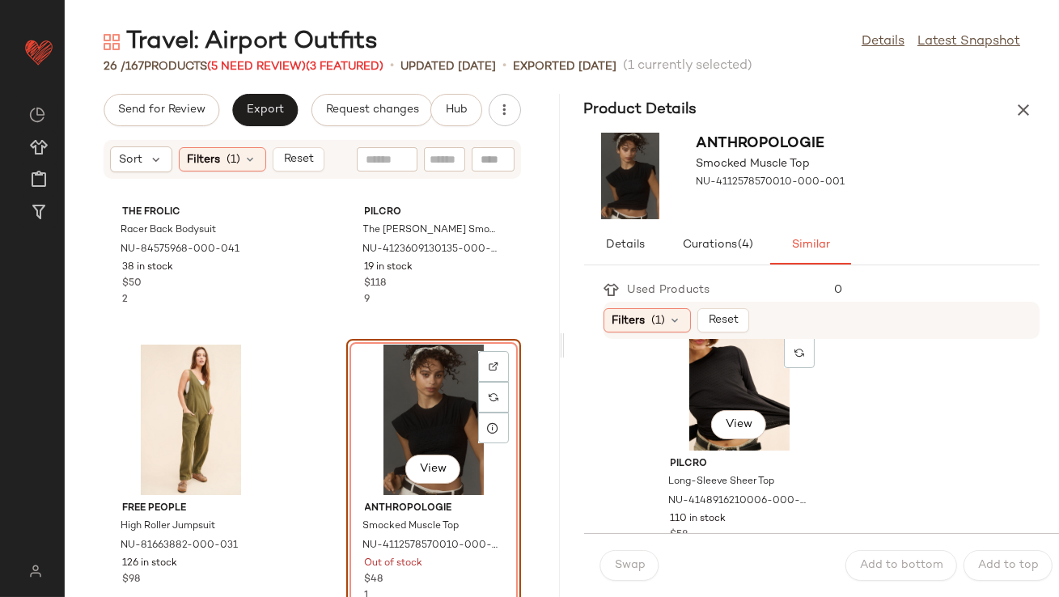
scroll to position [354, 0]
click at [691, 421] on div "View" at bounding box center [738, 374] width 163 height 150
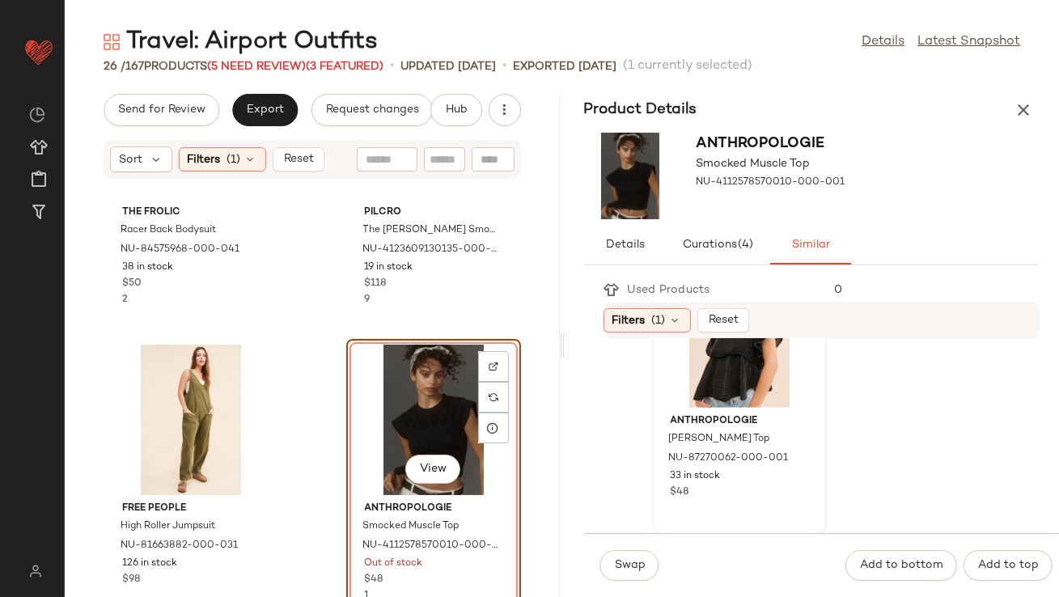
scroll to position [2117, 0]
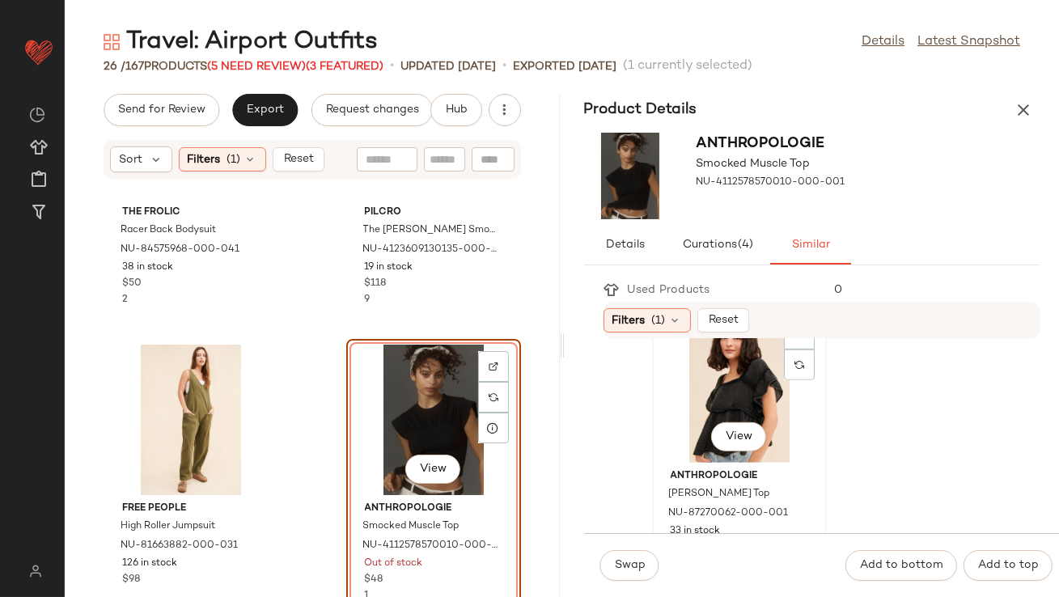
click at [712, 401] on div "View" at bounding box center [738, 387] width 163 height 150
click at [630, 561] on span "Swap" at bounding box center [630, 565] width 32 height 13
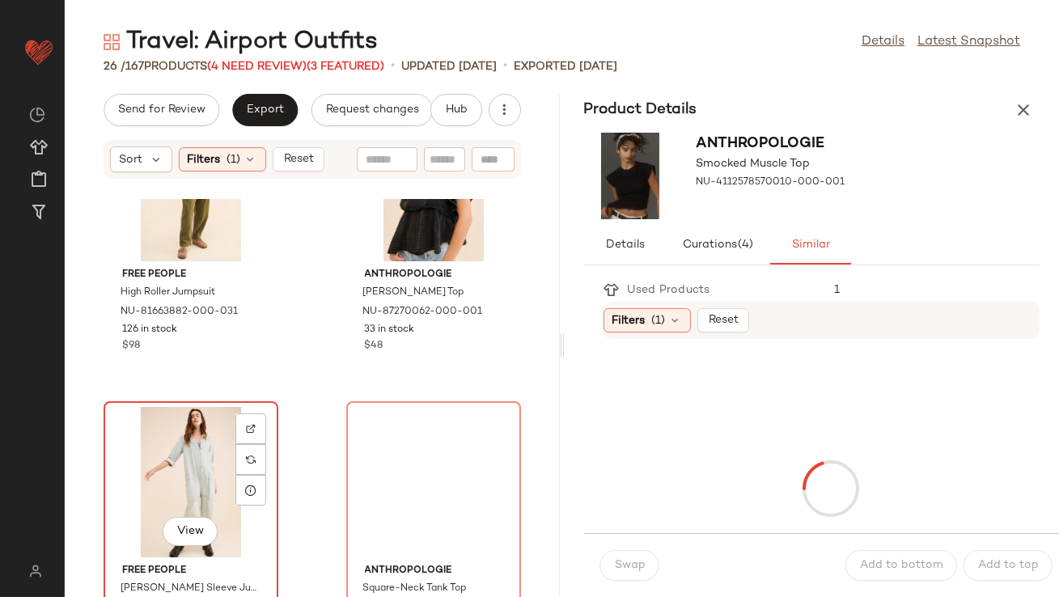
click at [198, 440] on div "View" at bounding box center [190, 482] width 163 height 150
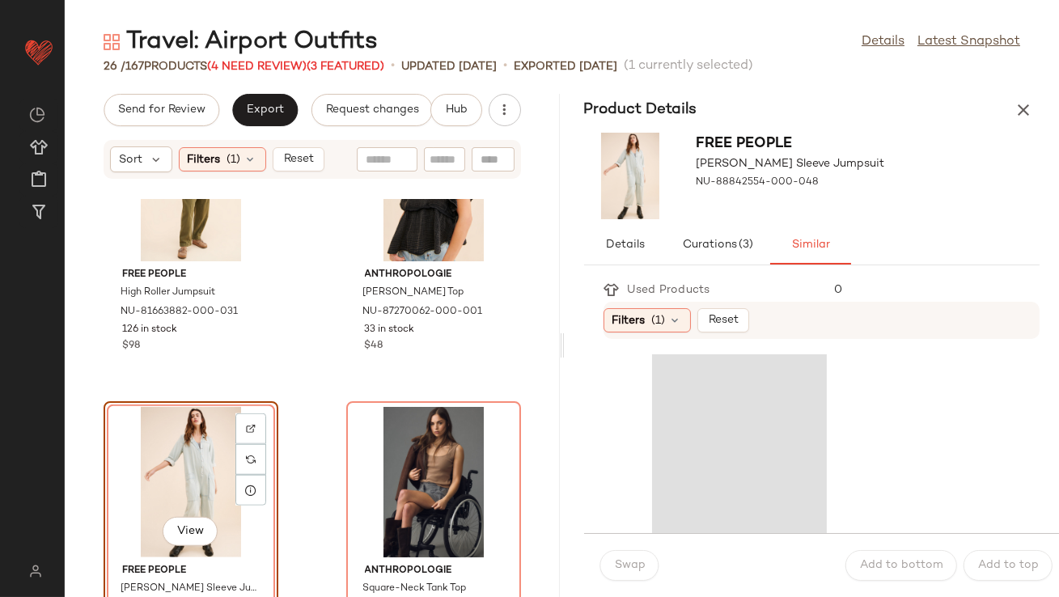
scroll to position [3233, 0]
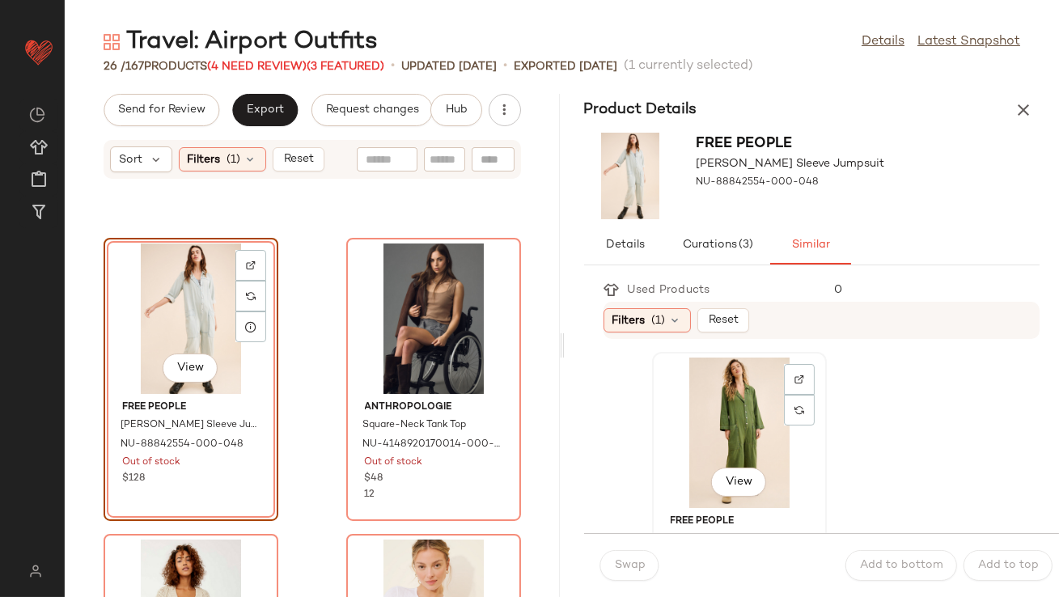
click at [734, 451] on div "View" at bounding box center [738, 432] width 163 height 150
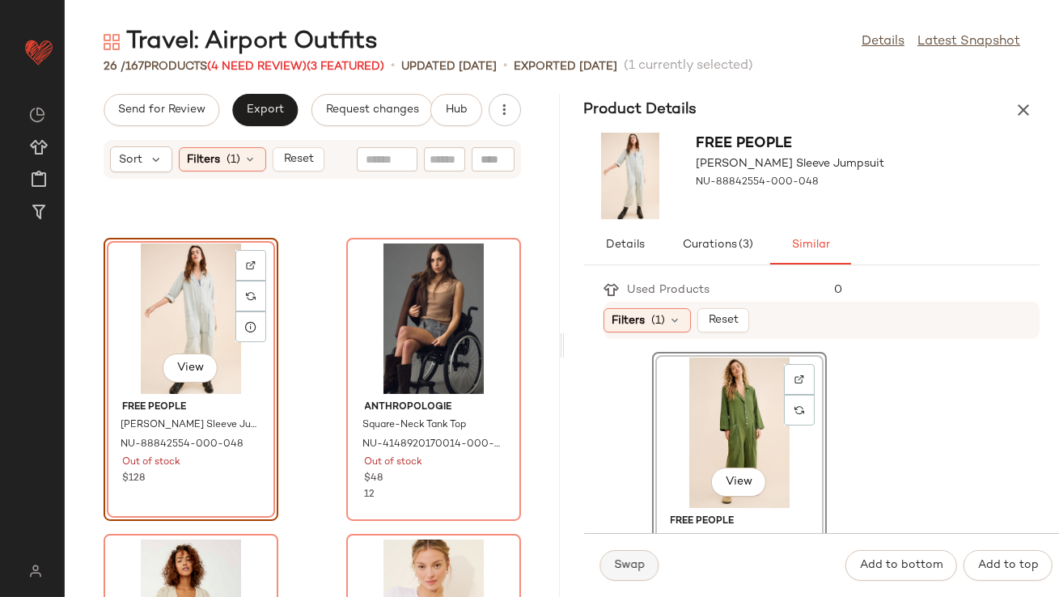
click at [629, 565] on span "Swap" at bounding box center [630, 565] width 32 height 13
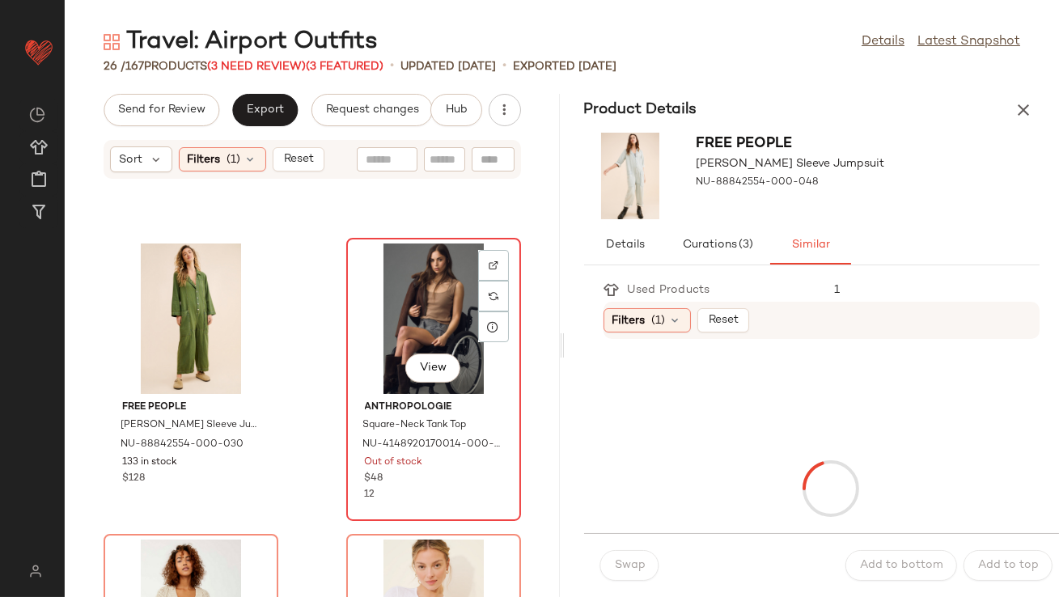
click at [442, 312] on div "View" at bounding box center [433, 318] width 163 height 150
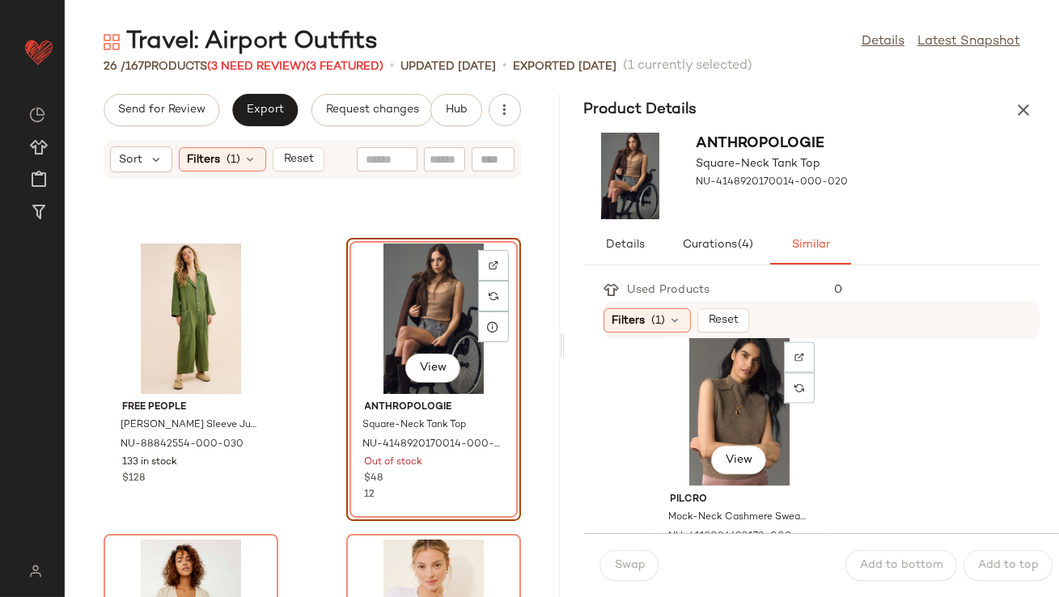
scroll to position [5354, 0]
click at [695, 419] on div "View" at bounding box center [738, 407] width 163 height 150
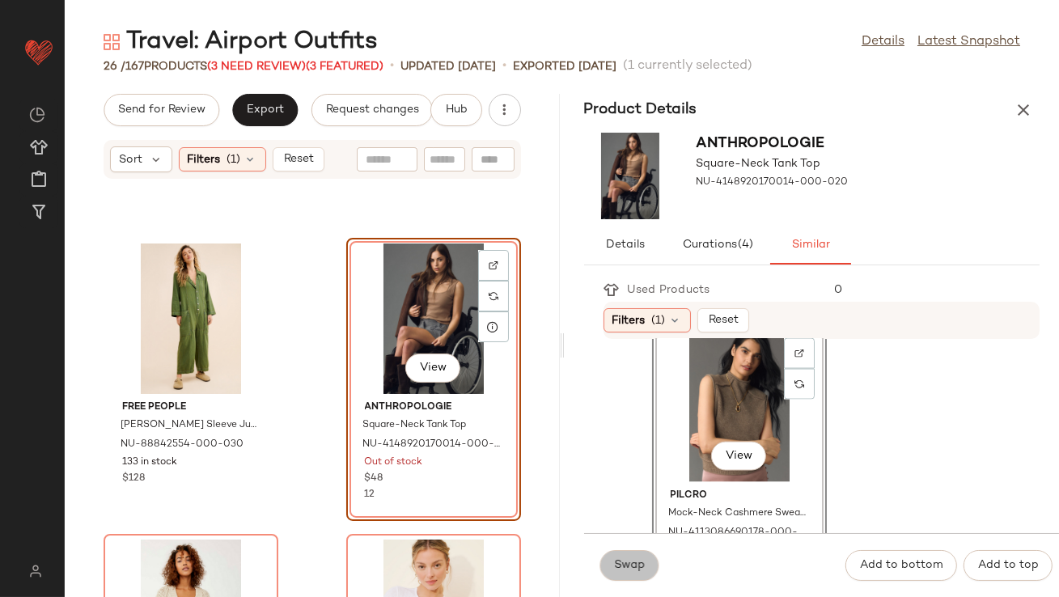
click at [620, 569] on span "Swap" at bounding box center [630, 565] width 32 height 13
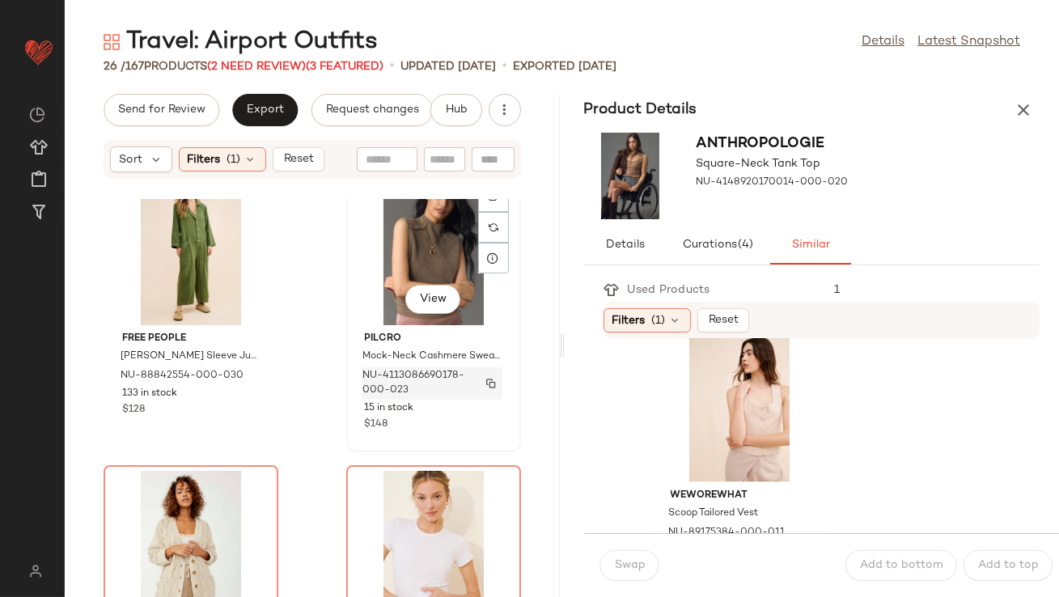
scroll to position [3452, 0]
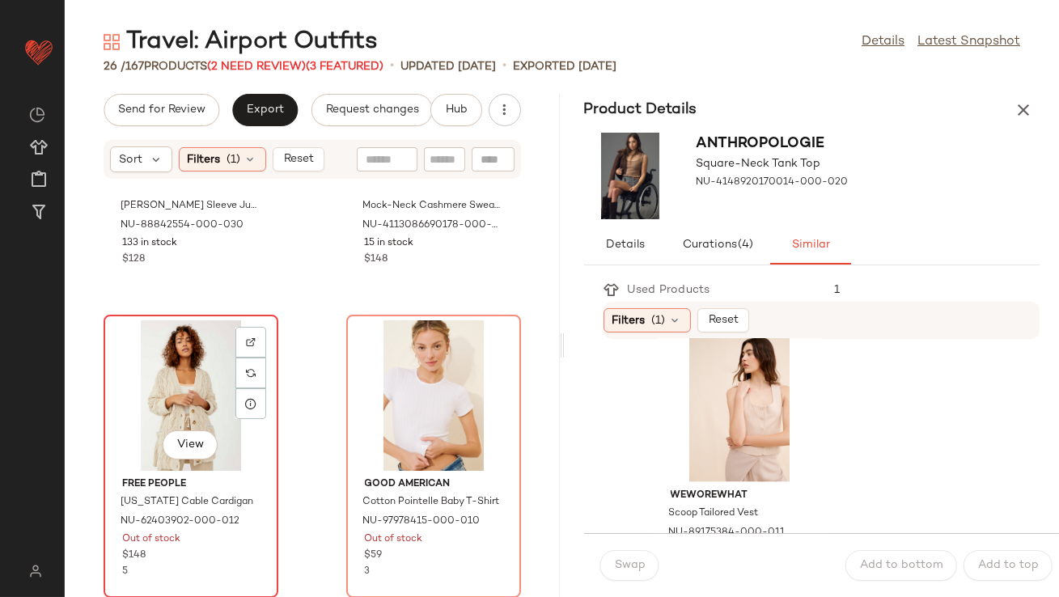
click at [188, 378] on div "View" at bounding box center [190, 395] width 163 height 150
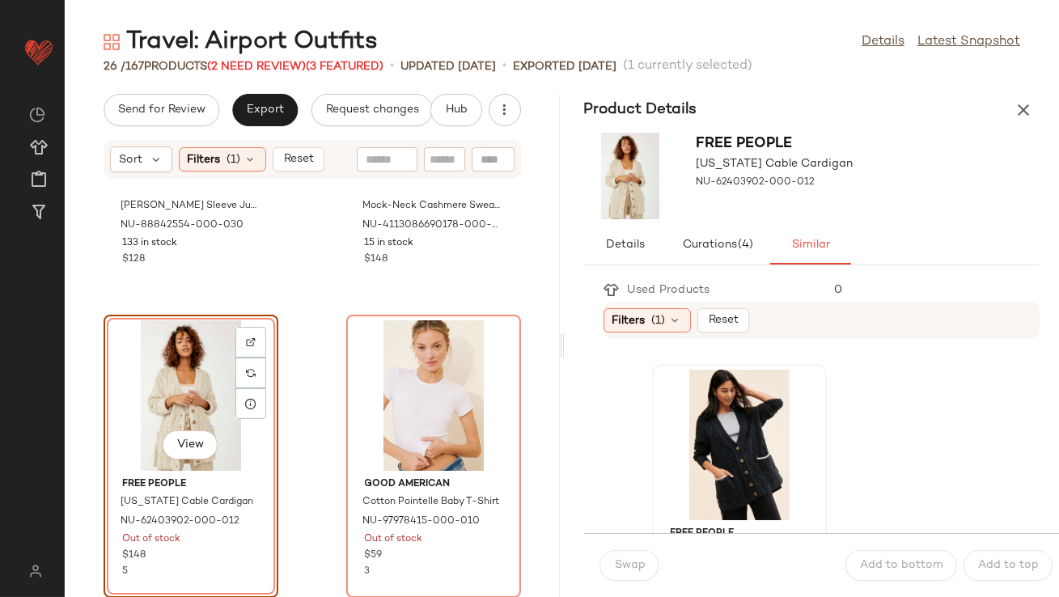
scroll to position [285, 0]
click at [704, 407] on div "View" at bounding box center [738, 444] width 163 height 150
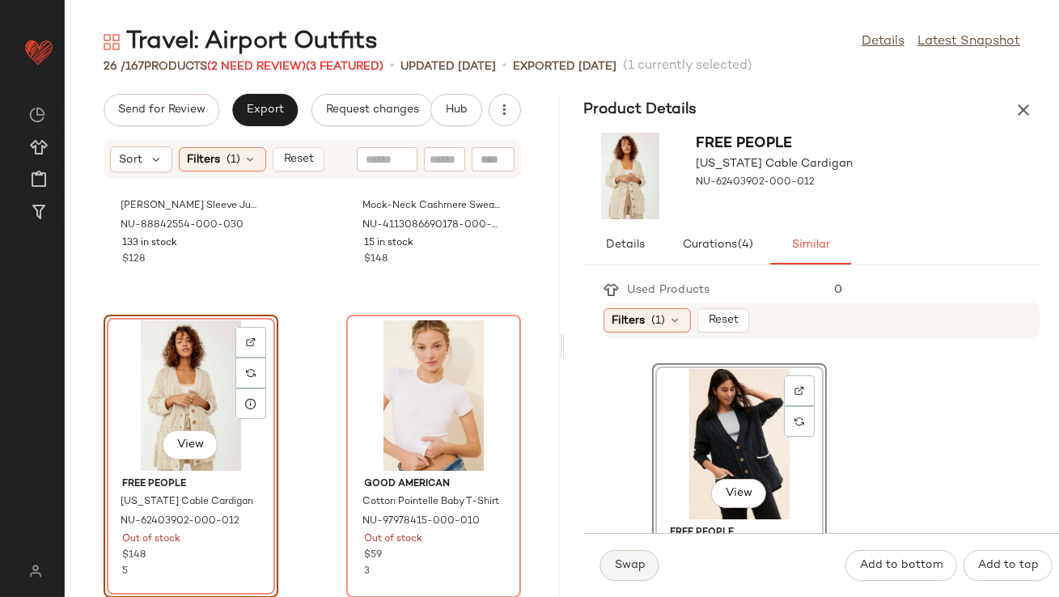
click at [633, 578] on button "Swap" at bounding box center [629, 565] width 59 height 31
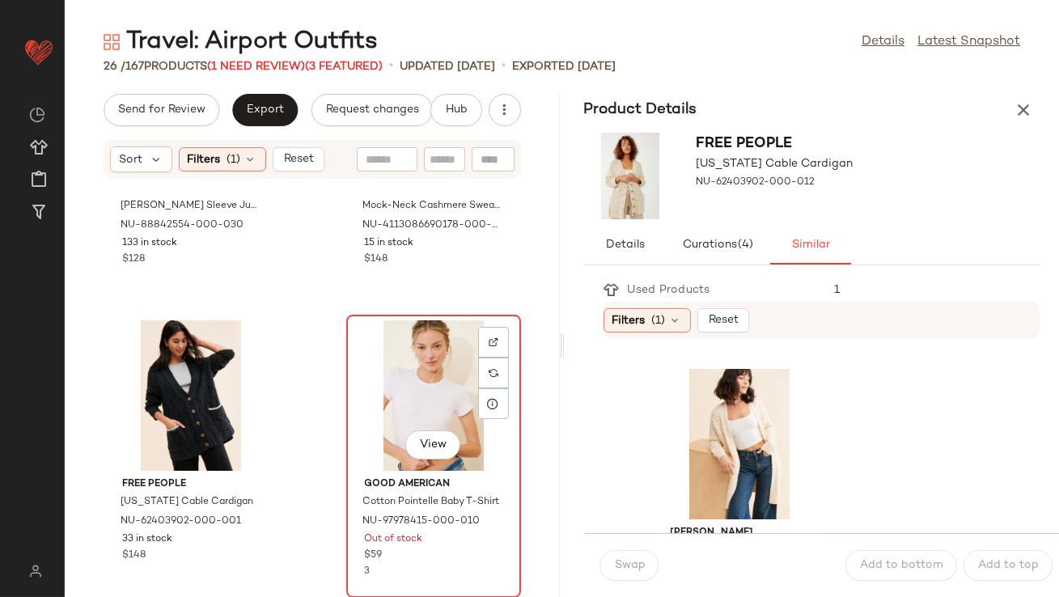
click at [416, 384] on div "View" at bounding box center [433, 395] width 163 height 150
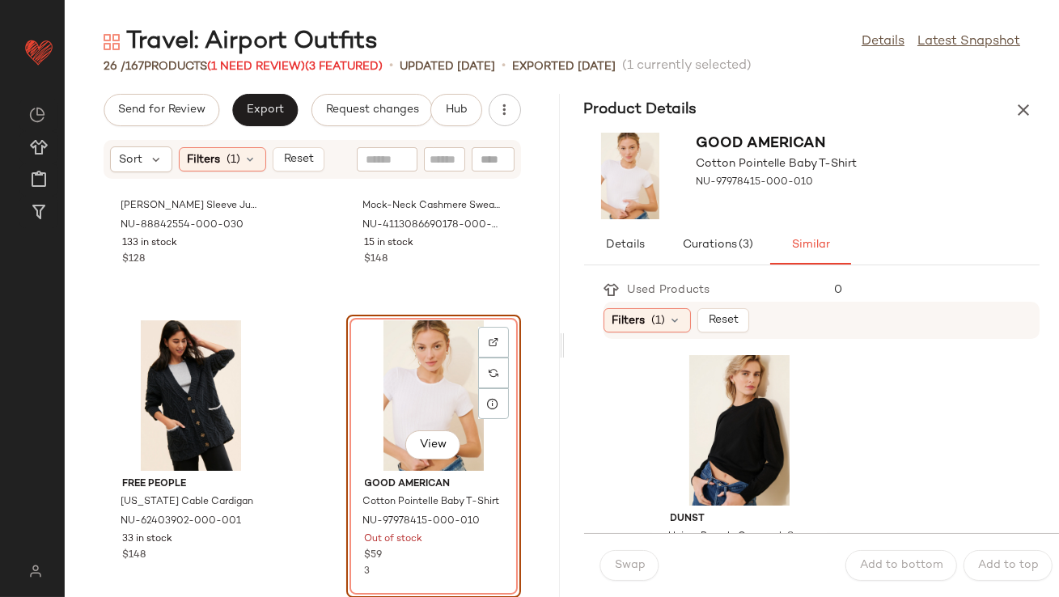
scroll to position [671, 0]
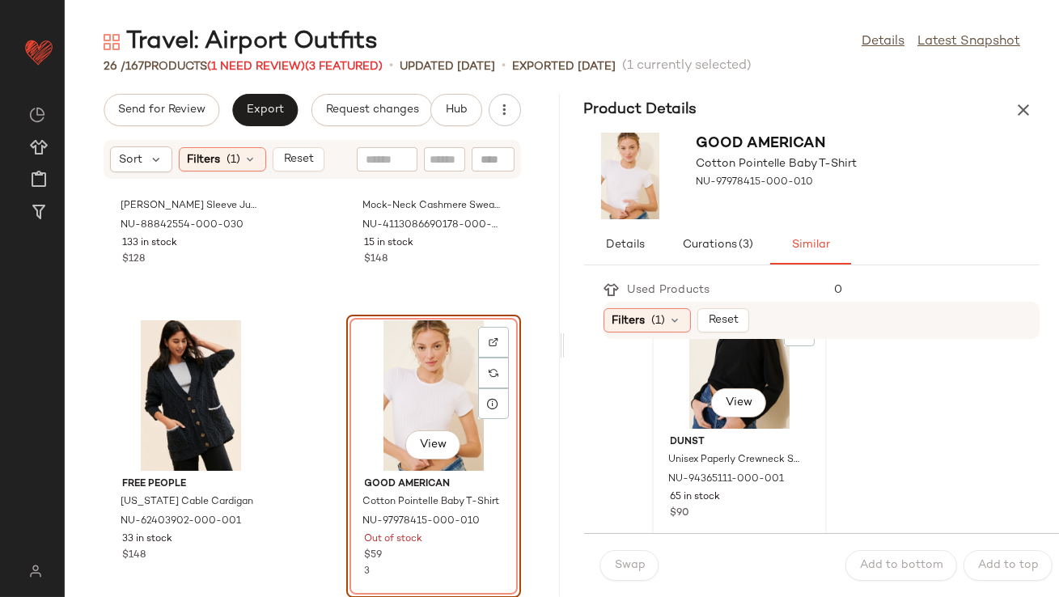
click at [700, 371] on div "View" at bounding box center [738, 353] width 163 height 150
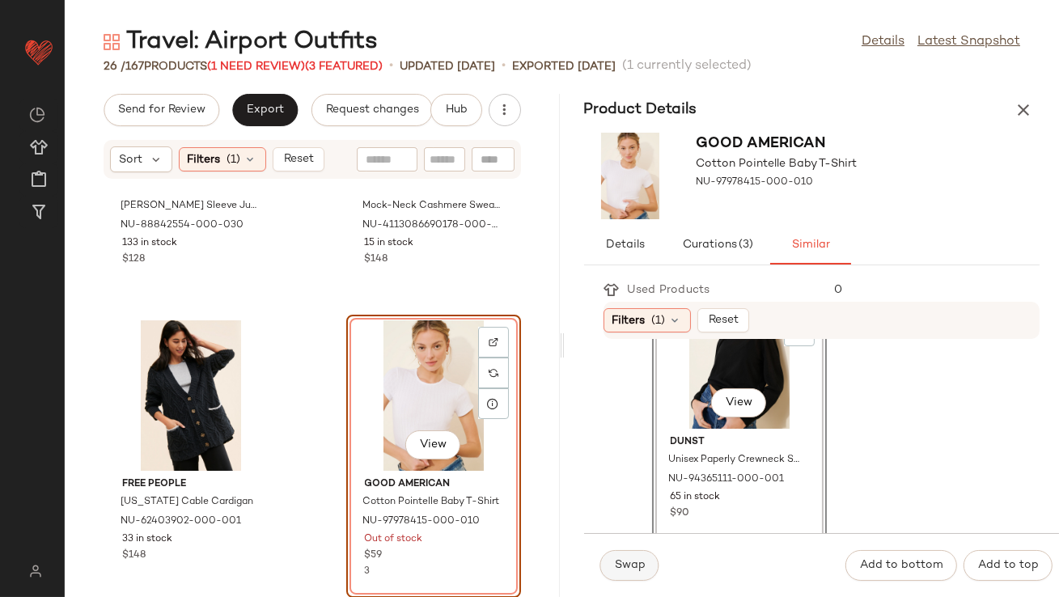
click at [636, 573] on button "Swap" at bounding box center [629, 565] width 59 height 31
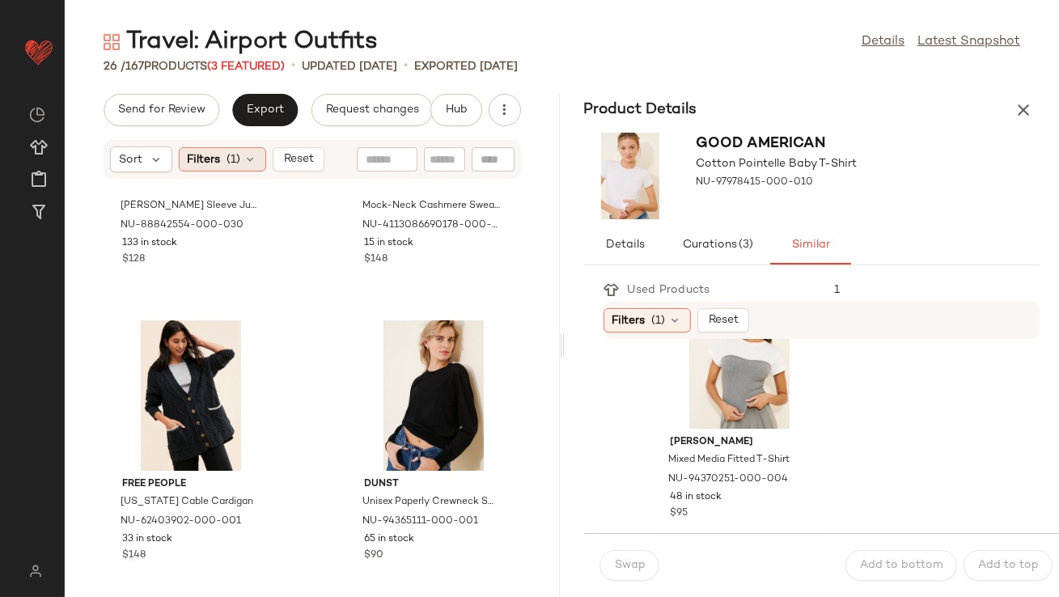
click at [256, 159] on div "Filters (1)" at bounding box center [222, 159] width 87 height 24
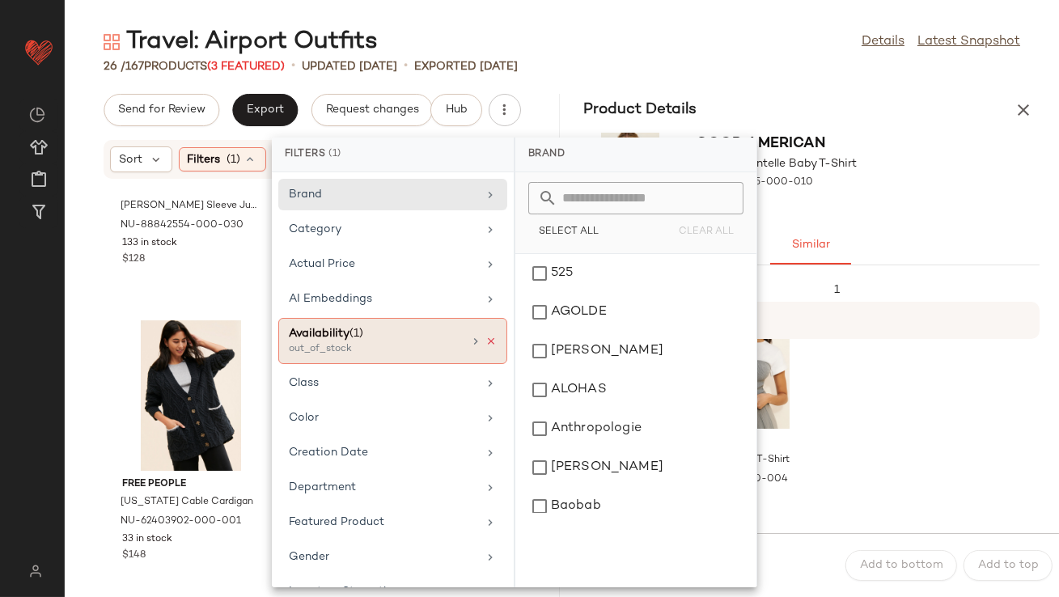
click at [485, 337] on icon at bounding box center [490, 341] width 11 height 11
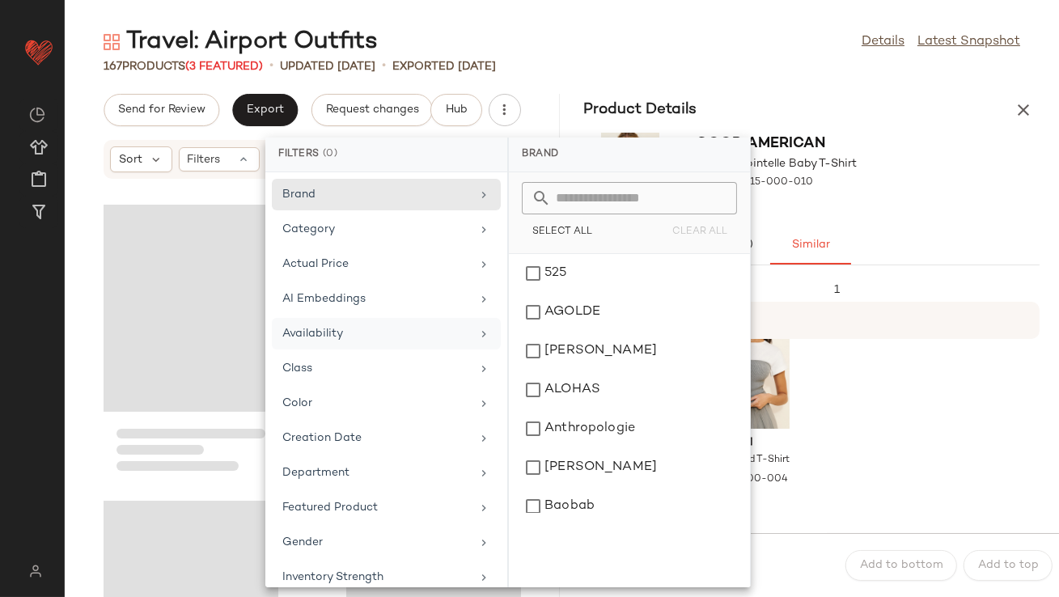
click at [877, 64] on div "167 Products (3 Featured) • updated Aug 6th • Exported Aug 6th" at bounding box center [562, 66] width 994 height 16
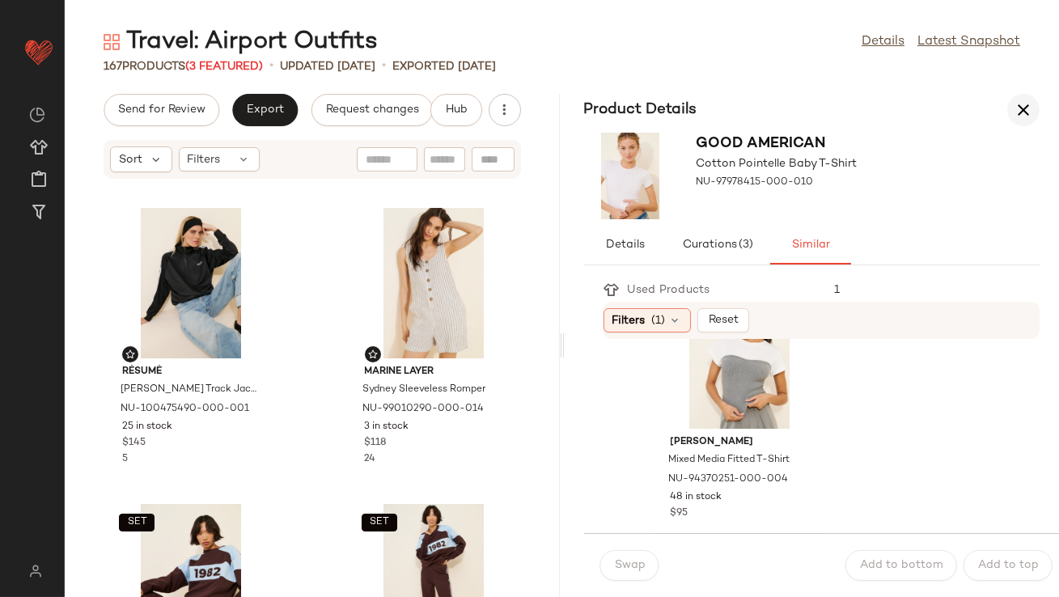
click at [1022, 104] on icon "button" at bounding box center [1022, 109] width 19 height 19
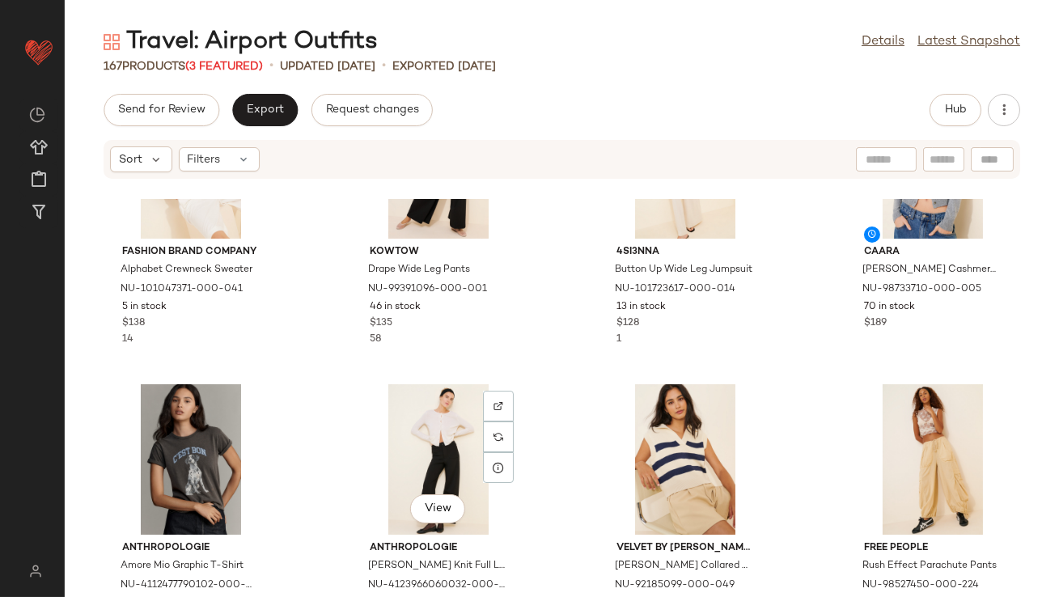
scroll to position [814, 0]
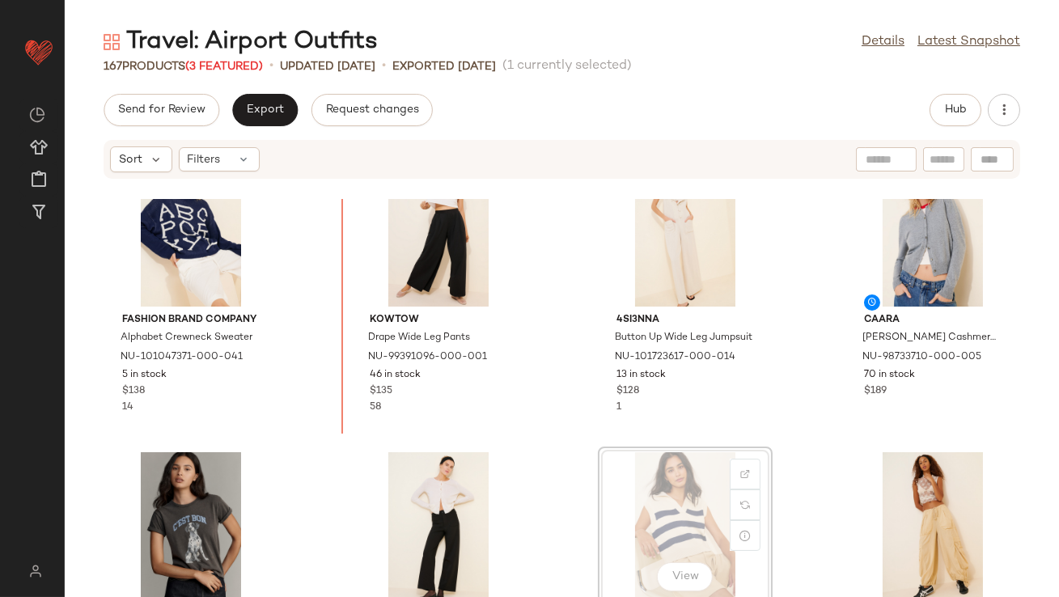
scroll to position [657, 0]
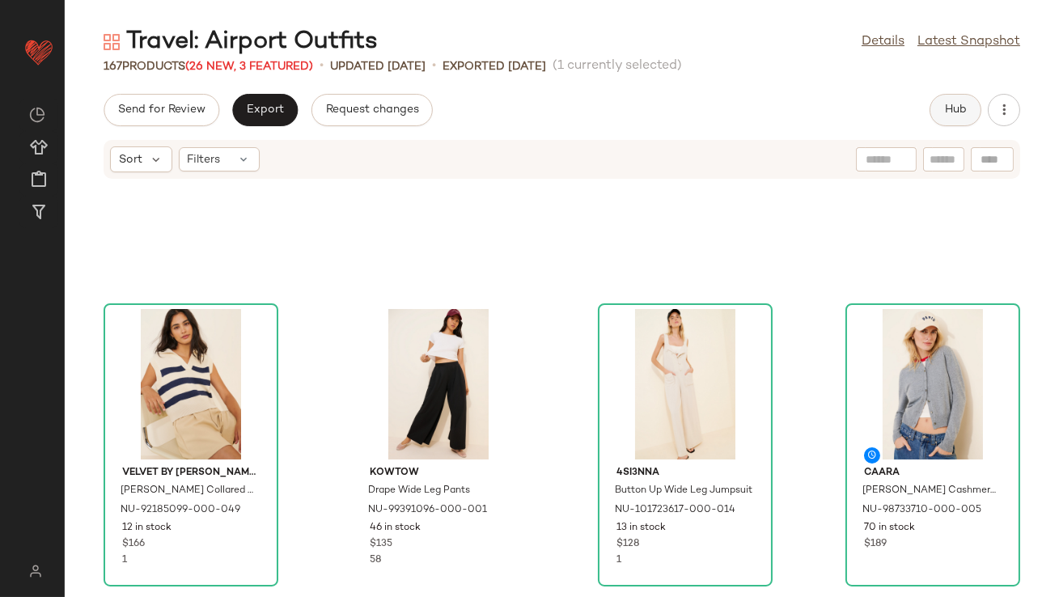
click at [941, 106] on button "Hub" at bounding box center [955, 110] width 52 height 32
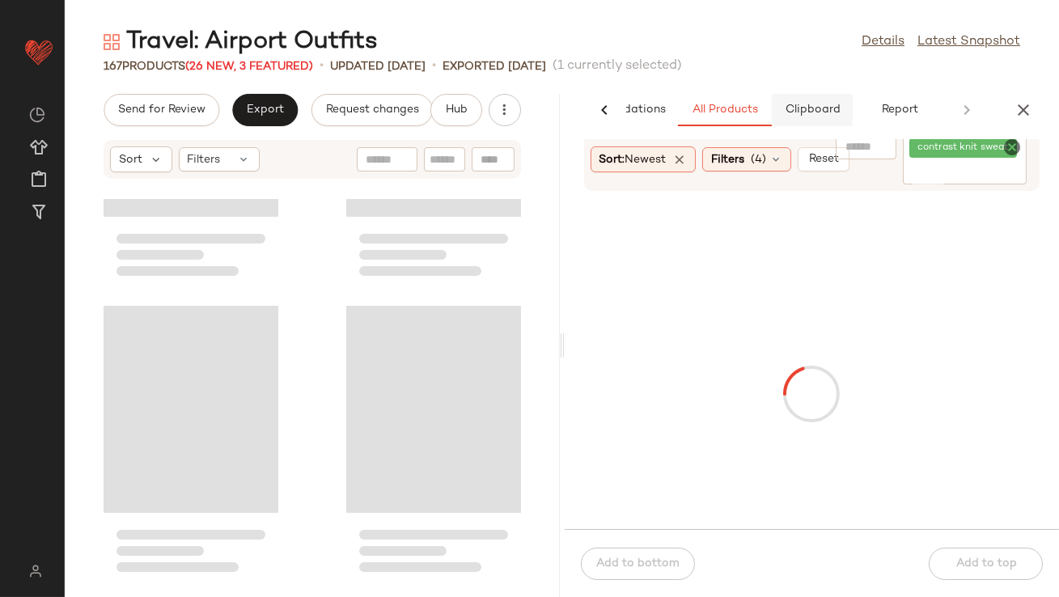
scroll to position [1184, 0]
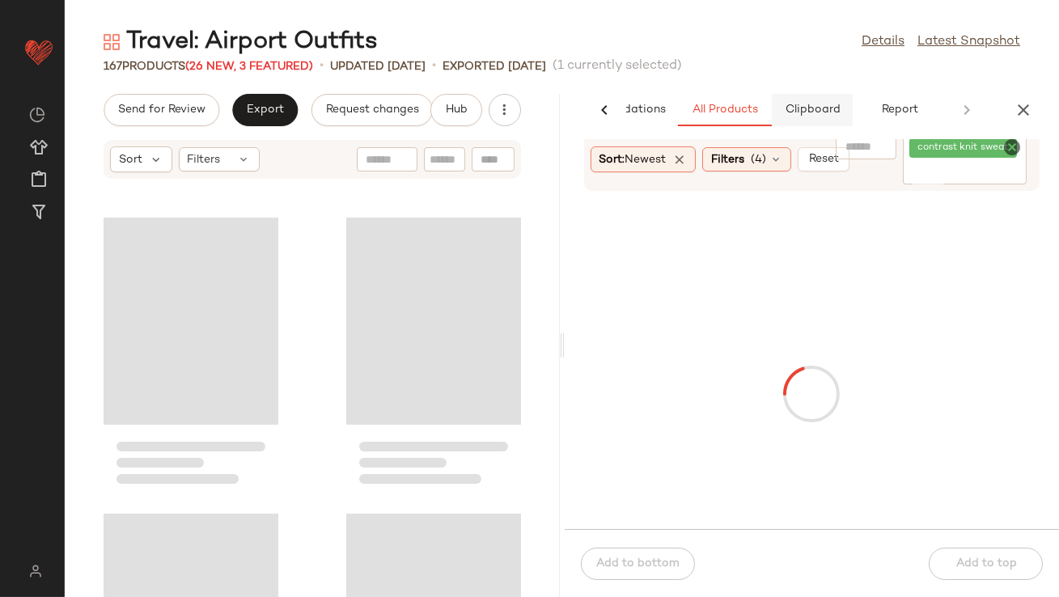
click at [813, 103] on button "Clipboard" at bounding box center [812, 110] width 81 height 32
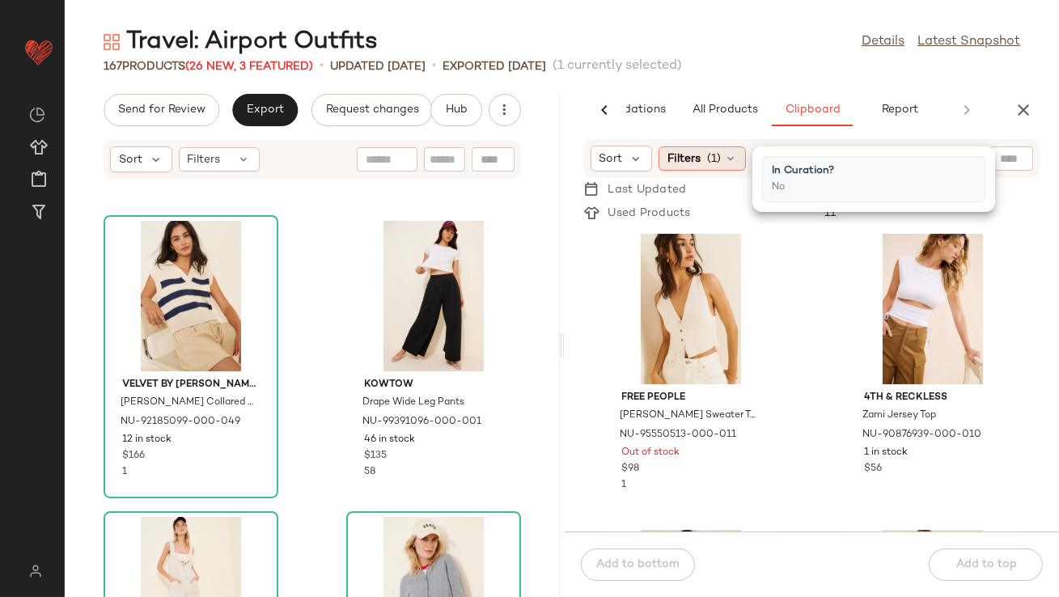
click at [679, 160] on span "Filters" at bounding box center [683, 158] width 33 height 17
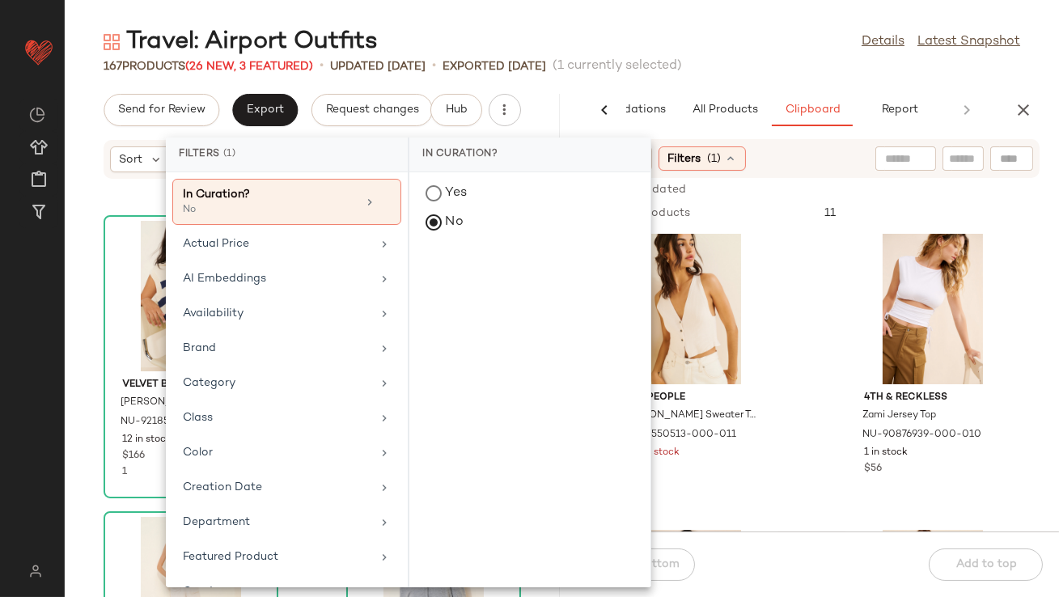
click at [674, 75] on span "(1 currently selected)" at bounding box center [616, 66] width 129 height 19
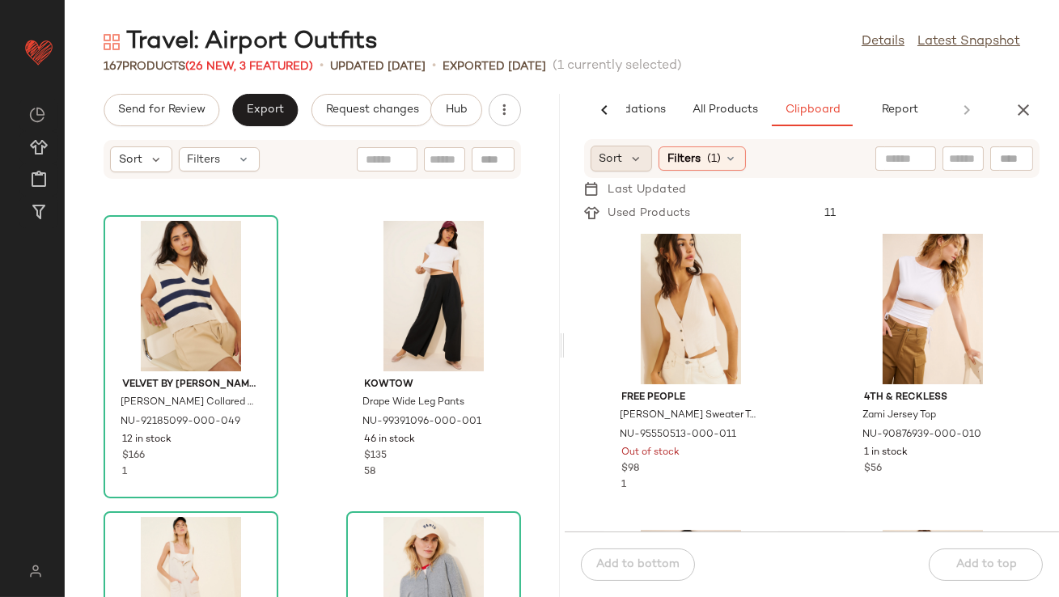
click at [645, 167] on div "Sort" at bounding box center [621, 159] width 62 height 26
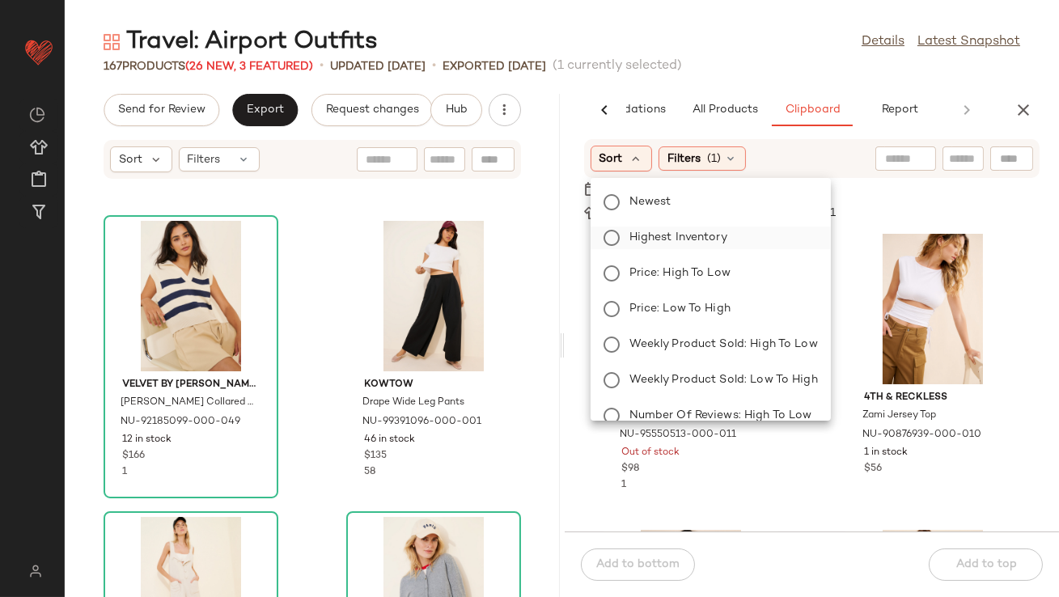
click at [640, 236] on span "Highest Inventory" at bounding box center [678, 237] width 98 height 17
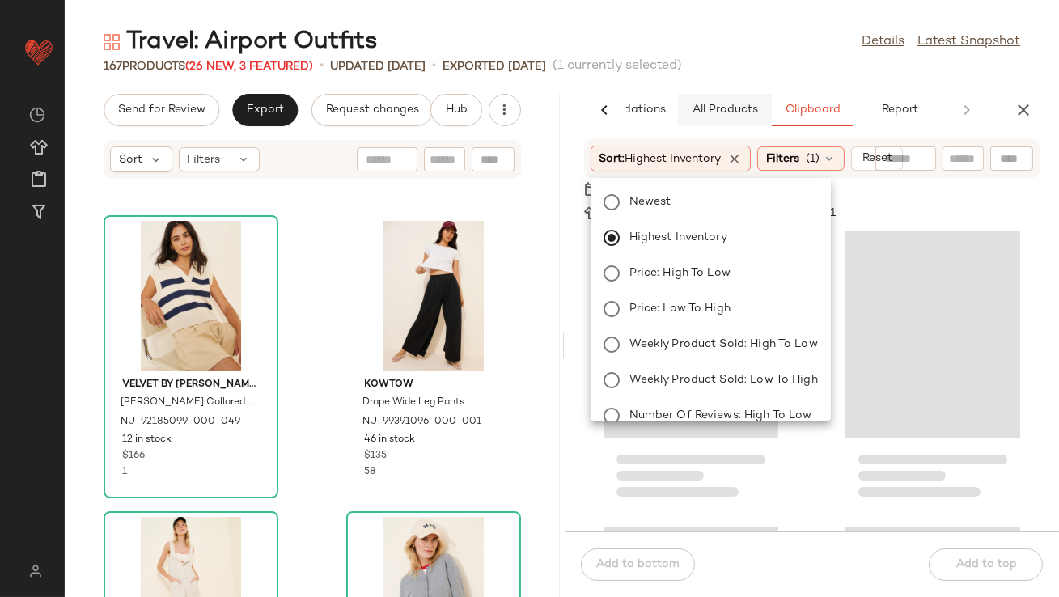
click at [712, 94] on button "All Products" at bounding box center [725, 110] width 94 height 32
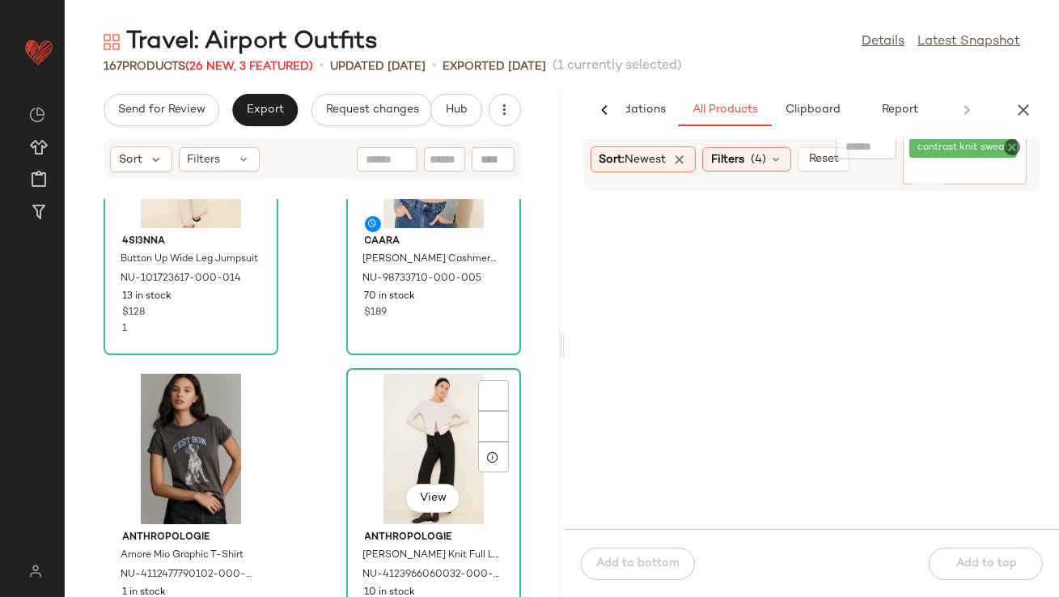
scroll to position [1743, 0]
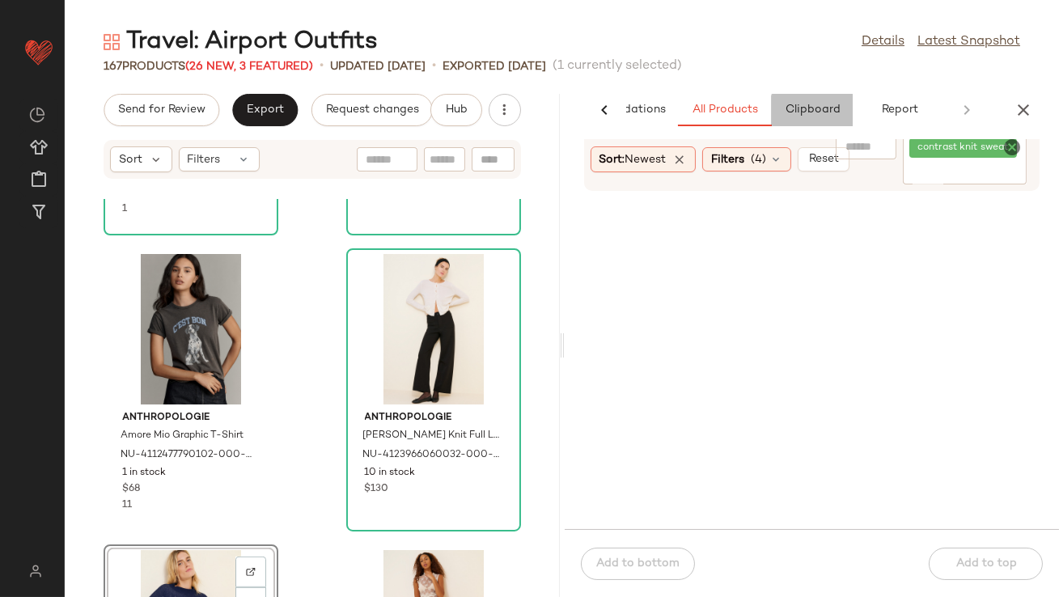
click at [798, 103] on button "Clipboard" at bounding box center [812, 110] width 81 height 32
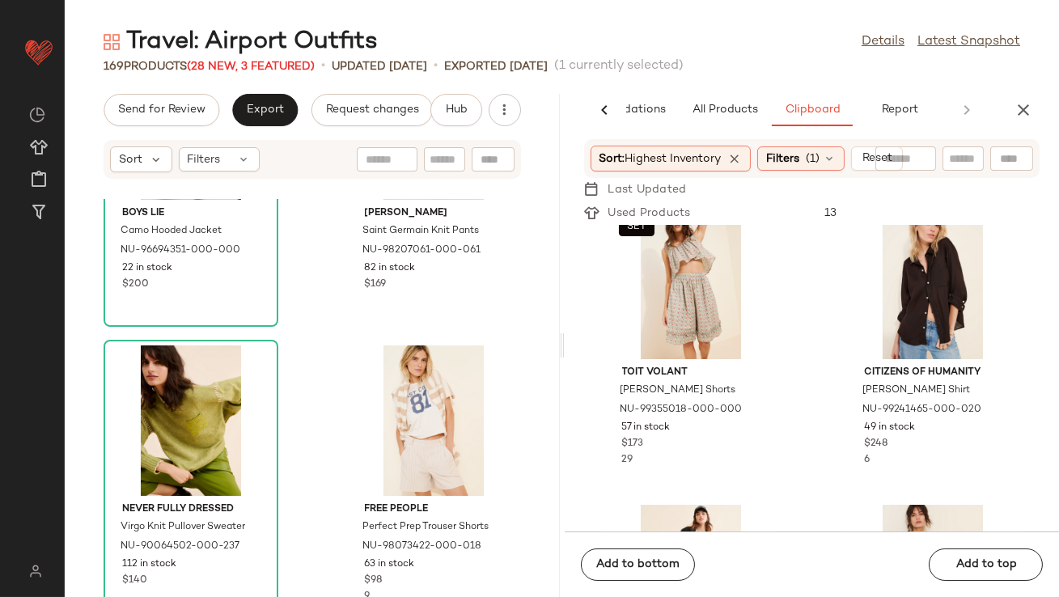
scroll to position [345, 0]
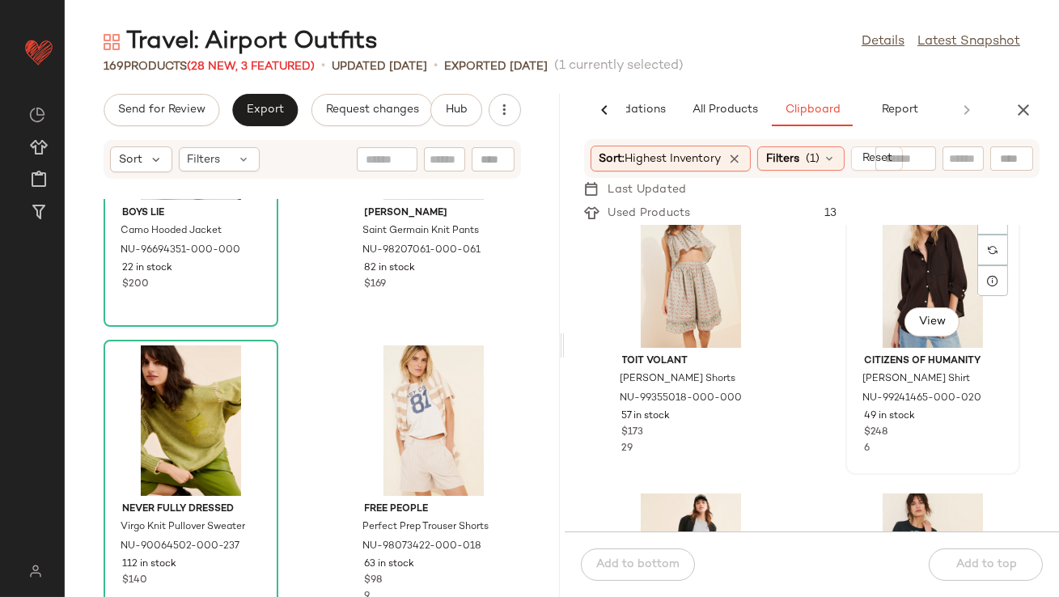
click at [860, 280] on div "View" at bounding box center [932, 272] width 163 height 150
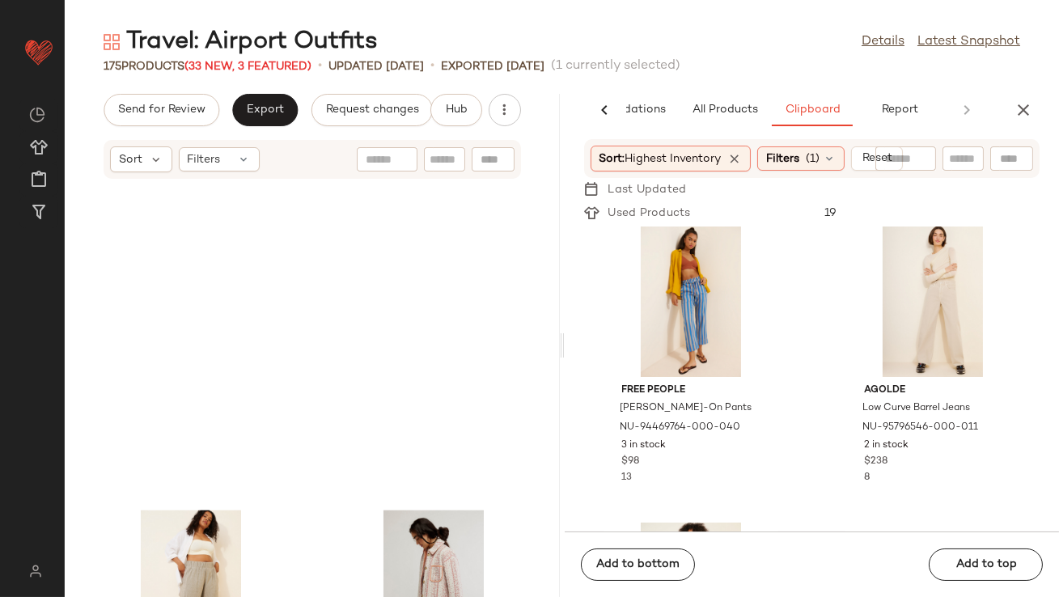
scroll to position [7111, 0]
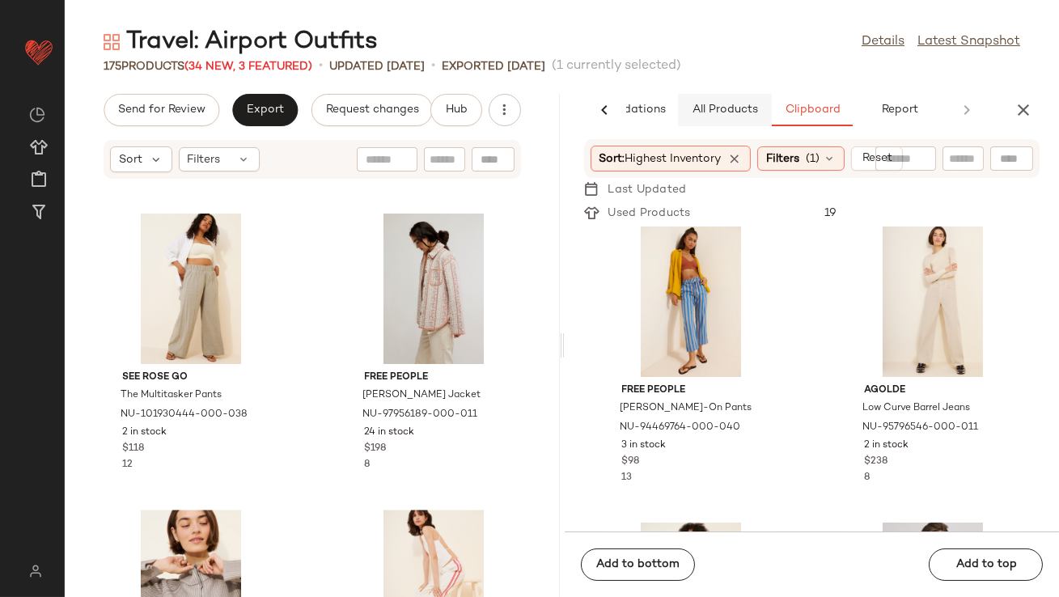
click at [733, 111] on span "All Products" at bounding box center [724, 110] width 66 height 13
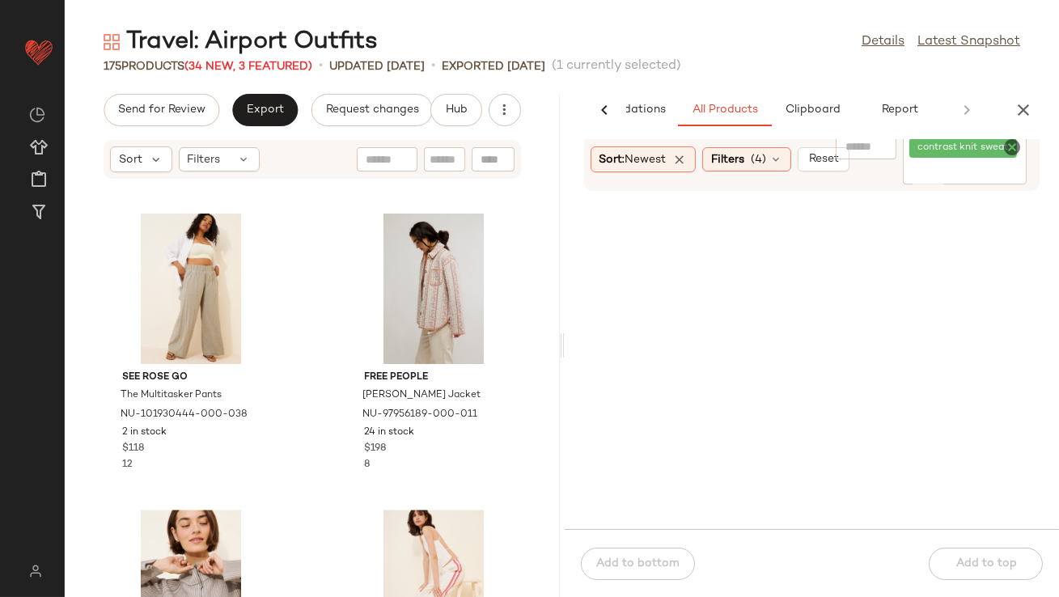
click at [1012, 146] on icon "Clear Filter" at bounding box center [1011, 146] width 19 height 19
click at [737, 159] on span "Filters" at bounding box center [727, 159] width 33 height 17
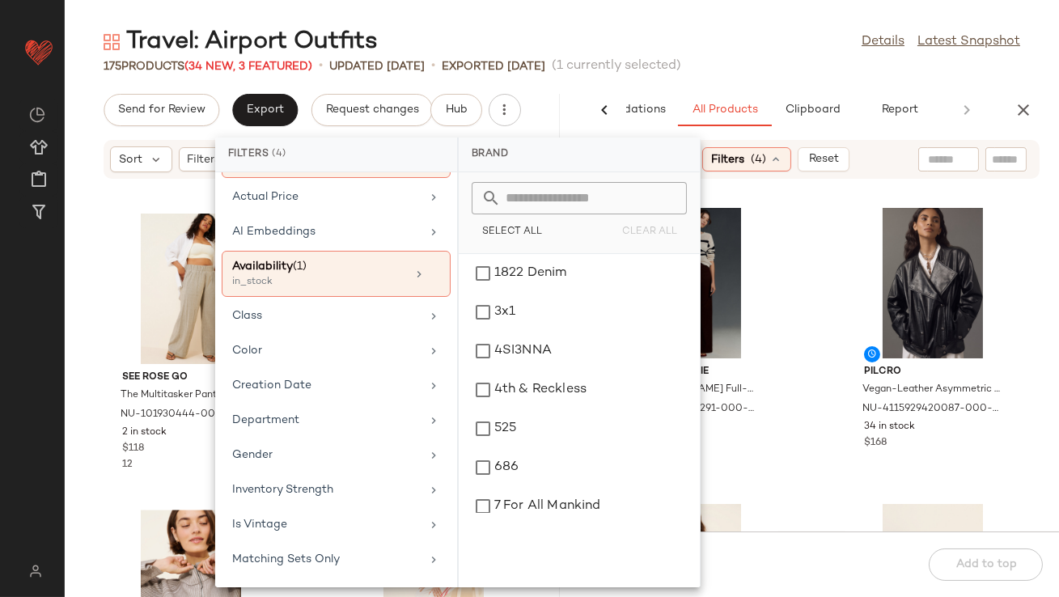
scroll to position [0, 0]
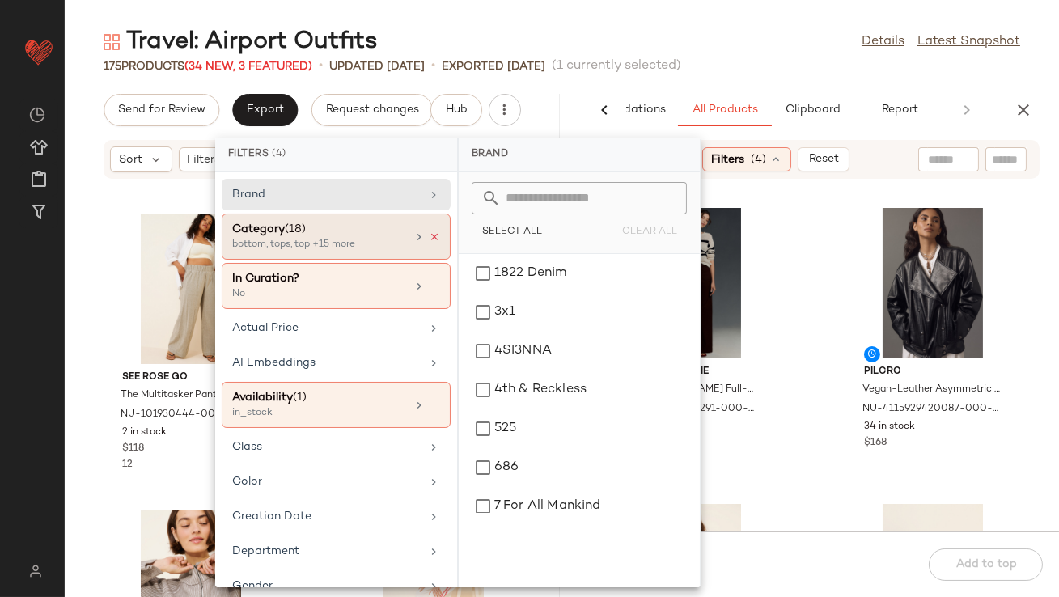
click at [430, 235] on icon at bounding box center [434, 236] width 11 height 11
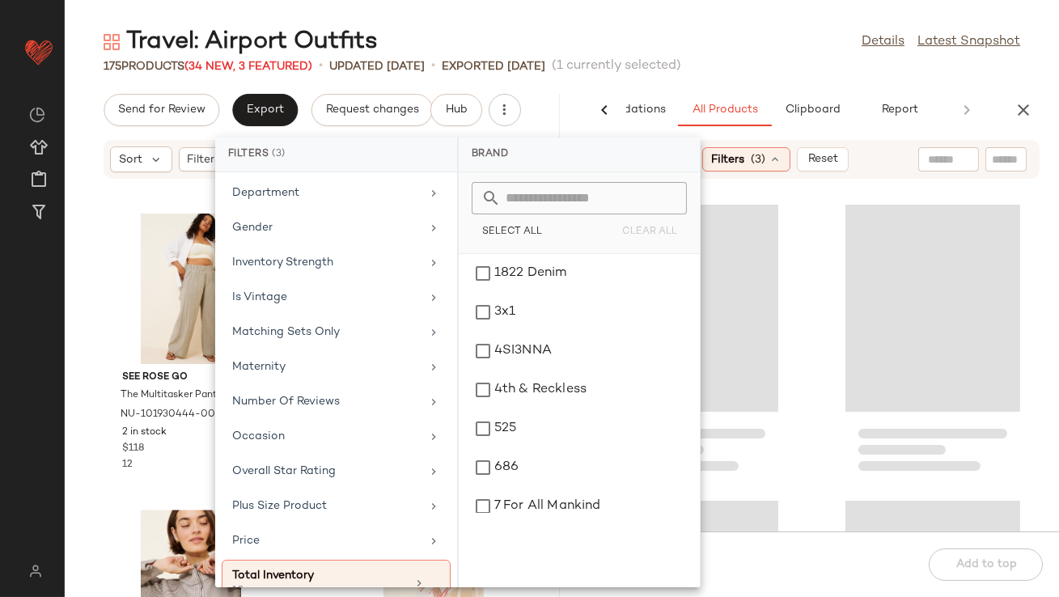
scroll to position [403, 0]
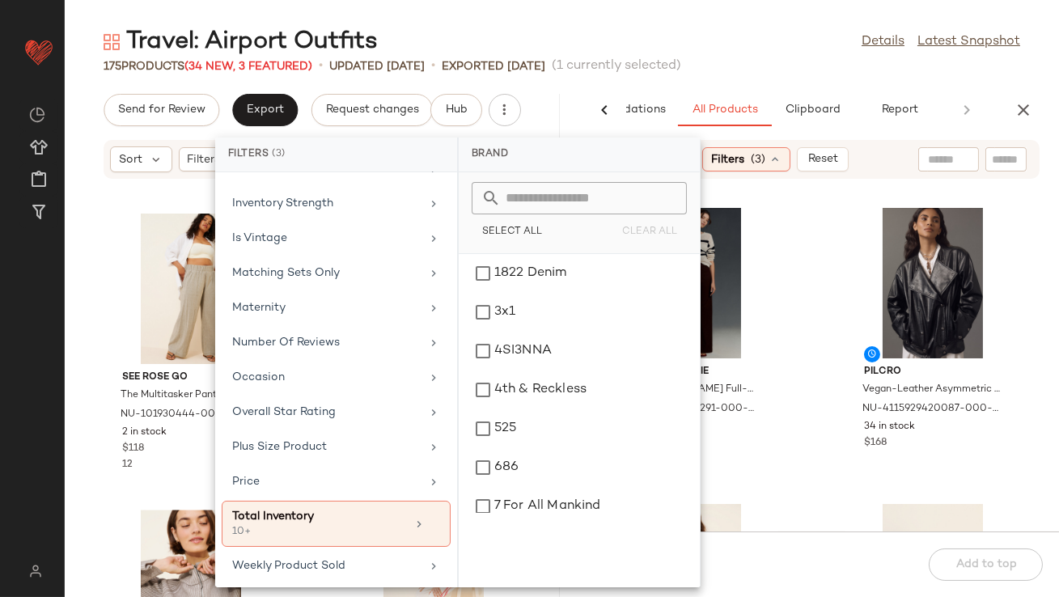
click at [733, 19] on main "Travel: Airport Outfits Details Latest Snapshot 175 Products (34 New, 3 Feature…" at bounding box center [529, 298] width 1059 height 597
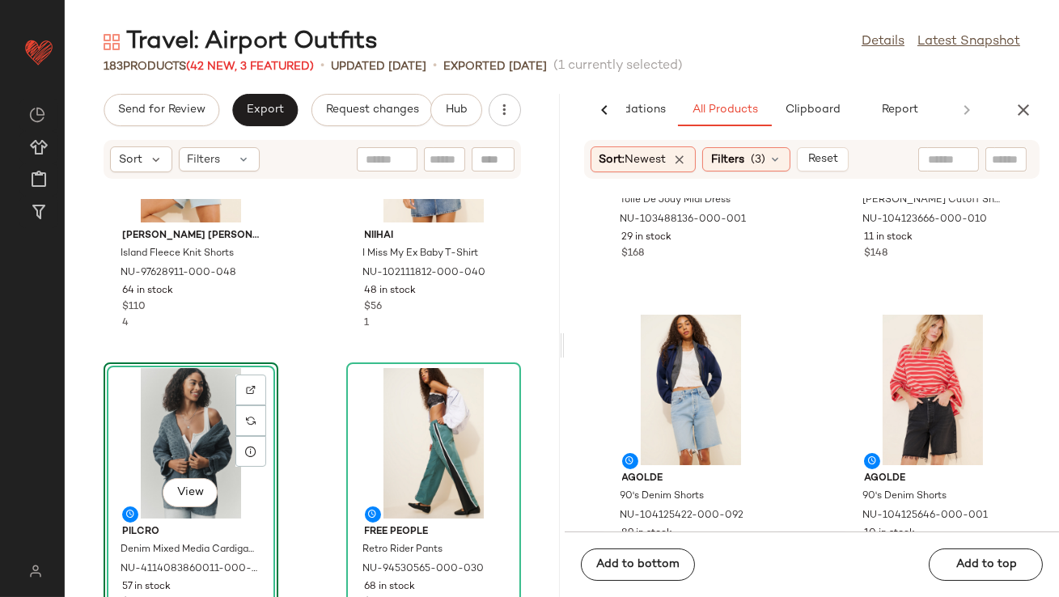
scroll to position [18658, 0]
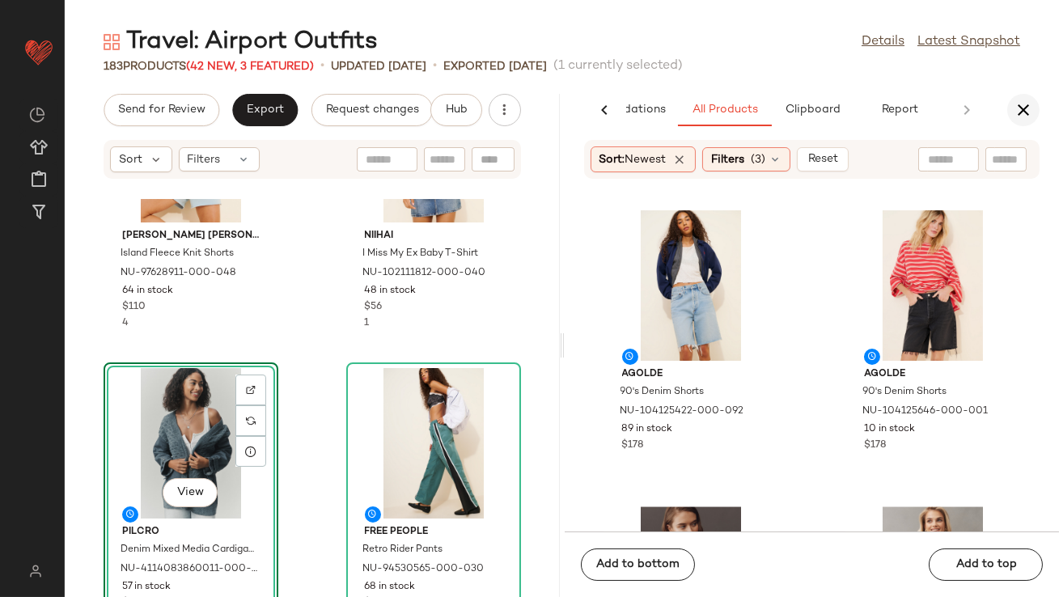
click at [1027, 95] on button "button" at bounding box center [1023, 110] width 32 height 32
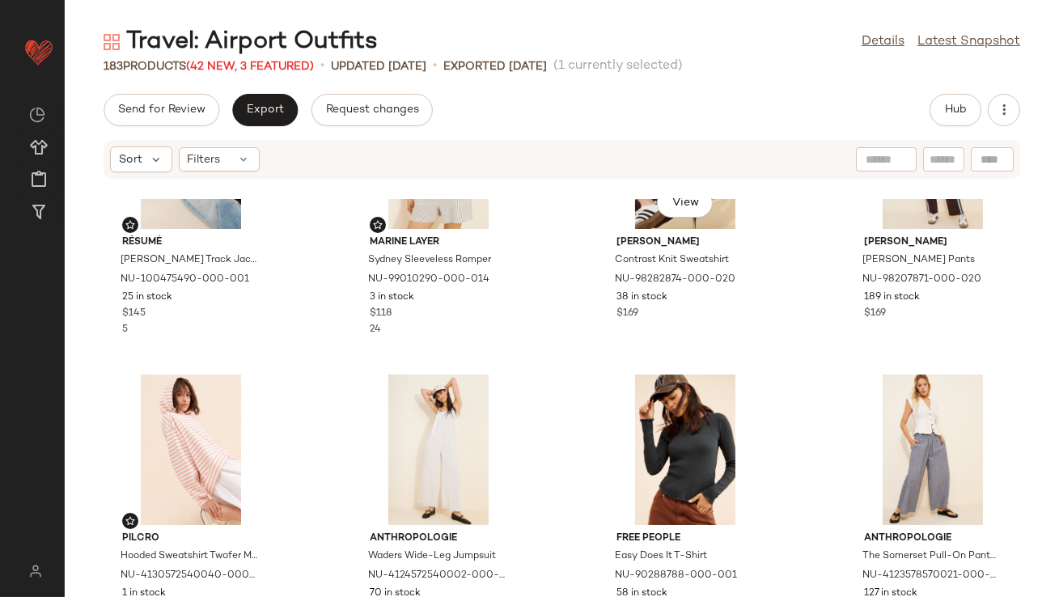
scroll to position [0, 0]
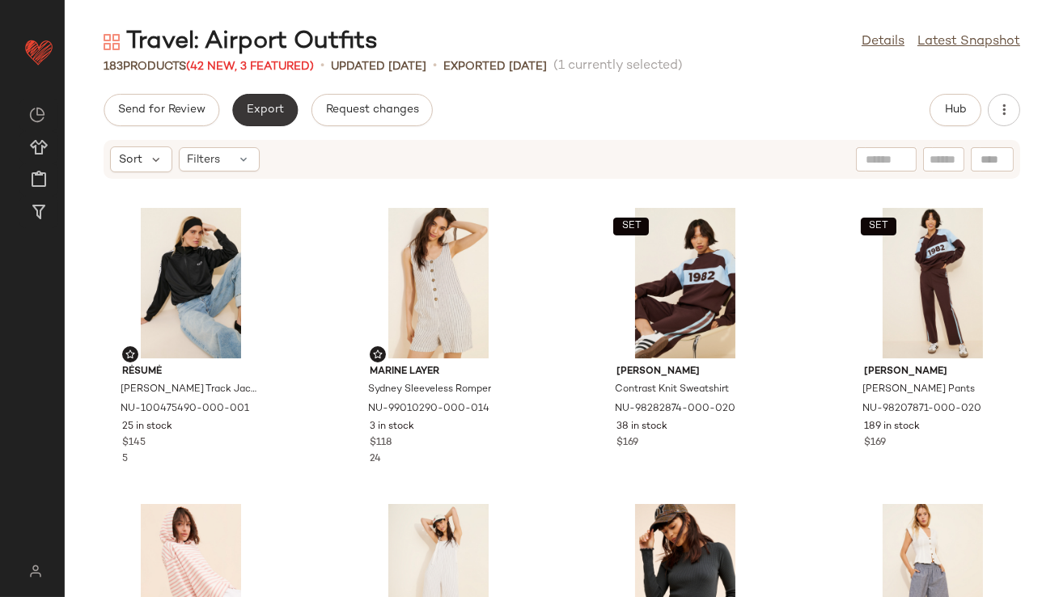
click at [279, 122] on button "Export" at bounding box center [265, 110] width 66 height 32
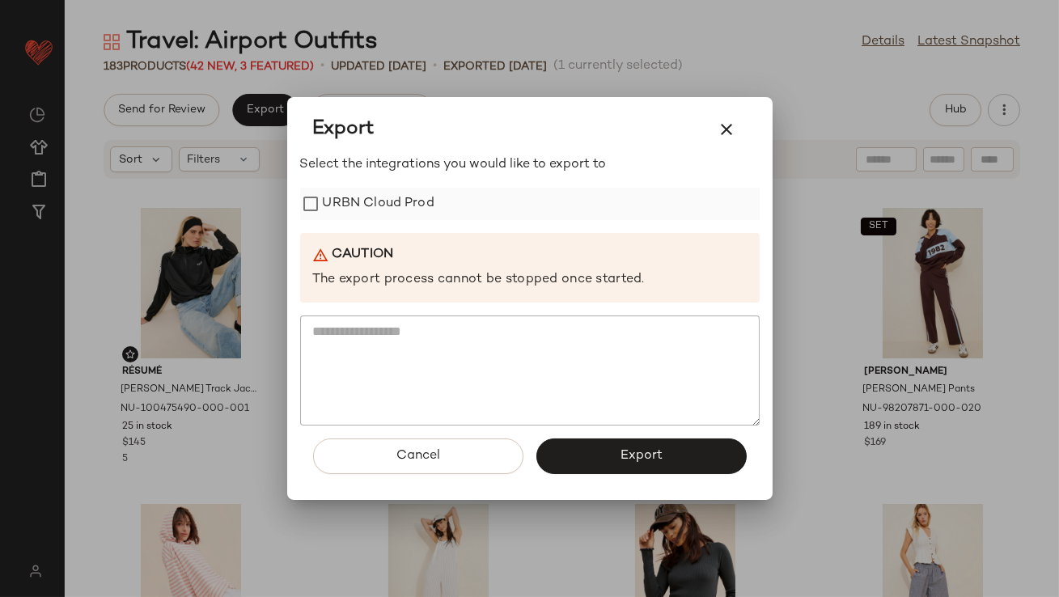
click at [361, 214] on label "URBN Cloud Prod" at bounding box center [379, 204] width 112 height 32
click at [618, 447] on button "Export" at bounding box center [641, 456] width 210 height 36
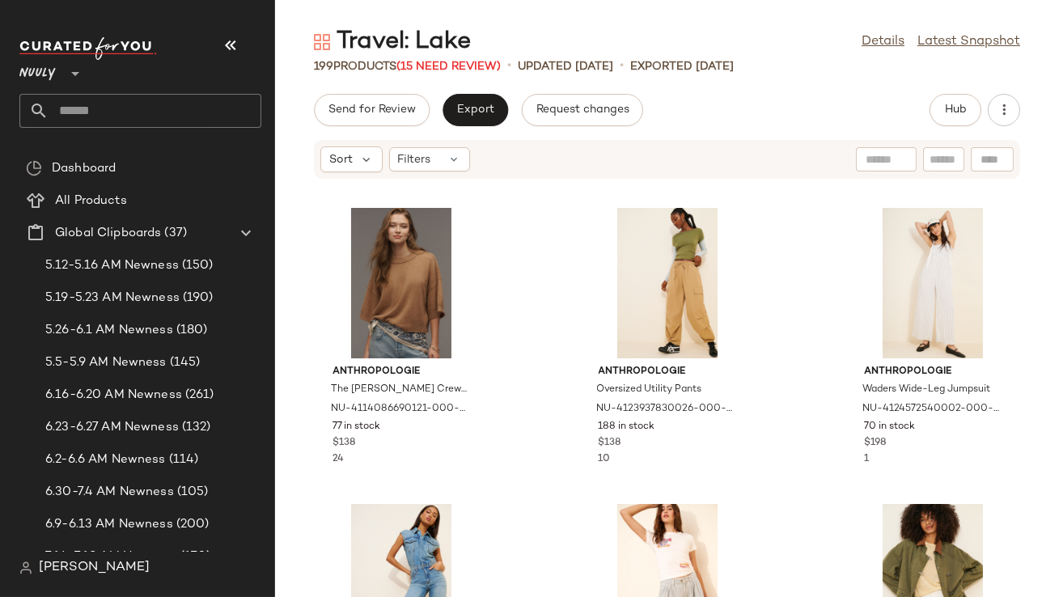
click at [235, 46] on icon "button" at bounding box center [230, 45] width 19 height 19
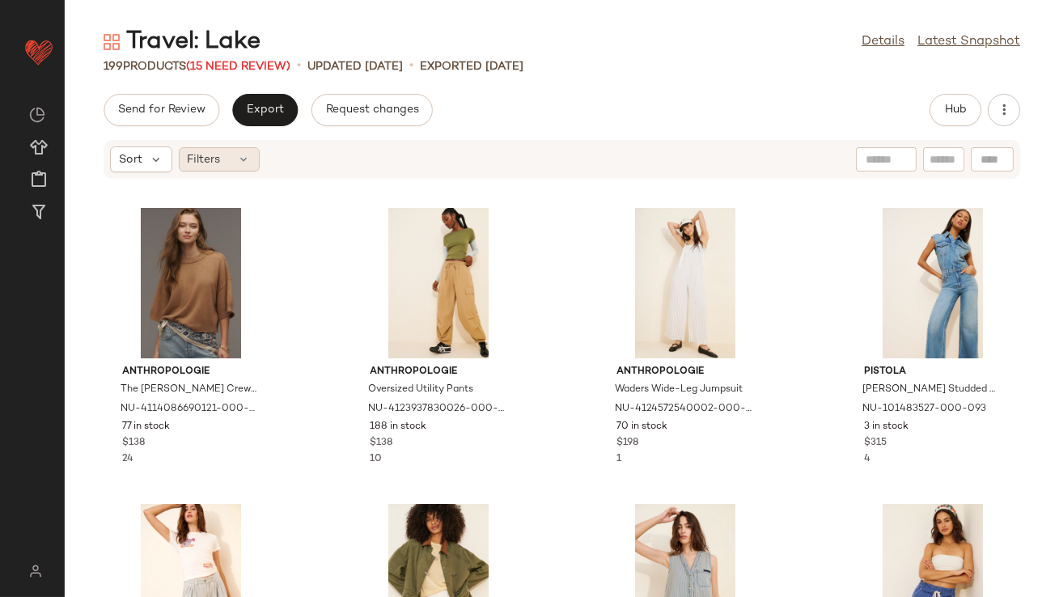
click at [238, 152] on div "Filters" at bounding box center [219, 159] width 81 height 24
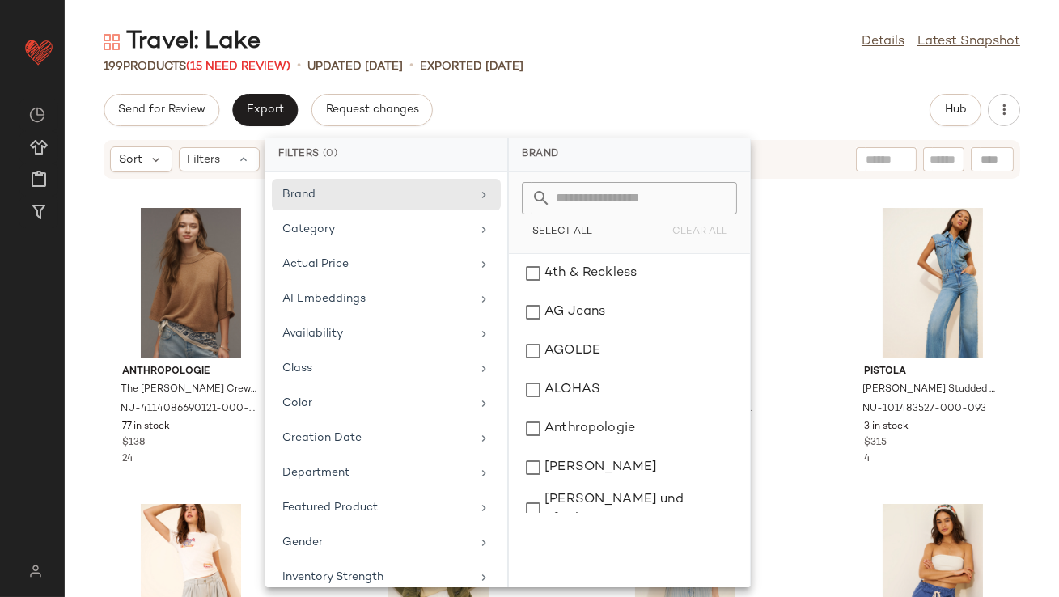
click at [301, 316] on div "Brand Category Actual Price AI Embeddings Availability Class Color Creation Dat…" at bounding box center [386, 379] width 242 height 415
click at [309, 328] on div "Availability" at bounding box center [376, 333] width 188 height 17
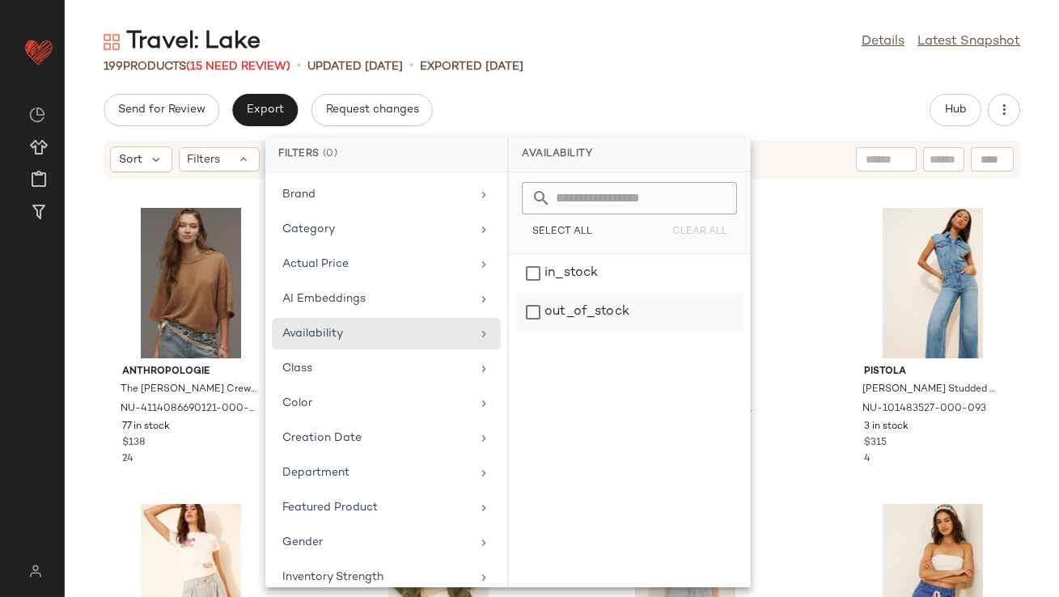
click at [535, 315] on div "out_of_stock" at bounding box center [629, 312] width 228 height 39
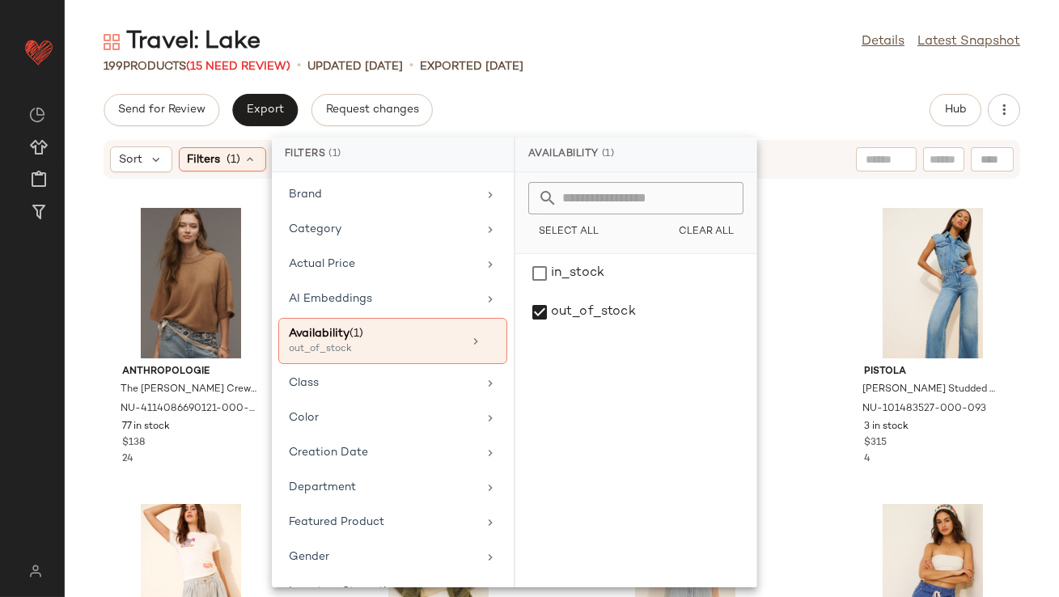
click at [548, 82] on div "Travel: Lake Details Latest Snapshot 199 Products (15 Need Review) • updated [D…" at bounding box center [562, 311] width 994 height 571
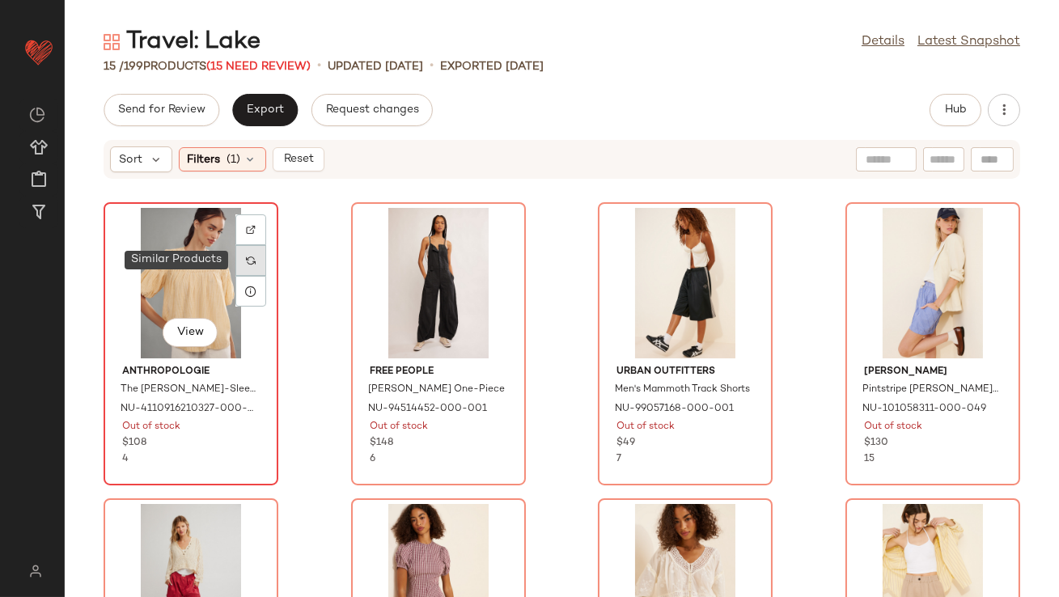
click at [259, 255] on div at bounding box center [250, 260] width 31 height 31
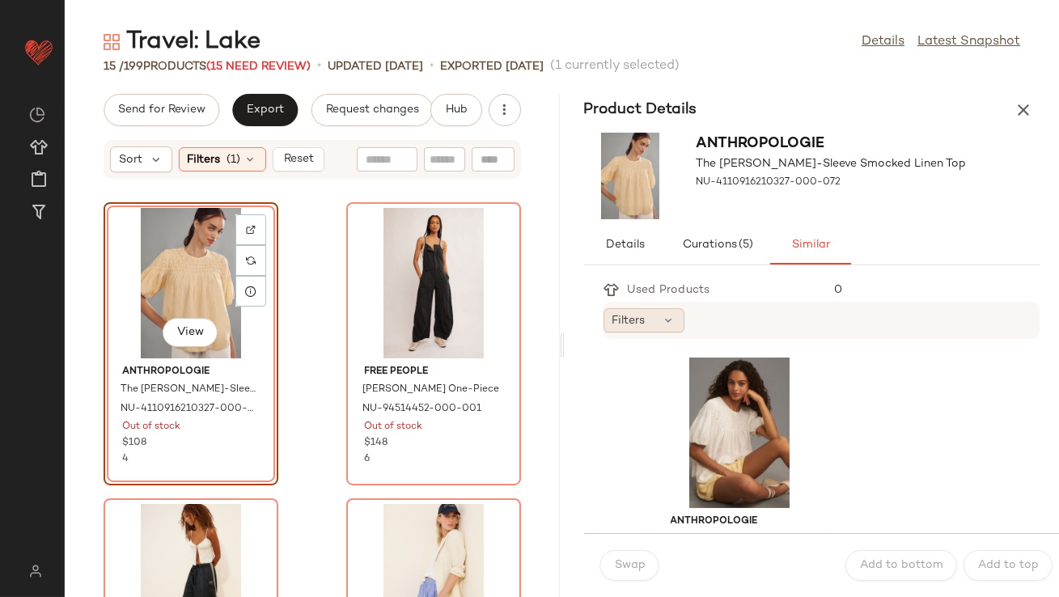
click at [647, 313] on div "Filters" at bounding box center [643, 320] width 81 height 24
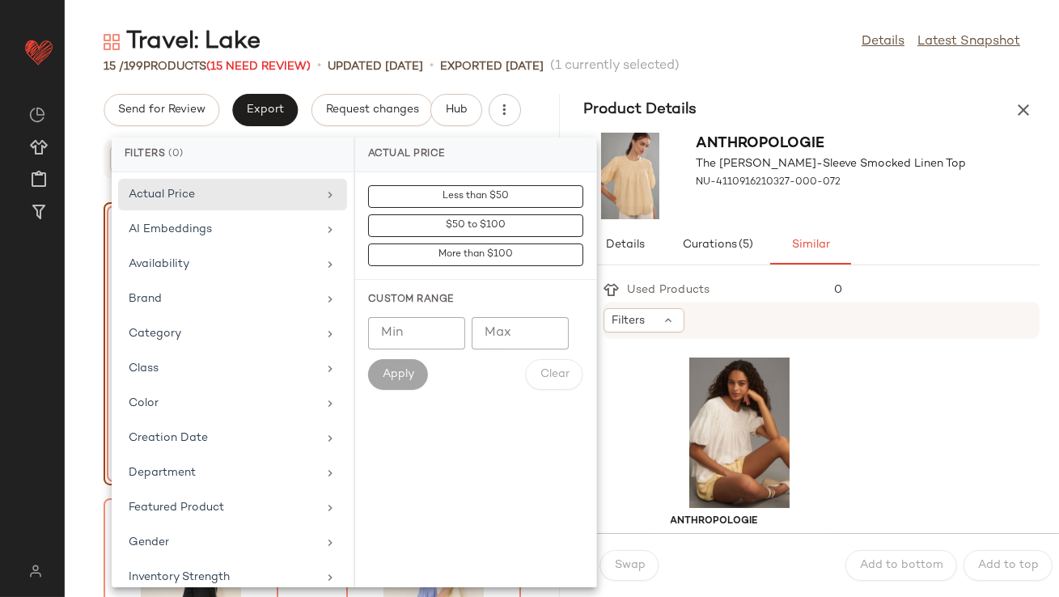
scroll to position [359, 0]
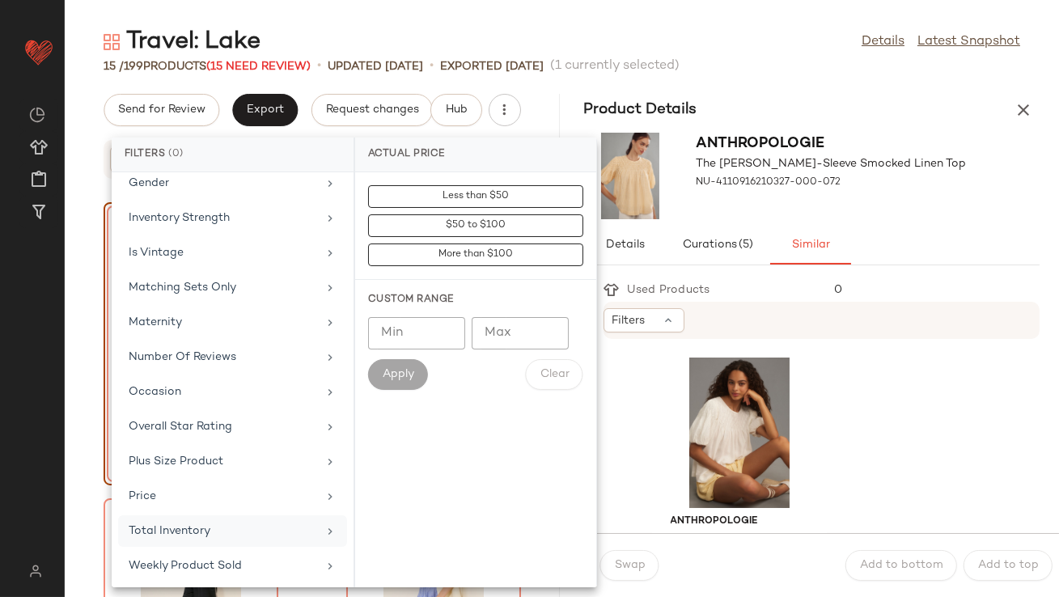
click at [197, 532] on div "Total Inventory" at bounding box center [223, 530] width 188 height 17
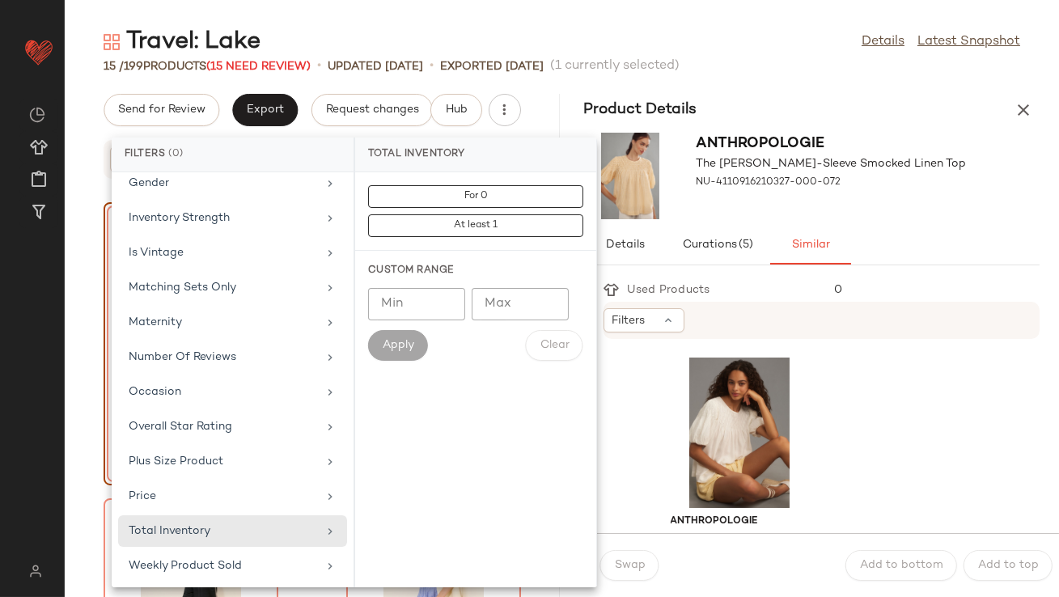
click at [404, 318] on input "Min" at bounding box center [416, 304] width 97 height 32
type input "**"
click at [396, 346] on span "Apply" at bounding box center [398, 345] width 32 height 13
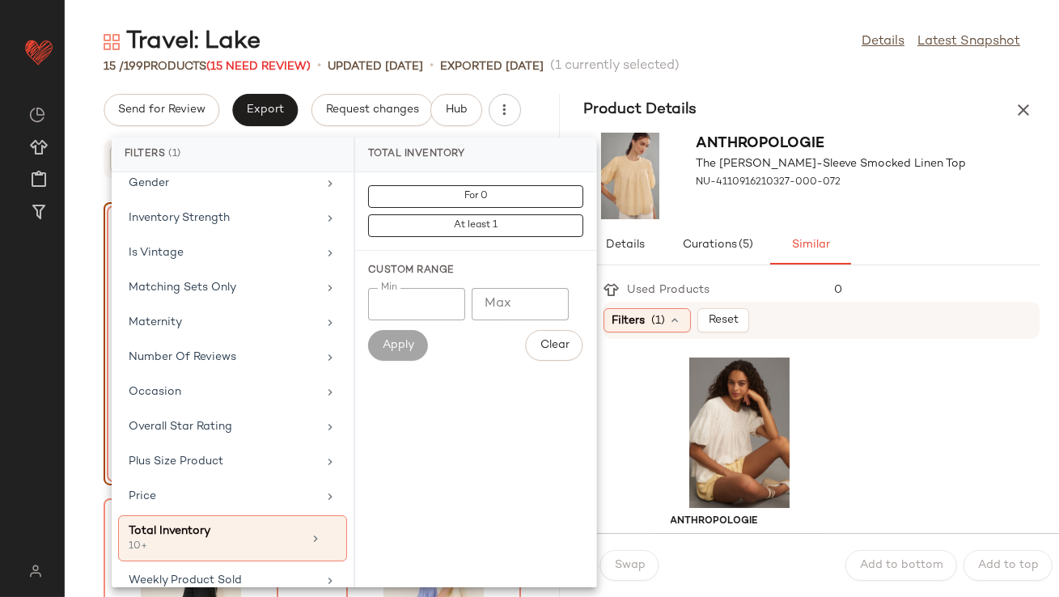
click at [934, 154] on div "Anthropologie The [PERSON_NAME]-Sleeve Smocked Linen Top NU-4110916210327-000-0…" at bounding box center [811, 175] width 495 height 99
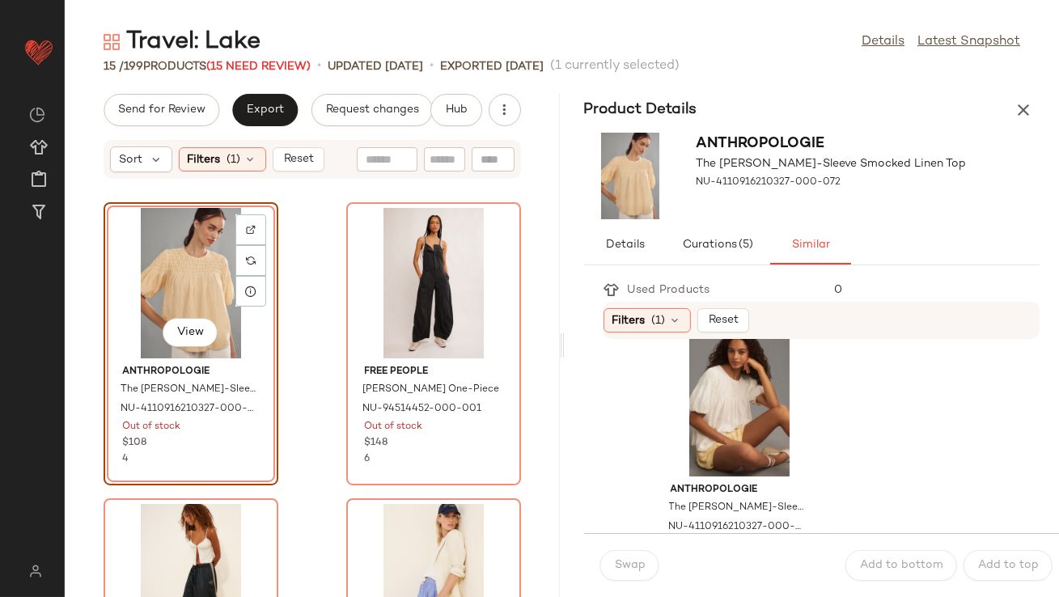
scroll to position [40, 0]
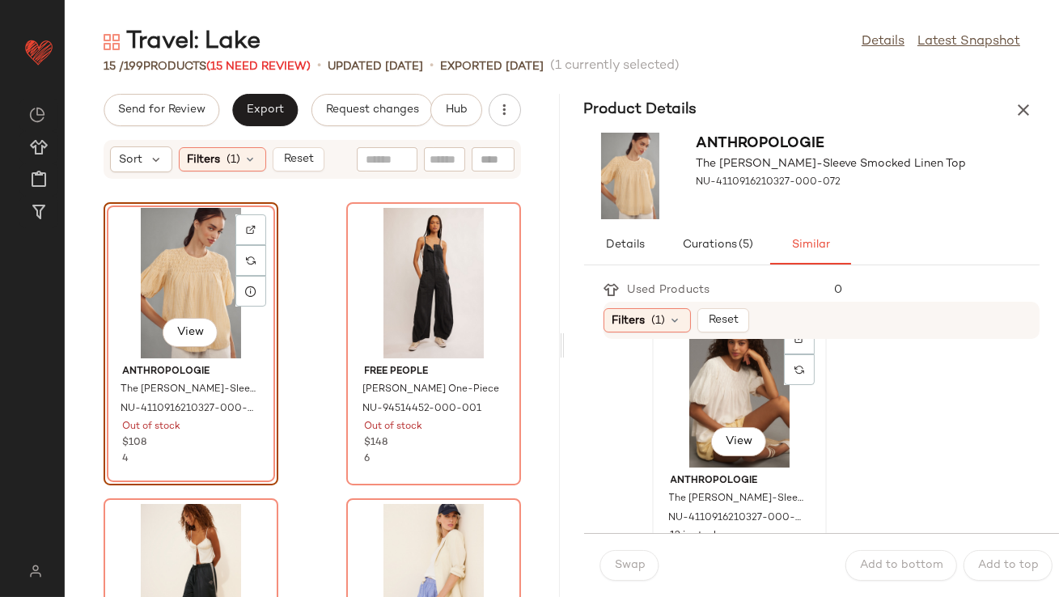
click at [746, 397] on div "View" at bounding box center [738, 392] width 163 height 150
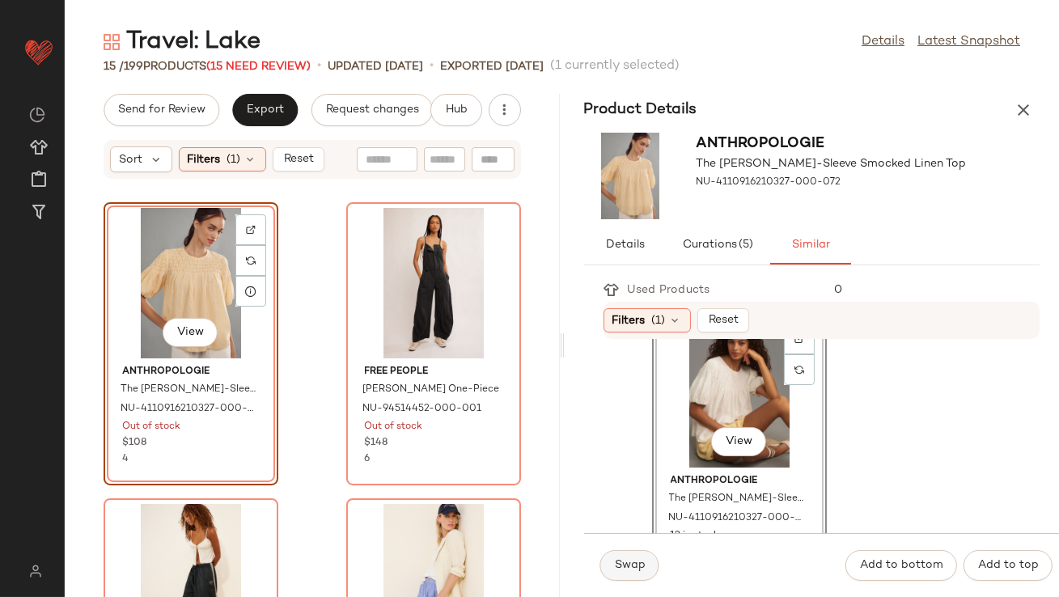
click at [624, 564] on span "Swap" at bounding box center [630, 565] width 32 height 13
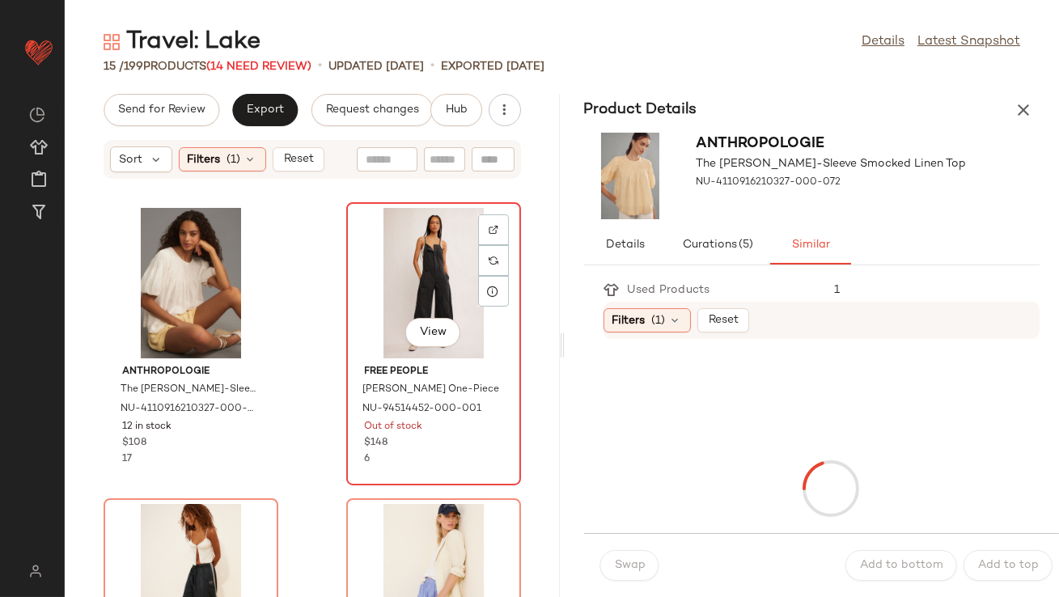
click at [430, 235] on div "View" at bounding box center [433, 283] width 163 height 150
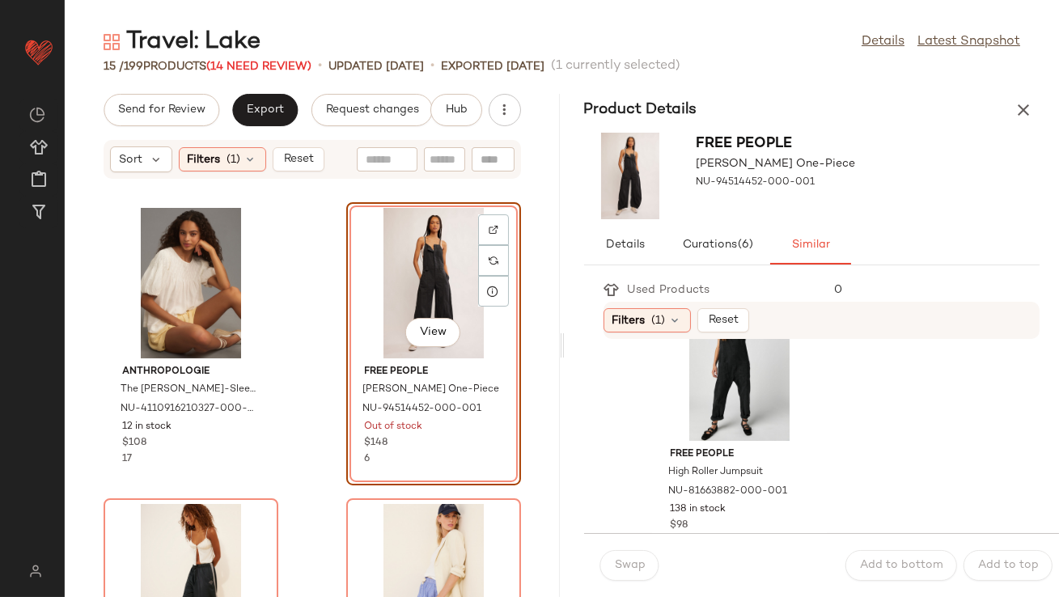
scroll to position [84, 0]
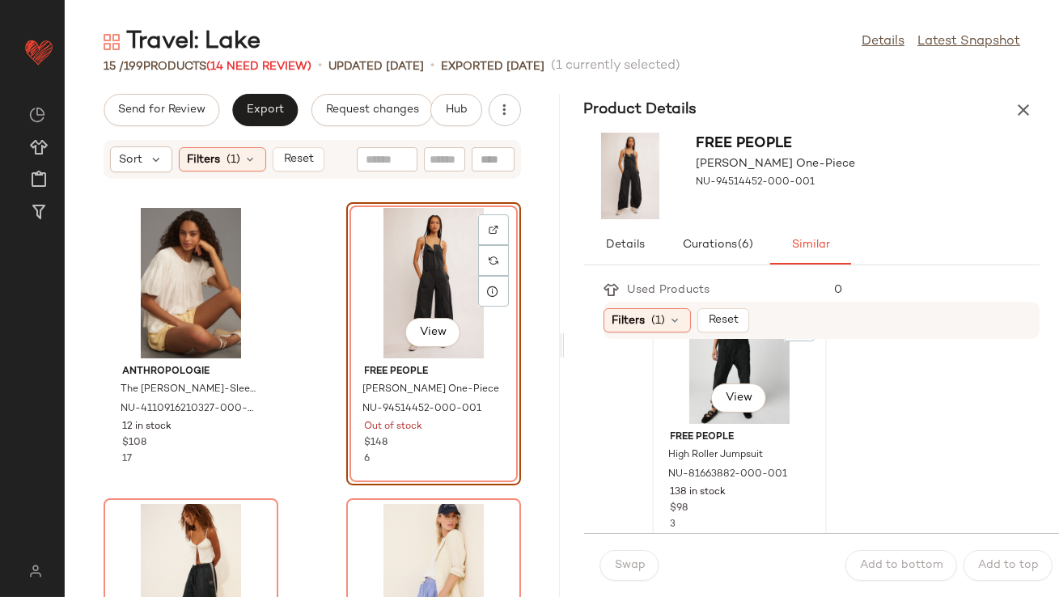
click at [685, 381] on div "View" at bounding box center [738, 348] width 163 height 150
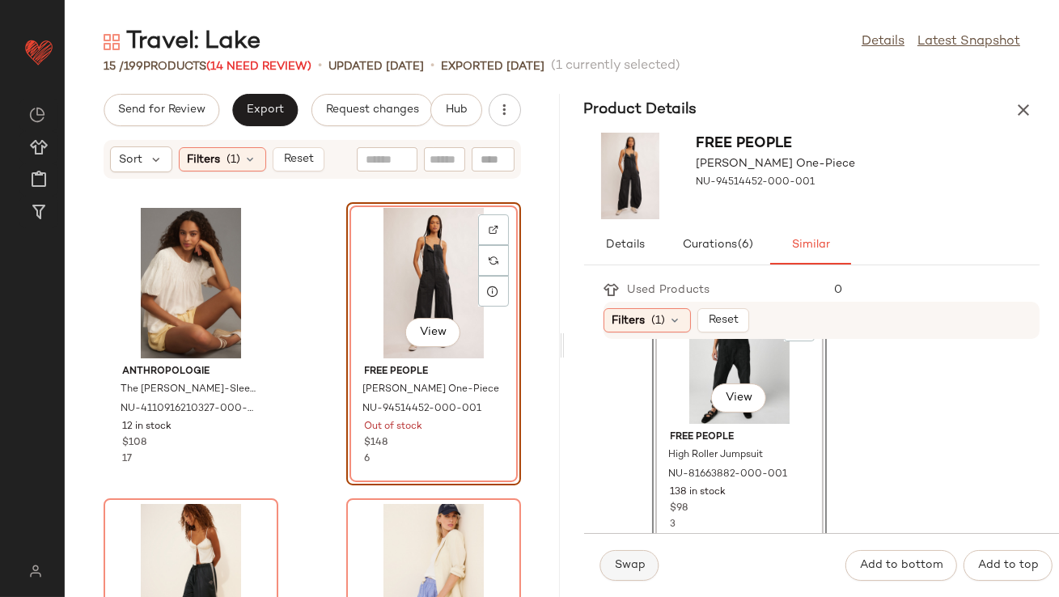
click at [625, 551] on button "Swap" at bounding box center [629, 565] width 59 height 31
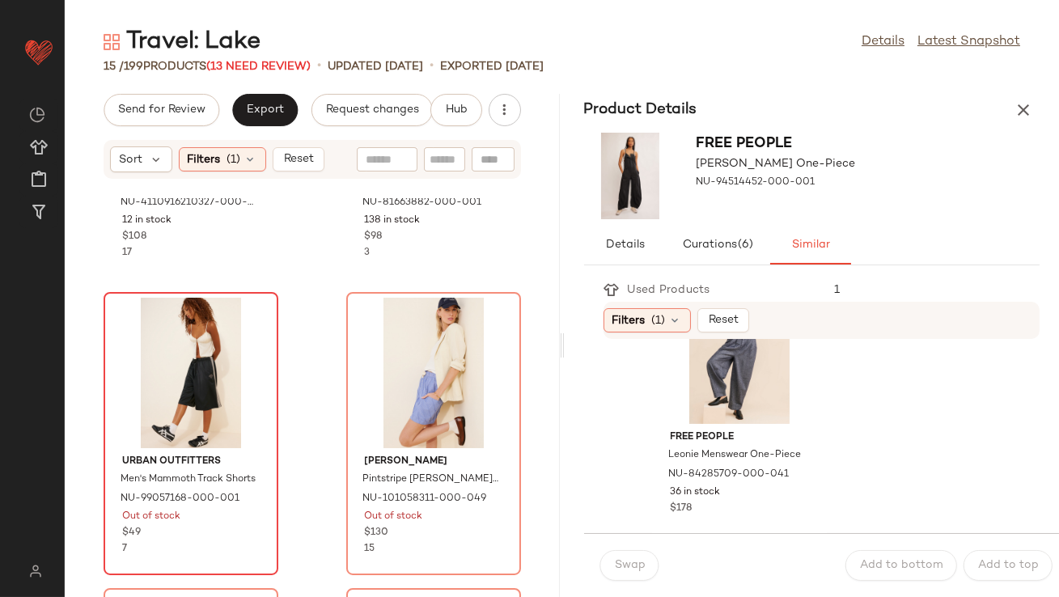
scroll to position [272, 0]
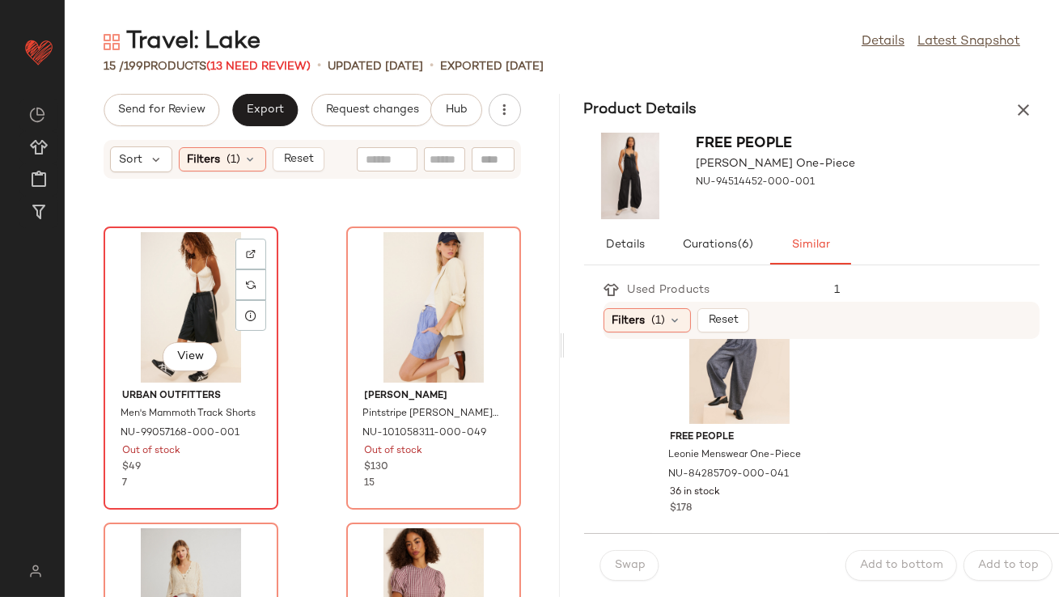
click at [180, 320] on div "View" at bounding box center [190, 307] width 163 height 150
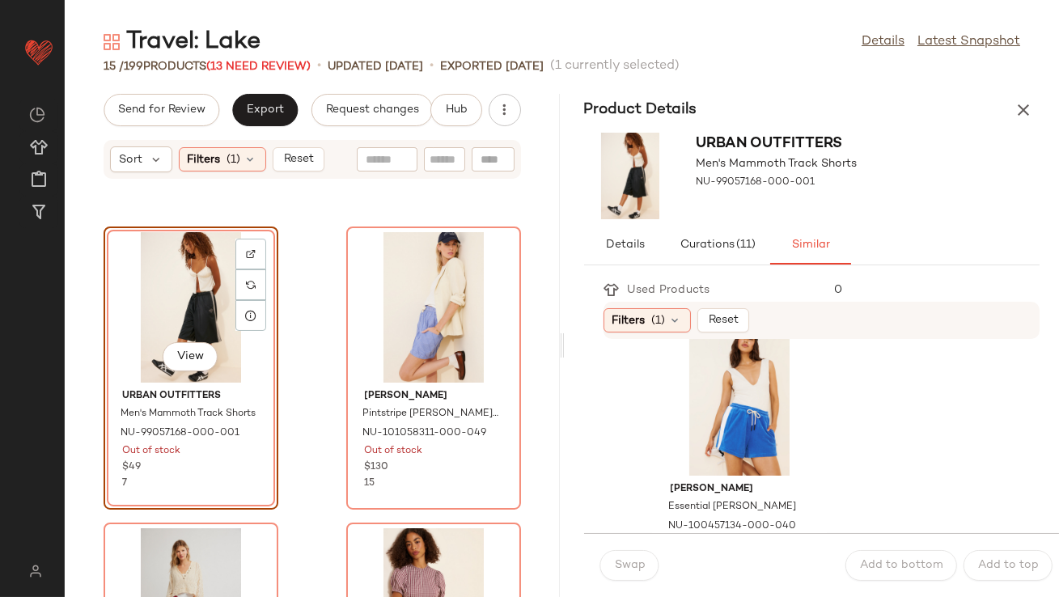
scroll to position [1476, 0]
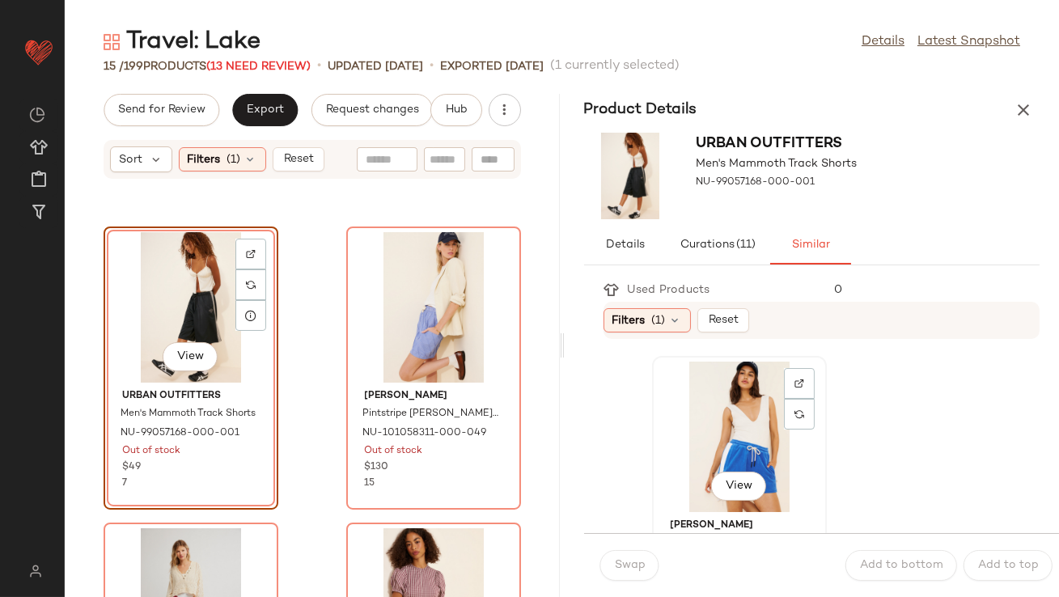
click at [734, 408] on div "View" at bounding box center [738, 436] width 163 height 150
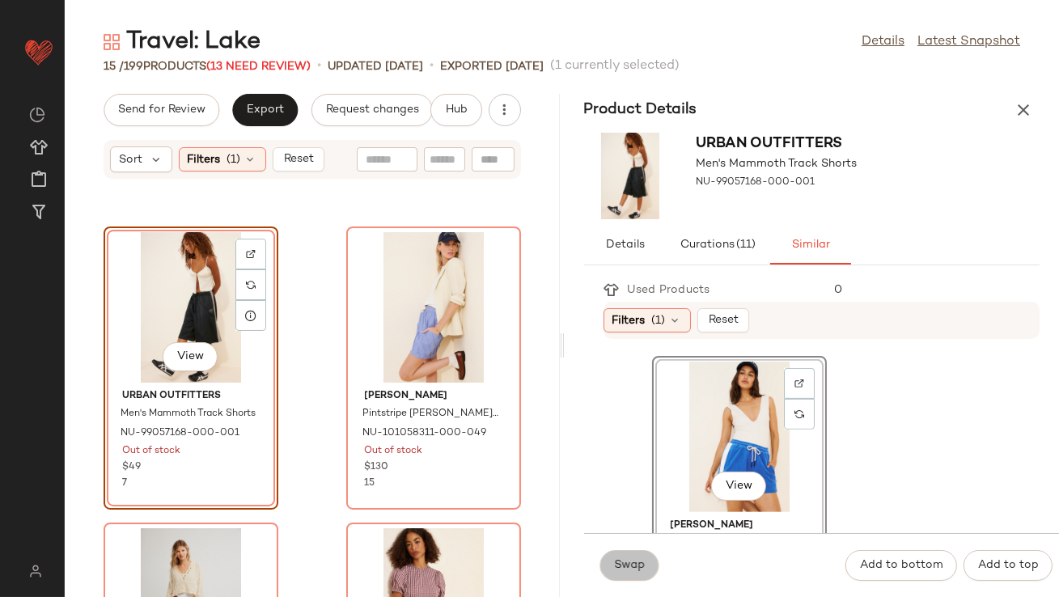
click at [614, 572] on span "Swap" at bounding box center [630, 565] width 32 height 13
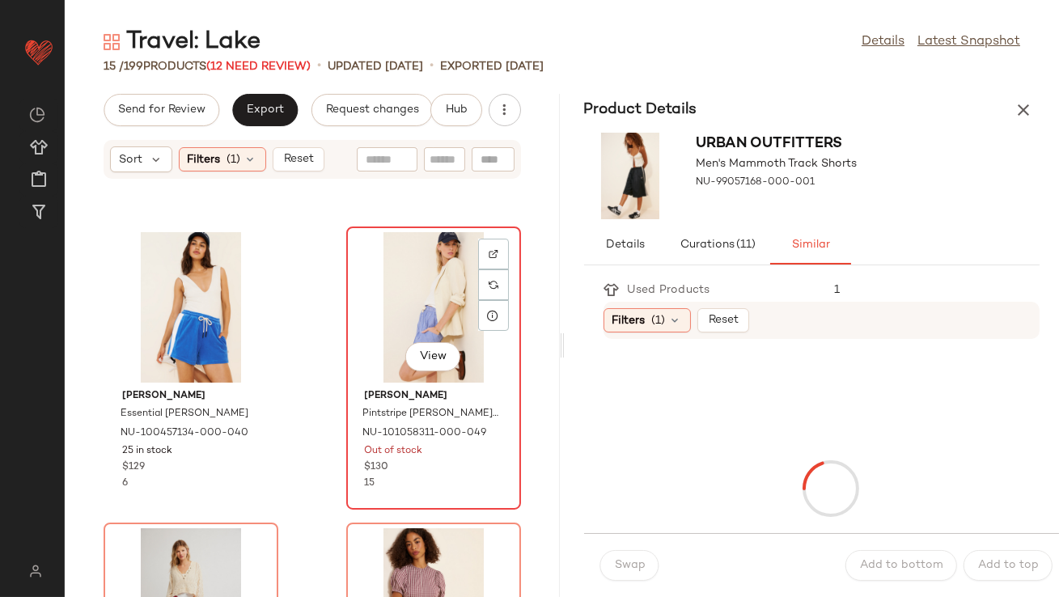
click at [404, 302] on div "View" at bounding box center [433, 307] width 163 height 150
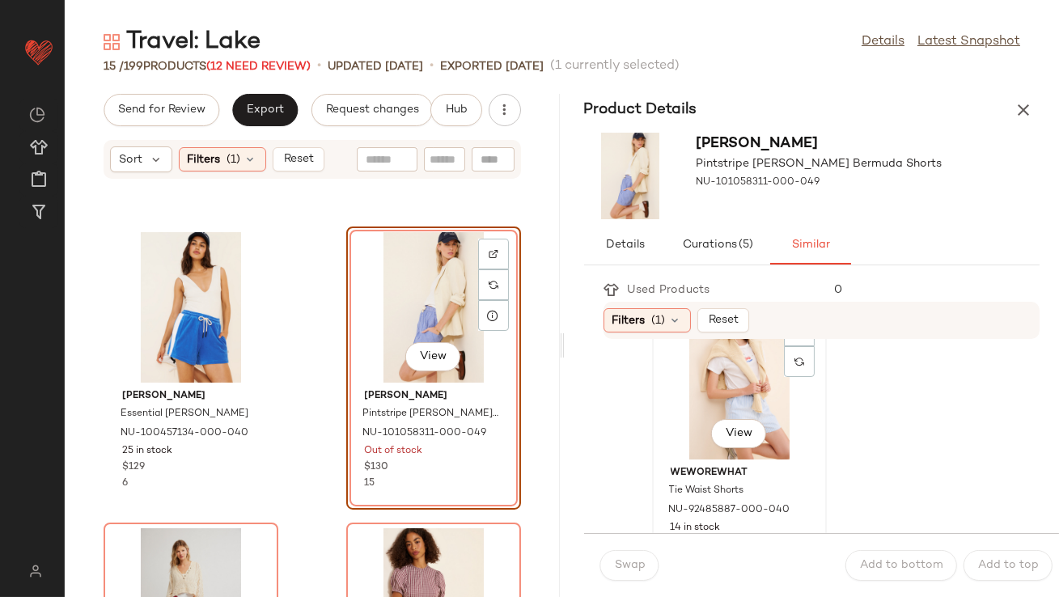
scroll to position [57, 0]
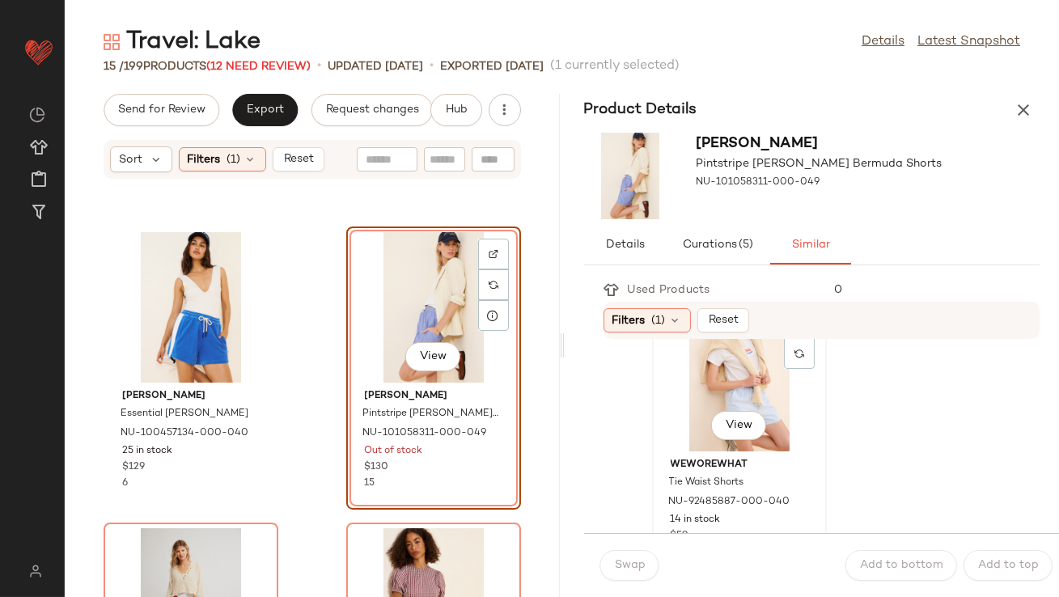
click at [709, 389] on div "View" at bounding box center [738, 376] width 163 height 150
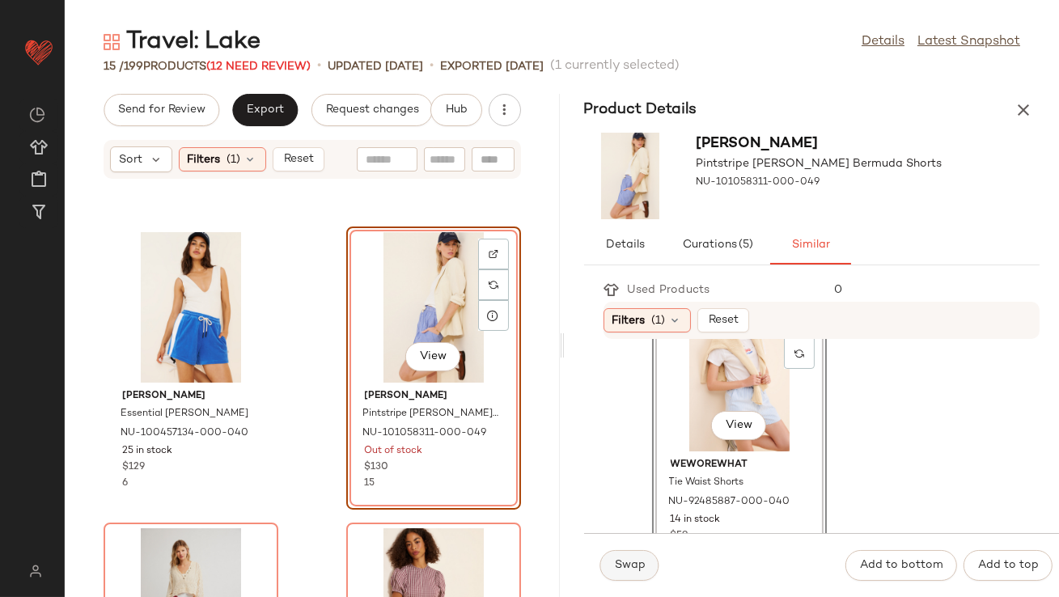
click at [625, 579] on button "Swap" at bounding box center [629, 565] width 59 height 31
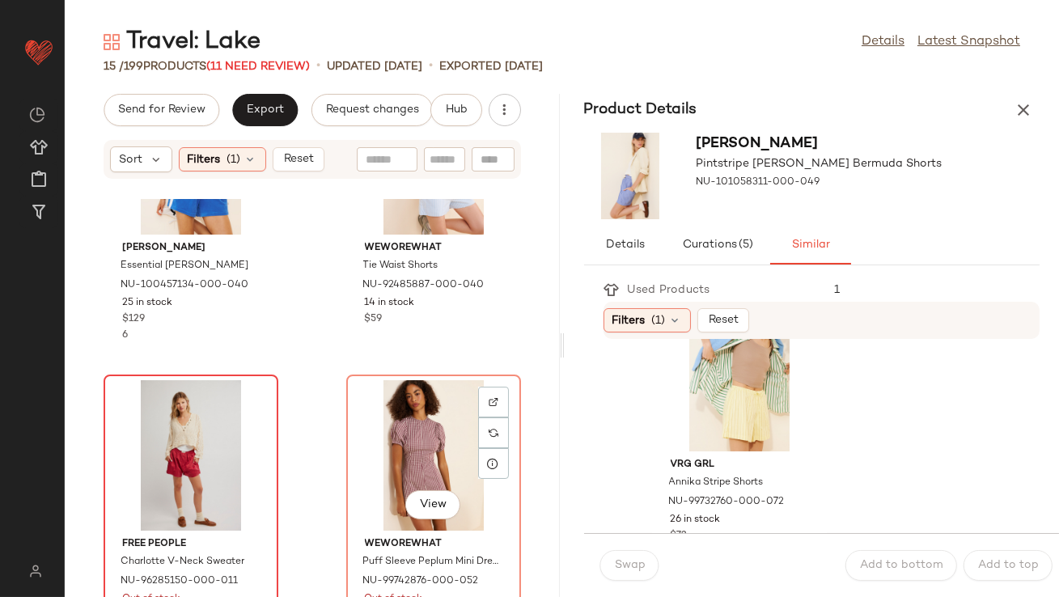
scroll to position [450, 0]
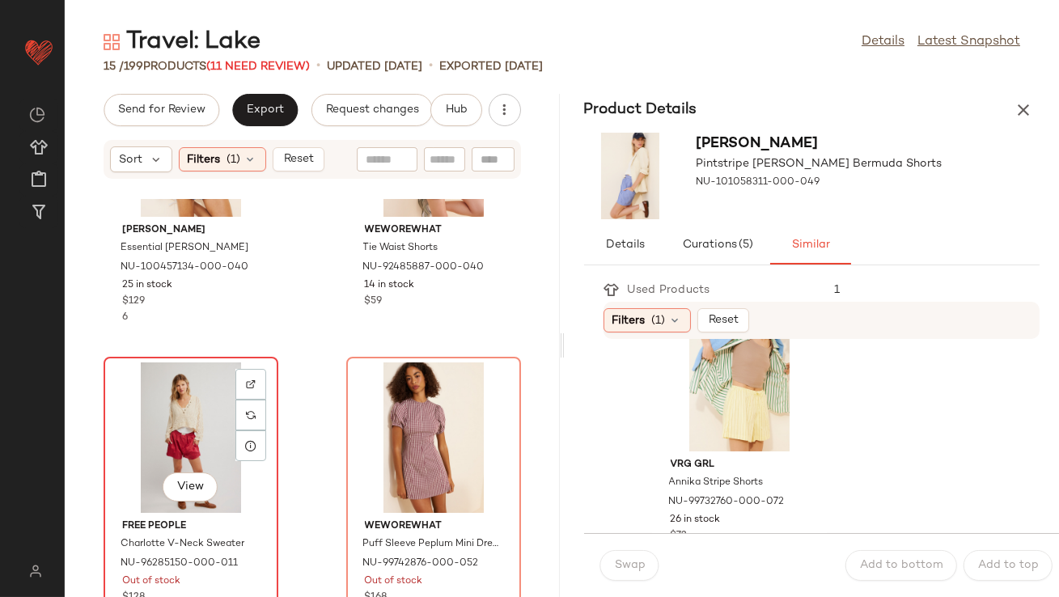
click at [166, 425] on div "View" at bounding box center [190, 437] width 163 height 150
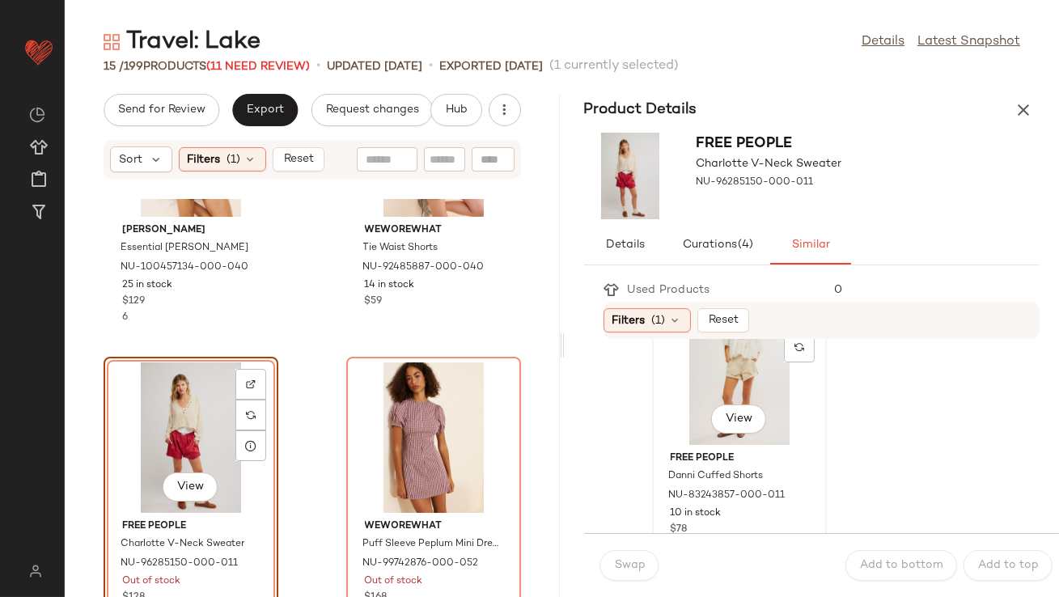
click at [708, 395] on div "View" at bounding box center [738, 369] width 163 height 150
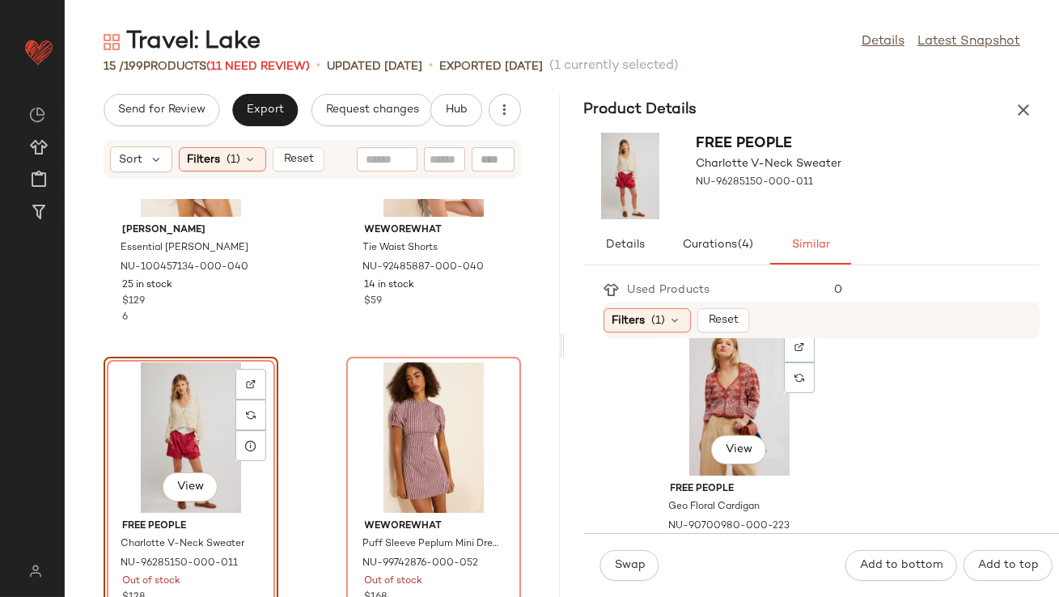
scroll to position [334, 0]
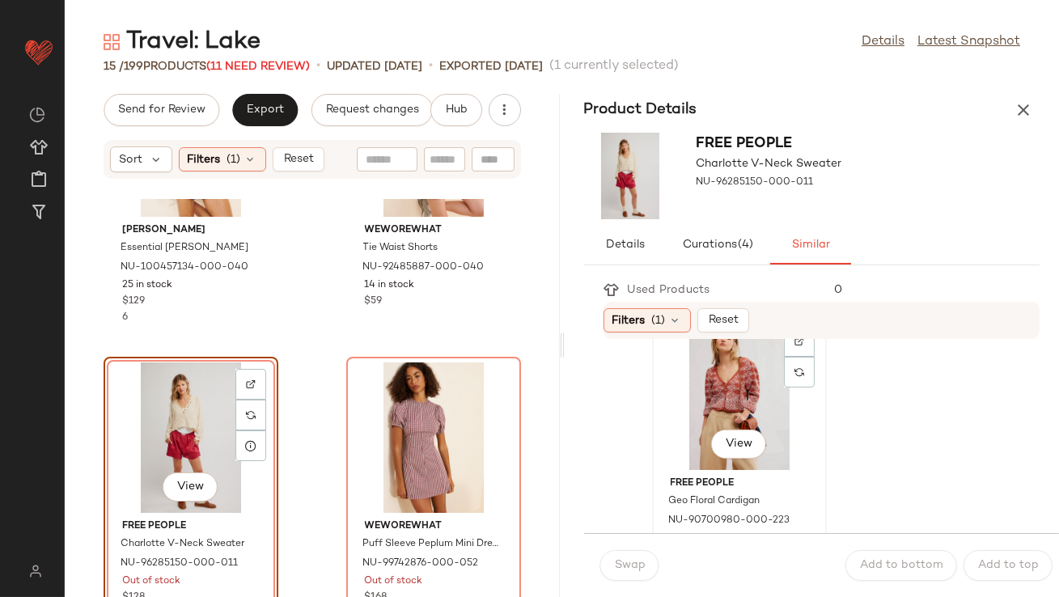
click at [713, 432] on div "View" at bounding box center [738, 445] width 55 height 32
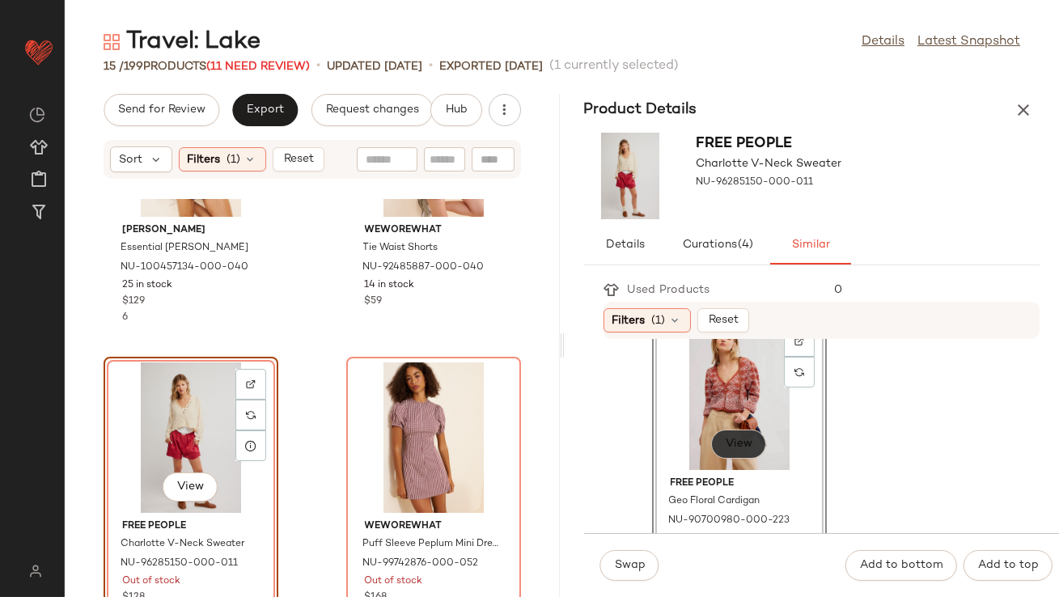
click at [721, 439] on button "View" at bounding box center [738, 443] width 55 height 29
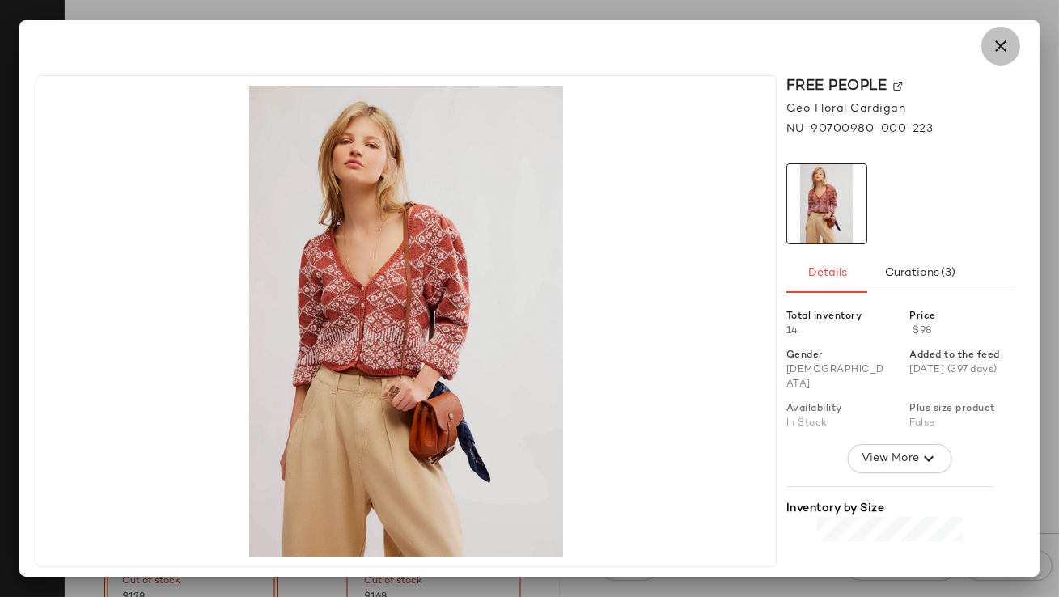
click at [1009, 44] on icon "button" at bounding box center [1000, 45] width 19 height 19
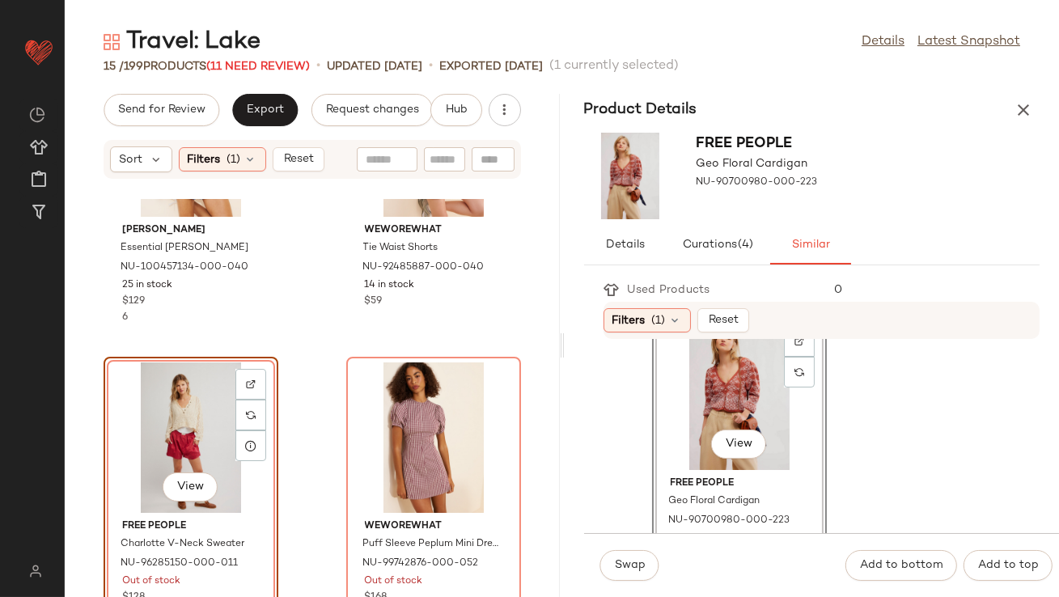
click at [697, 371] on div "View" at bounding box center [738, 394] width 163 height 150
click at [623, 557] on button "Swap" at bounding box center [629, 565] width 59 height 31
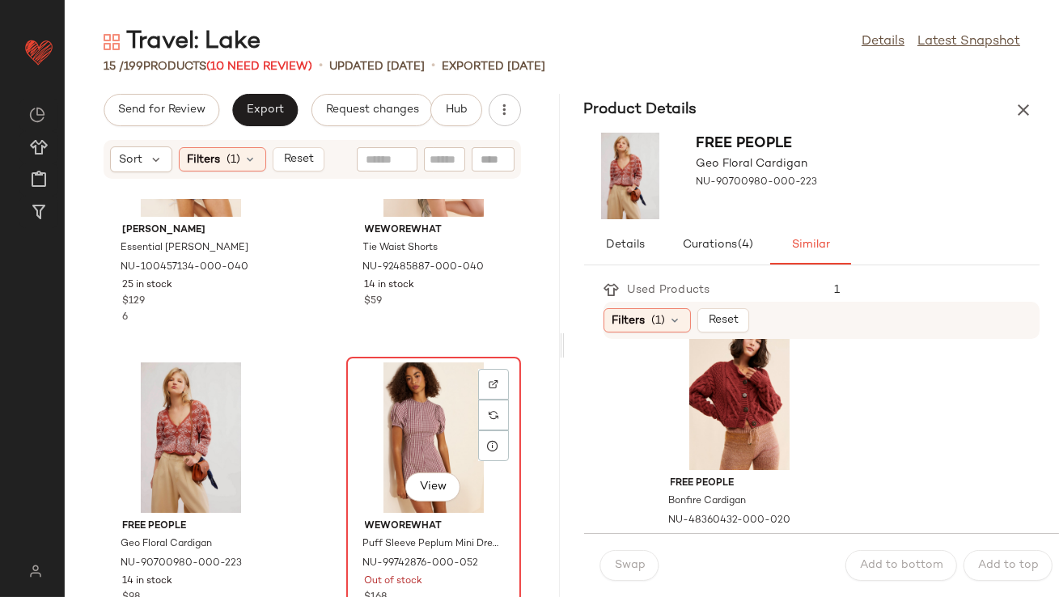
click at [408, 434] on div "View" at bounding box center [433, 437] width 163 height 150
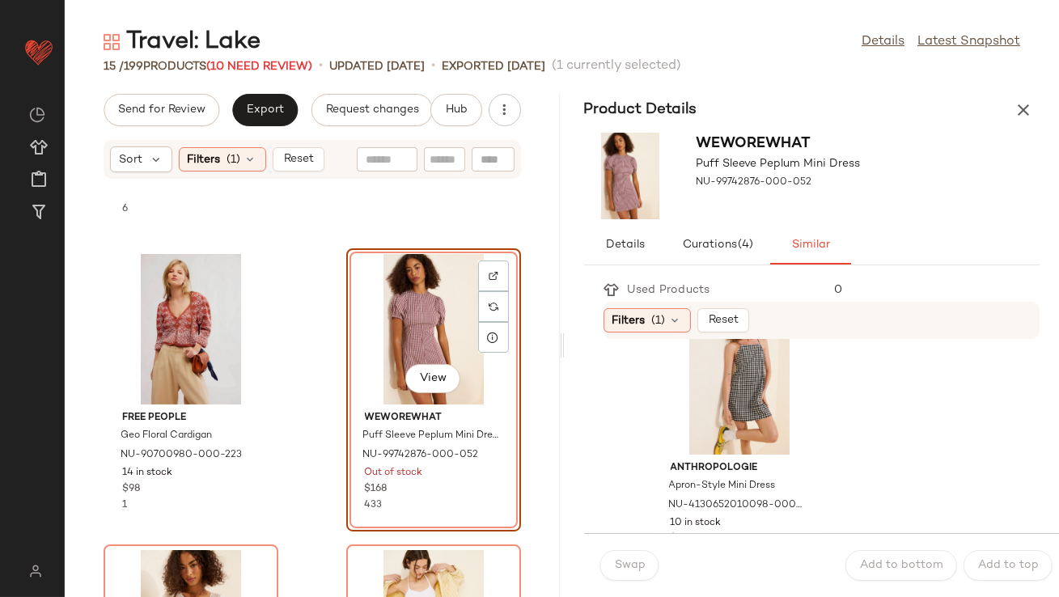
scroll to position [800, 0]
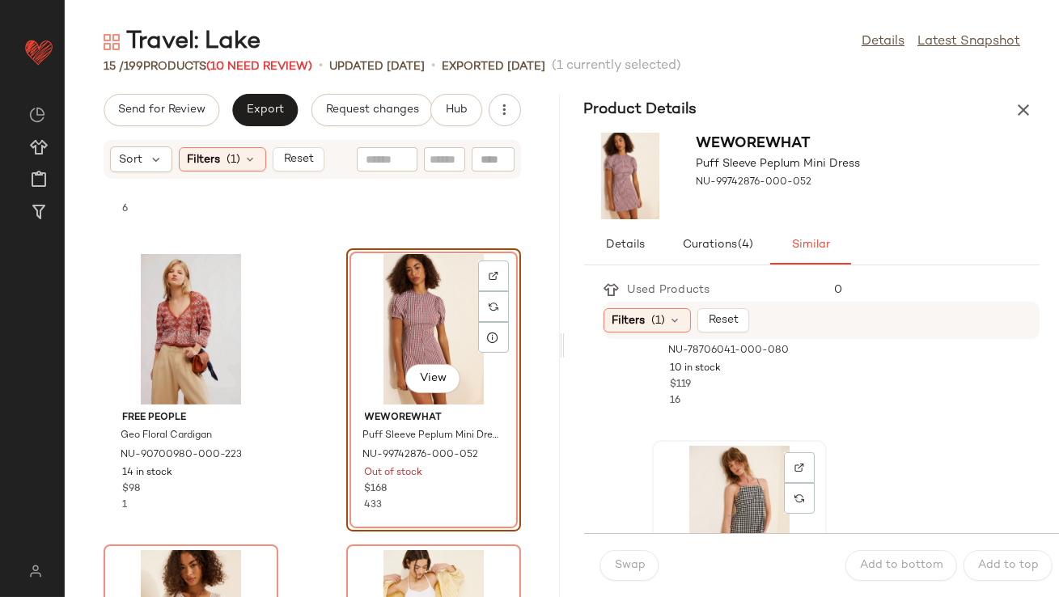
click at [719, 442] on div "View Anthropologie Apron-Style Mini Dress NU-4130652010098-000-018 10 in stock …" at bounding box center [738, 582] width 171 height 280
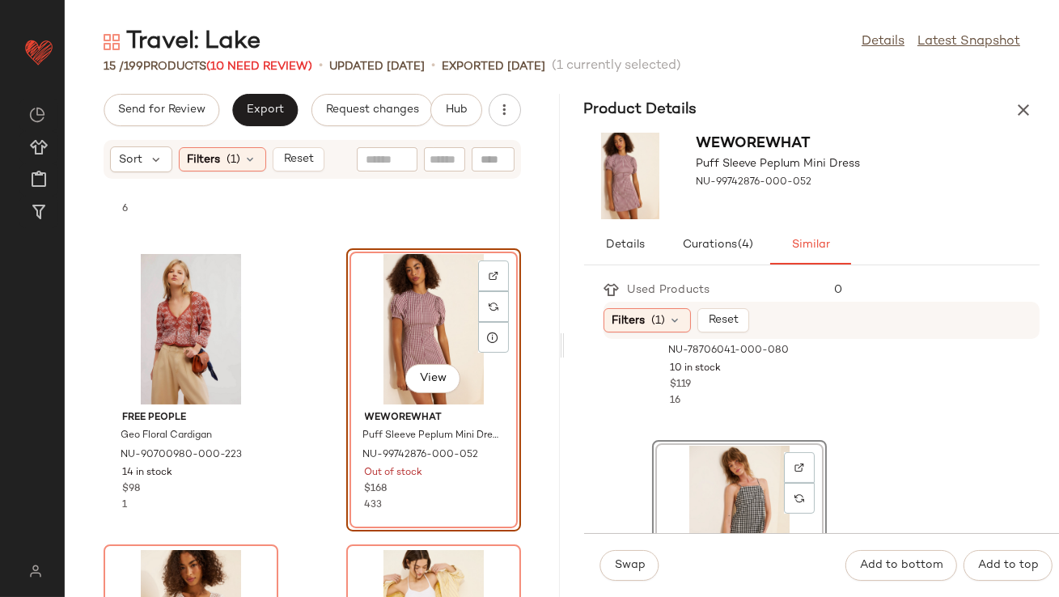
click at [615, 582] on div "Swap Add to bottom Add to top" at bounding box center [822, 565] width 476 height 64
click at [623, 562] on span "Swap" at bounding box center [630, 565] width 32 height 13
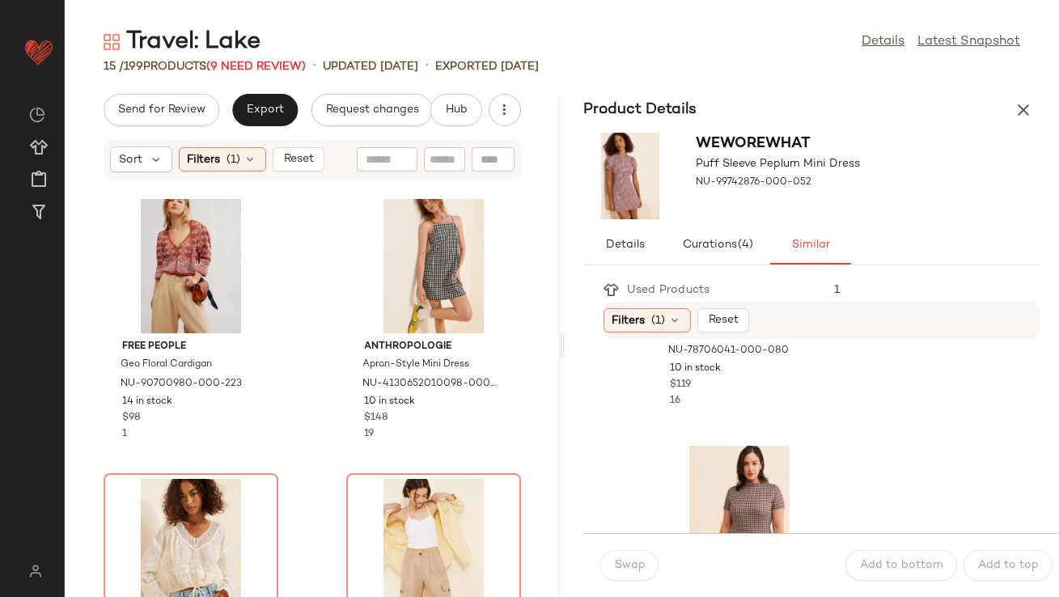
scroll to position [781, 0]
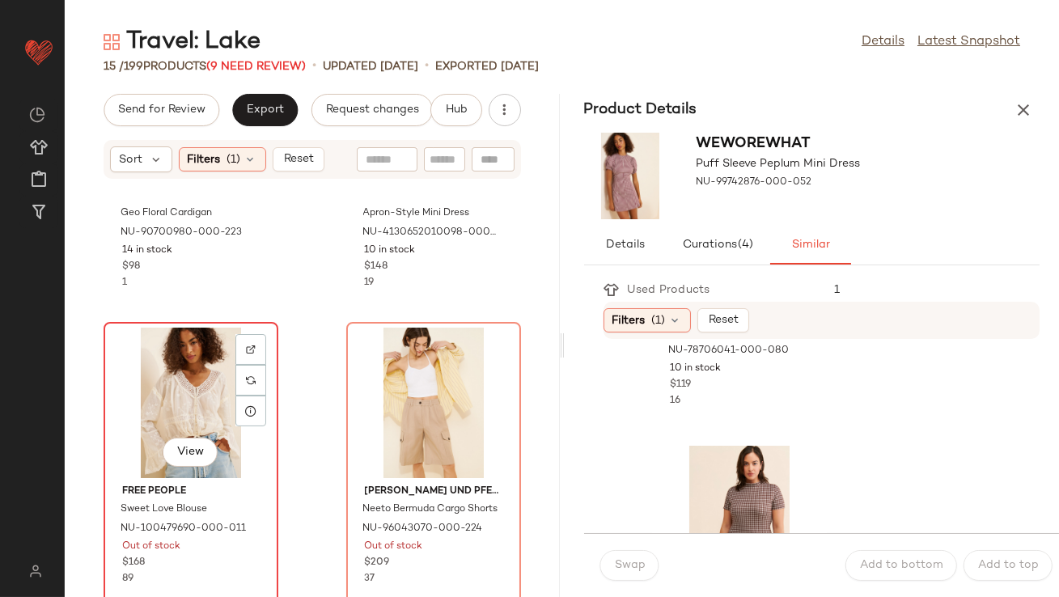
click at [192, 395] on div "View" at bounding box center [190, 403] width 163 height 150
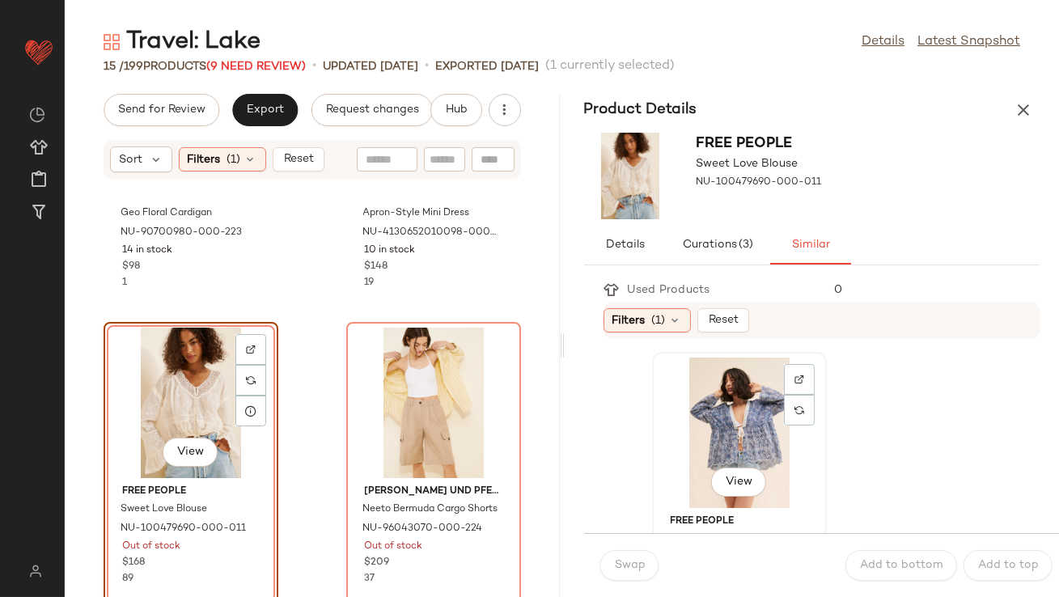
scroll to position [23, 0]
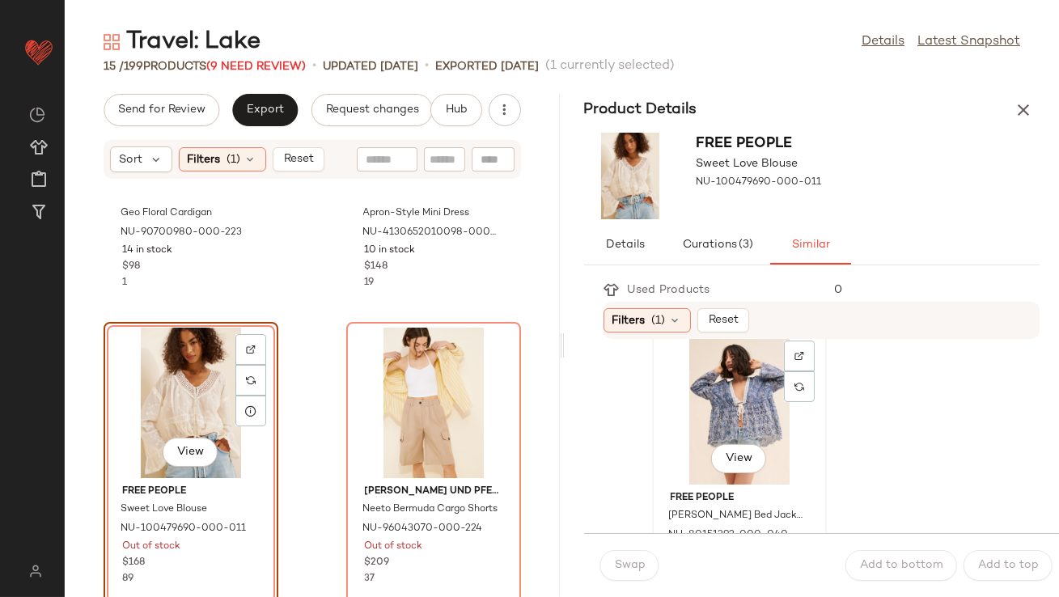
click at [724, 423] on div "View" at bounding box center [738, 409] width 163 height 150
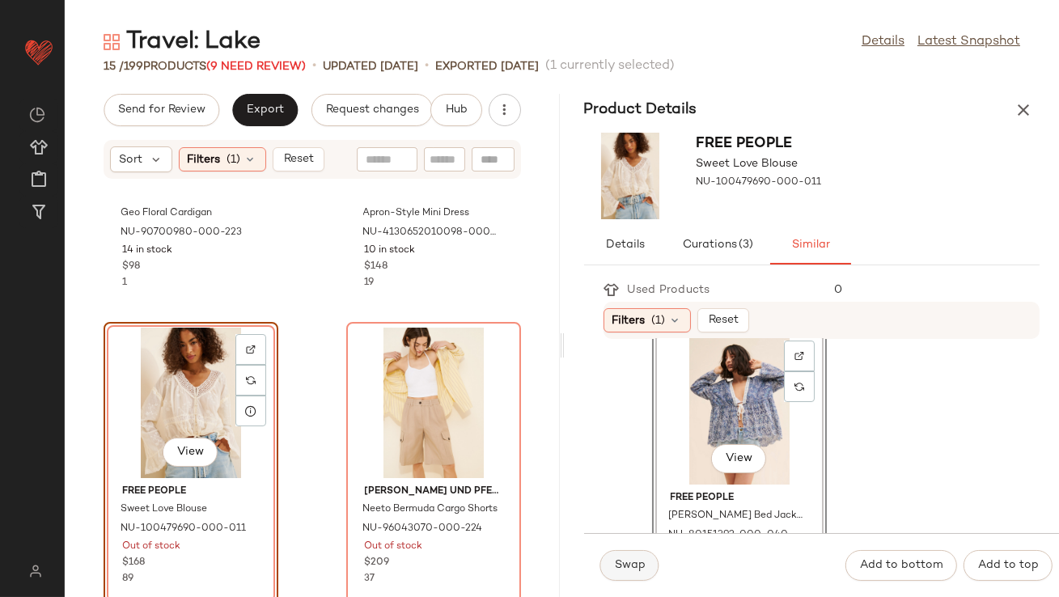
click at [636, 559] on span "Swap" at bounding box center [630, 565] width 32 height 13
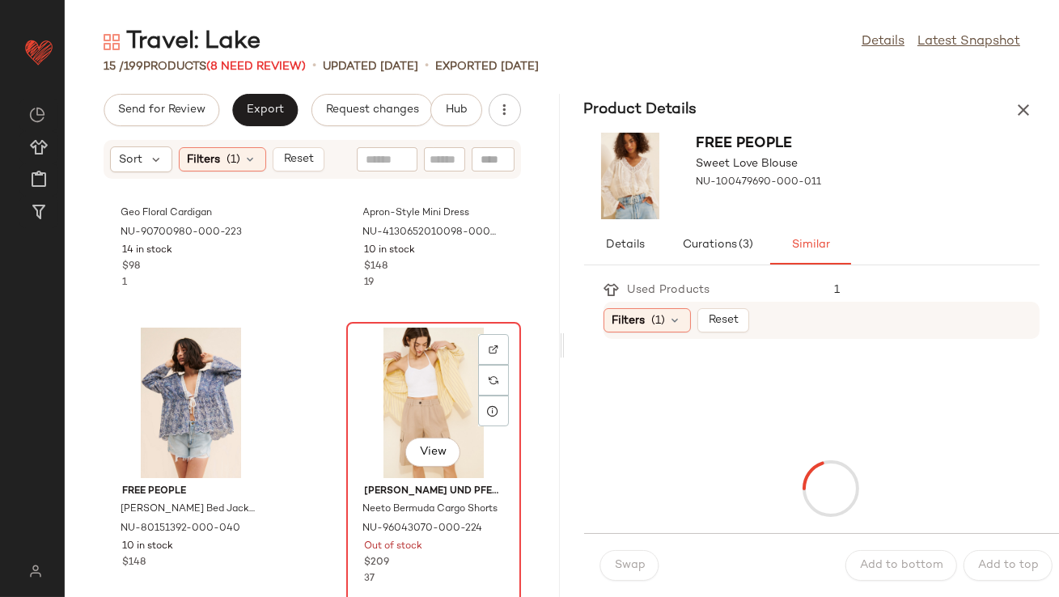
click at [402, 402] on div "View" at bounding box center [433, 403] width 163 height 150
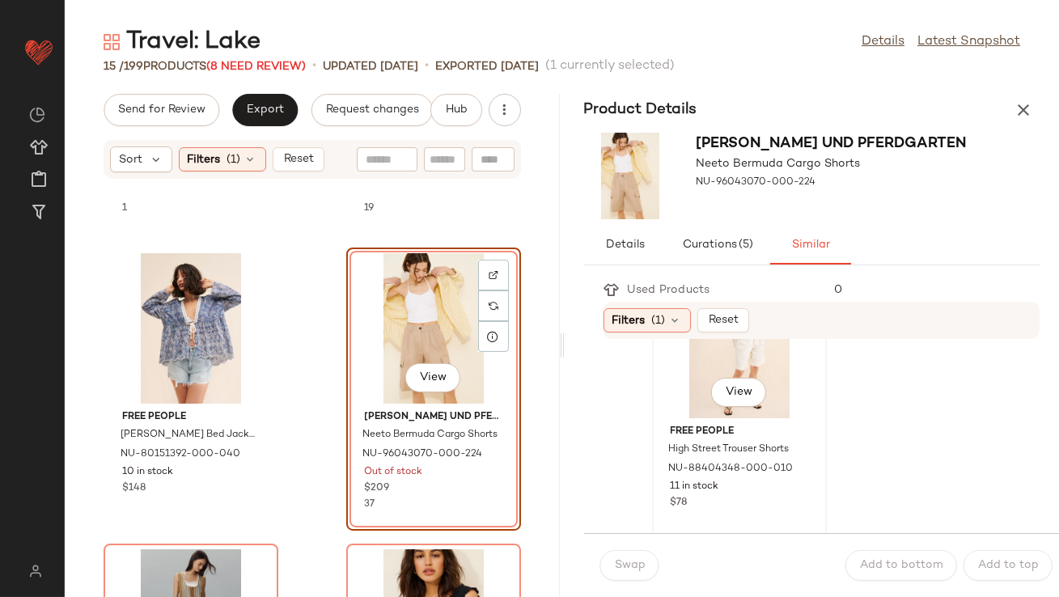
scroll to position [37, 0]
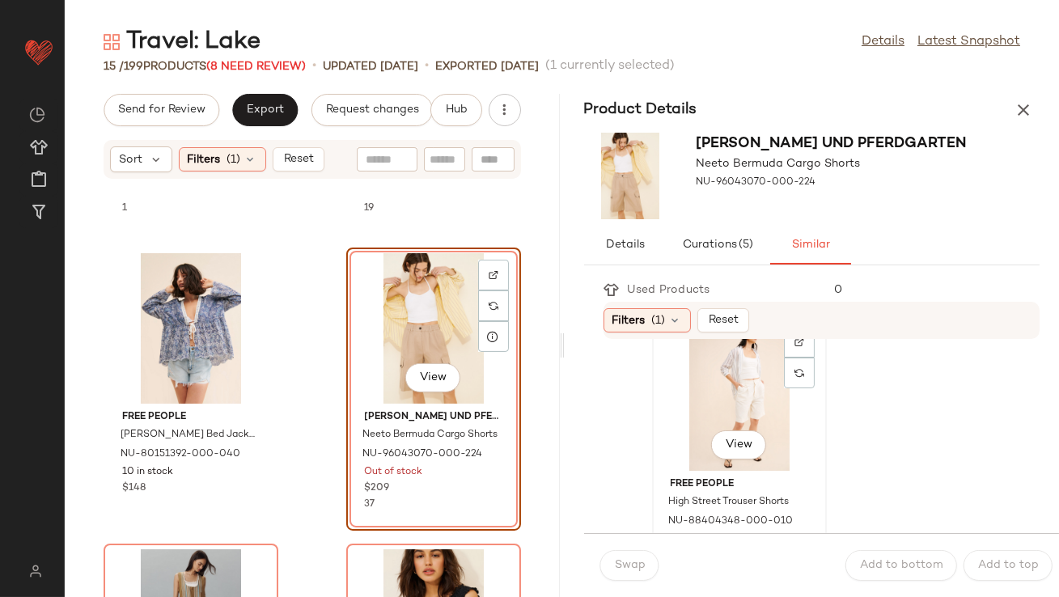
click at [679, 434] on div "View" at bounding box center [738, 395] width 163 height 150
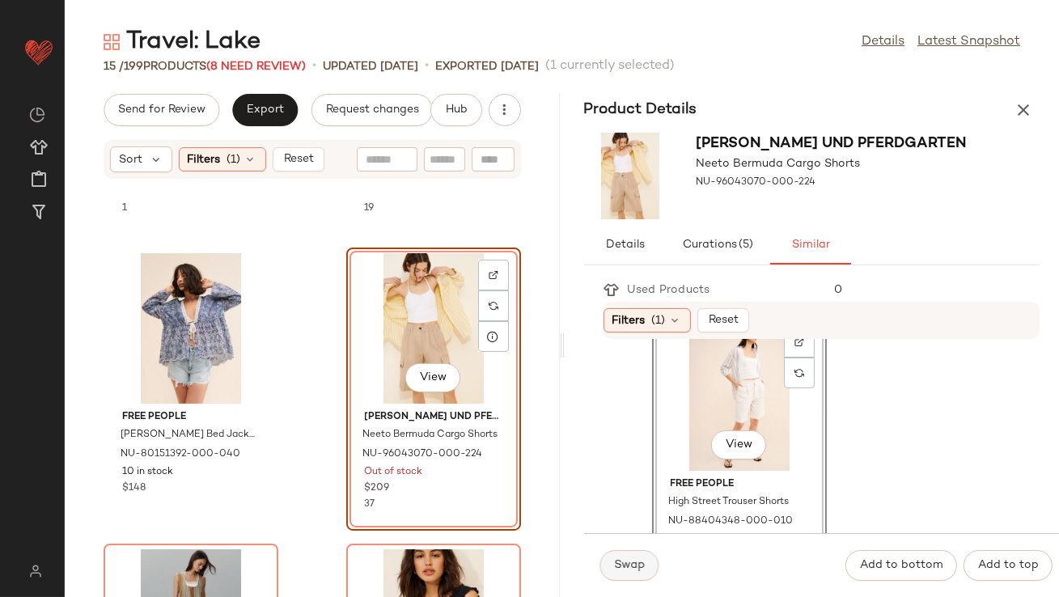
click at [624, 563] on span "Swap" at bounding box center [630, 565] width 32 height 13
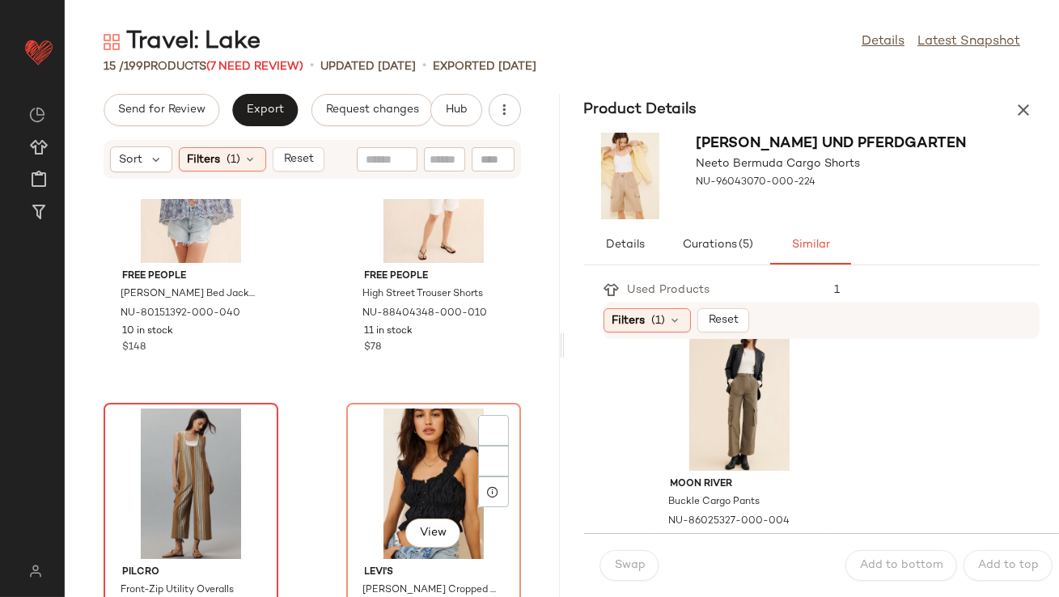
scroll to position [1016, 0]
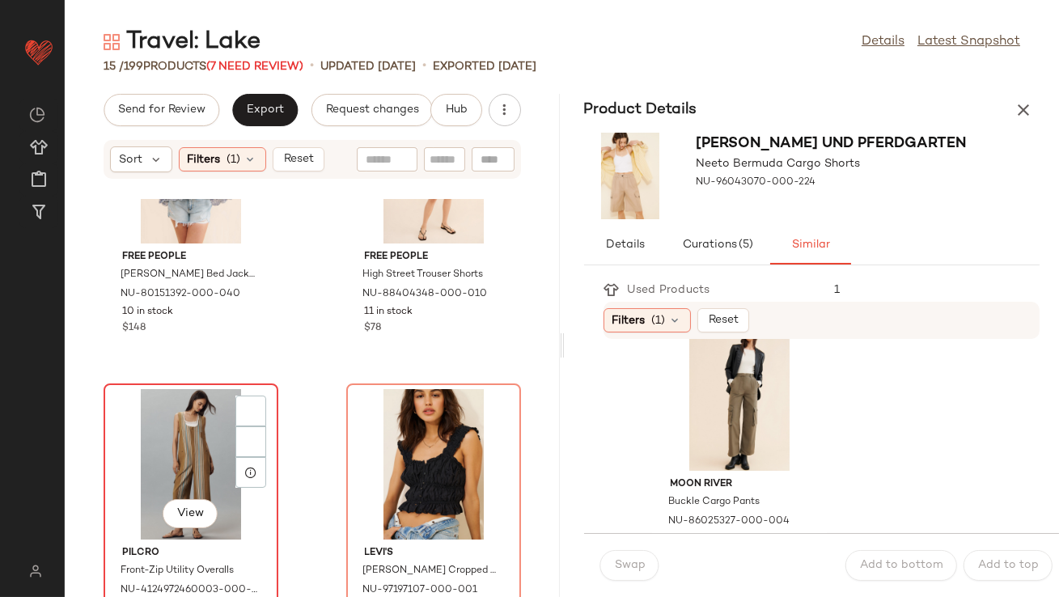
click at [192, 466] on div "View" at bounding box center [190, 464] width 163 height 150
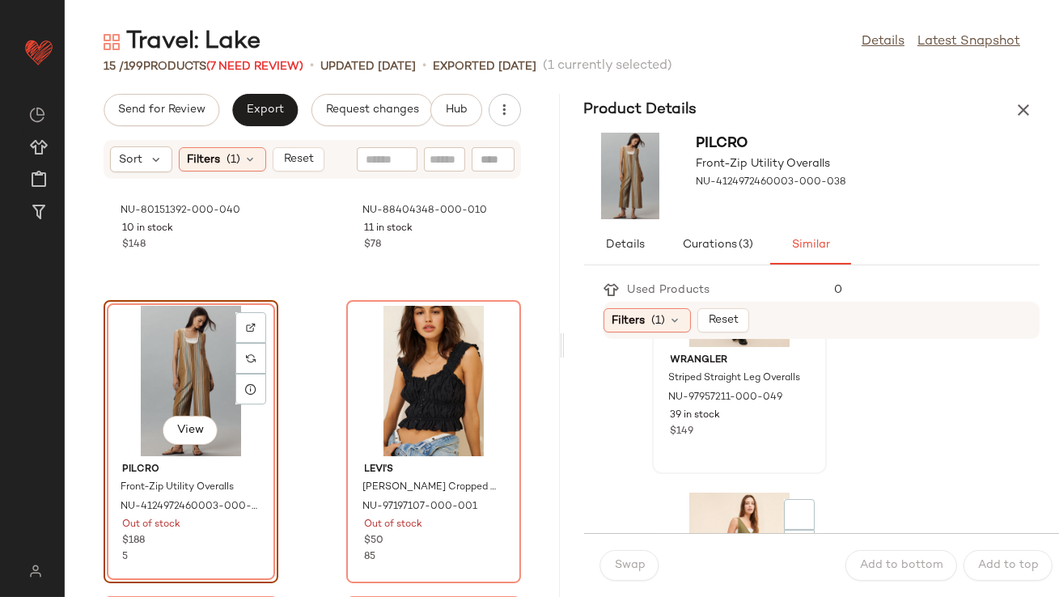
scroll to position [874, 0]
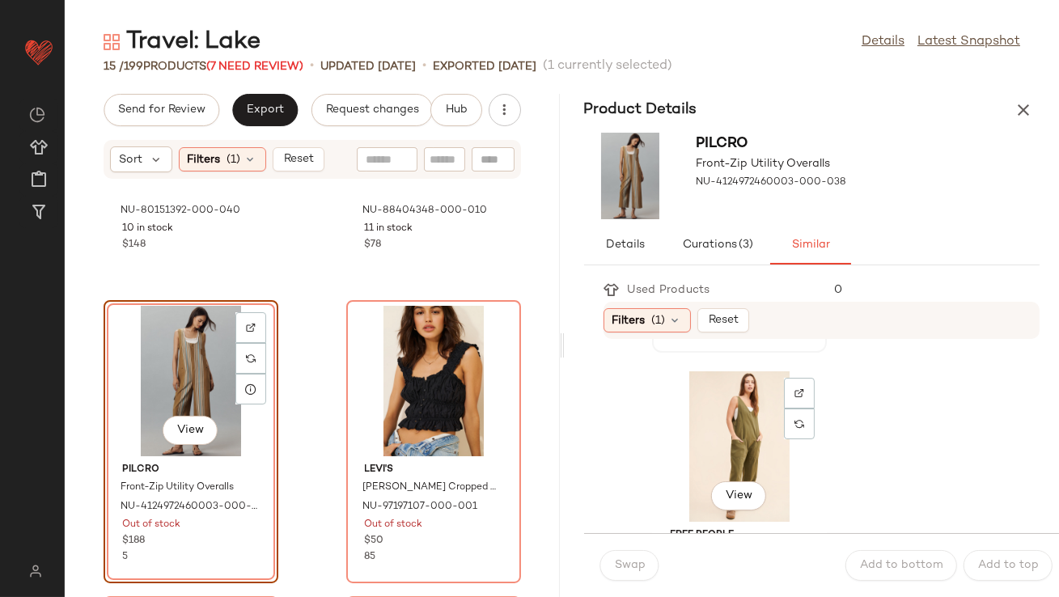
click at [724, 428] on div "View" at bounding box center [738, 446] width 163 height 150
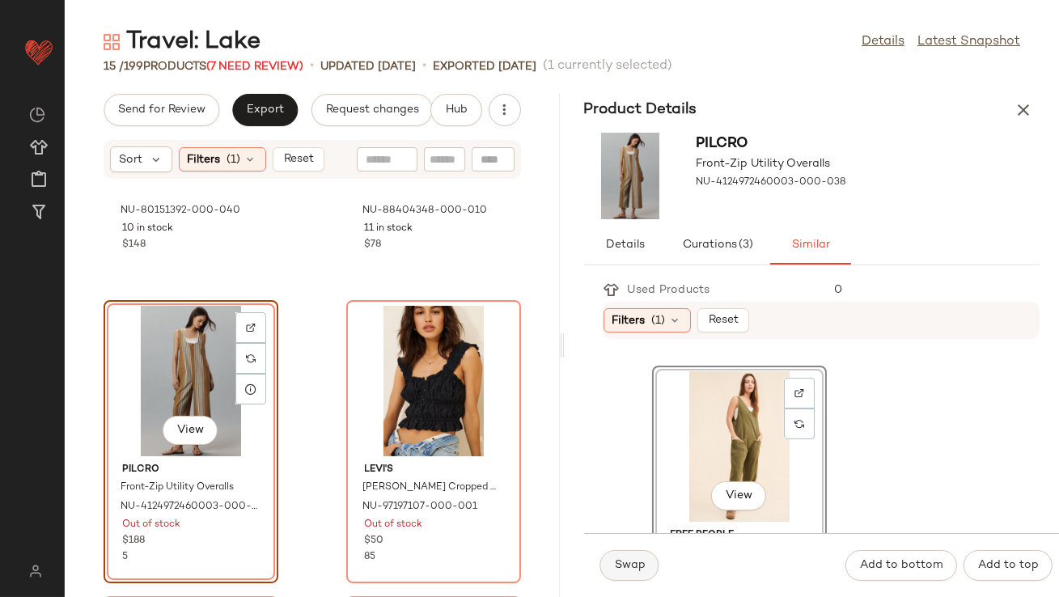
click at [643, 565] on span "Swap" at bounding box center [630, 565] width 32 height 13
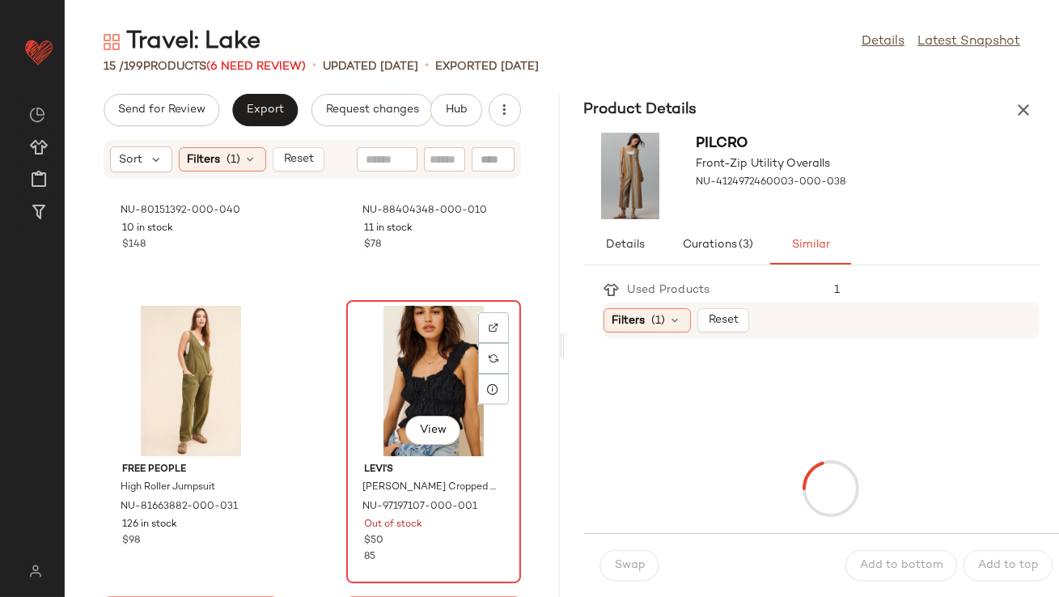
click at [421, 382] on div "View" at bounding box center [433, 381] width 163 height 150
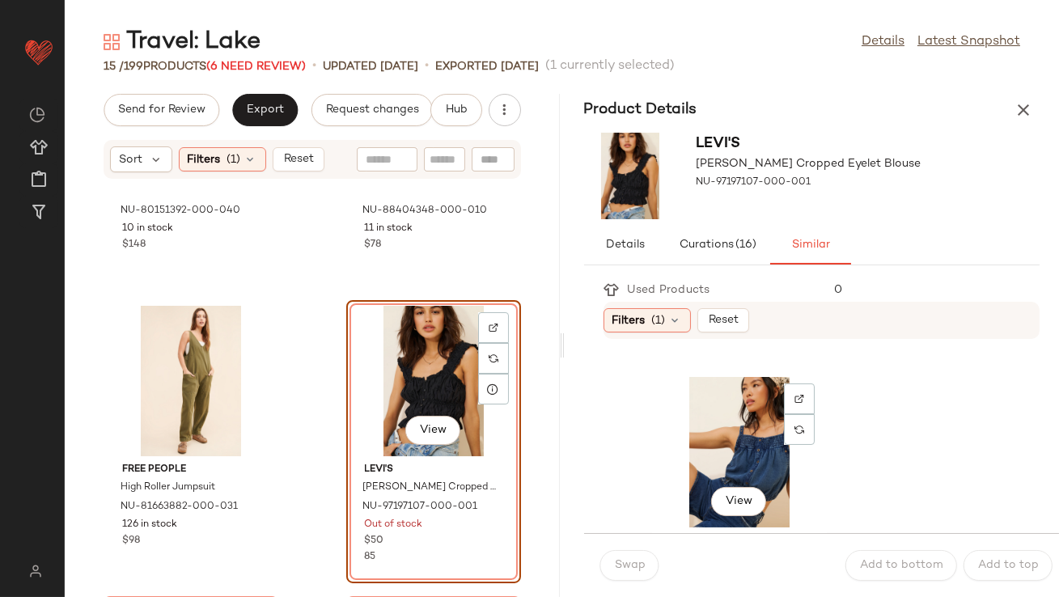
scroll to position [604, 0]
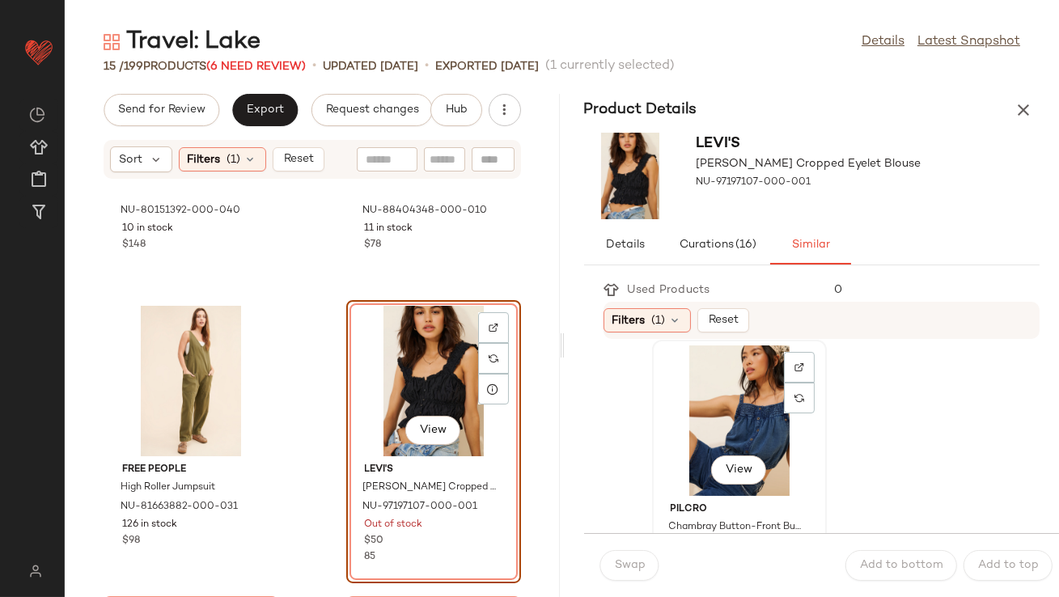
click at [720, 423] on div "View" at bounding box center [738, 420] width 163 height 150
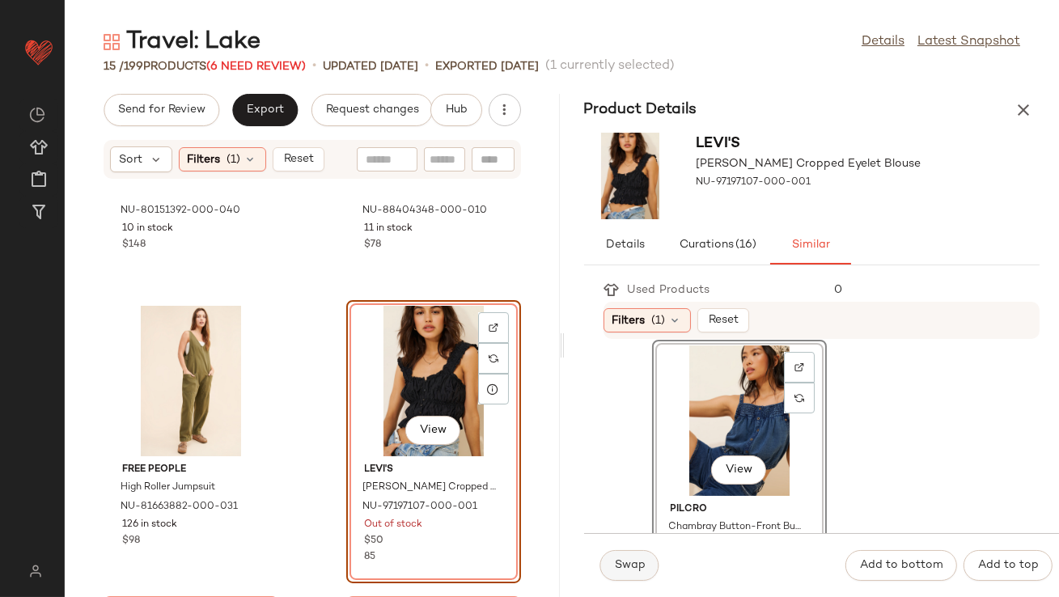
click at [616, 577] on button "Swap" at bounding box center [629, 565] width 59 height 31
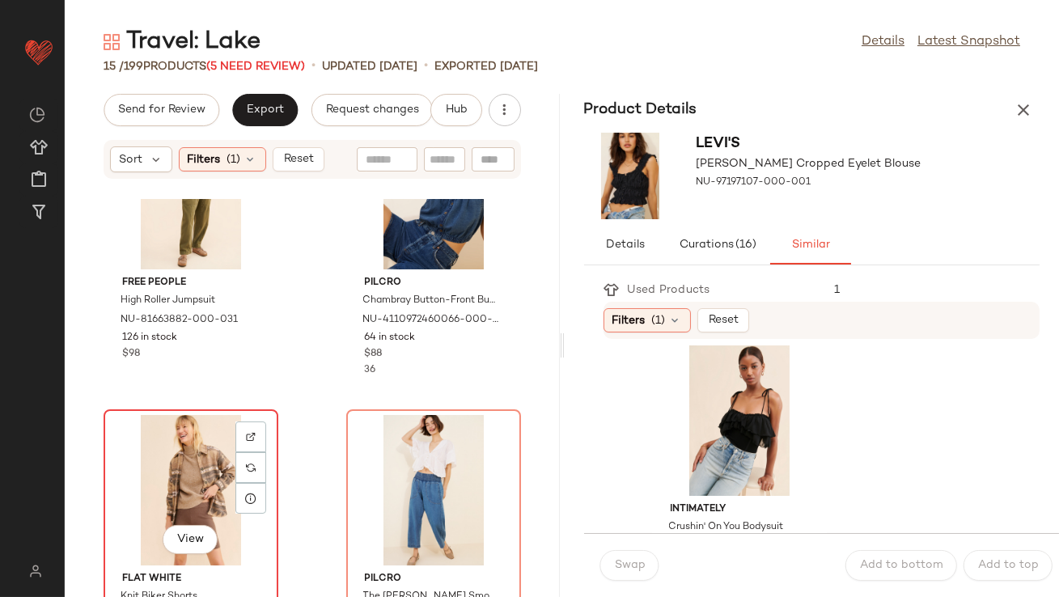
drag, startPoint x: 196, startPoint y: 464, endPoint x: 269, endPoint y: 459, distance: 73.8
click at [196, 464] on div "View" at bounding box center [190, 490] width 163 height 150
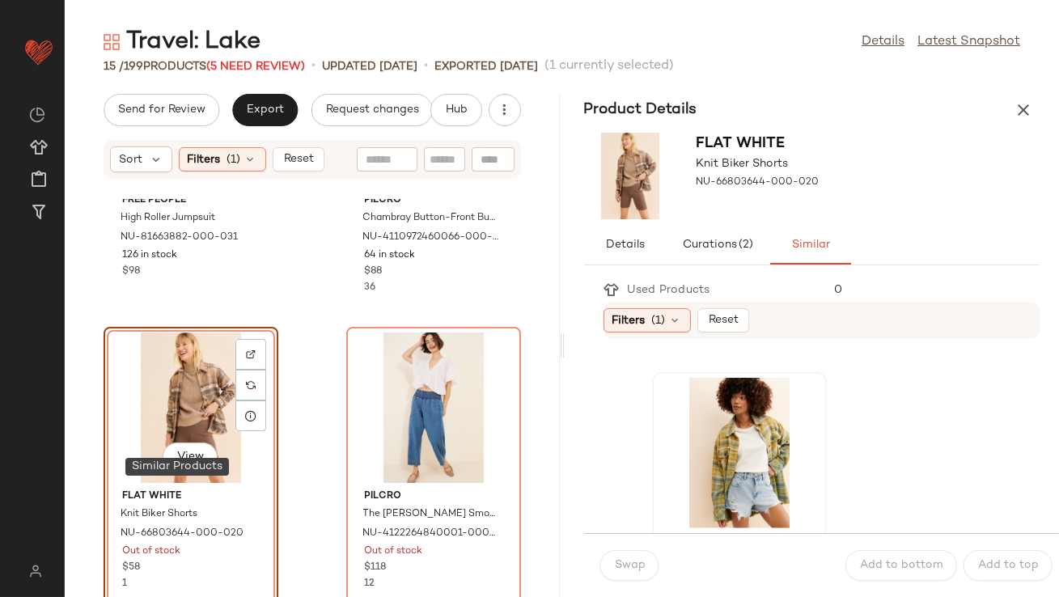
scroll to position [3849, 0]
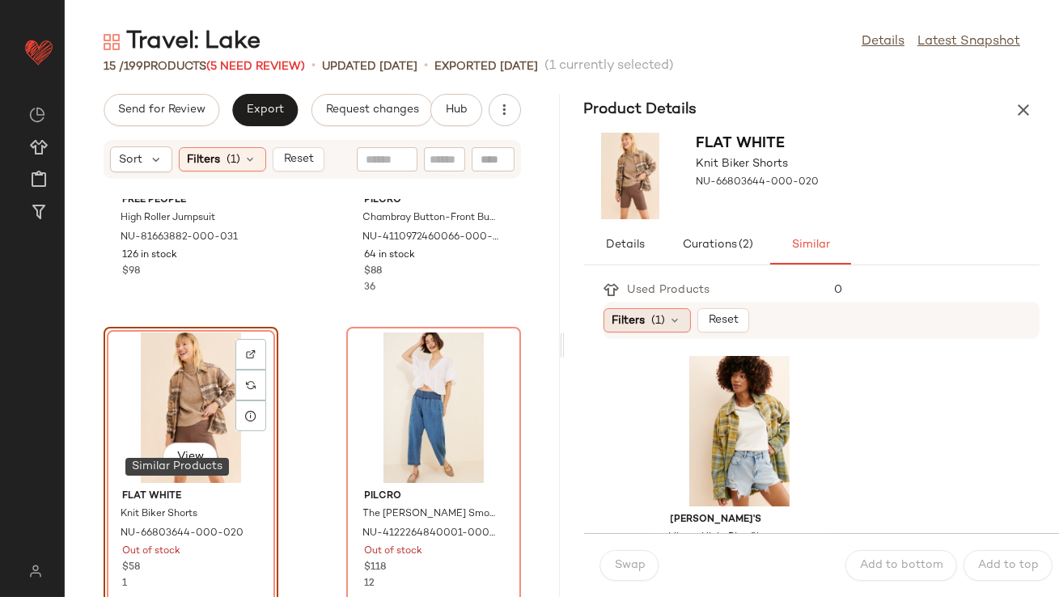
click at [672, 328] on div "Filters (1)" at bounding box center [646, 320] width 87 height 24
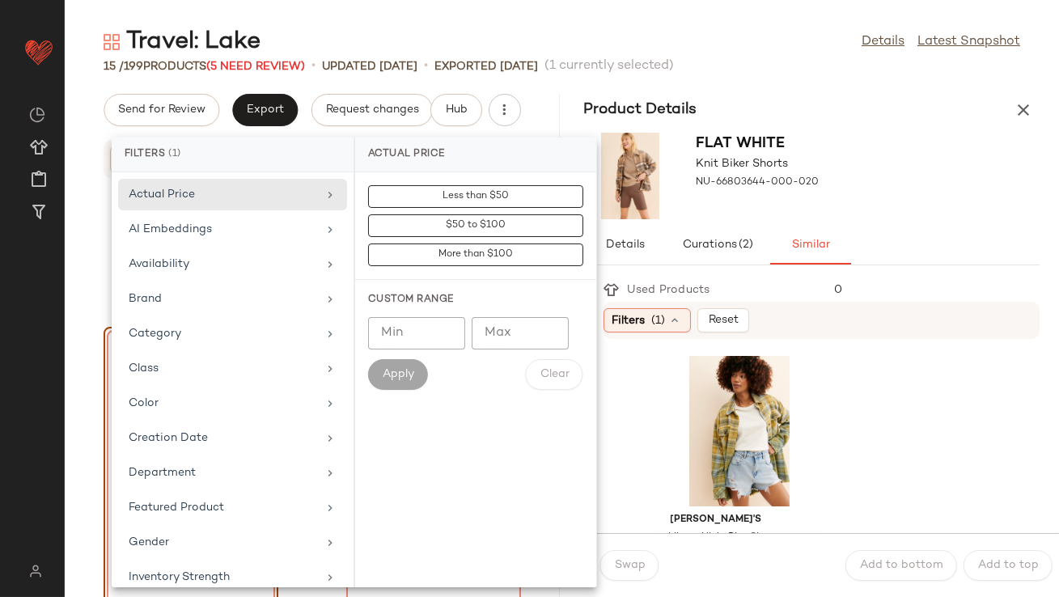
click at [928, 484] on div "BB Dakota Big Sky Shirt Jacket NU-65837882-000-029 11 in stock $139 Free People…" at bounding box center [826, 194] width 427 height 7390
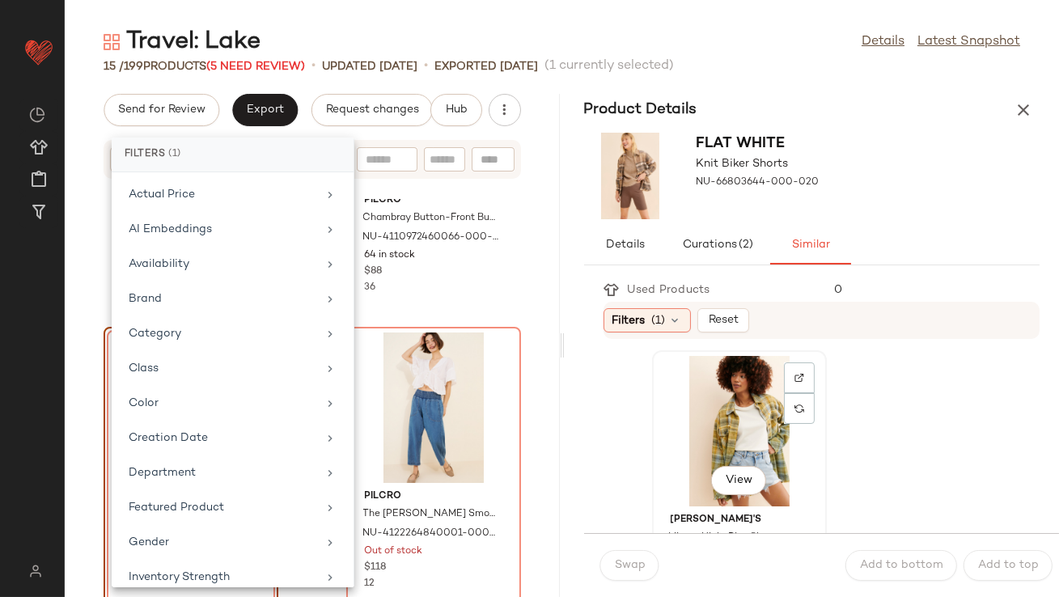
click at [733, 459] on div "View" at bounding box center [738, 431] width 163 height 150
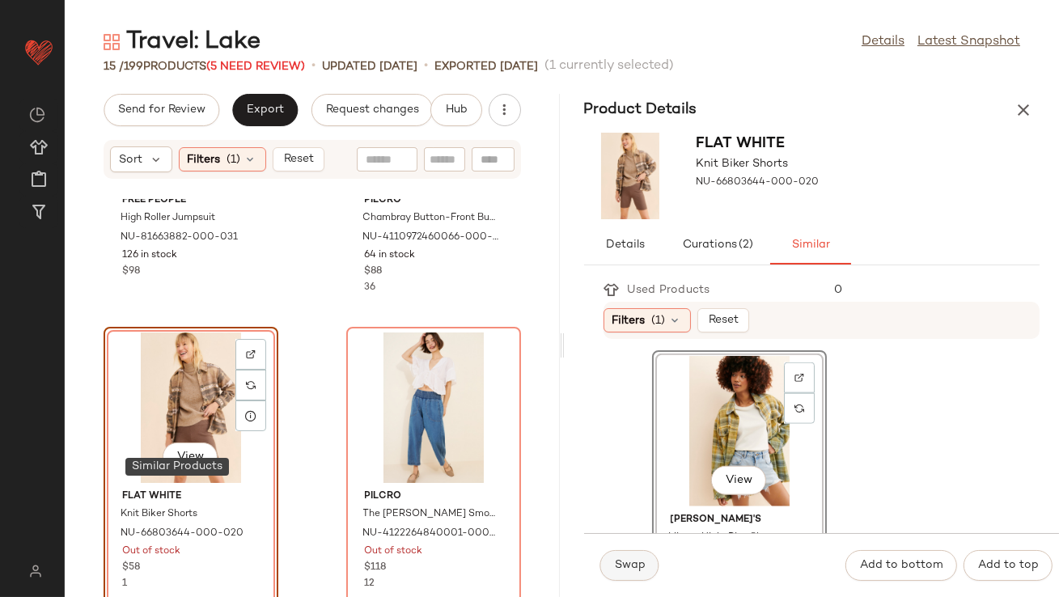
click at [629, 560] on span "Swap" at bounding box center [630, 565] width 32 height 13
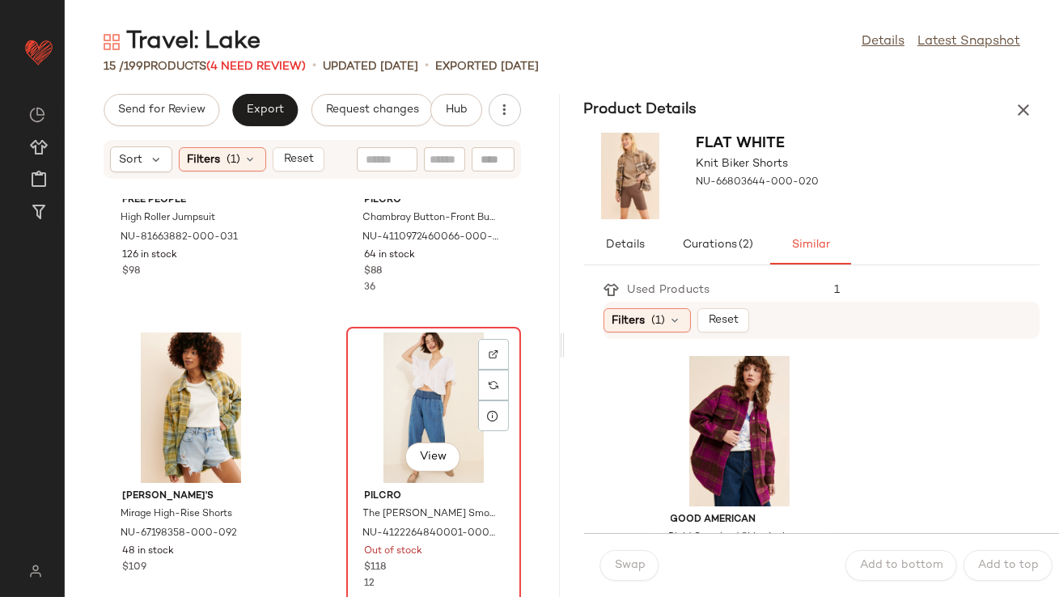
click at [421, 389] on div "View" at bounding box center [433, 407] width 163 height 150
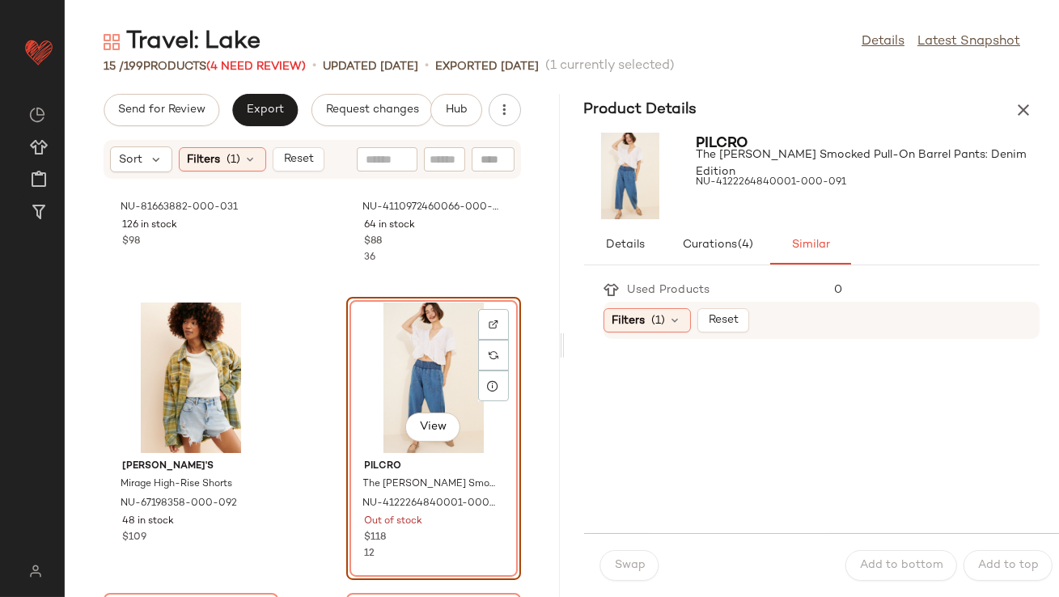
scroll to position [581, 0]
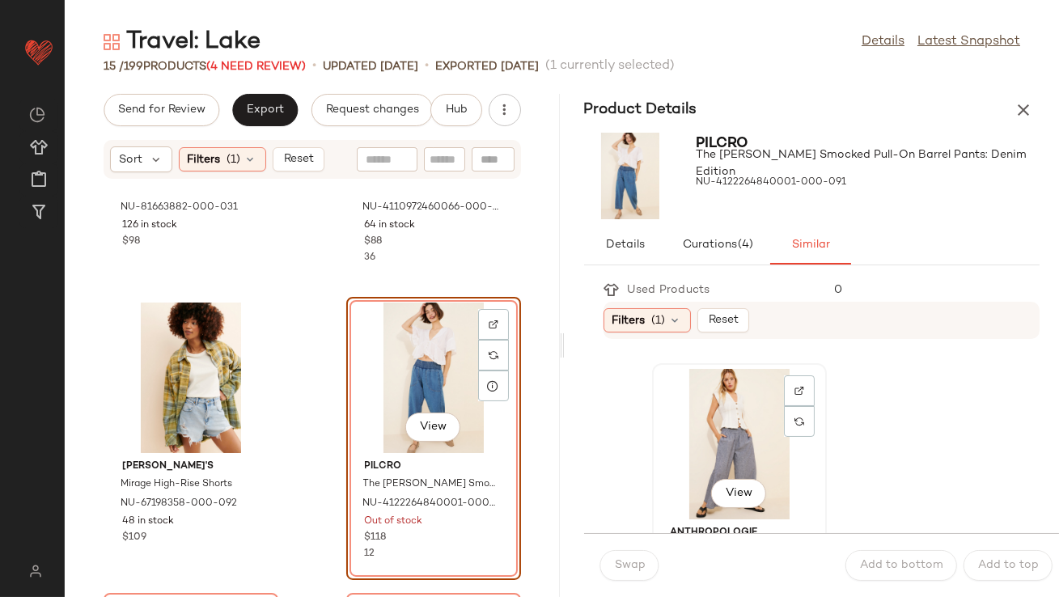
drag, startPoint x: 714, startPoint y: 425, endPoint x: 709, endPoint y: 447, distance: 22.4
click at [715, 425] on div "View" at bounding box center [738, 444] width 163 height 150
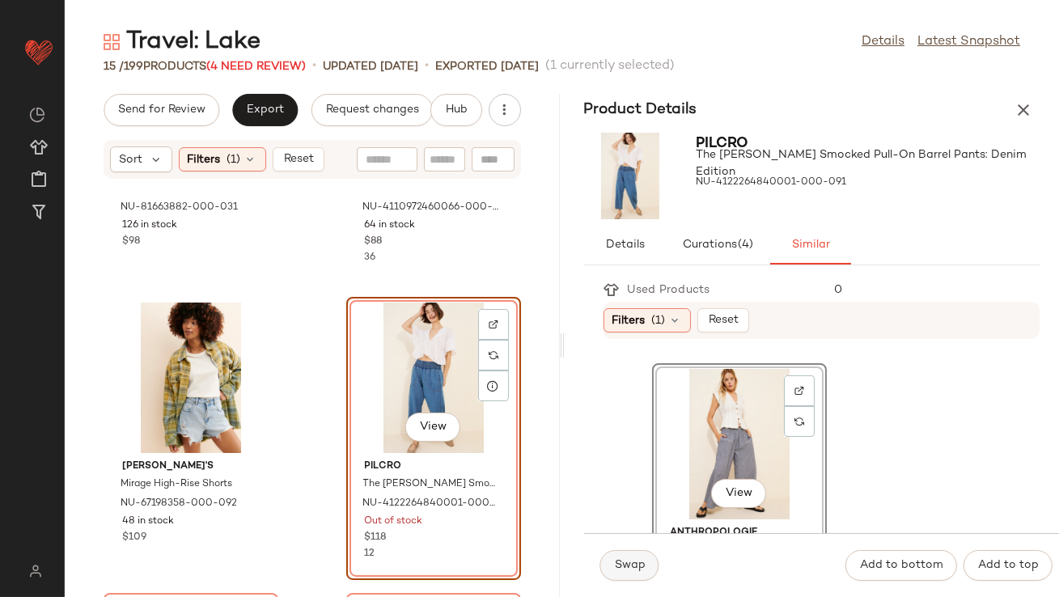
click at [632, 559] on span "Swap" at bounding box center [630, 565] width 32 height 13
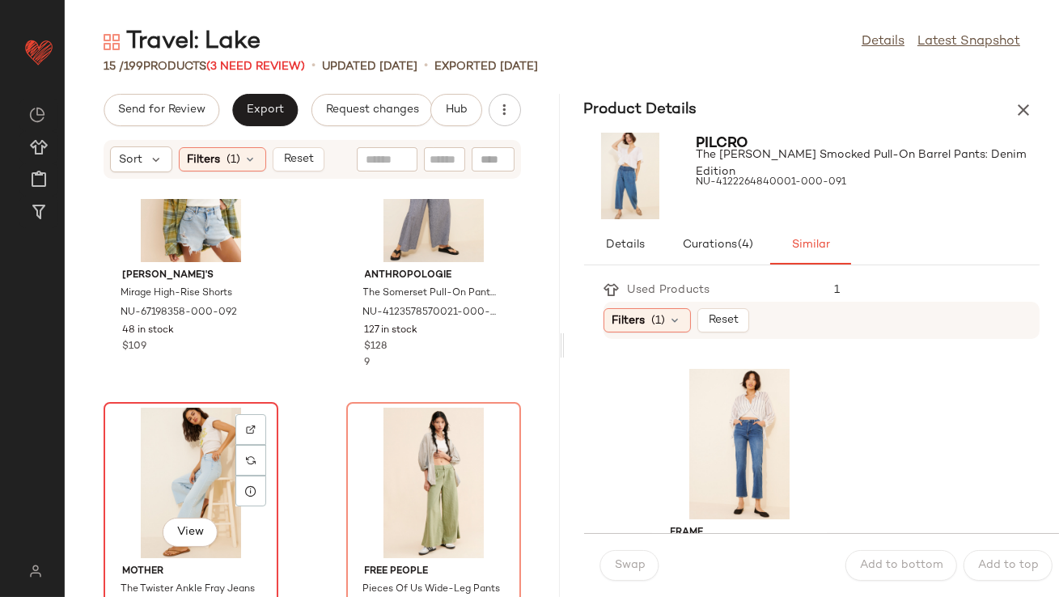
click at [208, 480] on div "View" at bounding box center [190, 483] width 163 height 150
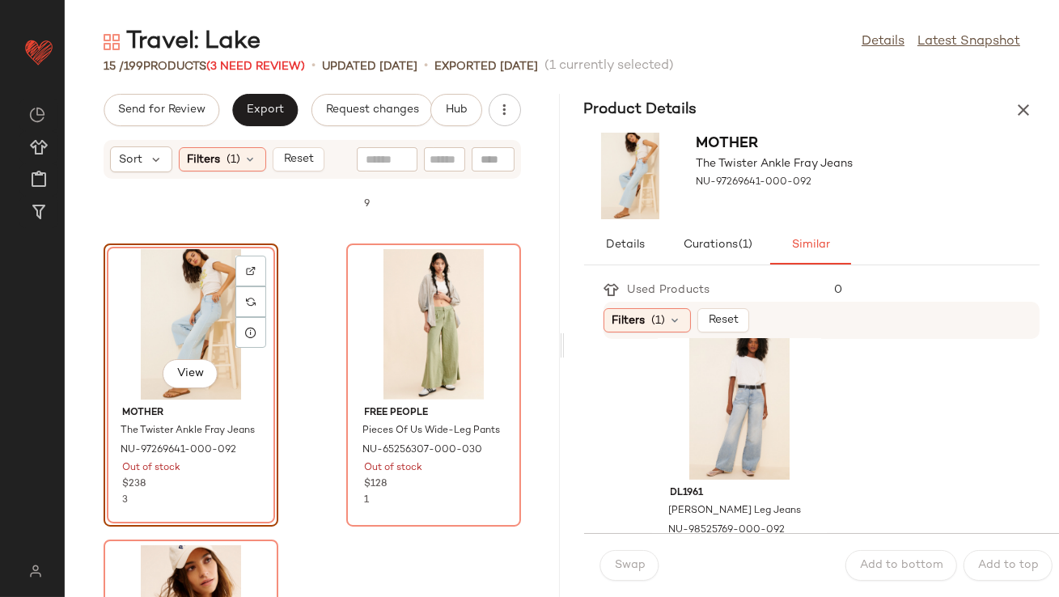
scroll to position [1210, 0]
click at [750, 418] on div "View" at bounding box center [738, 407] width 163 height 150
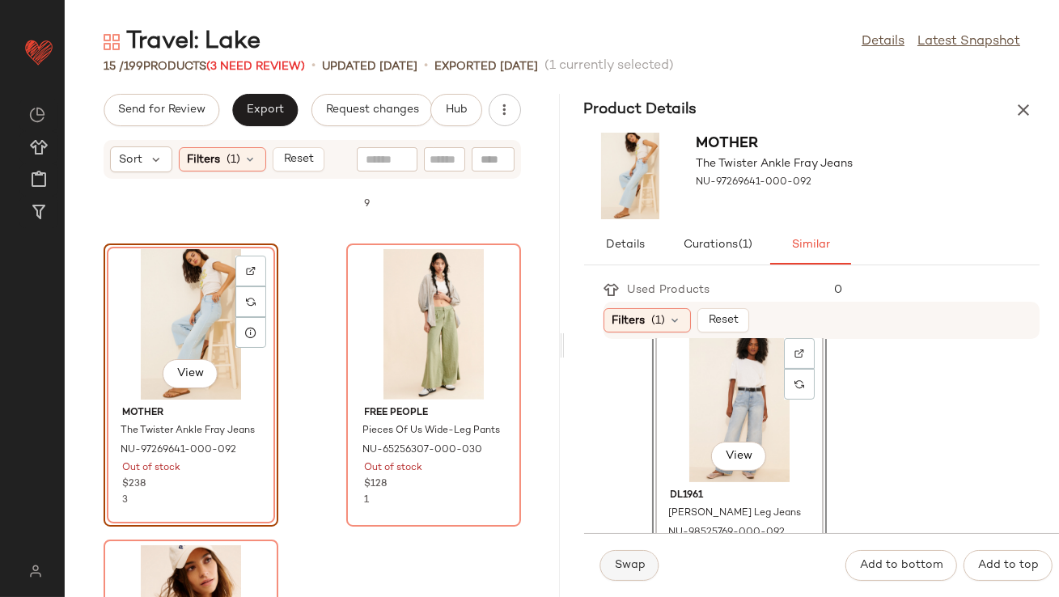
click at [619, 564] on span "Swap" at bounding box center [630, 565] width 32 height 13
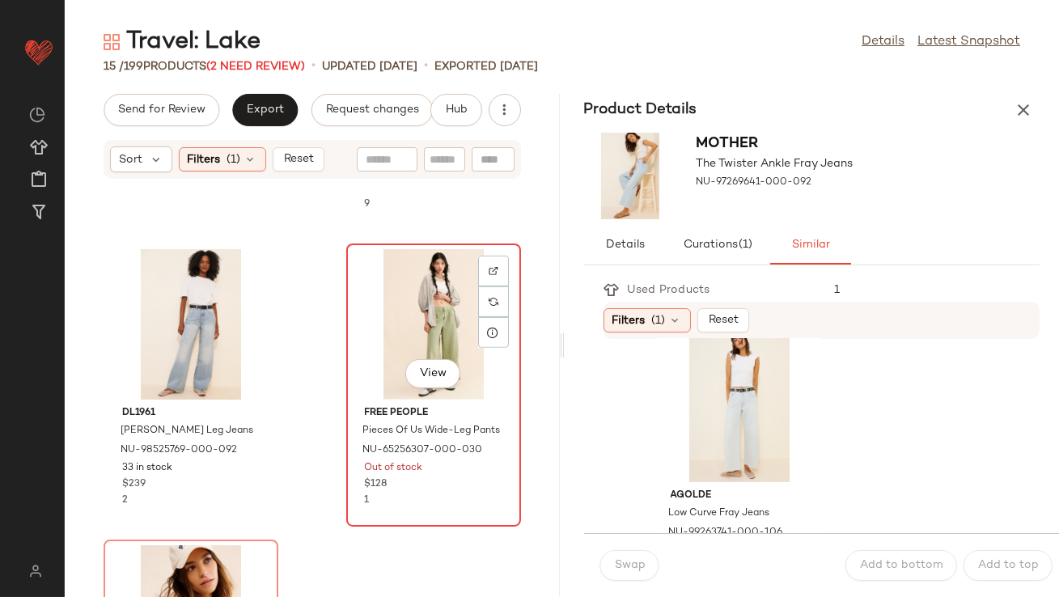
click at [396, 297] on div "View" at bounding box center [433, 324] width 163 height 150
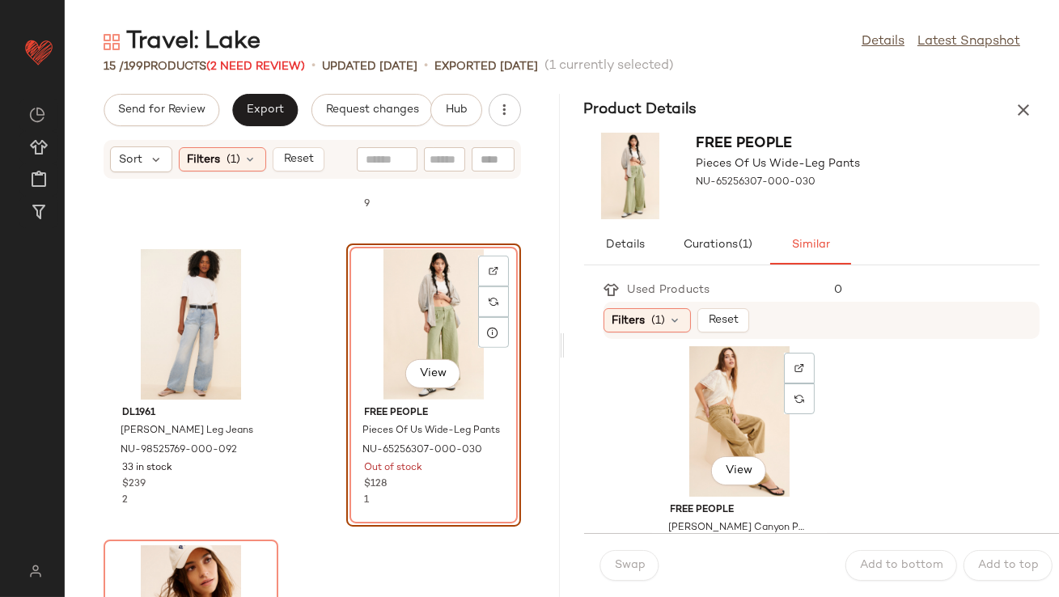
scroll to position [318, 0]
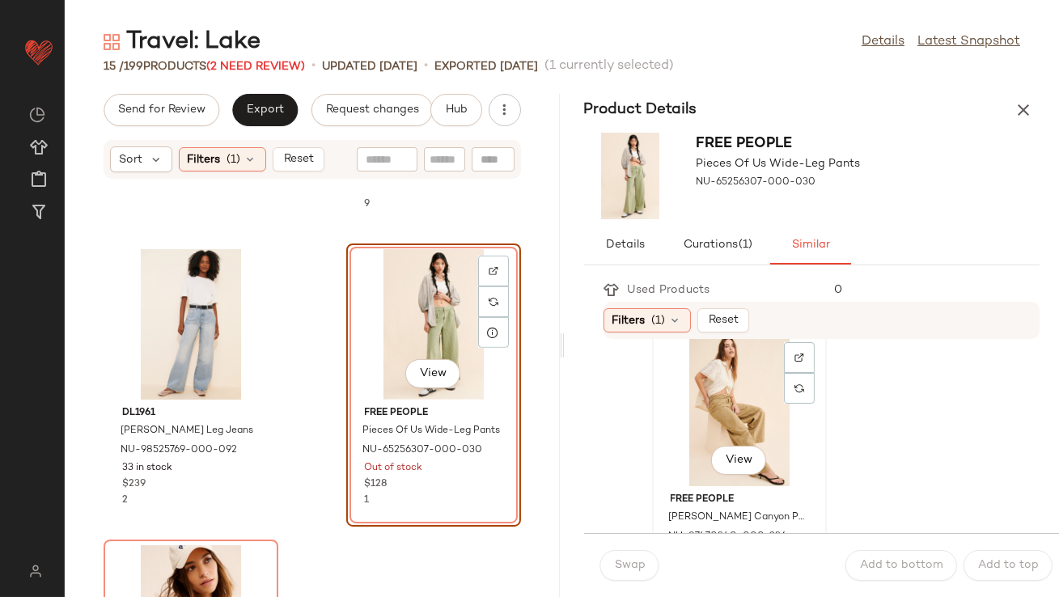
click at [691, 437] on div "View" at bounding box center [738, 411] width 163 height 150
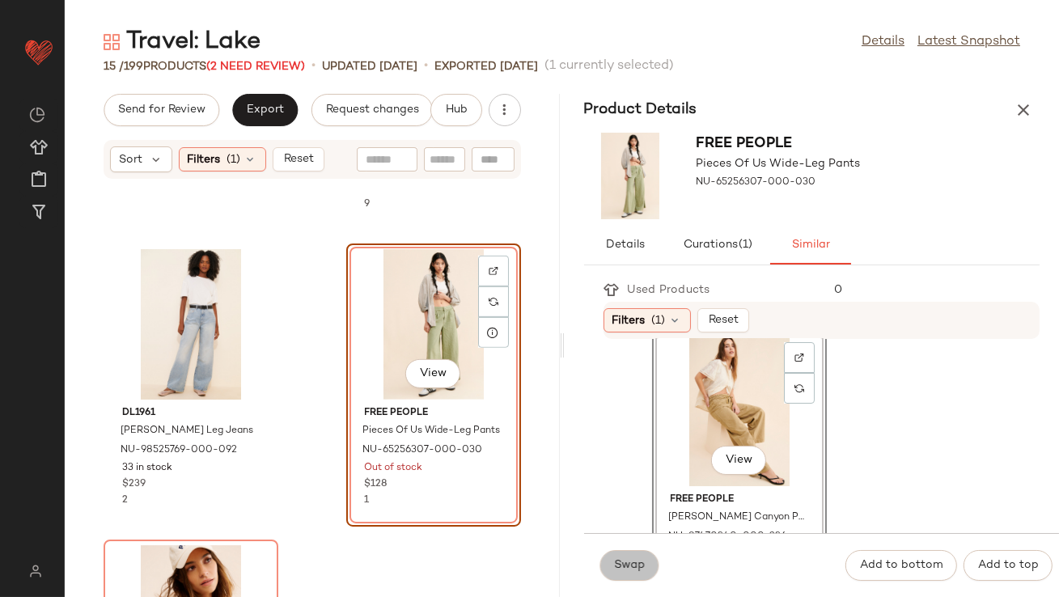
click at [615, 569] on span "Swap" at bounding box center [630, 565] width 32 height 13
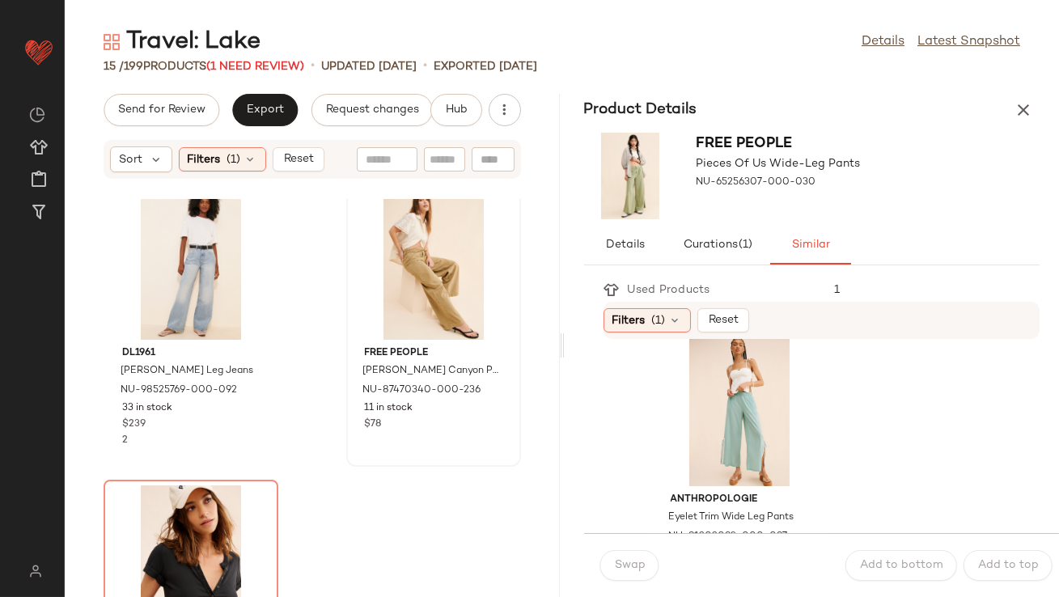
scroll to position [1919, 0]
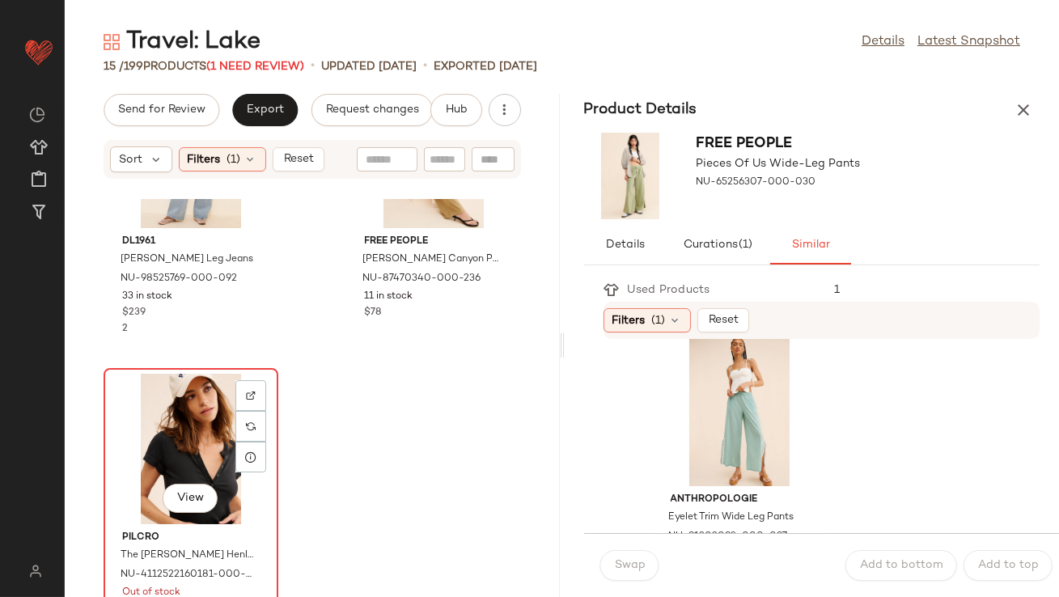
click at [167, 437] on div "View" at bounding box center [190, 449] width 163 height 150
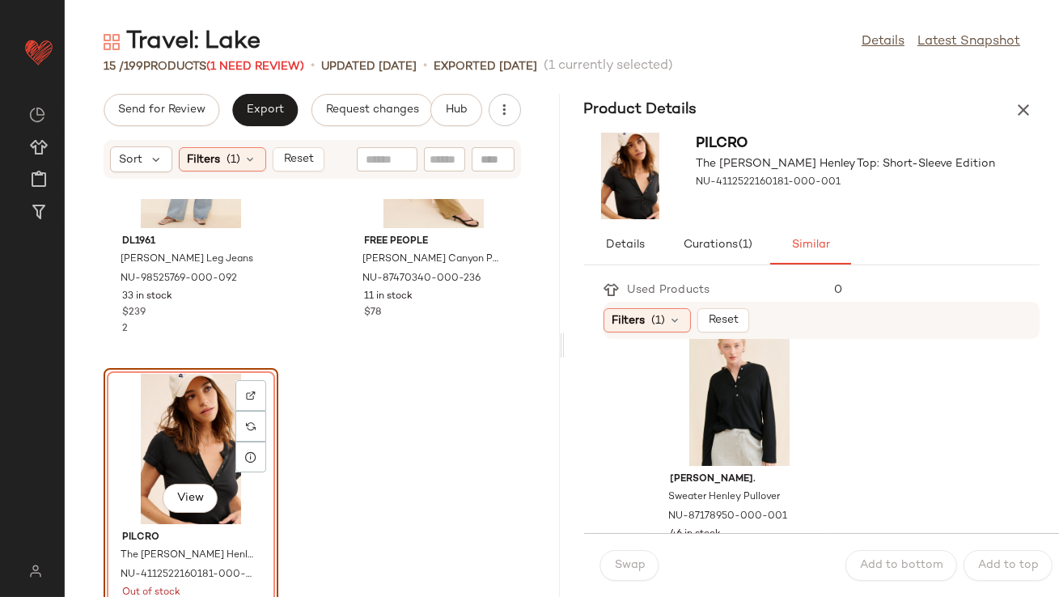
scroll to position [374, 0]
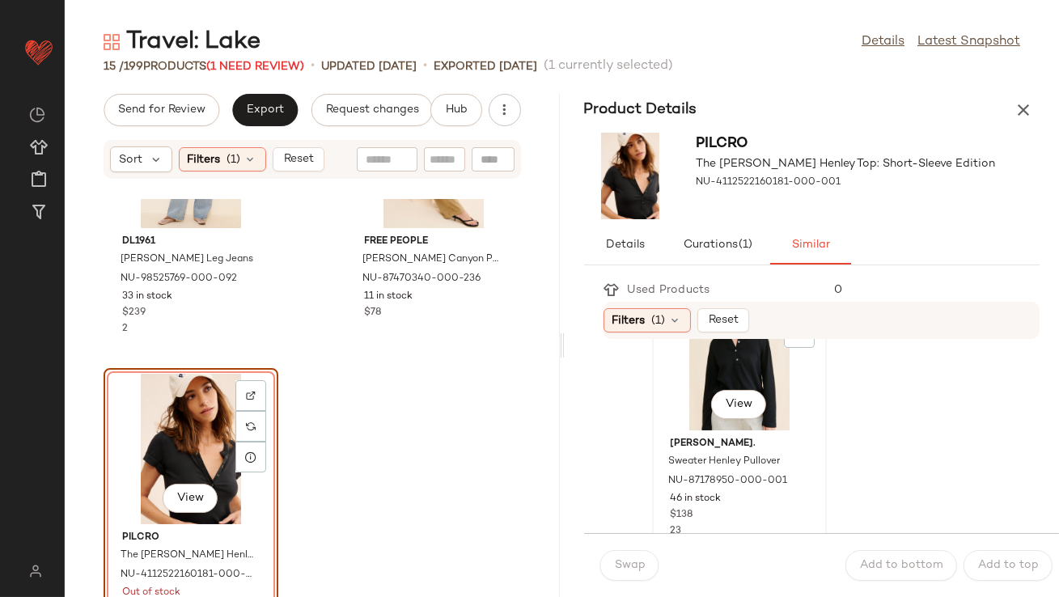
click at [697, 379] on div "View" at bounding box center [738, 355] width 163 height 150
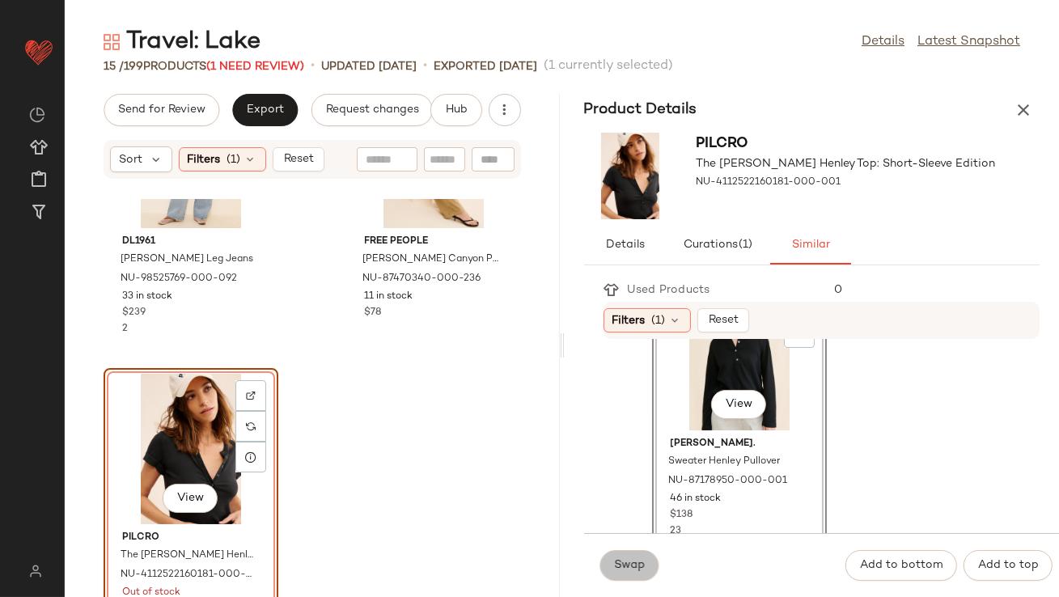
click at [624, 564] on span "Swap" at bounding box center [630, 565] width 32 height 13
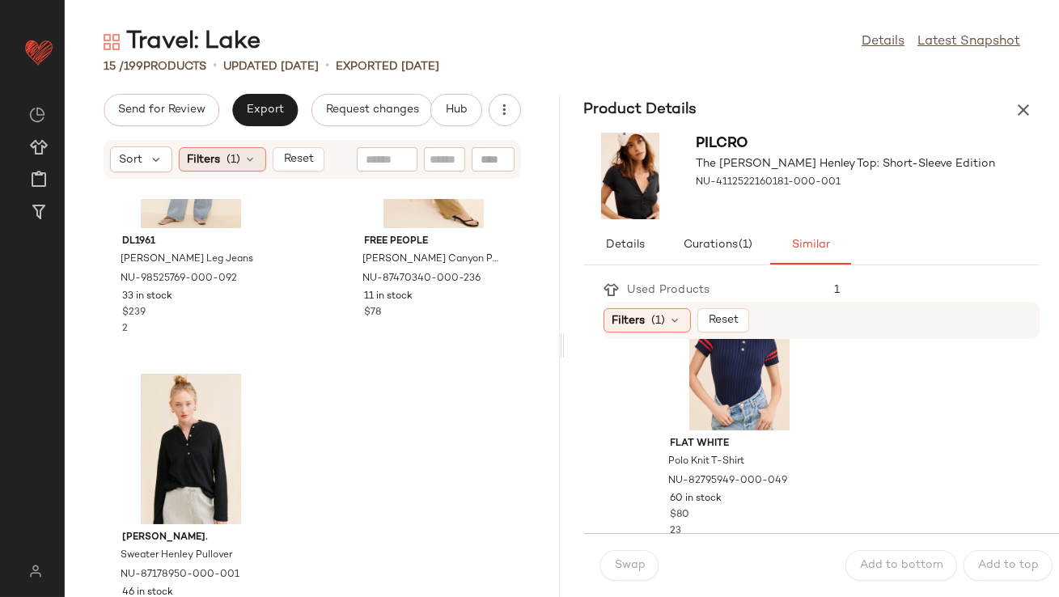
click at [261, 157] on div "Filters (1)" at bounding box center [222, 159] width 87 height 24
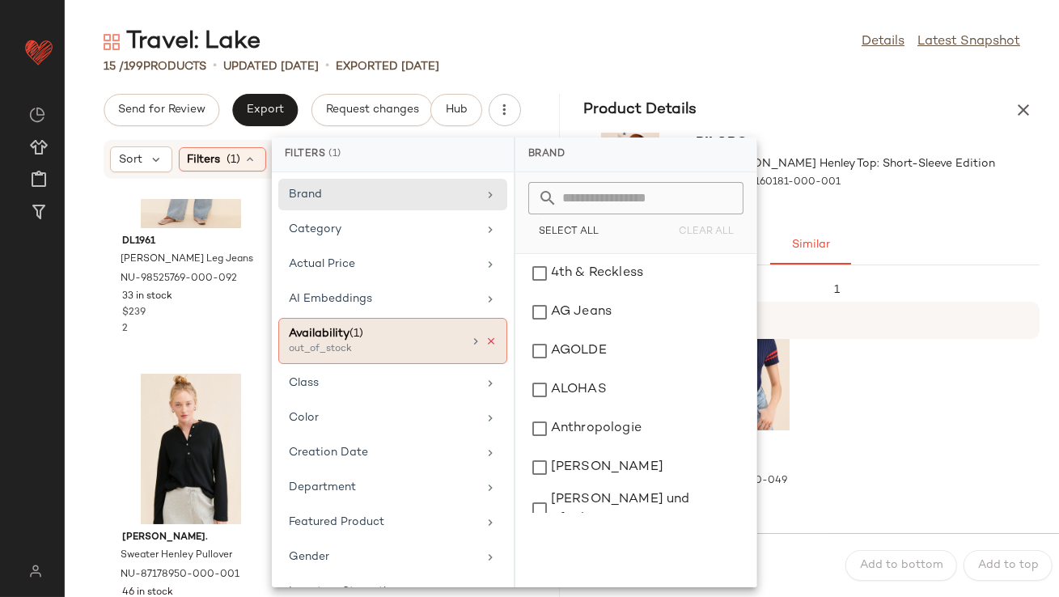
click at [485, 342] on icon at bounding box center [490, 341] width 11 height 11
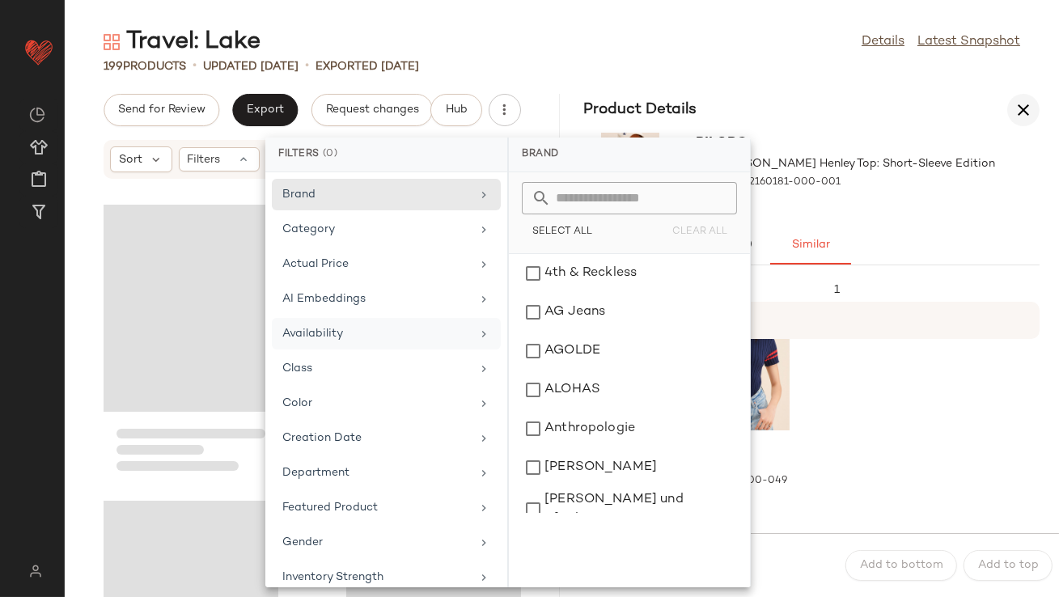
click at [1032, 110] on icon "button" at bounding box center [1022, 109] width 19 height 19
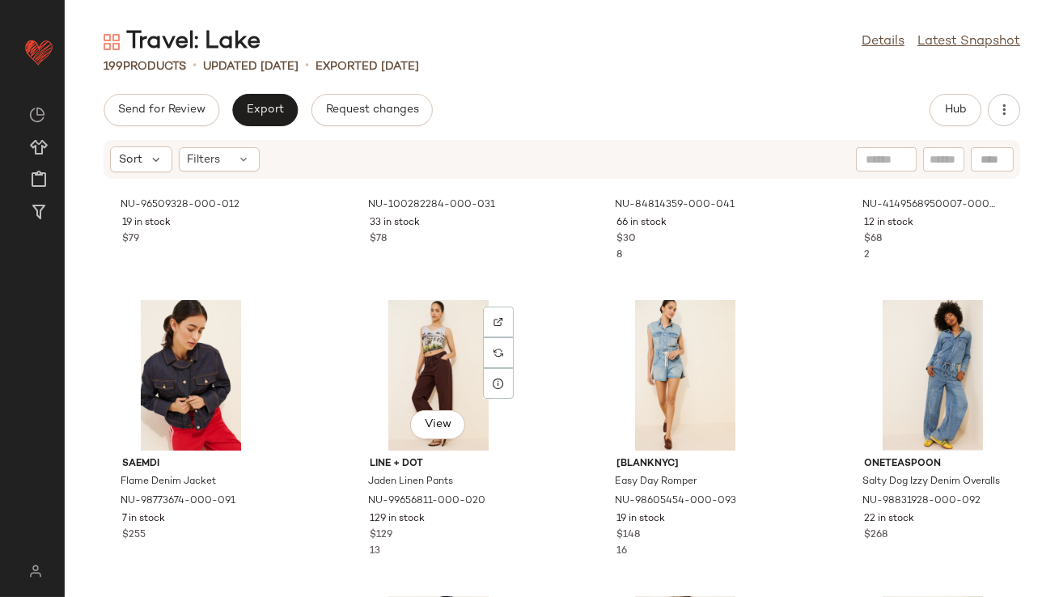
scroll to position [2344, 0]
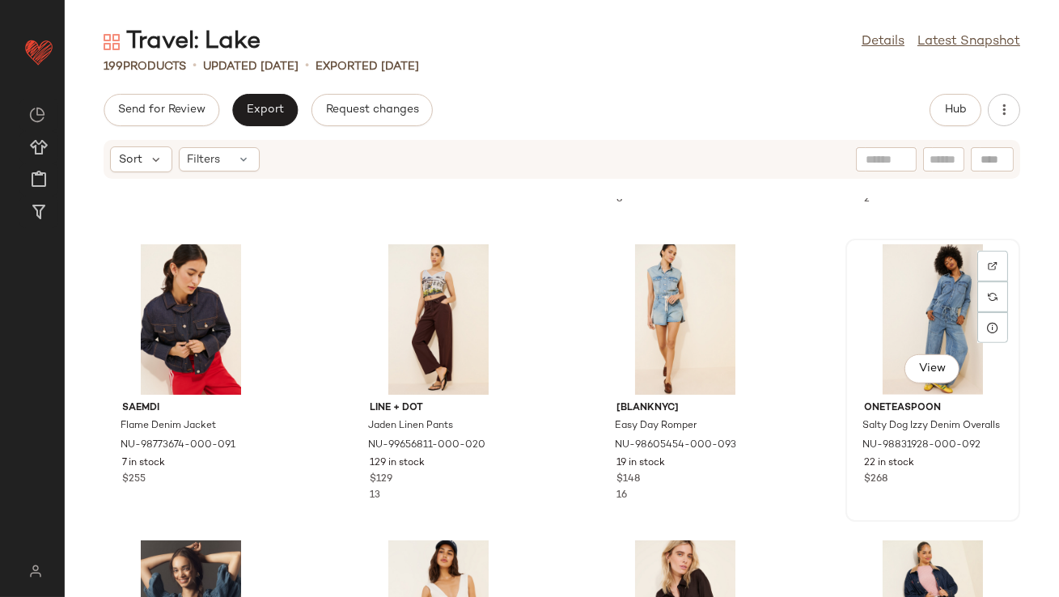
click at [895, 315] on div "View" at bounding box center [932, 319] width 163 height 150
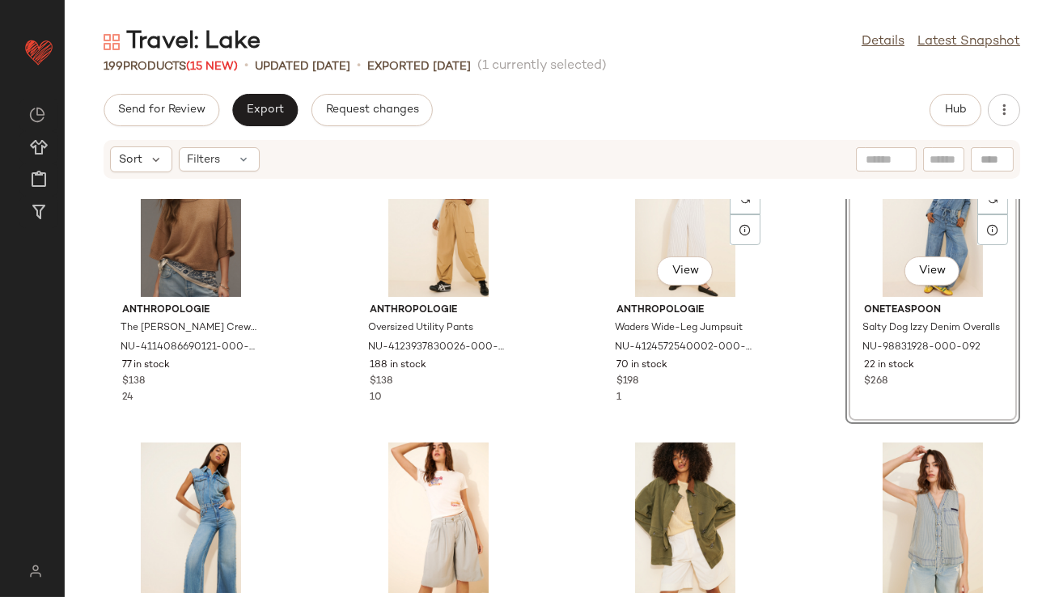
scroll to position [181, 0]
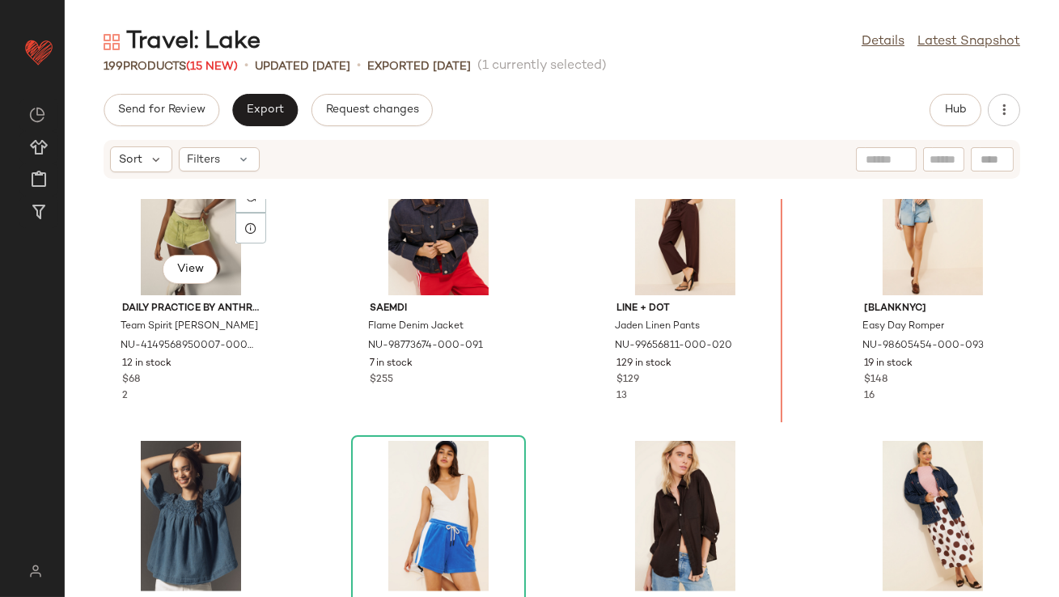
scroll to position [2343, 0]
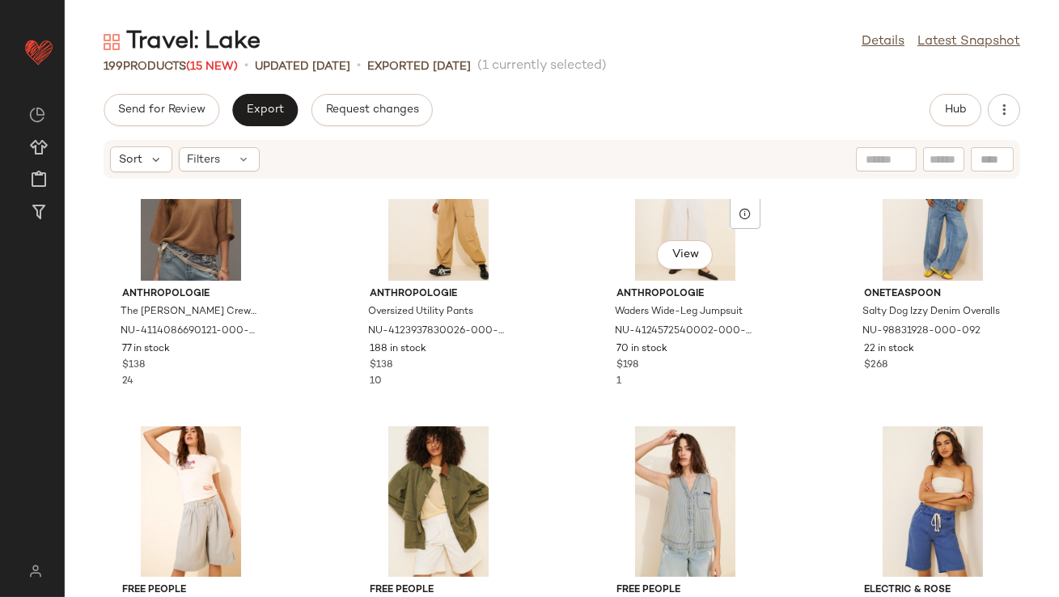
scroll to position [158, 0]
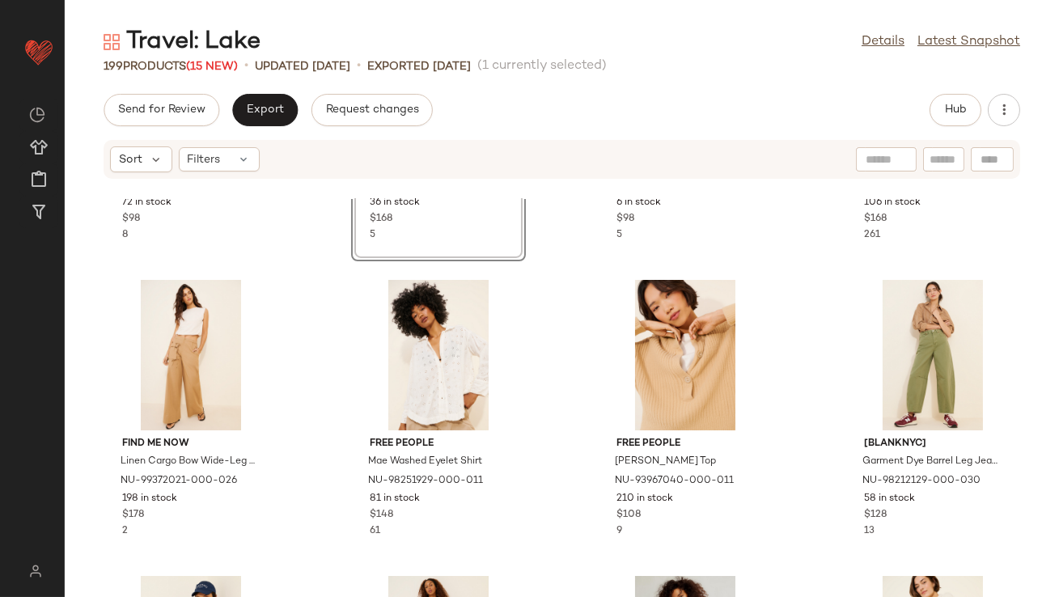
scroll to position [538, 0]
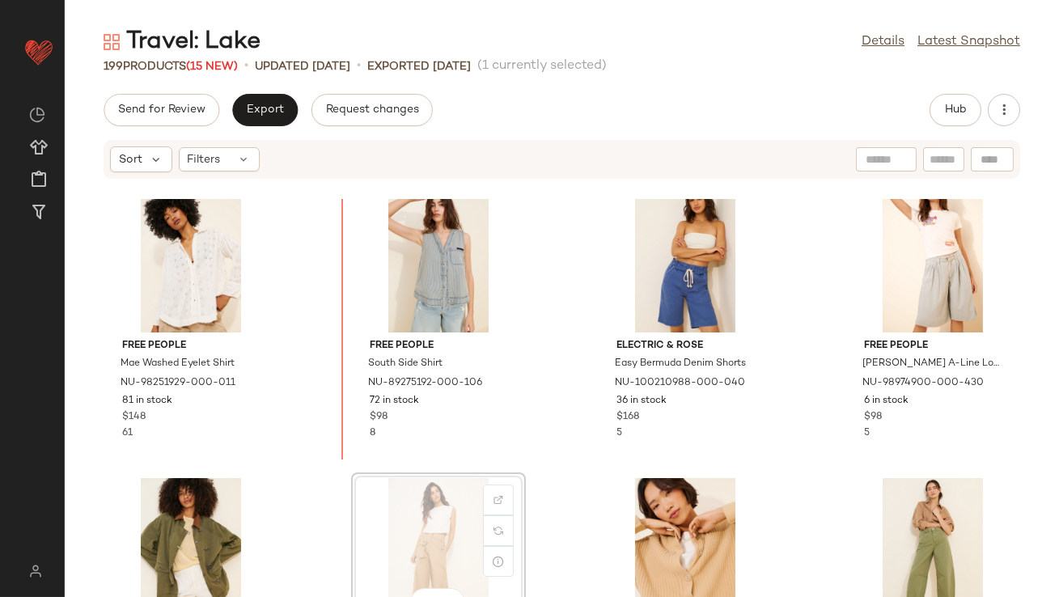
scroll to position [336, 0]
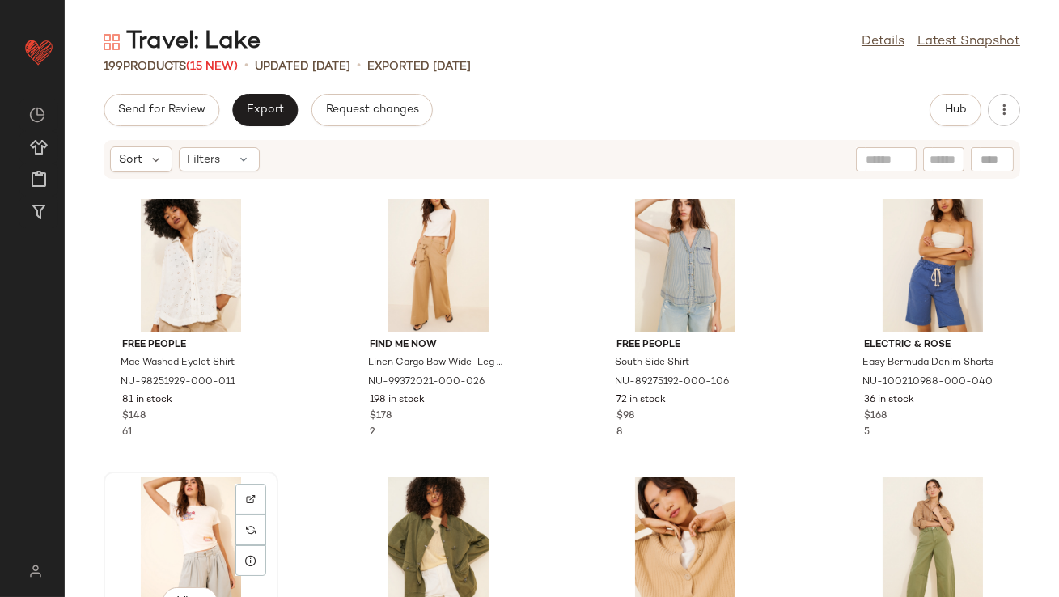
click at [209, 517] on div "View" at bounding box center [190, 552] width 163 height 150
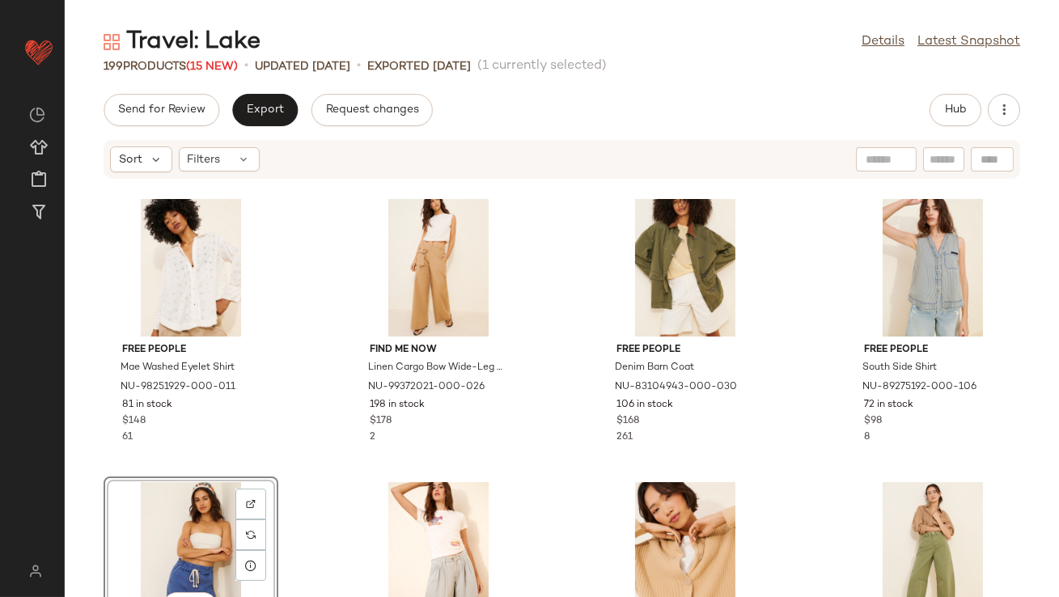
scroll to position [331, 0]
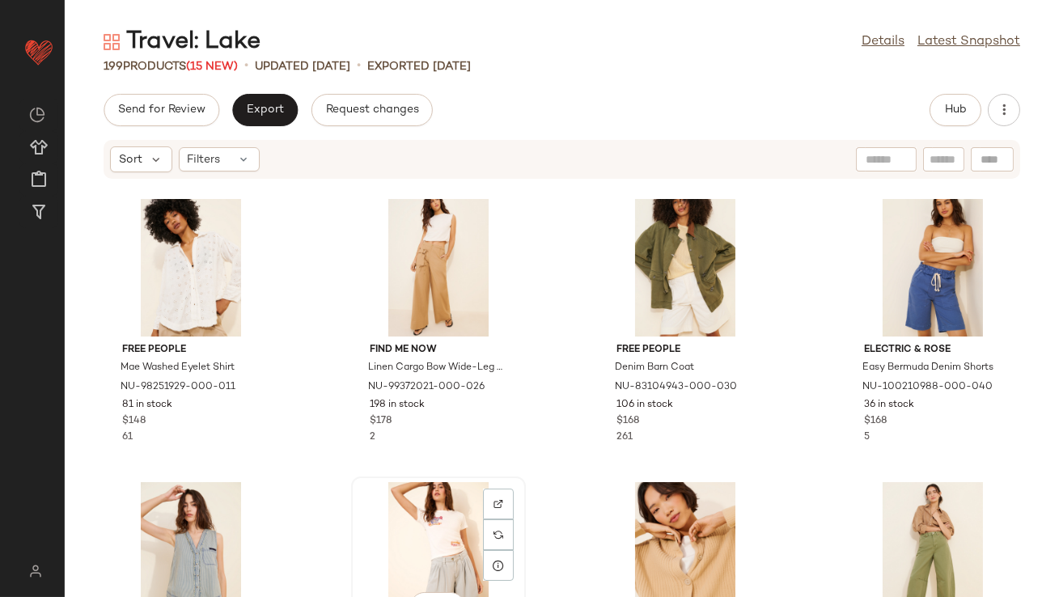
scroll to position [332, 0]
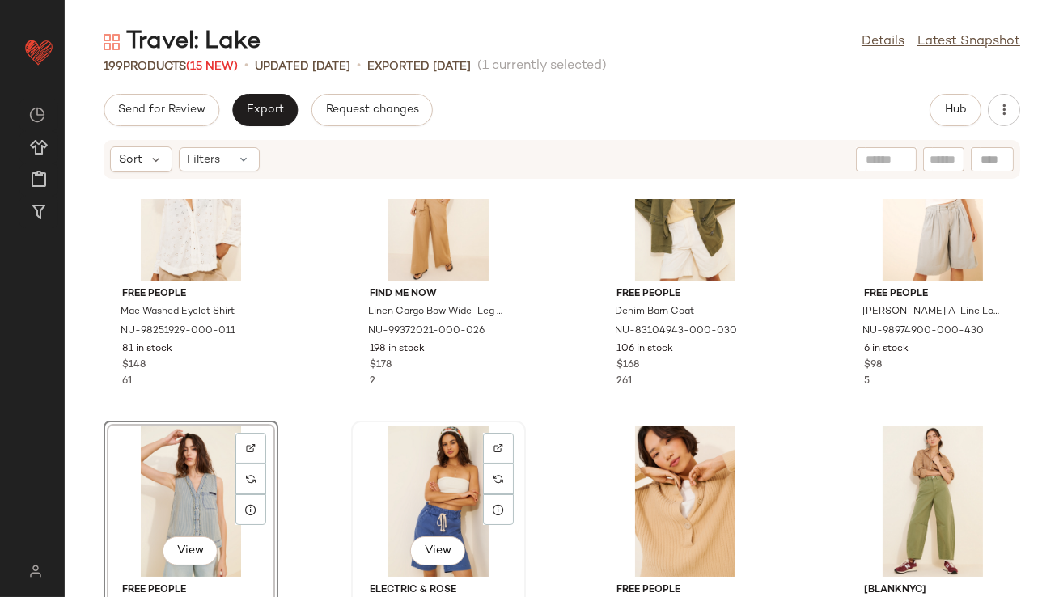
scroll to position [425, 0]
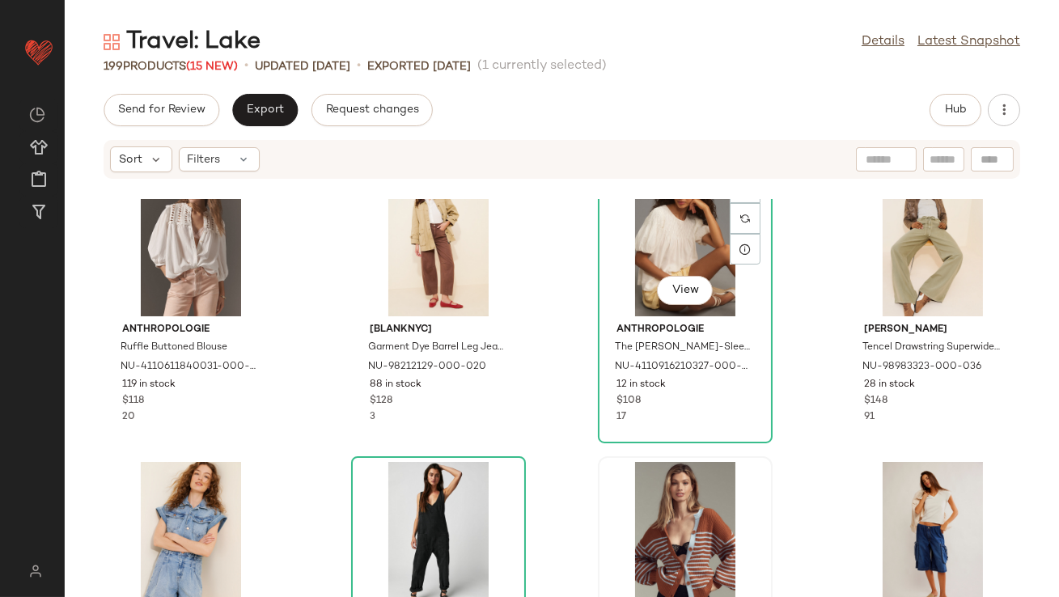
scroll to position [1553, 0]
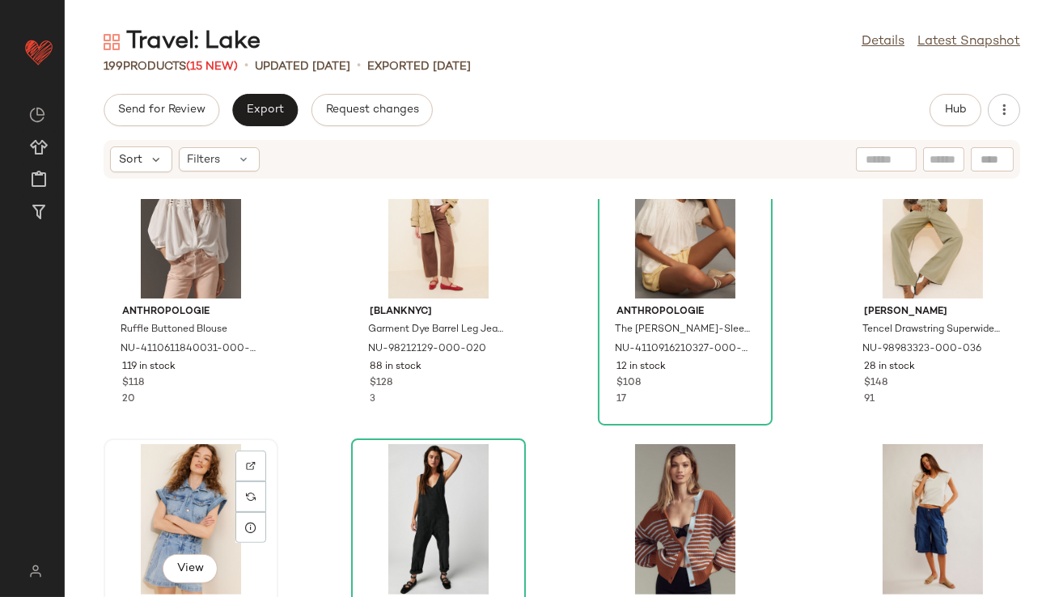
click at [138, 499] on div "View" at bounding box center [190, 519] width 163 height 150
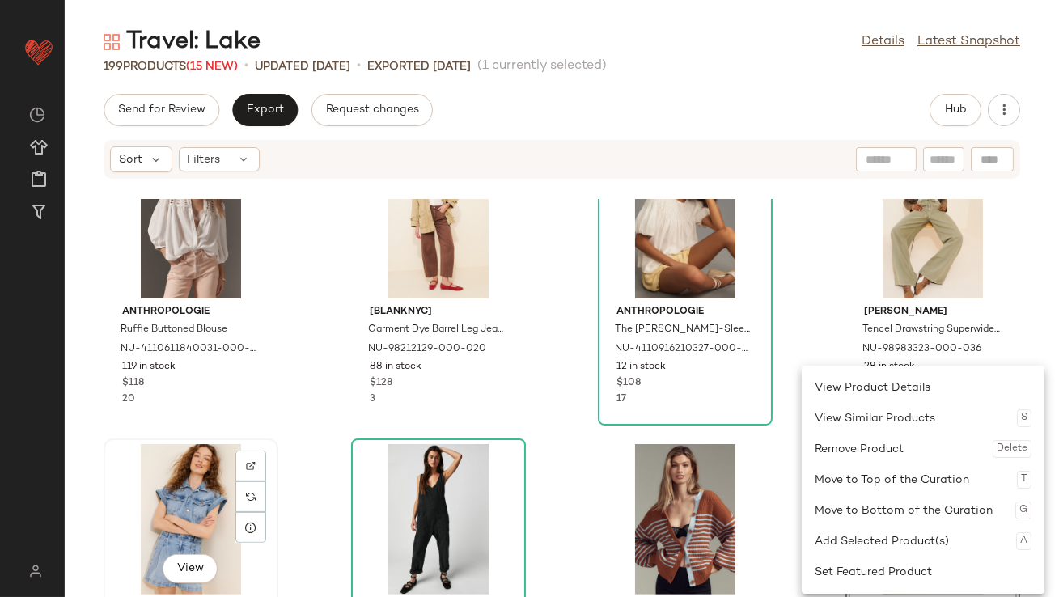
click at [196, 508] on div "View" at bounding box center [190, 519] width 163 height 150
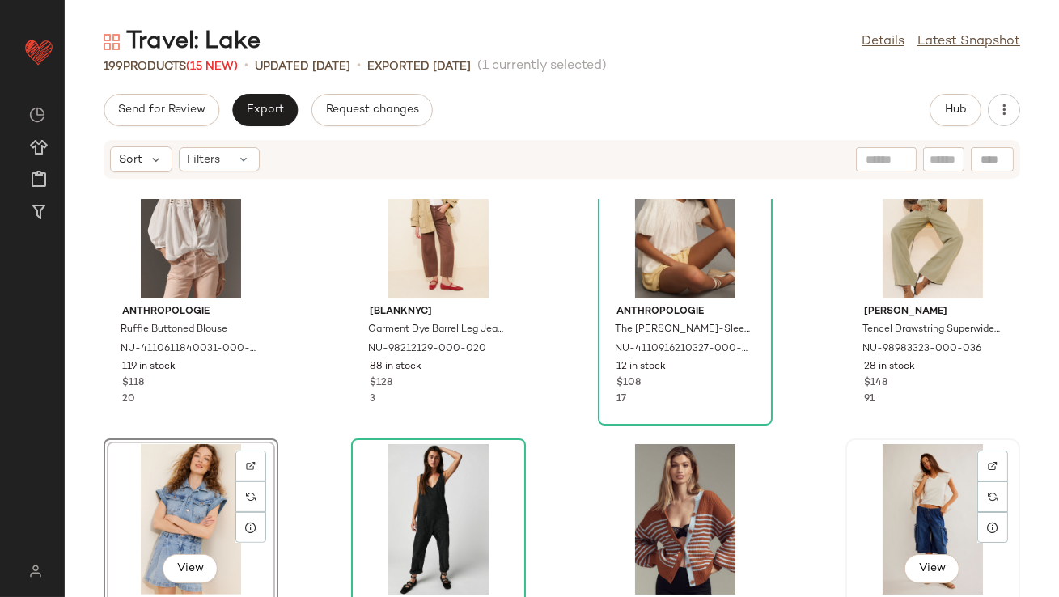
click at [917, 467] on div "View" at bounding box center [932, 519] width 163 height 150
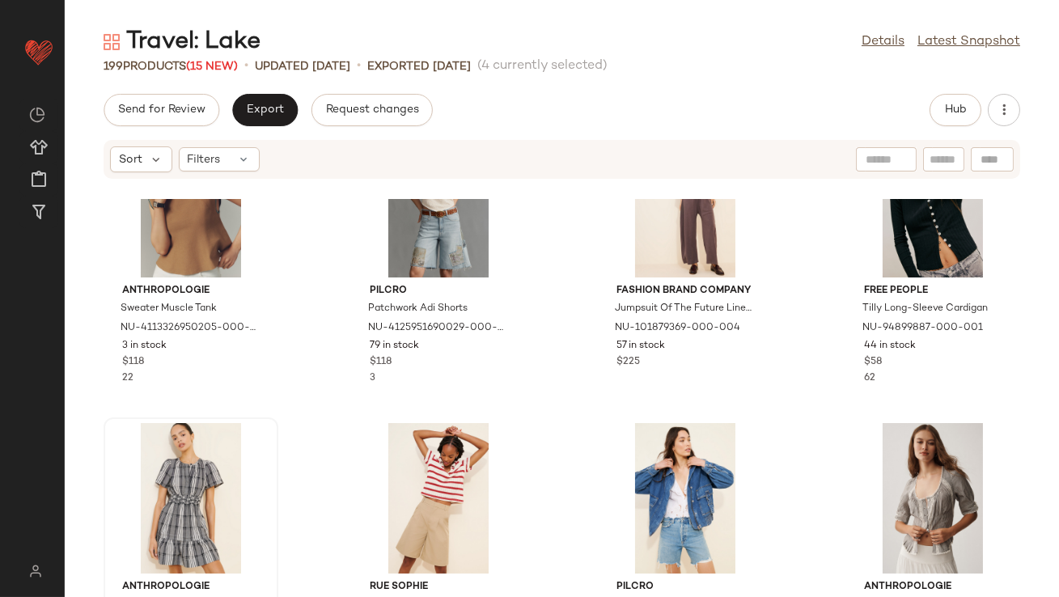
scroll to position [3666, 0]
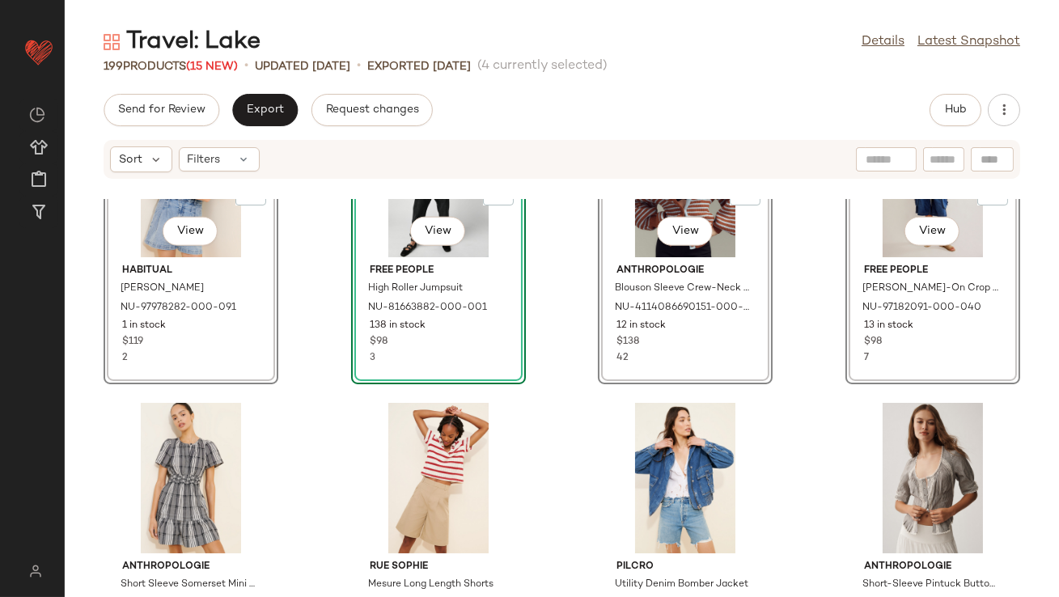
click at [326, 358] on div "SET View Habitual Frankie Denim Romper NU-97978282-000-091 1 in stock $119 2 SE…" at bounding box center [562, 398] width 994 height 398
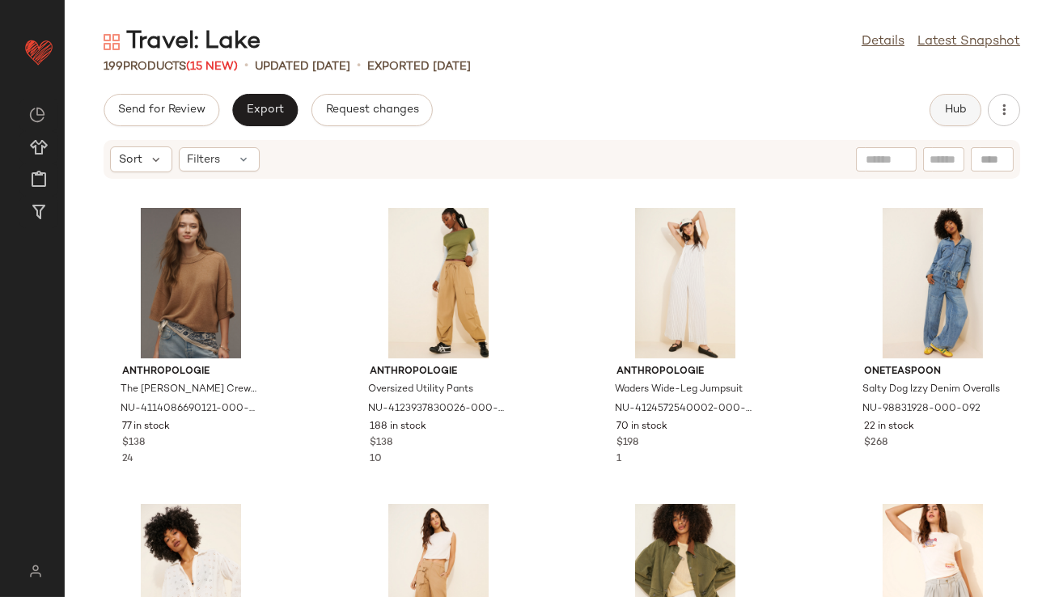
click at [961, 107] on span "Hub" at bounding box center [955, 110] width 23 height 13
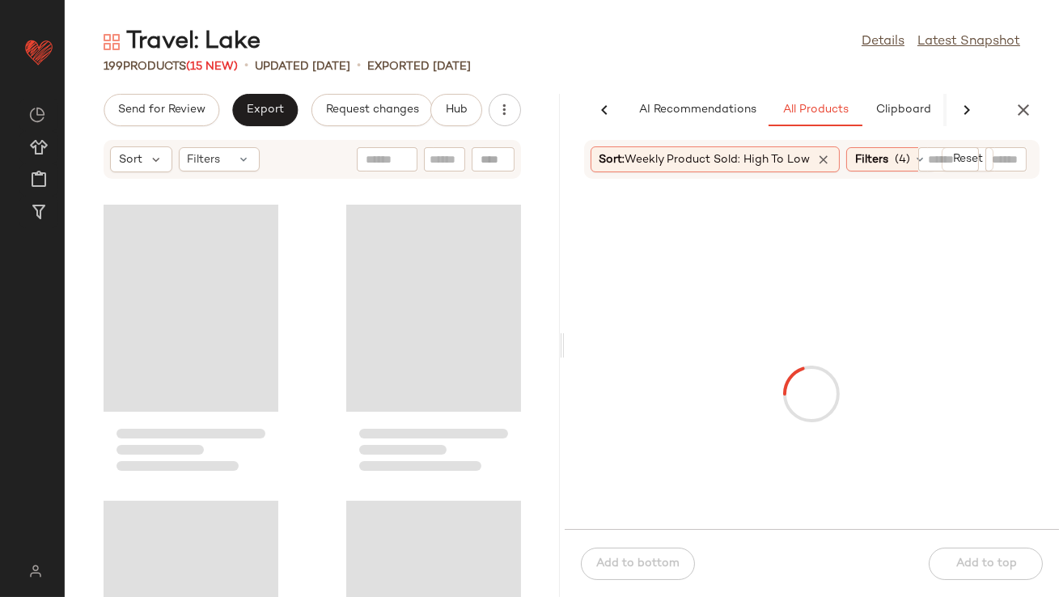
scroll to position [0, 91]
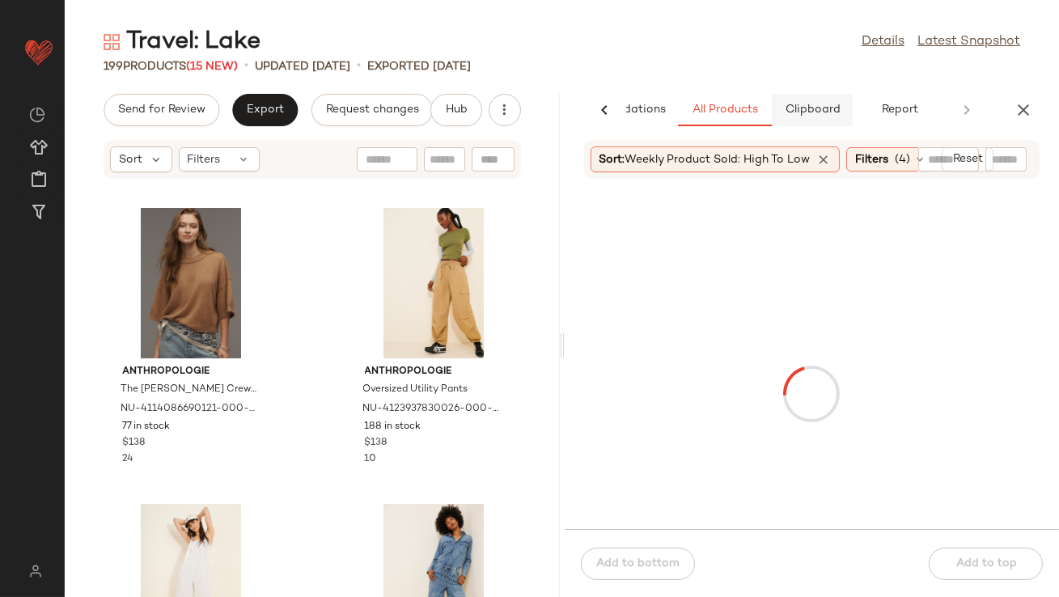
click at [826, 104] on span "Clipboard" at bounding box center [812, 110] width 56 height 13
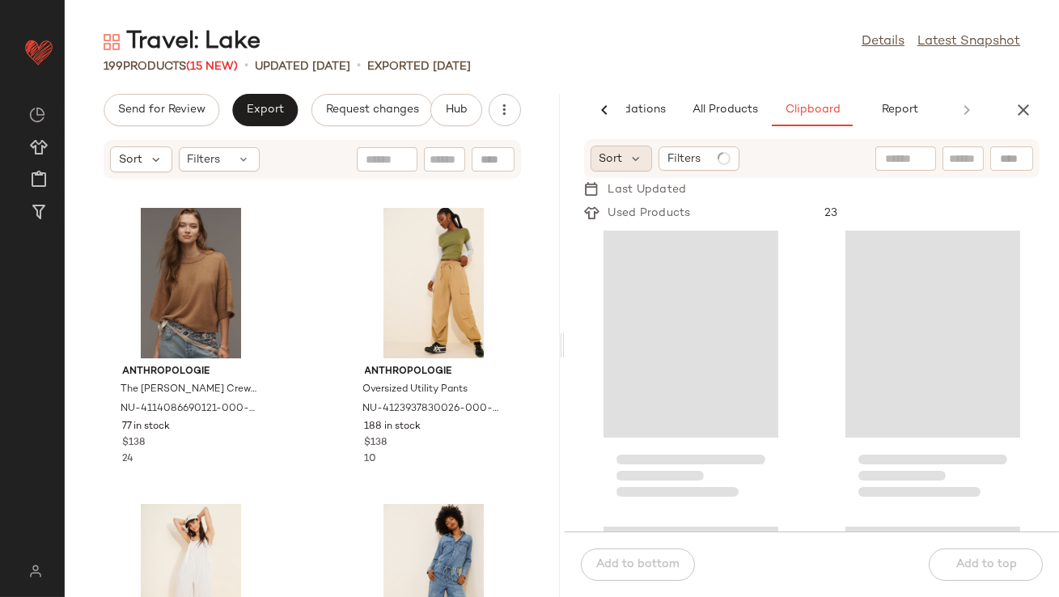
click at [609, 159] on span "Sort" at bounding box center [610, 158] width 23 height 17
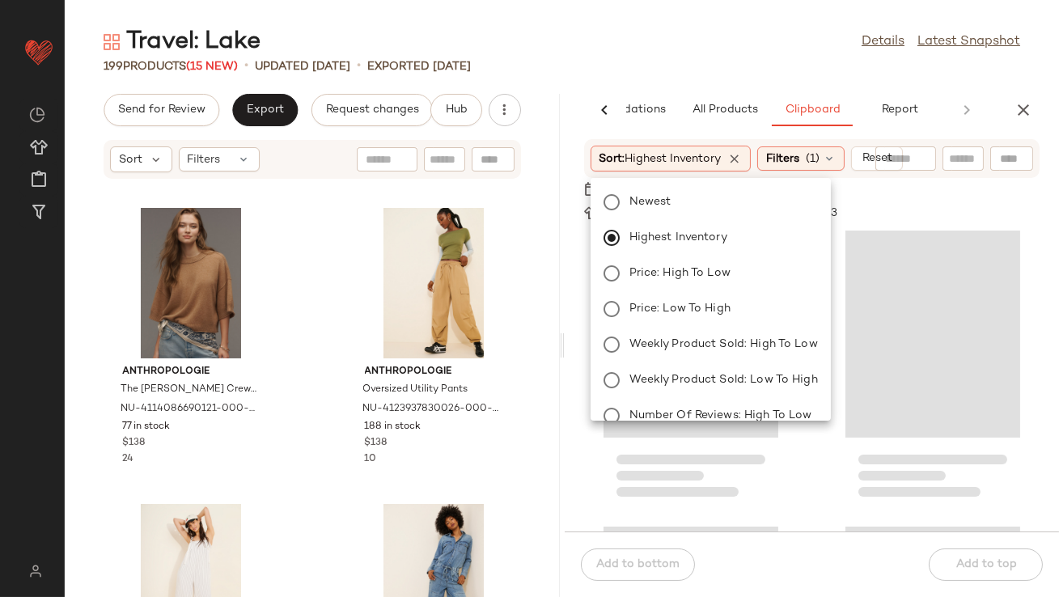
click at [687, 76] on div "Travel: Lake Details Latest Snapshot 199 Products (15 New) • updated Aug 11th •…" at bounding box center [562, 311] width 994 height 571
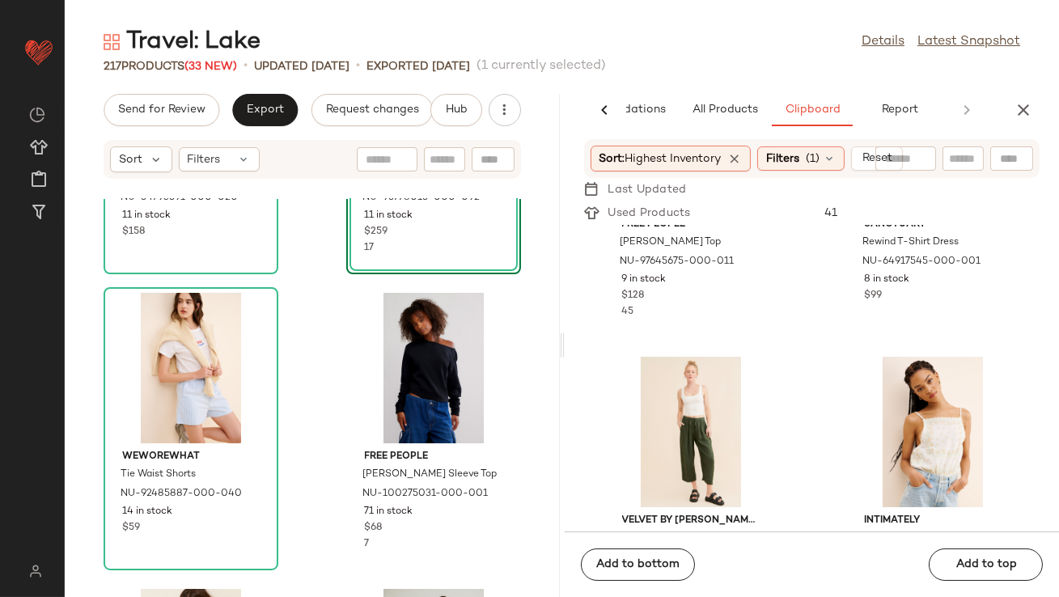
scroll to position [9513, 0]
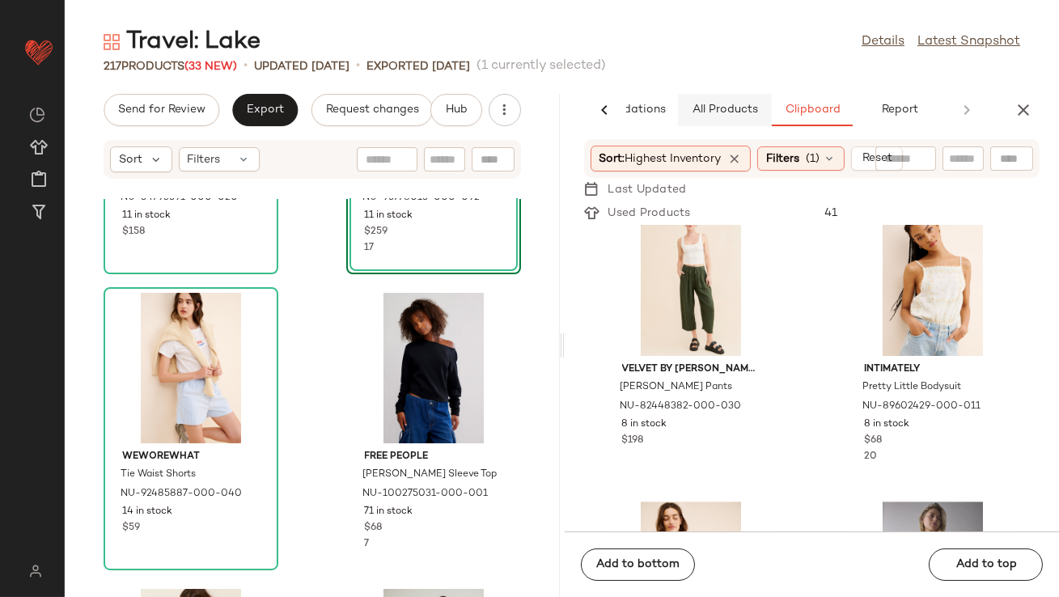
click at [738, 121] on button "All Products" at bounding box center [725, 110] width 94 height 32
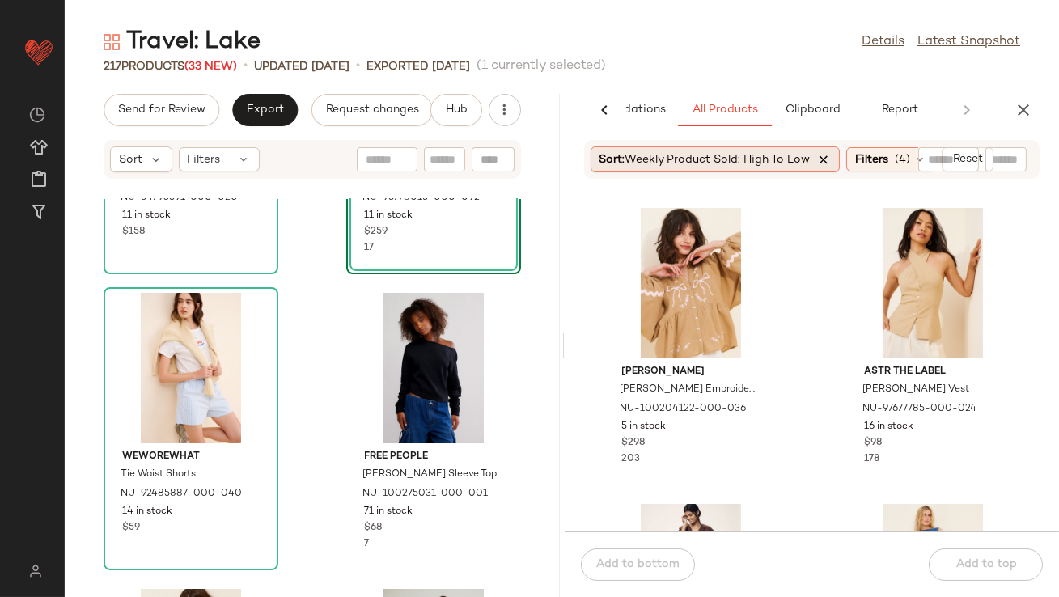
click at [823, 157] on icon at bounding box center [824, 159] width 15 height 15
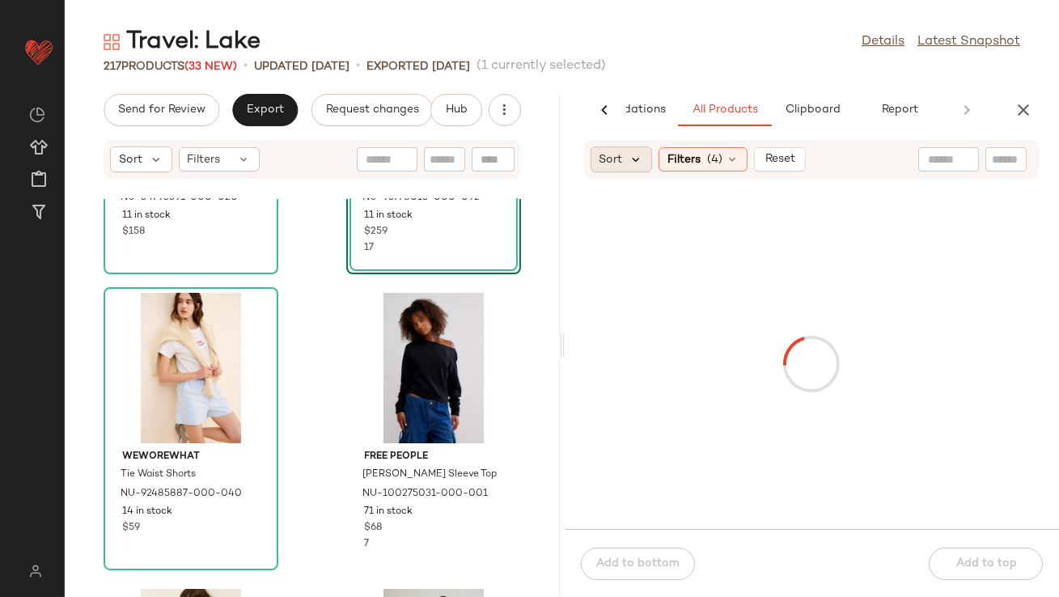
click at [629, 157] on icon at bounding box center [636, 159] width 15 height 15
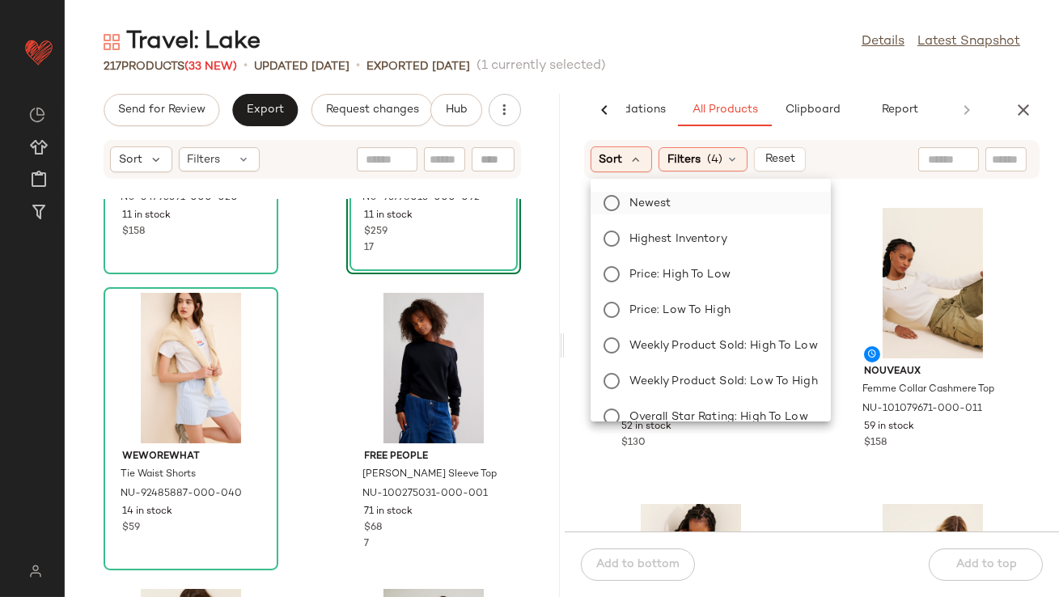
click at [637, 212] on label "Newest" at bounding box center [720, 203] width 195 height 23
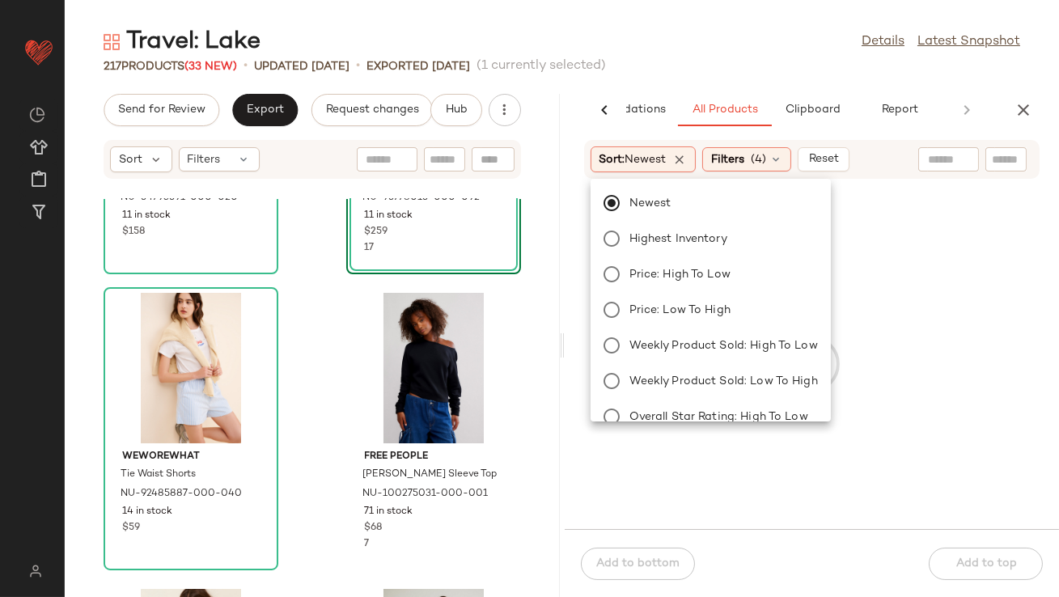
click at [747, 57] on div "Travel: Lake Details Latest Snapshot" at bounding box center [562, 42] width 994 height 32
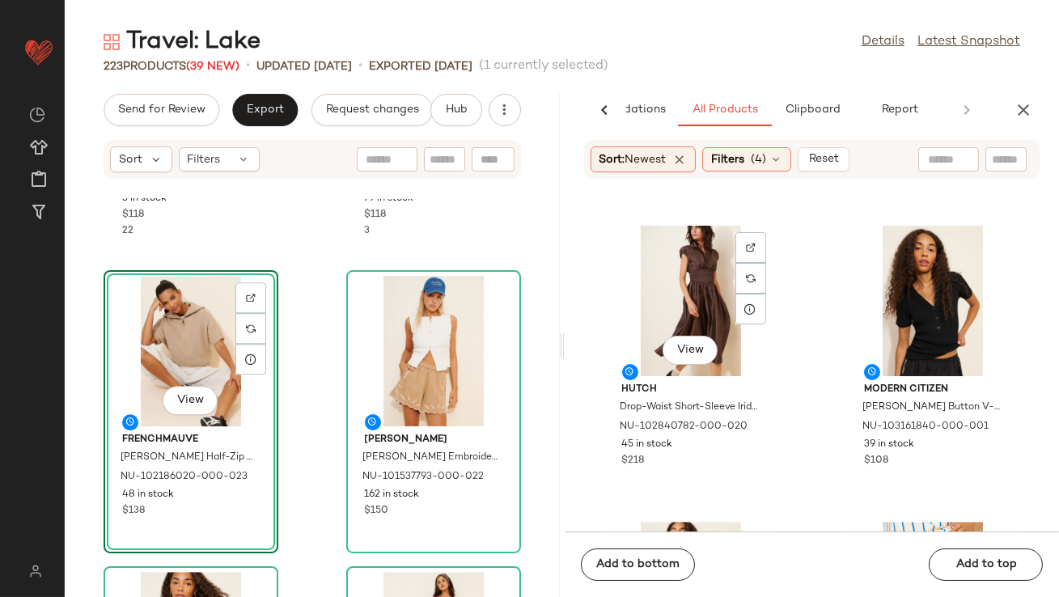
scroll to position [8395, 0]
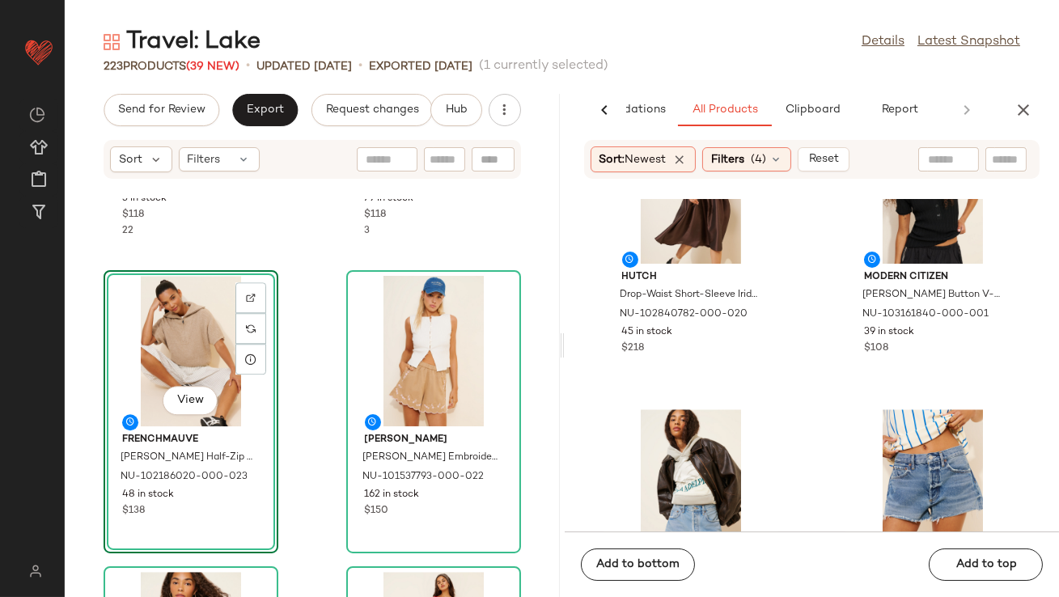
click at [1020, 111] on icon "button" at bounding box center [1022, 109] width 19 height 19
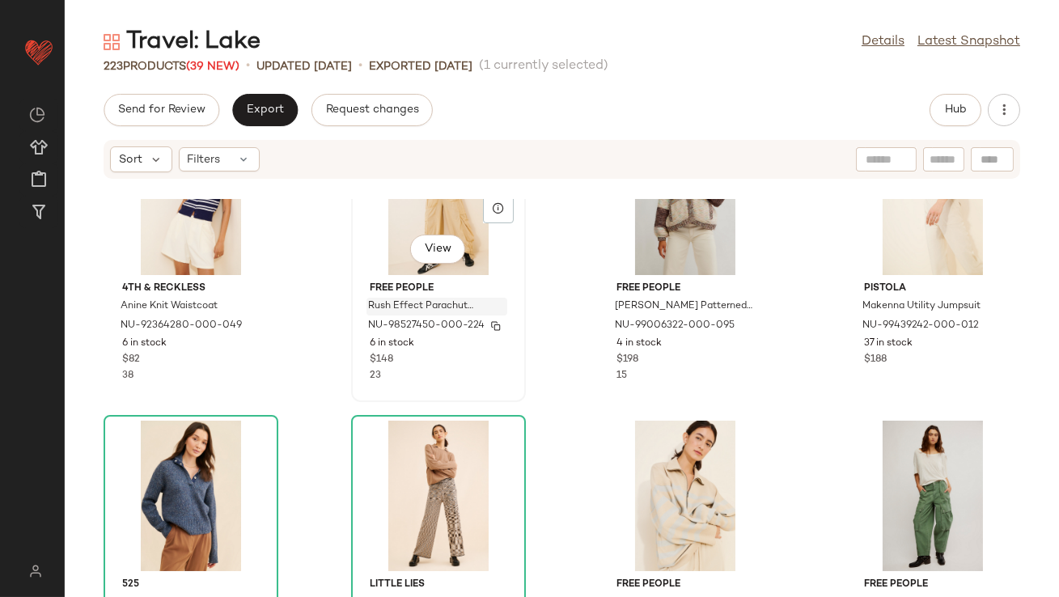
scroll to position [1095, 0]
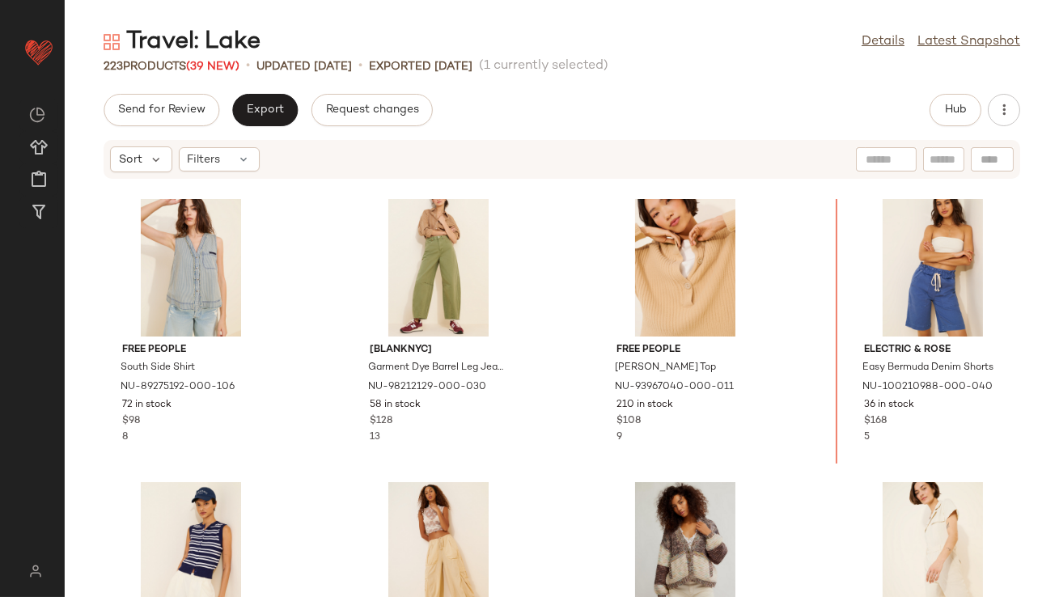
scroll to position [556, 0]
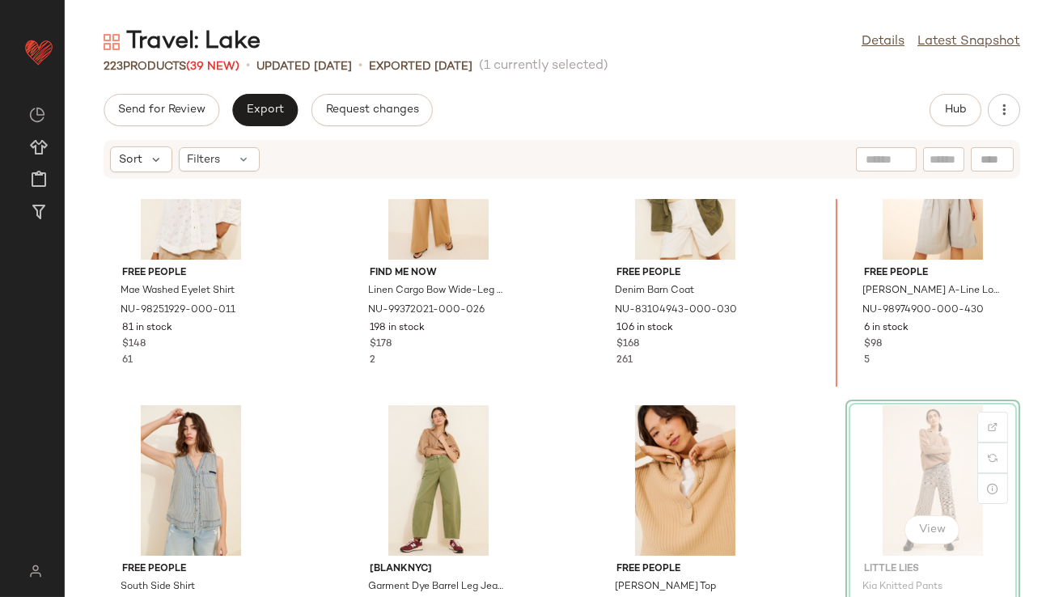
scroll to position [303, 0]
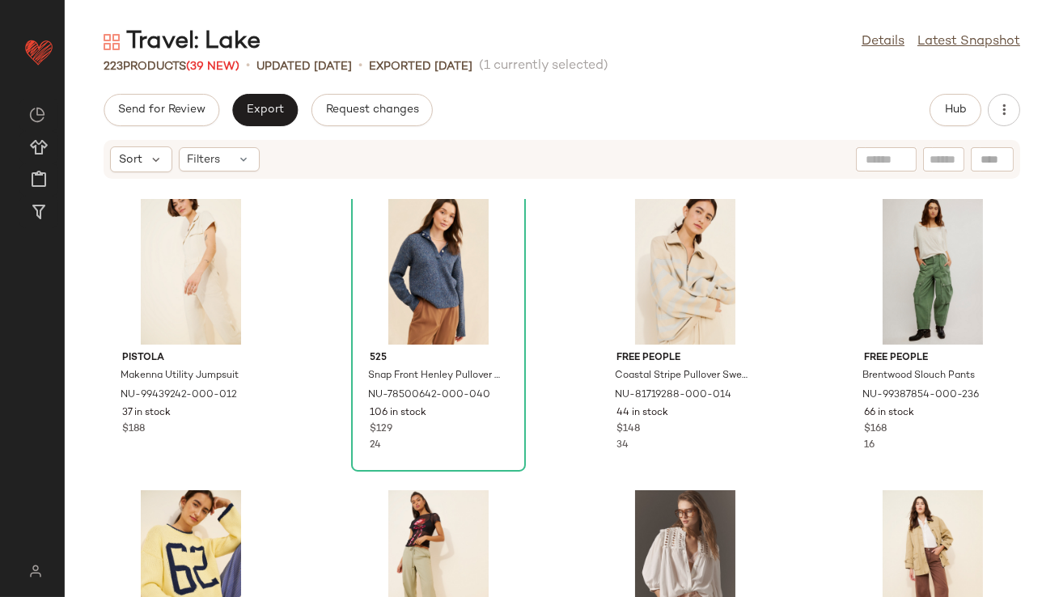
scroll to position [1190, 0]
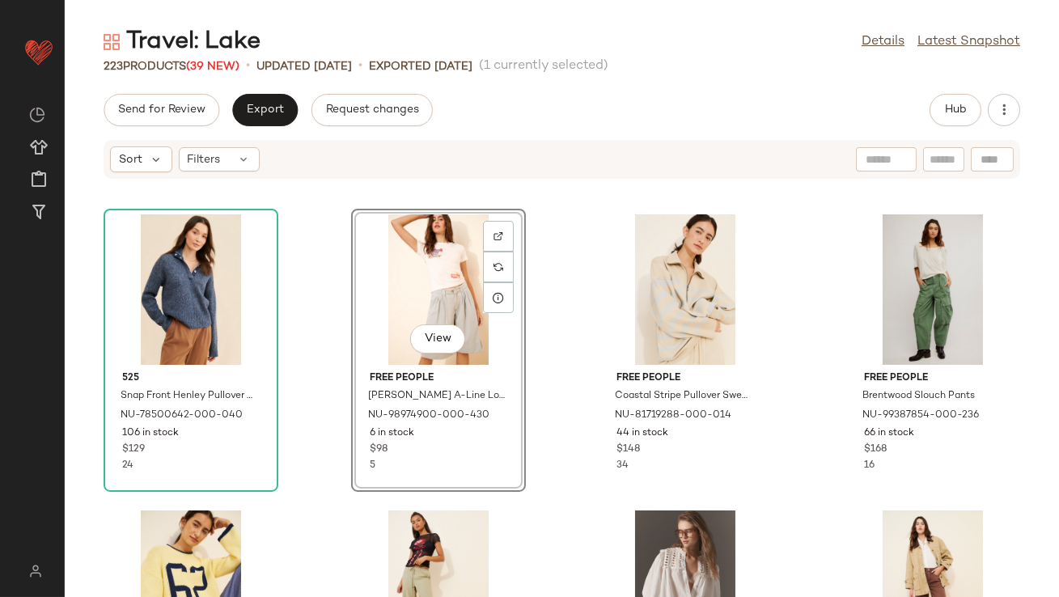
click at [554, 318] on div "525 Snap Front Henley Pullover Sweater NU-78500642-000-040 106 in stock $129 24…" at bounding box center [562, 398] width 994 height 398
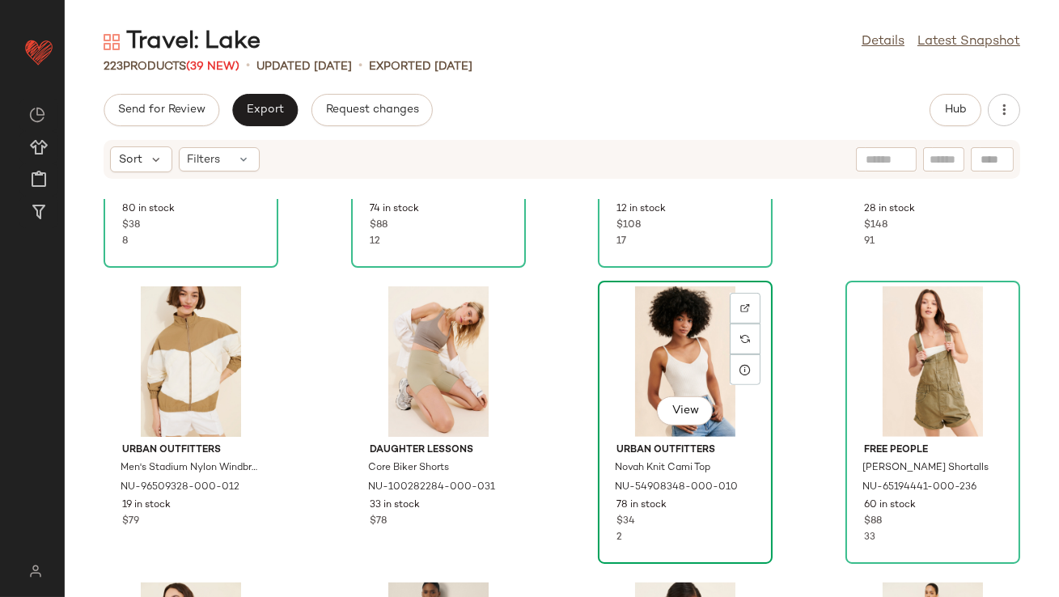
scroll to position [1723, 0]
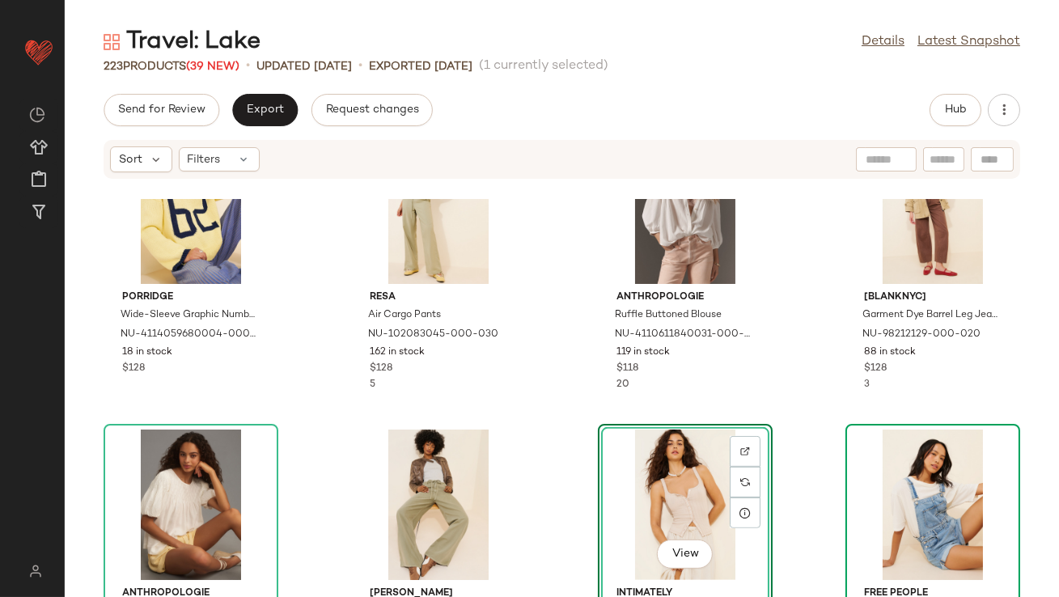
scroll to position [1596, 0]
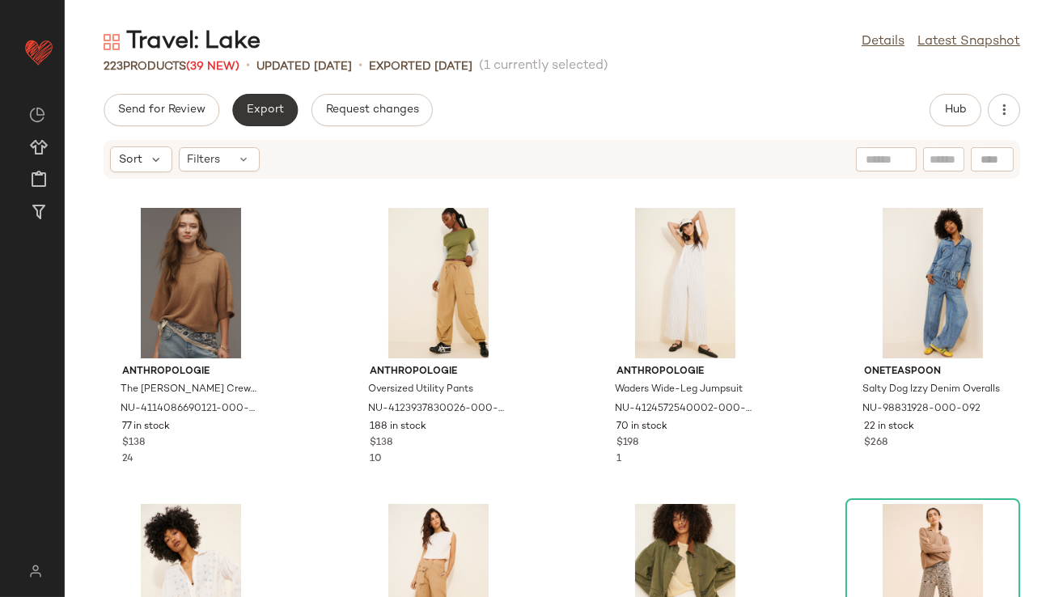
click at [242, 114] on button "Export" at bounding box center [265, 110] width 66 height 32
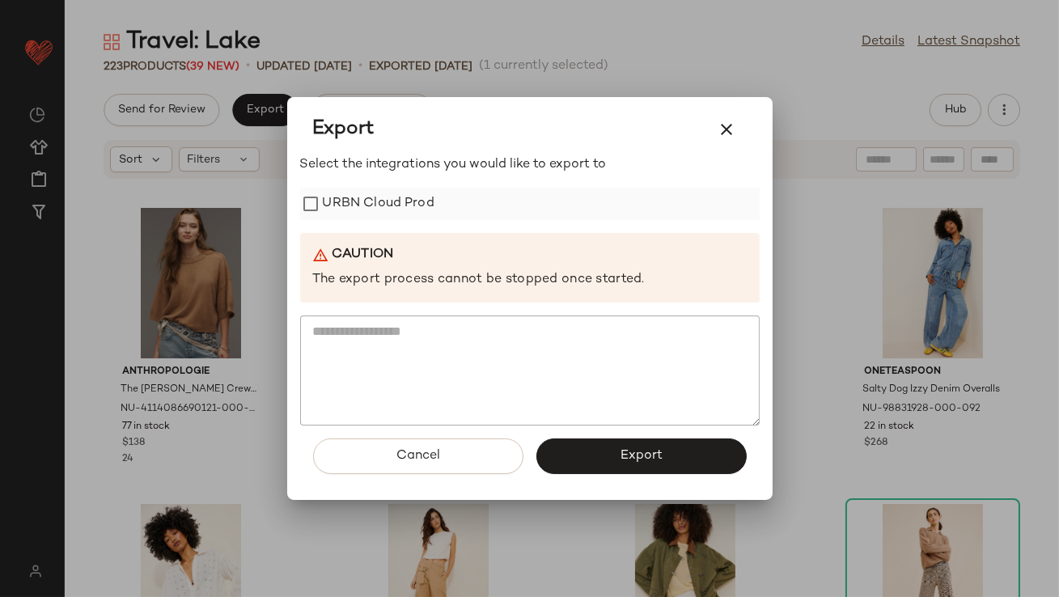
click at [332, 197] on label "URBN Cloud Prod" at bounding box center [379, 204] width 112 height 32
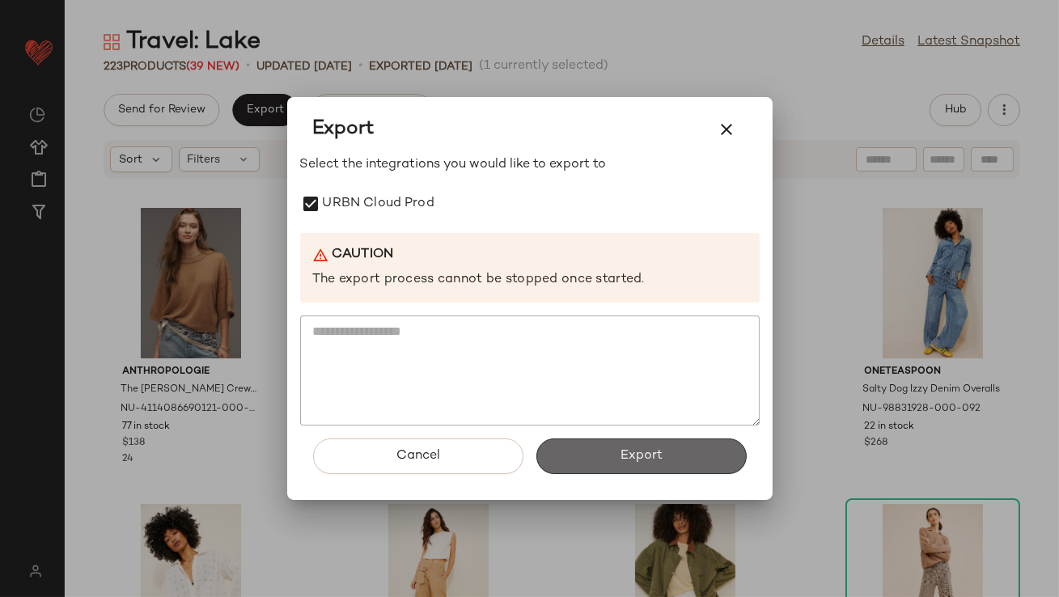
click at [601, 451] on button "Export" at bounding box center [641, 456] width 210 height 36
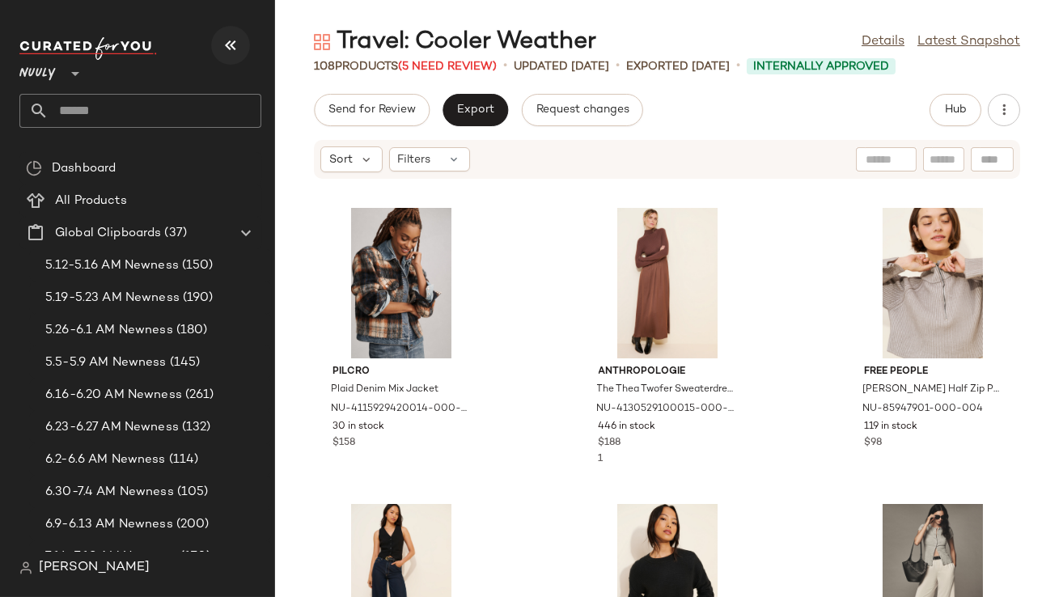
click at [237, 63] on div "Nuuly **" at bounding box center [140, 82] width 242 height 91
click at [233, 53] on icon "button" at bounding box center [230, 45] width 19 height 19
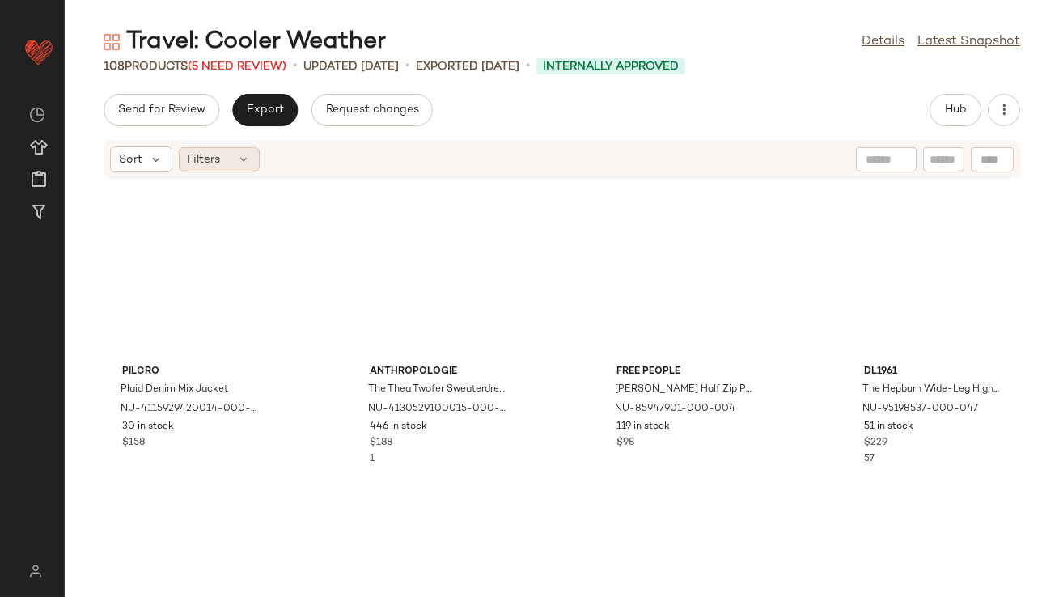
click at [236, 163] on div "Filters" at bounding box center [219, 159] width 81 height 24
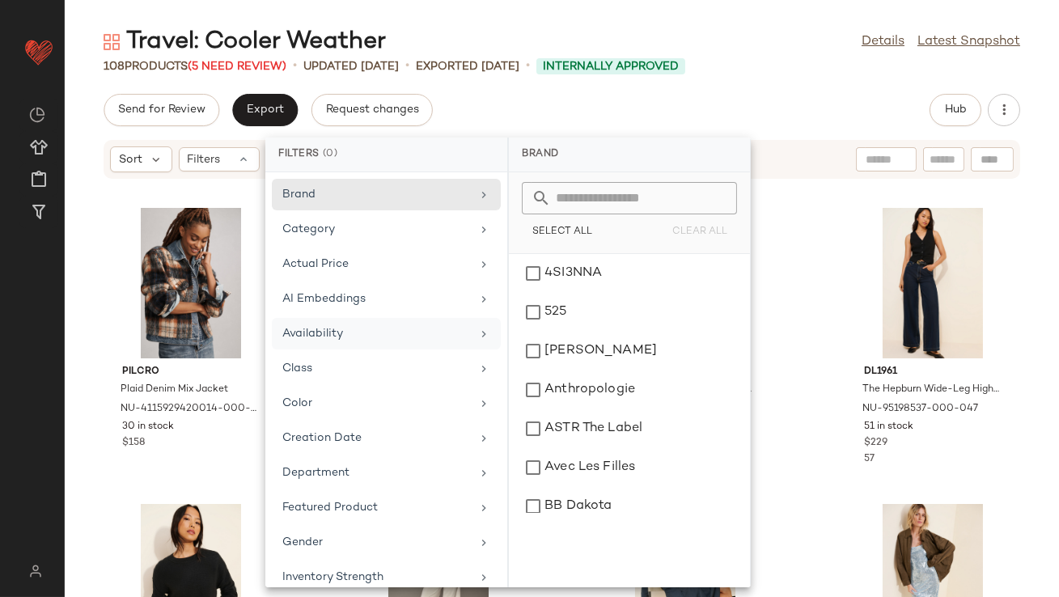
click at [332, 328] on div "Availability" at bounding box center [376, 333] width 188 height 17
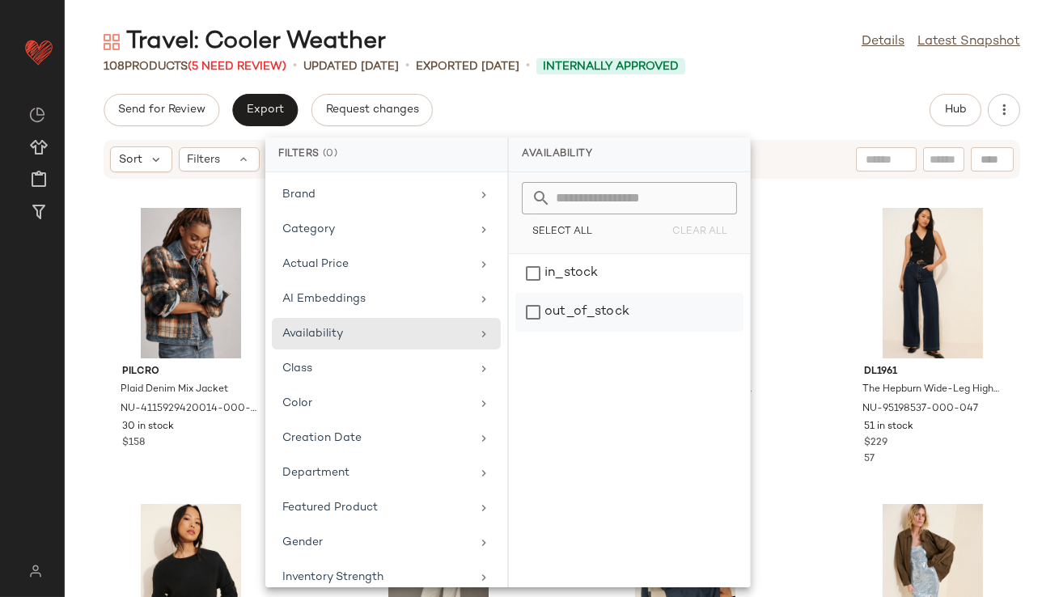
click at [557, 305] on div "out_of_stock" at bounding box center [629, 312] width 228 height 39
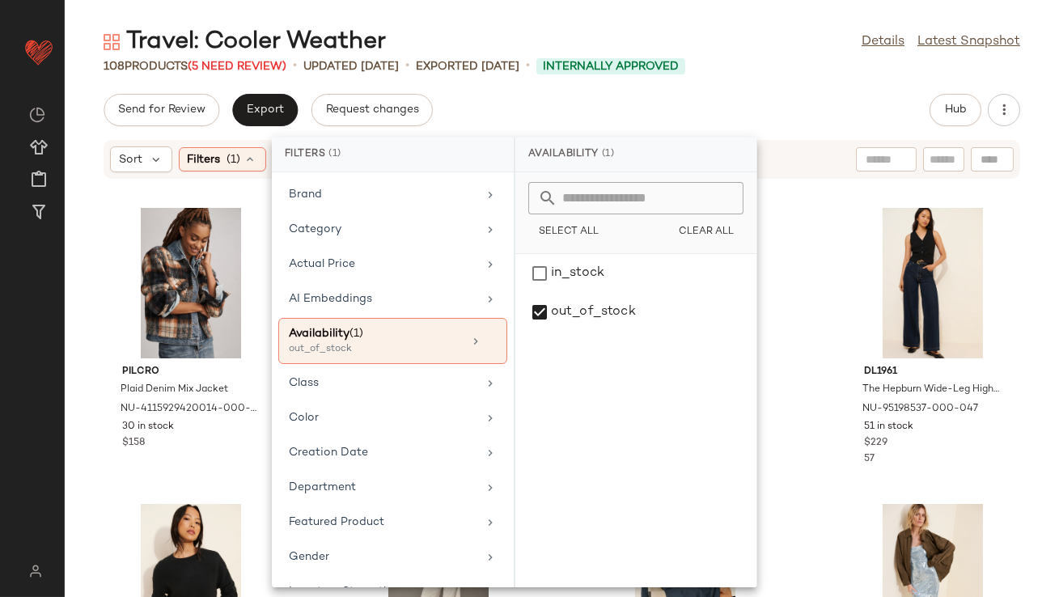
click at [615, 75] on div "Travel: Cooler Weather Details Latest Snapshot 108 Products (5 Need Review) • u…" at bounding box center [562, 311] width 994 height 571
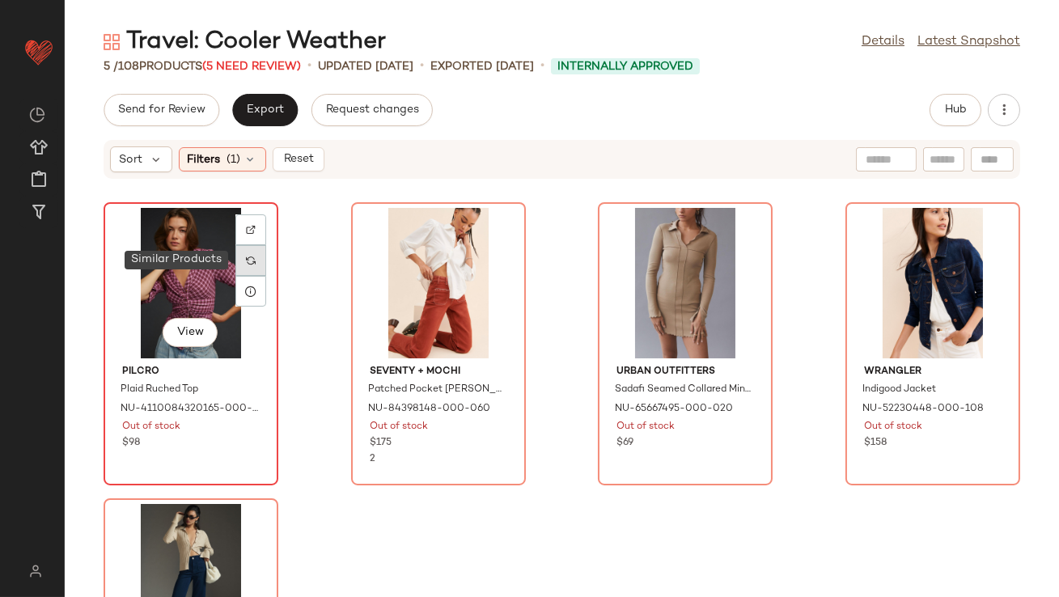
click at [247, 264] on img at bounding box center [251, 261] width 10 height 10
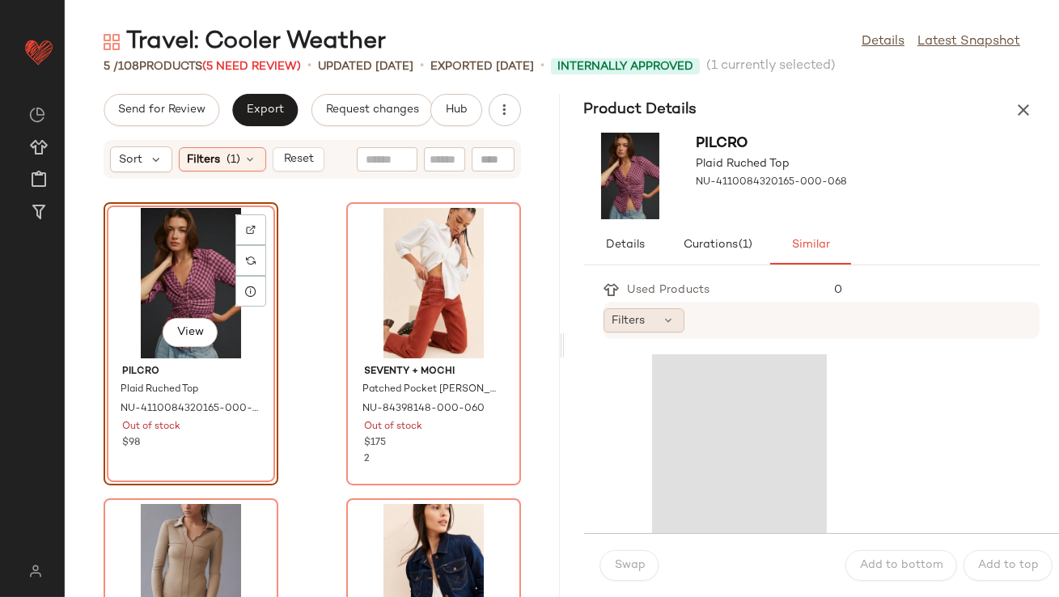
click at [652, 323] on div "Filters" at bounding box center [643, 320] width 81 height 24
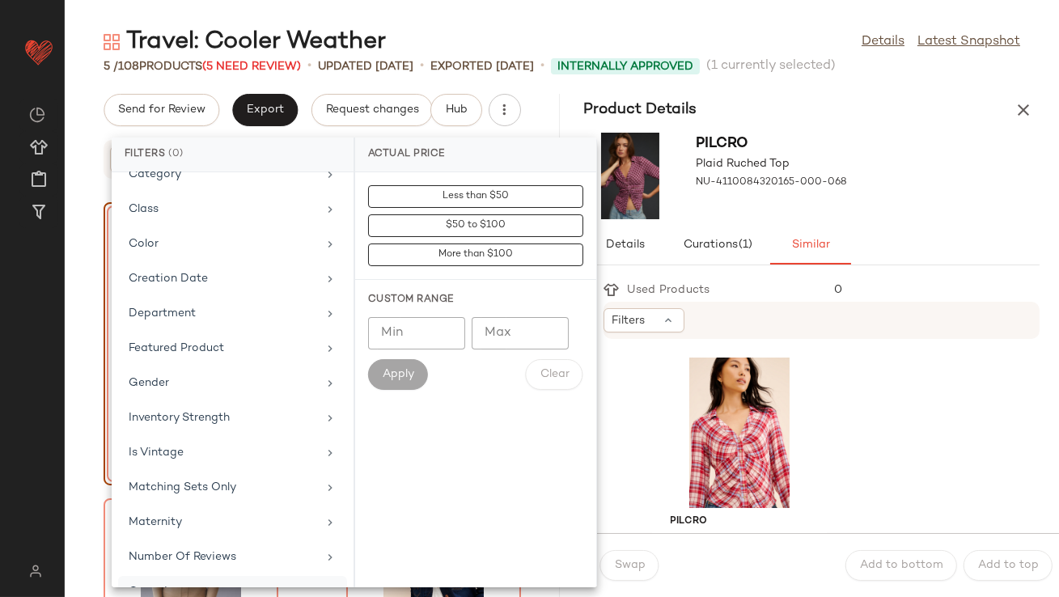
scroll to position [2, 0]
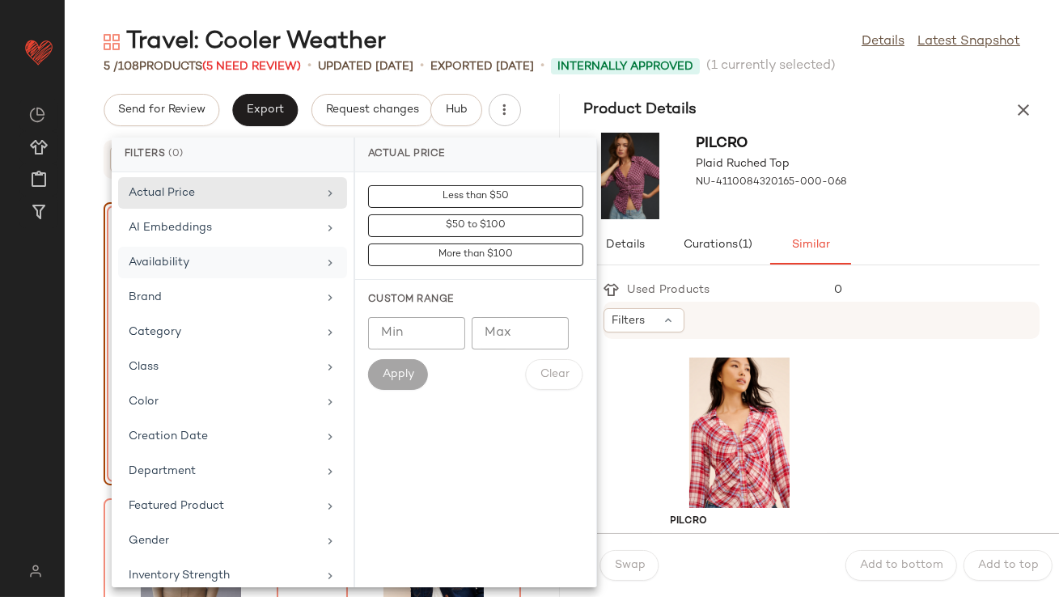
click at [199, 281] on div "Availability" at bounding box center [232, 297] width 229 height 32
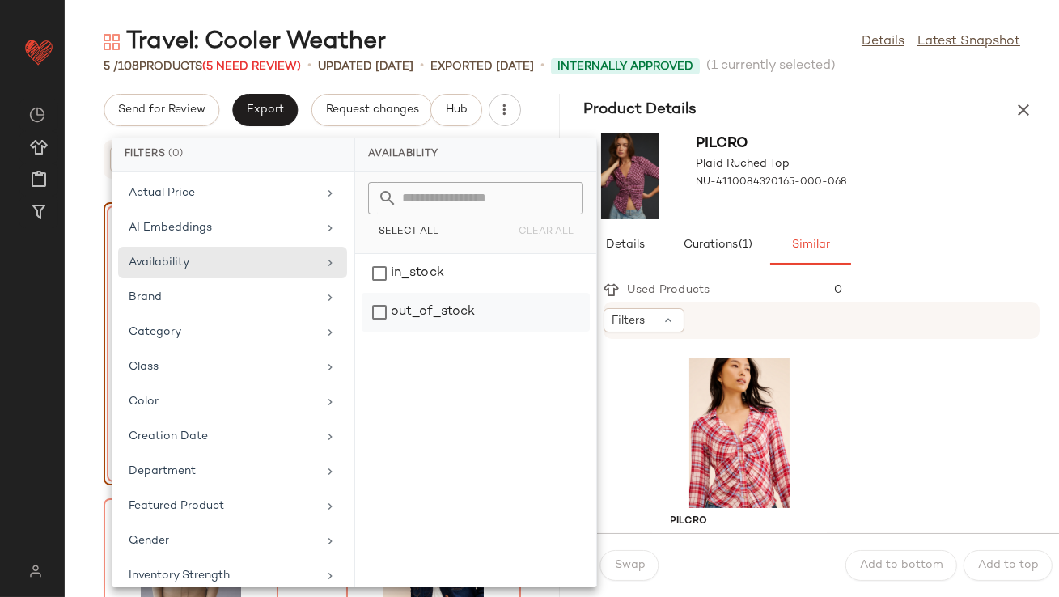
click at [387, 307] on div "out_of_stock" at bounding box center [475, 312] width 228 height 39
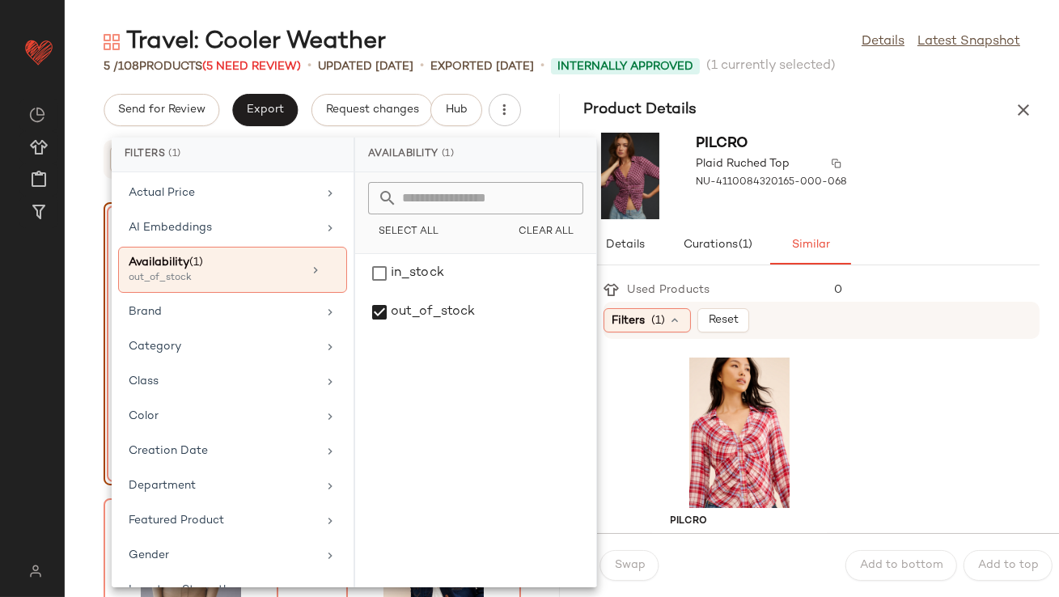
click at [838, 163] on button "button" at bounding box center [836, 163] width 23 height 23
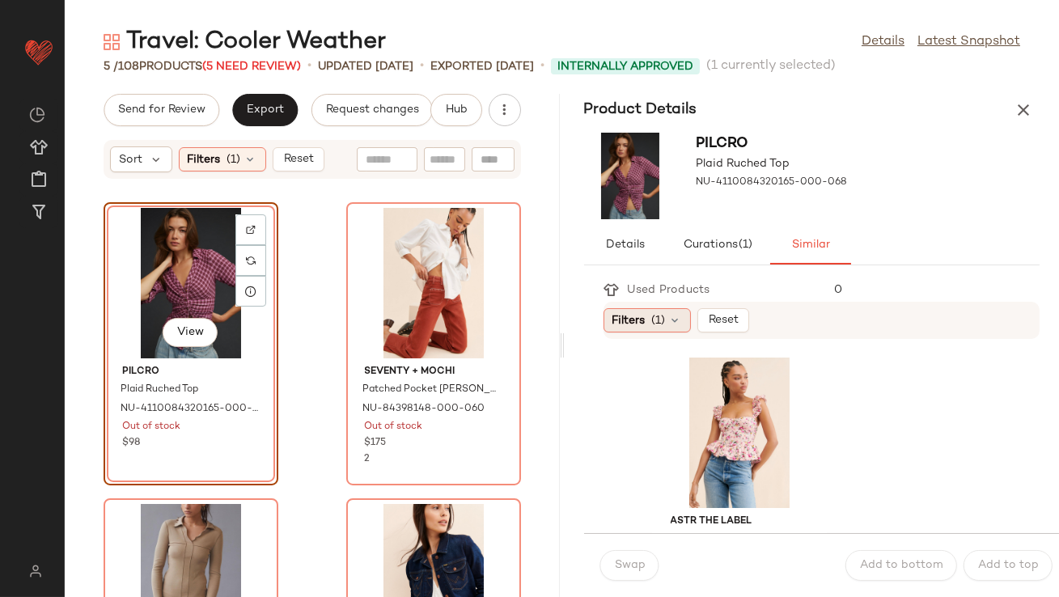
click at [664, 319] on span "(1)" at bounding box center [659, 320] width 14 height 17
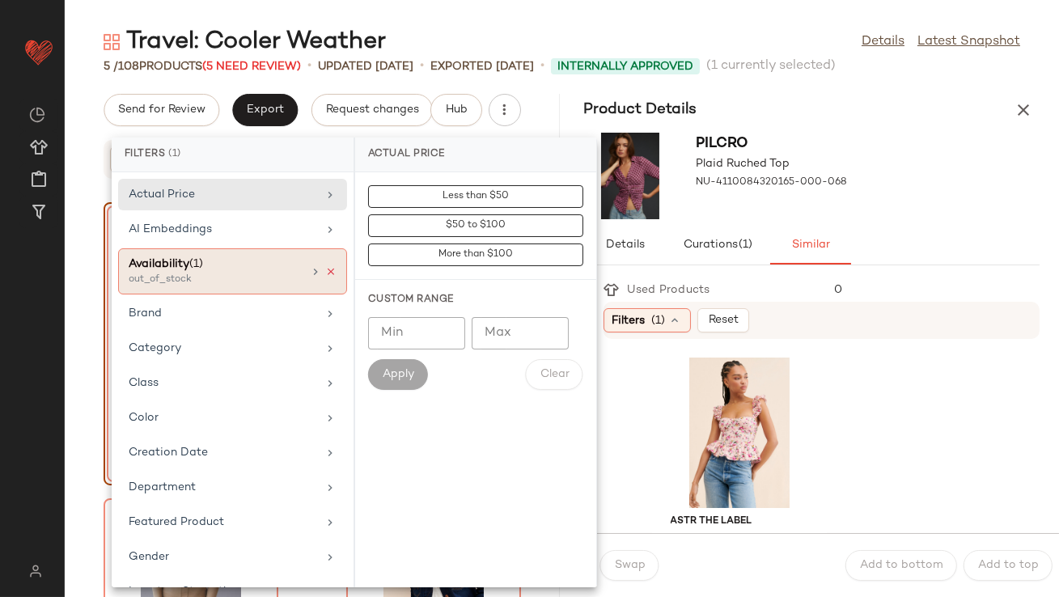
click at [325, 269] on icon at bounding box center [330, 271] width 11 height 11
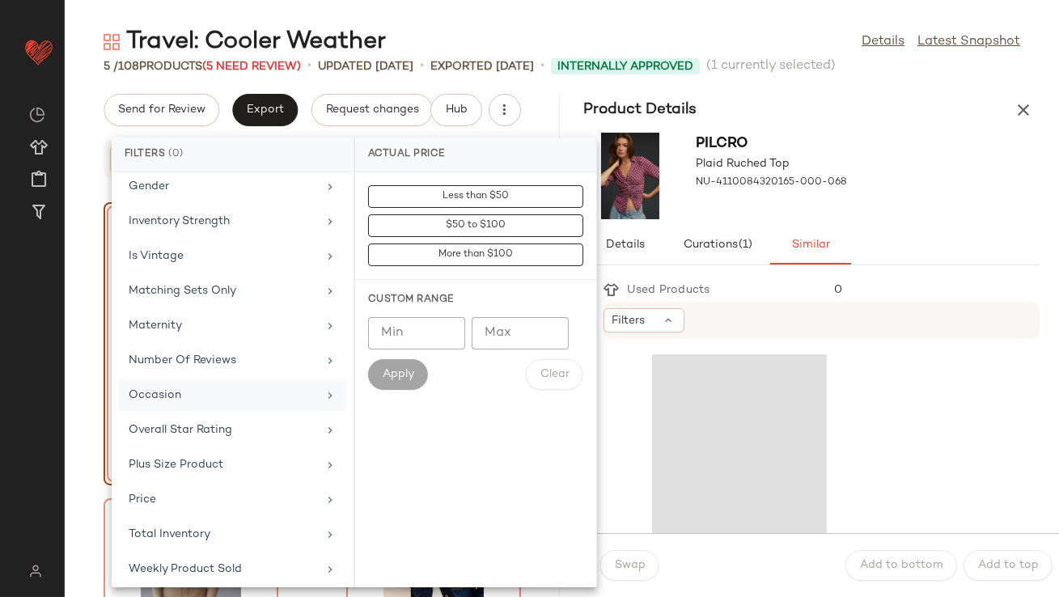
scroll to position [359, 0]
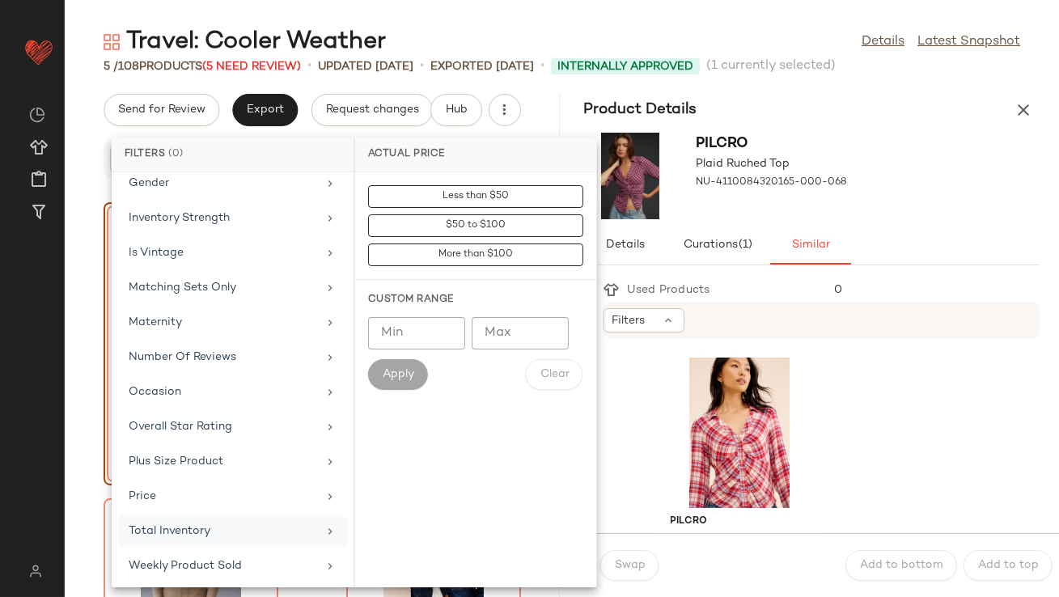
click at [172, 535] on div "Total Inventory" at bounding box center [223, 530] width 188 height 17
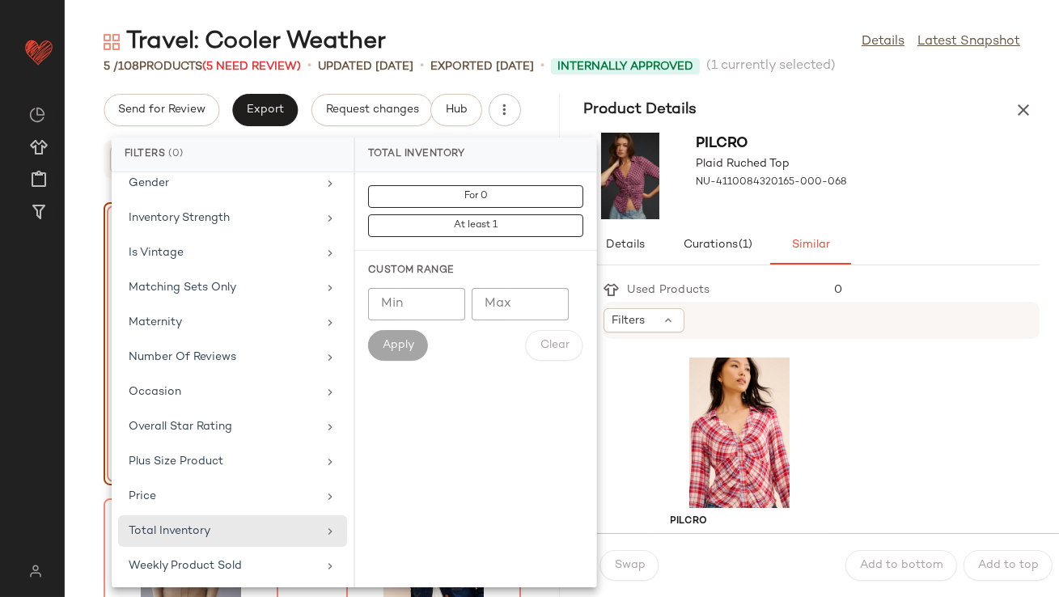
click at [427, 278] on div "Custom Range Min Min Max Max Apply Clear" at bounding box center [475, 312] width 241 height 123
click at [425, 294] on input "Min" at bounding box center [416, 304] width 97 height 32
type input "**"
click at [395, 336] on button "Apply" at bounding box center [398, 345] width 60 height 31
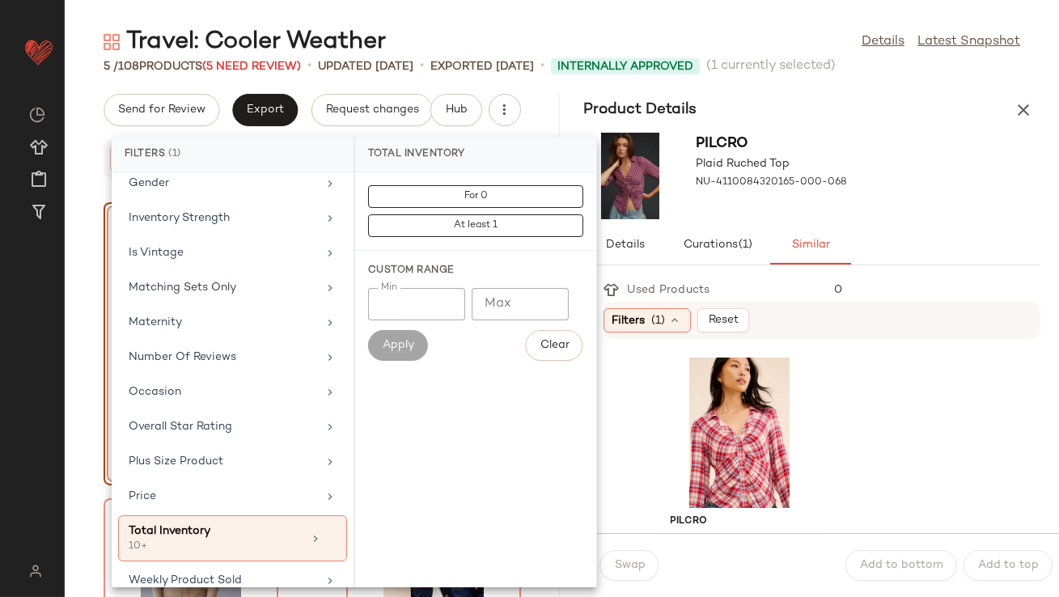
click at [916, 237] on div "Details Curations (1) Similar" at bounding box center [812, 245] width 456 height 39
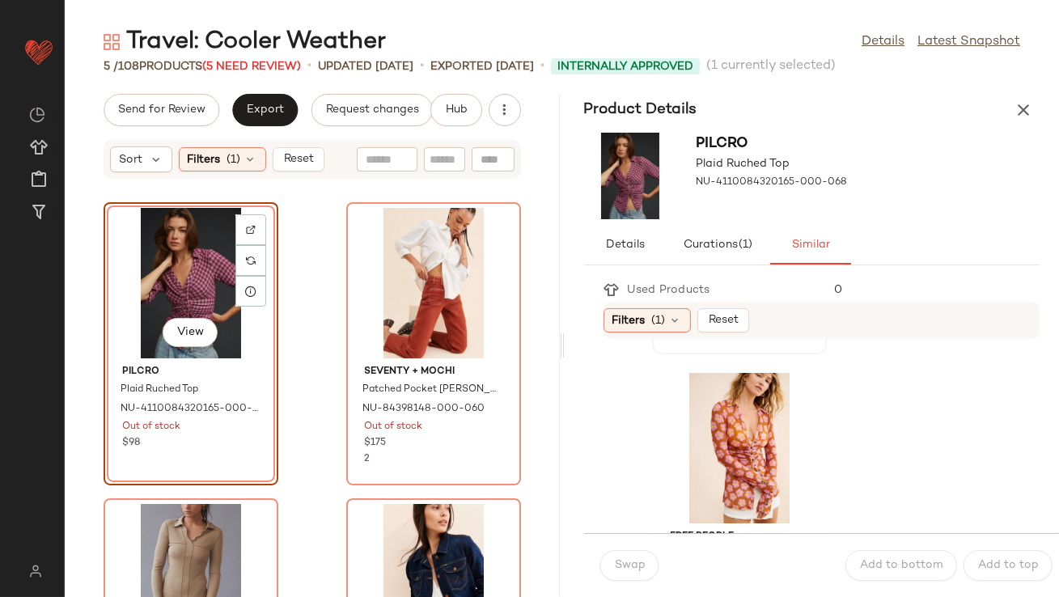
scroll to position [0, 0]
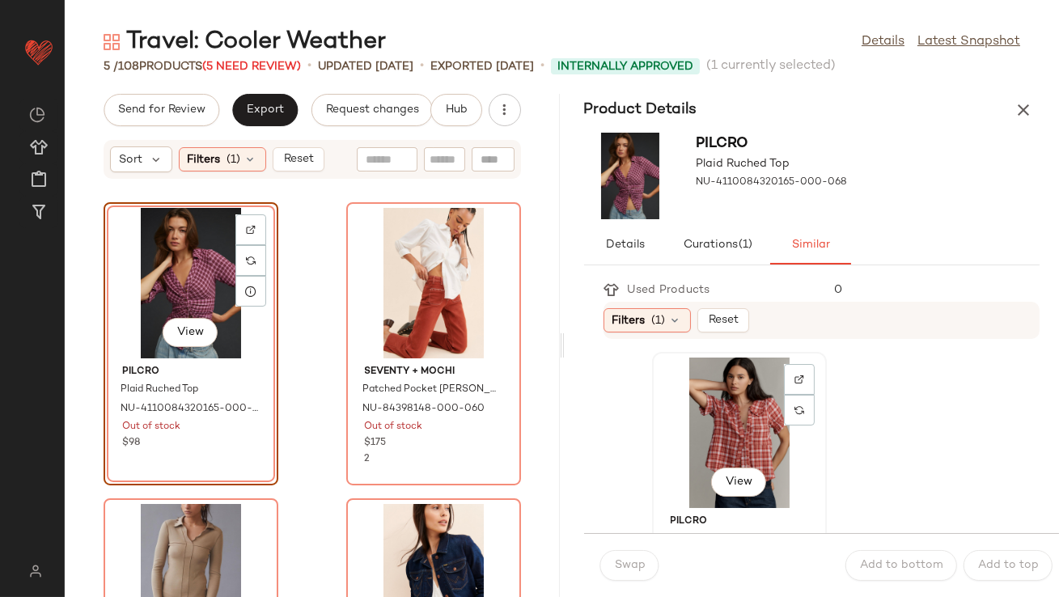
click at [742, 436] on div "View" at bounding box center [738, 432] width 163 height 150
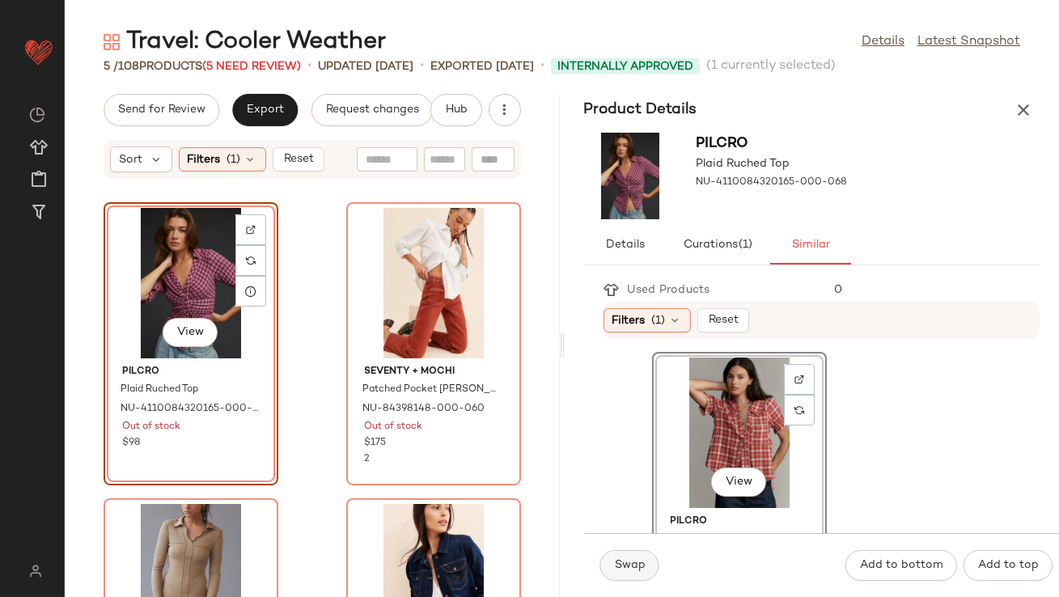
click at [619, 564] on span "Swap" at bounding box center [630, 565] width 32 height 13
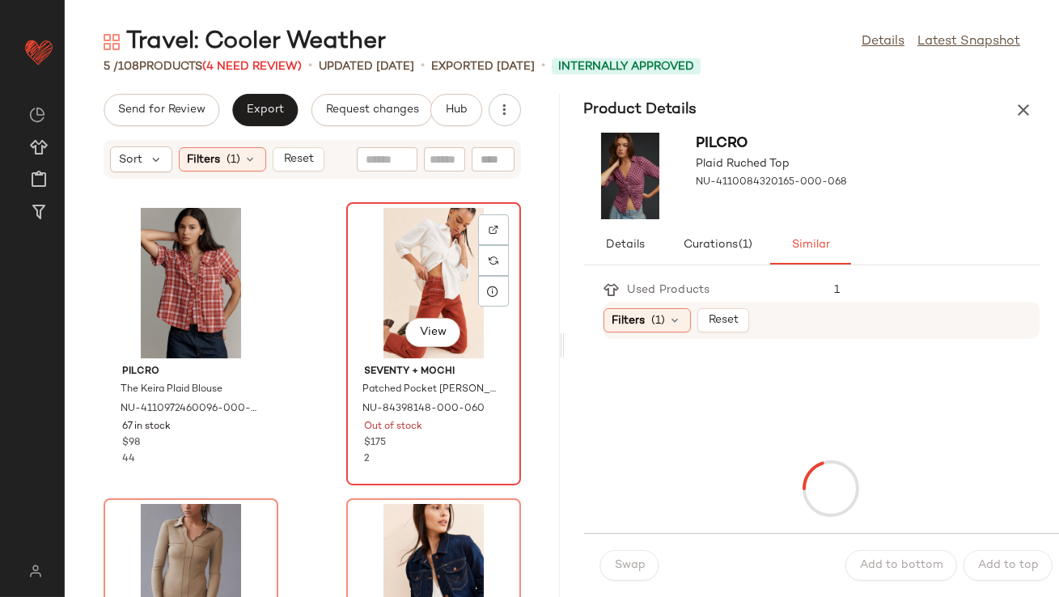
click at [446, 296] on div "View" at bounding box center [433, 283] width 163 height 150
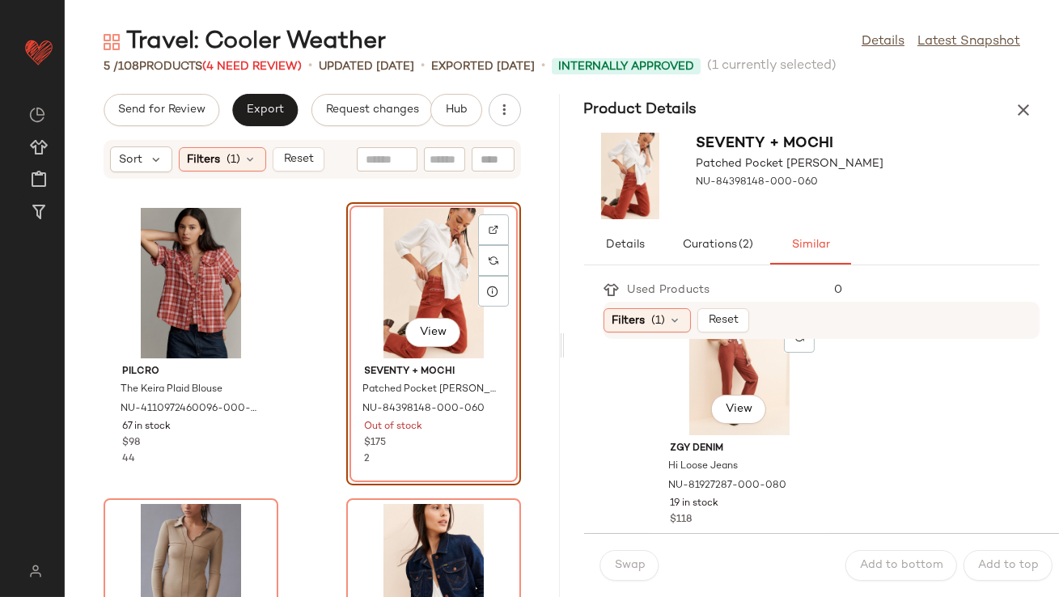
scroll to position [73, 0]
click at [680, 412] on div "View" at bounding box center [738, 360] width 163 height 150
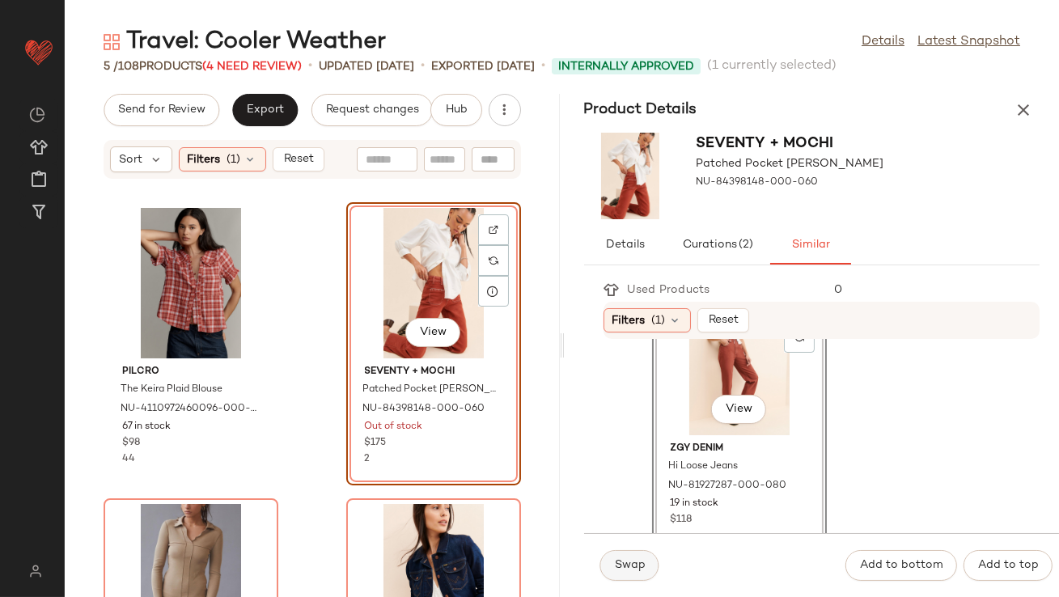
click at [624, 573] on button "Swap" at bounding box center [629, 565] width 59 height 31
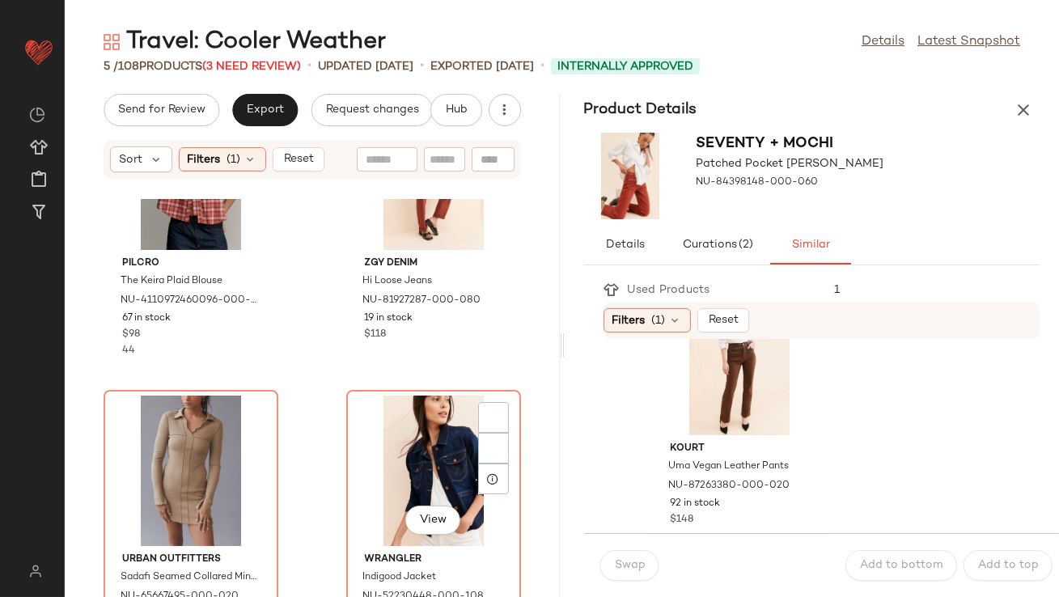
scroll to position [137, 0]
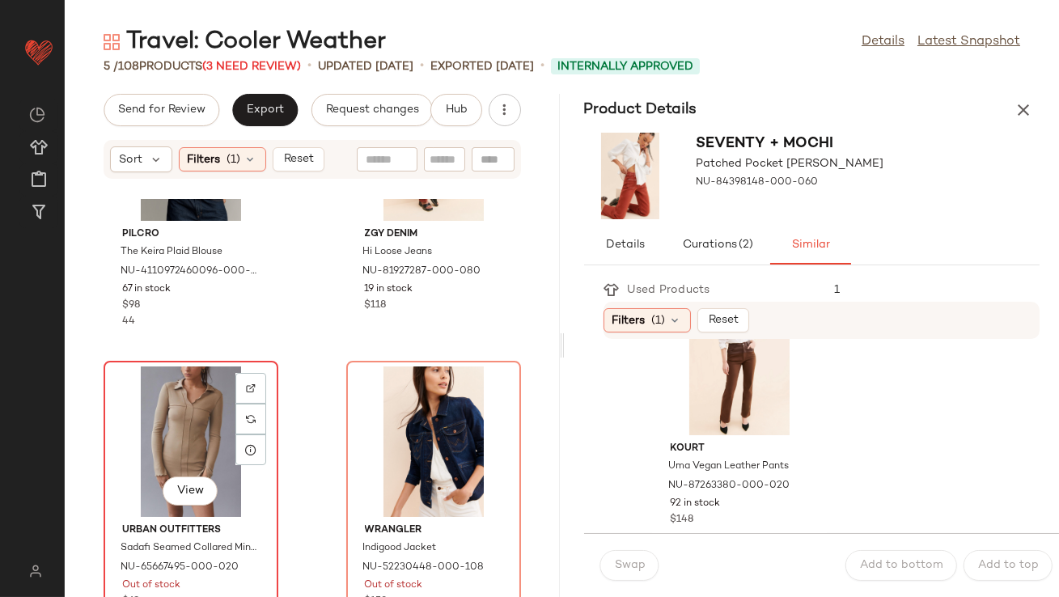
click at [208, 399] on div "View" at bounding box center [190, 441] width 163 height 150
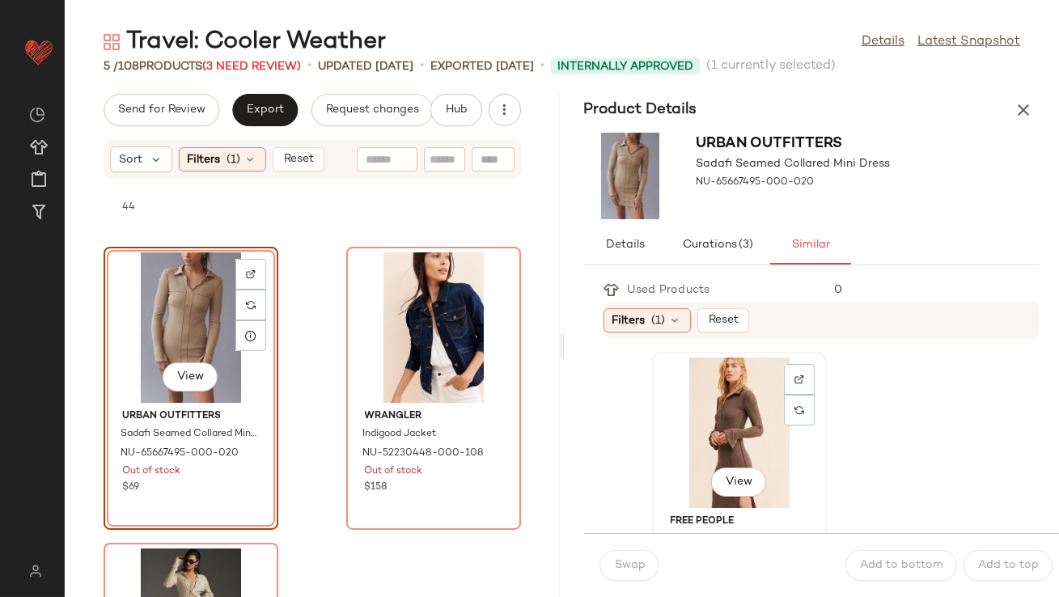
scroll to position [51, 0]
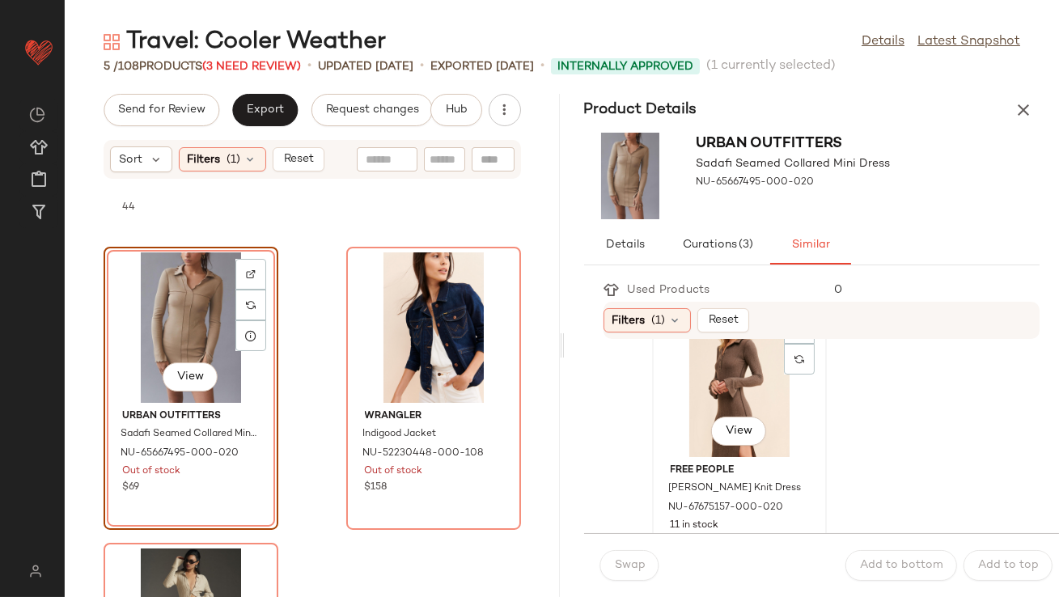
click at [703, 417] on div "View" at bounding box center [738, 381] width 163 height 150
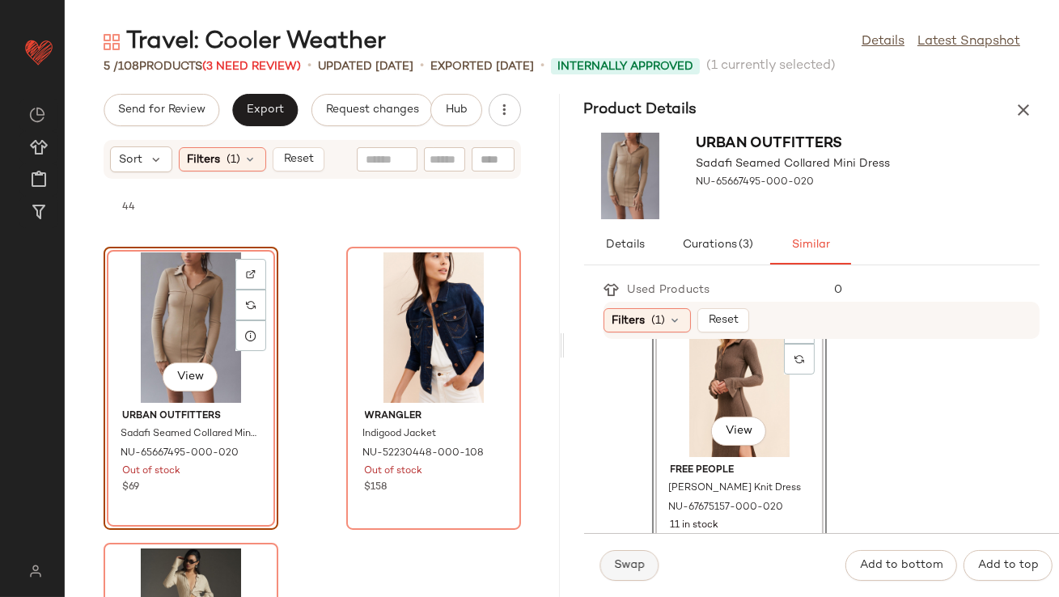
click at [632, 565] on span "Swap" at bounding box center [630, 565] width 32 height 13
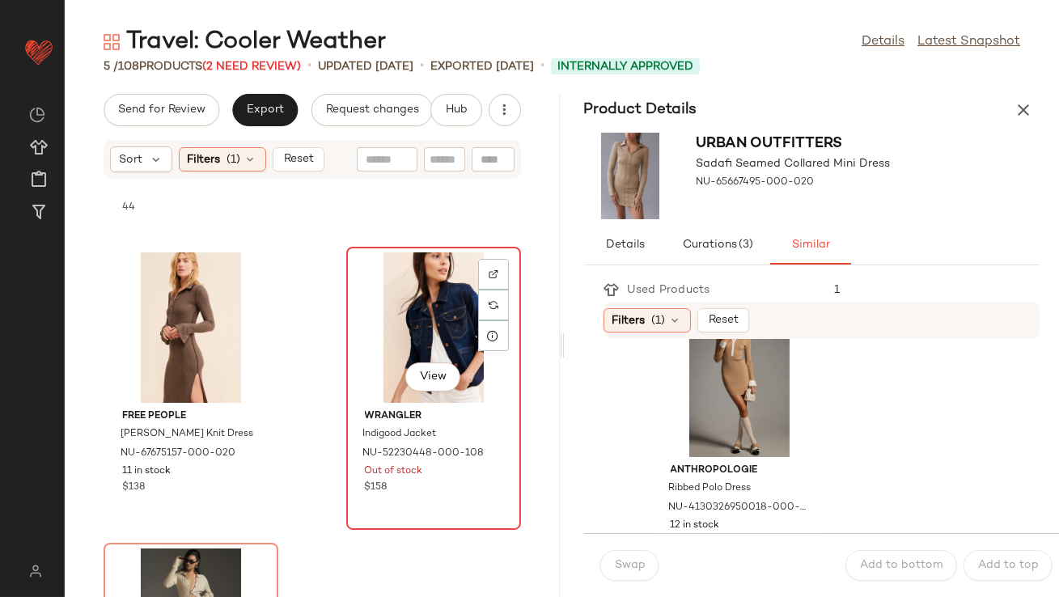
click at [446, 301] on div "View" at bounding box center [433, 327] width 163 height 150
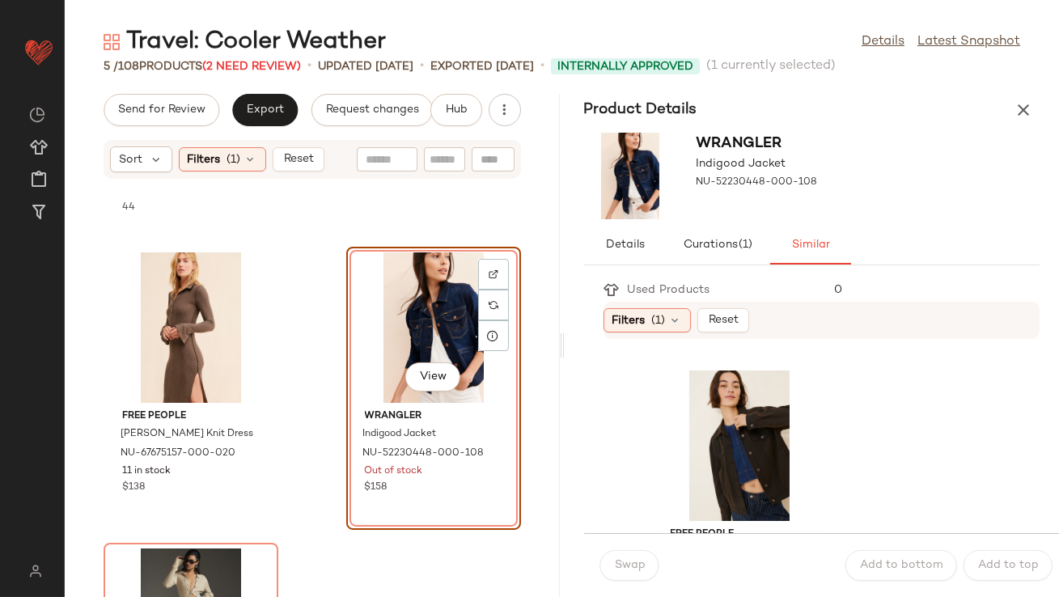
scroll to position [1212, 0]
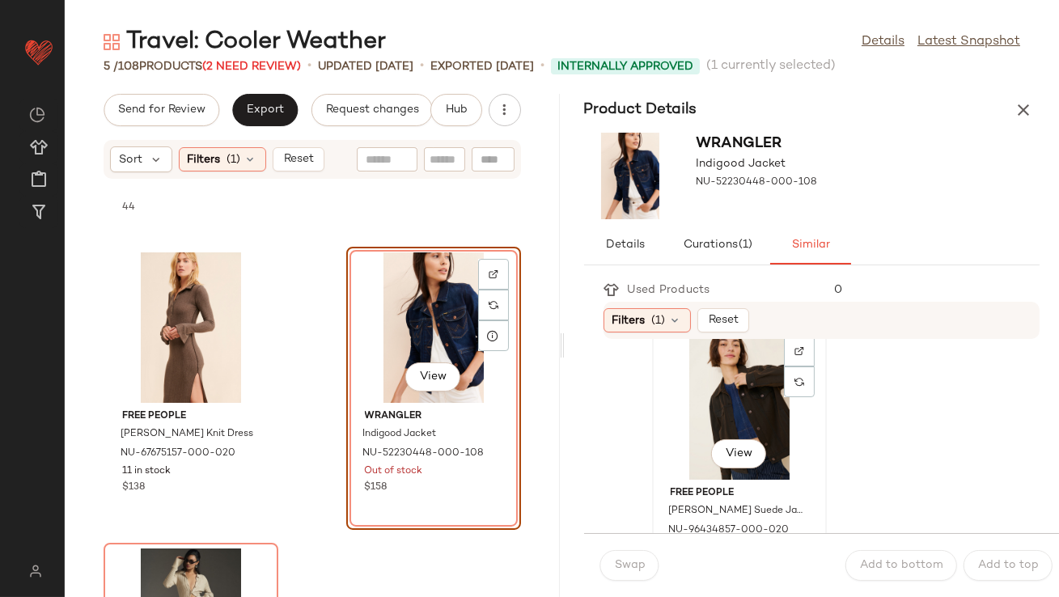
click at [710, 400] on div "View" at bounding box center [738, 404] width 163 height 150
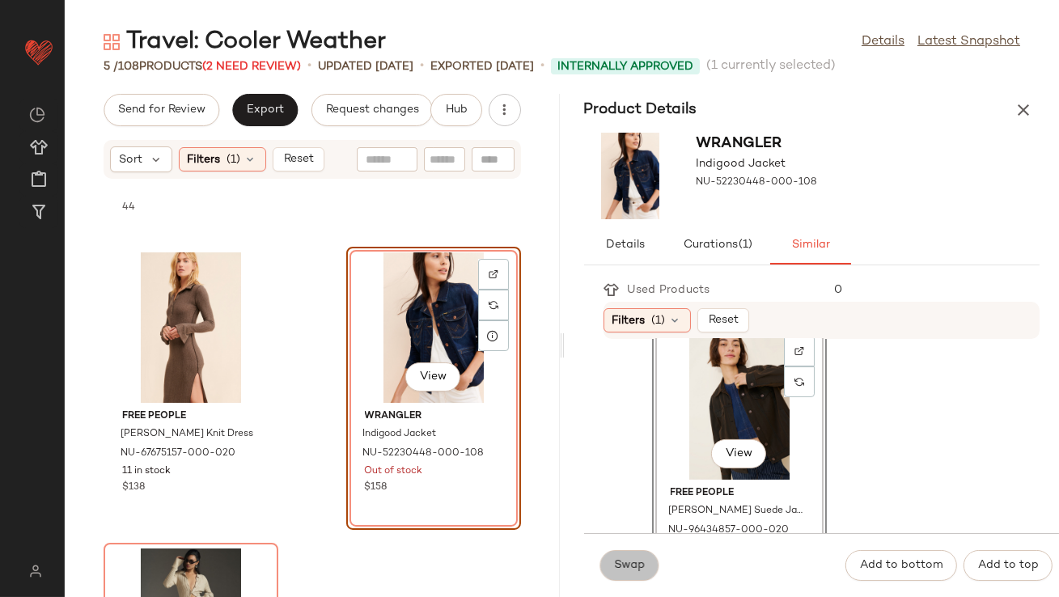
click at [631, 556] on button "Swap" at bounding box center [629, 565] width 59 height 31
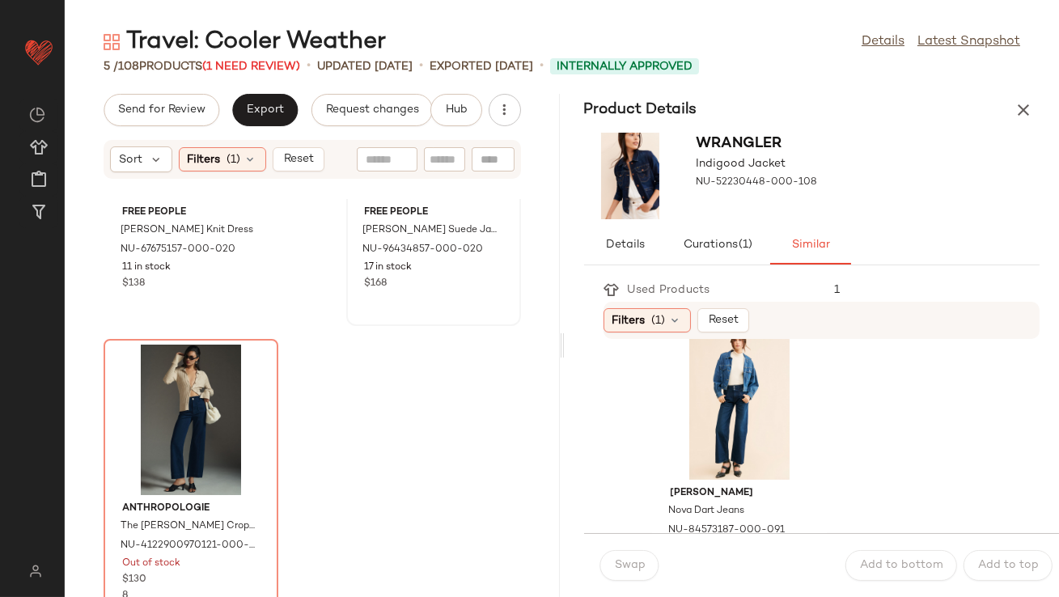
scroll to position [492, 0]
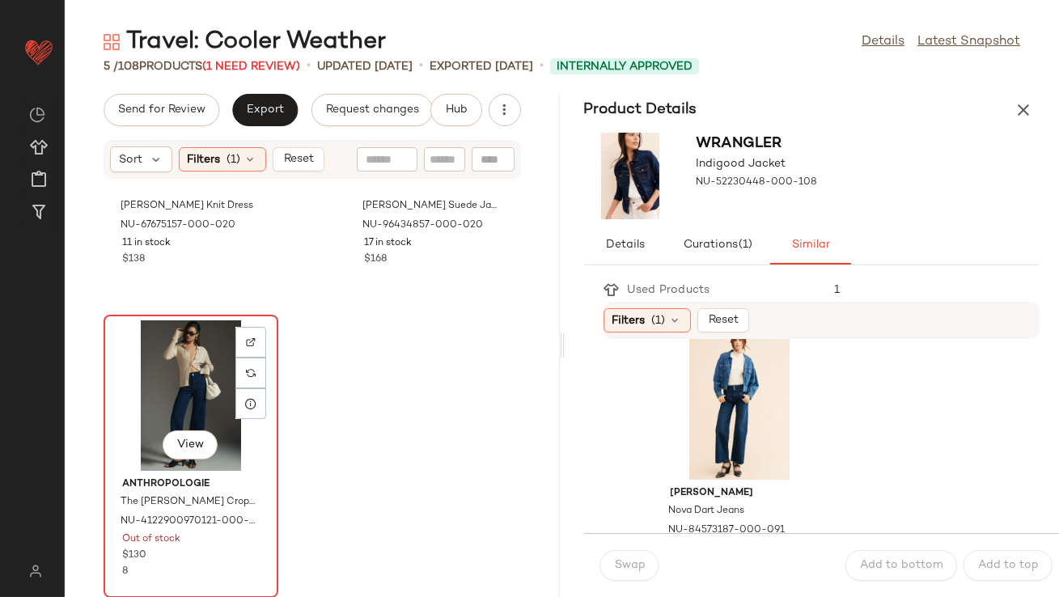
click at [186, 398] on div "View" at bounding box center [190, 395] width 163 height 150
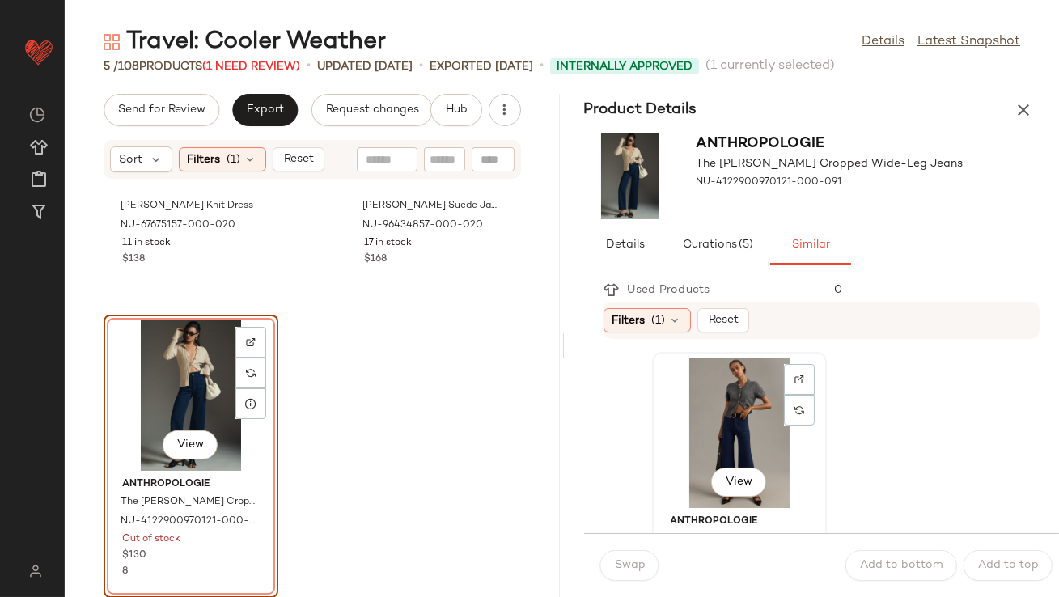
click at [748, 438] on div "View" at bounding box center [738, 432] width 163 height 150
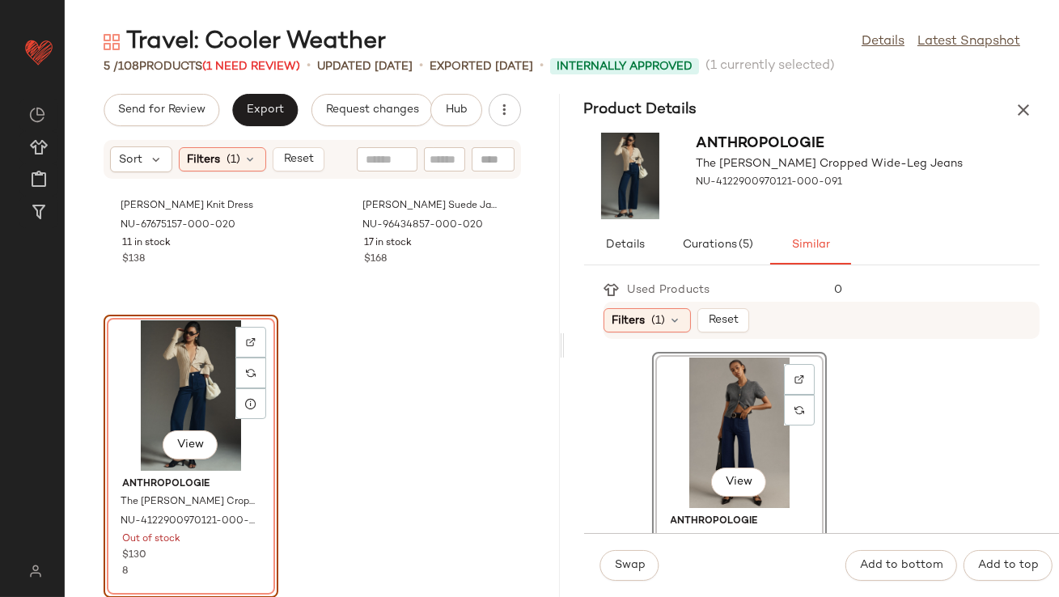
scroll to position [73, 0]
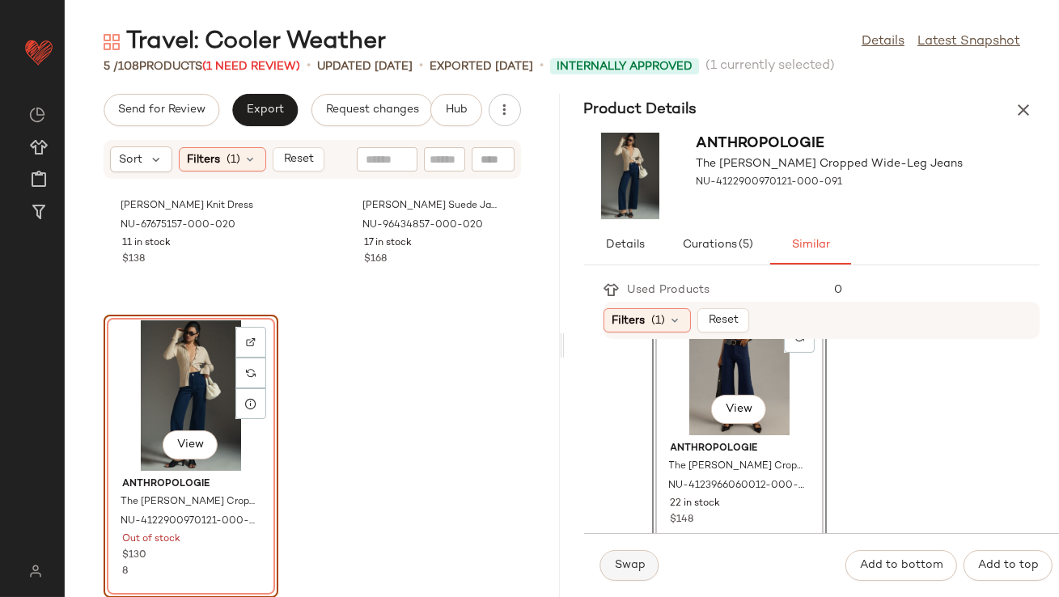
click at [612, 559] on button "Swap" at bounding box center [629, 565] width 59 height 31
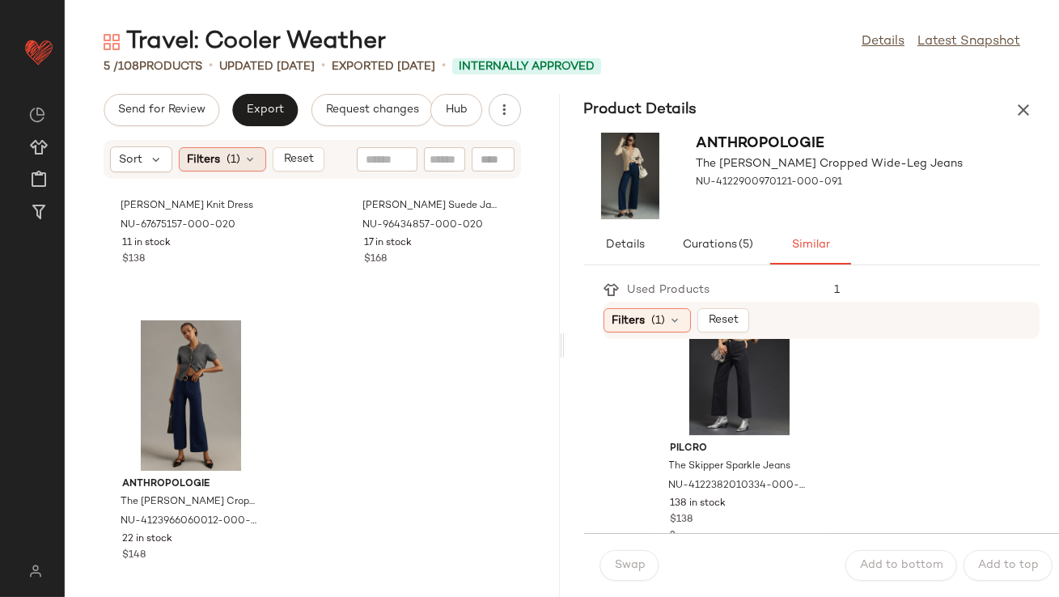
click at [256, 153] on icon at bounding box center [250, 159] width 13 height 13
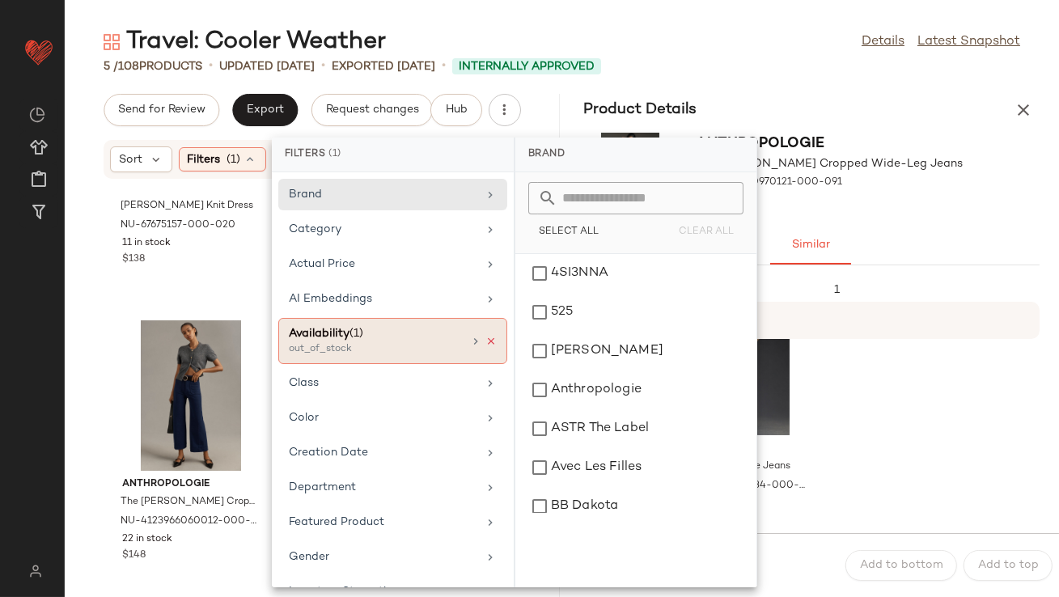
click at [488, 337] on icon at bounding box center [490, 341] width 11 height 11
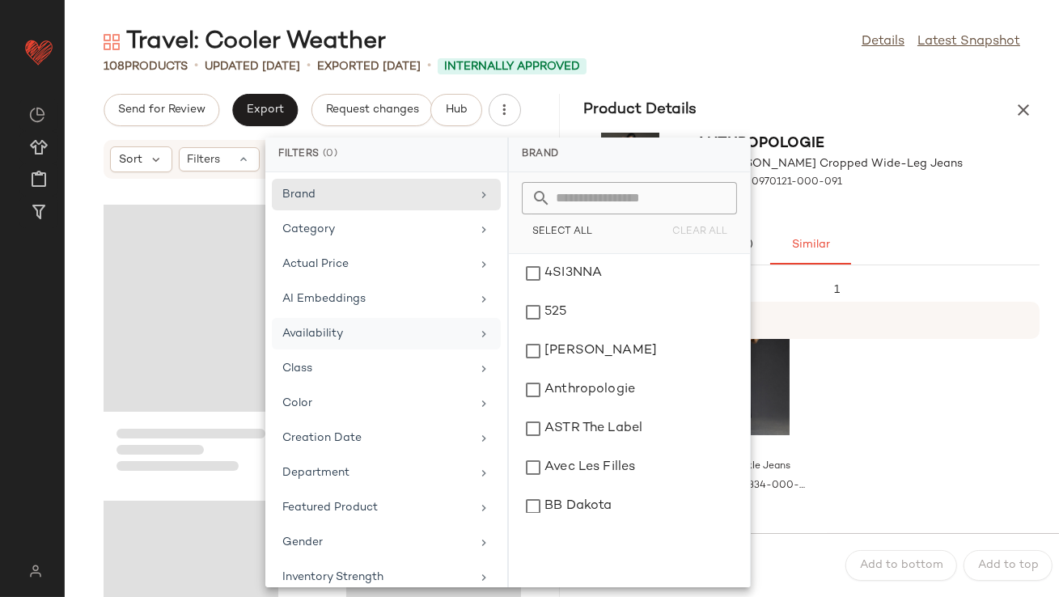
click at [772, 91] on div "Travel: Cooler Weather Details Latest Snapshot 108 Products • updated Jul 29th …" at bounding box center [562, 311] width 994 height 571
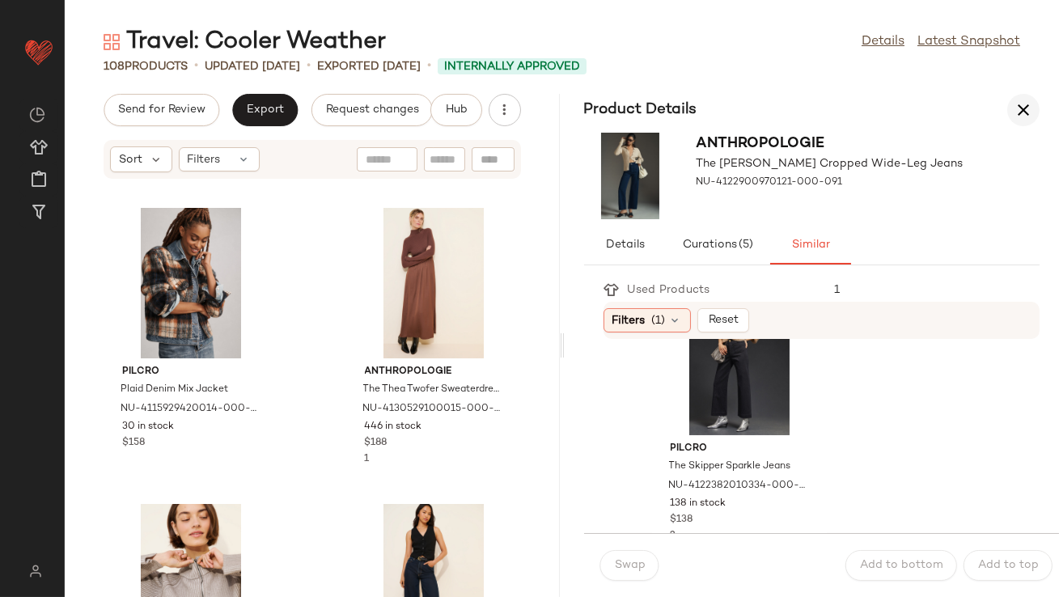
click at [1016, 112] on icon "button" at bounding box center [1022, 109] width 19 height 19
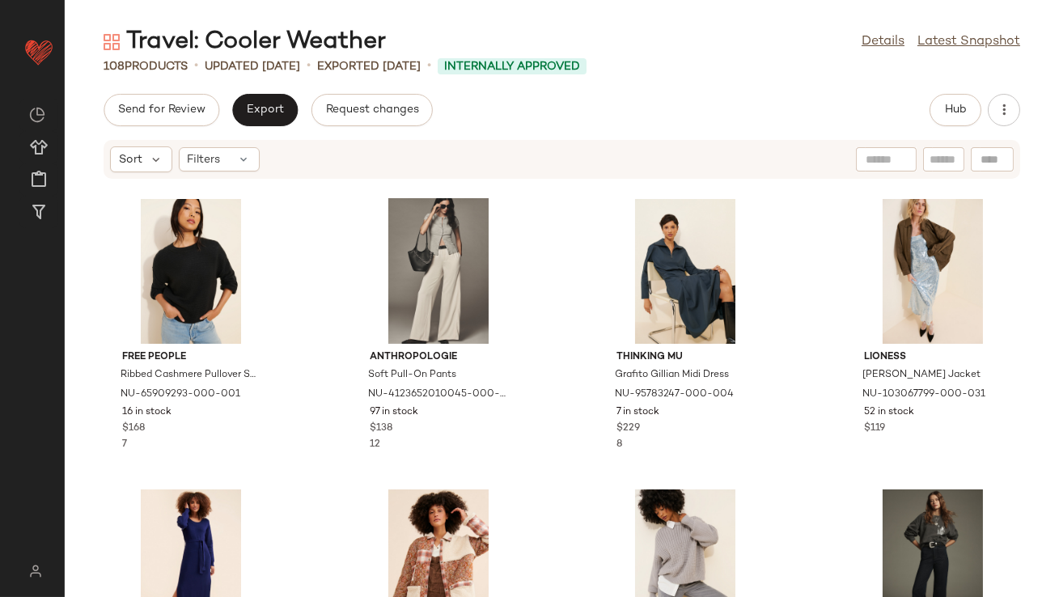
scroll to position [165, 0]
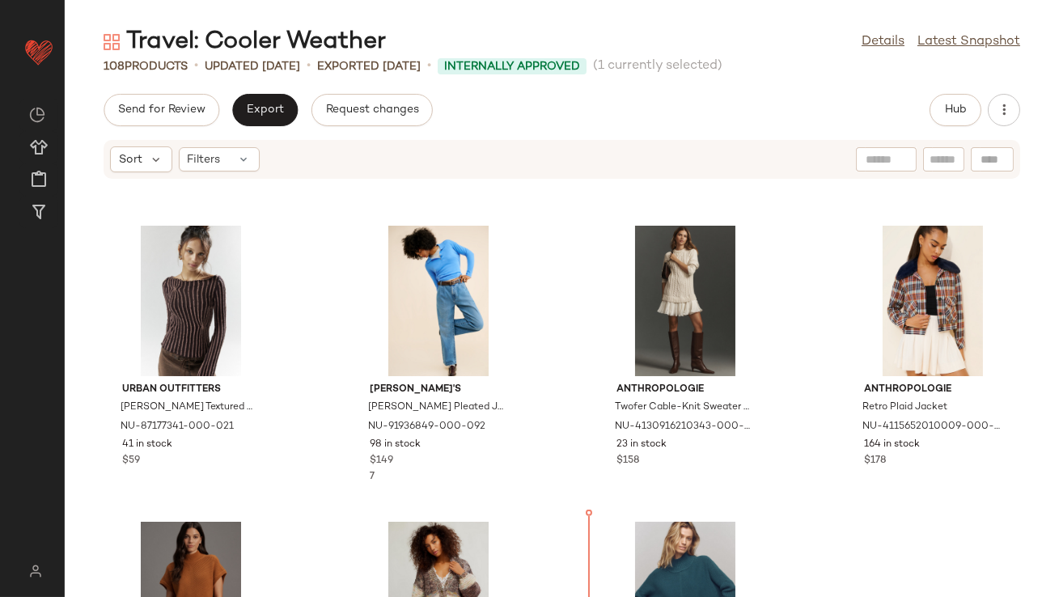
scroll to position [1548, 0]
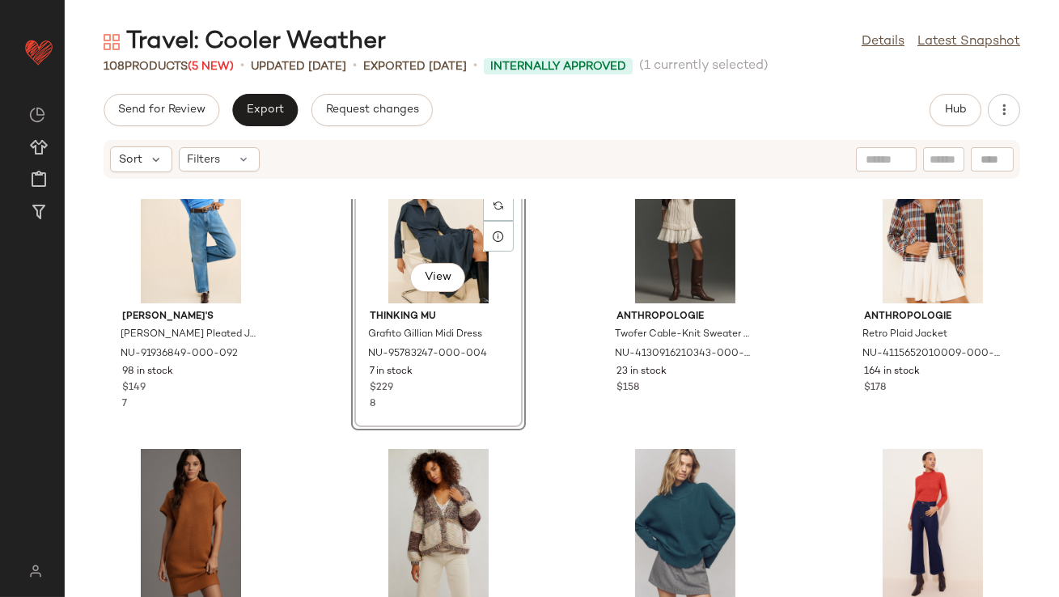
scroll to position [1252, 0]
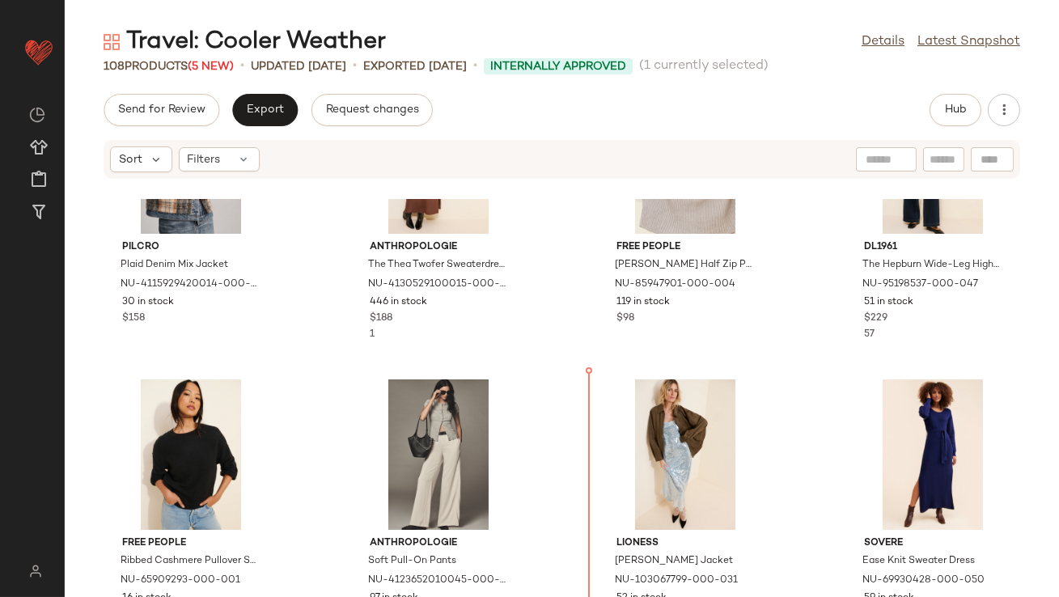
scroll to position [214, 0]
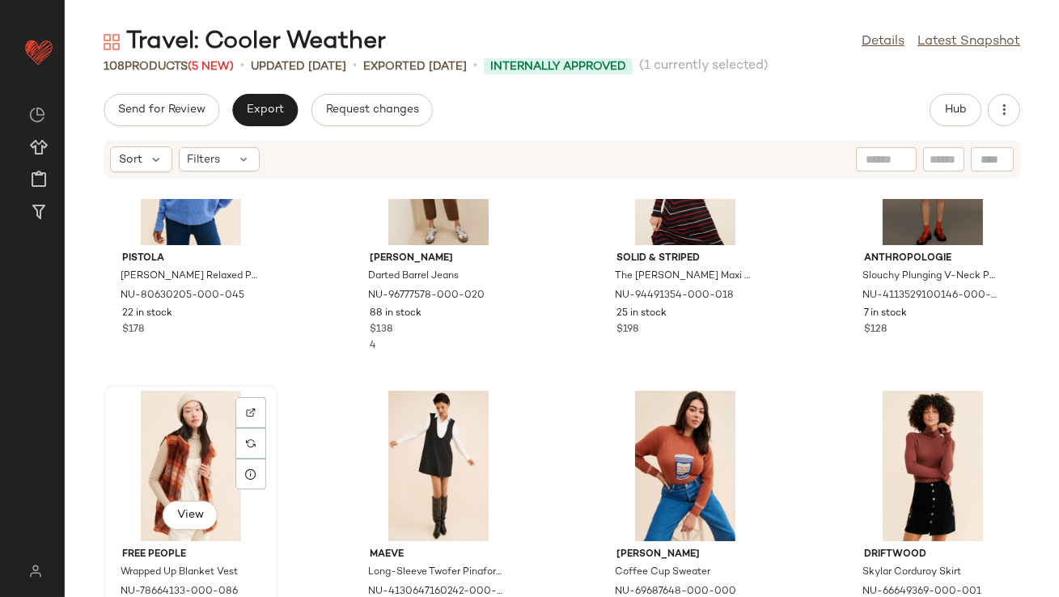
click at [192, 453] on div "View" at bounding box center [190, 466] width 163 height 150
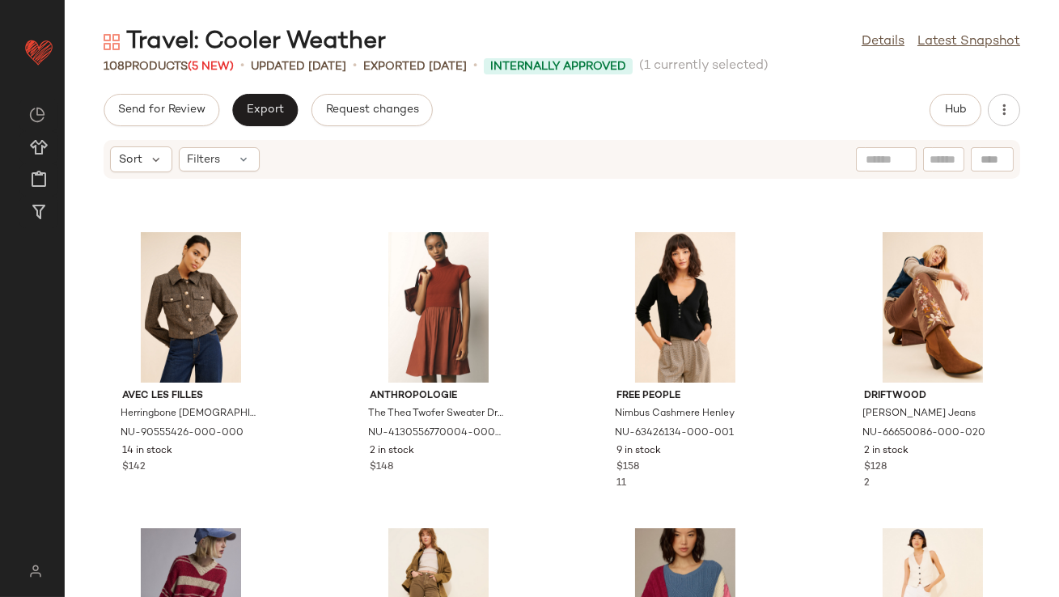
scroll to position [2996, 0]
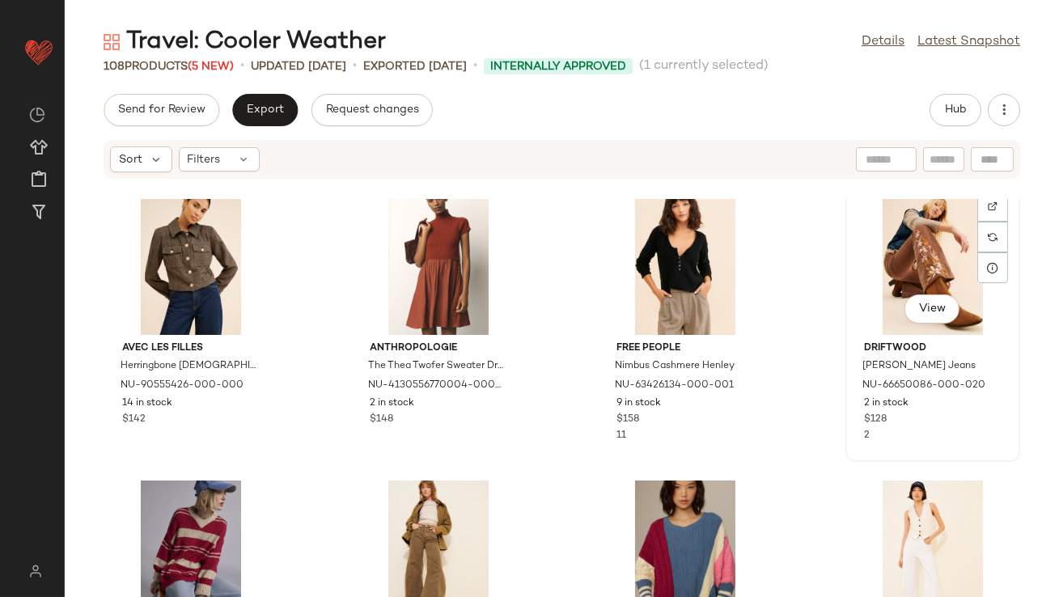
click at [869, 280] on div "View" at bounding box center [932, 259] width 163 height 150
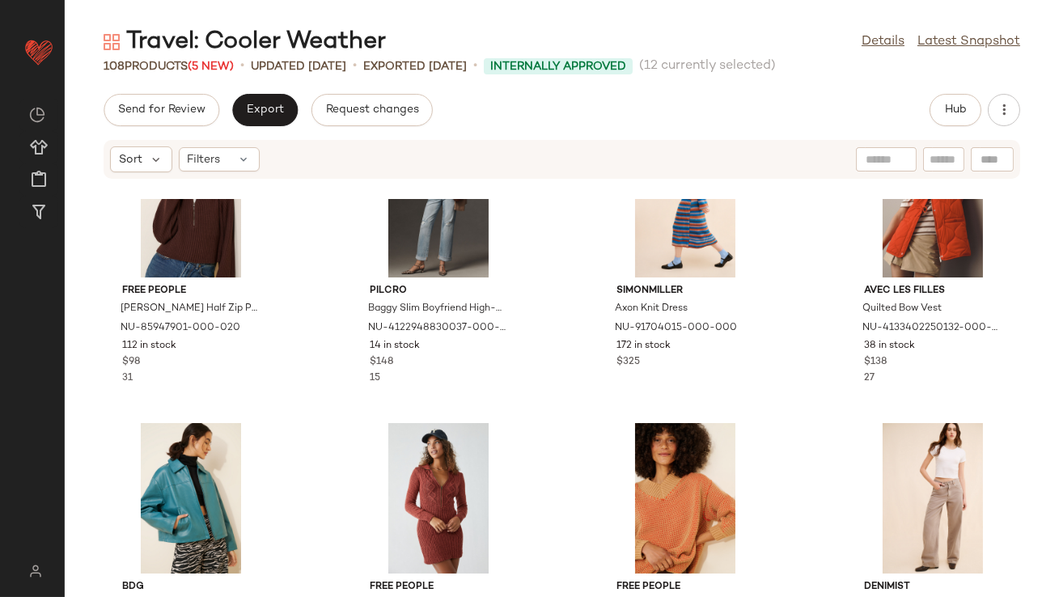
click at [316, 298] on div "Free People Greta Half Zip Pullover Sweater NU-85947901-000-020 112 in stock $9…" at bounding box center [562, 398] width 994 height 398
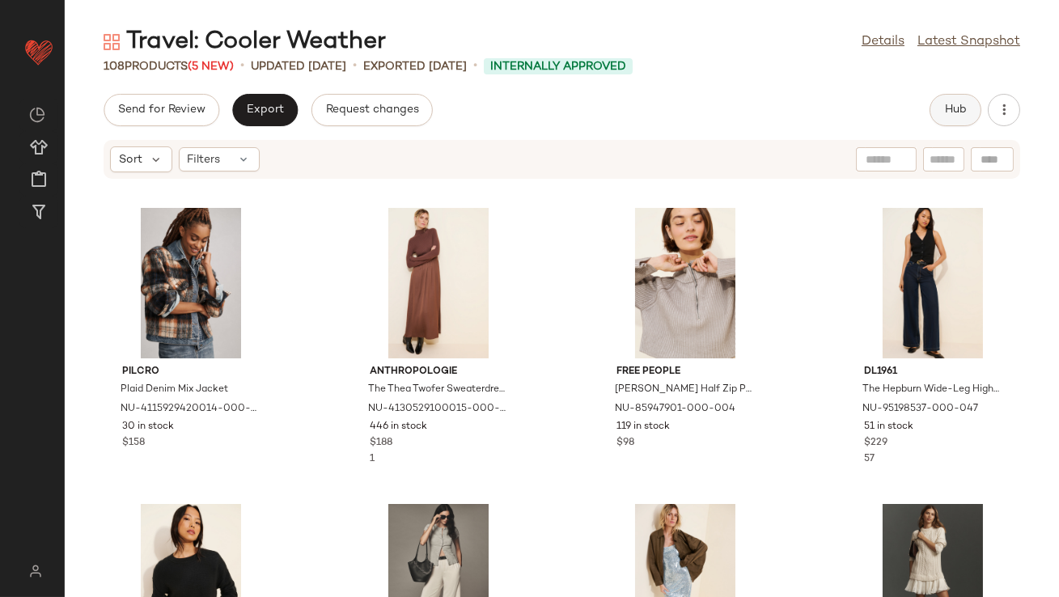
click at [934, 110] on button "Hub" at bounding box center [955, 110] width 52 height 32
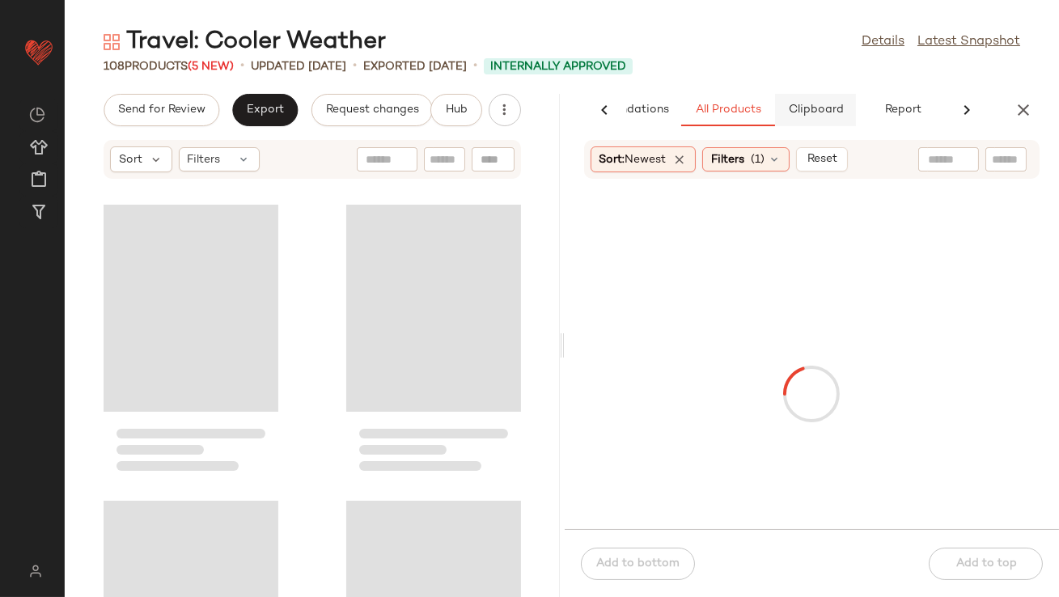
scroll to position [0, 91]
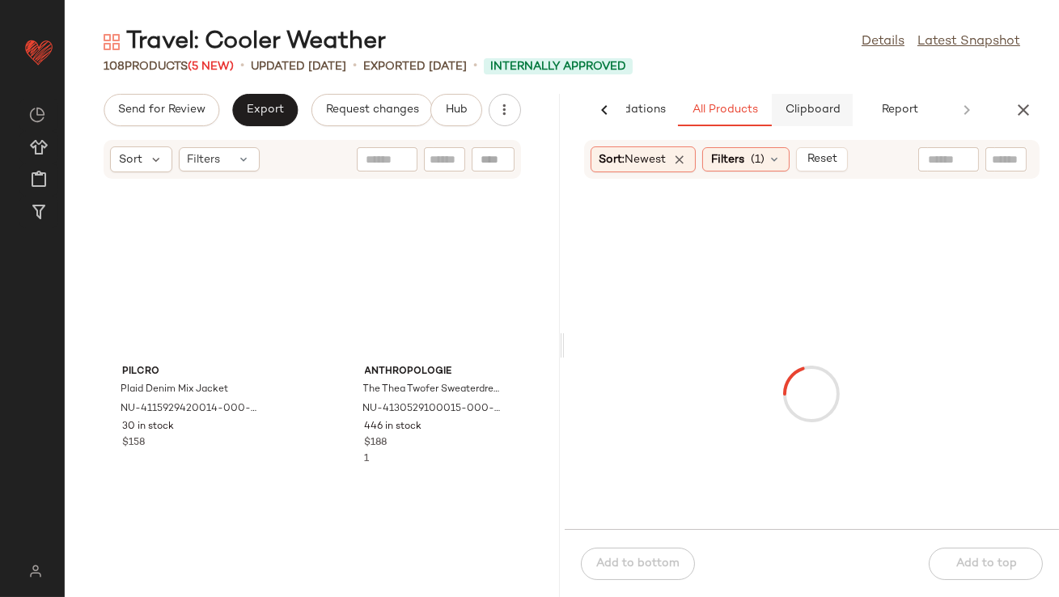
click at [782, 112] on button "Clipboard" at bounding box center [812, 110] width 81 height 32
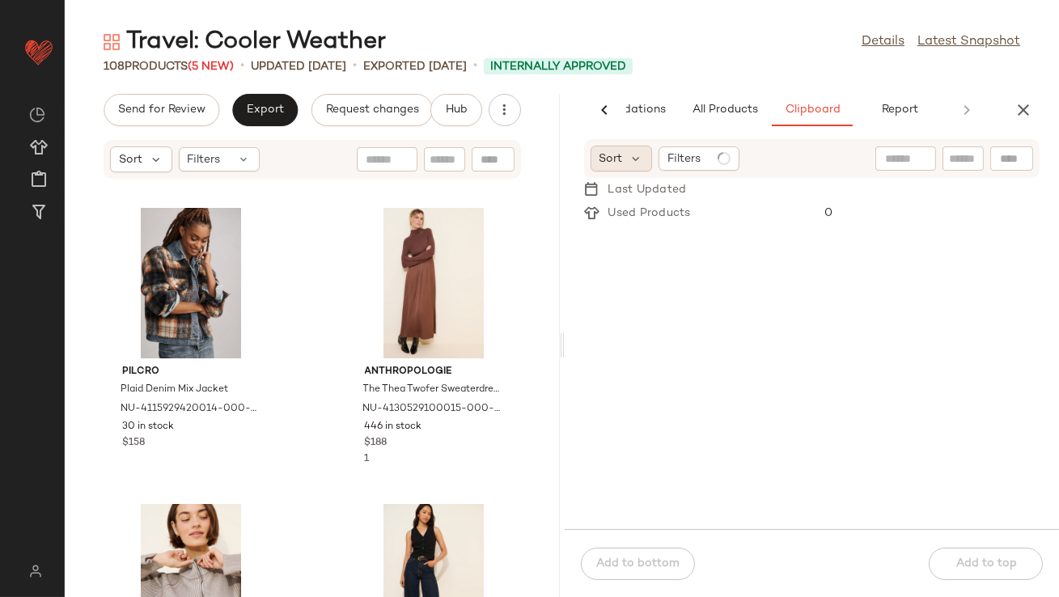
click at [627, 155] on div "Sort" at bounding box center [621, 159] width 62 height 26
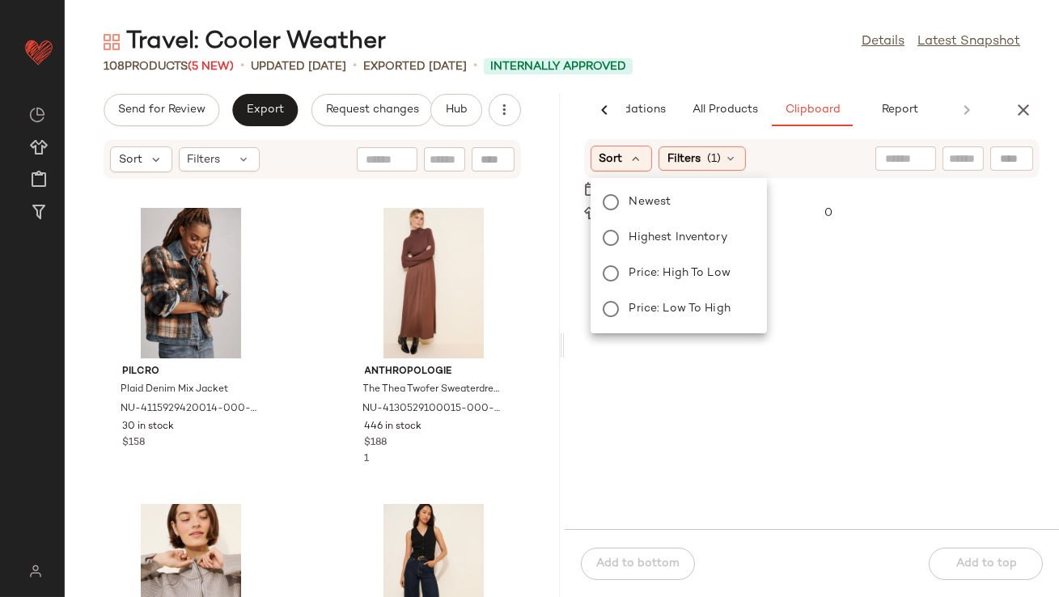
click at [628, 224] on div "Newest Highest Inventory Price: High to Low Price: Low to High" at bounding box center [677, 255] width 180 height 142
click at [628, 226] on label "Highest Inventory" at bounding box center [688, 237] width 131 height 23
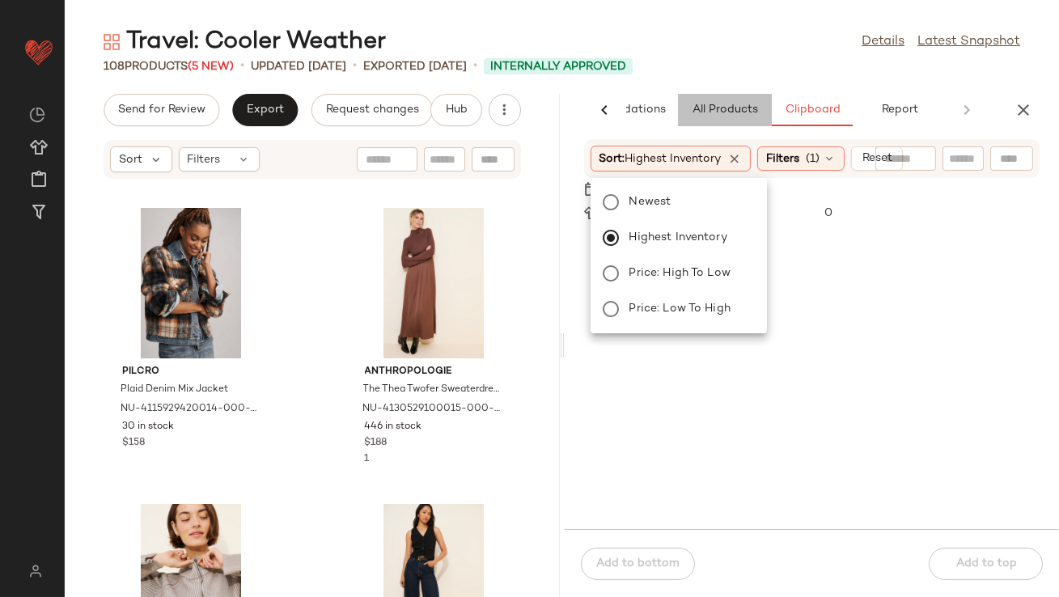
click at [691, 109] on span "All Products" at bounding box center [724, 110] width 66 height 13
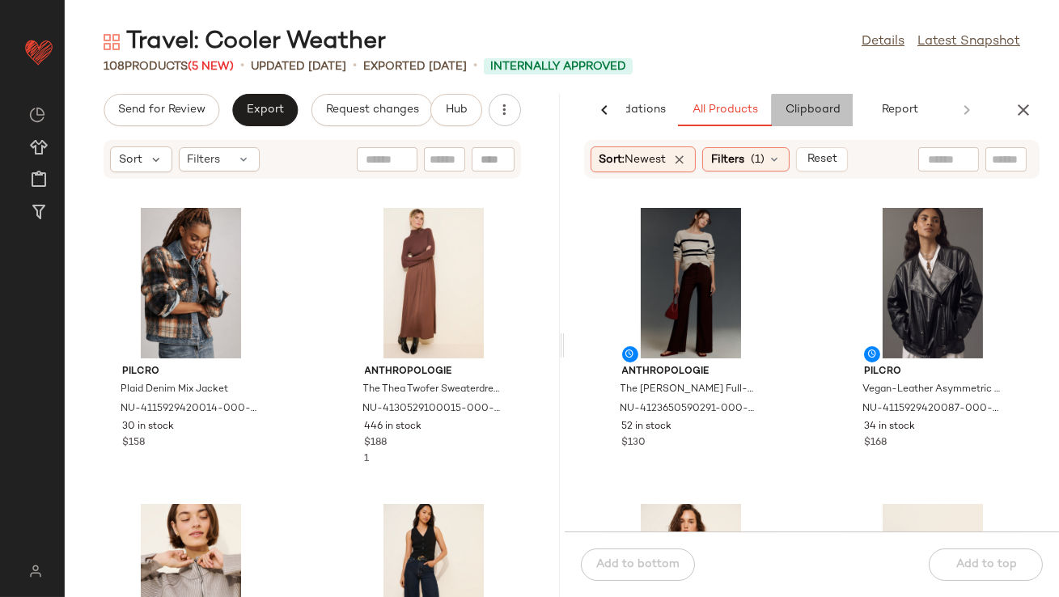
click at [790, 111] on span "Clipboard" at bounding box center [812, 110] width 56 height 13
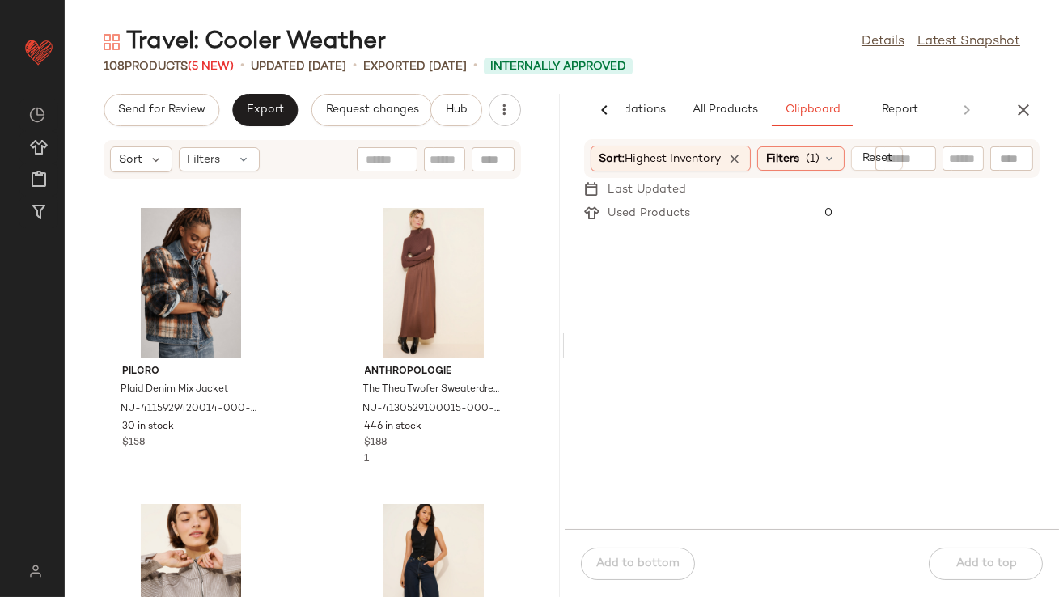
click at [741, 35] on div "Travel: Cooler Weather Details Latest Snapshot" at bounding box center [562, 42] width 994 height 32
click at [735, 104] on span "All Products" at bounding box center [724, 110] width 66 height 13
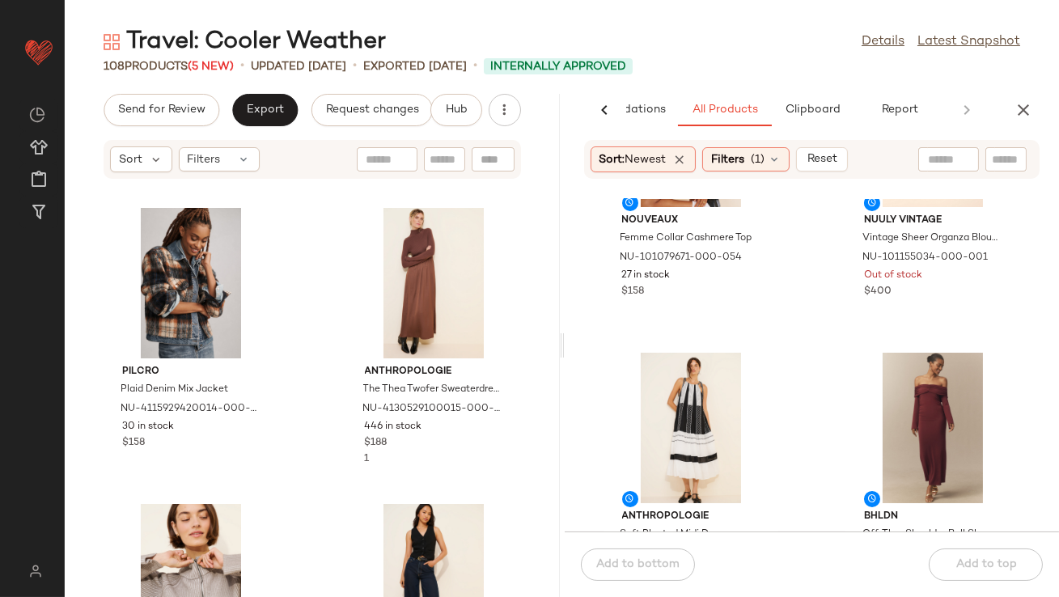
scroll to position [791, 0]
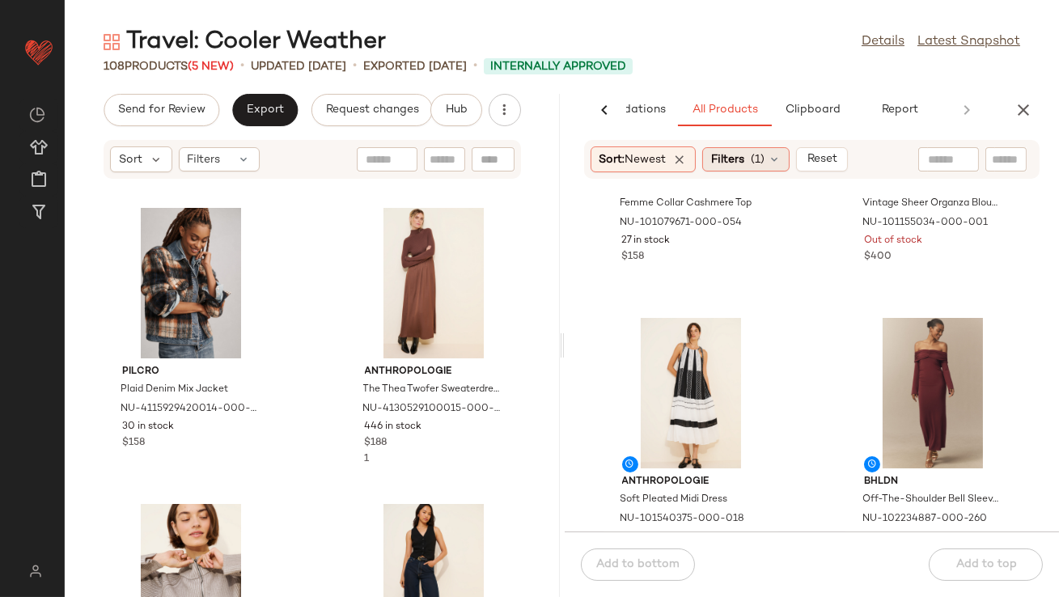
click at [726, 153] on span "Filters" at bounding box center [727, 159] width 33 height 17
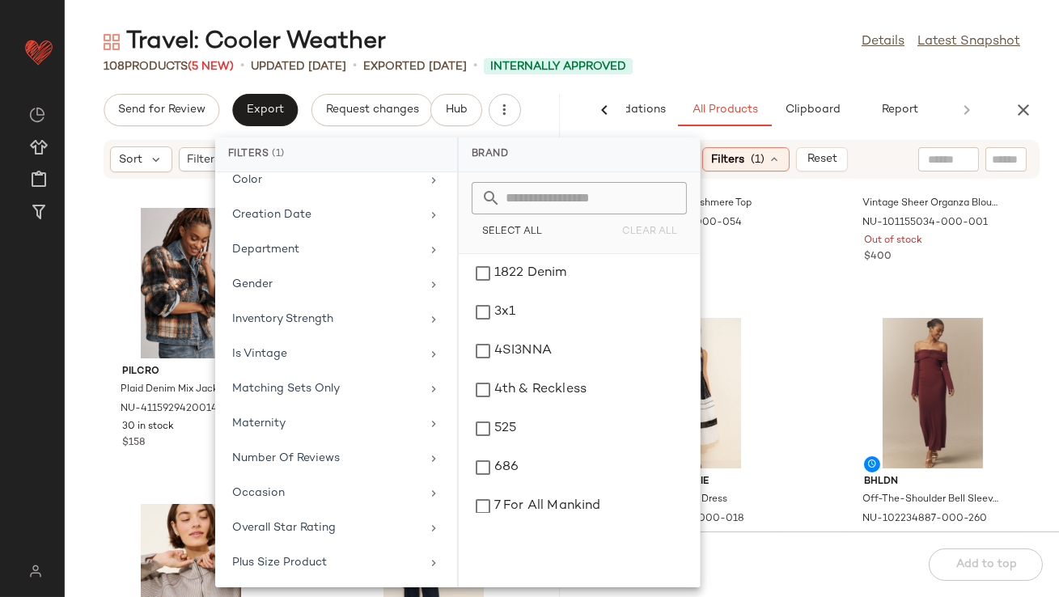
scroll to position [374, 0]
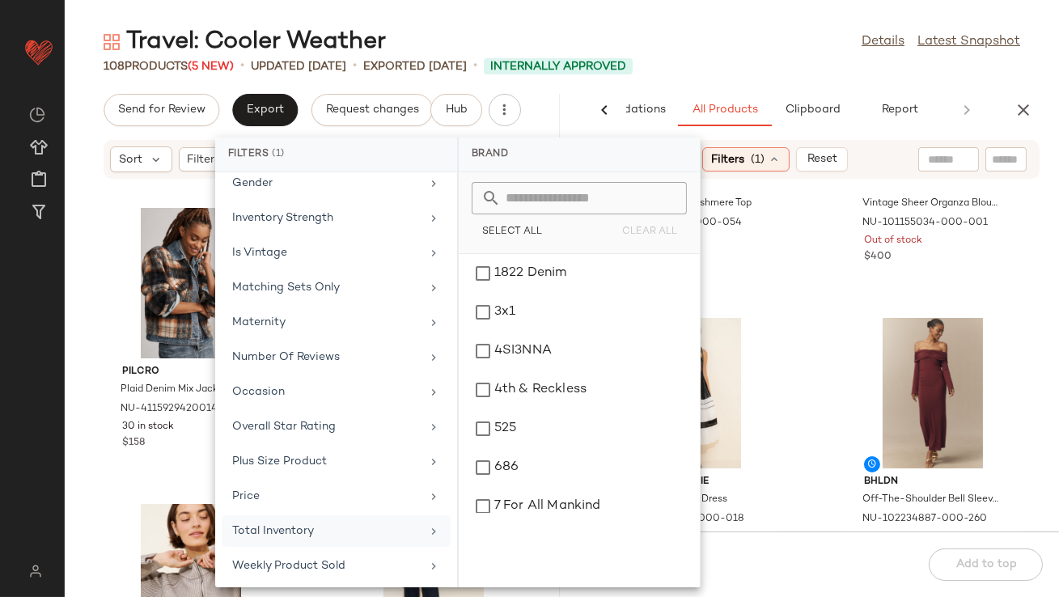
click at [287, 535] on div "Total Inventory" at bounding box center [326, 530] width 188 height 17
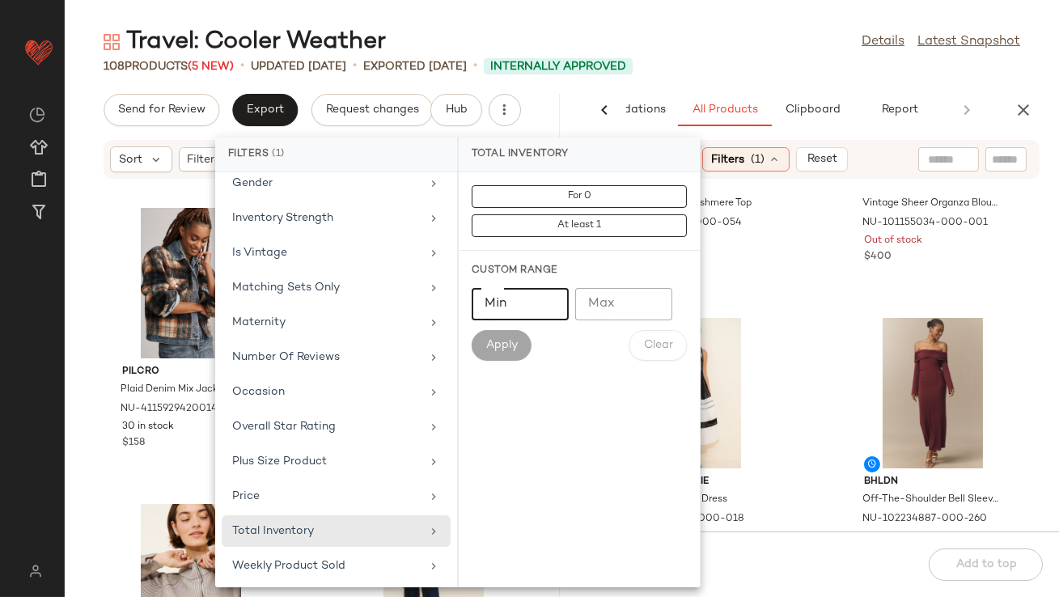
click at [516, 309] on input "Min" at bounding box center [519, 304] width 97 height 32
type input "**"
click at [480, 362] on div "Custom Range Min ** Min Max Max Apply Clear" at bounding box center [579, 312] width 241 height 123
click at [488, 342] on span "Apply" at bounding box center [501, 345] width 32 height 13
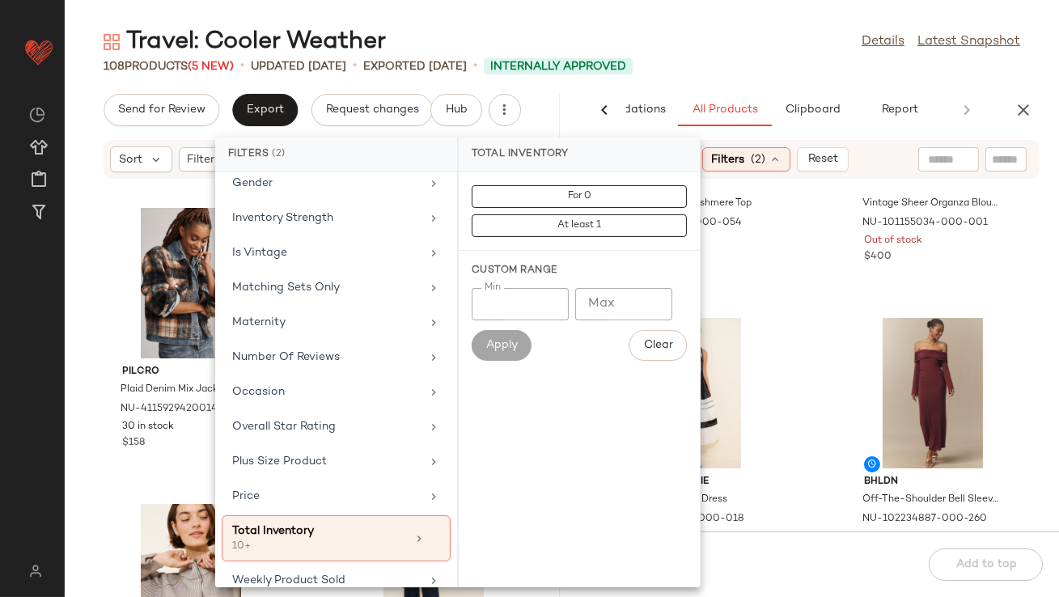
click at [820, 88] on div "Travel: Cooler Weather Details Latest Snapshot 108 Products (5 New) • updated A…" at bounding box center [562, 311] width 994 height 571
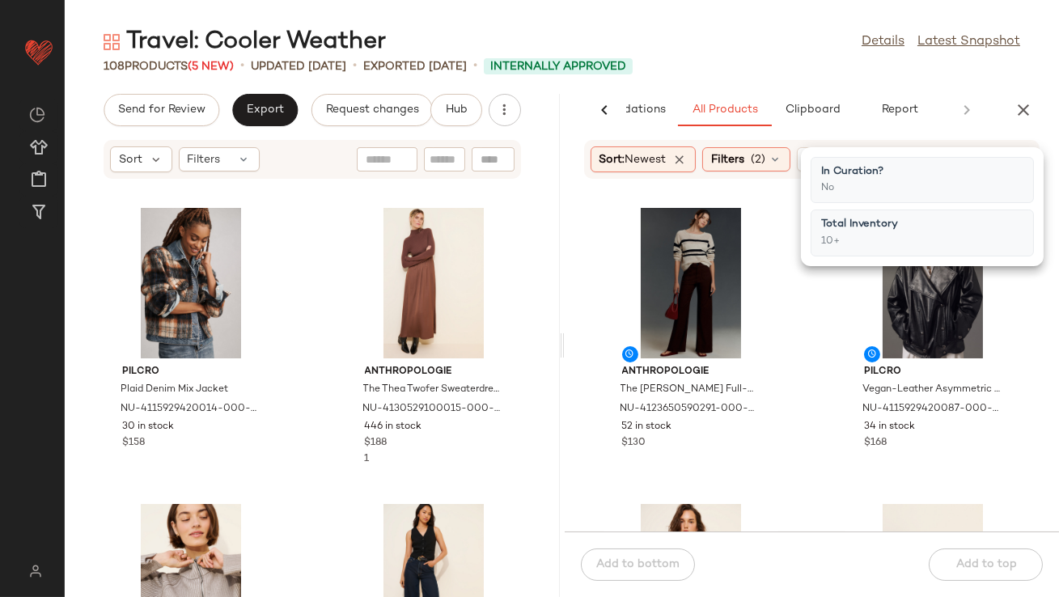
click at [747, 57] on div "Travel: Cooler Weather Details Latest Snapshot" at bounding box center [562, 42] width 994 height 32
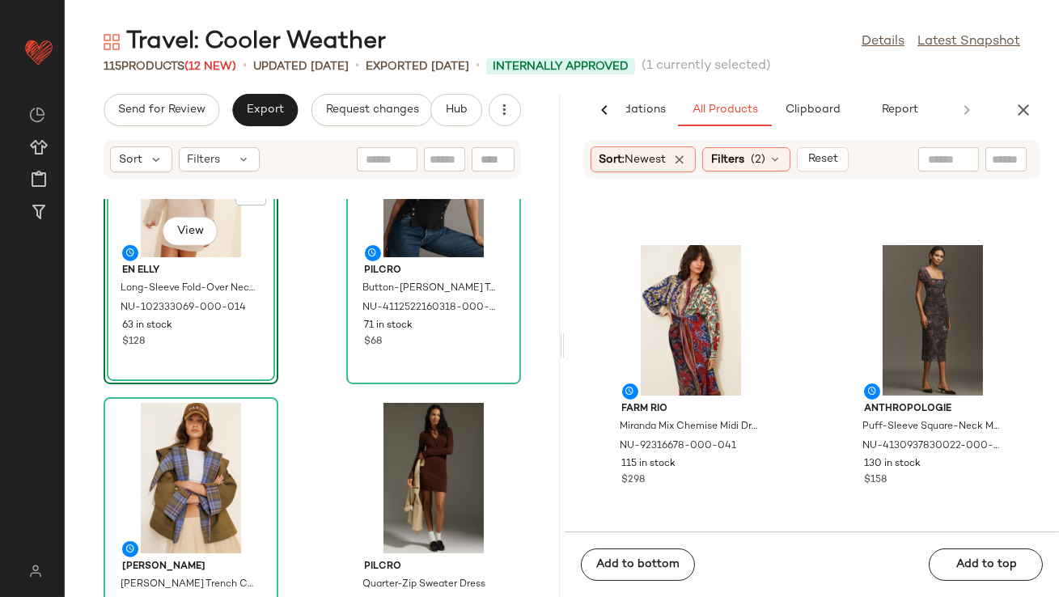
scroll to position [7967, 0]
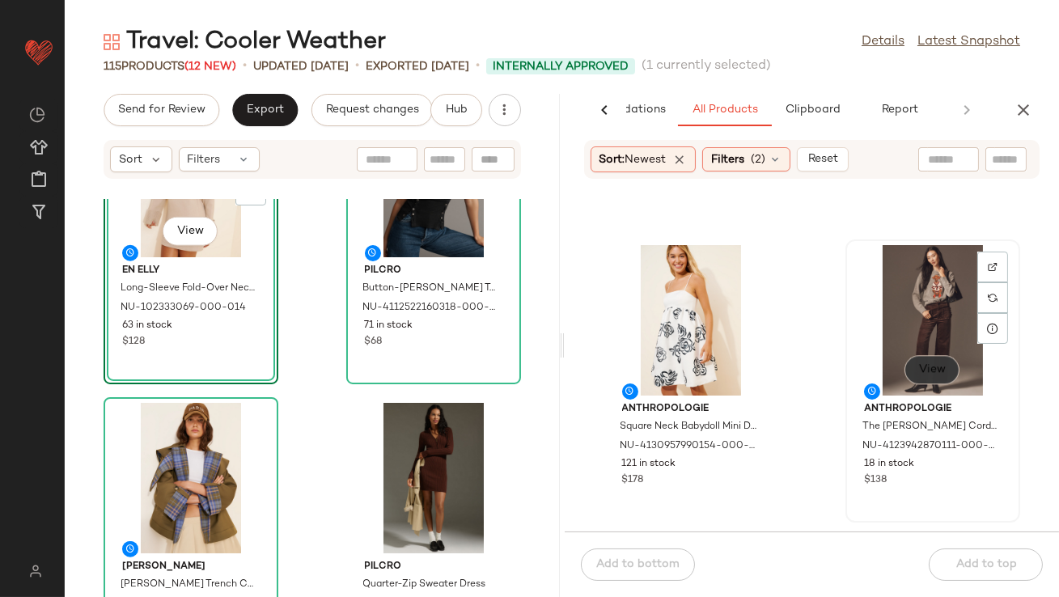
click at [937, 380] on button "View" at bounding box center [931, 369] width 55 height 29
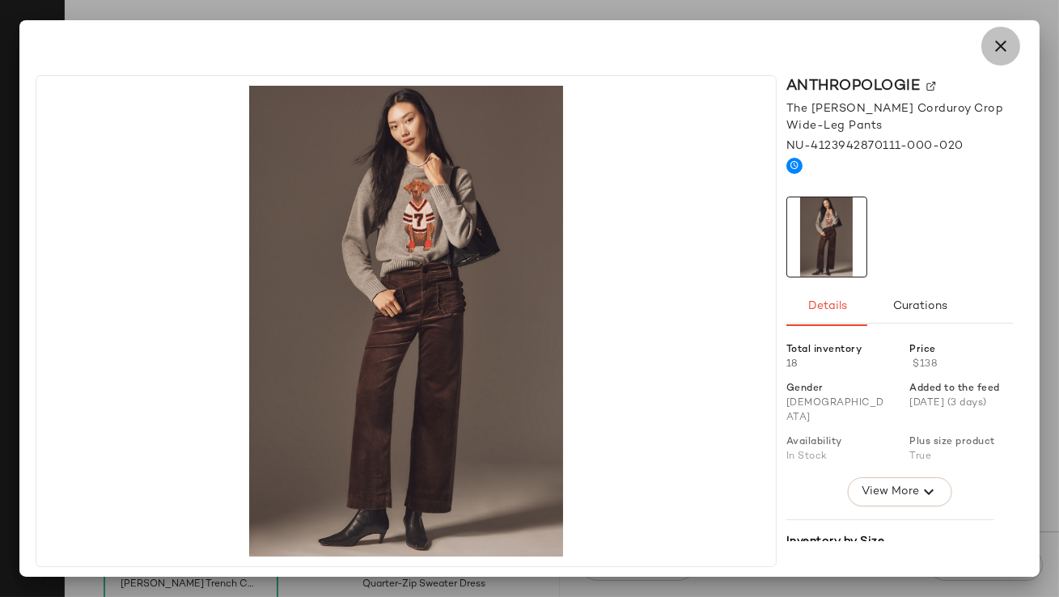
click at [999, 53] on icon "button" at bounding box center [1000, 45] width 19 height 19
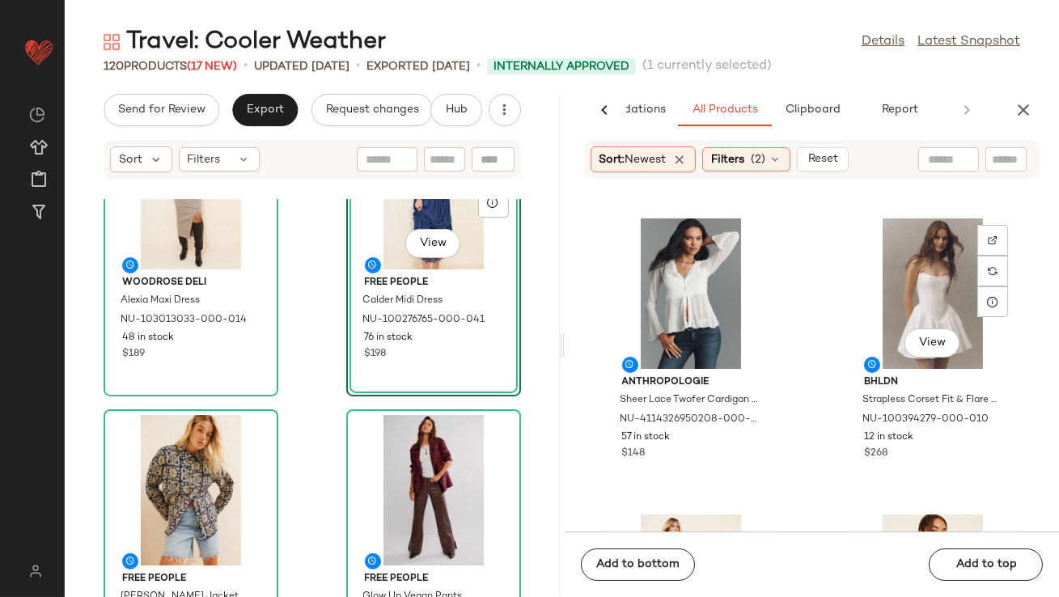
scroll to position [2695, 0]
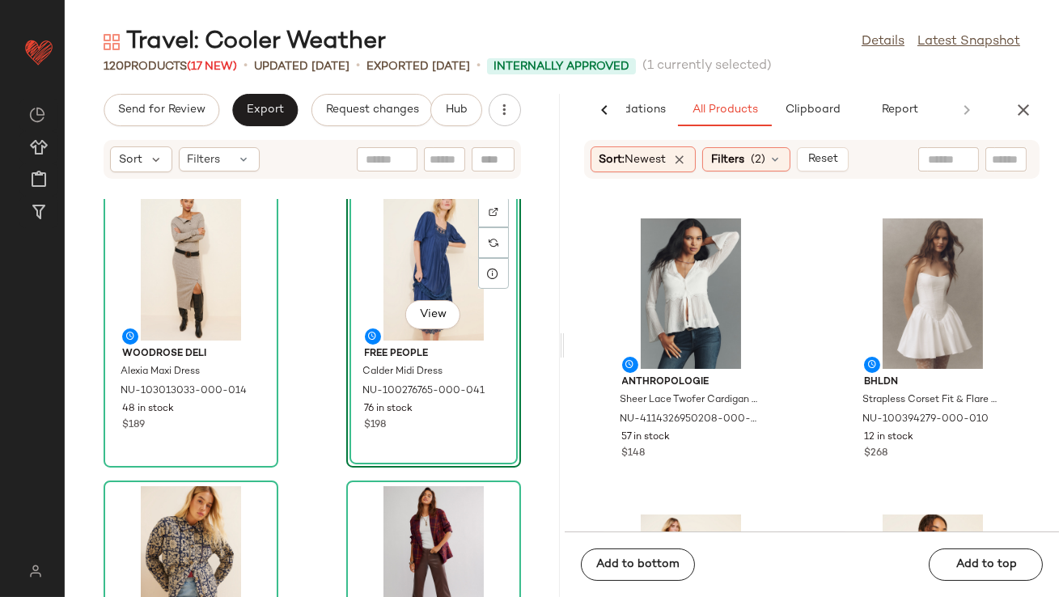
click at [404, 254] on div "View" at bounding box center [433, 265] width 163 height 150
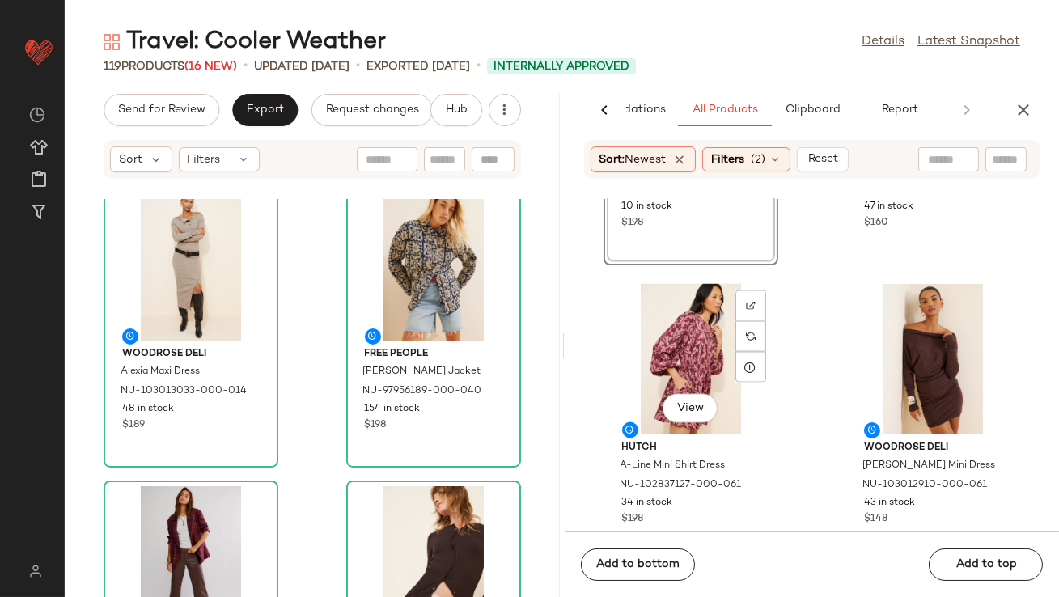
scroll to position [17149, 0]
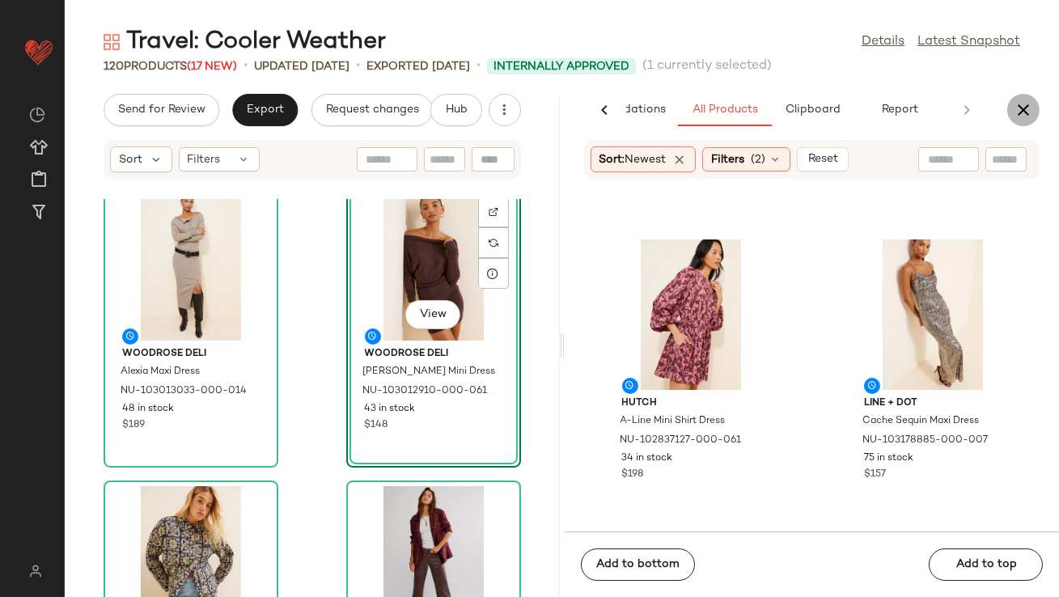
click at [1017, 107] on icon "button" at bounding box center [1022, 109] width 19 height 19
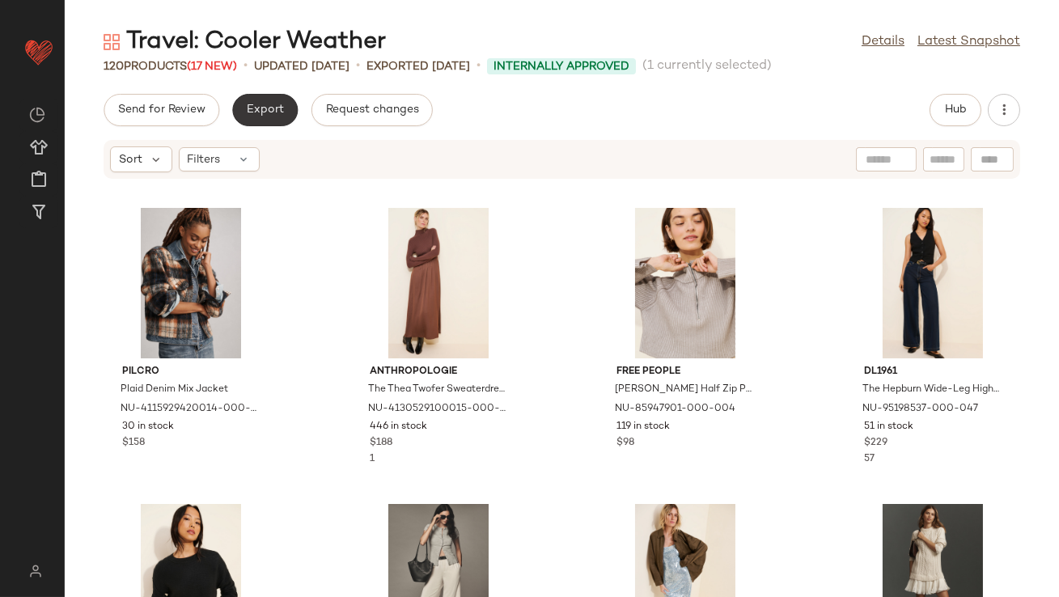
click at [261, 106] on span "Export" at bounding box center [265, 110] width 38 height 13
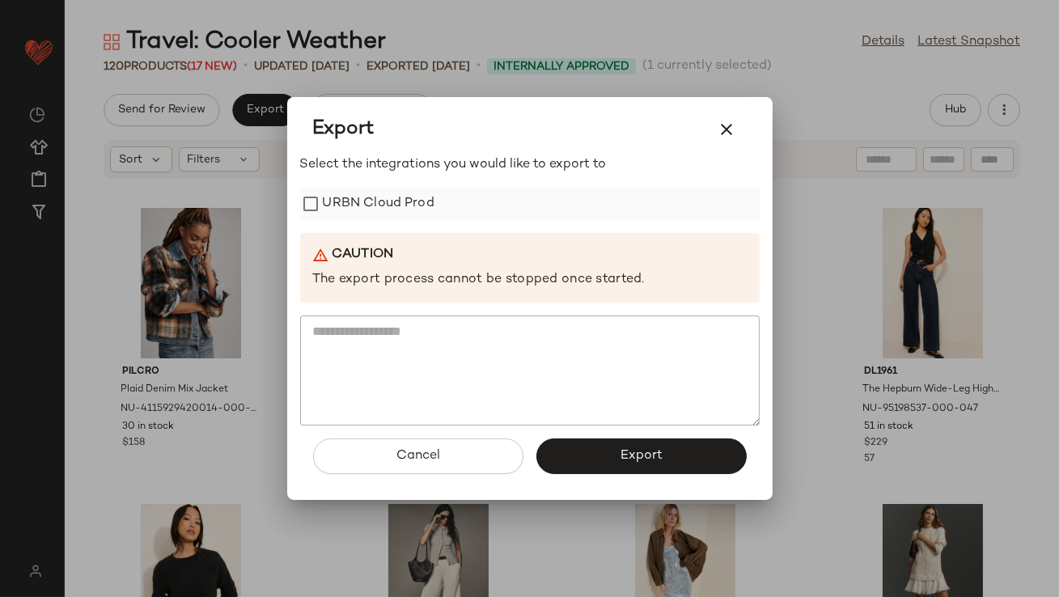
click at [346, 201] on label "URBN Cloud Prod" at bounding box center [379, 204] width 112 height 32
click at [609, 449] on button "Export" at bounding box center [641, 456] width 210 height 36
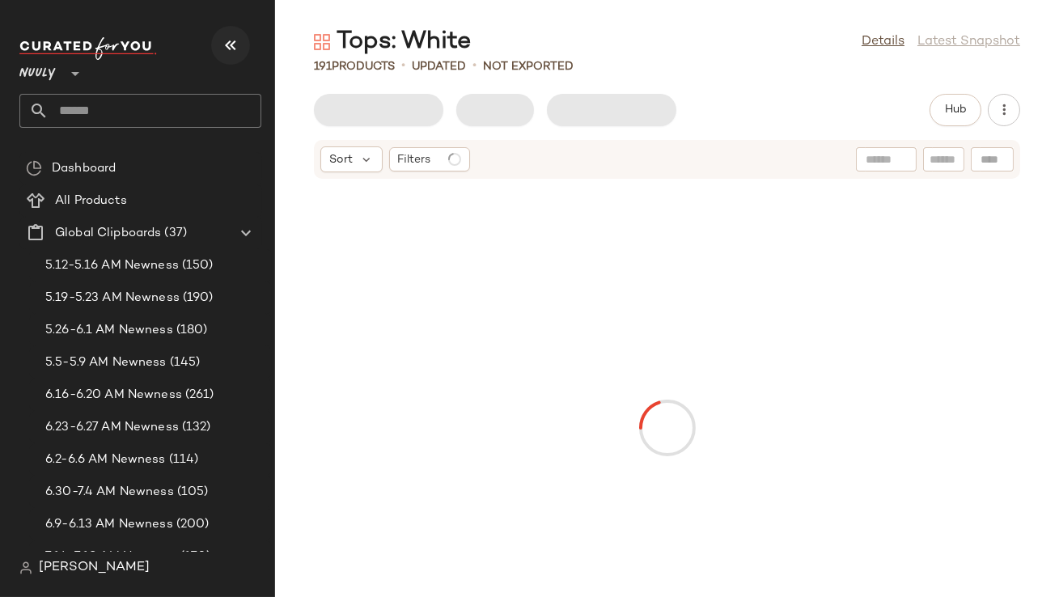
click at [232, 53] on icon "button" at bounding box center [230, 45] width 19 height 19
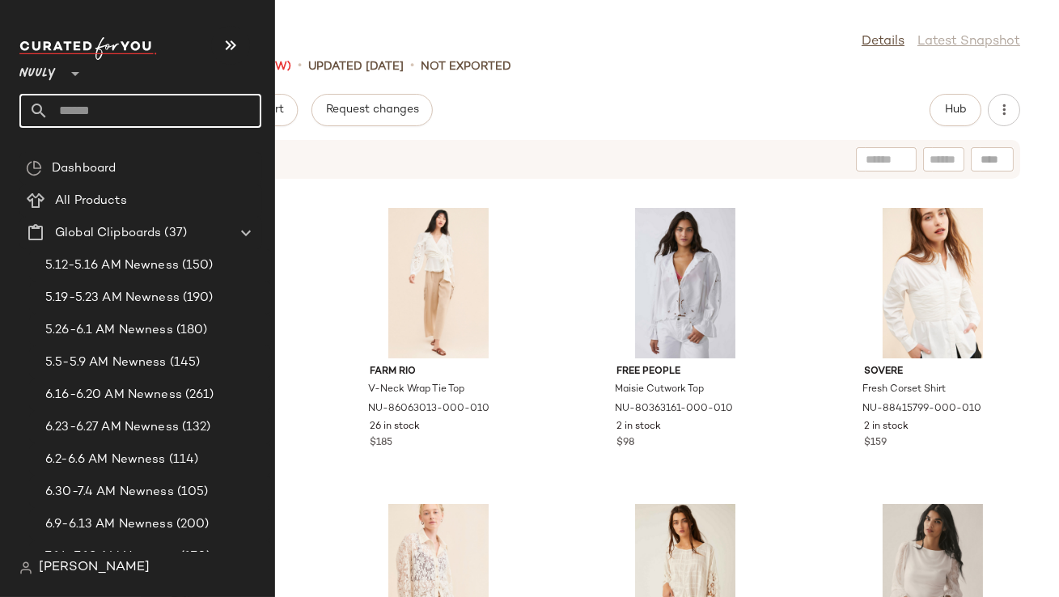
click at [87, 104] on input "text" at bounding box center [155, 111] width 213 height 34
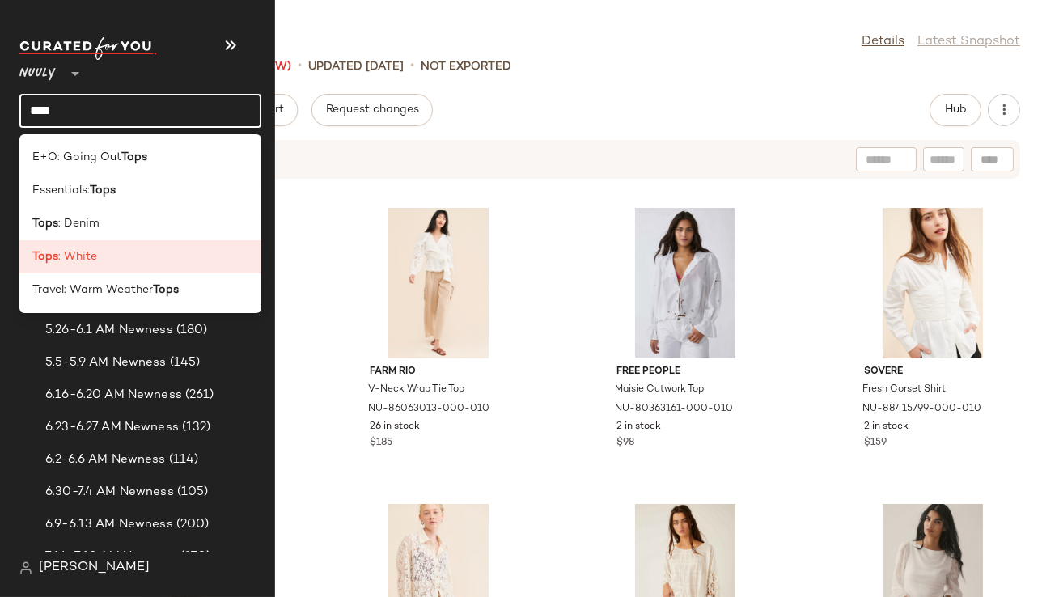
type input "****"
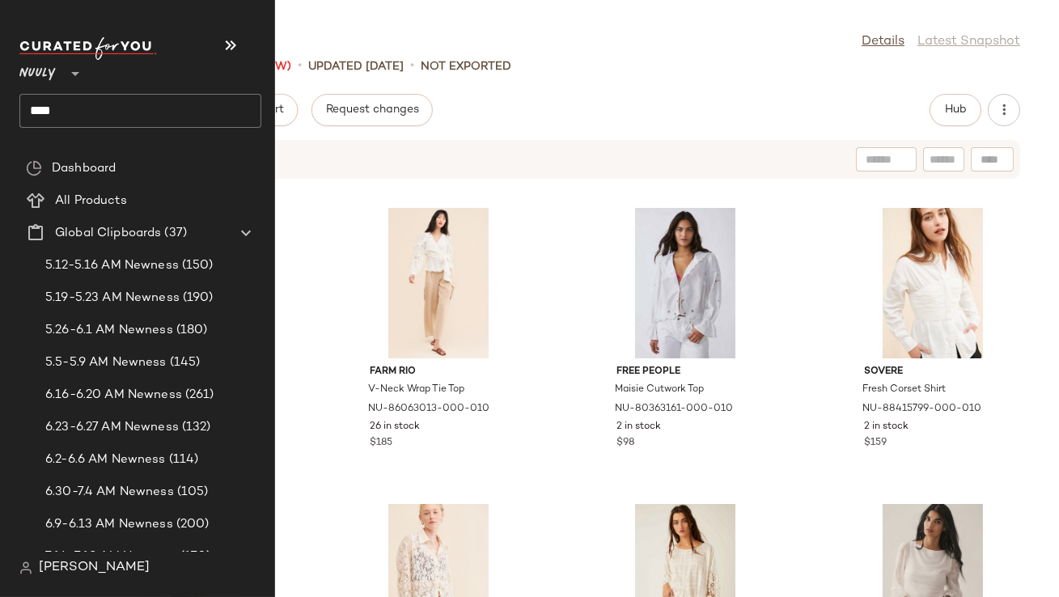
click at [65, 114] on input "****" at bounding box center [140, 111] width 242 height 34
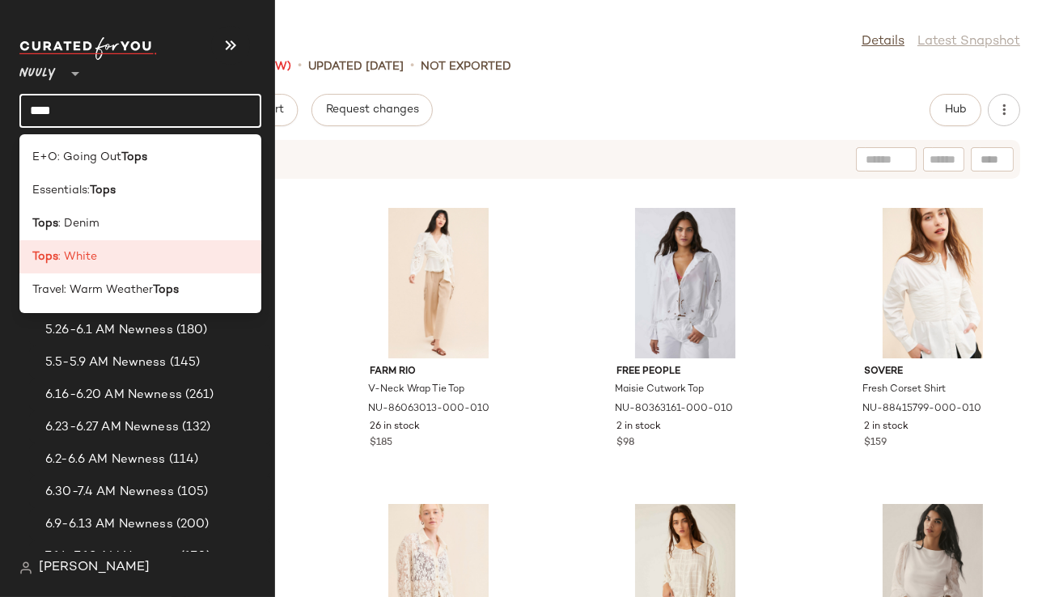
click at [67, 221] on span ": Denim" at bounding box center [78, 223] width 41 height 17
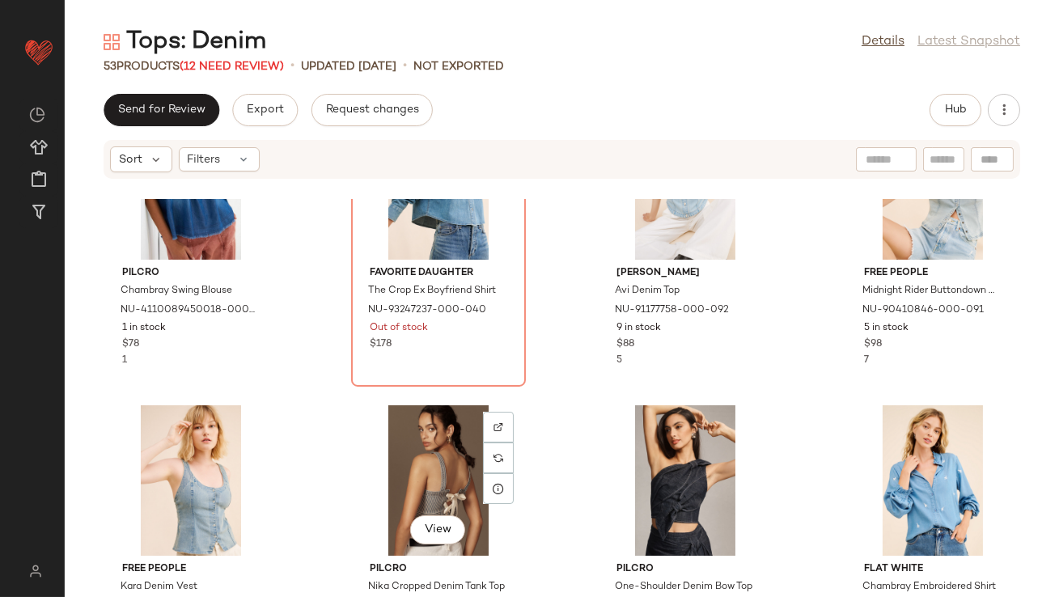
scroll to position [701, 0]
